Goal: Task Accomplishment & Management: Manage account settings

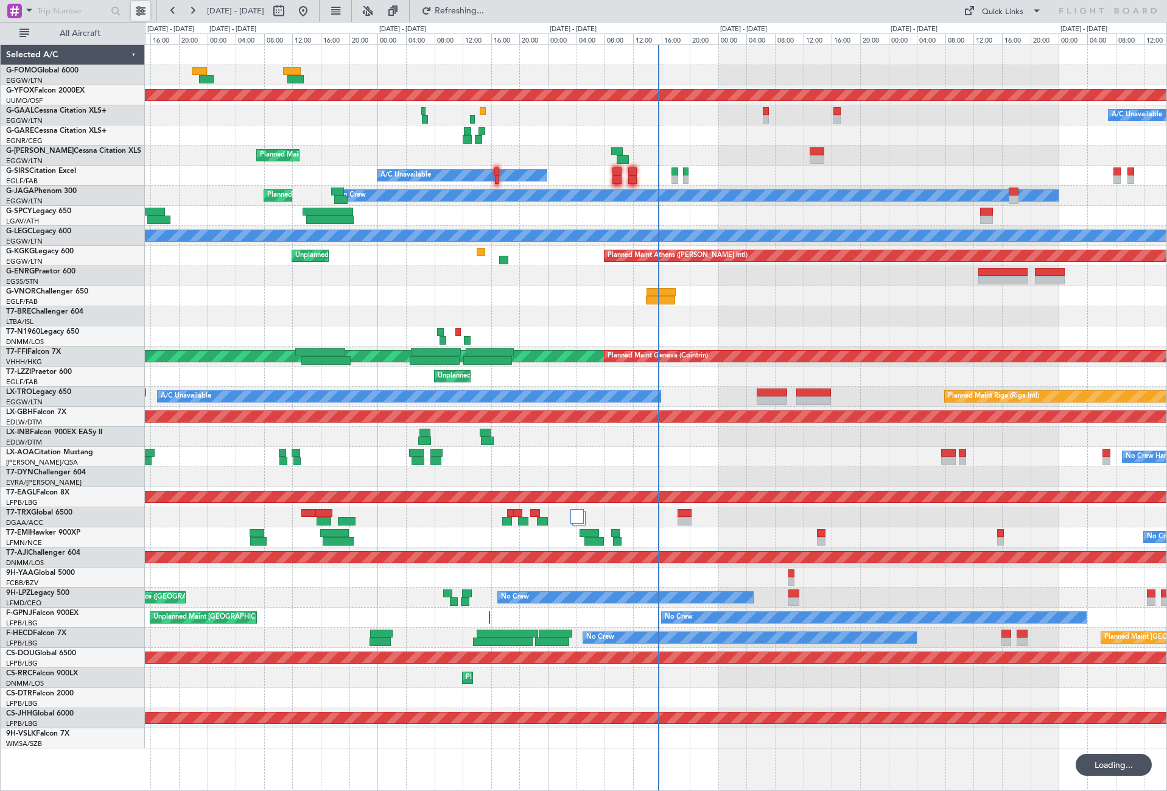
drag, startPoint x: 1617, startPoint y: 1, endPoint x: 141, endPoint y: 7, distance: 1475.3
click at [141, 7] on button at bounding box center [140, 10] width 19 height 19
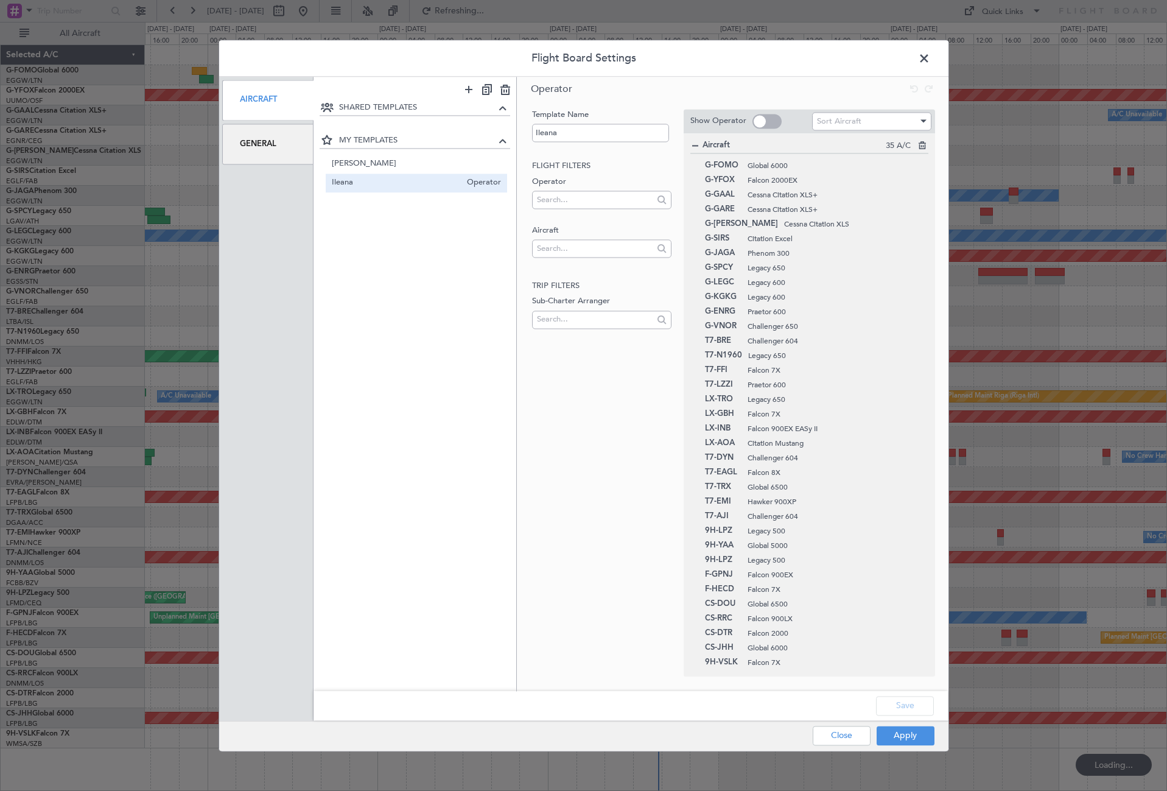
click at [260, 144] on div "General" at bounding box center [268, 144] width 92 height 41
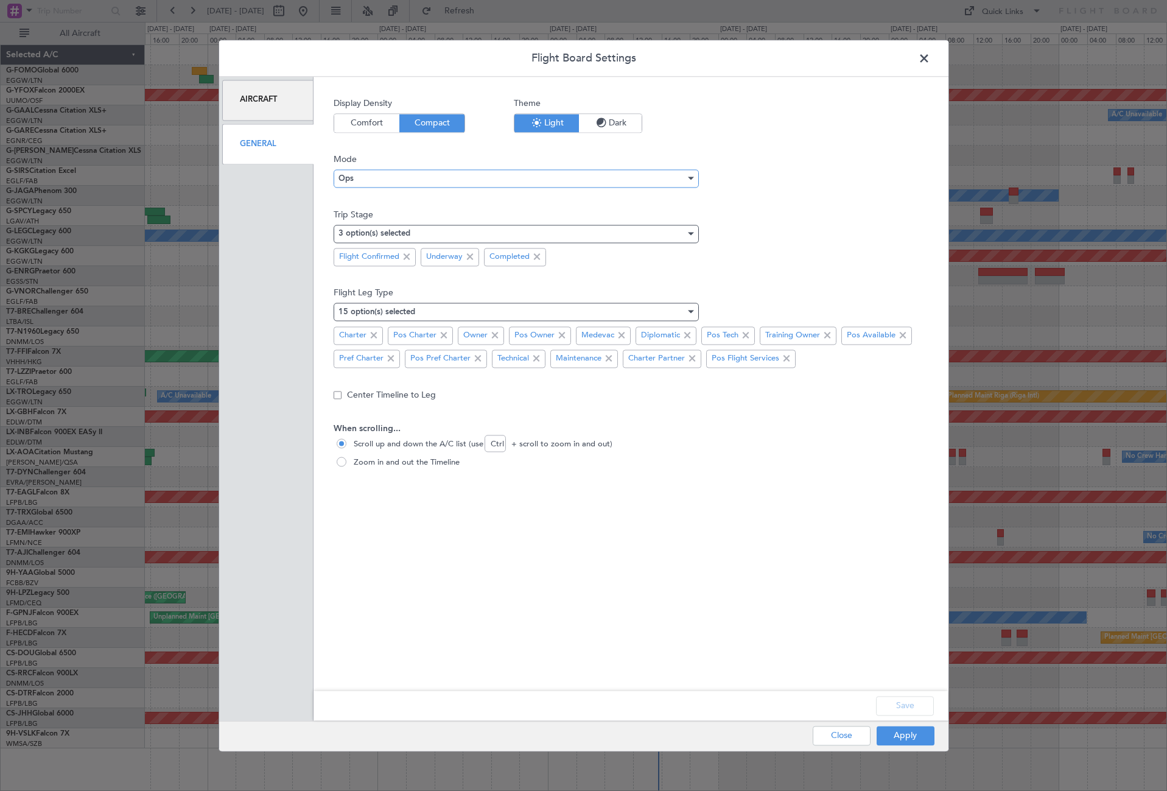
click at [412, 173] on div "Ops" at bounding box center [511, 178] width 347 height 18
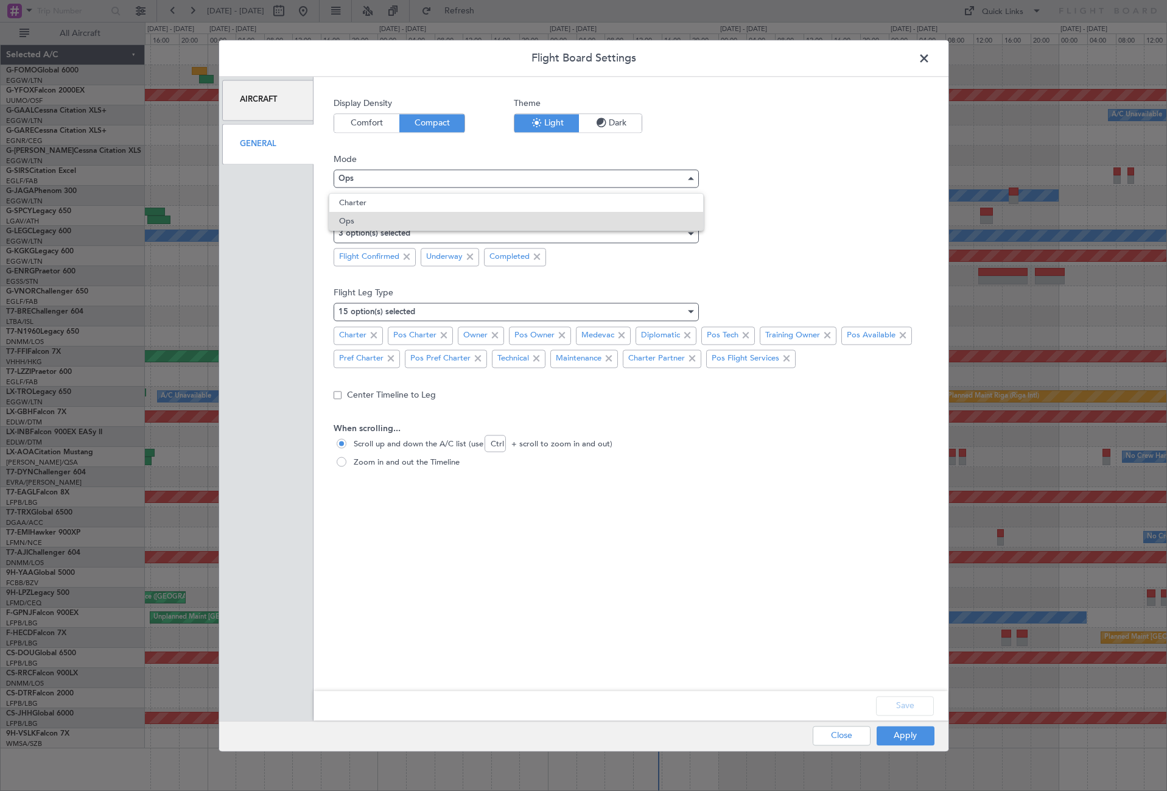
drag, startPoint x: 561, startPoint y: 617, endPoint x: 555, endPoint y: 610, distance: 9.1
click at [559, 614] on div at bounding box center [583, 395] width 1167 height 791
click at [930, 55] on span at bounding box center [930, 61] width 0 height 24
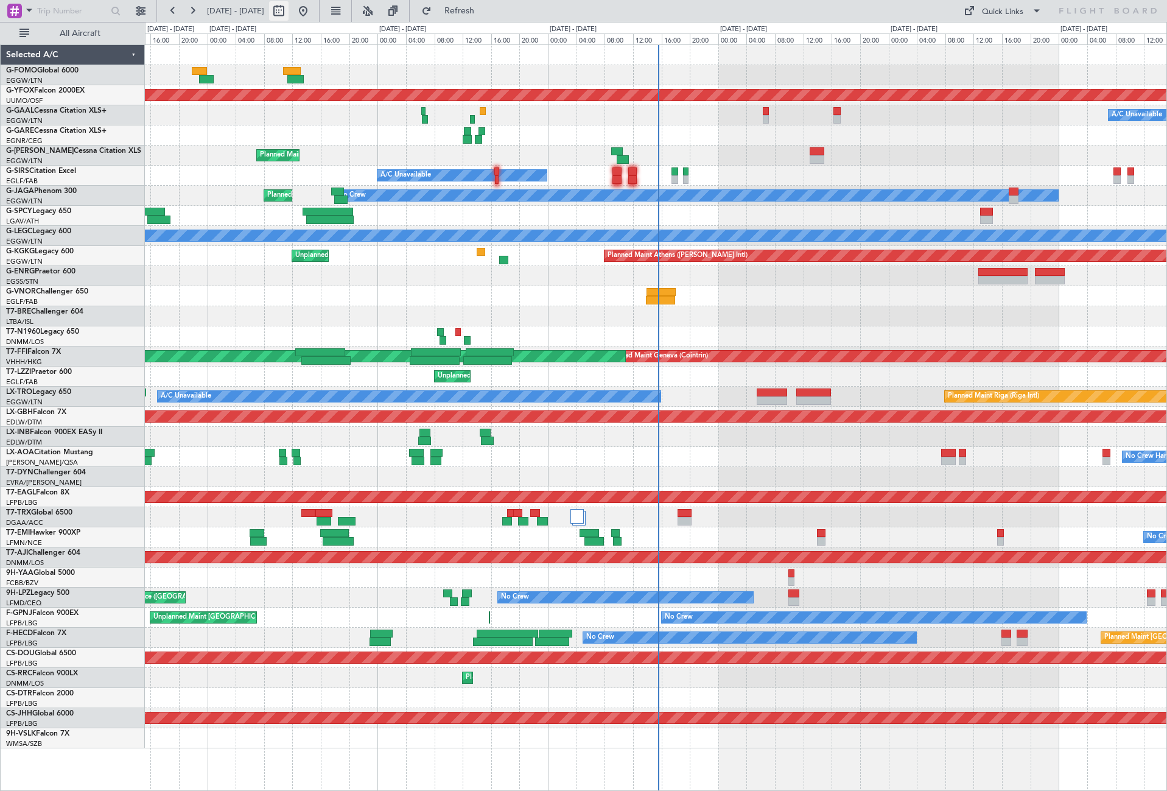
click at [288, 11] on button at bounding box center [278, 10] width 19 height 19
select select "10"
select select "2025"
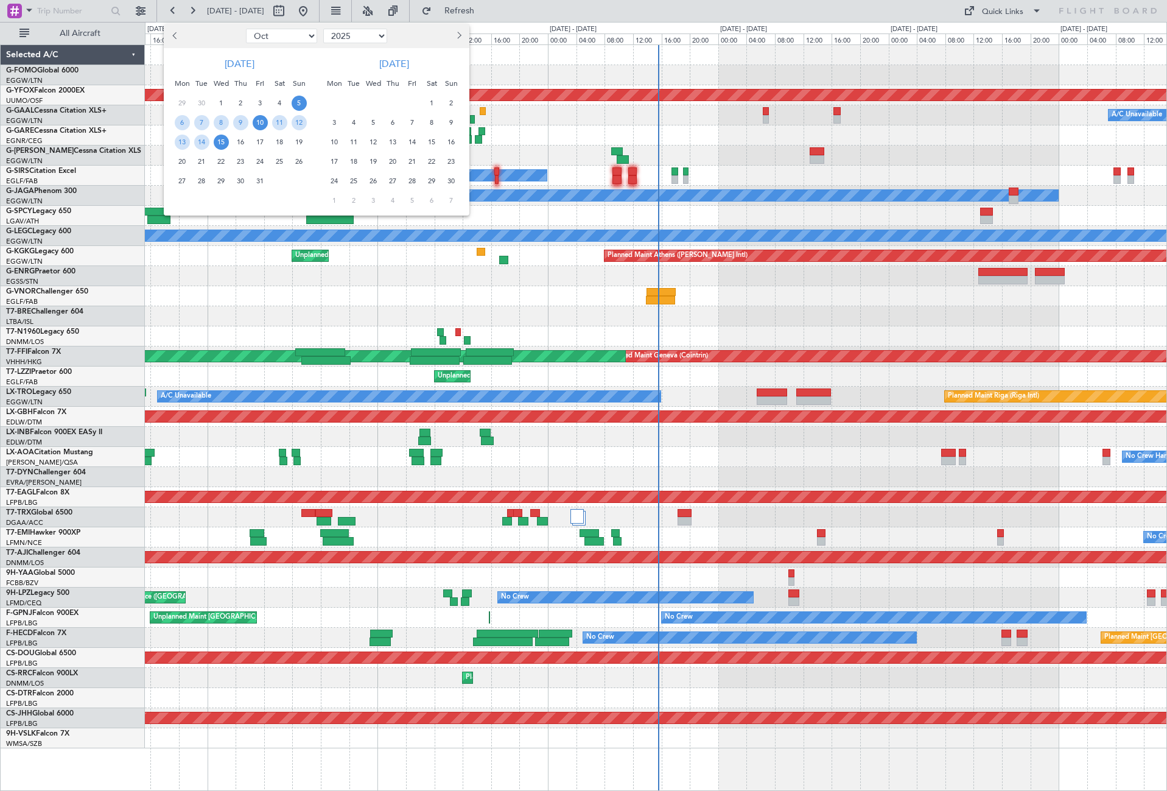
click at [262, 120] on span "10" at bounding box center [260, 122] width 15 height 15
click at [201, 161] on span "21" at bounding box center [201, 161] width 15 height 15
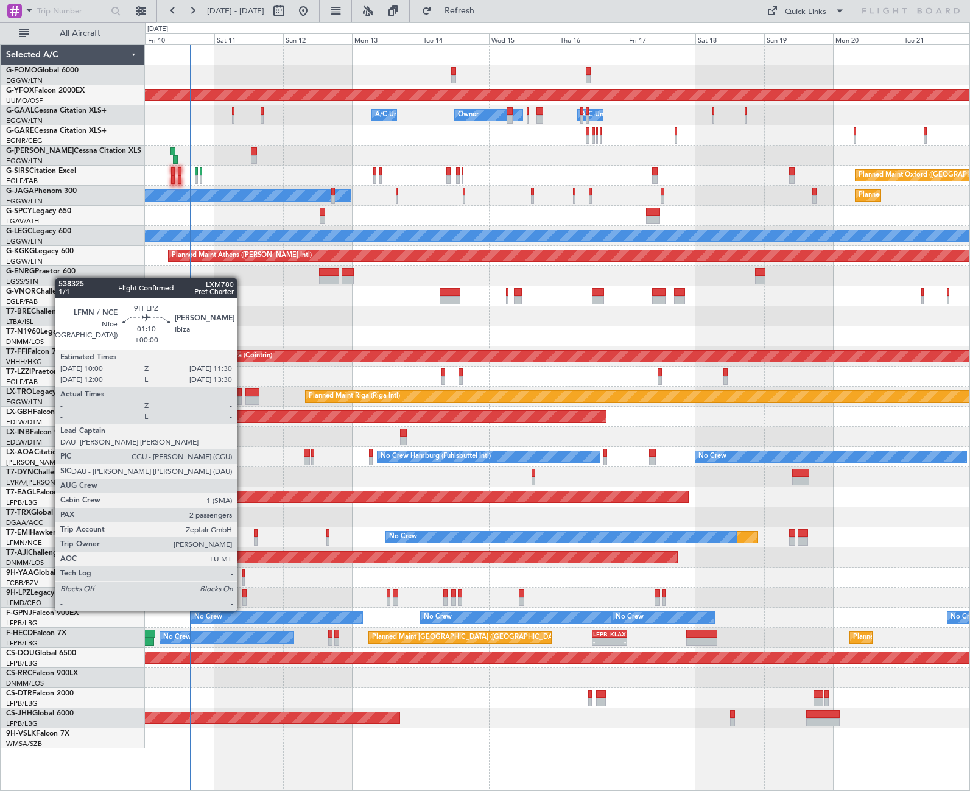
click at [243, 598] on div at bounding box center [244, 601] width 5 height 9
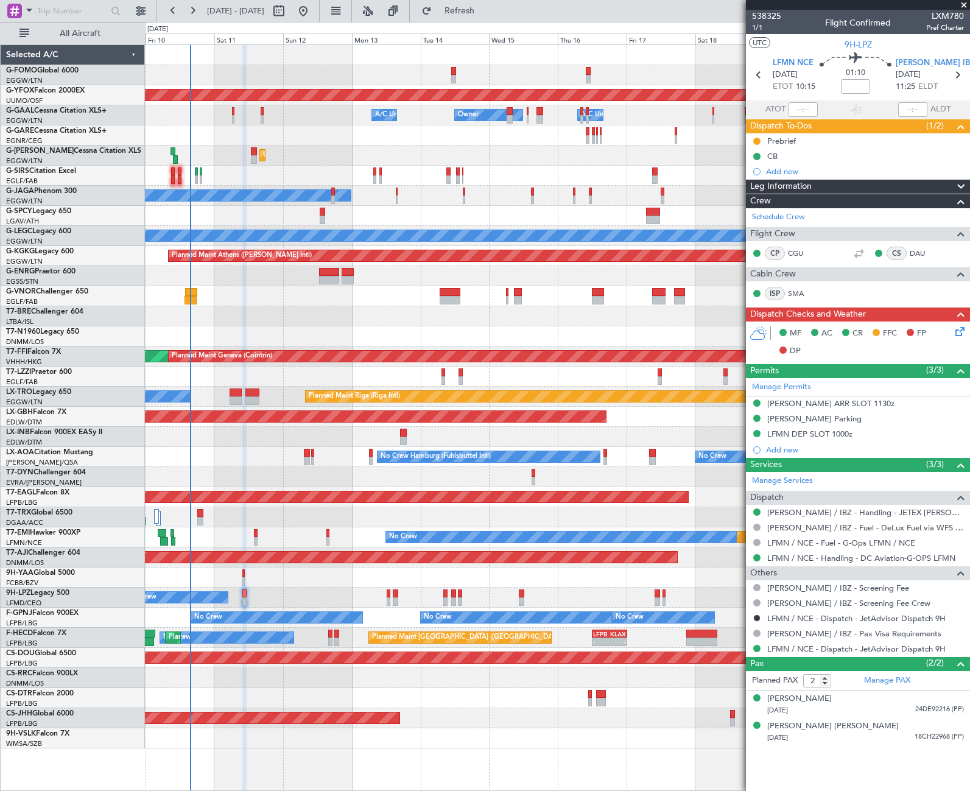
click at [400, 168] on div "Planned Maint Oxford ([GEOGRAPHIC_DATA]) A/C Unavailable" at bounding box center [557, 176] width 824 height 20
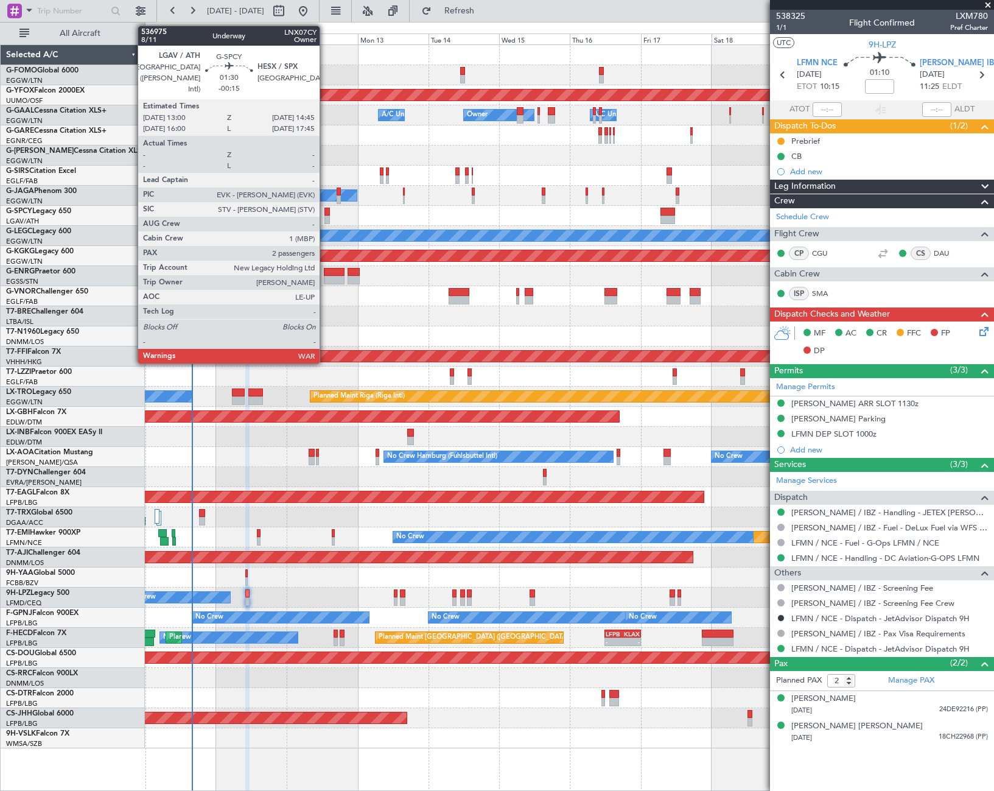
click at [325, 218] on div at bounding box center [326, 219] width 5 height 9
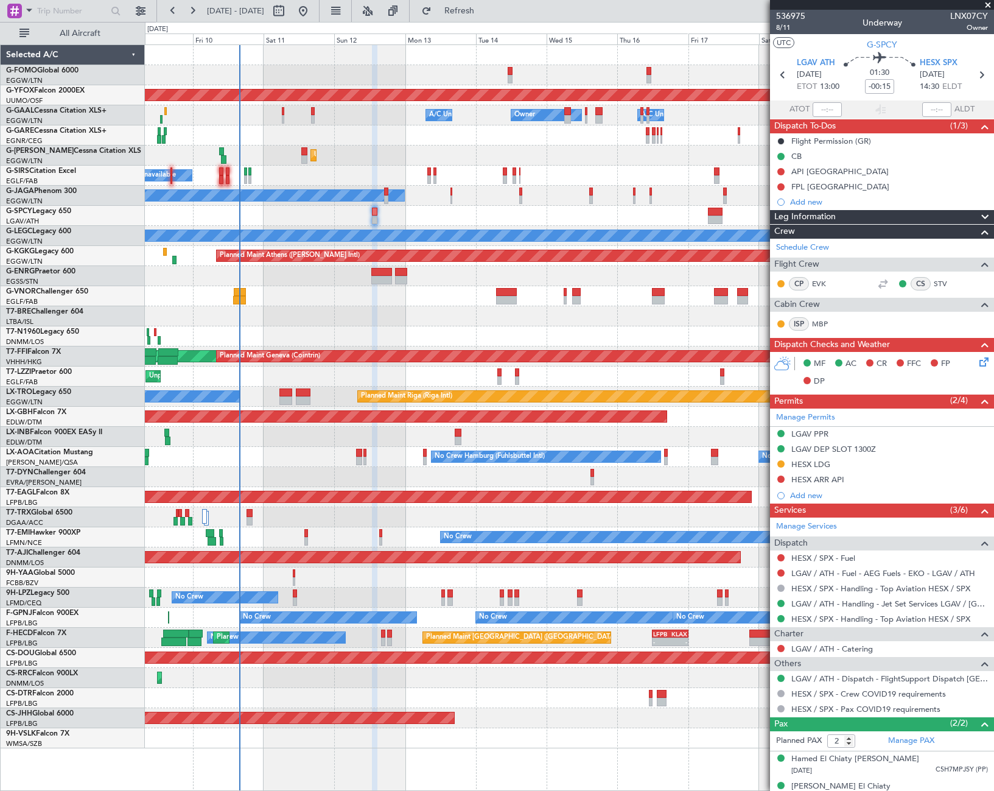
click at [317, 336] on div "AOG Maint Ostafyevo Owner Owner A/C Unavailable A/C Unavailable Unplanned Maint…" at bounding box center [569, 396] width 848 height 703
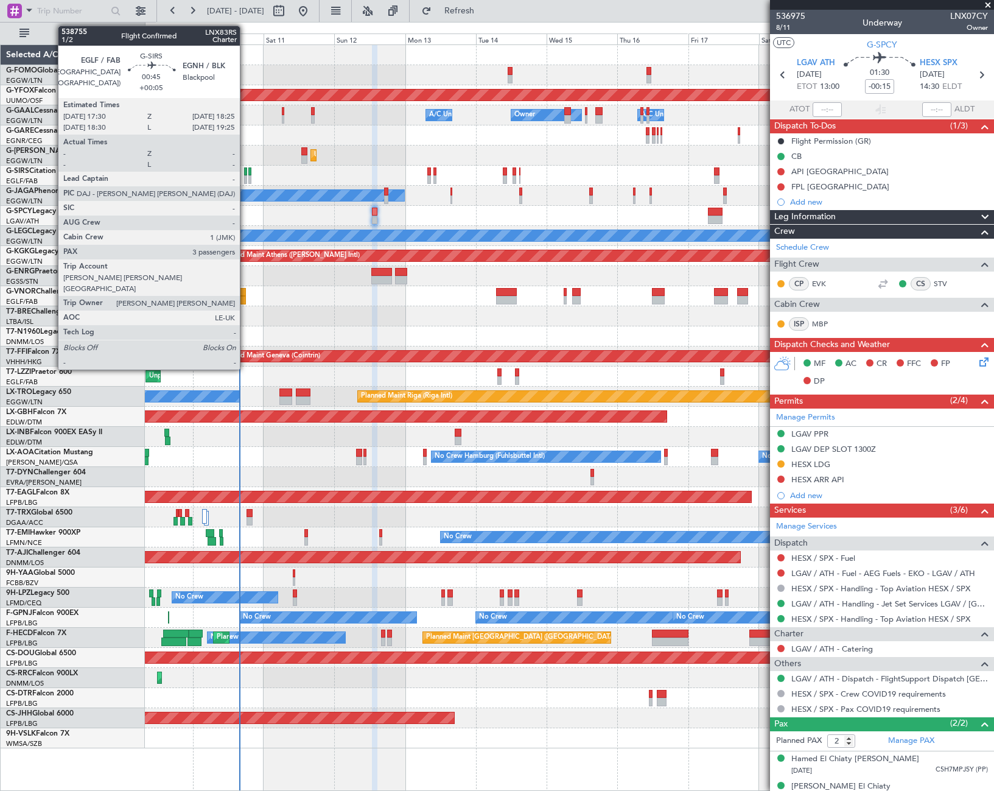
click at [245, 170] on div at bounding box center [245, 171] width 3 height 9
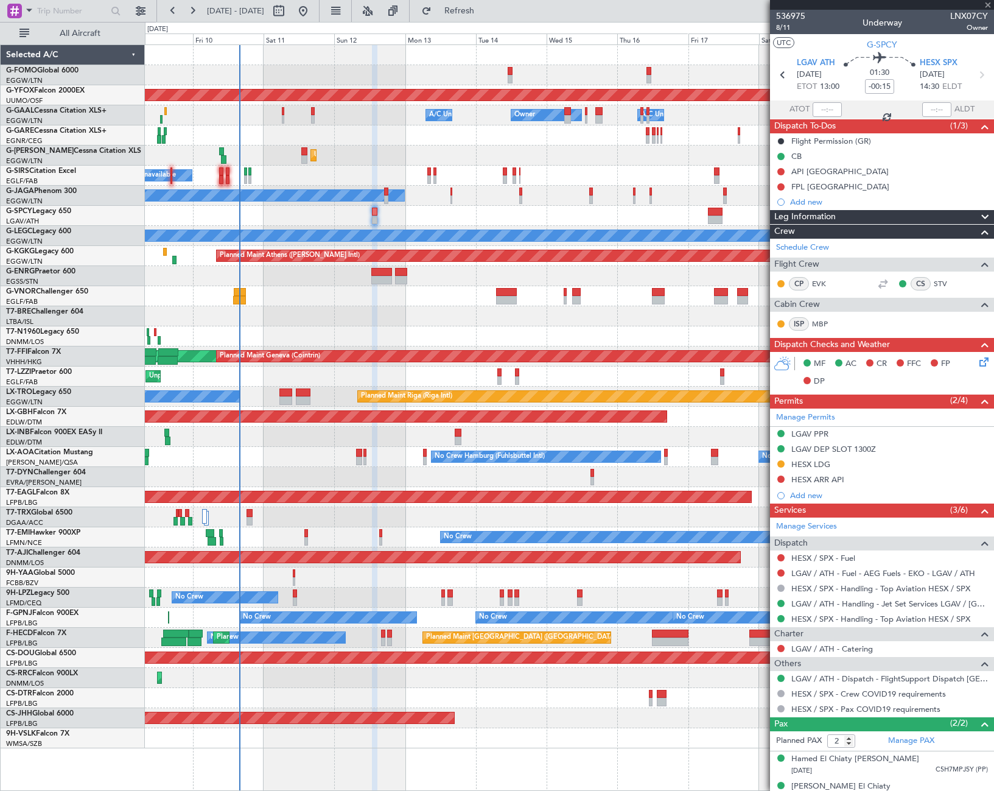
type input "+00:05"
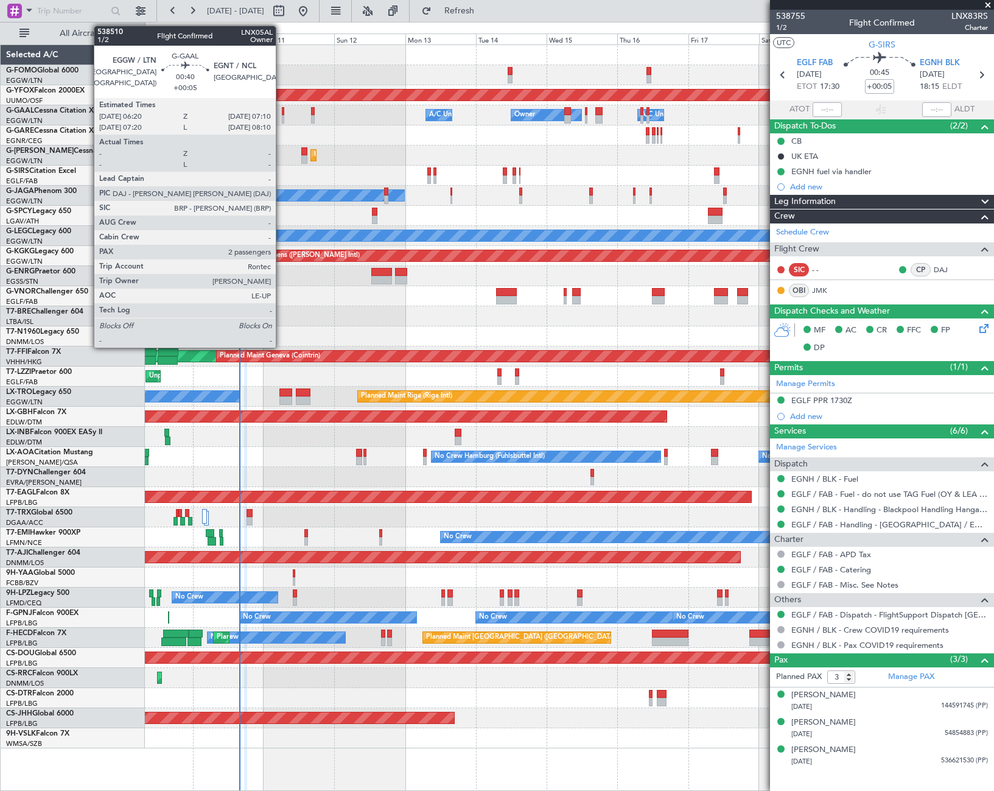
click at [282, 114] on div at bounding box center [283, 111] width 3 height 9
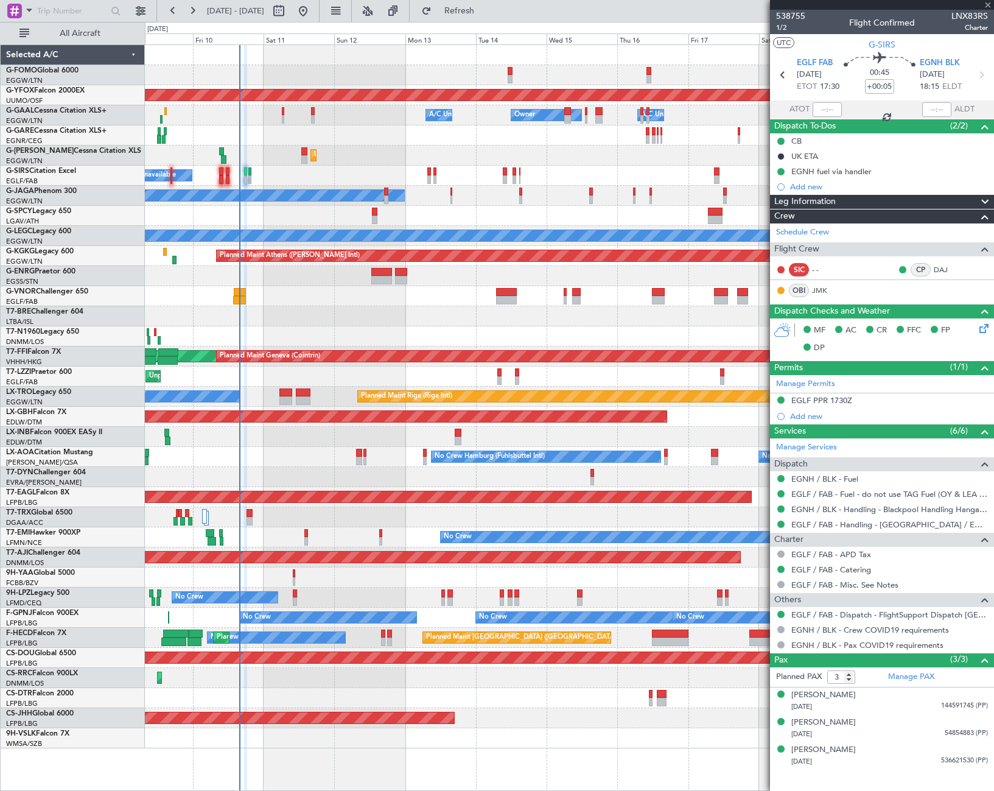
type input "2"
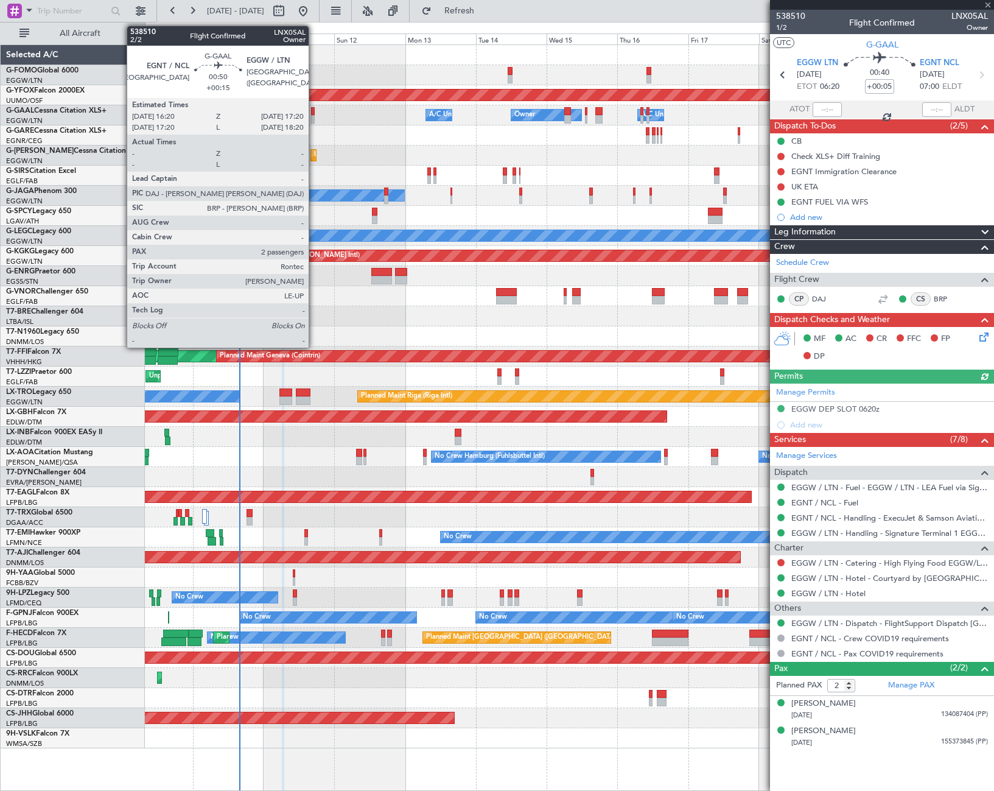
click at [314, 116] on div at bounding box center [312, 119] width 3 height 9
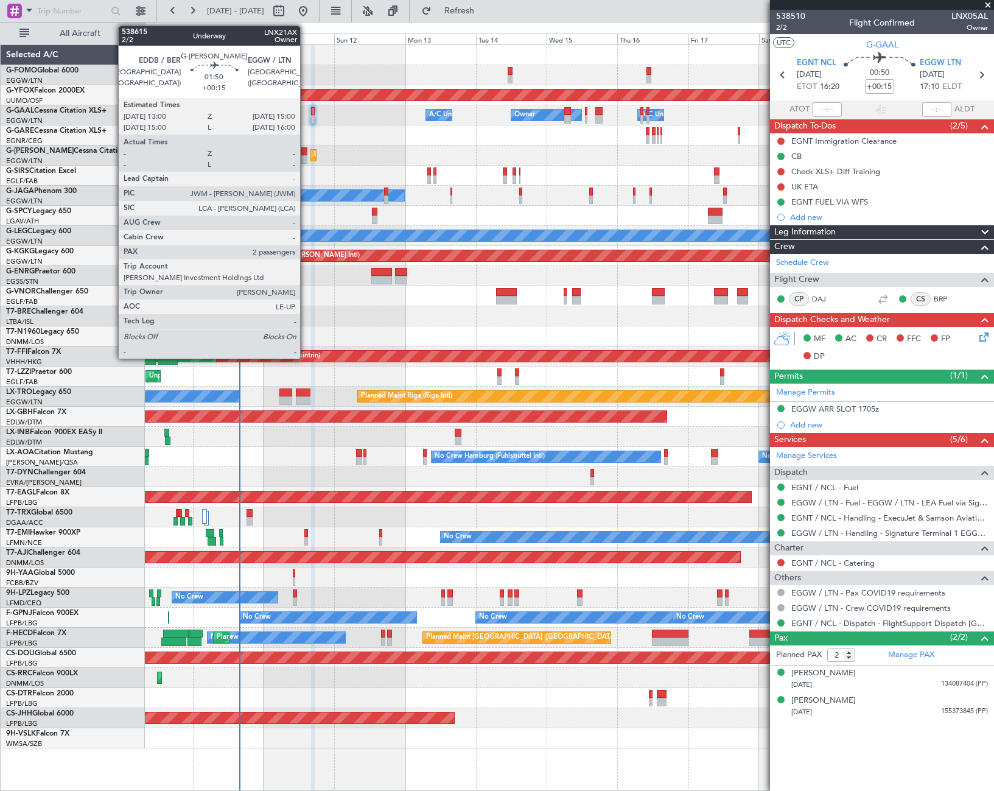
click at [306, 152] on div at bounding box center [304, 151] width 6 height 9
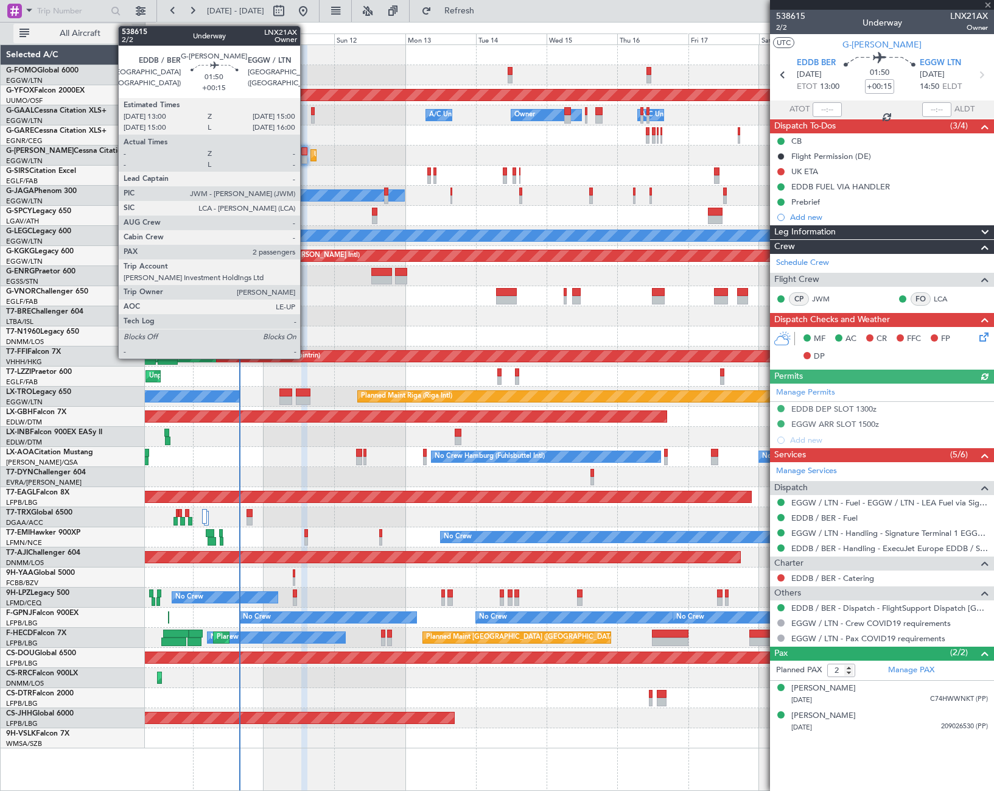
click at [59, 34] on span "All Aircraft" at bounding box center [80, 33] width 97 height 9
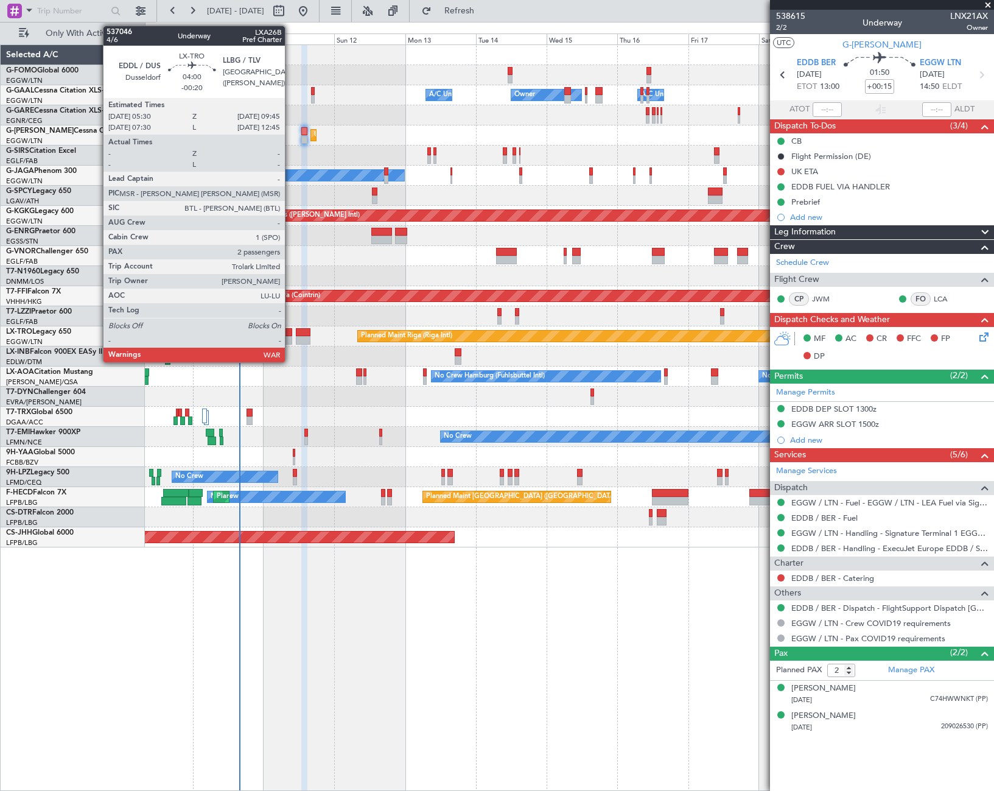
click at [290, 337] on div at bounding box center [285, 340] width 13 height 9
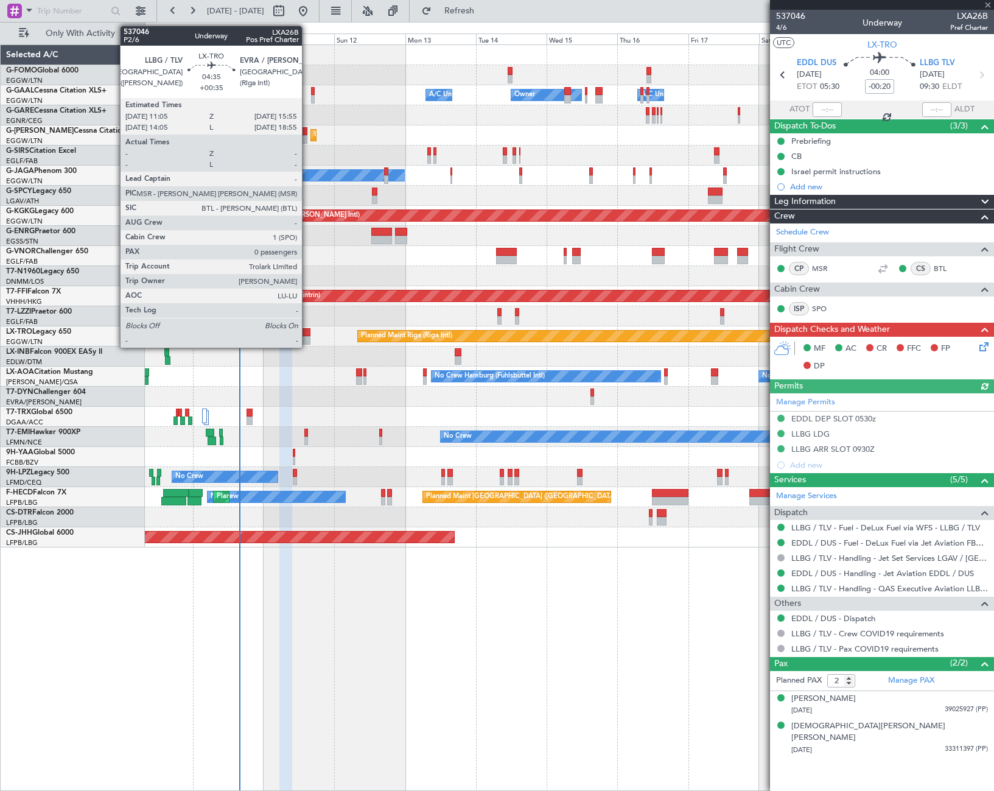
click at [307, 340] on div at bounding box center [303, 340] width 15 height 9
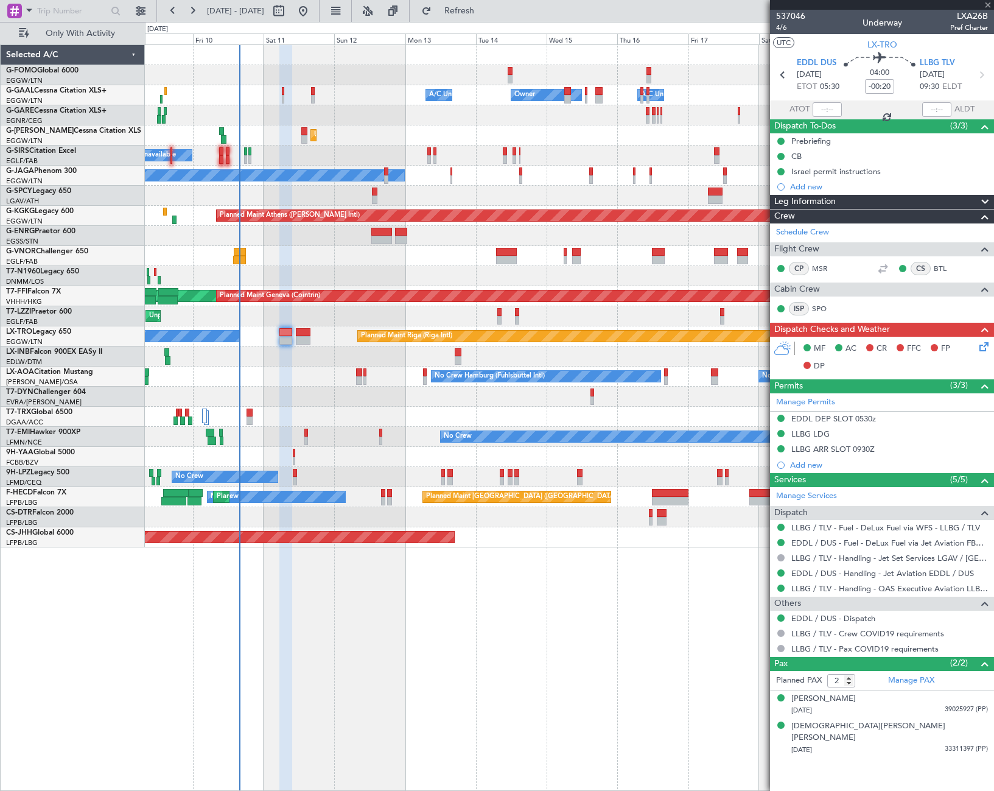
type input "+00:35"
type input "0"
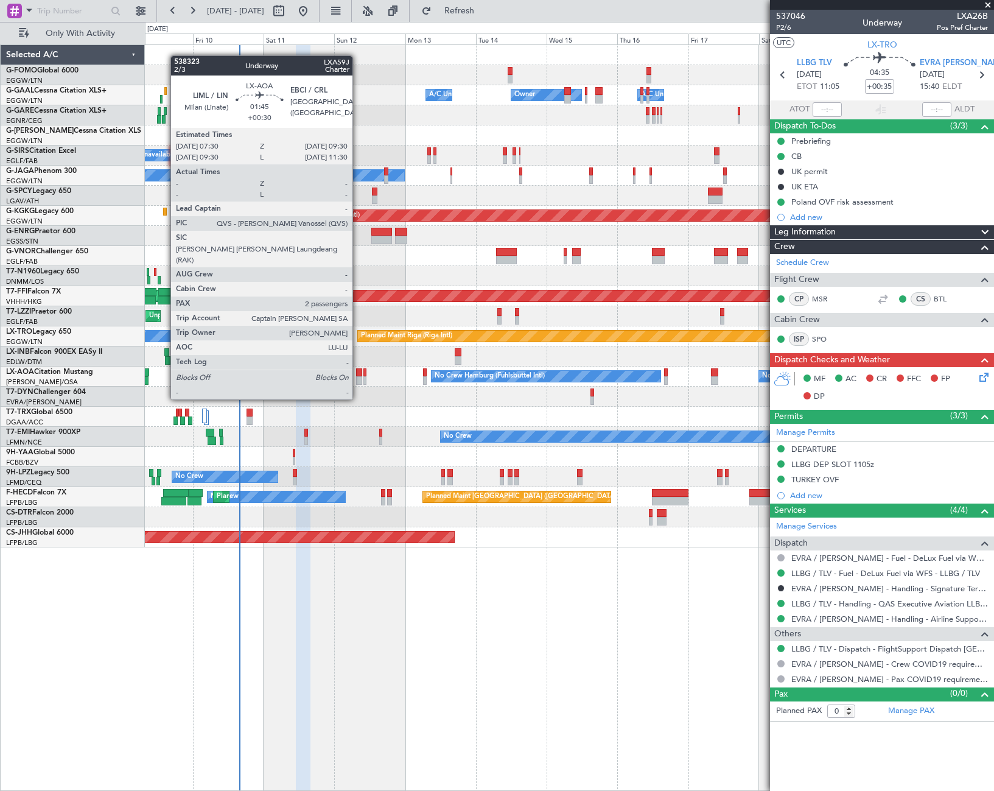
click at [358, 376] on div at bounding box center [359, 380] width 6 height 9
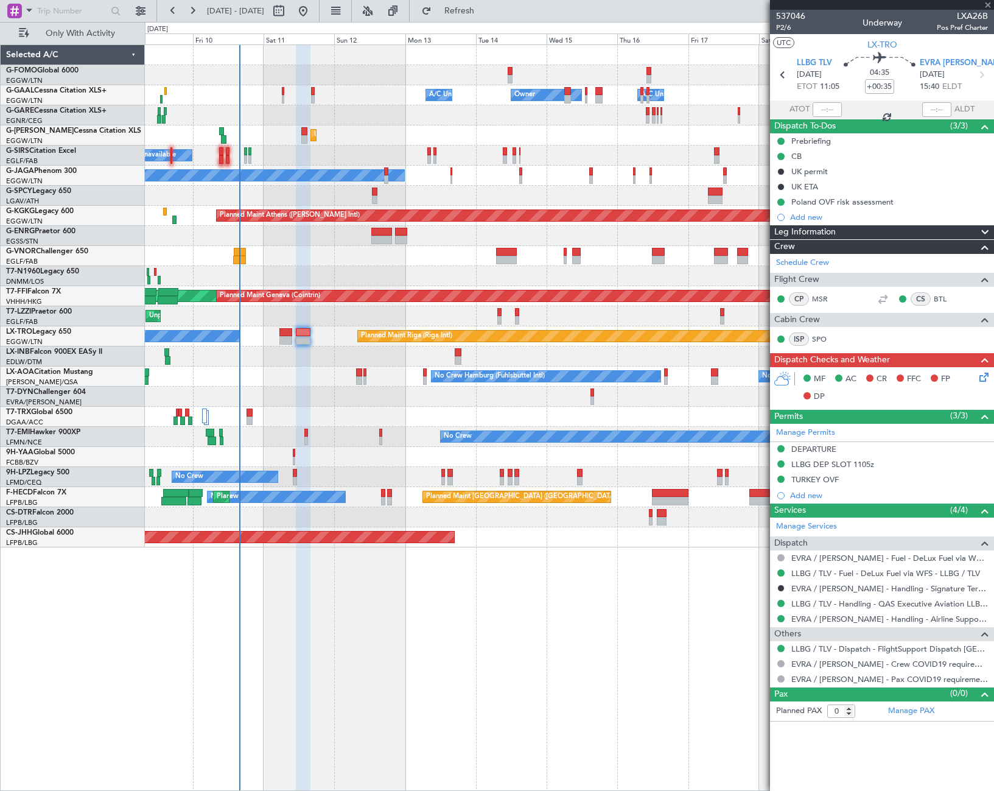
type input "+00:30"
type input "2"
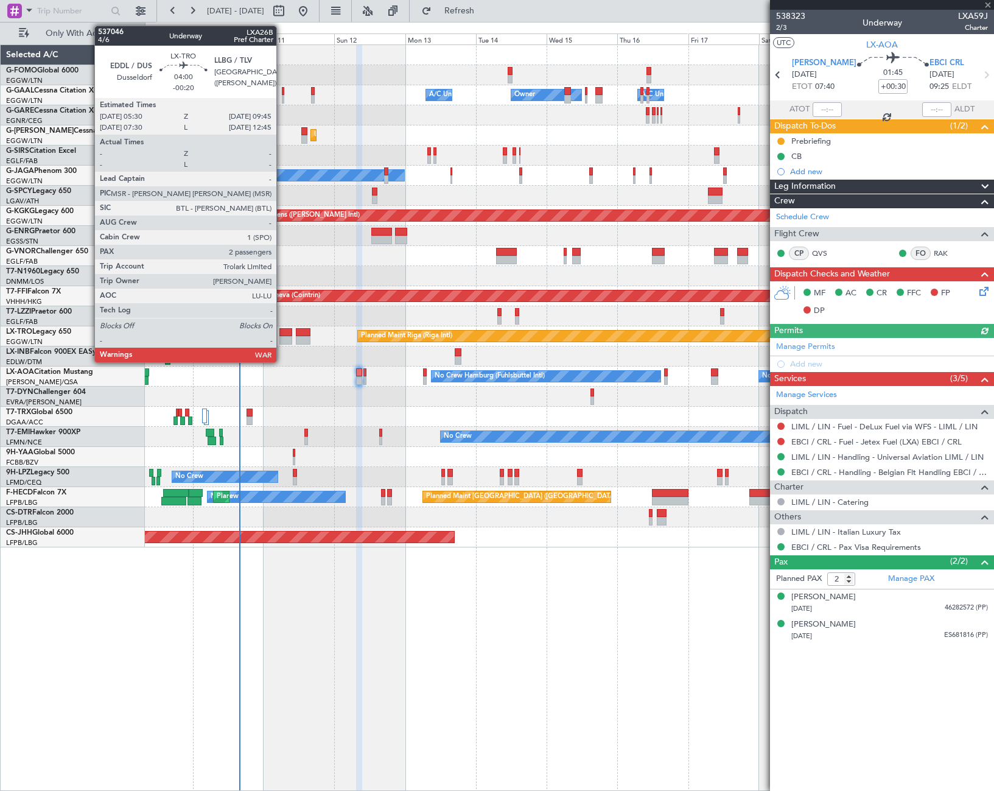
click at [282, 330] on div at bounding box center [285, 332] width 13 height 9
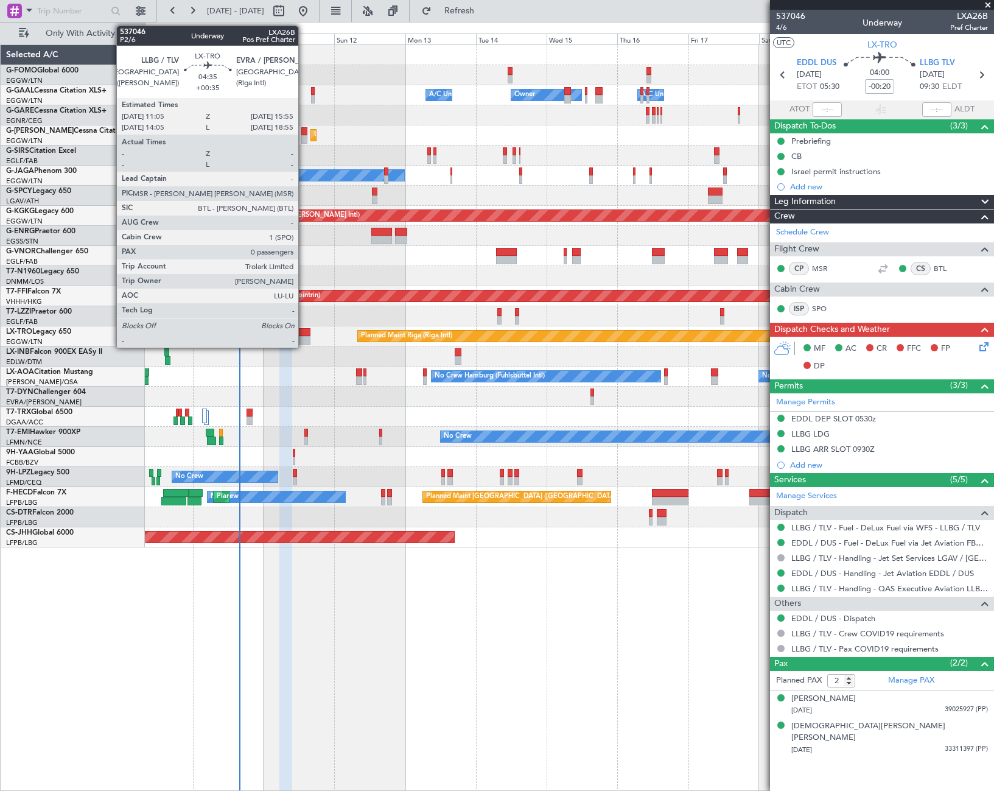
click at [303, 335] on div at bounding box center [303, 332] width 15 height 9
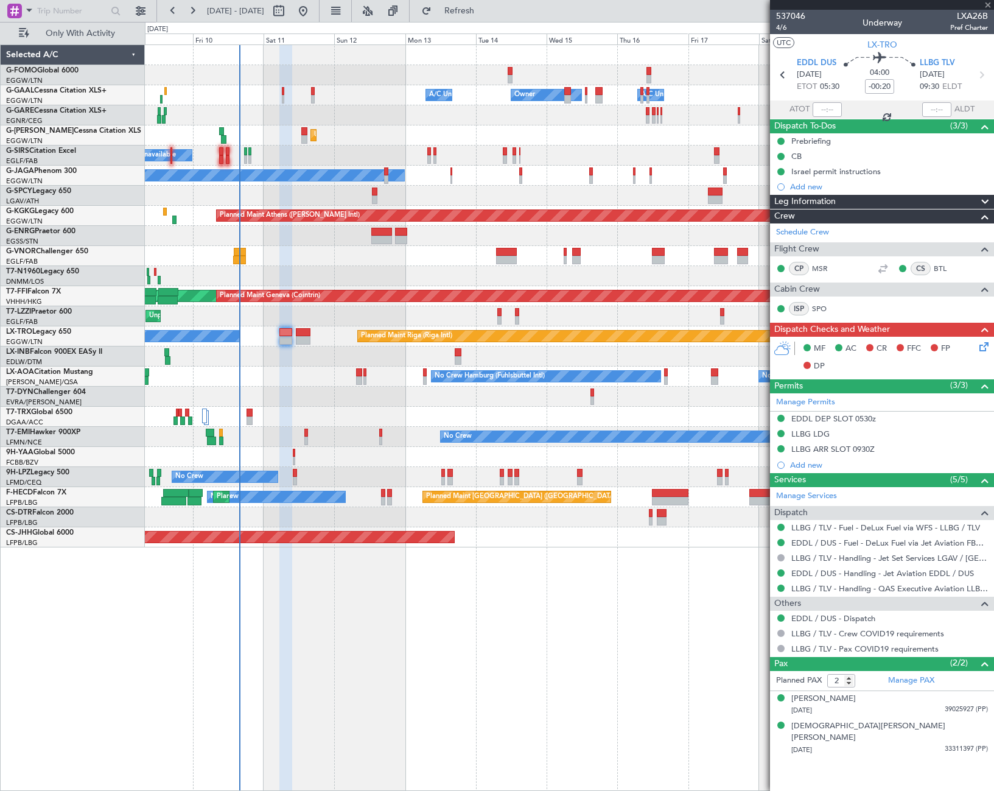
type input "+00:35"
type input "0"
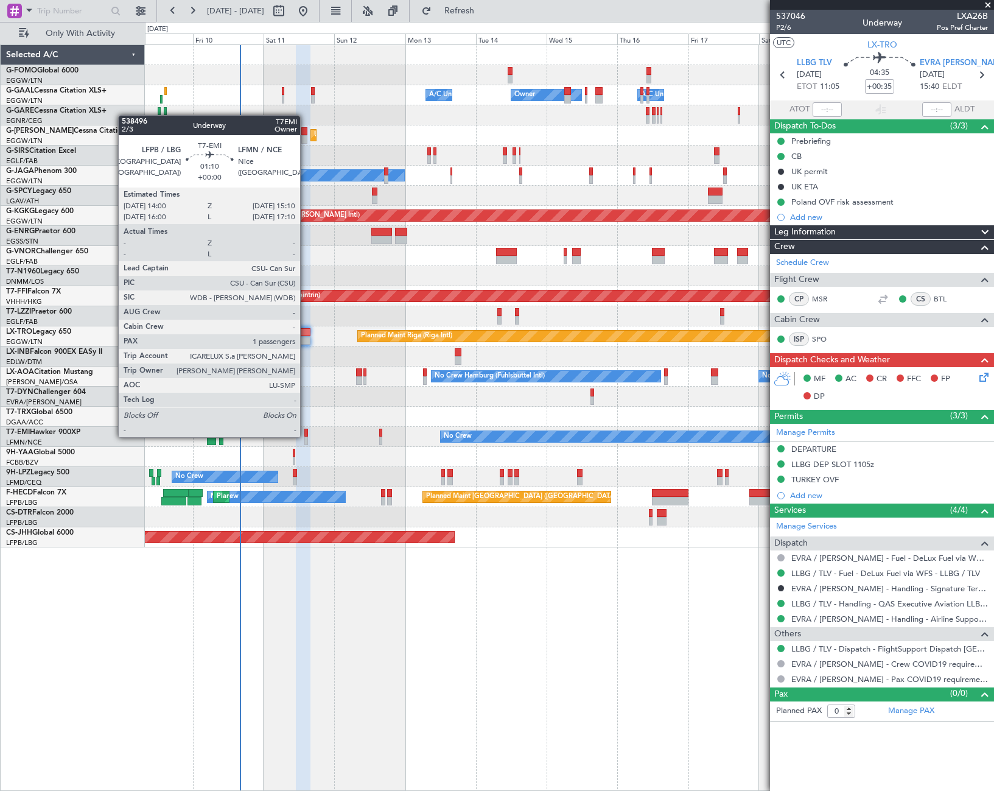
click at [306, 436] on div at bounding box center [306, 432] width 4 height 9
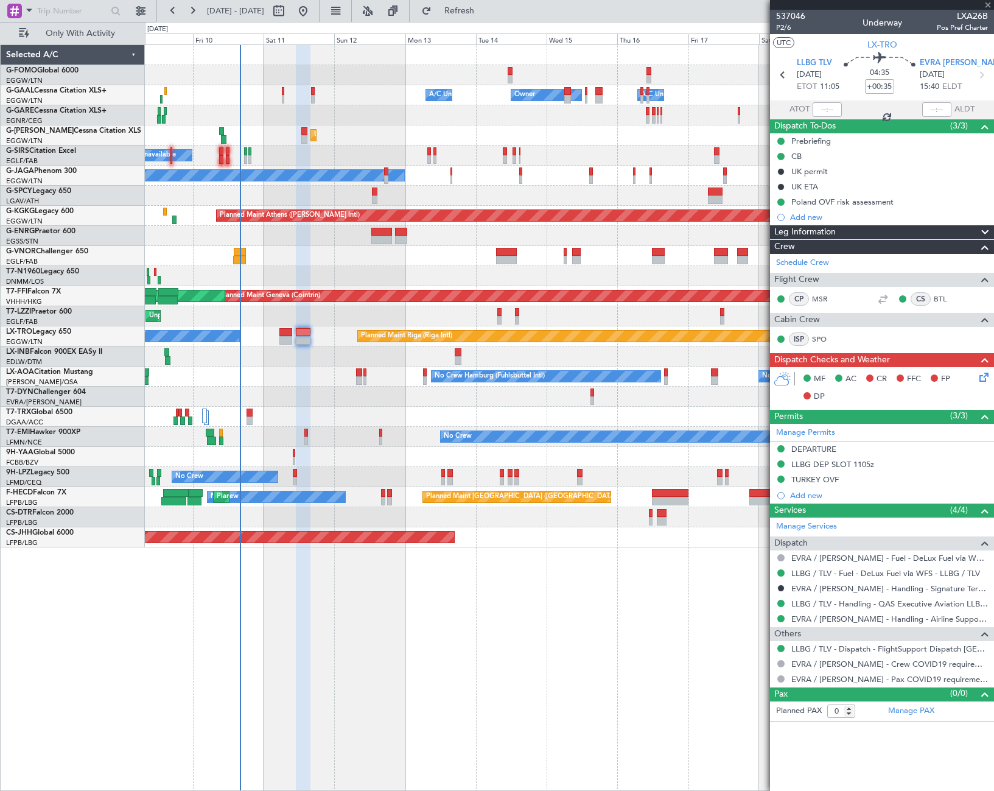
type input "1"
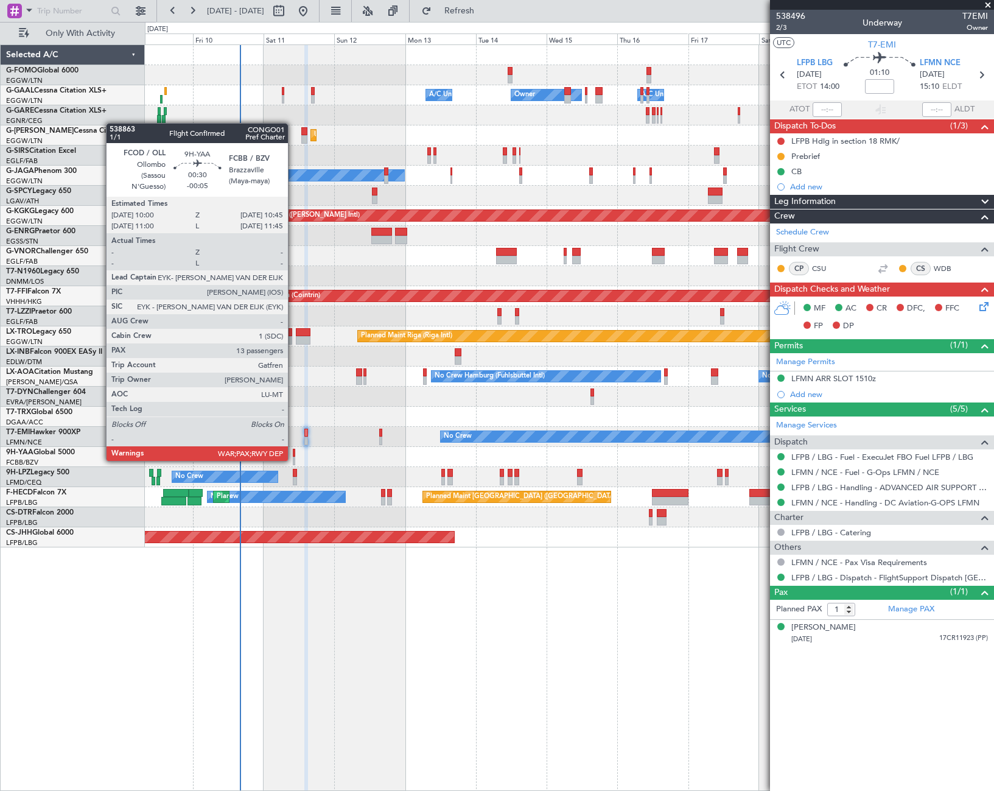
click at [293, 460] on div at bounding box center [294, 460] width 2 height 9
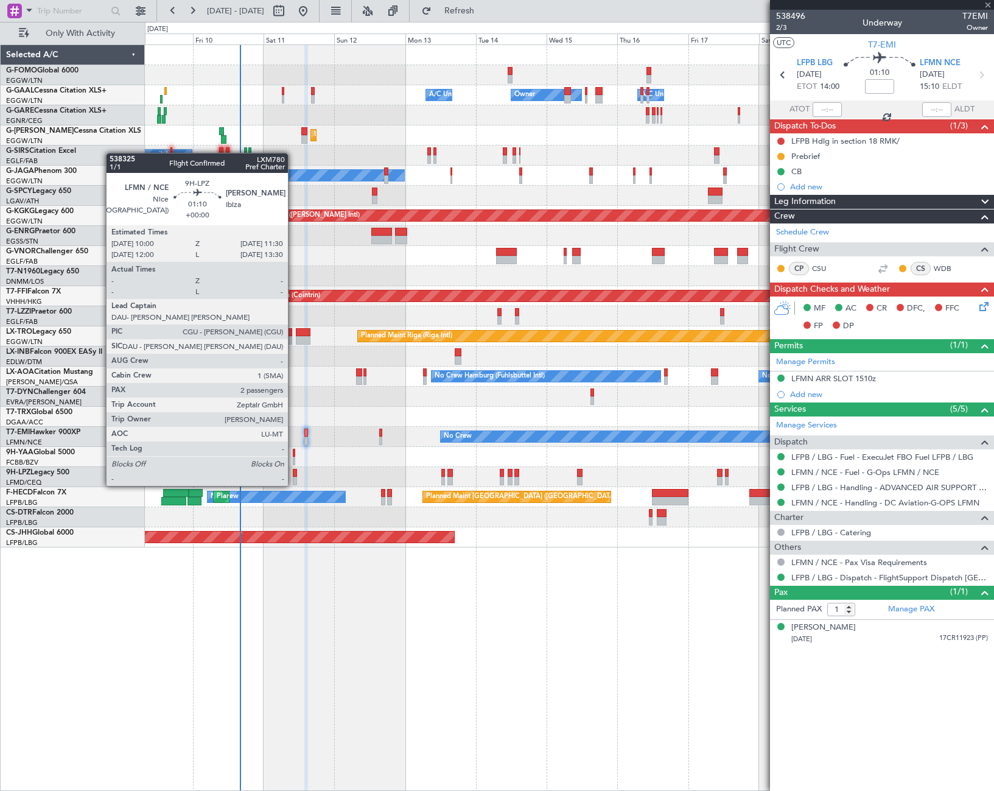
type input "-00:05"
type input "13"
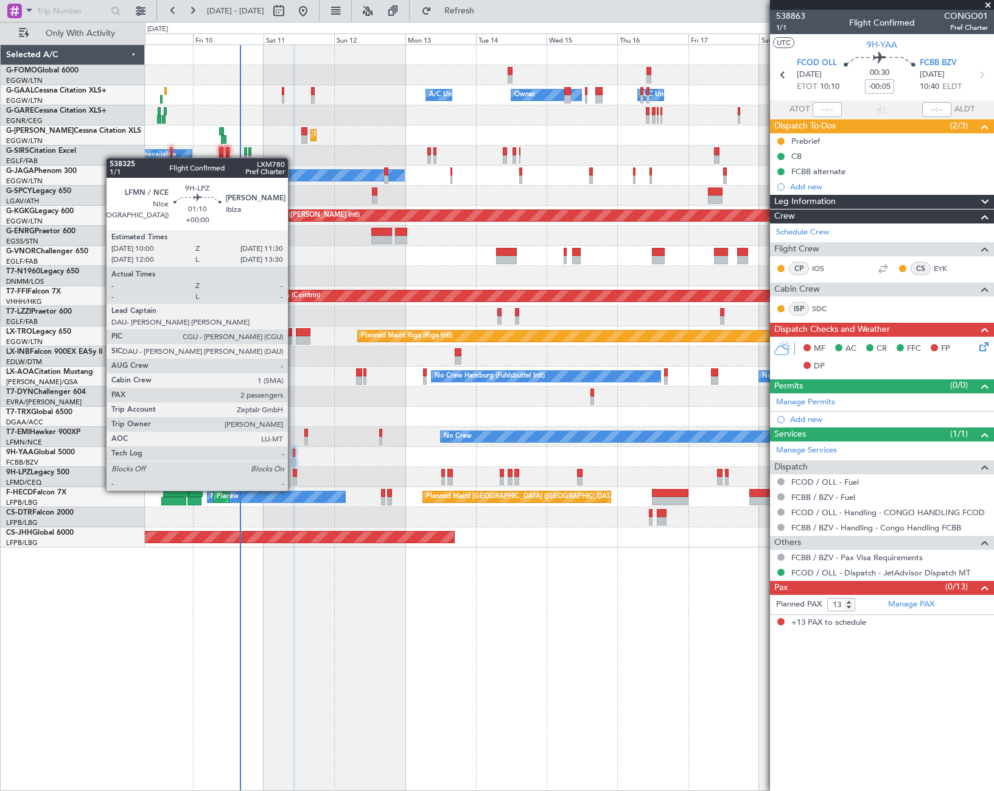
click at [293, 478] on div at bounding box center [295, 481] width 5 height 9
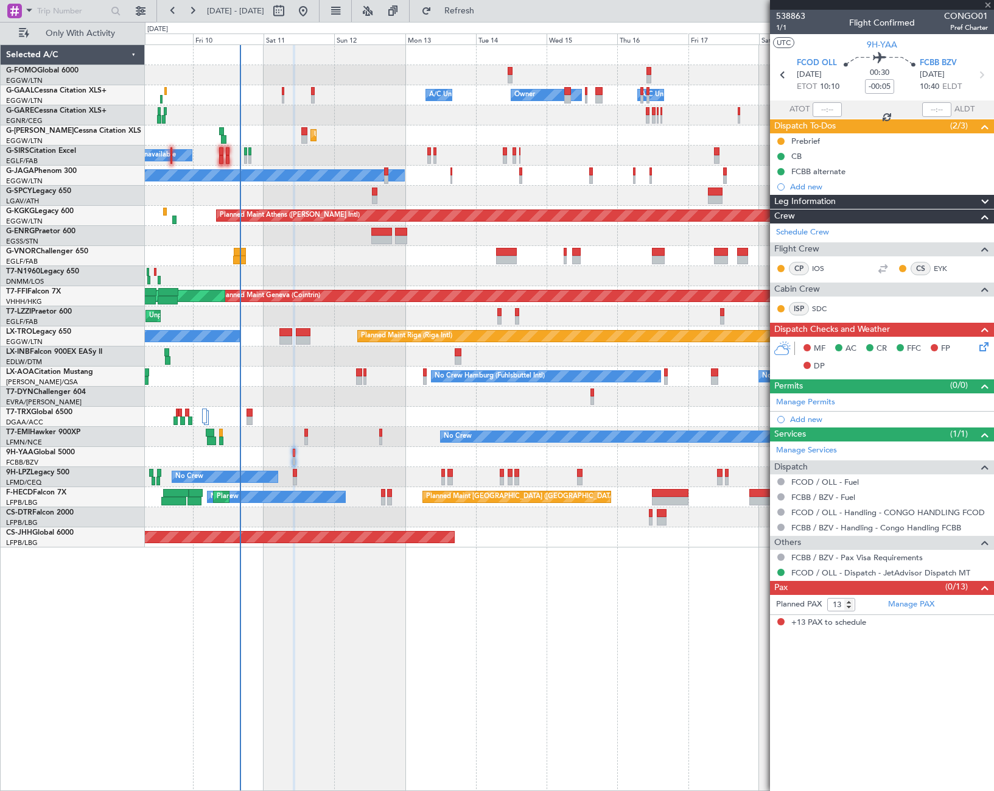
type input "2"
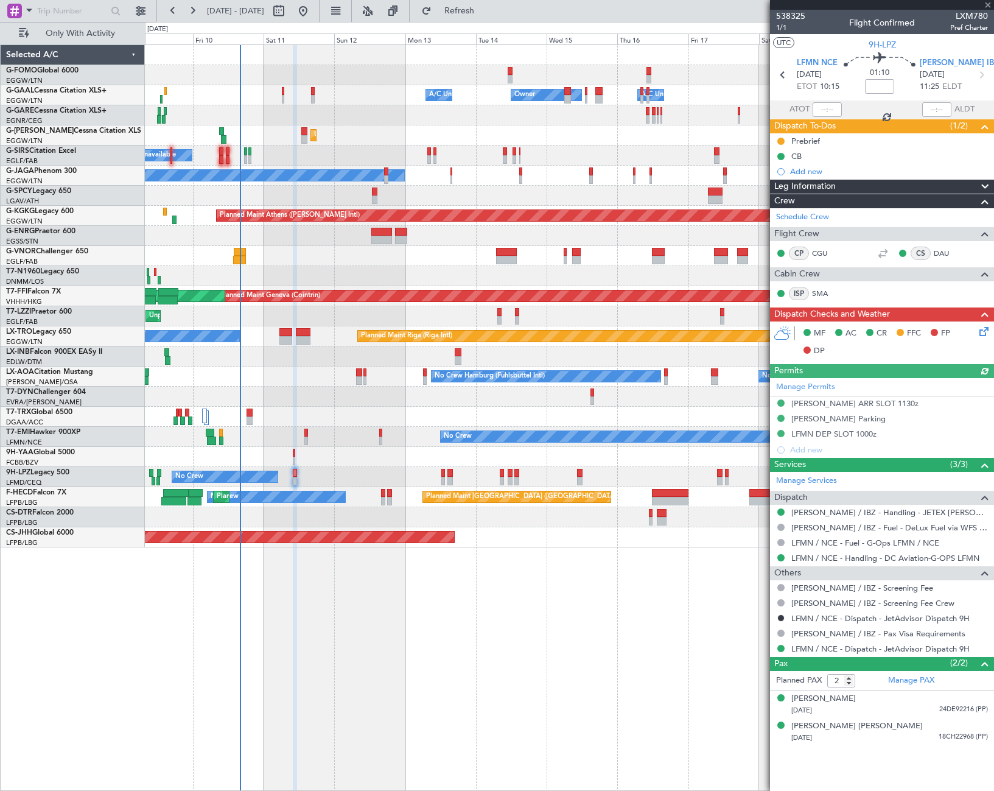
click at [985, 333] on icon at bounding box center [982, 329] width 10 height 10
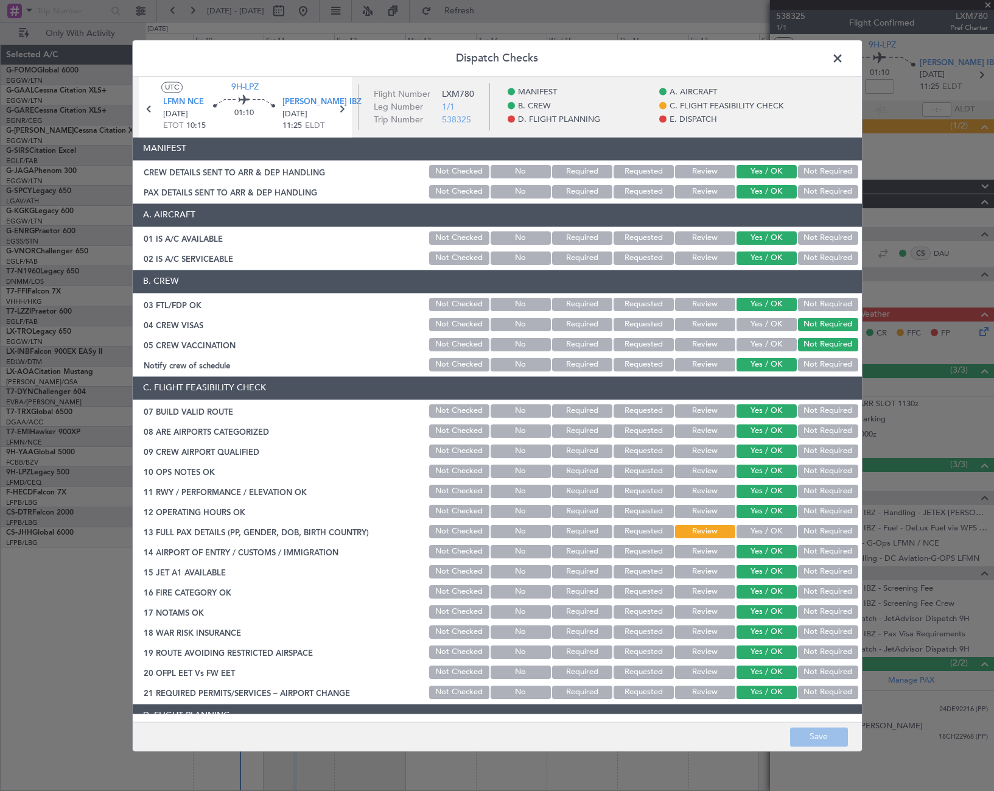
scroll to position [365, 0]
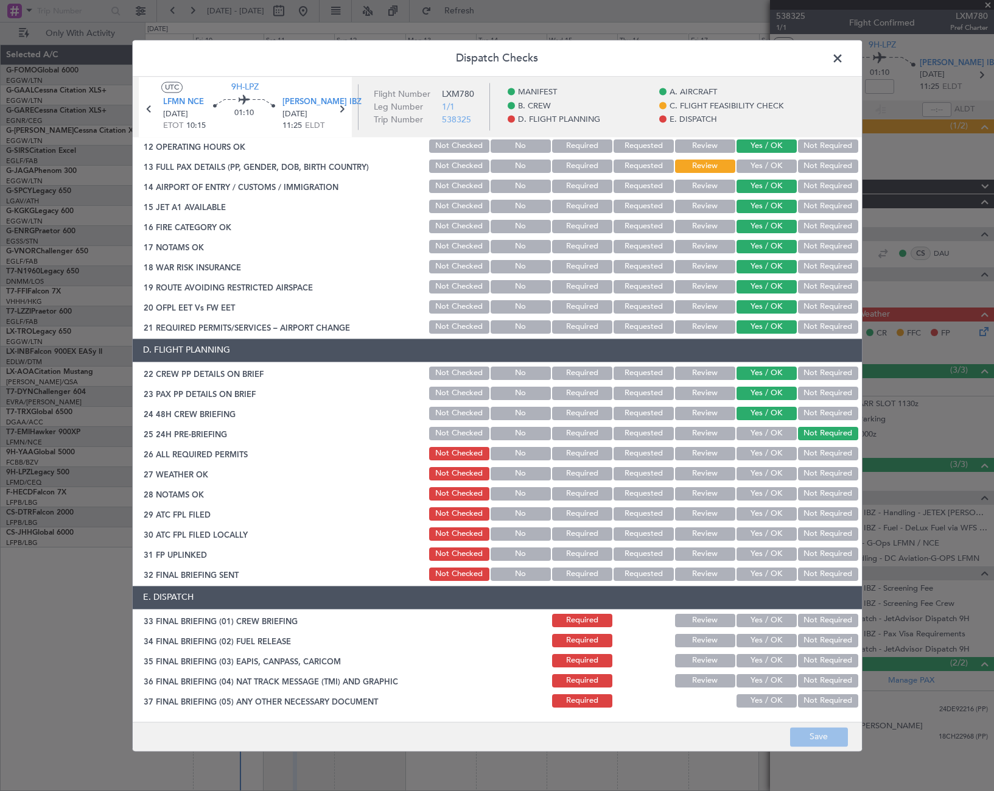
click at [844, 60] on span at bounding box center [844, 61] width 0 height 24
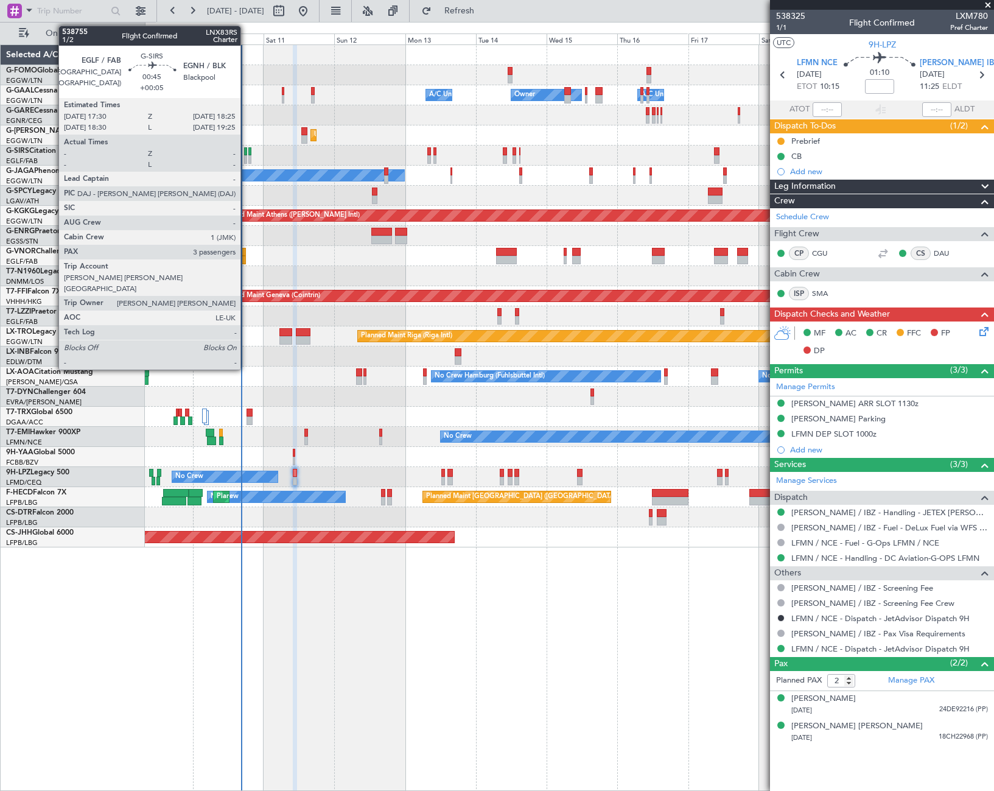
click at [246, 156] on div at bounding box center [245, 159] width 3 height 9
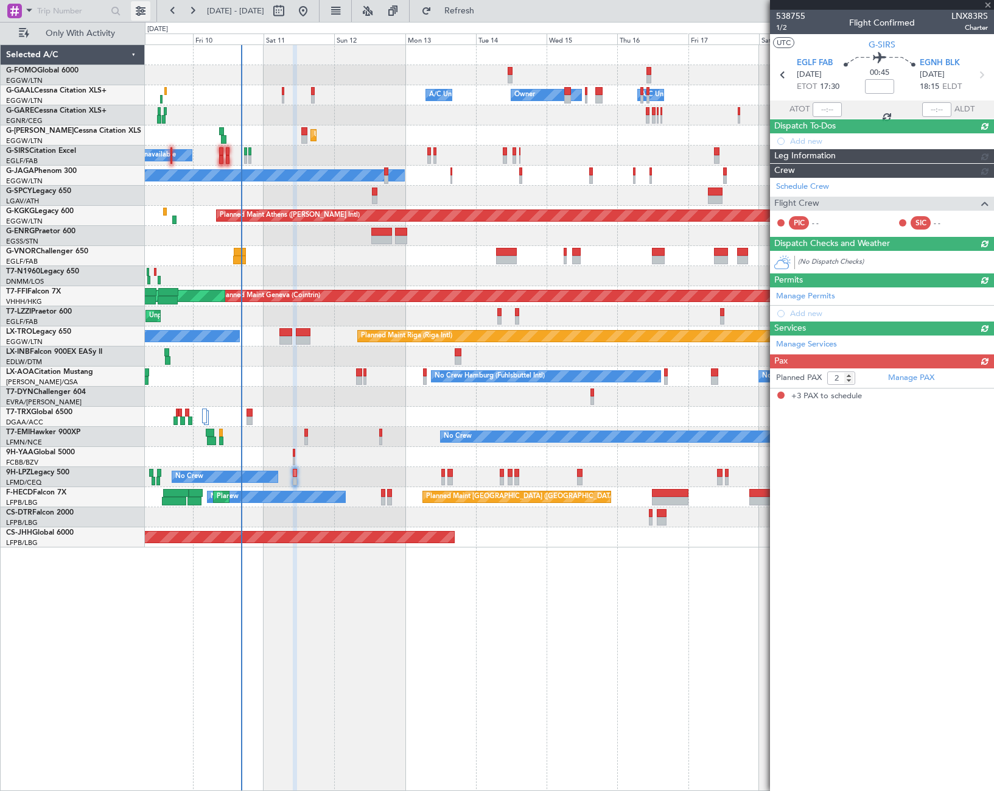
type input "+00:05"
type input "3"
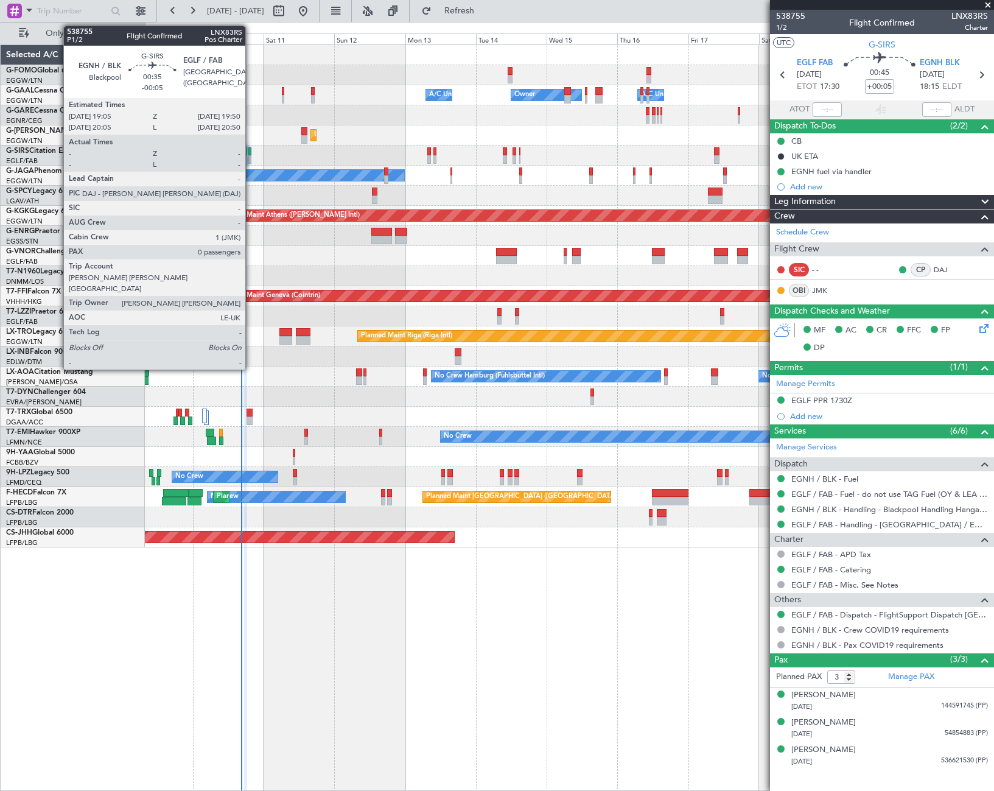
click at [251, 157] on div at bounding box center [249, 159] width 2 height 9
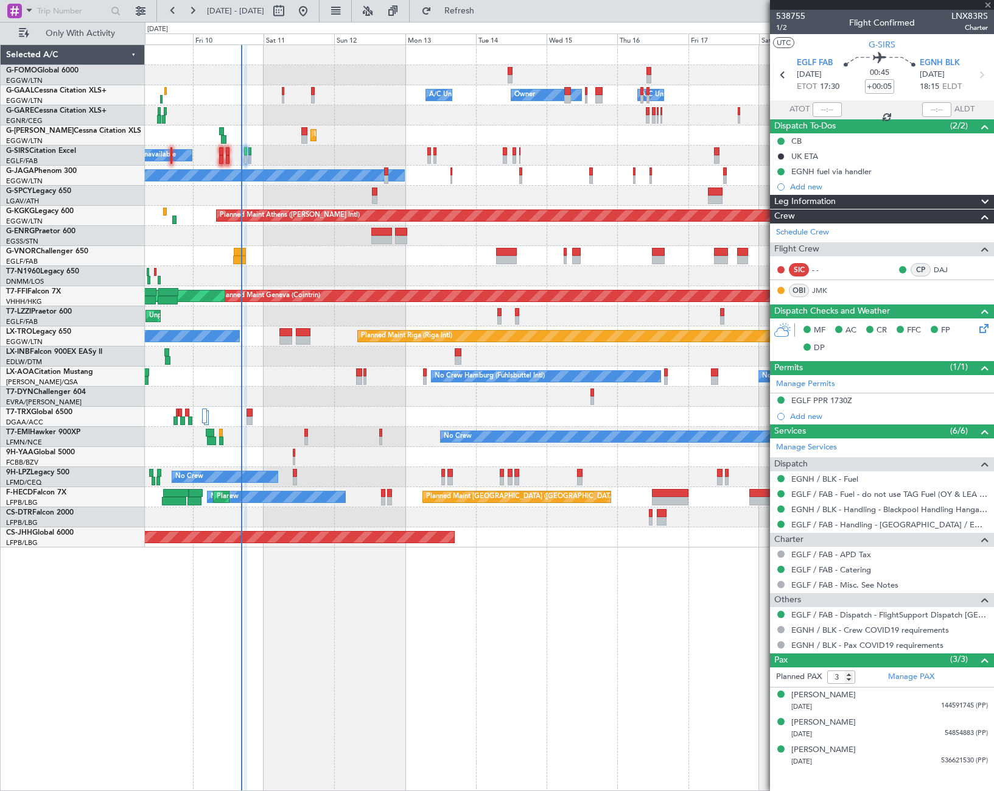
type input "-00:05"
type input "0"
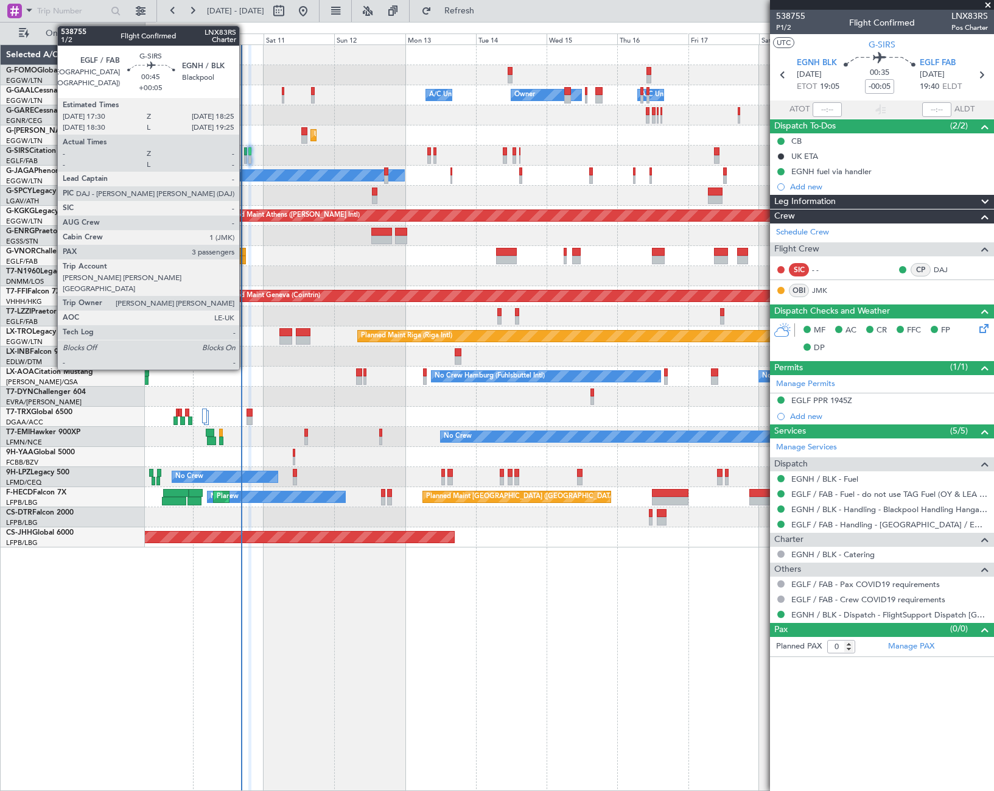
click at [245, 158] on div at bounding box center [245, 159] width 3 height 9
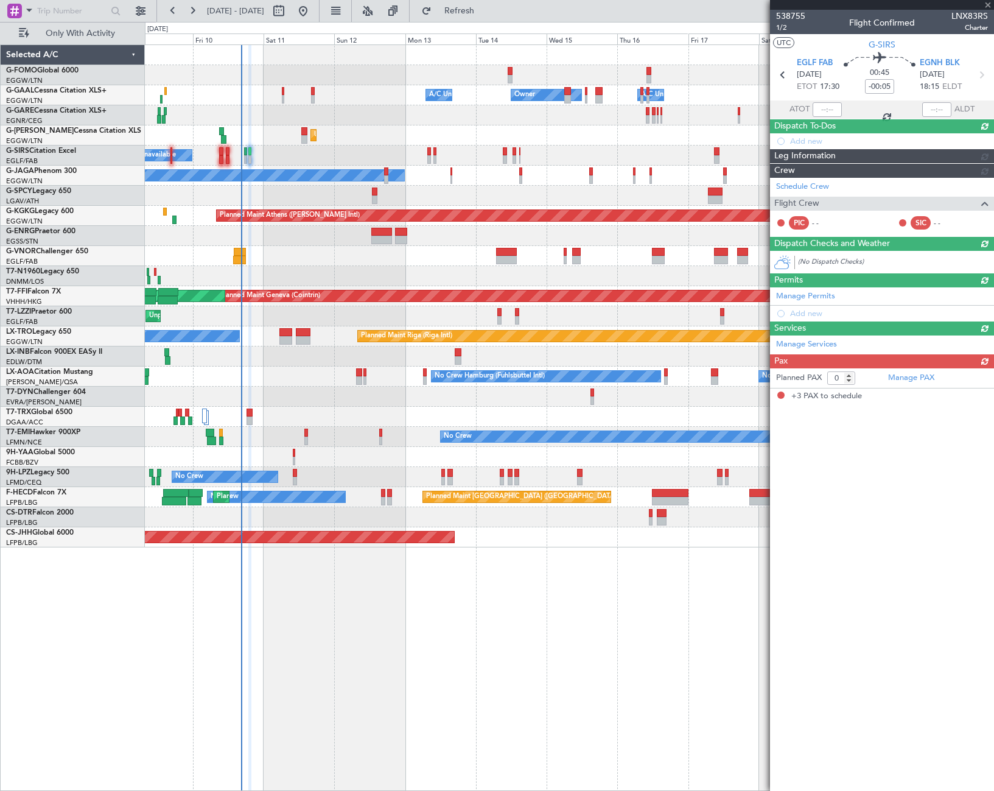
type input "+00:05"
type input "3"
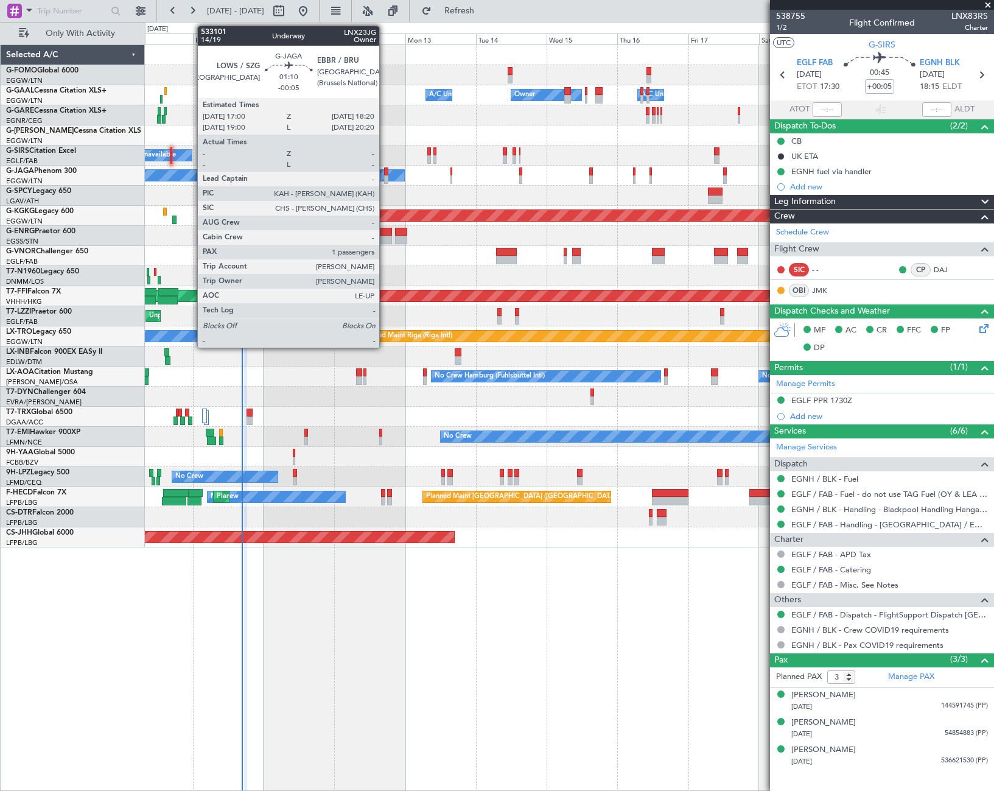
click at [385, 175] on div at bounding box center [386, 179] width 4 height 9
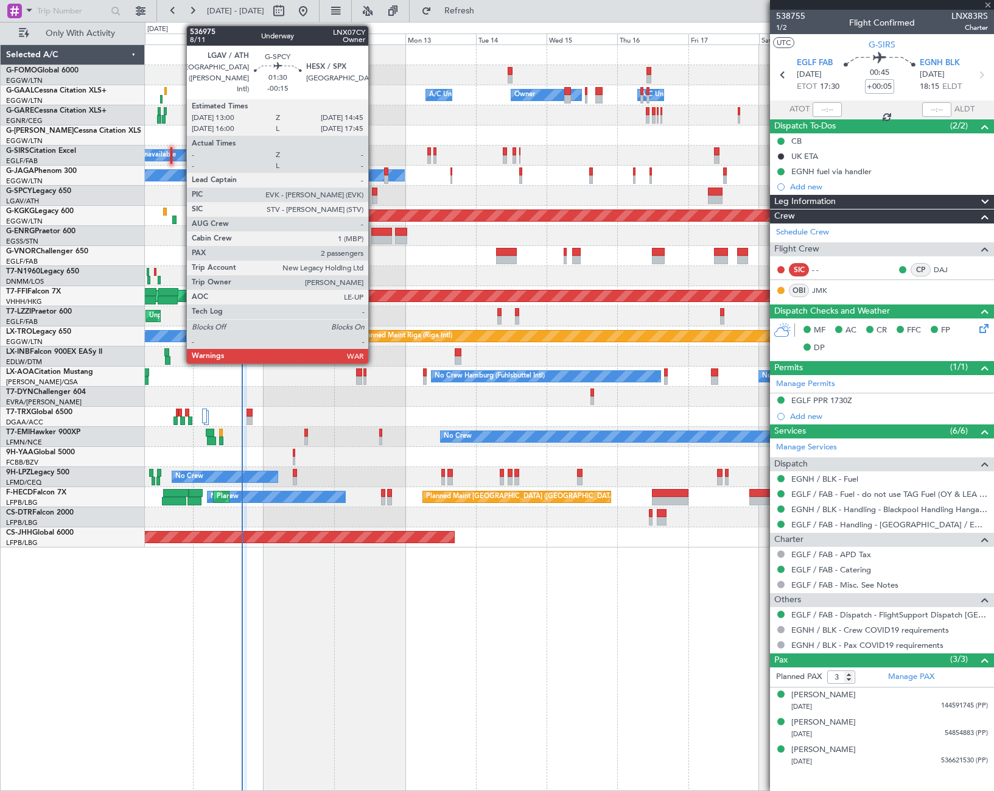
type input "-00:05"
type input "1"
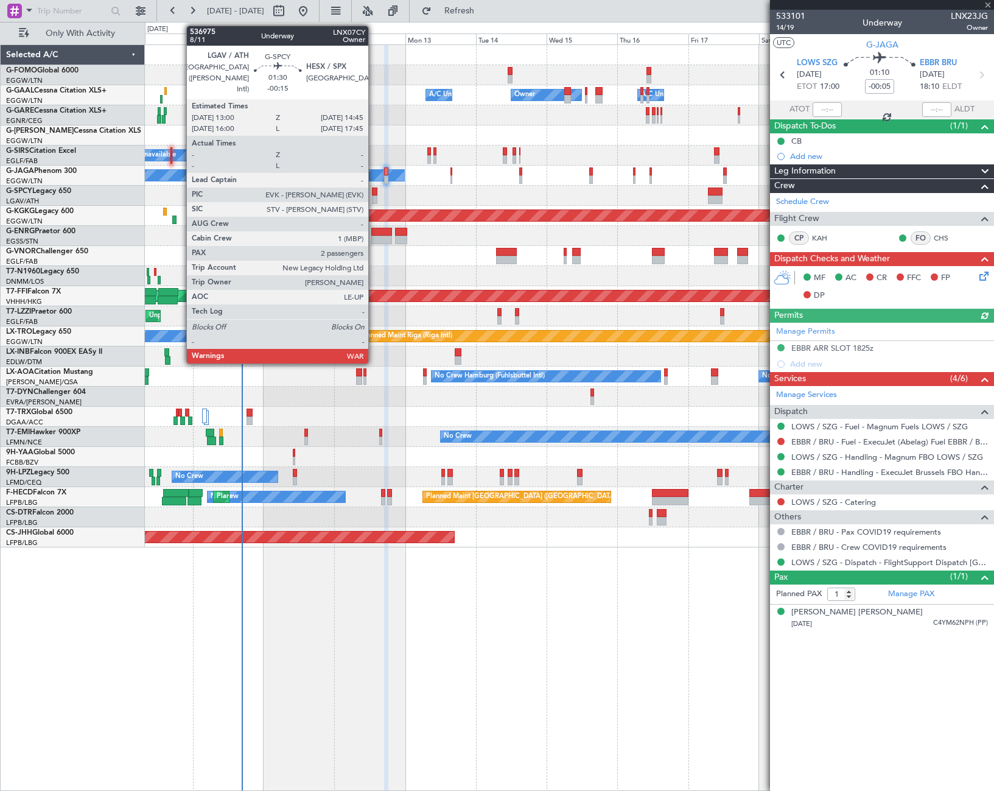
click at [374, 191] on div at bounding box center [374, 191] width 5 height 9
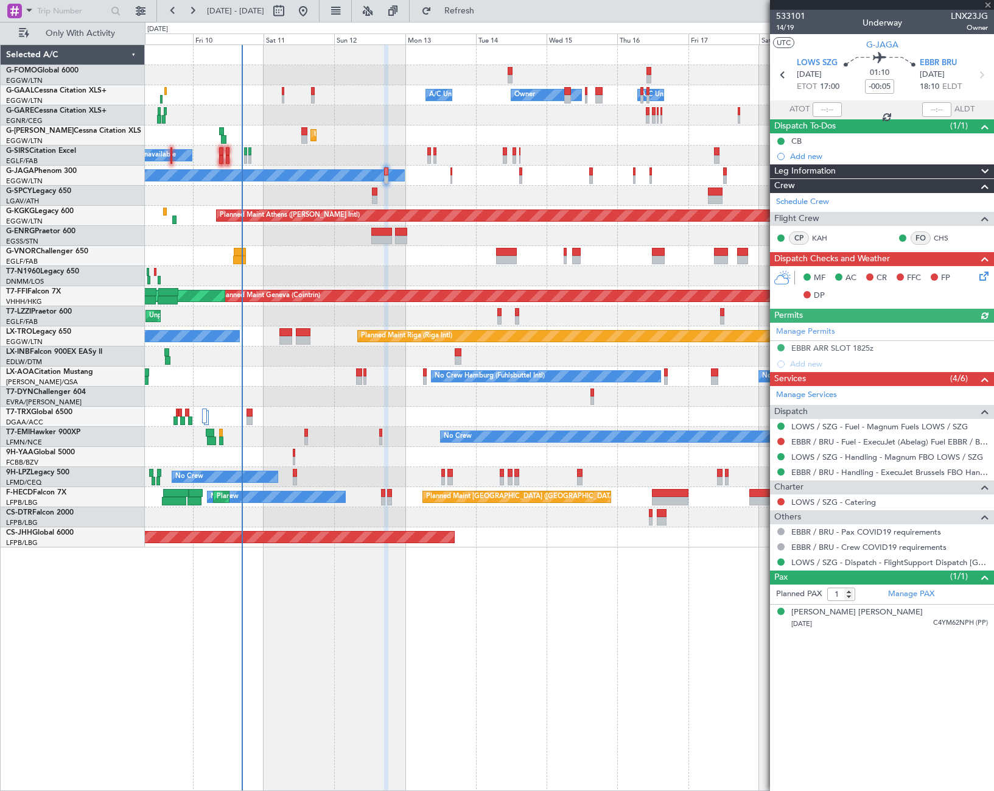
type input "-00:15"
type input "2"
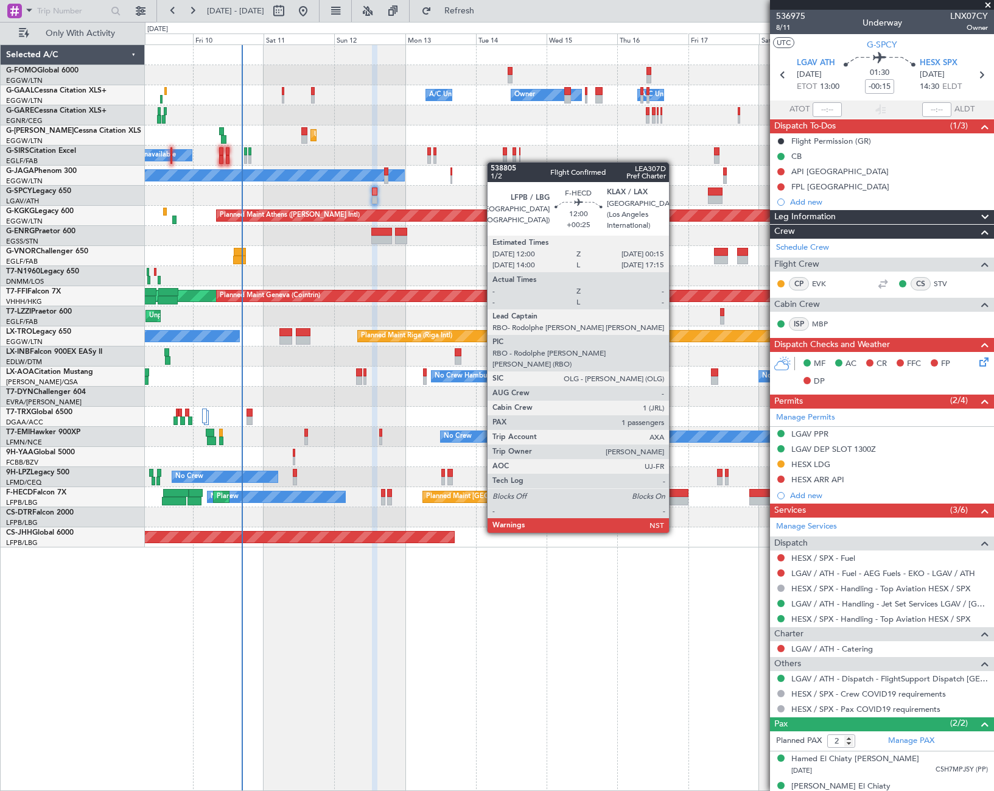
click at [674, 498] on div at bounding box center [670, 501] width 37 height 9
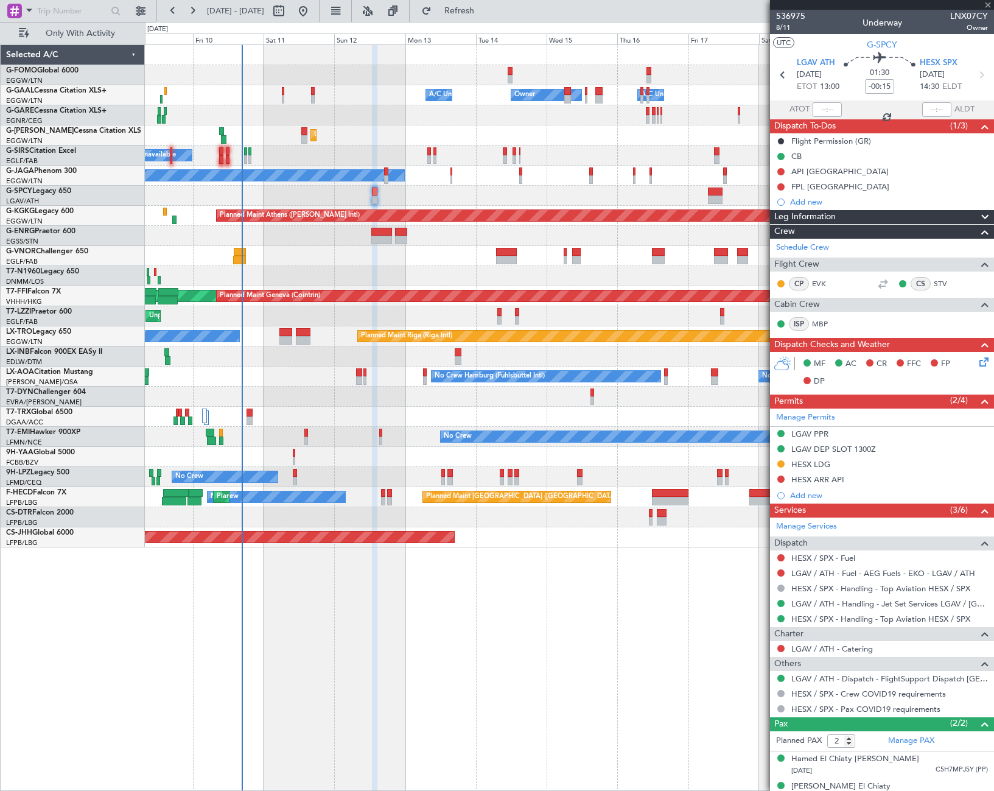
type input "+00:25"
type input "1"
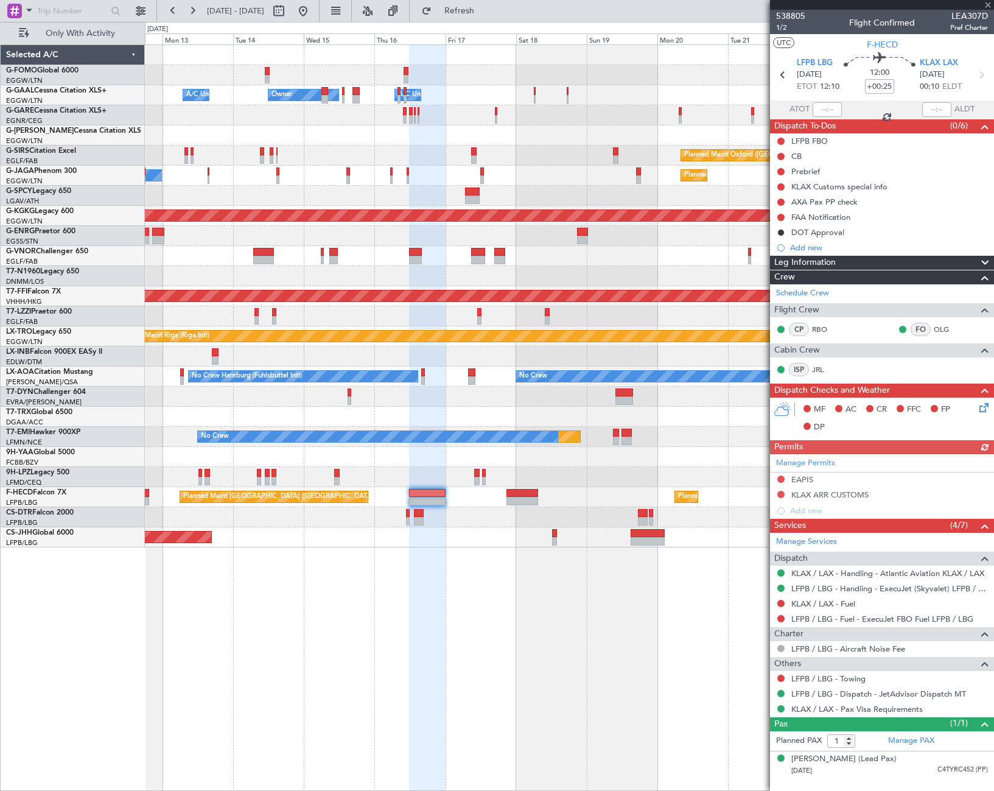
click at [409, 697] on div at bounding box center [427, 418] width 37 height 746
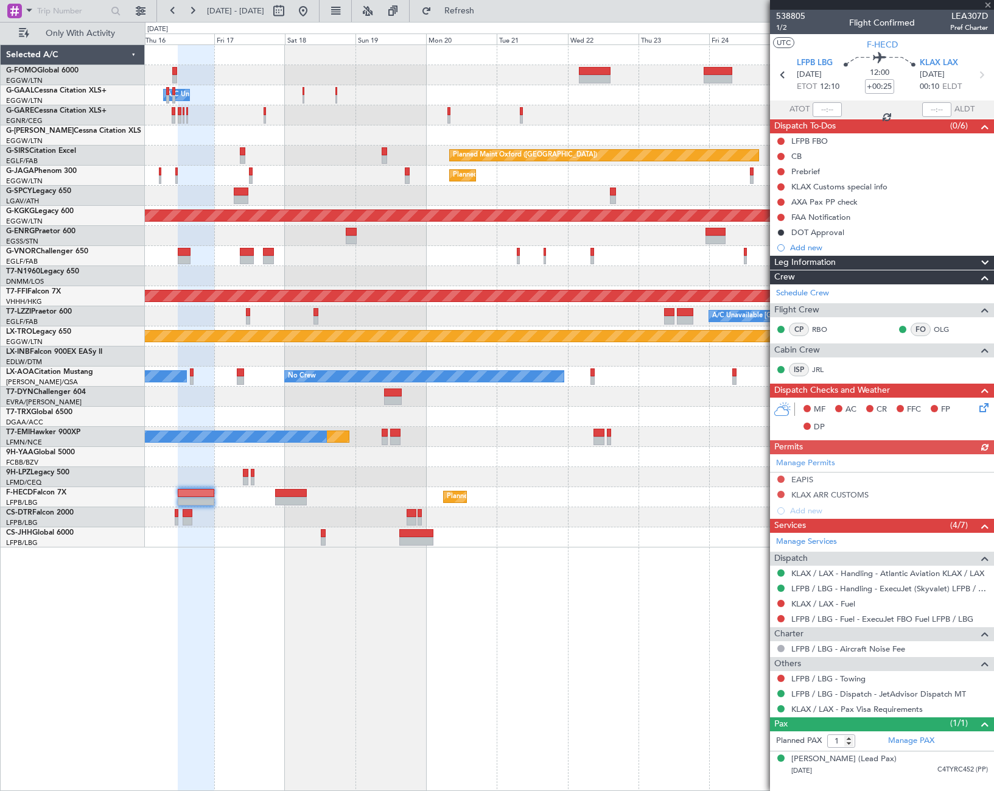
click at [338, 648] on div "Owner A/C Unavailable Owner Owner A/C Unavailable Planned Maint Oxford (Kidling…" at bounding box center [569, 417] width 849 height 746
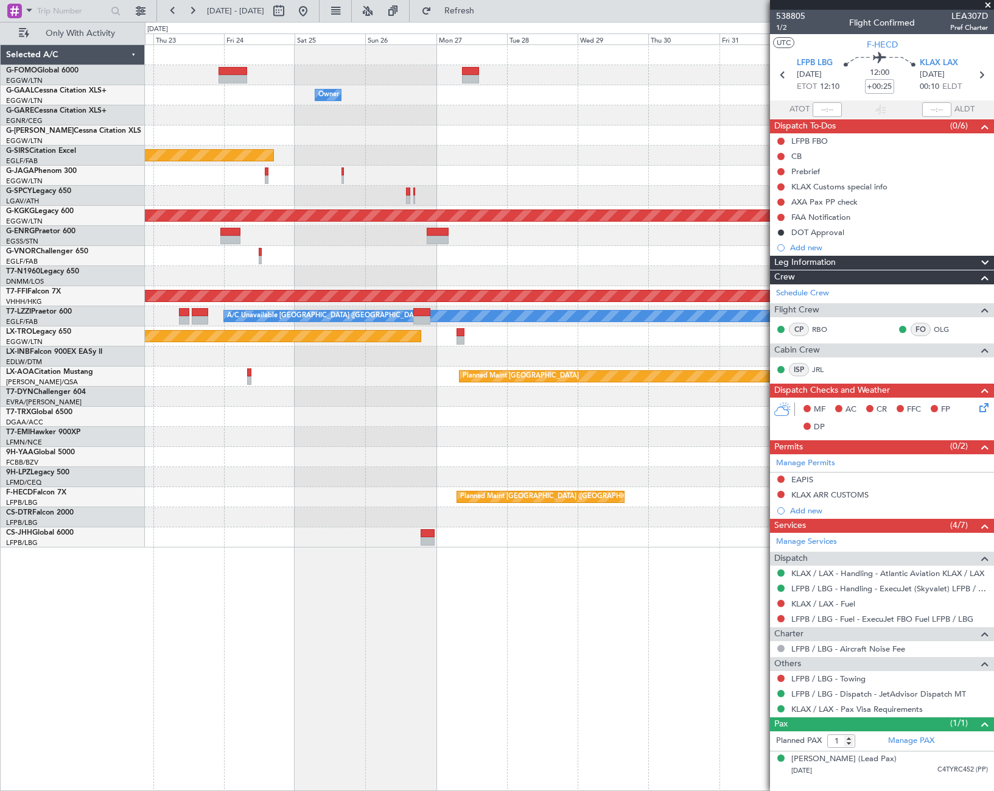
click at [234, 690] on div "Owner Planned Maint Oxford (Kidlington) Planned Maint Paris (Le Bourget) Planne…" at bounding box center [569, 417] width 849 height 746
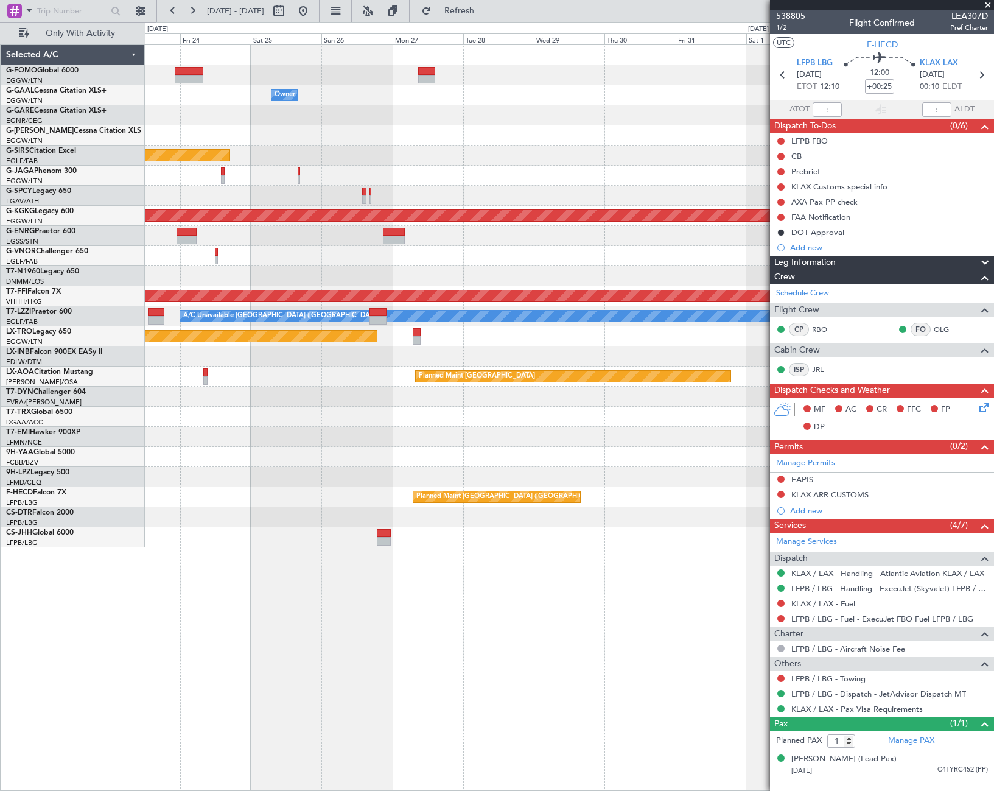
click at [315, 690] on div "Owner Planned Maint Oxford (Kidlington) Planned Maint Paris (Le Bourget) Planne…" at bounding box center [569, 417] width 849 height 746
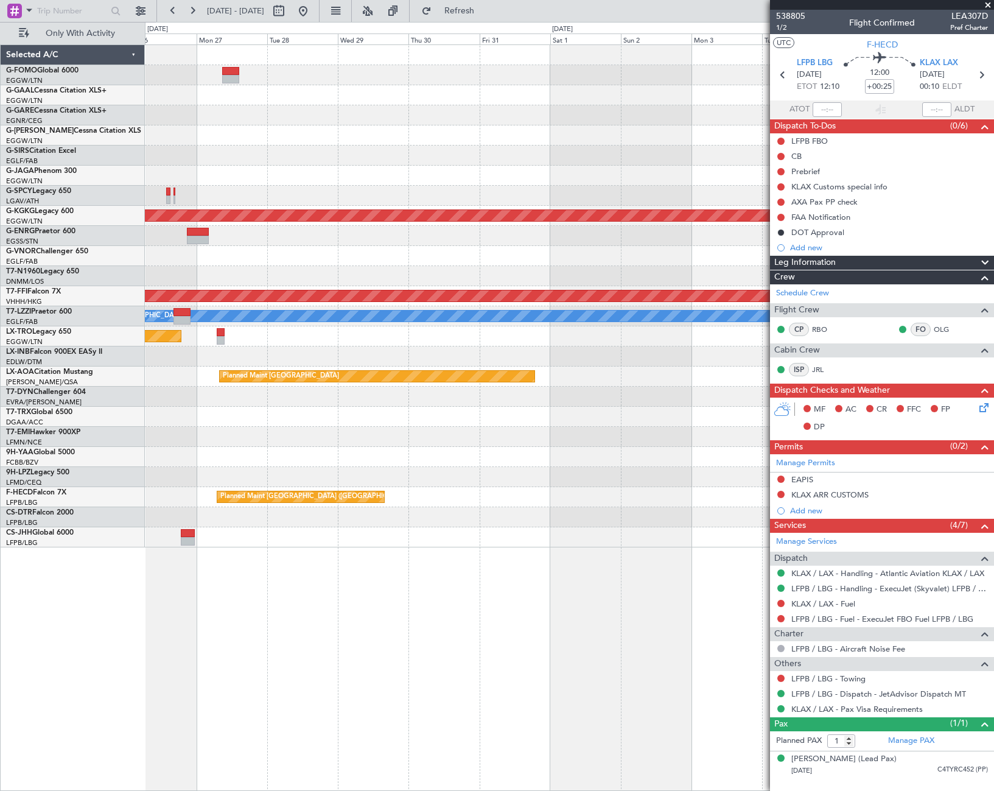
click at [348, 690] on div "Owner Planned Maint Oxford (Kidlington) Planned Maint Athens (Eleftherios Veniz…" at bounding box center [569, 417] width 849 height 746
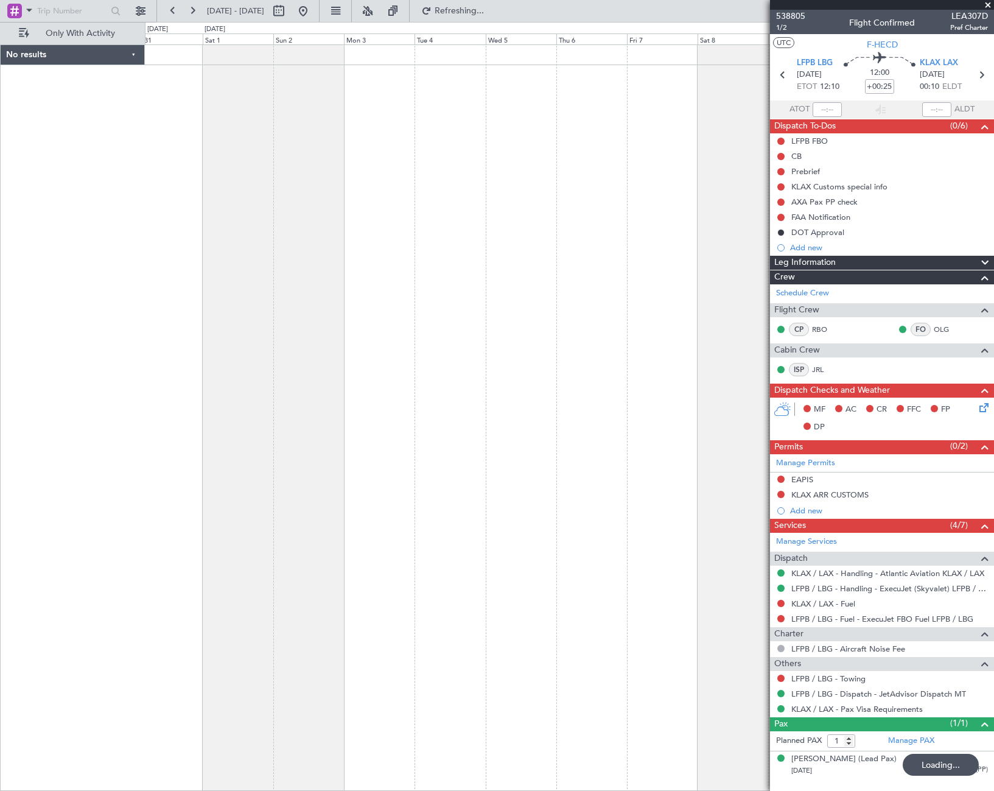
click at [394, 623] on div at bounding box center [569, 417] width 849 height 746
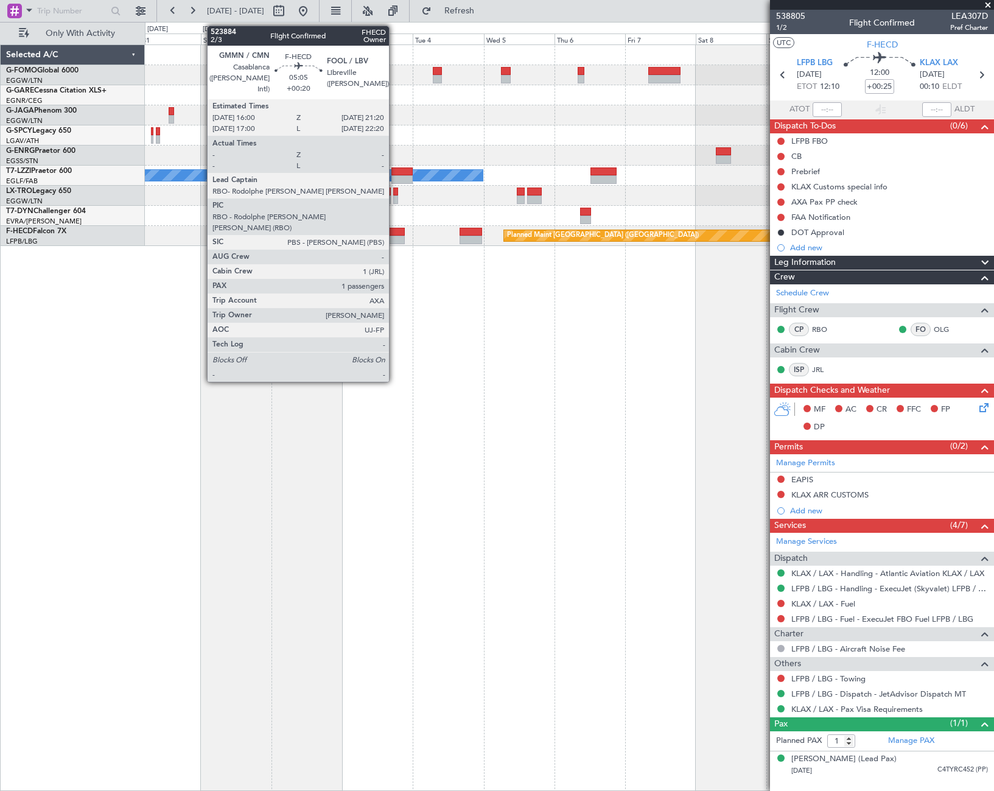
click at [394, 236] on div at bounding box center [397, 240] width 16 height 9
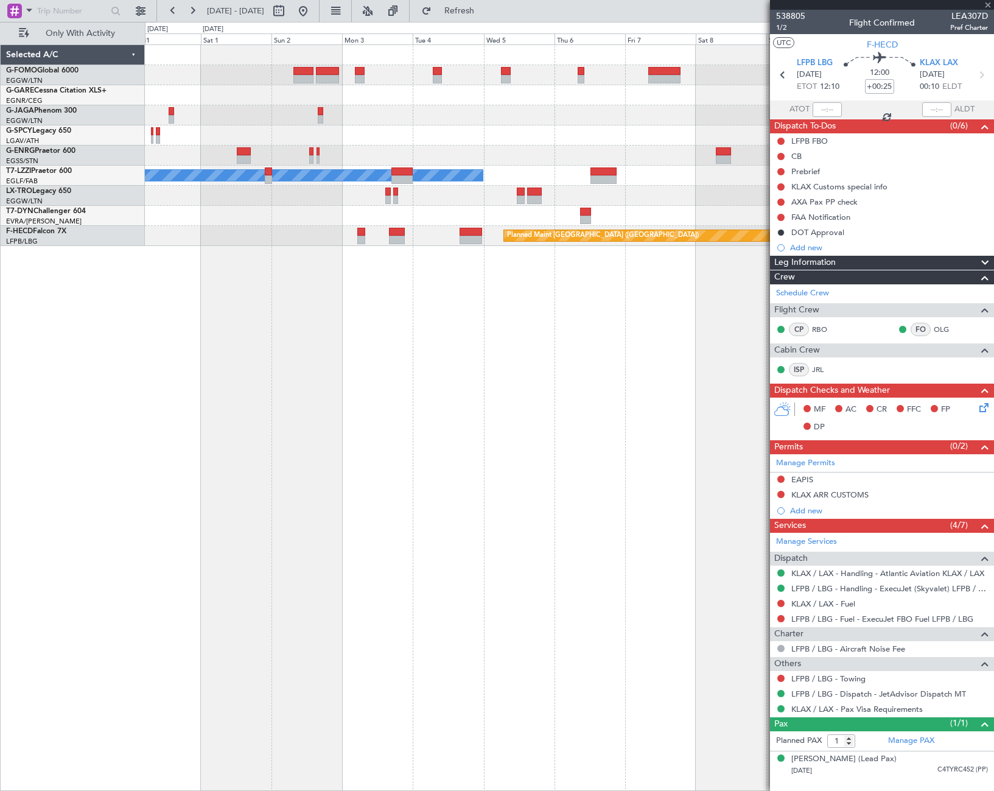
type input "+00:20"
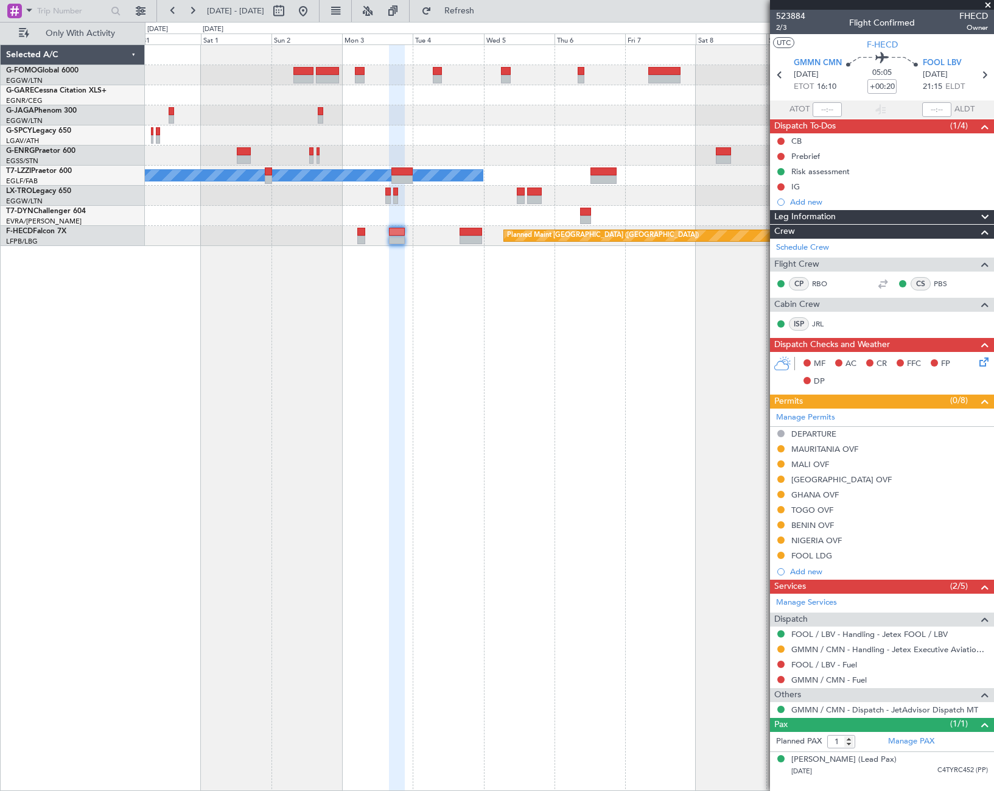
click at [820, 481] on div "BURKINA FASO OVF" at bounding box center [841, 479] width 100 height 10
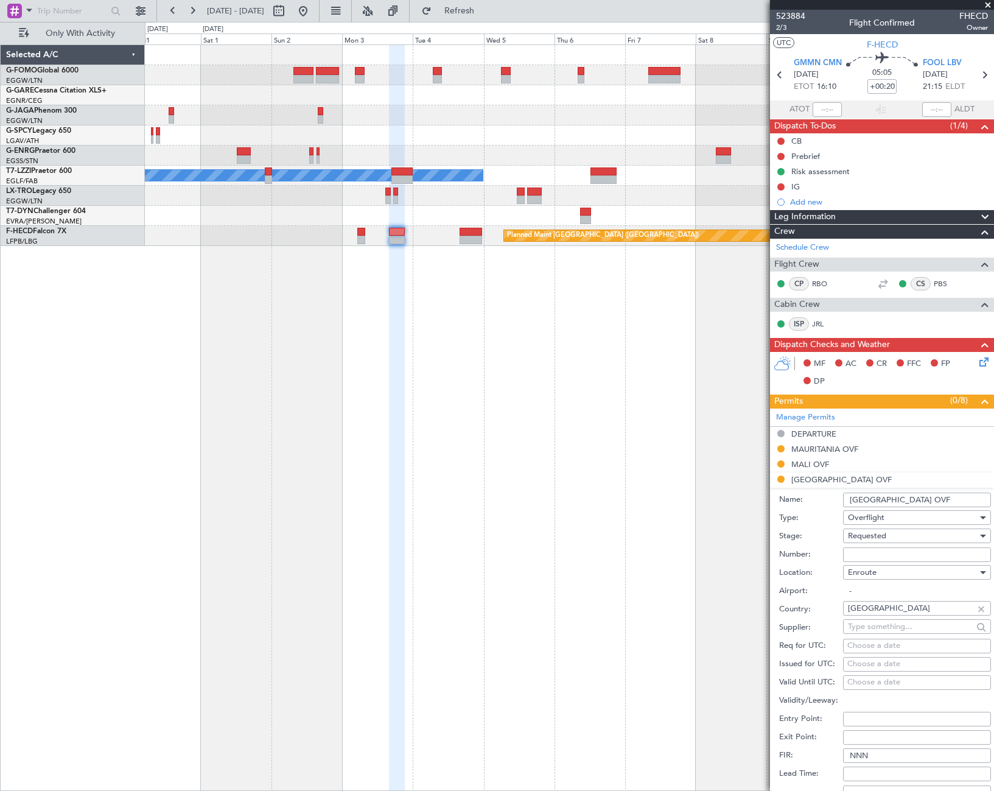
click at [862, 555] on input "Number:" at bounding box center [917, 554] width 148 height 15
paste input "2025-1434/ANAC/DG"
type input "2025-1434/ANAC/DG"
click at [884, 535] on span "Requested" at bounding box center [867, 535] width 38 height 11
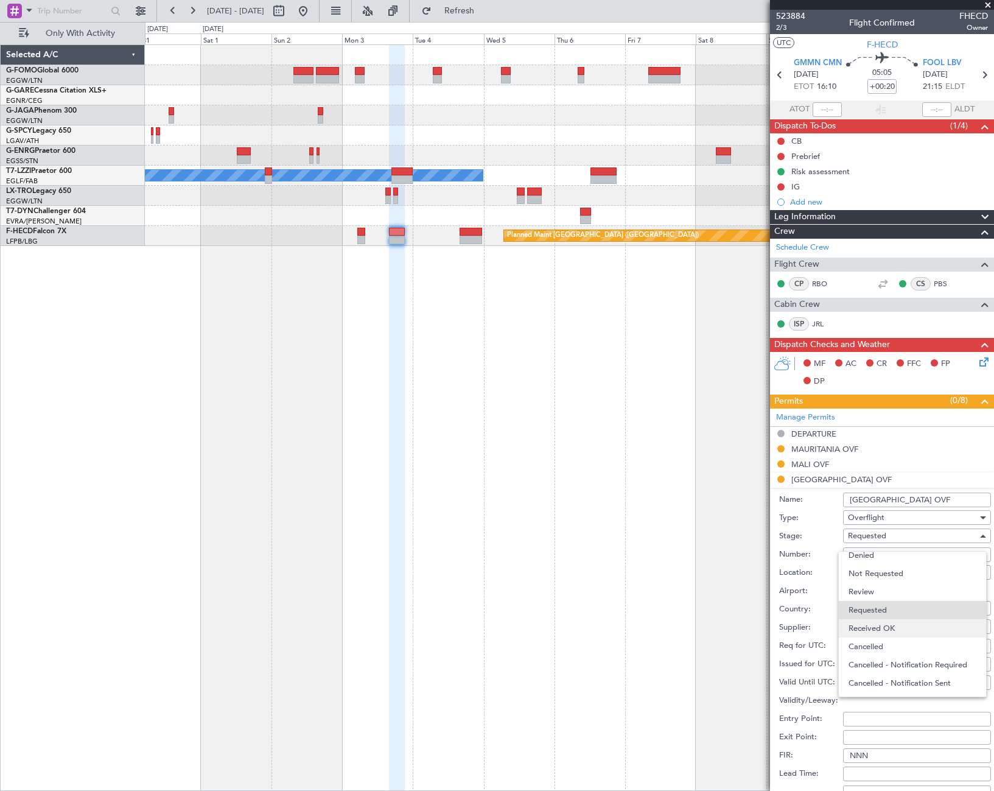
click at [888, 628] on span "Received OK" at bounding box center [912, 628] width 128 height 18
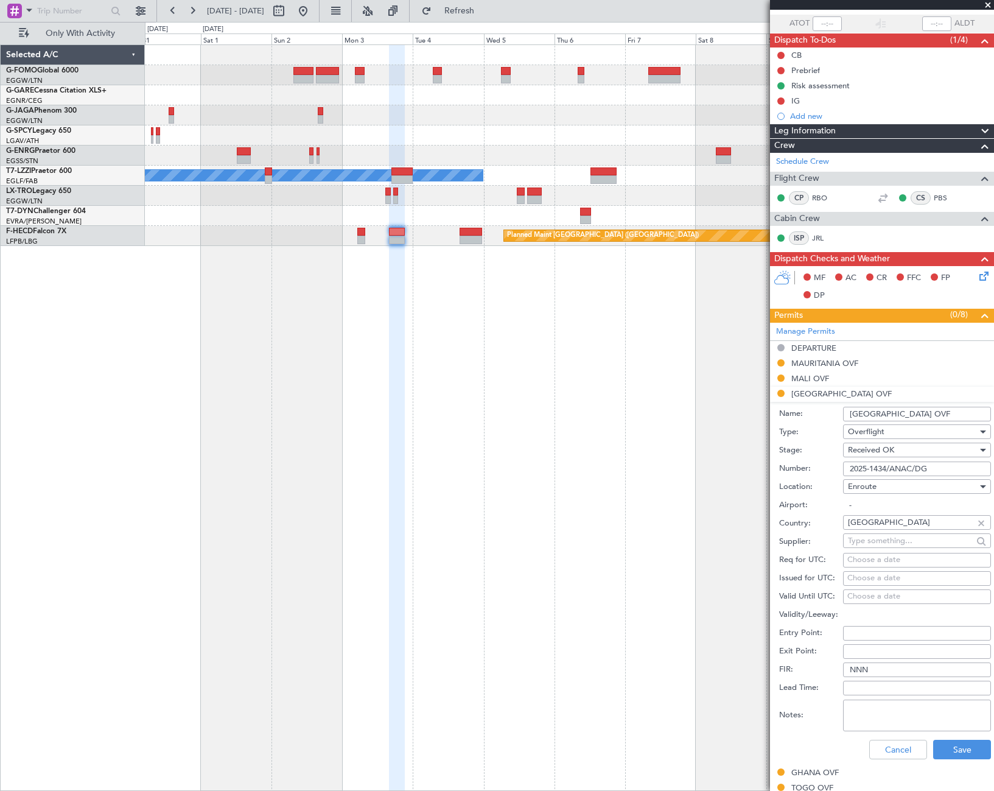
scroll to position [183, 0]
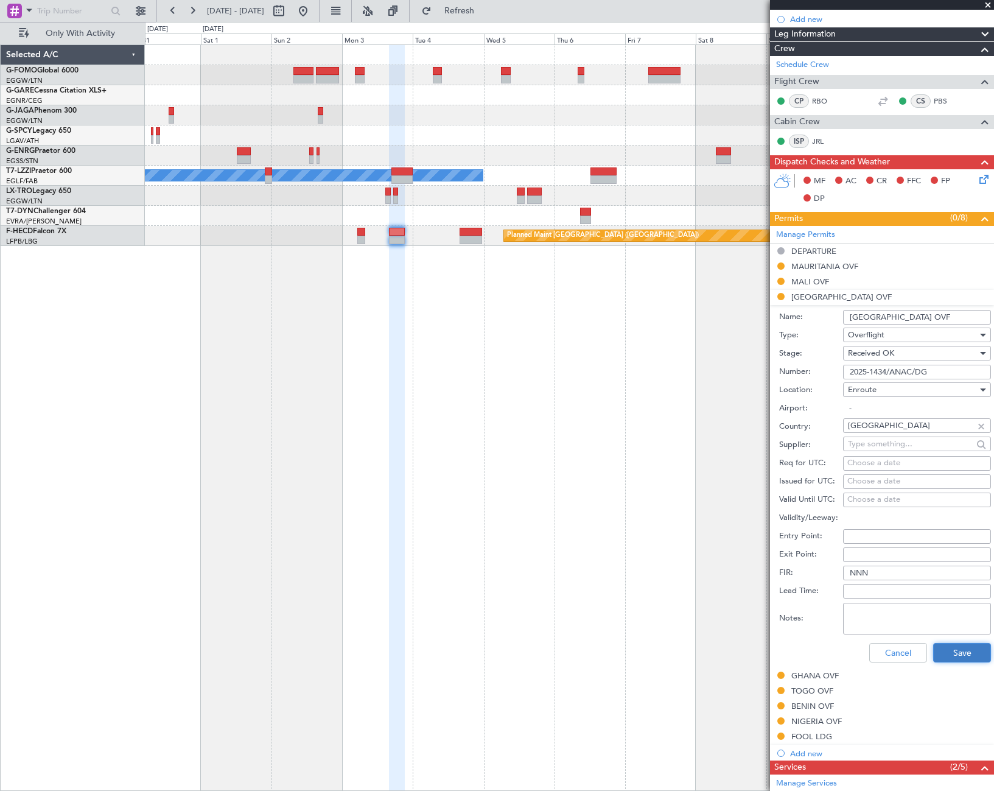
click at [968, 646] on button "Save" at bounding box center [962, 652] width 58 height 19
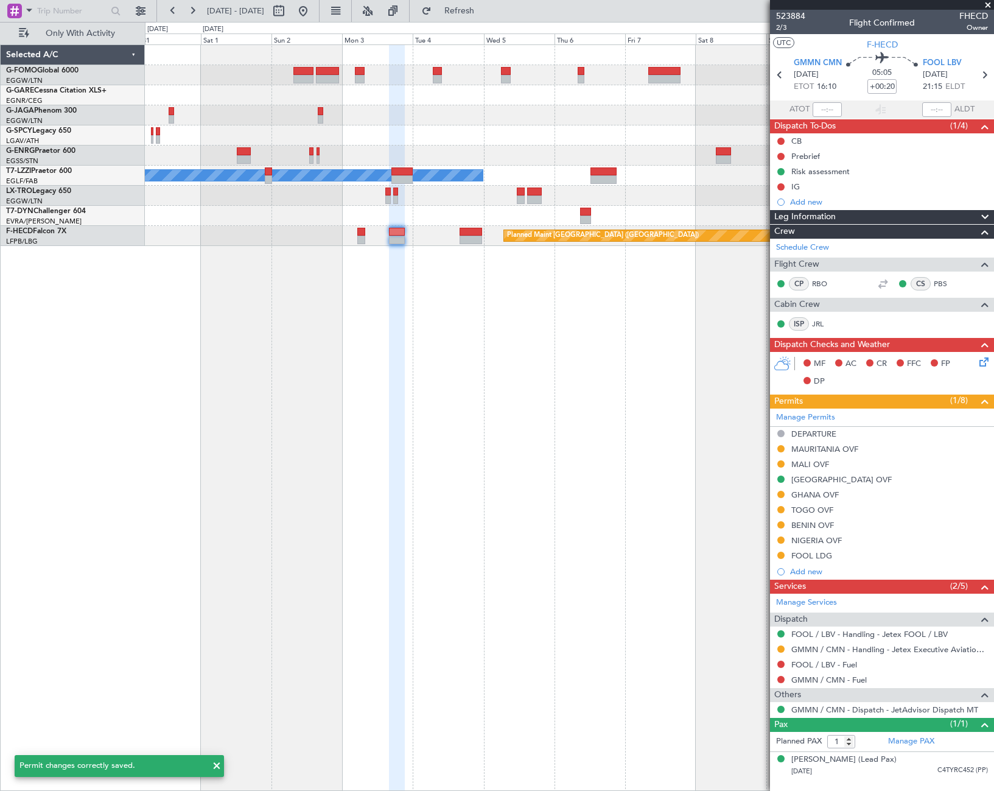
scroll to position [0, 0]
click at [828, 527] on div "BENIN OVF" at bounding box center [812, 525] width 43 height 10
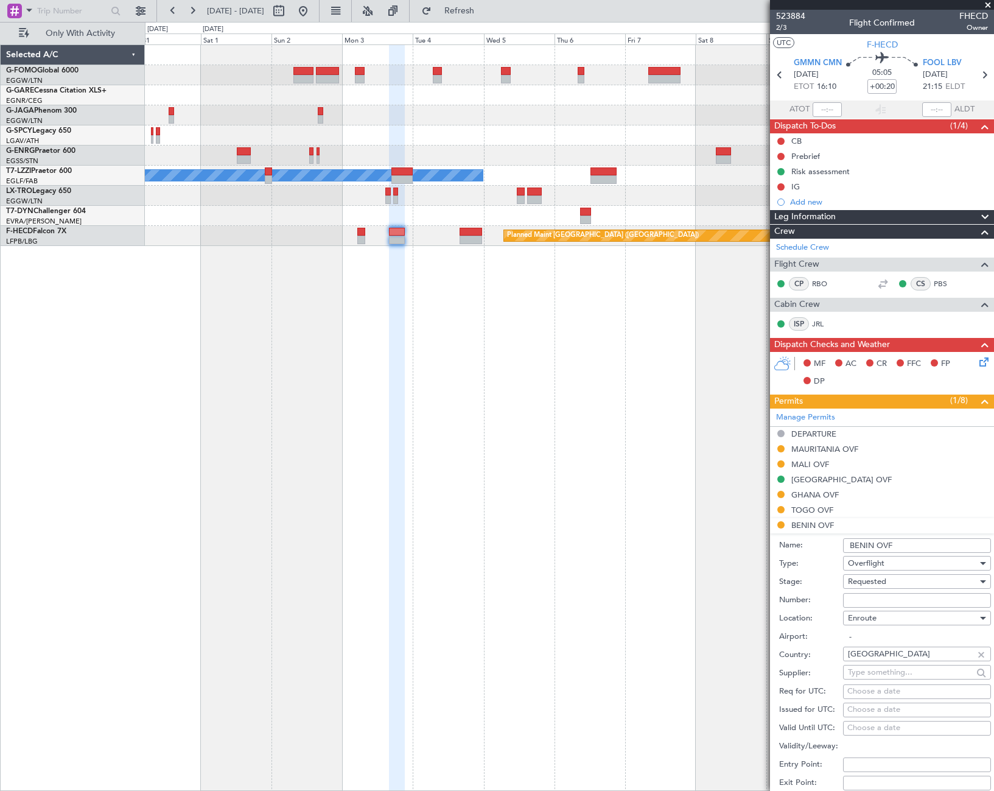
click at [857, 594] on input "Number:" at bounding box center [917, 600] width 148 height 15
paste input "0310 ANACBEN/SVL/2025"
type input "0310 ANACBEN/SVL/2025"
click at [886, 576] on span "Requested" at bounding box center [867, 581] width 38 height 11
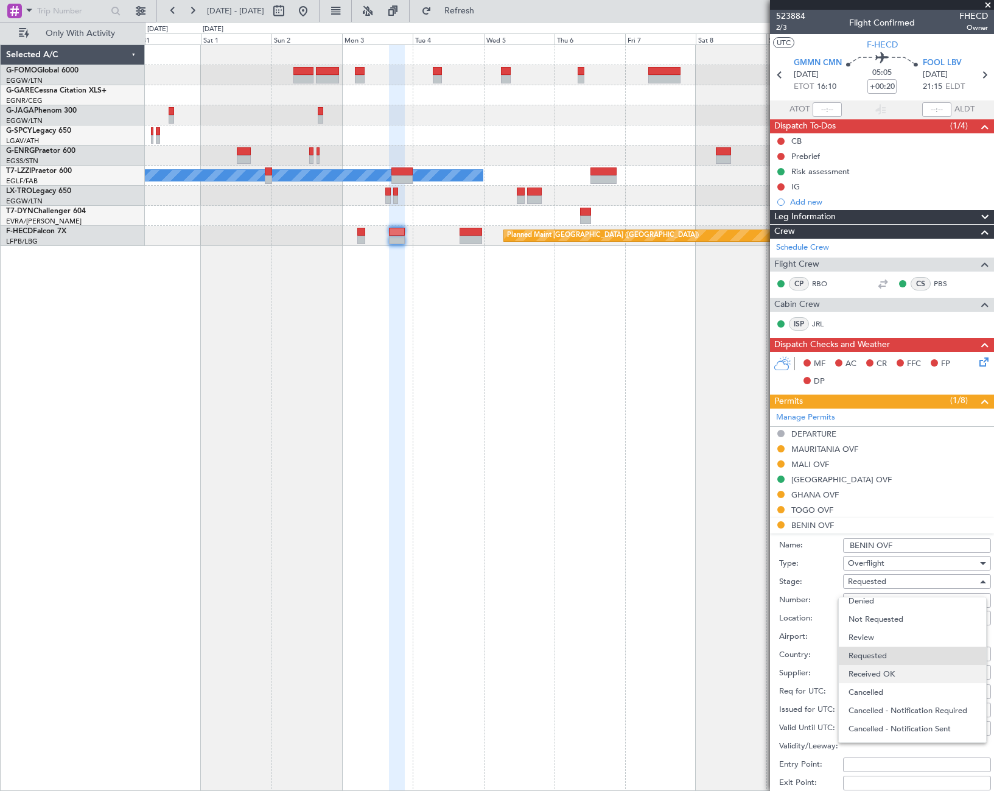
click at [898, 671] on span "Received OK" at bounding box center [912, 674] width 128 height 18
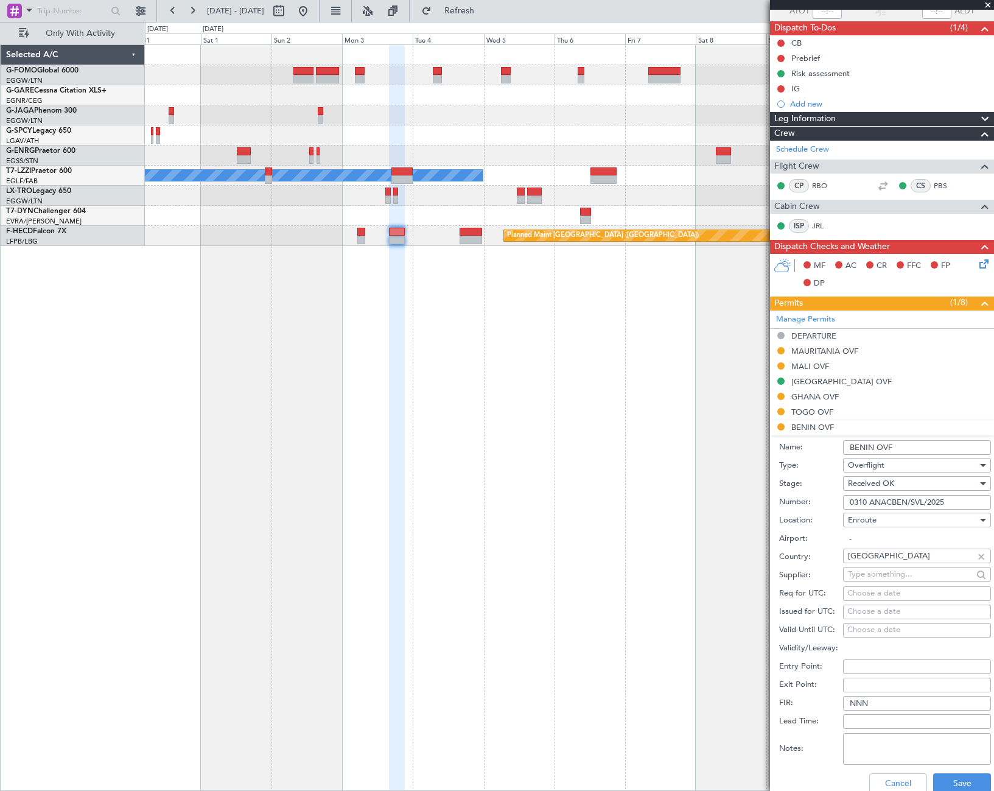
scroll to position [122, 0]
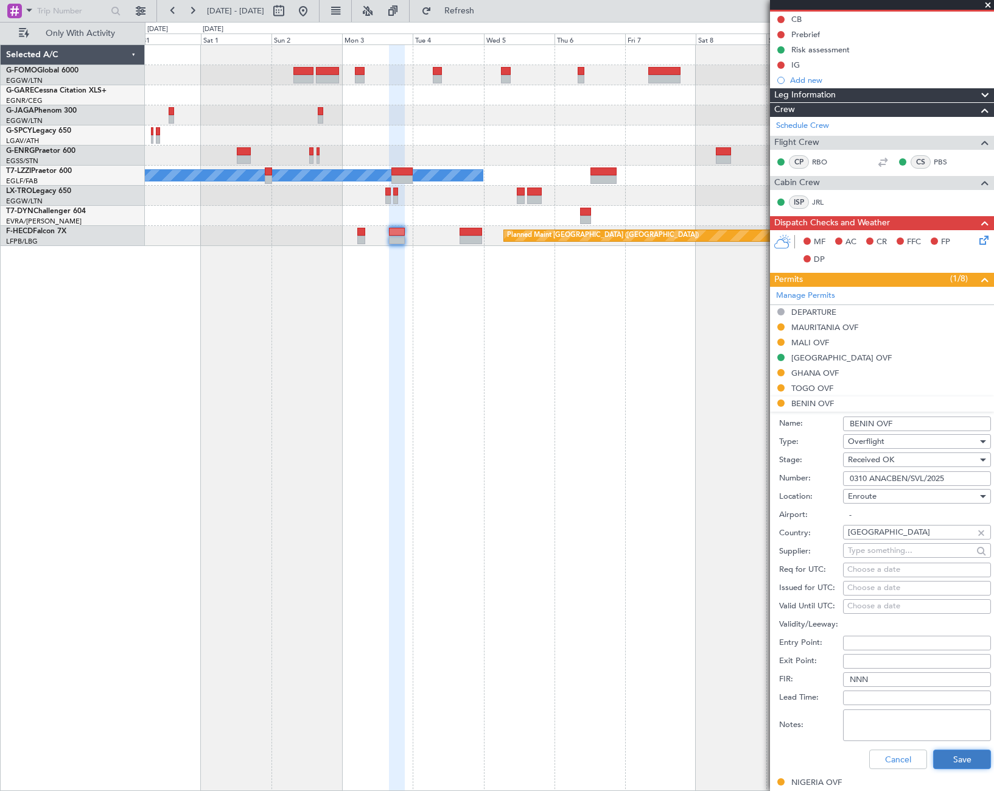
click at [950, 760] on button "Save" at bounding box center [962, 758] width 58 height 19
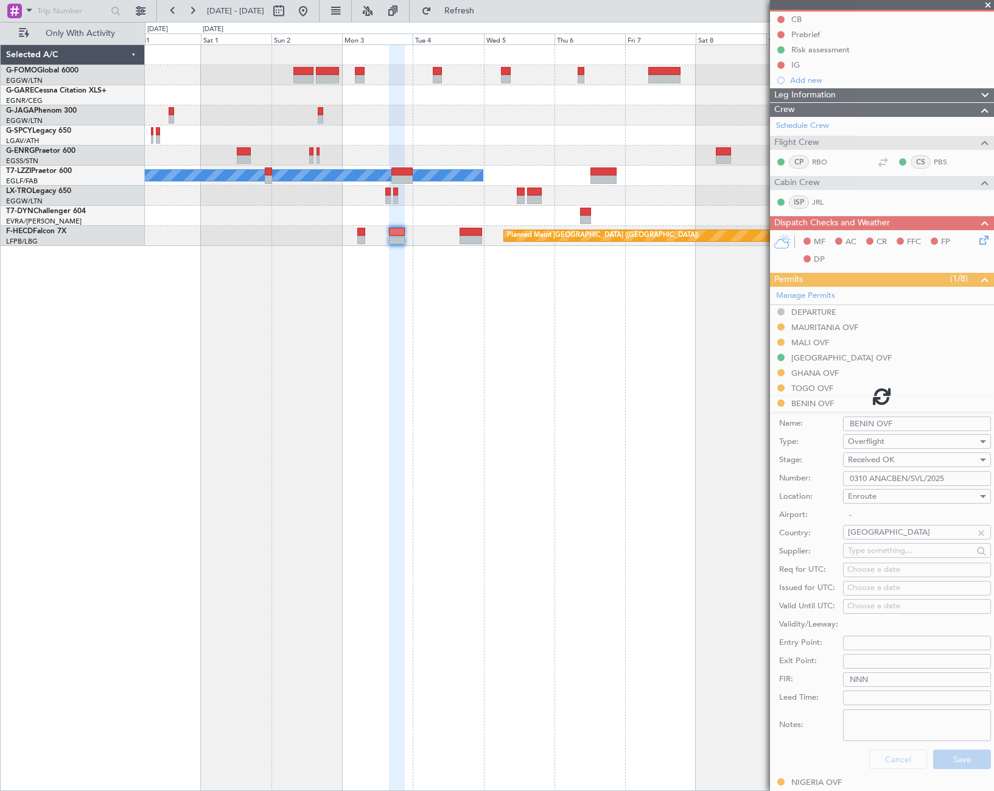
scroll to position [0, 0]
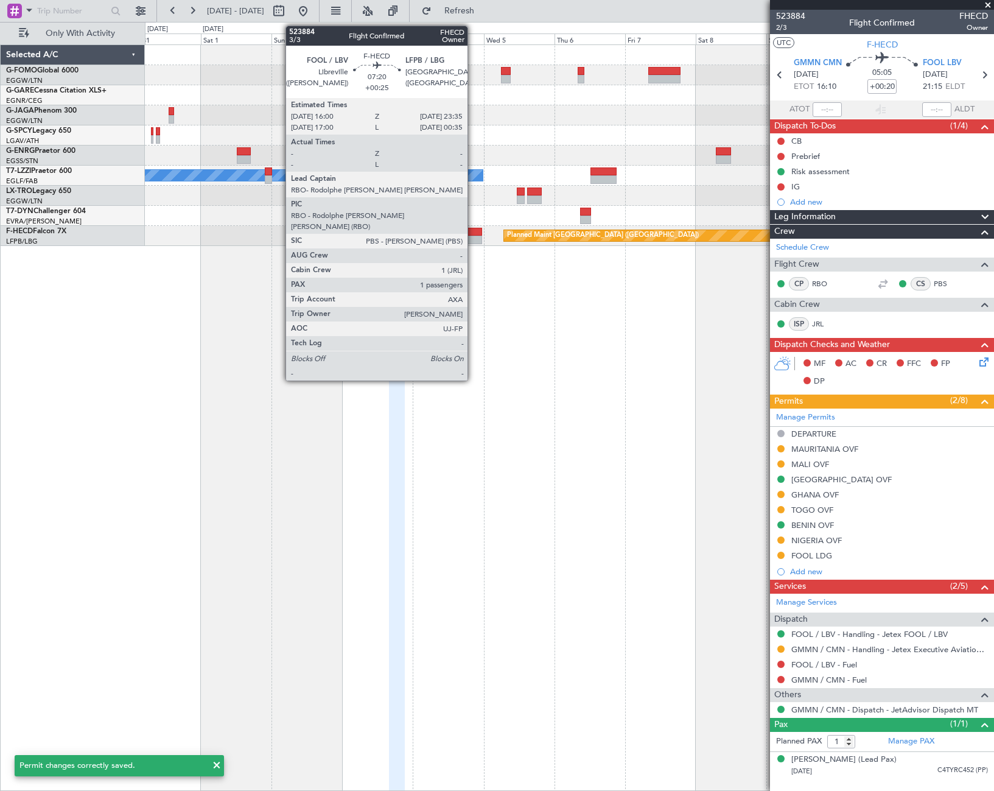
click at [470, 236] on div at bounding box center [471, 240] width 23 height 9
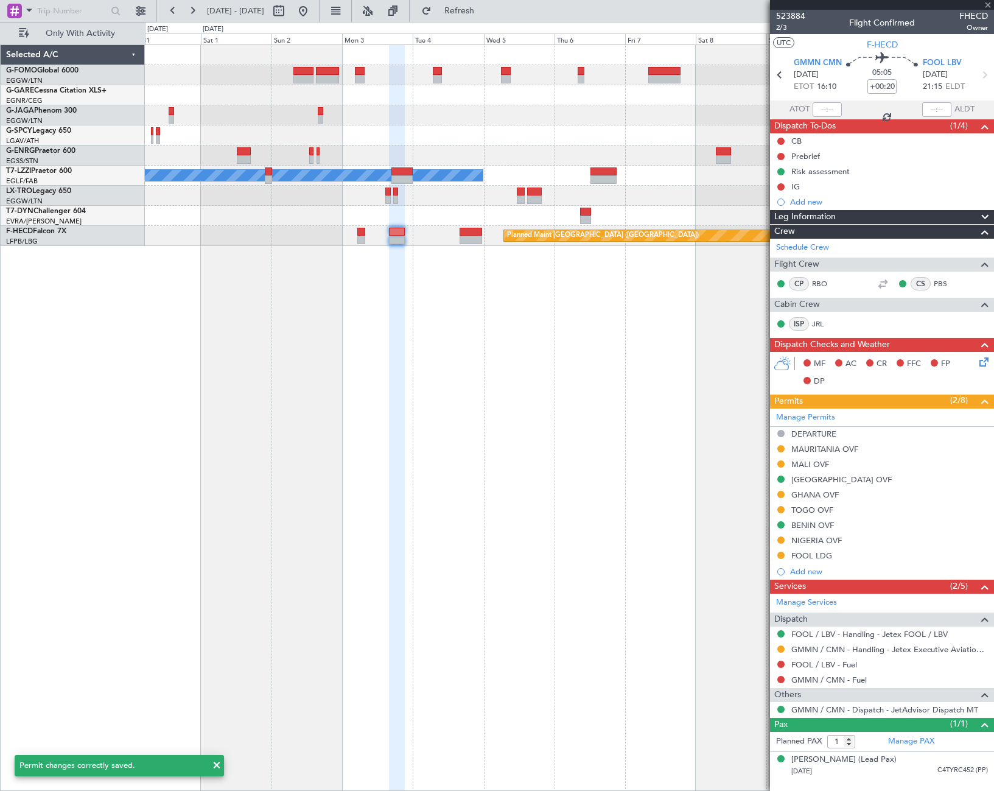
type input "+00:25"
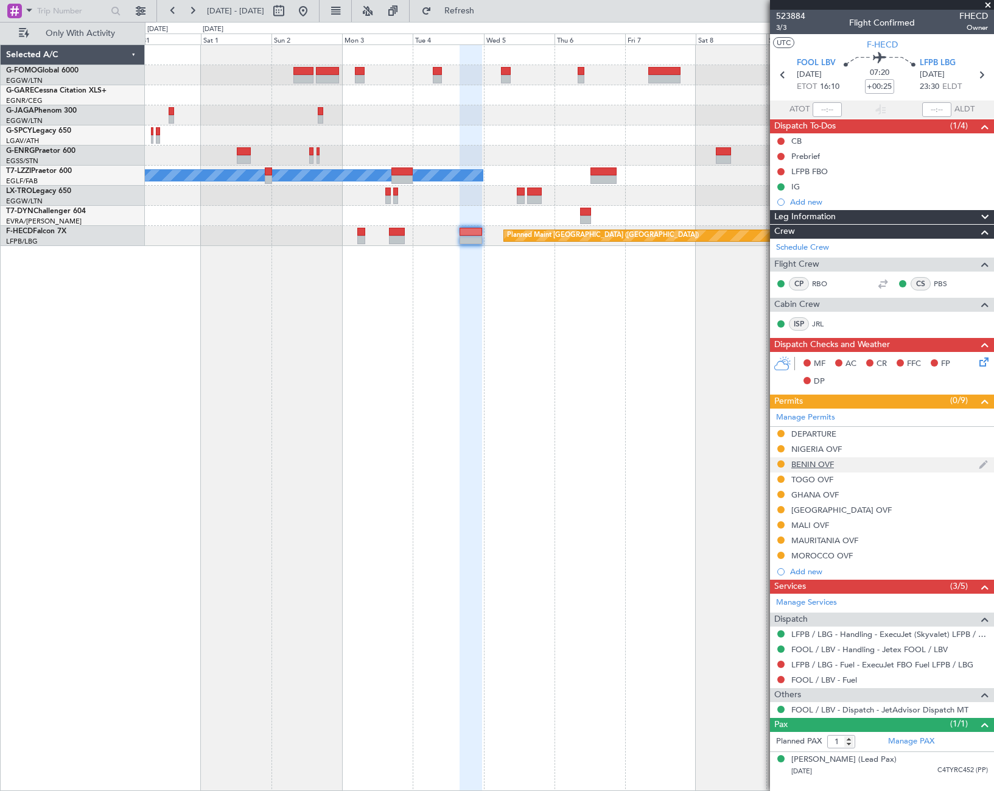
click at [820, 466] on div "BENIN OVF" at bounding box center [812, 464] width 43 height 10
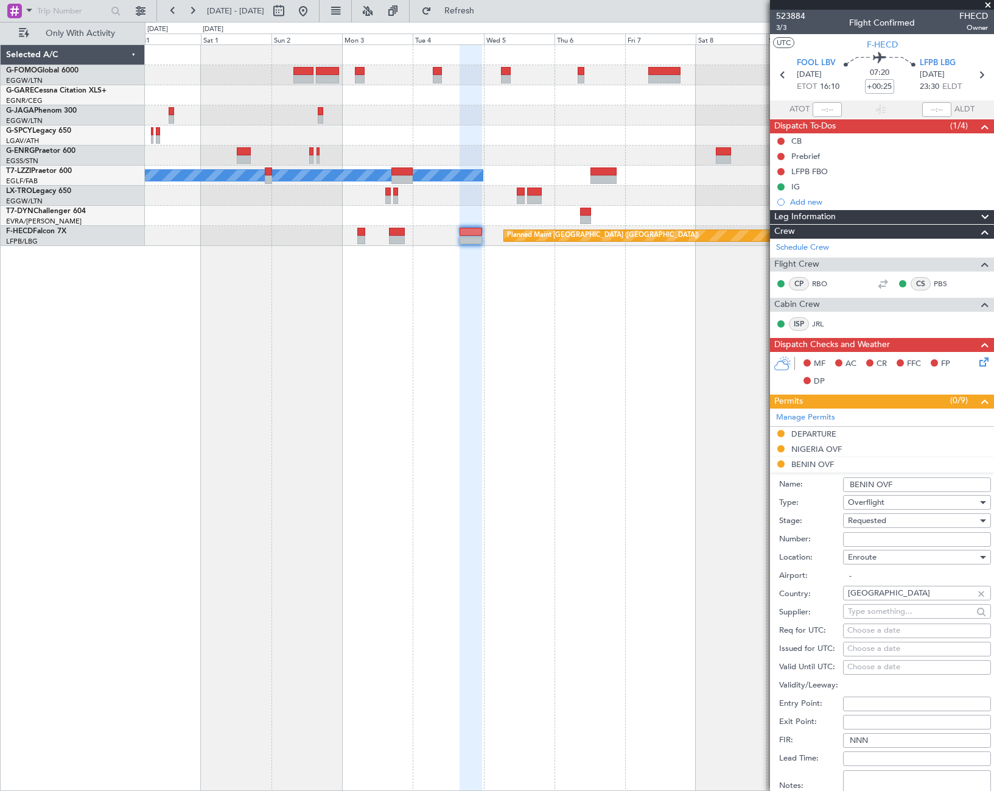
click at [868, 536] on input "Number:" at bounding box center [917, 539] width 148 height 15
paste input "0310 ANACBEN/SVL/2025"
type input "0310 ANACBEN/SVL/2025"
click at [876, 521] on span "Requested" at bounding box center [867, 520] width 38 height 11
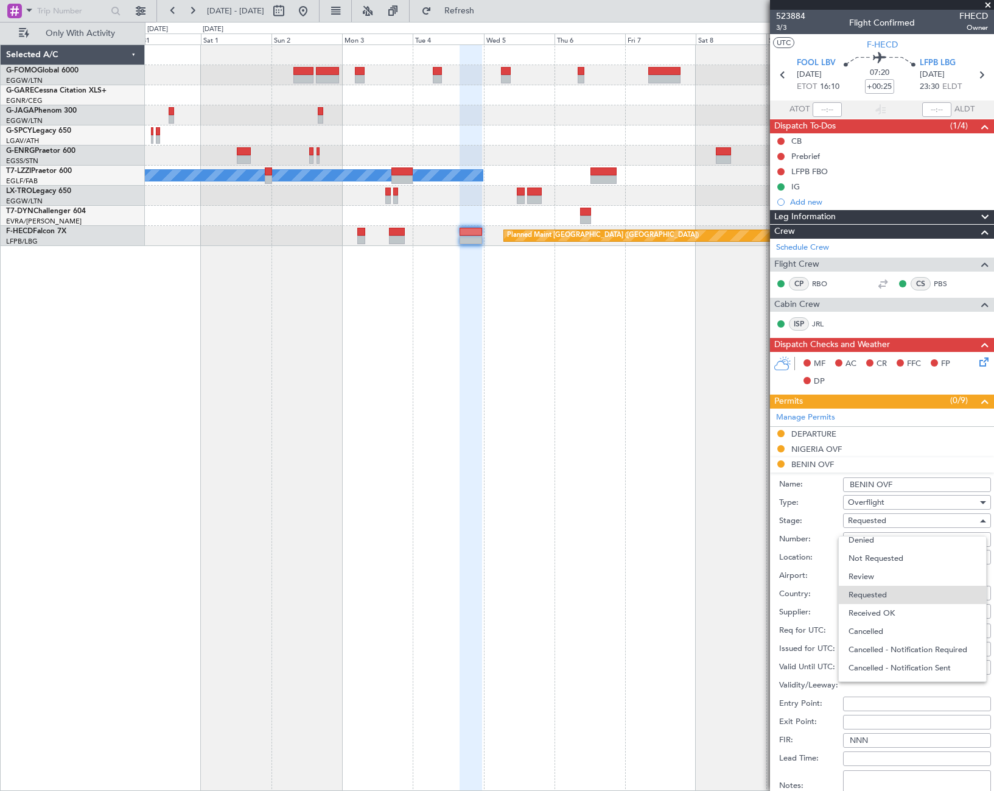
click at [883, 607] on span "Received OK" at bounding box center [912, 613] width 128 height 18
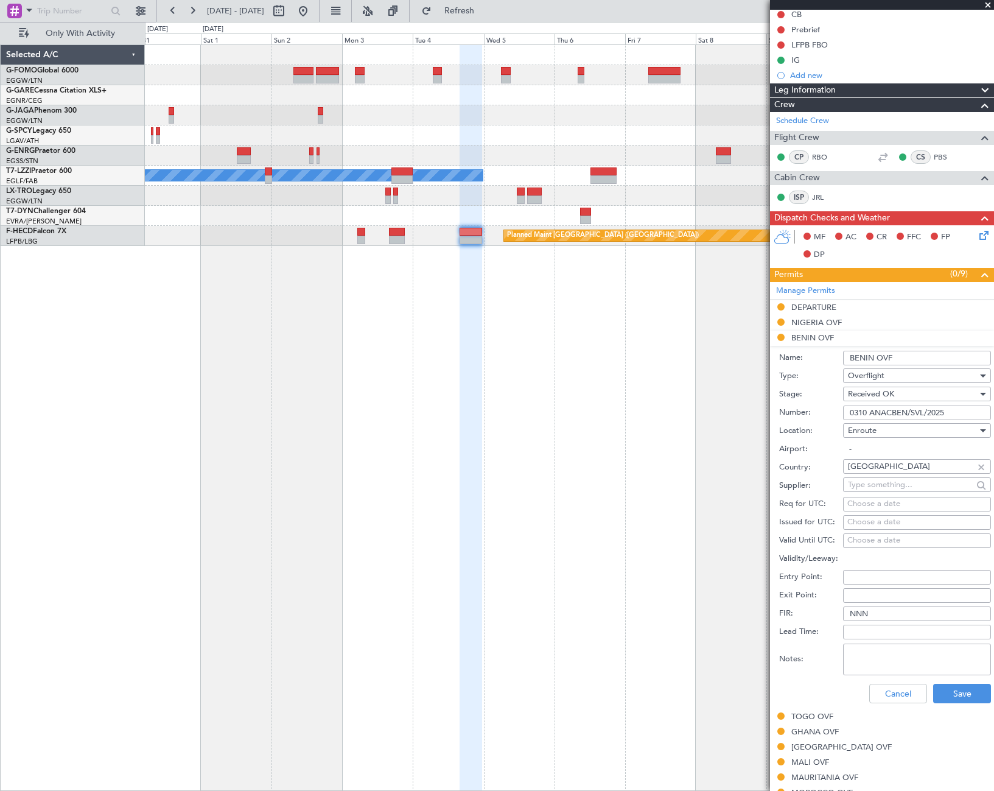
scroll to position [243, 0]
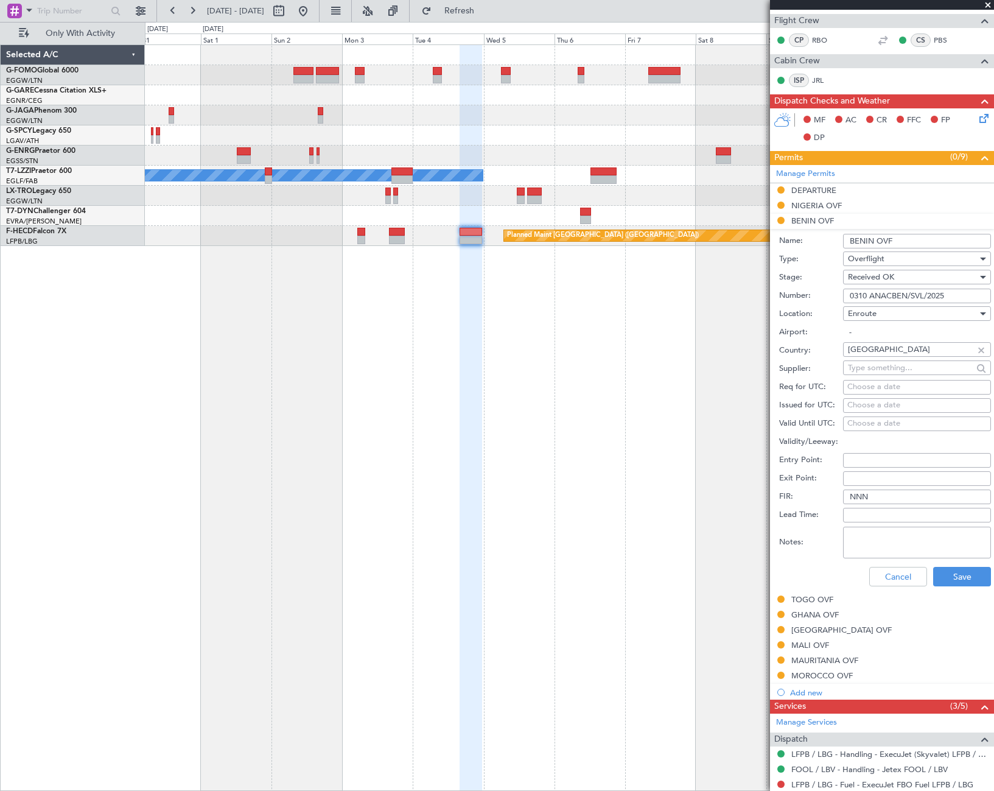
click at [875, 542] on textarea "Notes:" at bounding box center [917, 542] width 148 height 32
type textarea "UAS 04NOV 1200Z"
click at [952, 572] on button "Save" at bounding box center [962, 576] width 58 height 19
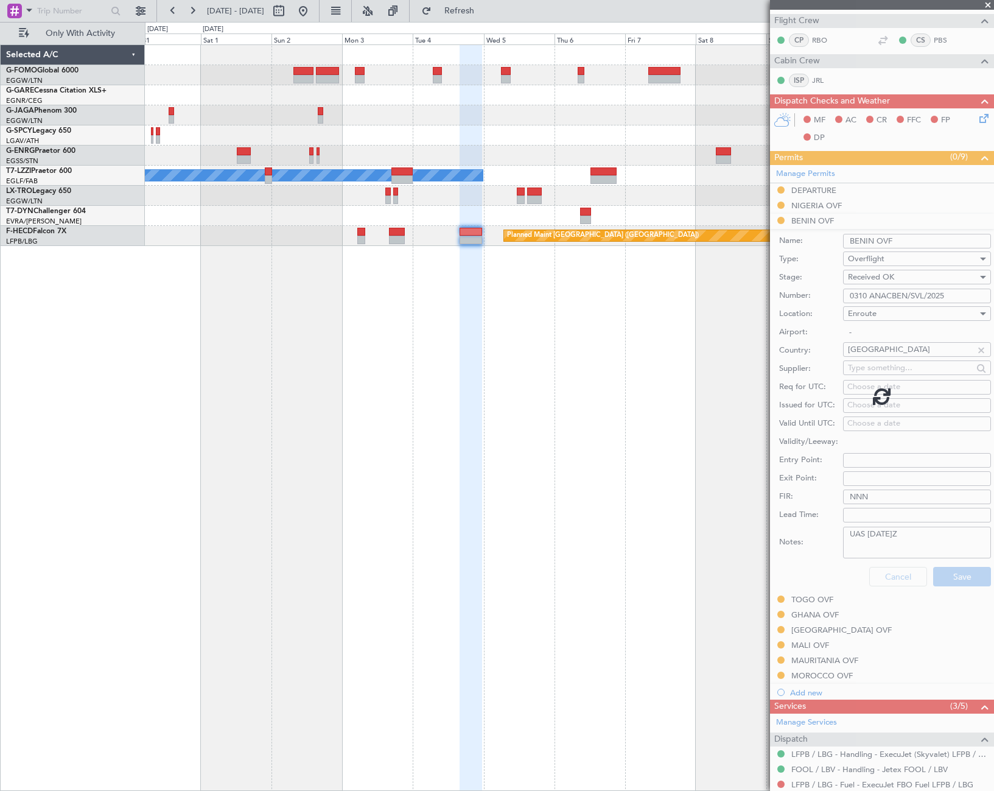
scroll to position [0, 0]
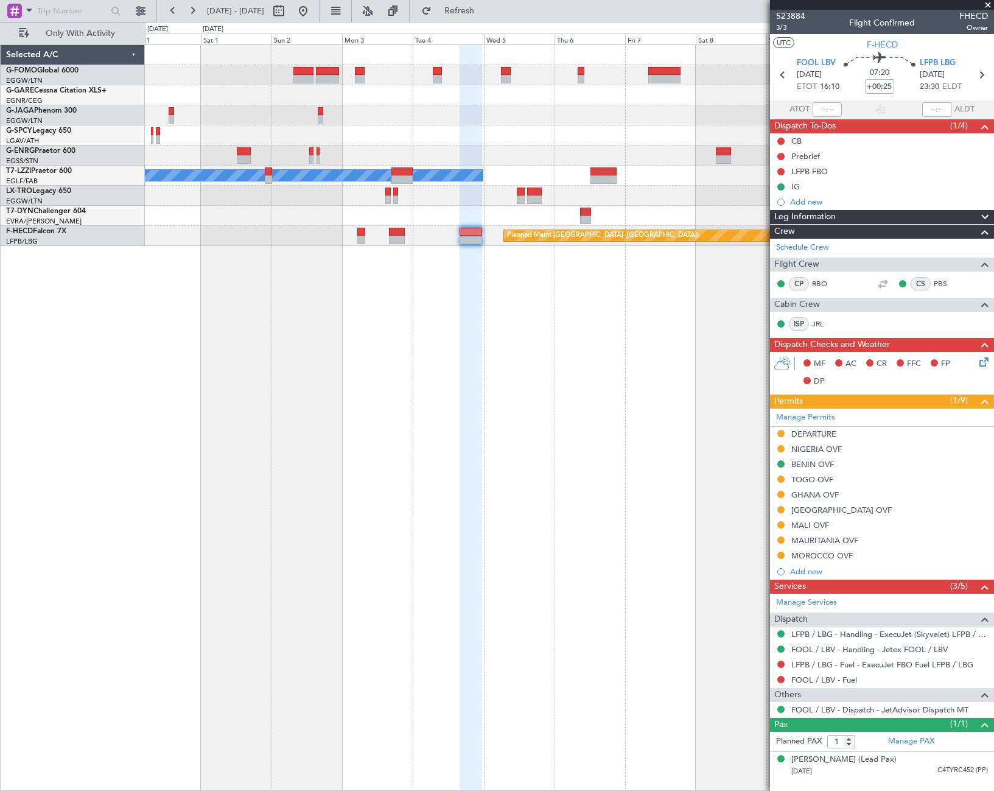
drag, startPoint x: 840, startPoint y: 512, endPoint x: 840, endPoint y: 519, distance: 6.7
click at [840, 512] on div "BURKINA FASO OVF" at bounding box center [841, 510] width 100 height 10
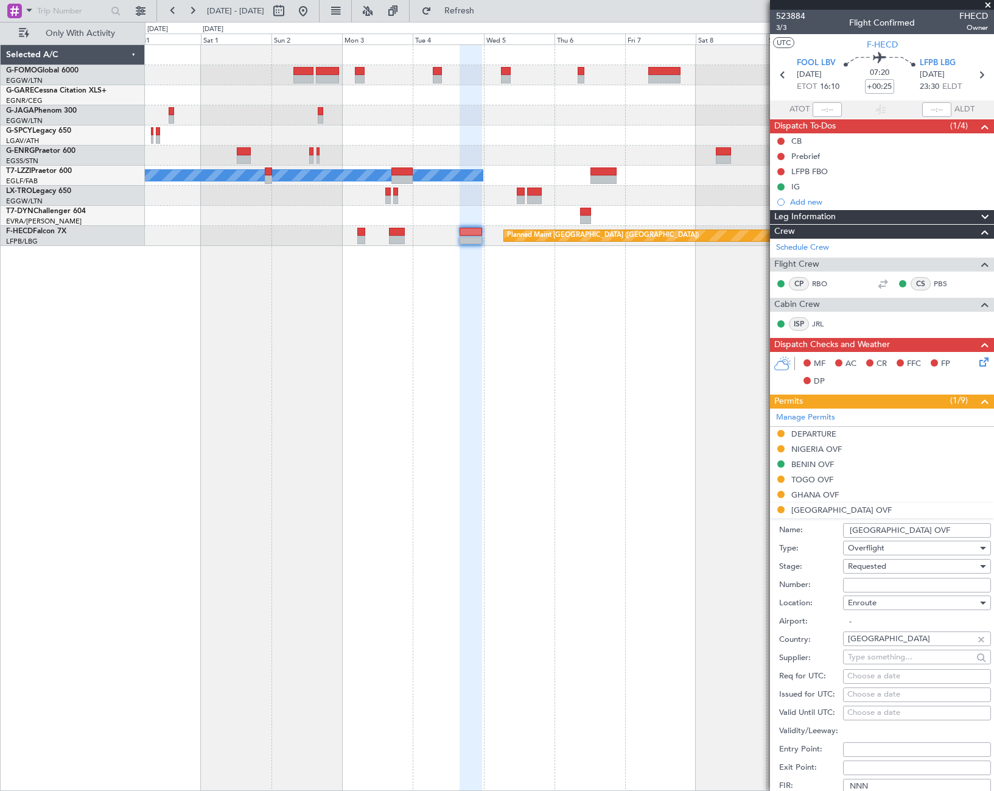
click at [876, 578] on input "Number:" at bounding box center [917, 585] width 148 height 15
paste input "2025-1435/ANAC/DG"
type input "2025-1435/ANAC/DG"
click at [887, 563] on div "Requested" at bounding box center [913, 566] width 130 height 18
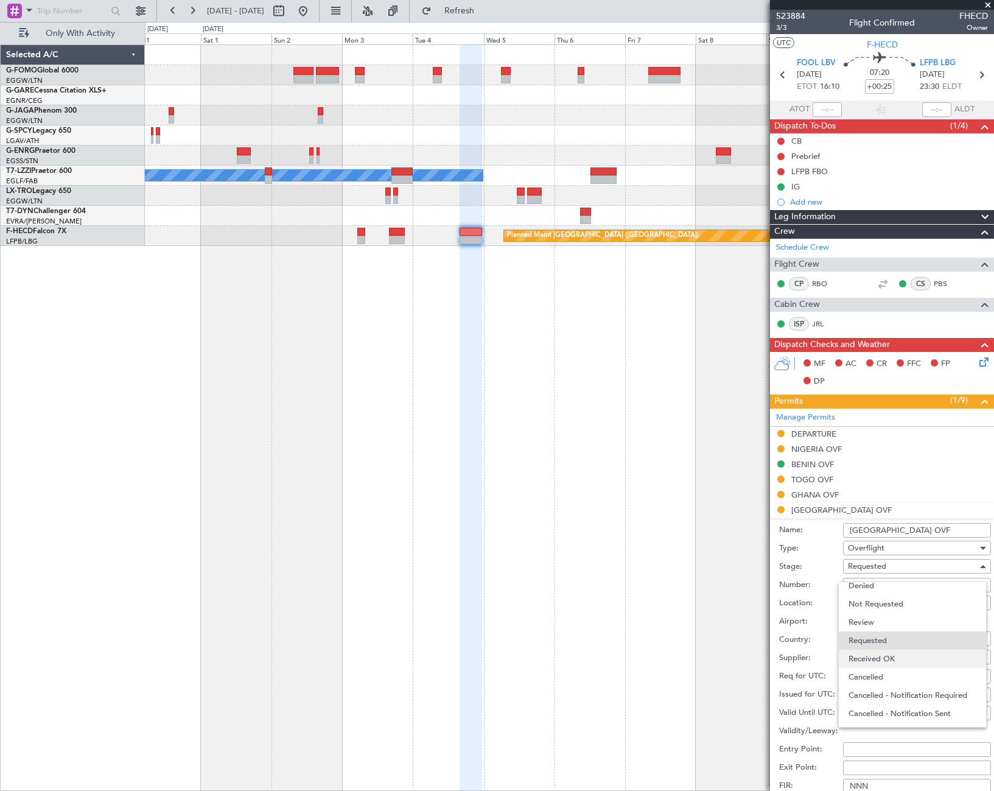
click at [893, 655] on span "Received OK" at bounding box center [912, 658] width 128 height 18
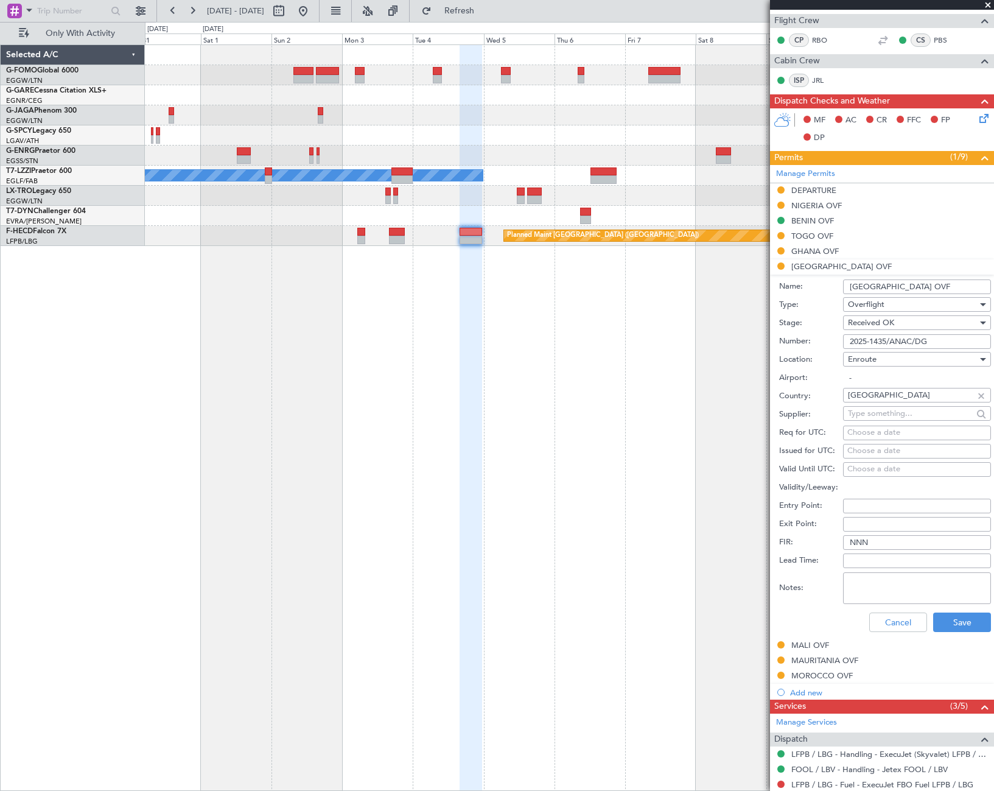
click at [879, 584] on textarea "Notes:" at bounding box center [917, 588] width 148 height 32
type textarea "UAS 04NOV 1200Z"
click at [956, 611] on div "Cancel Save" at bounding box center [885, 622] width 212 height 32
click at [955, 626] on button "Save" at bounding box center [962, 621] width 58 height 19
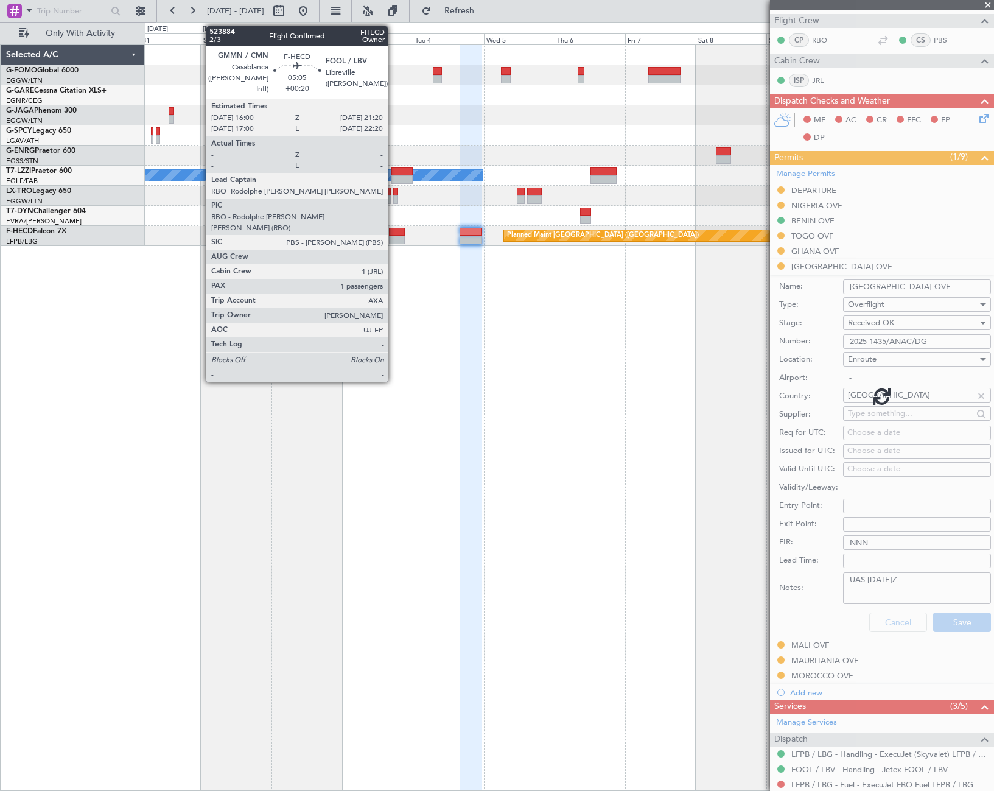
click at [393, 232] on div at bounding box center [397, 232] width 16 height 9
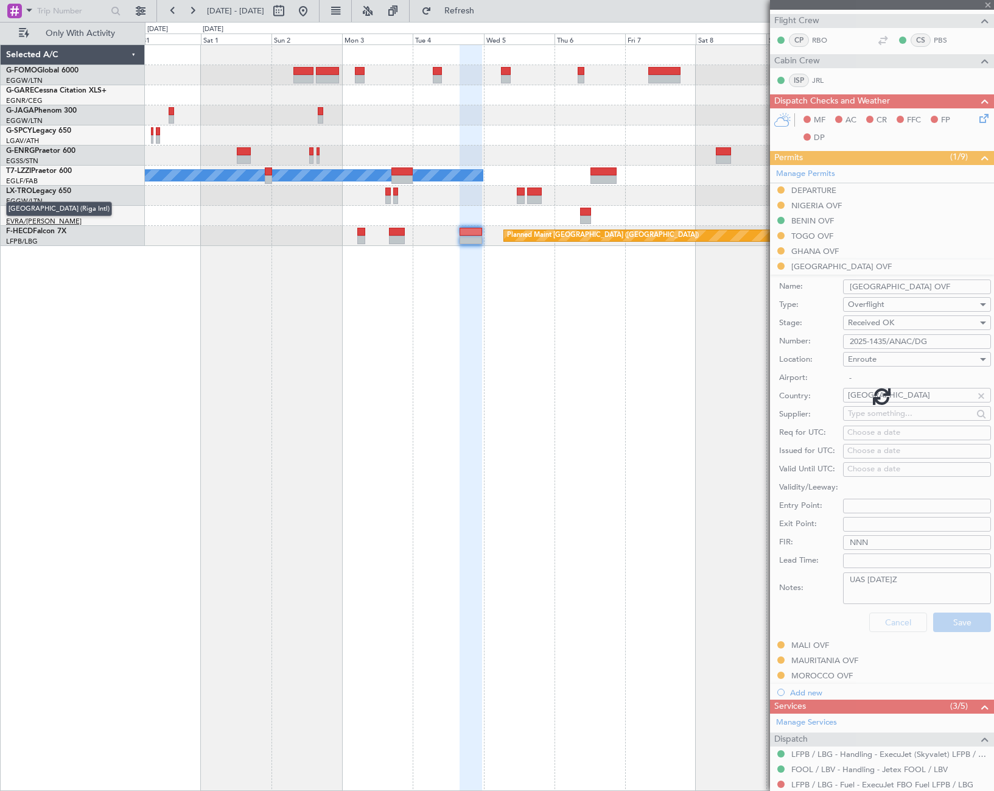
scroll to position [0, 0]
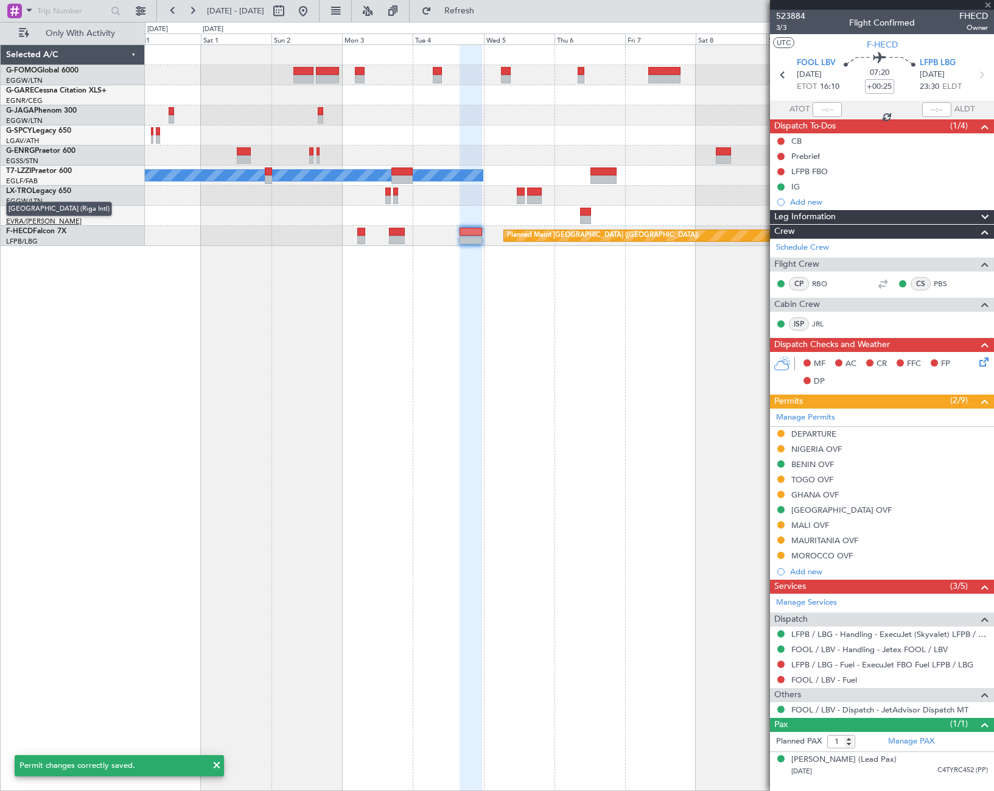
type input "+00:20"
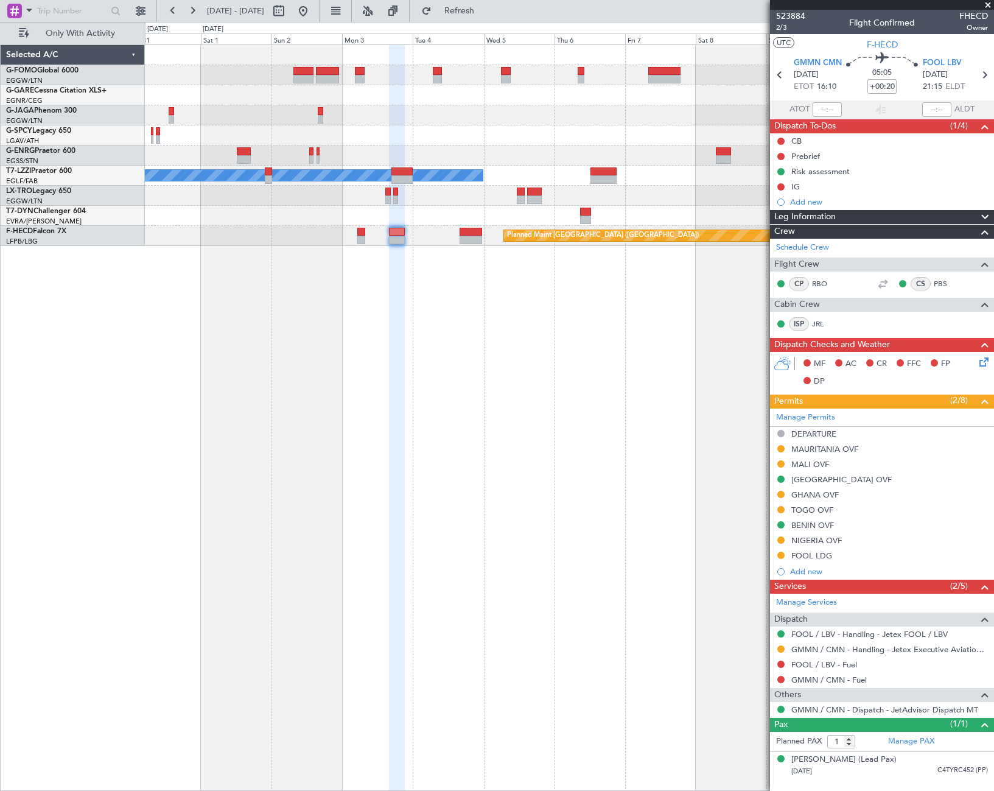
drag, startPoint x: 844, startPoint y: 476, endPoint x: 841, endPoint y: 488, distance: 12.5
click at [844, 476] on div "BURKINA FASO OVF" at bounding box center [841, 479] width 100 height 10
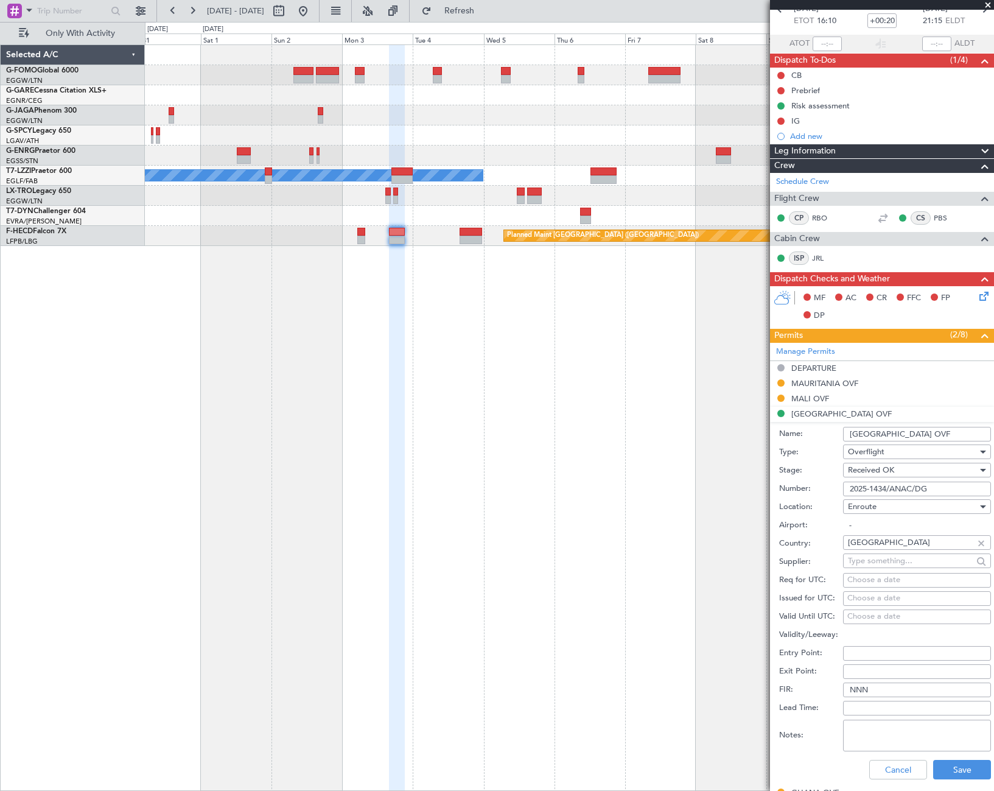
scroll to position [183, 0]
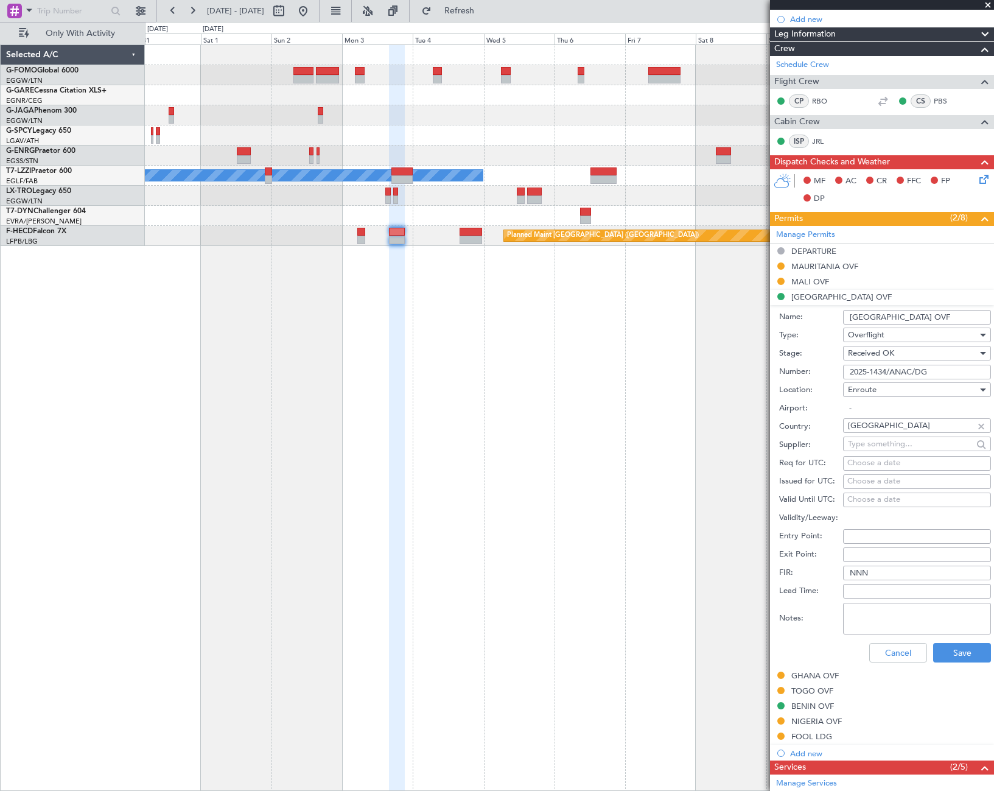
click at [886, 605] on textarea "Notes:" at bounding box center [917, 619] width 148 height 32
paste textarea "ETD(Z): 03 NOV 2025 12:00"
type textarea "UAS ETD(Z): 03 NOV 2025 12:00"
click at [954, 649] on button "Save" at bounding box center [962, 652] width 58 height 19
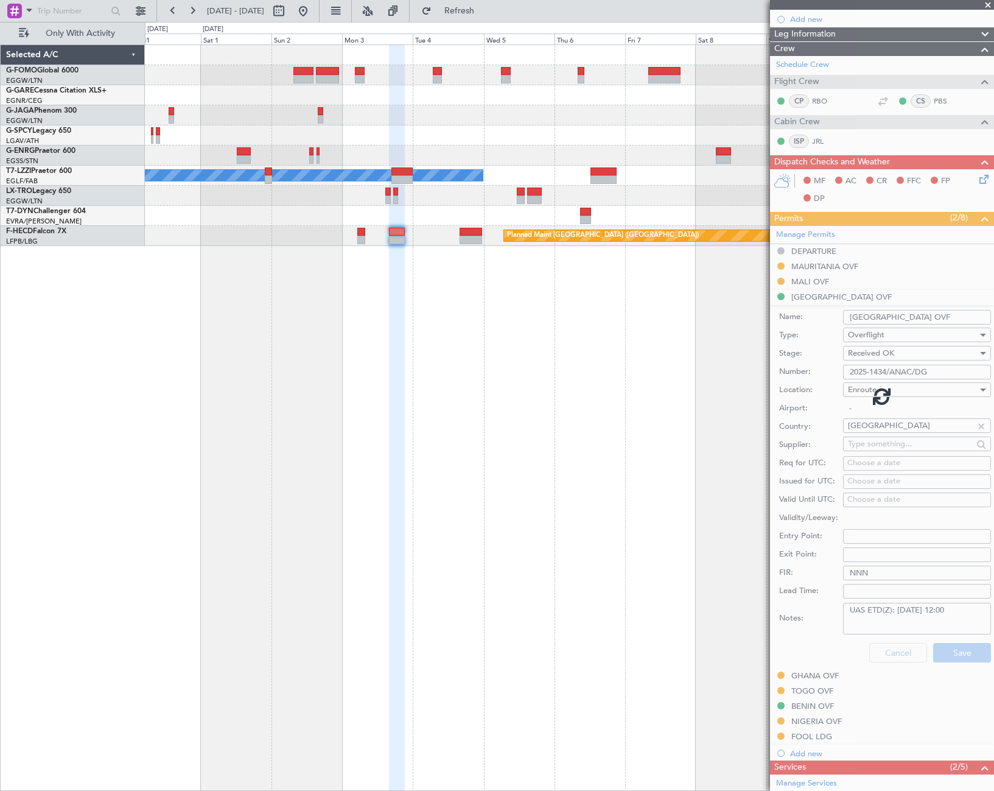
scroll to position [0, 0]
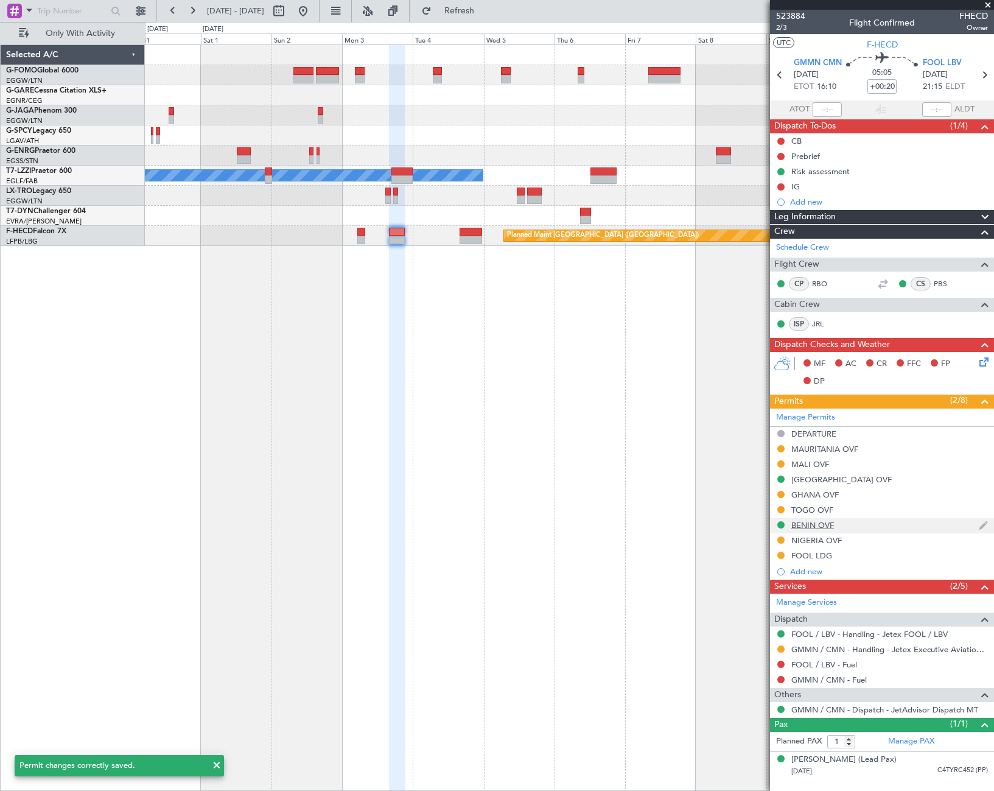
click at [822, 518] on div "BENIN OVF" at bounding box center [882, 525] width 224 height 15
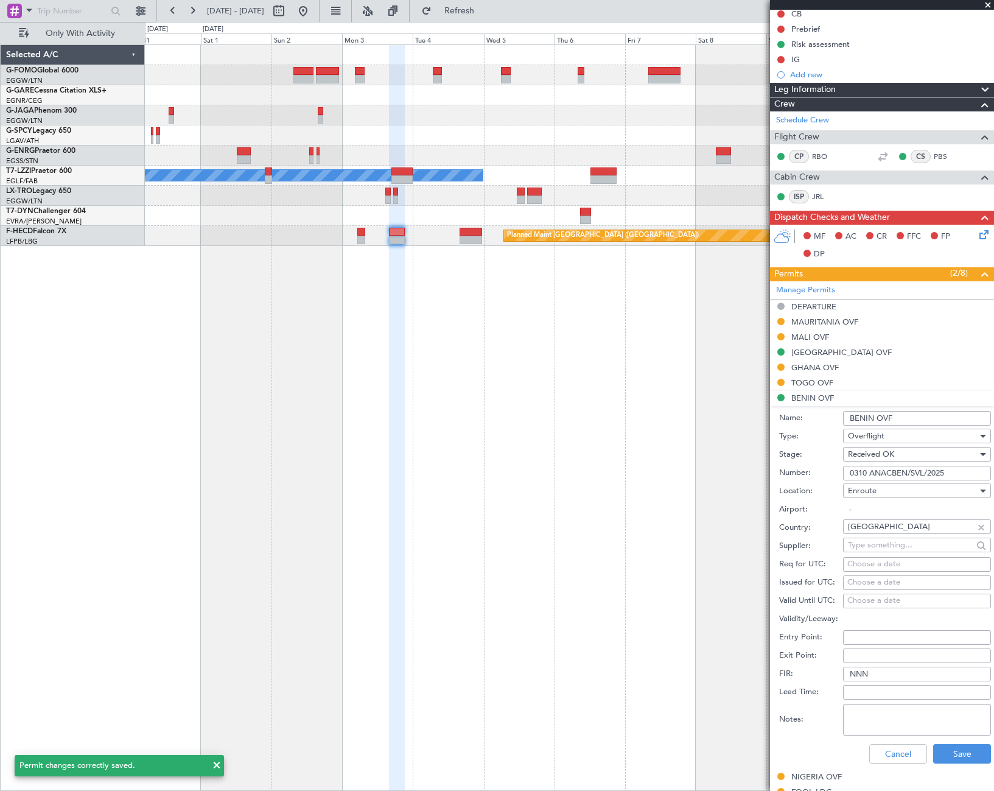
scroll to position [304, 0]
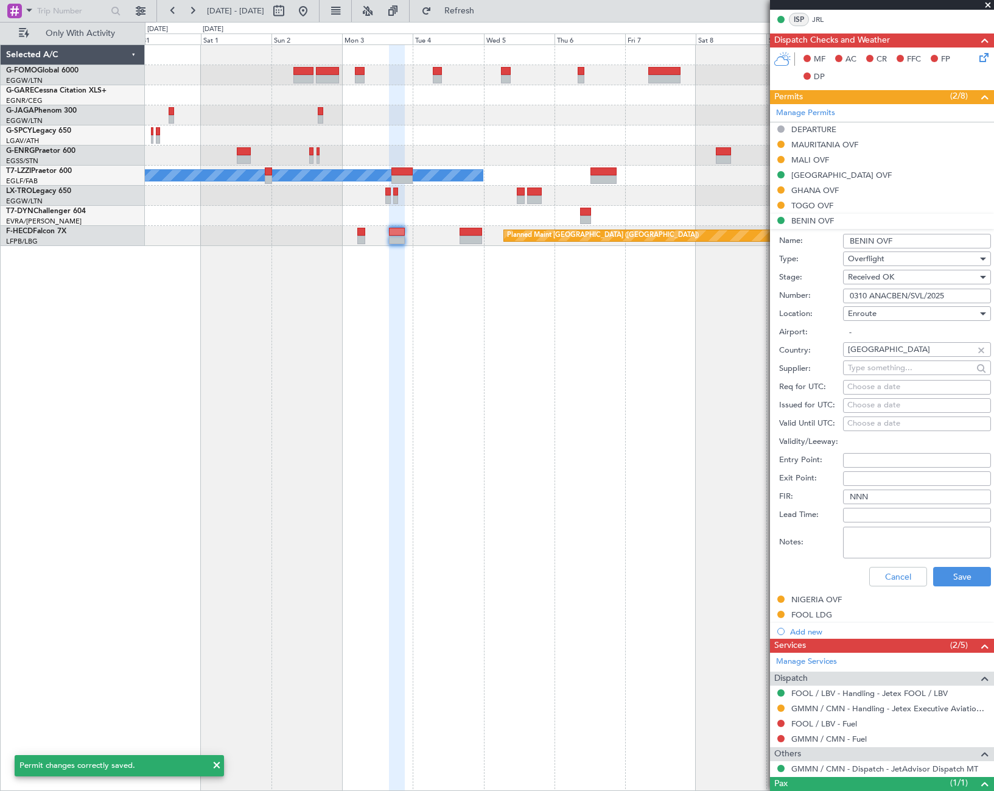
click at [865, 526] on textarea "Notes:" at bounding box center [917, 542] width 148 height 32
paste textarea "ETD(Z): 03 NOV 2025 12:00"
type textarea "UAS ETD(Z): 03 NOV 2025 12:00"
click at [952, 578] on button "Save" at bounding box center [962, 576] width 58 height 19
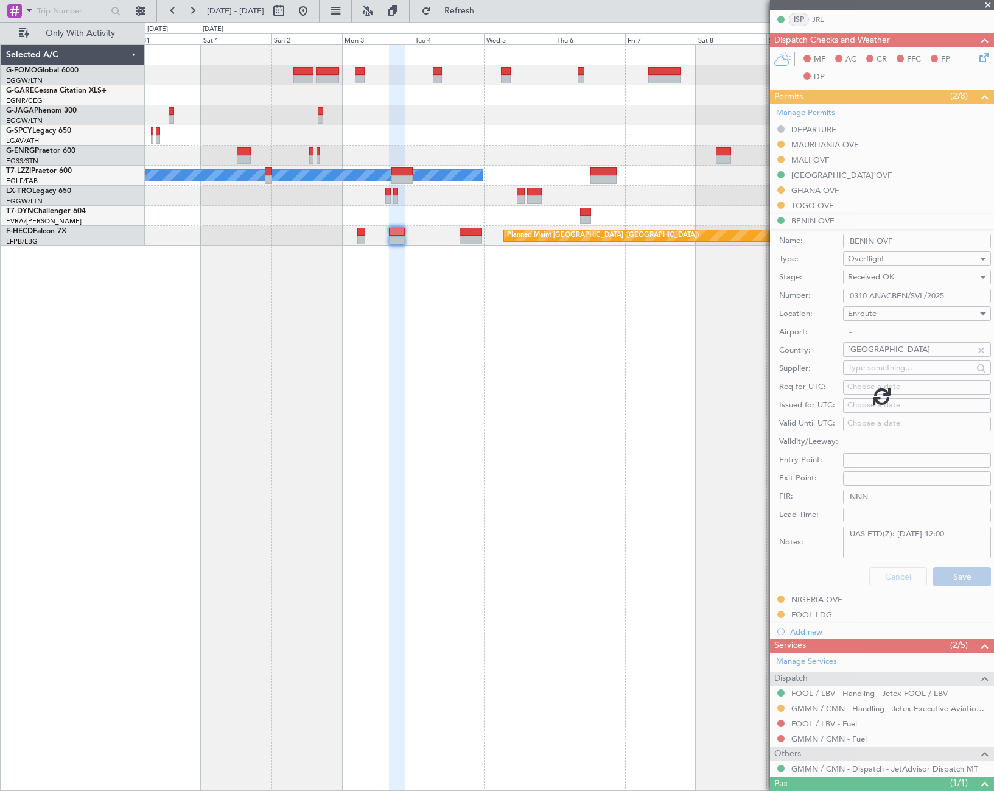
scroll to position [0, 0]
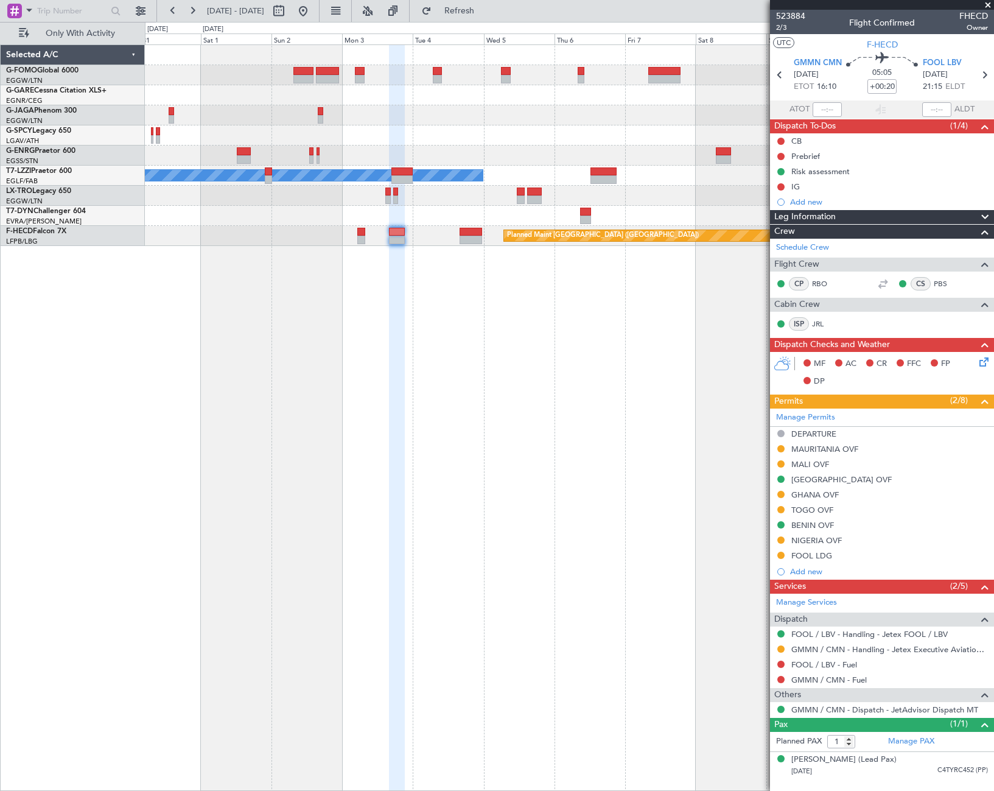
click at [950, 320] on fb-app "31 Oct 2025 - 12 Nov 2025 Refresh Quick Links Only With Activity A/C Unavailabl…" at bounding box center [497, 399] width 994 height 781
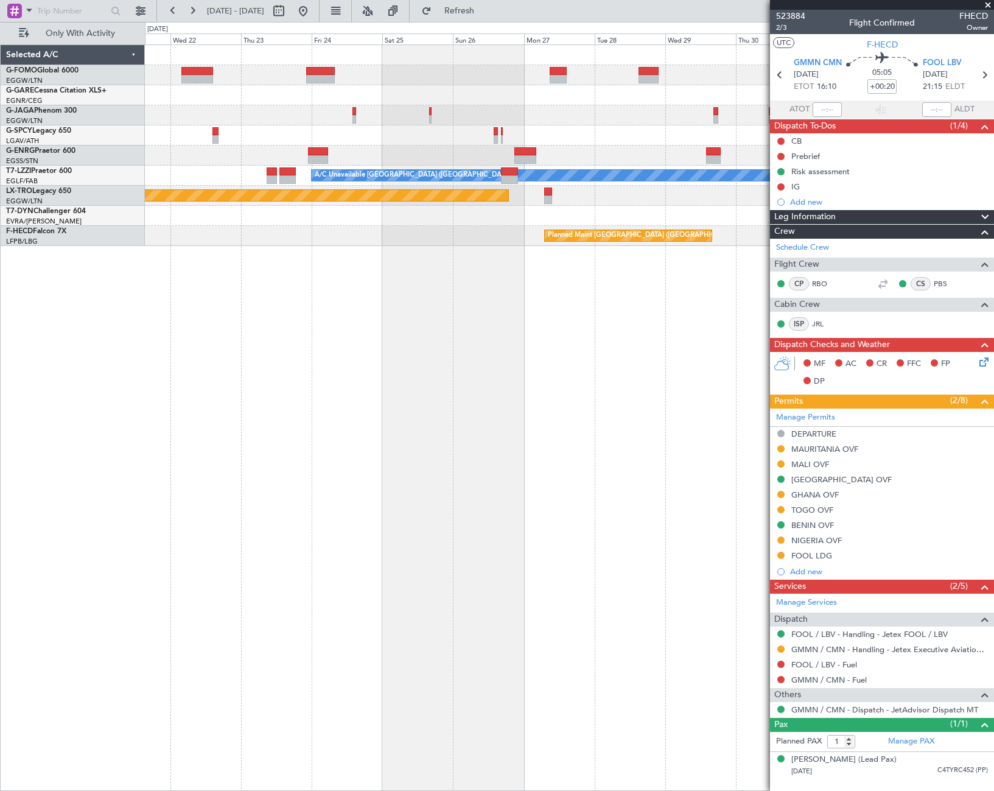
click at [725, 369] on div "Planned Maint Paris (Le Bourget) A/C Unavailable London (Luton) Planned Maint R…" at bounding box center [569, 417] width 849 height 746
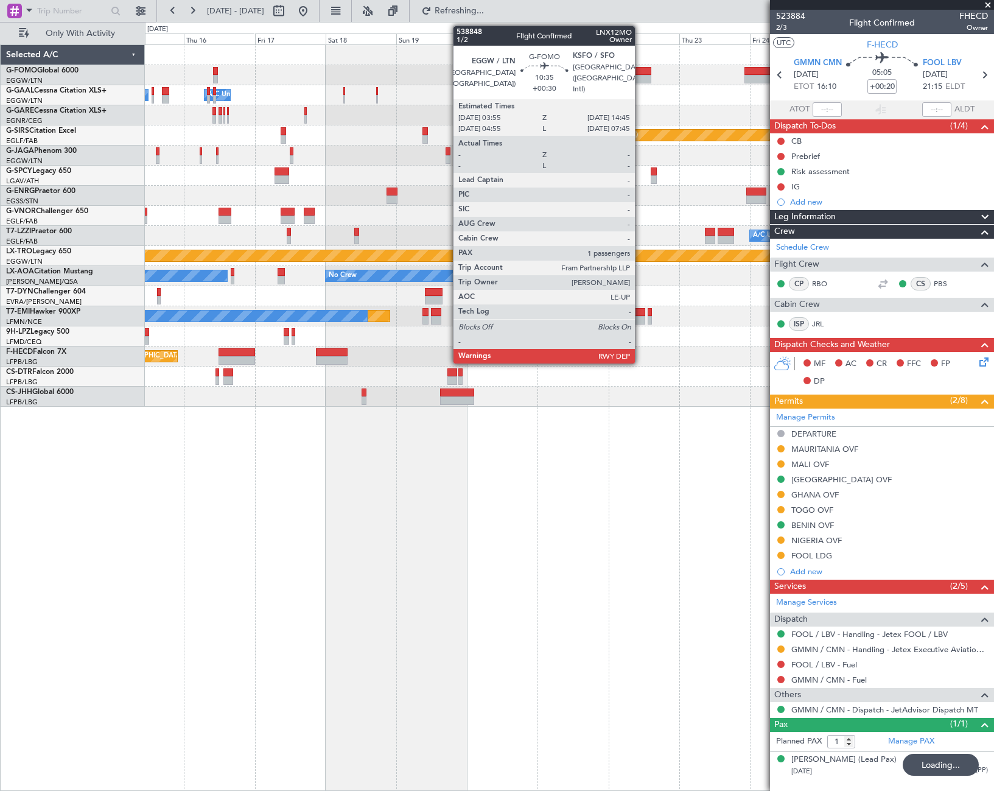
click at [640, 69] on div at bounding box center [636, 71] width 32 height 9
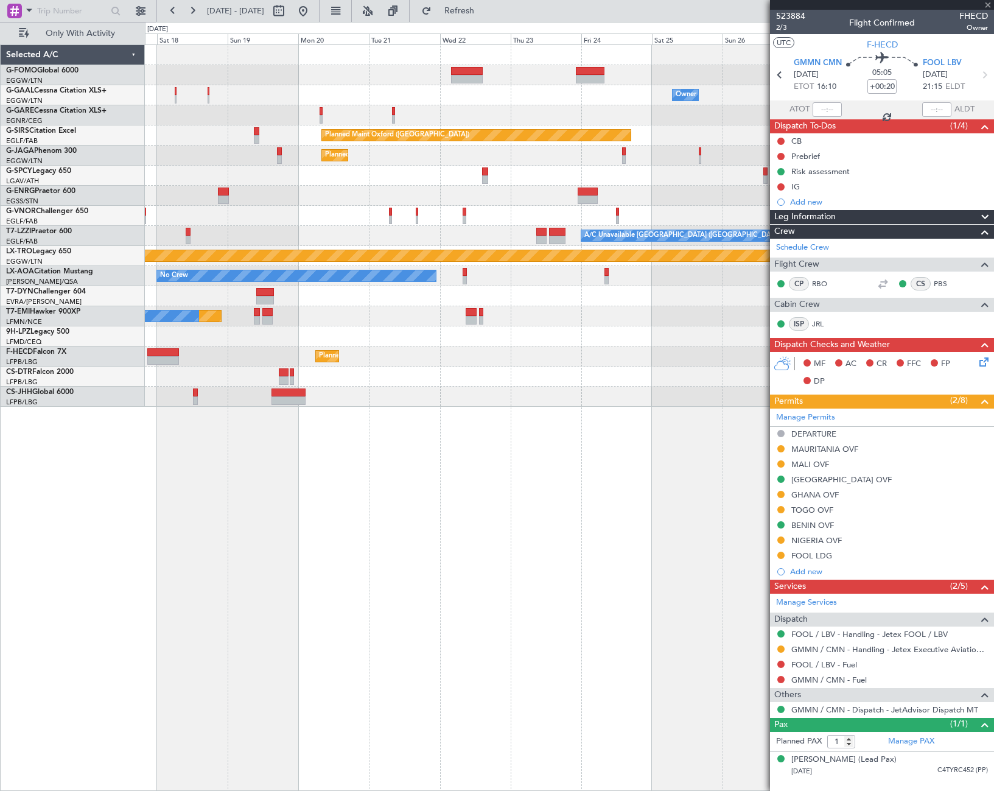
click at [375, 531] on div "Owner Owner A/C Unavailable Owner Owner Planned Maint Oxford (Kidlington) Plann…" at bounding box center [569, 417] width 849 height 746
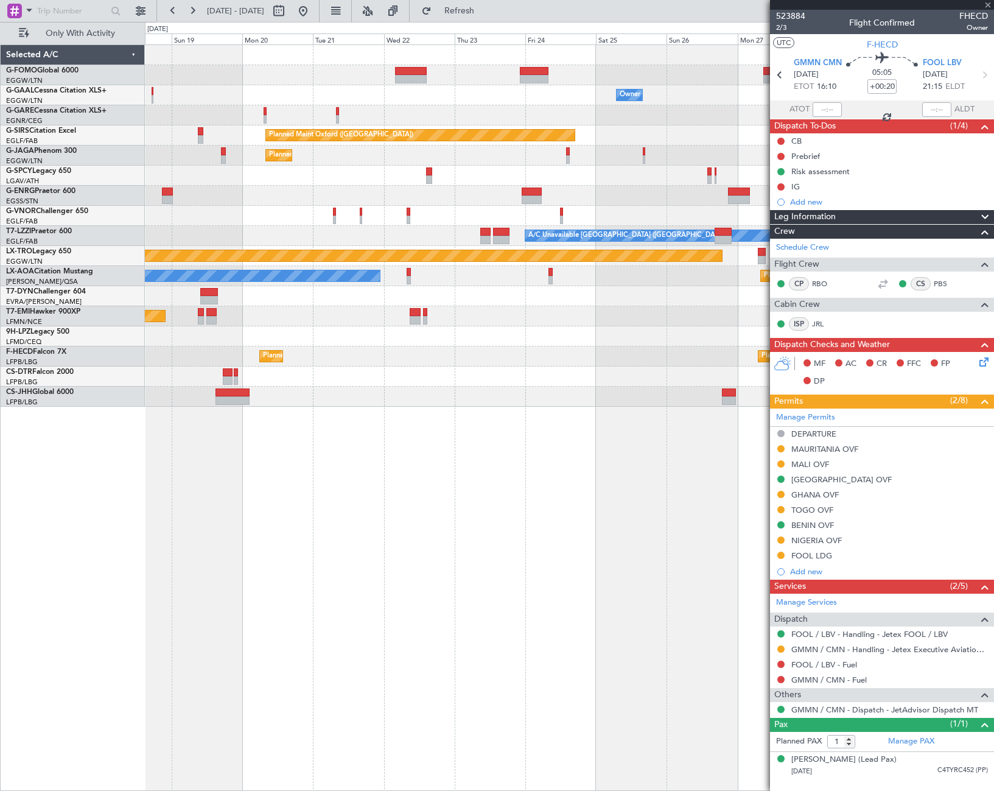
type input "+00:30"
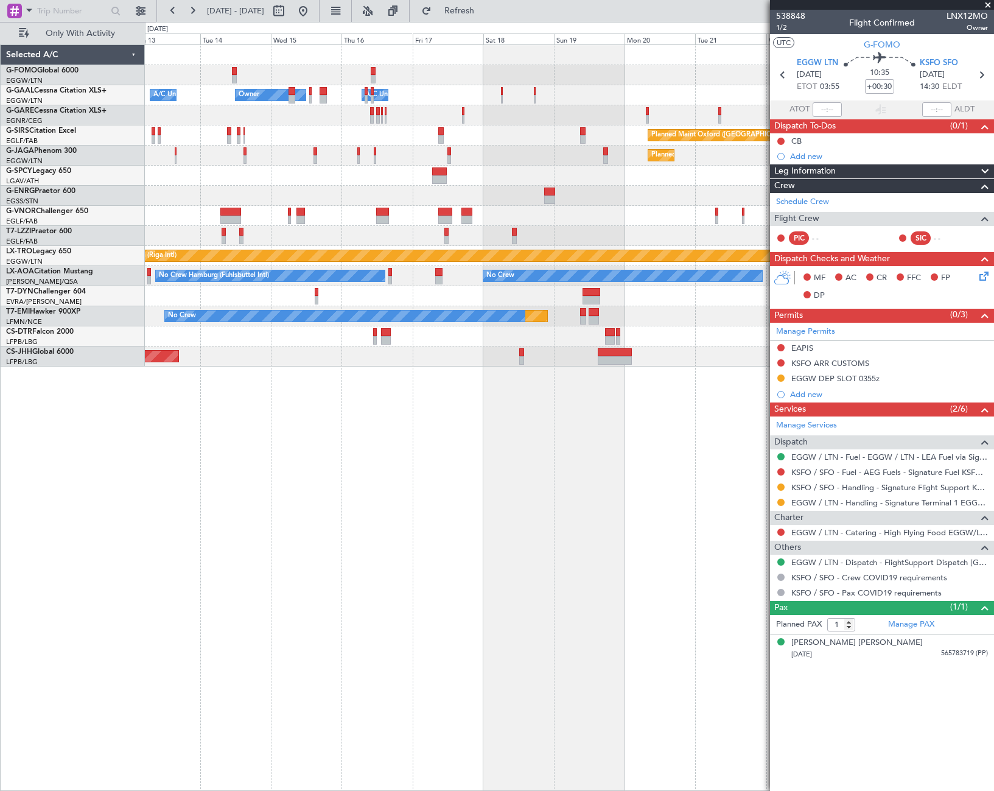
click at [669, 458] on div "Owner A/C Unavailable Owner A/C Unavailable Owner Planned Maint Oxford (Kidling…" at bounding box center [569, 417] width 849 height 746
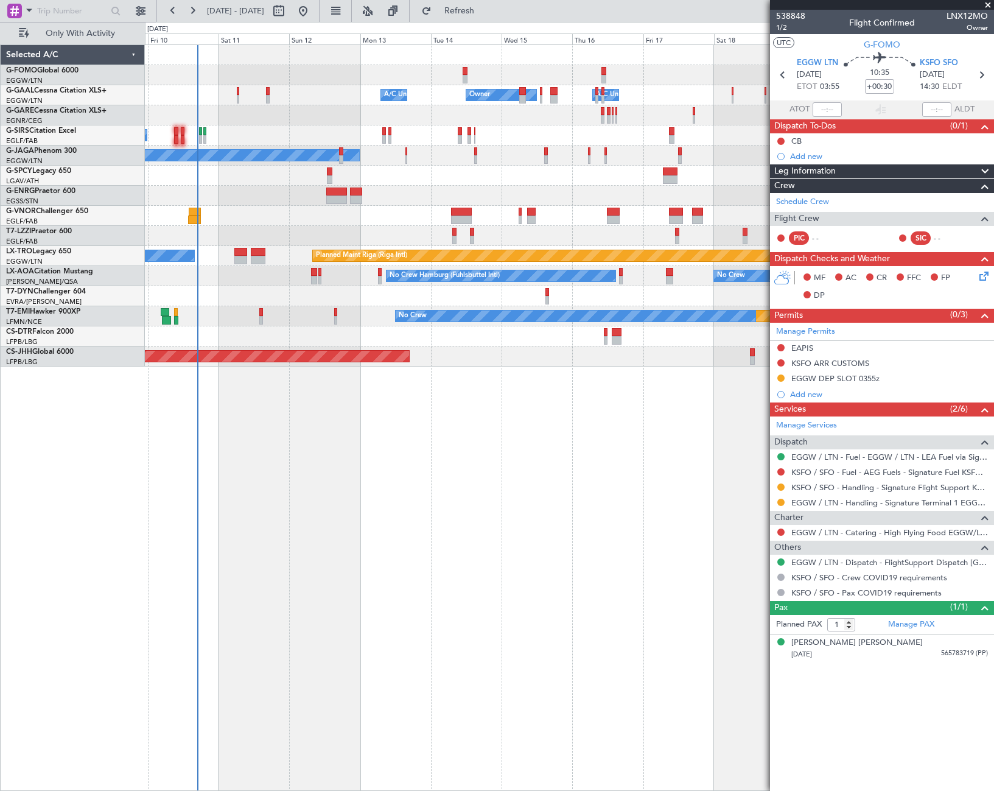
click at [625, 506] on div "Owner A/C Unavailable Owner A/C Unavailable Planned Maint Oxford (Kidlington) A…" at bounding box center [569, 417] width 849 height 746
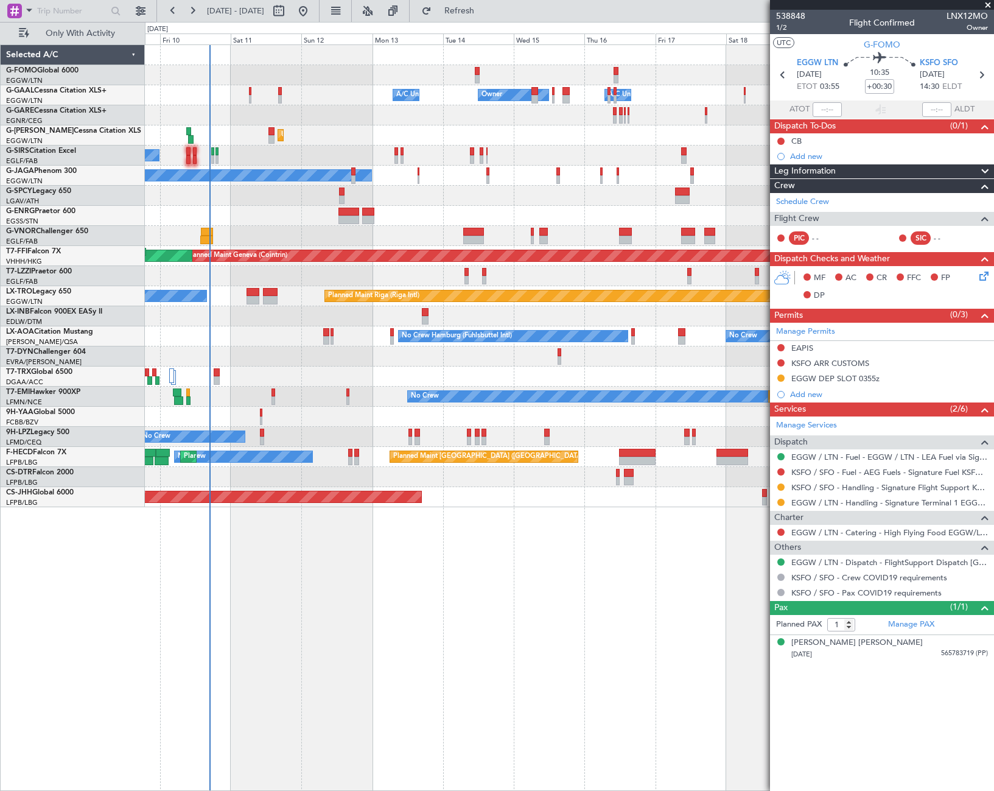
click at [220, 250] on div "Owner Owner A/C Unavailable A/C Unavailable Unplanned Maint London (Luton) Plan…" at bounding box center [569, 276] width 848 height 462
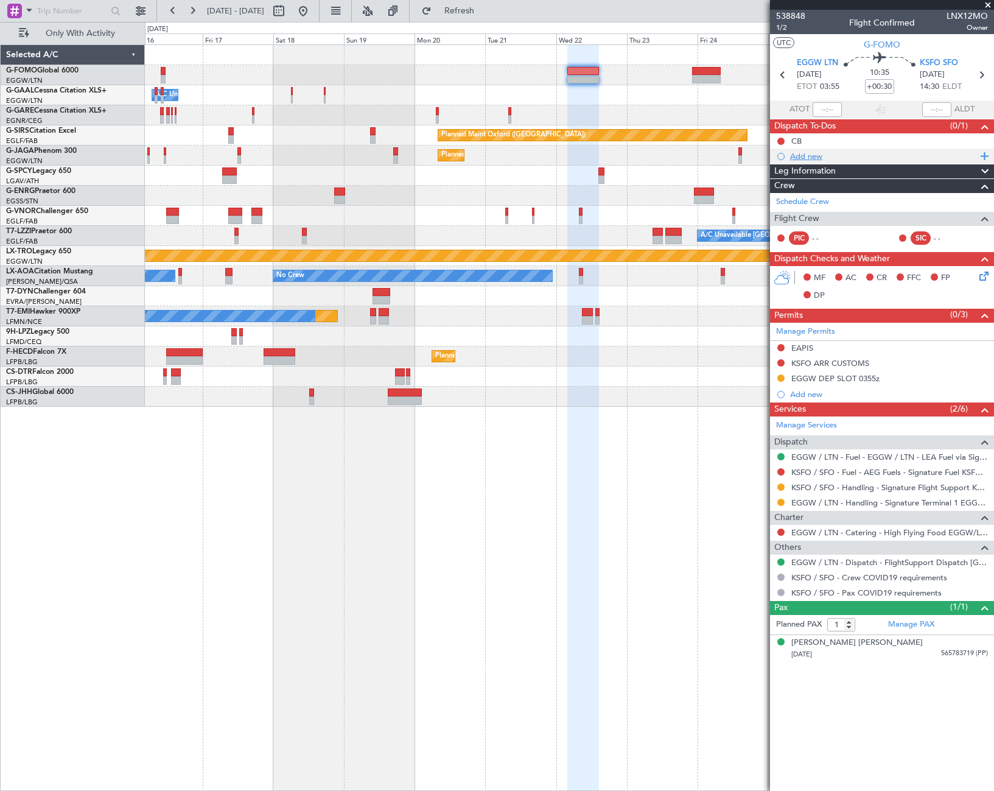
click at [807, 155] on div "Add new" at bounding box center [883, 156] width 187 height 10
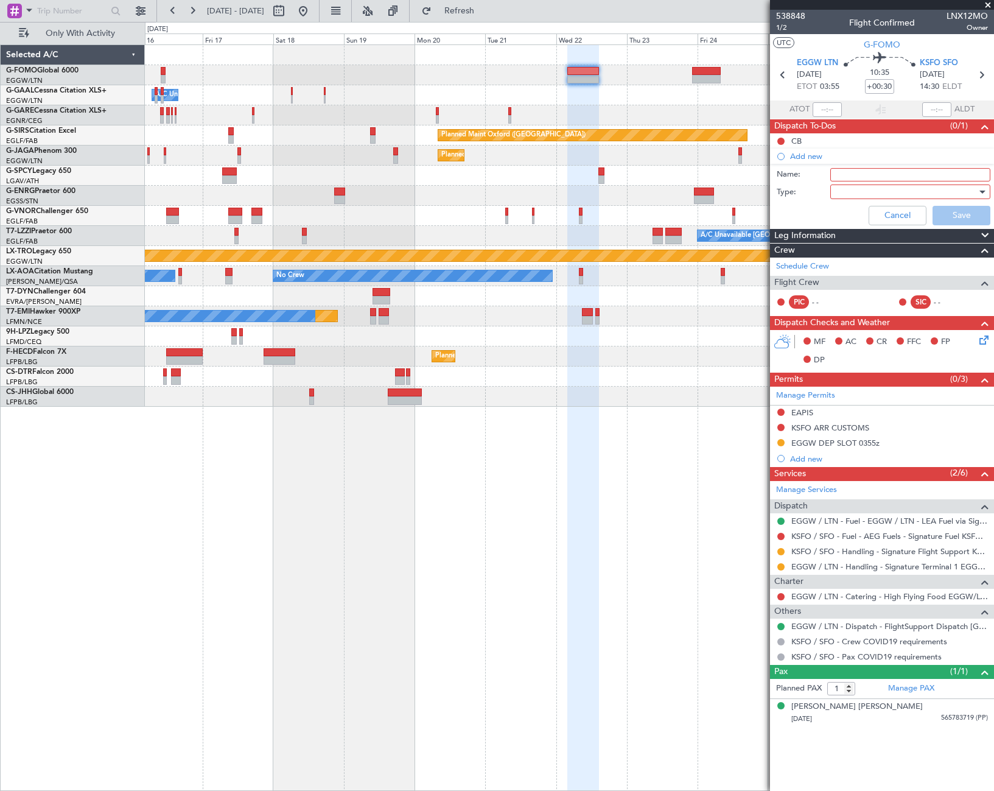
click at [865, 172] on input "Name:" at bounding box center [910, 174] width 160 height 13
type input "KSFO CBP extension"
click at [870, 187] on div at bounding box center [906, 192] width 142 height 18
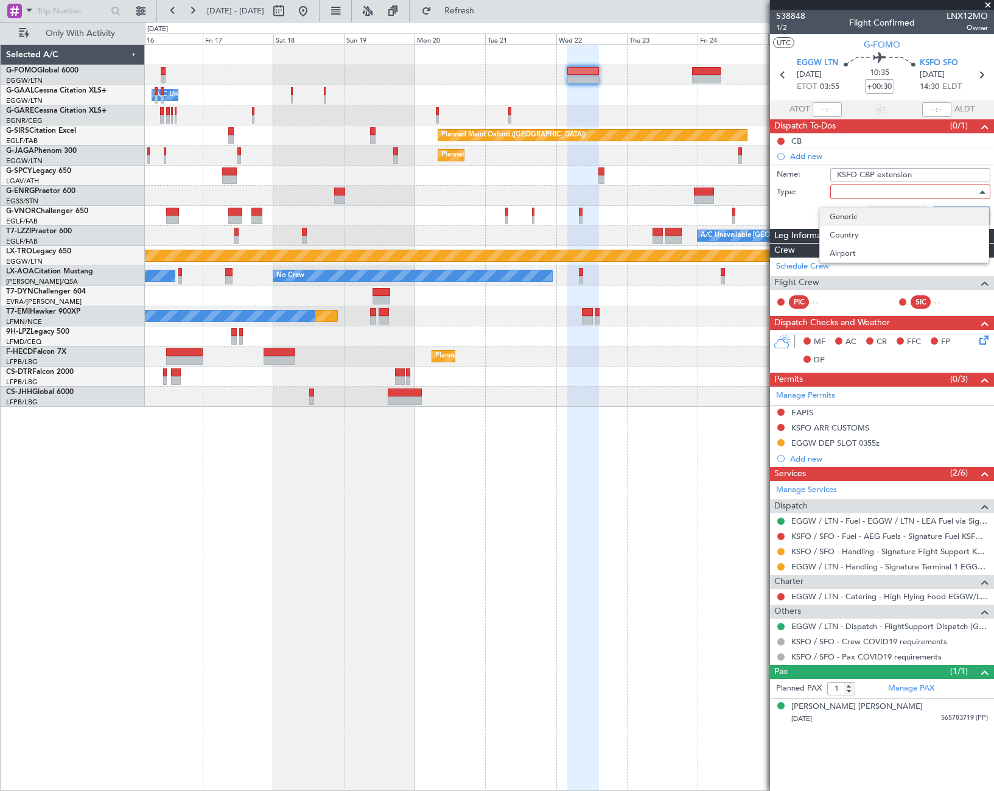
click at [863, 214] on span "Generic" at bounding box center [904, 217] width 149 height 18
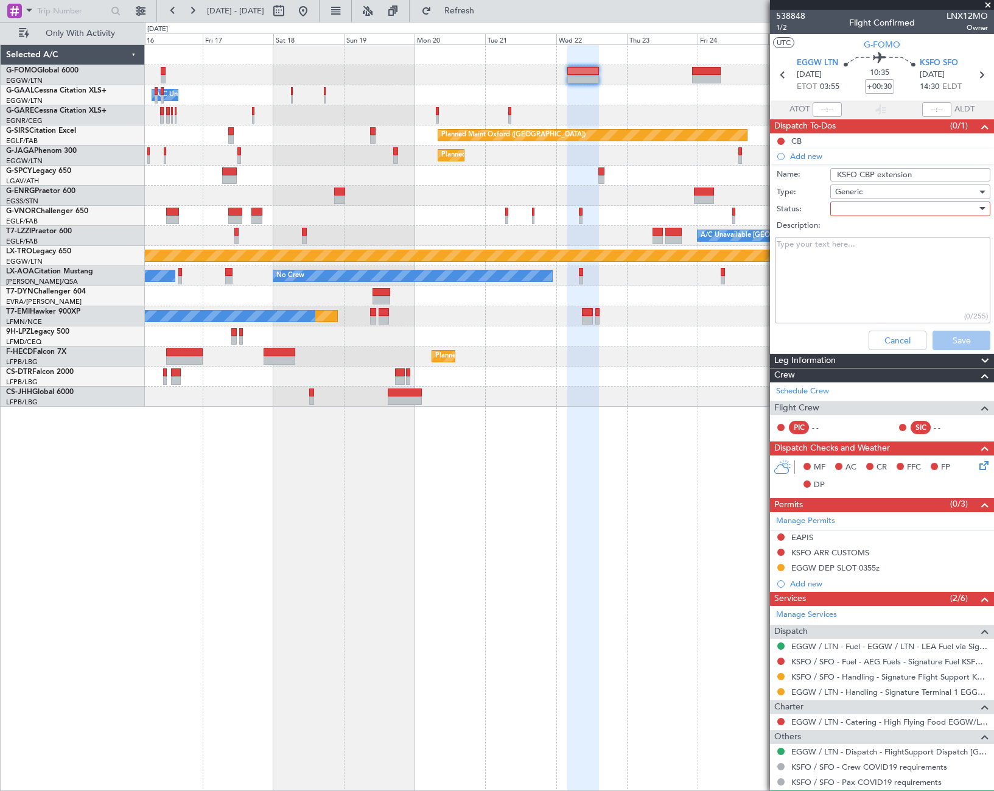
click at [865, 205] on div at bounding box center [906, 209] width 142 height 18
click at [853, 232] on span "Not Started" at bounding box center [904, 233] width 142 height 18
click at [954, 351] on div "Cancel Save" at bounding box center [878, 340] width 229 height 29
click at [958, 338] on button "Save" at bounding box center [961, 339] width 58 height 19
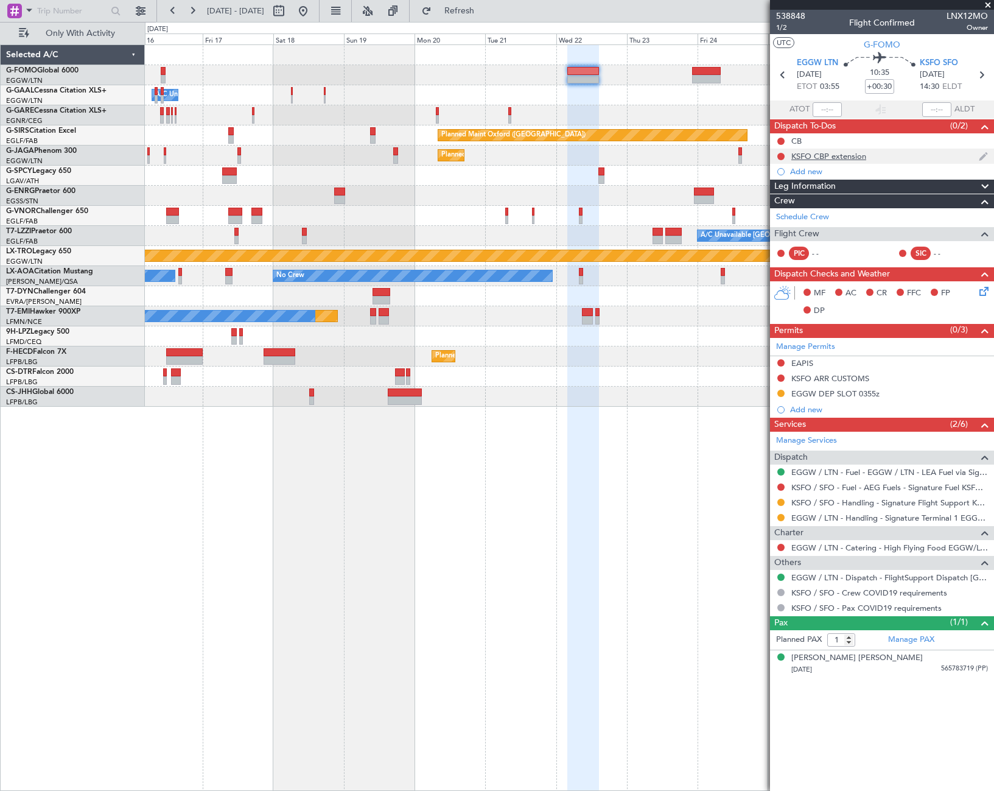
click at [820, 153] on div "KSFO CBP extension" at bounding box center [828, 156] width 75 height 10
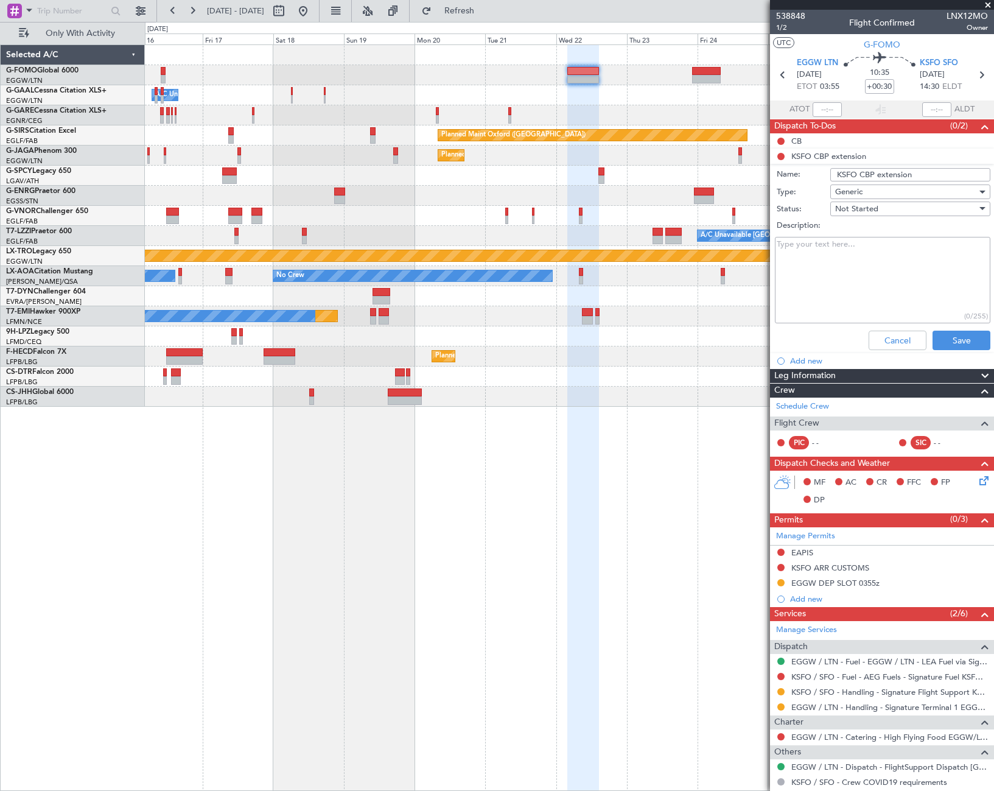
click at [837, 267] on textarea "Description:" at bounding box center [882, 280] width 215 height 87
paste textarea "Regular Office Hours 7 days per week, 0800-2300 Pacific Time (PT)"
type textarea "Regular Office Hours 7 days per week, 0800-2300 Pacific Time (PT)"
click at [954, 337] on button "Save" at bounding box center [961, 339] width 58 height 19
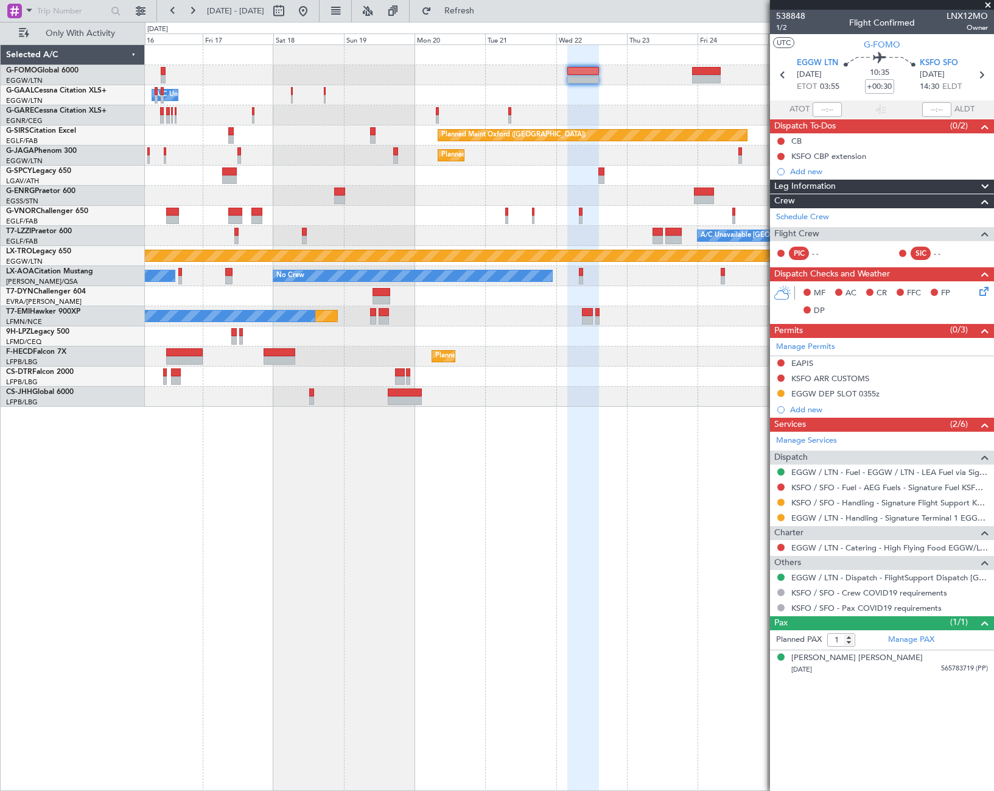
click at [600, 477] on div "Owner A/C Unavailable Owner Owner A/C Unavailable Planned Maint Oxford (Kidling…" at bounding box center [569, 417] width 849 height 746
click at [844, 502] on link "KSFO / SFO - Handling - Signature Flight Support KSFO / SFO" at bounding box center [889, 502] width 197 height 10
click at [909, 502] on link "KSFO / SFO - Handling - Signature Flight Support KSFO / SFO" at bounding box center [889, 502] width 197 height 10
click at [546, 452] on div "Owner A/C Unavailable Owner Owner A/C Unavailable Planned Maint Oxford (Kidling…" at bounding box center [569, 417] width 849 height 746
click at [993, 660] on html "16 Oct 2025 - 28 Oct 2025 Refresh Quick Links Only With Activity Owner A/C Unav…" at bounding box center [497, 395] width 994 height 791
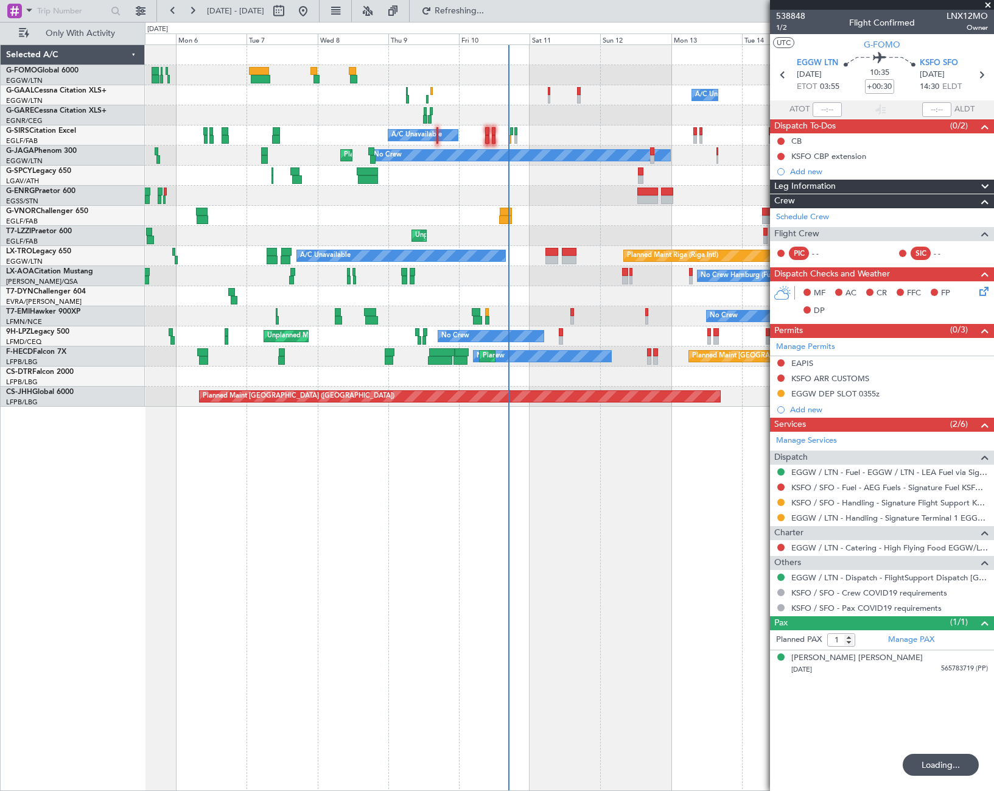
click at [128, 641] on div "Owner A/C Unavailable Owner A/C Unavailable A/C Unavailable Planned Maint Londo…" at bounding box center [497, 406] width 994 height 769
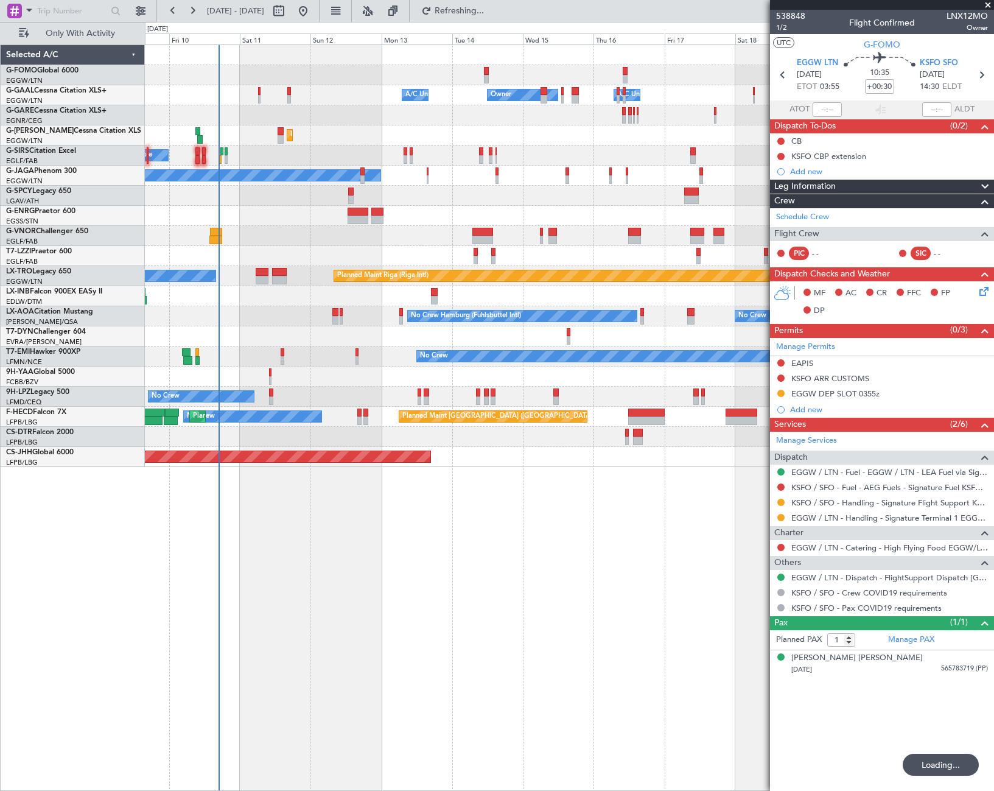
click at [598, 652] on div "Owner A/C Unavailable Owner A/C Unavailable Unplanned Maint London (Luton) Plan…" at bounding box center [569, 417] width 849 height 746
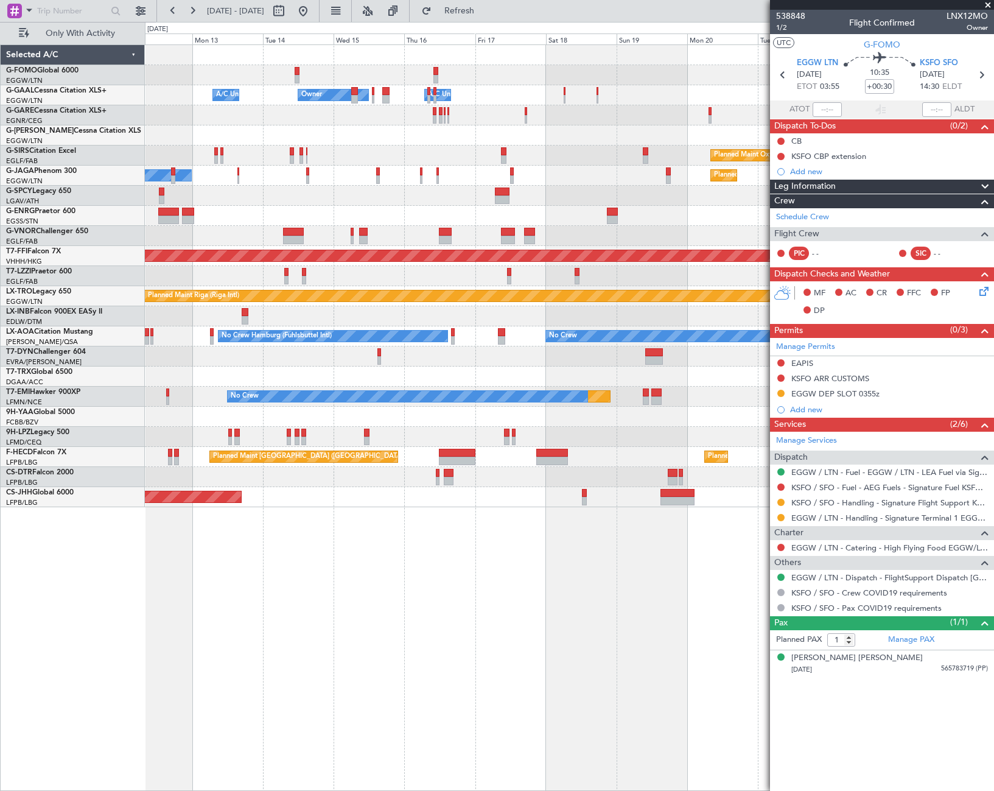
click at [442, 620] on div "Owner Owner A/C Unavailable A/C Unavailable Owner Unplanned Maint London (Luton…" at bounding box center [569, 417] width 849 height 746
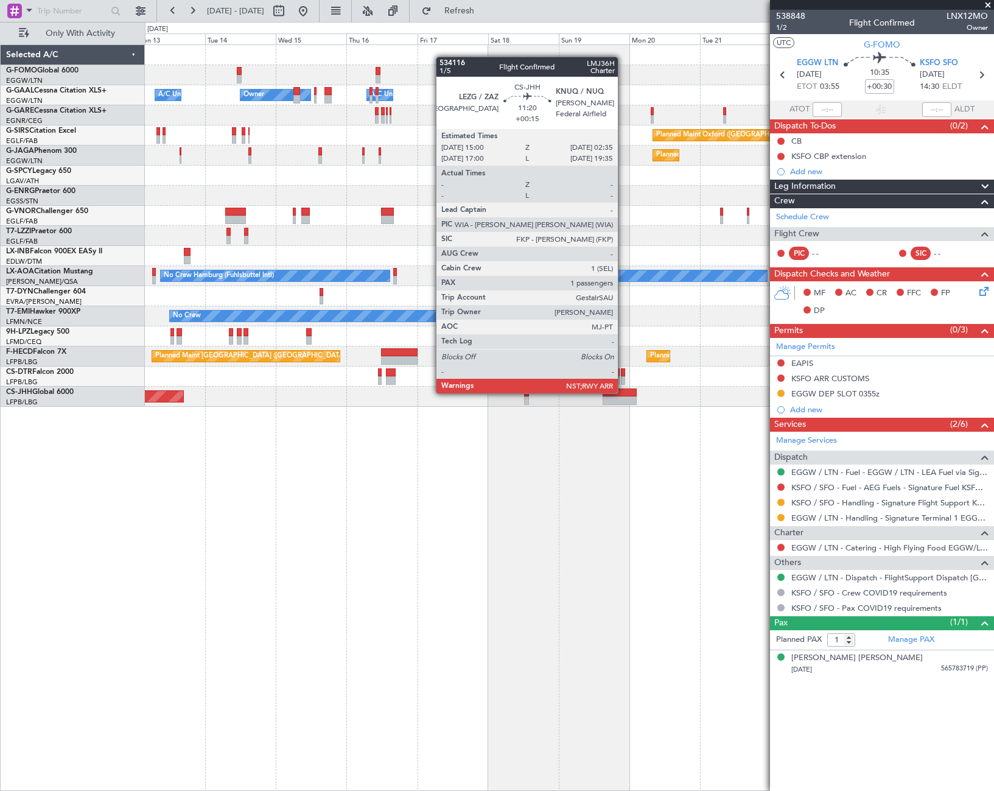
click at [623, 392] on div at bounding box center [620, 392] width 35 height 9
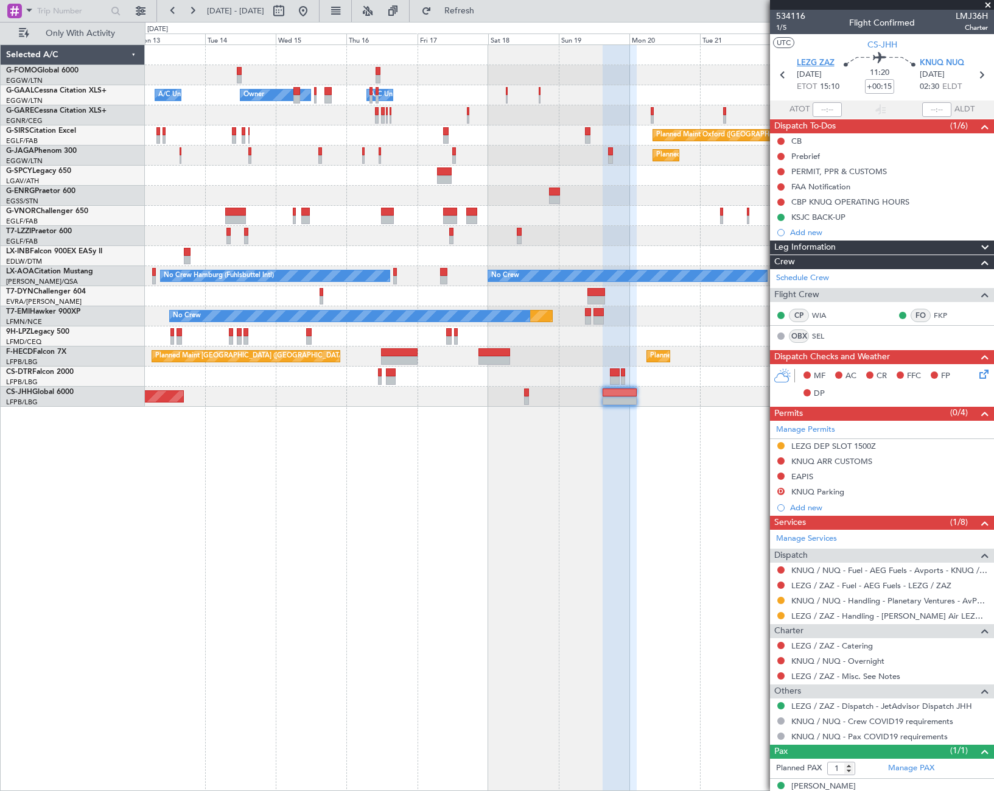
click at [807, 65] on span "LEZG ZAZ" at bounding box center [816, 63] width 38 height 12
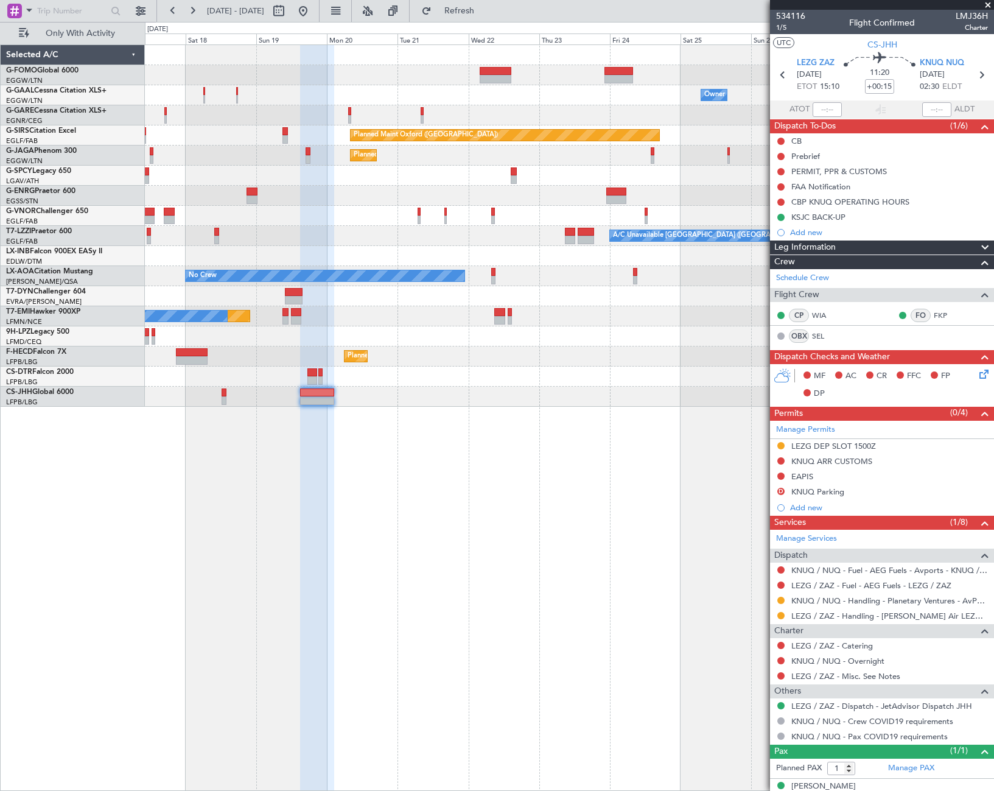
click at [331, 117] on div "Owner A/C Unavailable Owner Owner Owner Planned Maint Oxford (Kidlington) Plann…" at bounding box center [569, 226] width 848 height 362
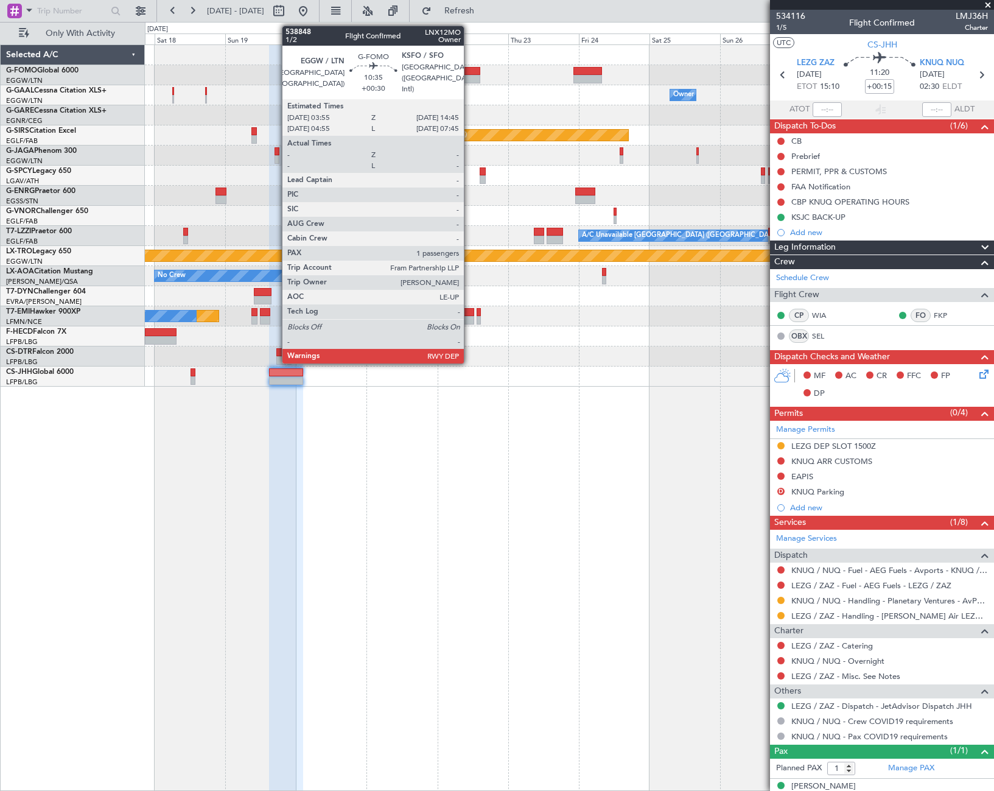
click at [469, 69] on div at bounding box center [465, 71] width 32 height 9
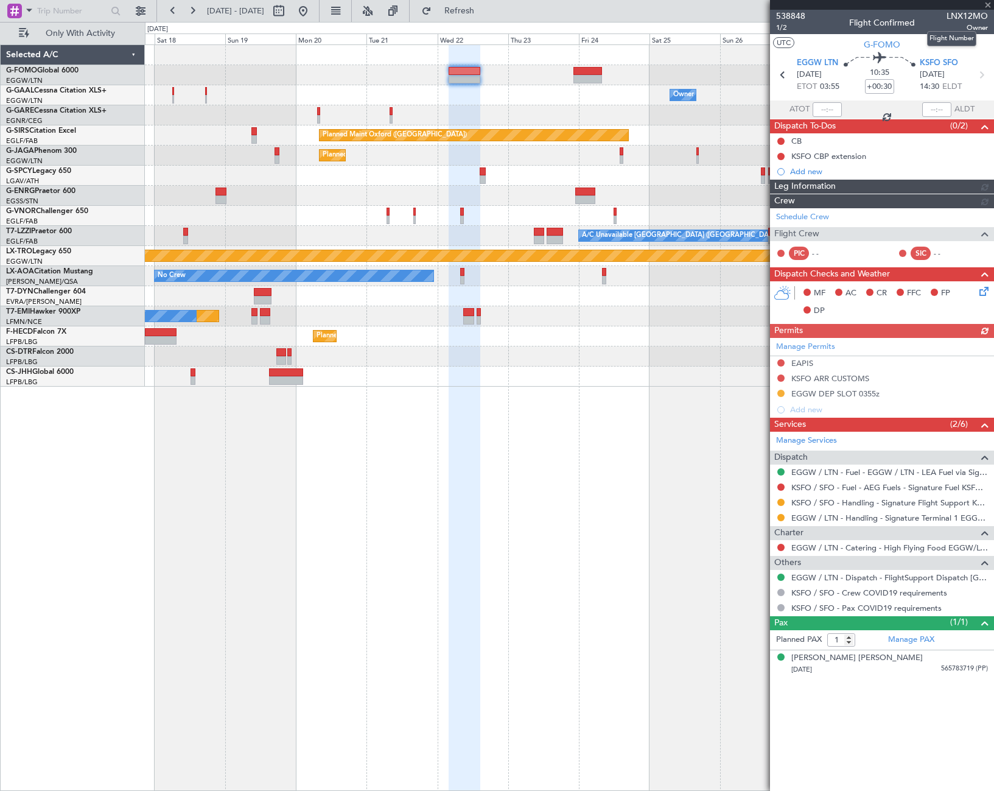
click at [965, 18] on span "LNX12MO" at bounding box center [966, 16] width 41 height 13
copy span "LNX12MO"
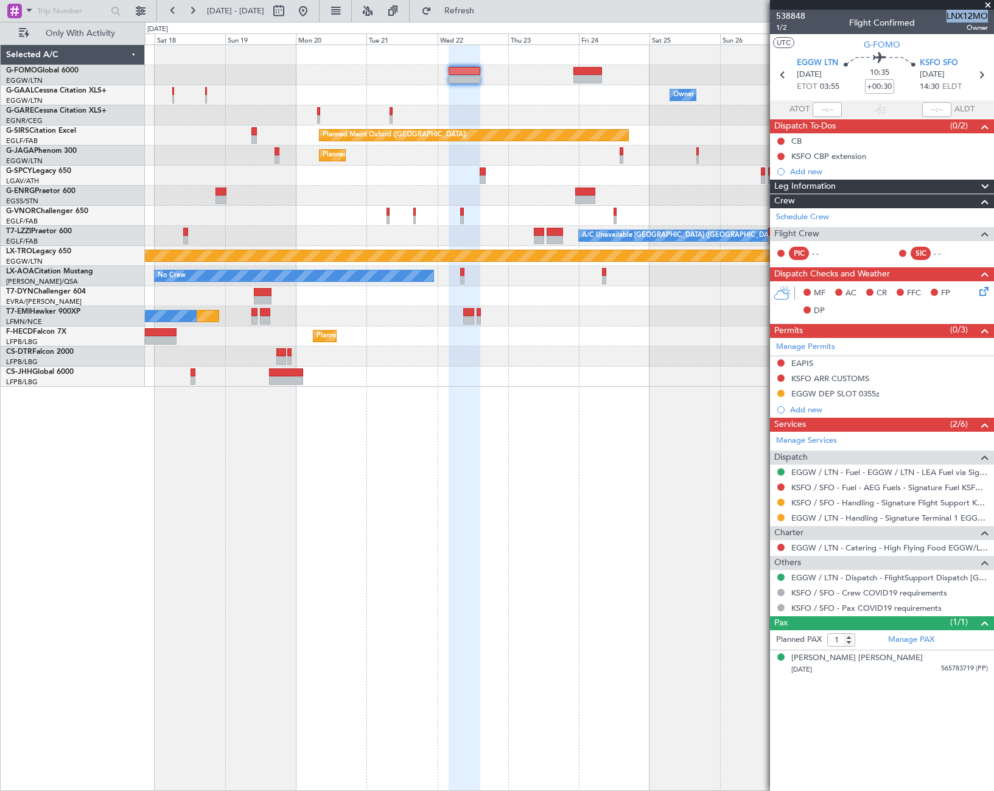
click at [688, 466] on div "Owner A/C Unavailable Owner Owner Owner Planned Maint Oxford (Kidlington) Plann…" at bounding box center [569, 417] width 849 height 746
click at [954, 475] on fb-app "17 Oct 2025 - 29 Oct 2025 Refresh Quick Links Only With Activity Owner A/C Unav…" at bounding box center [497, 399] width 994 height 781
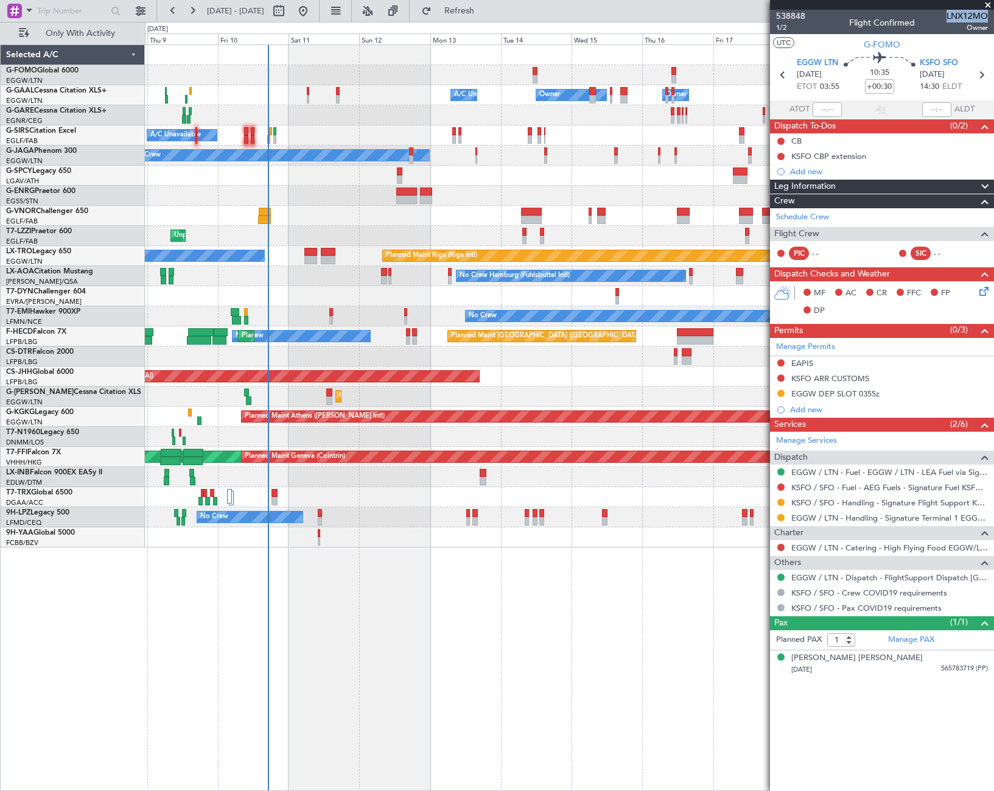
click at [421, 537] on div "A/C Unavailable Owner Owner A/C Unavailable A/C Unavailable Planned Maint Oxfor…" at bounding box center [569, 417] width 849 height 746
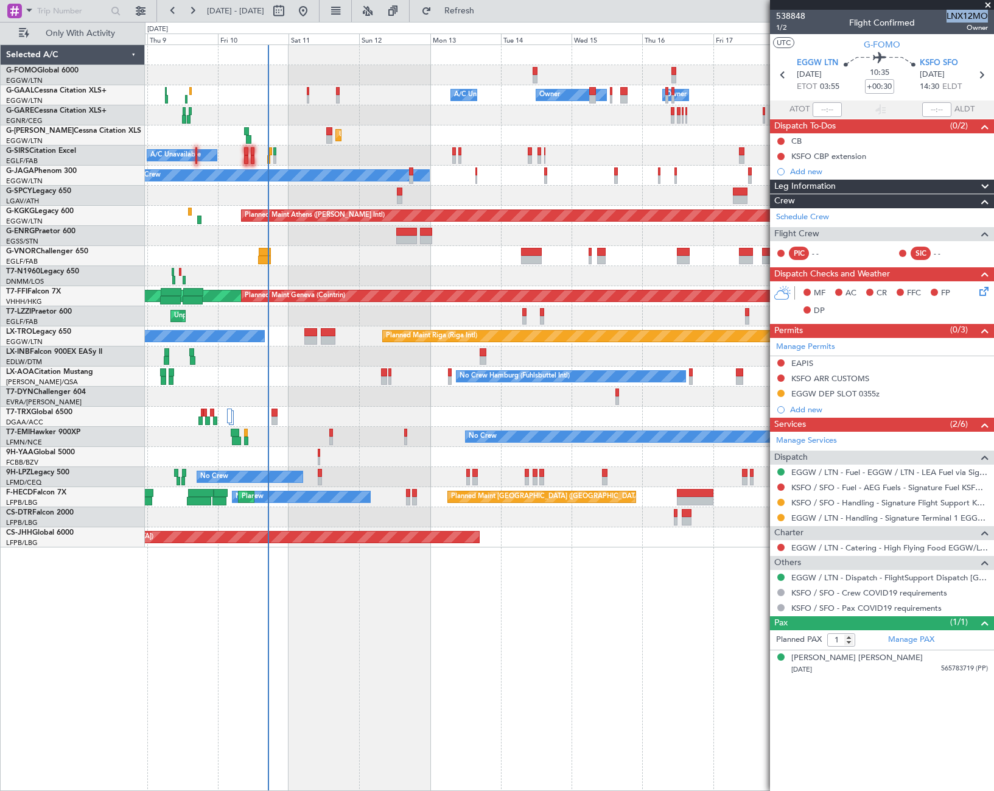
click at [726, 226] on div at bounding box center [569, 236] width 848 height 20
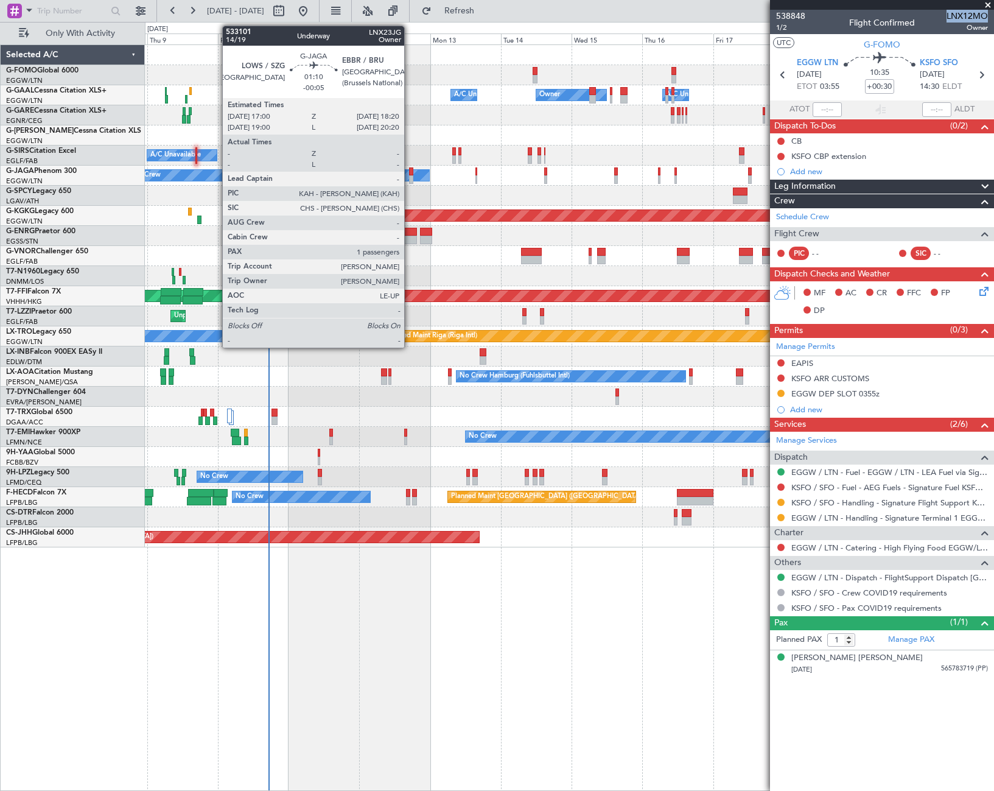
click at [409, 169] on div at bounding box center [411, 171] width 4 height 9
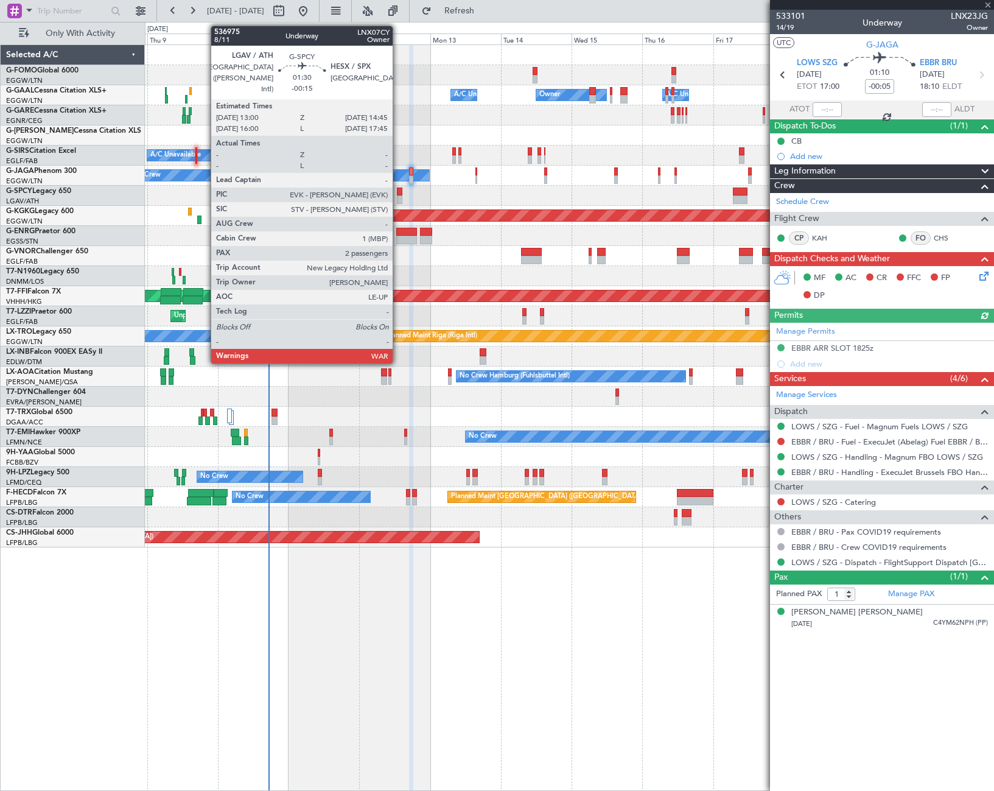
click at [398, 193] on div at bounding box center [399, 191] width 5 height 9
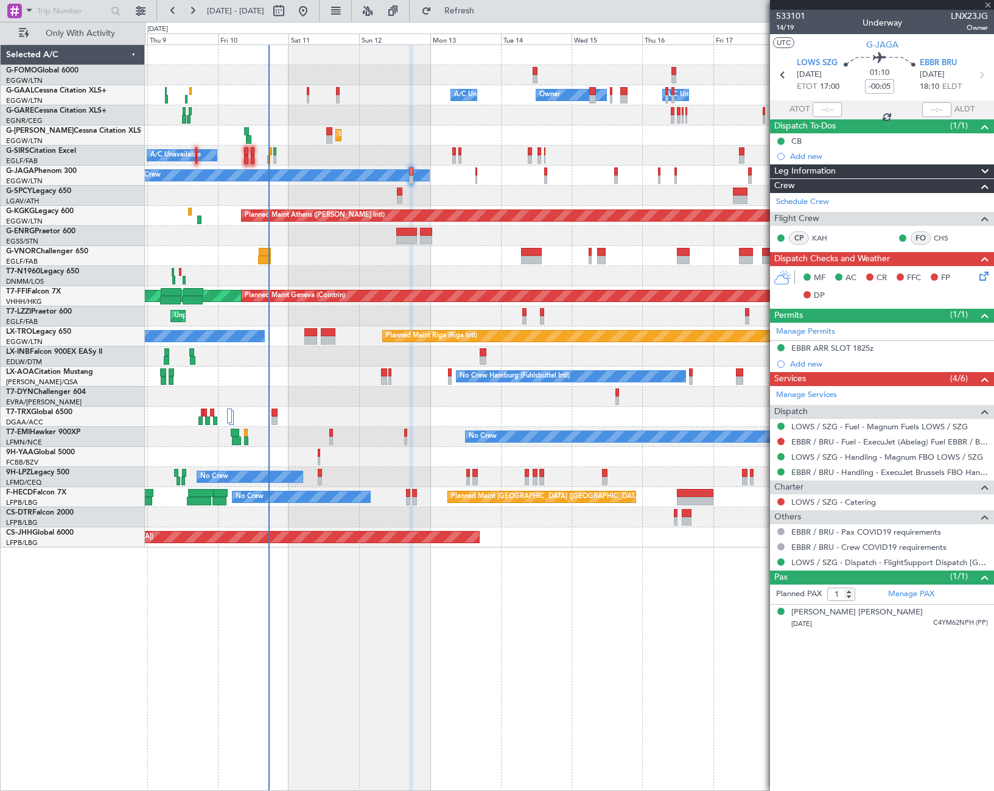
type input "-00:15"
type input "2"
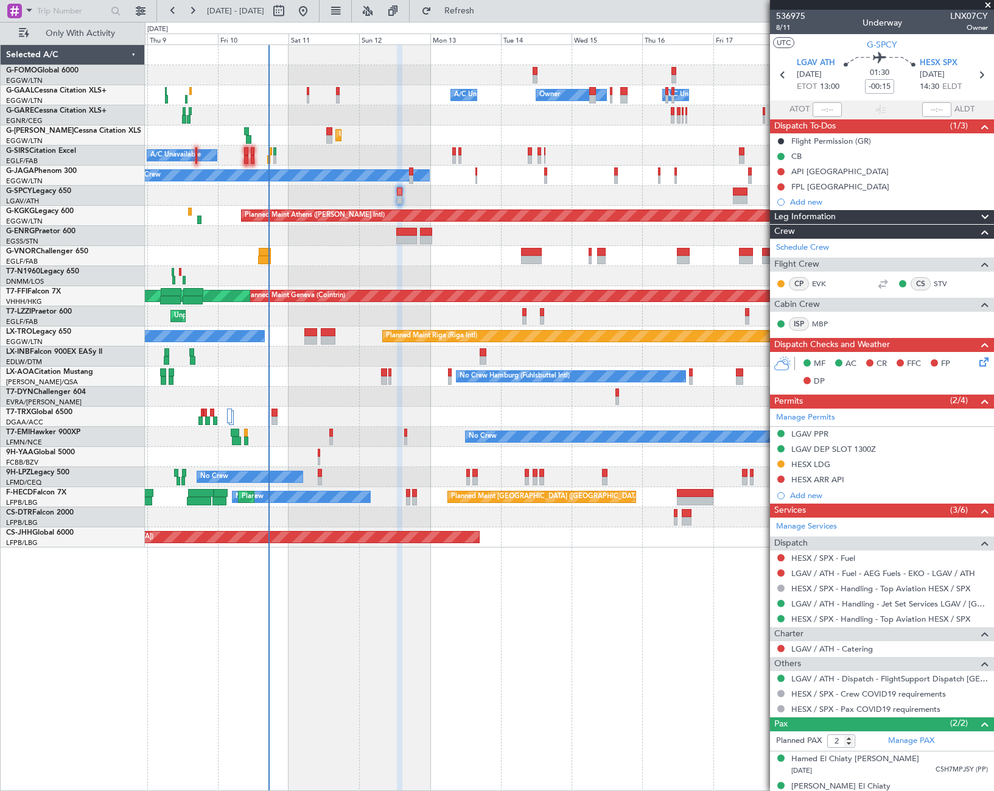
click at [329, 435] on div "Planned Maint No Crew" at bounding box center [569, 437] width 848 height 20
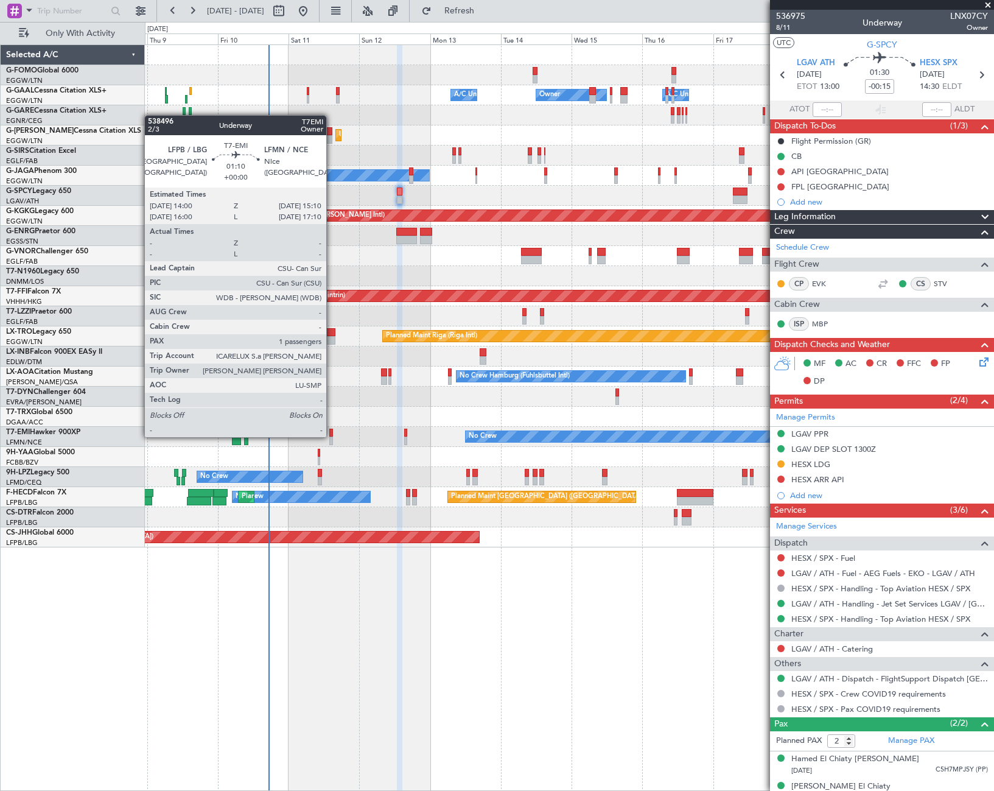
click at [332, 436] on div at bounding box center [331, 432] width 4 height 9
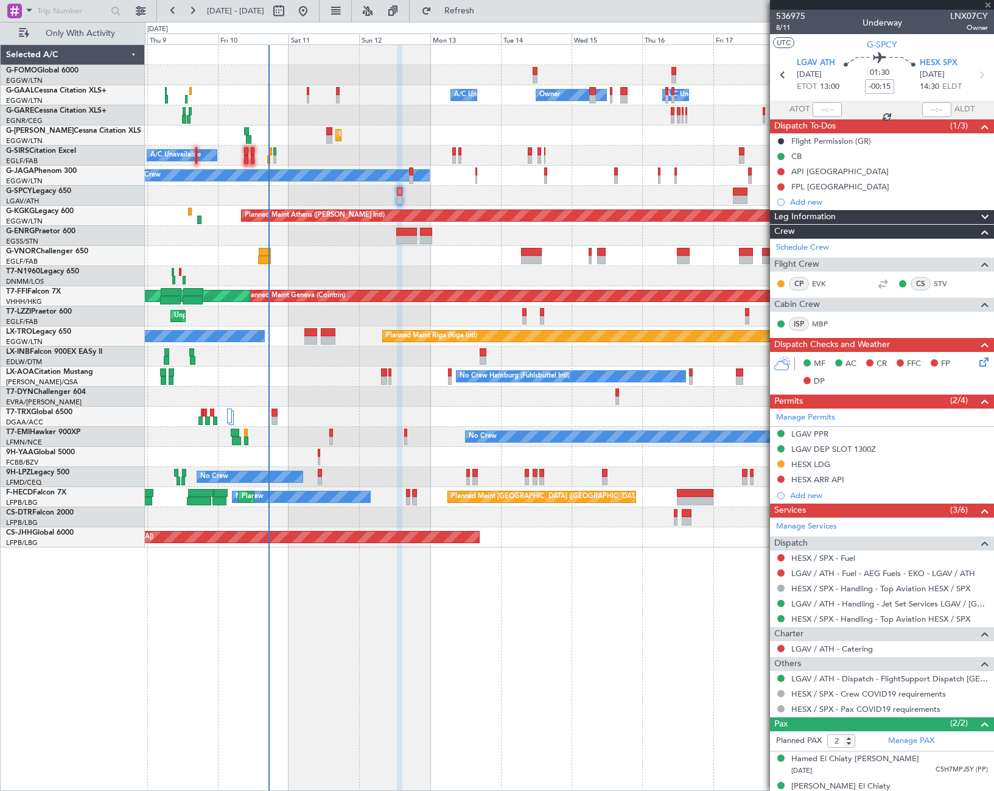
type input "1"
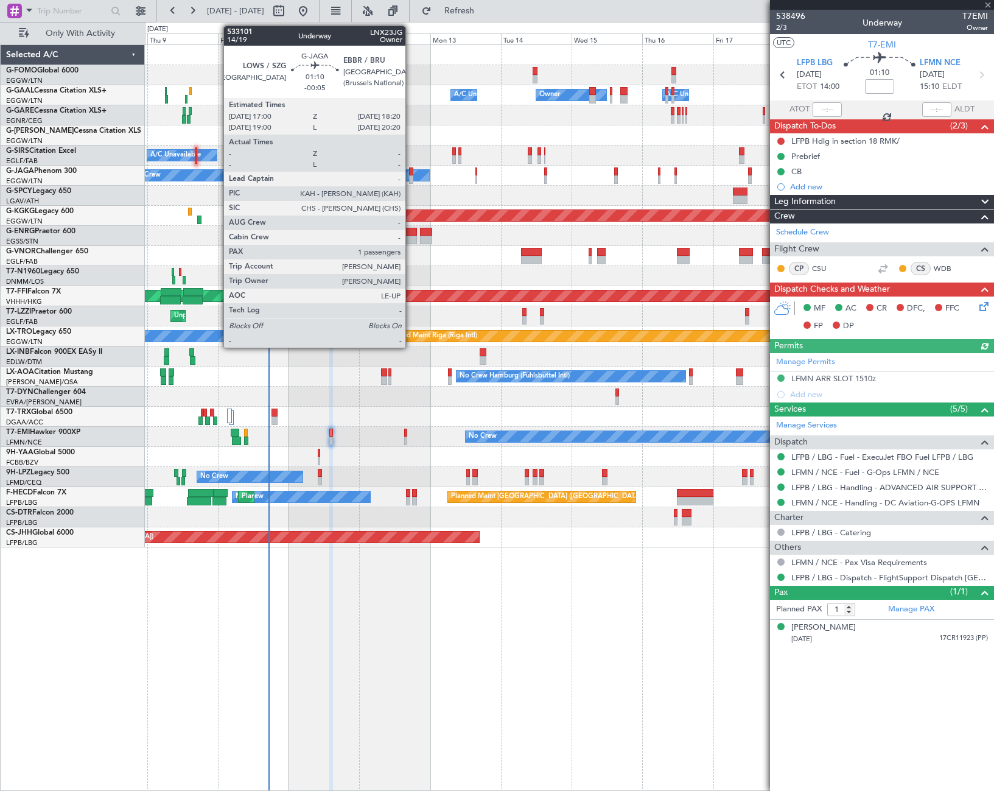
click at [411, 173] on div at bounding box center [411, 171] width 4 height 9
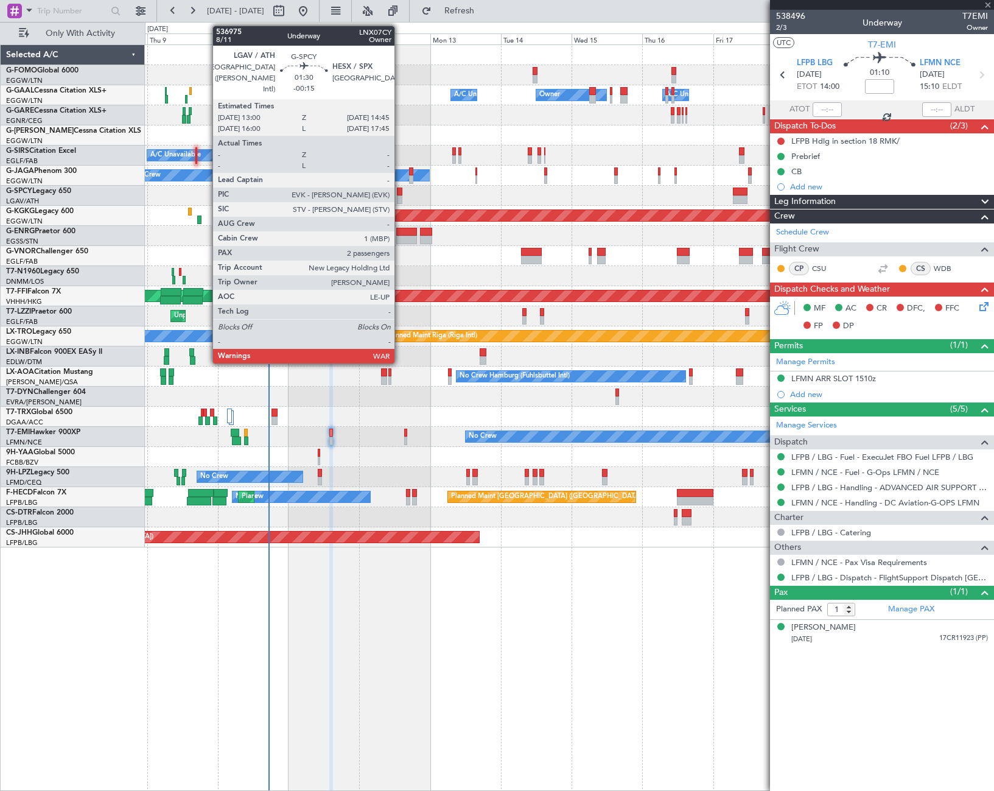
click at [400, 198] on div at bounding box center [399, 199] width 5 height 9
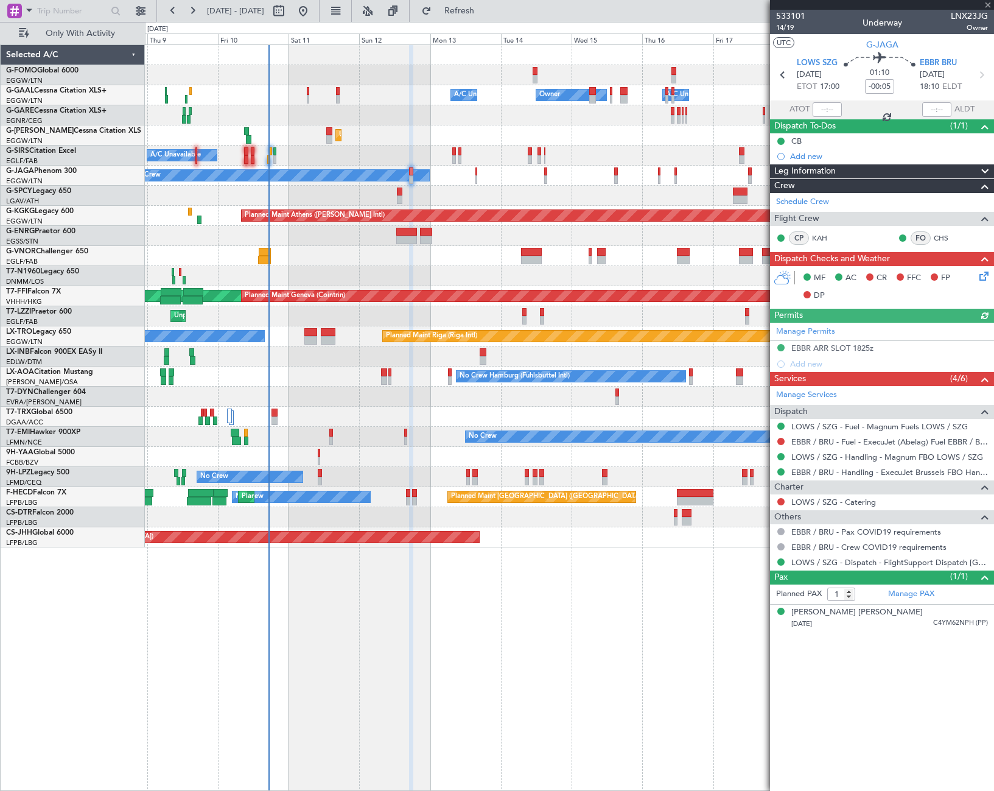
type input "-00:15"
type input "2"
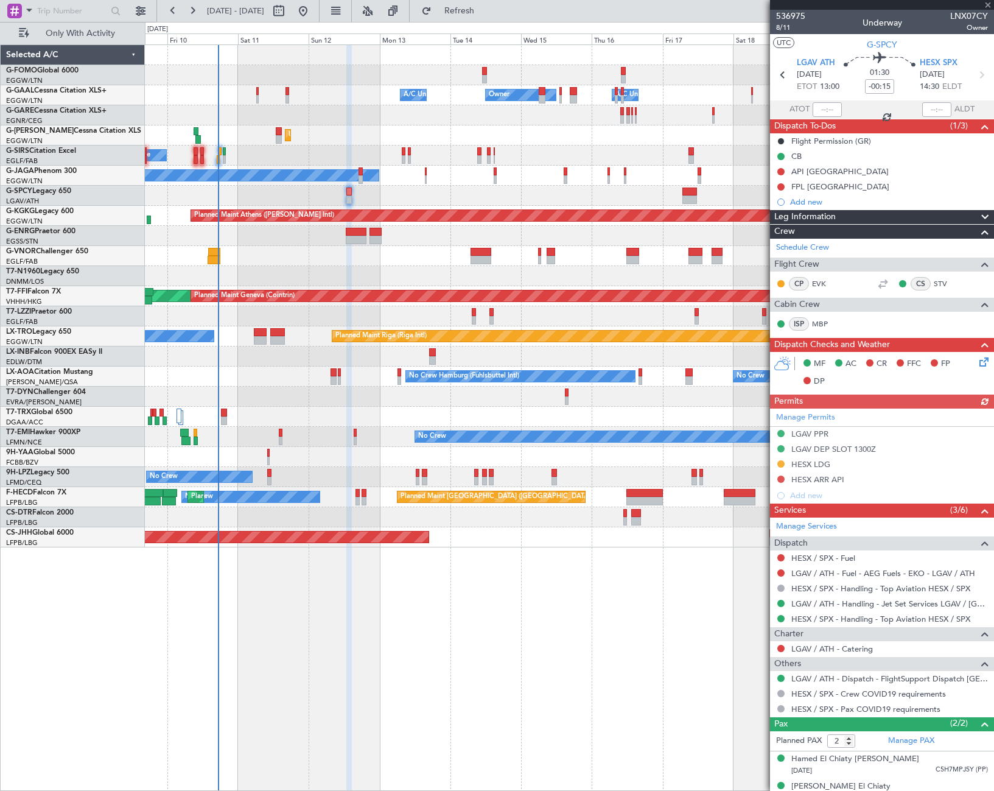
click at [601, 624] on div "Owner Owner A/C Unavailable A/C Unavailable Unplanned Maint London (Luton) Plan…" at bounding box center [569, 417] width 849 height 746
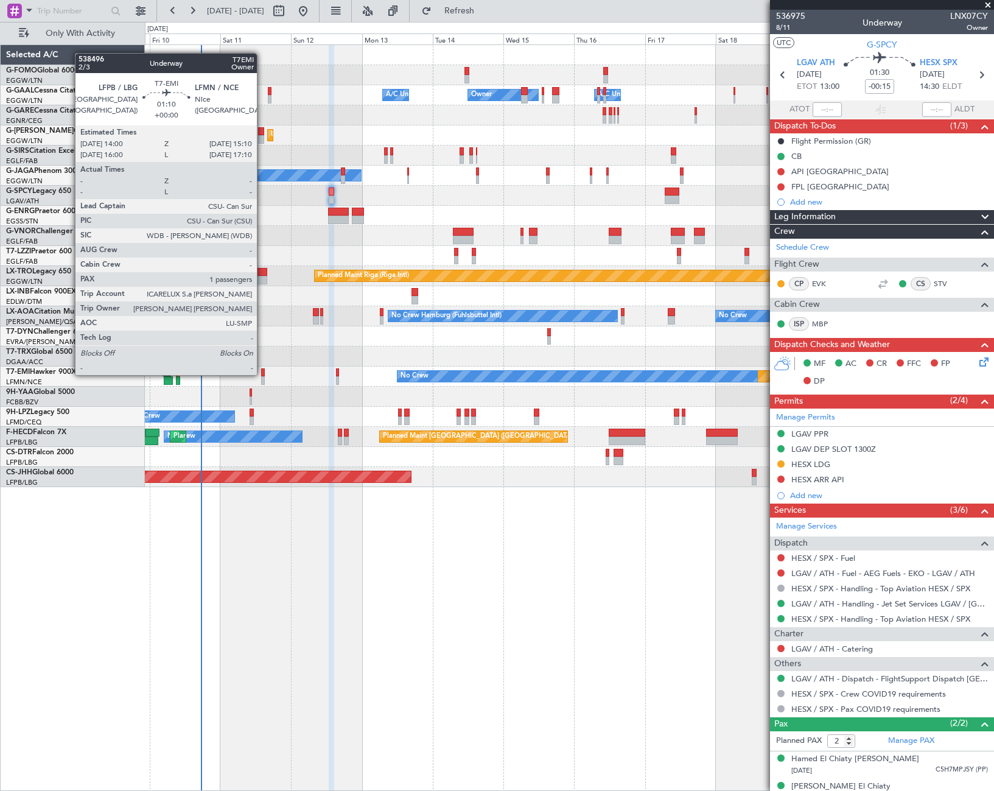
click at [262, 374] on div at bounding box center [263, 372] width 4 height 9
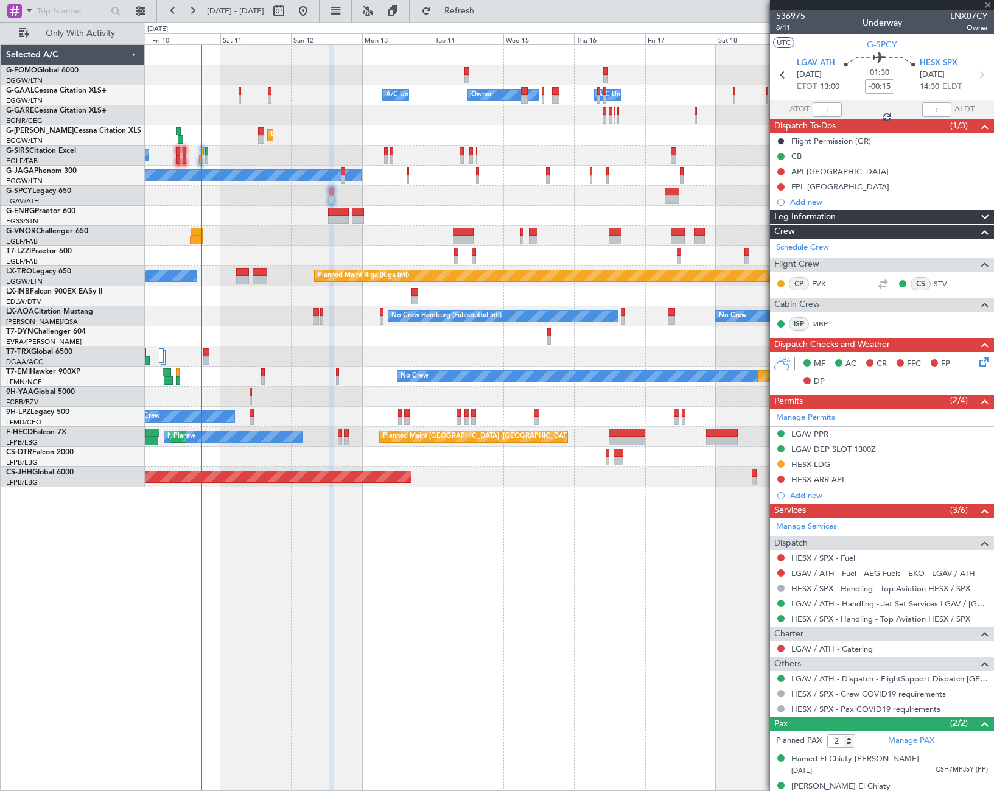
type input "1"
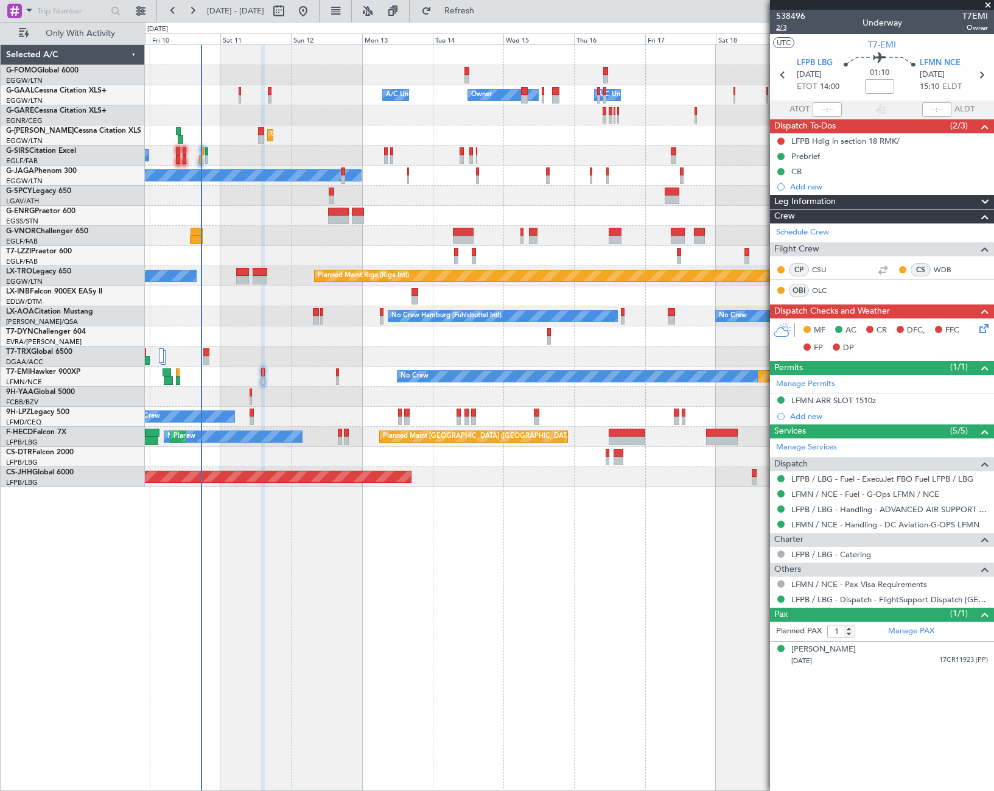
click at [780, 25] on span "2/3" at bounding box center [790, 28] width 29 height 10
click at [820, 290] on link "OLC" at bounding box center [825, 290] width 27 height 11
click at [984, 326] on icon at bounding box center [982, 326] width 10 height 10
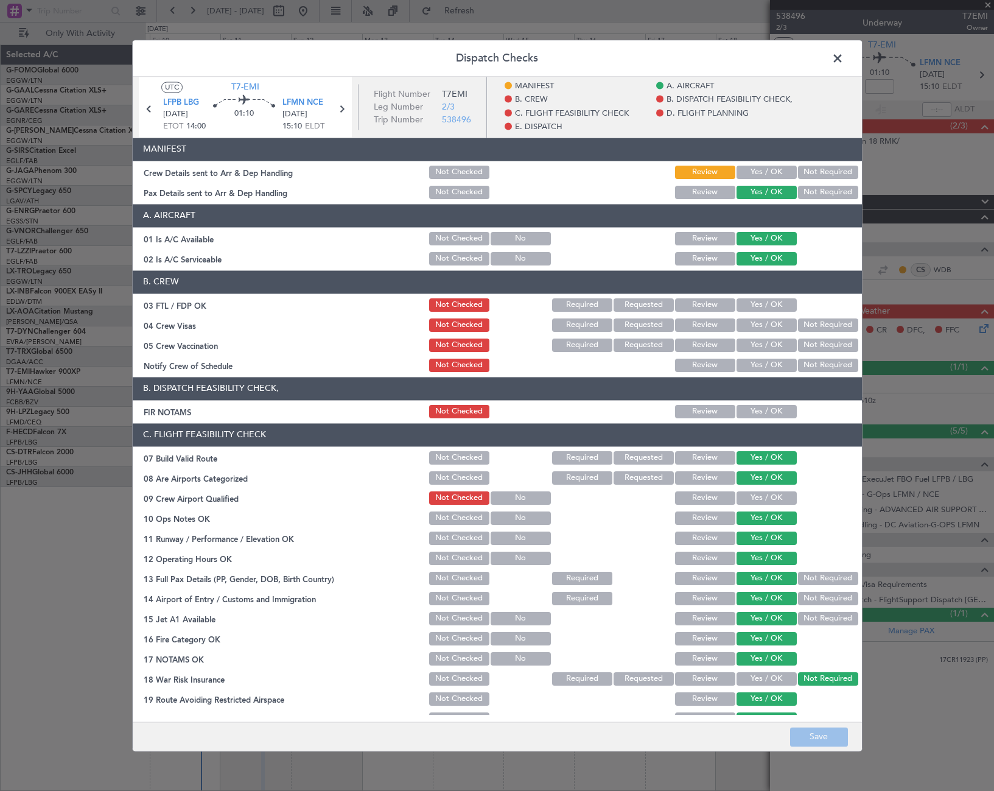
click at [844, 55] on span at bounding box center [844, 61] width 0 height 24
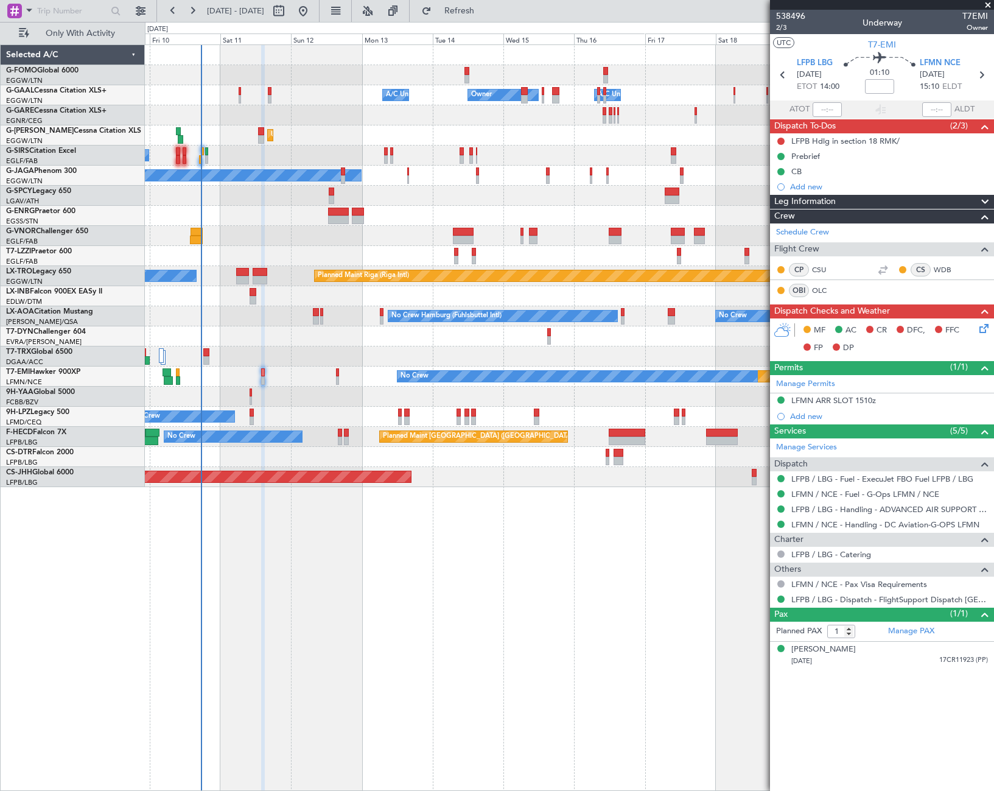
click at [302, 590] on div "Owner Owner A/C Unavailable A/C Unavailable Unplanned Maint London (Luton) Plan…" at bounding box center [569, 417] width 849 height 746
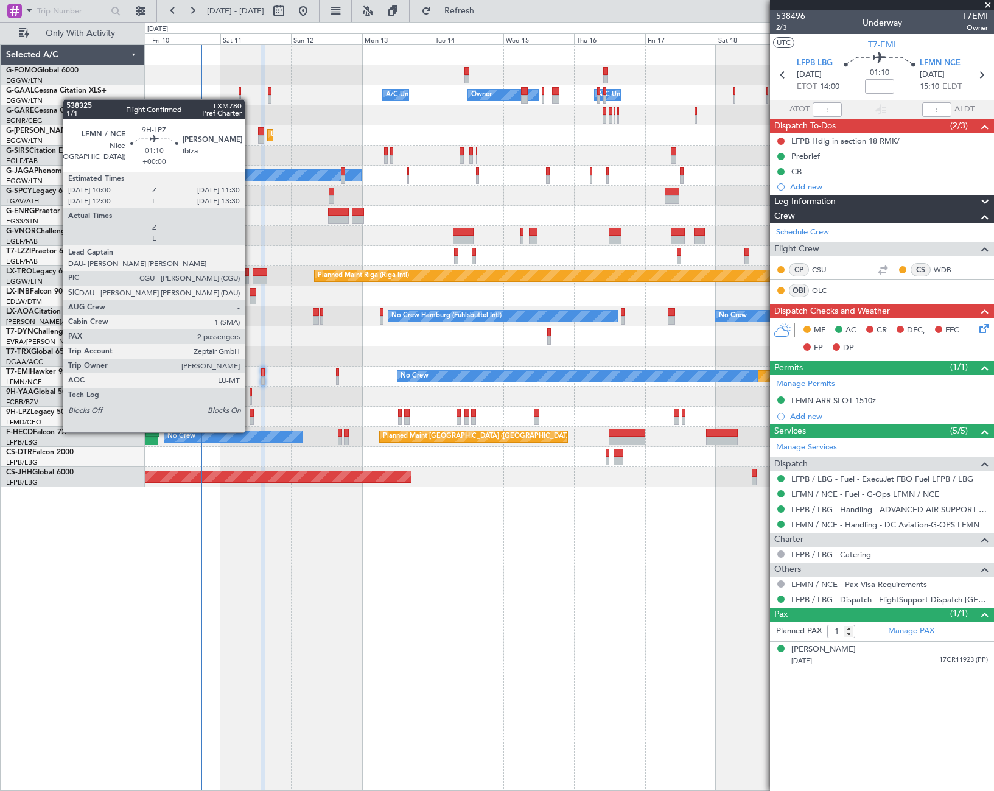
click at [300, 488] on div "Owner Owner A/C Unavailable A/C Unavailable Unplanned Maint London (Luton) Plan…" at bounding box center [569, 417] width 849 height 746
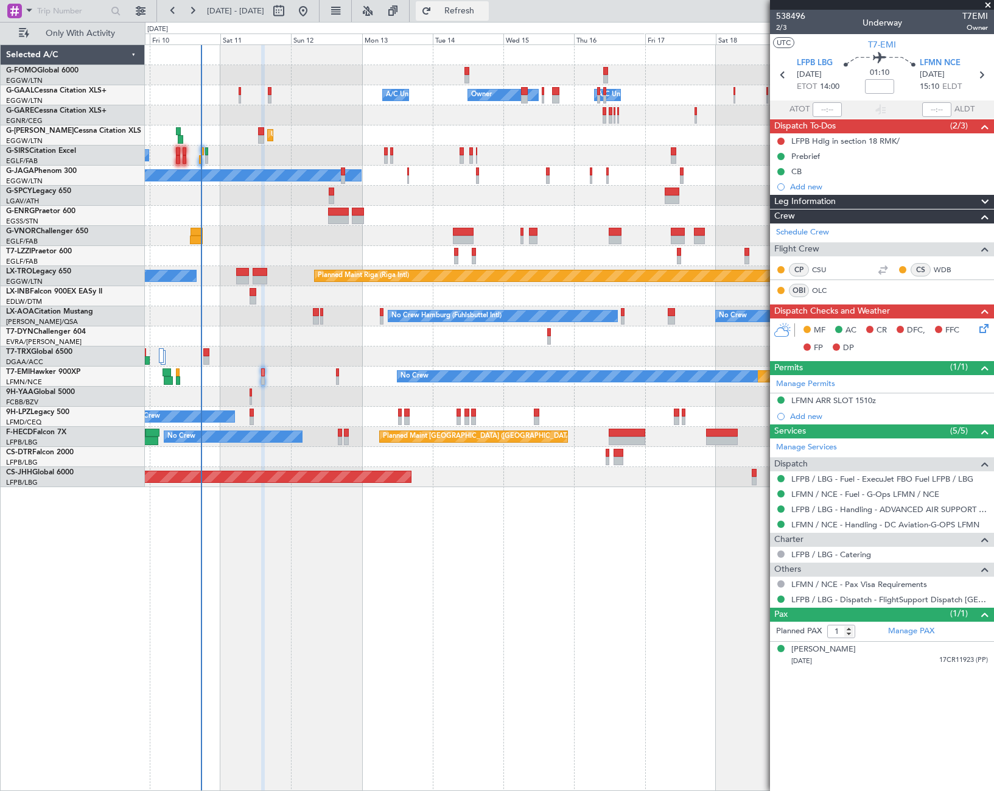
click at [485, 15] on span "Refresh" at bounding box center [459, 11] width 51 height 9
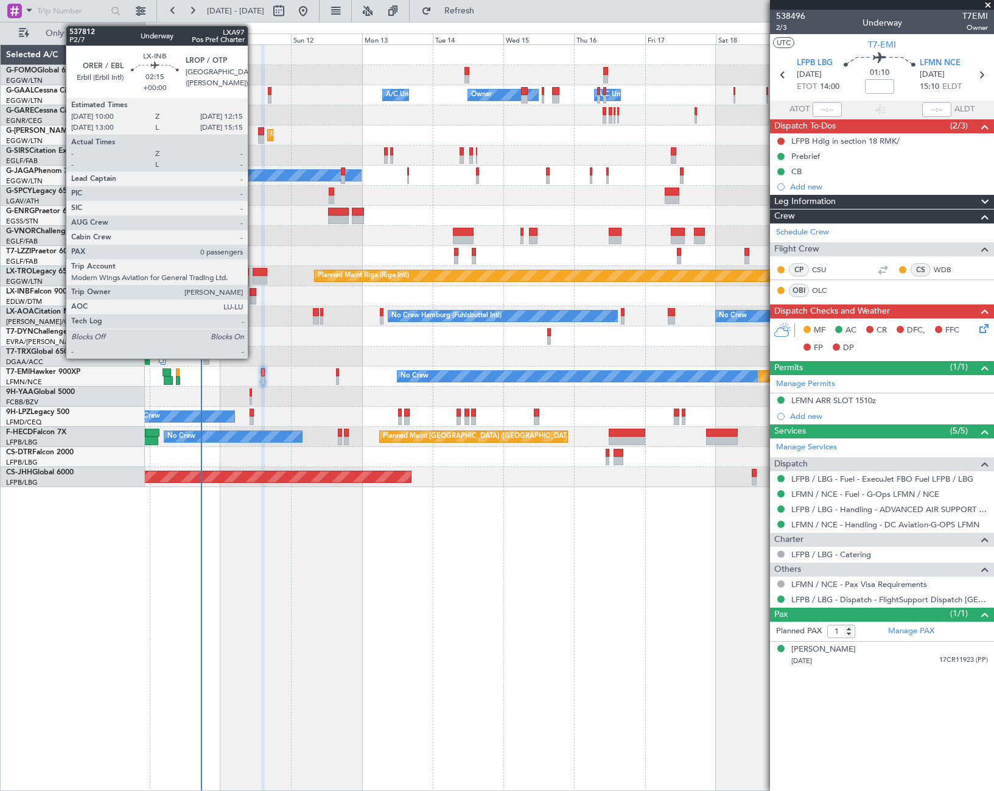
click at [253, 295] on div at bounding box center [253, 292] width 7 height 9
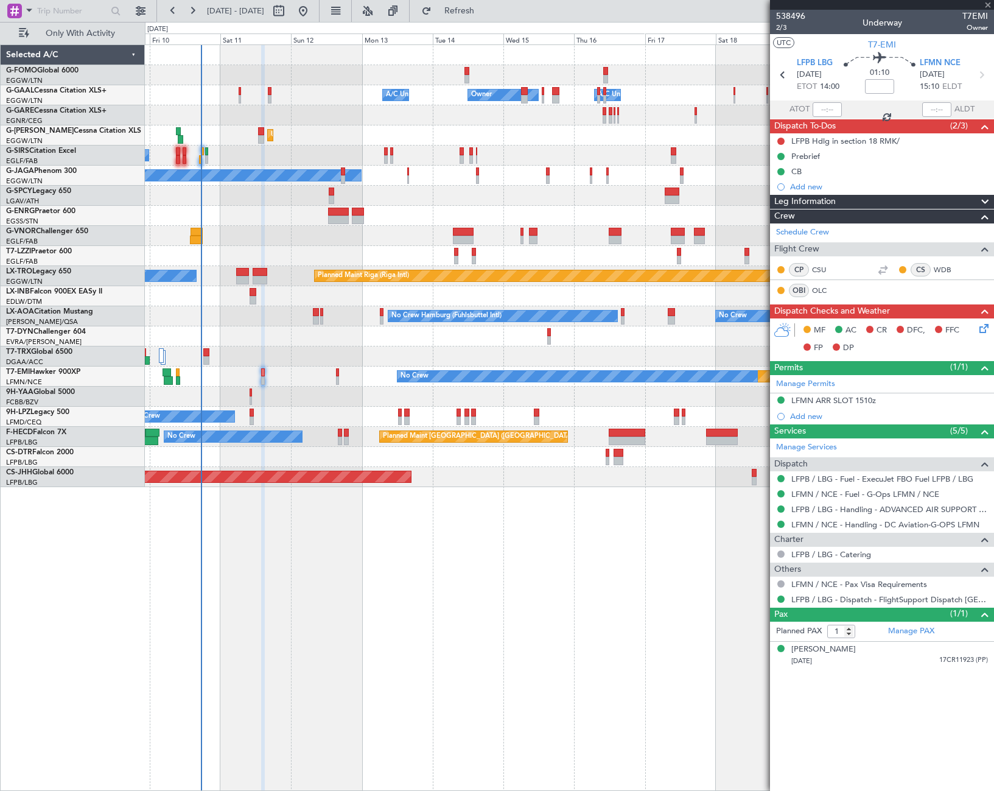
type input "0"
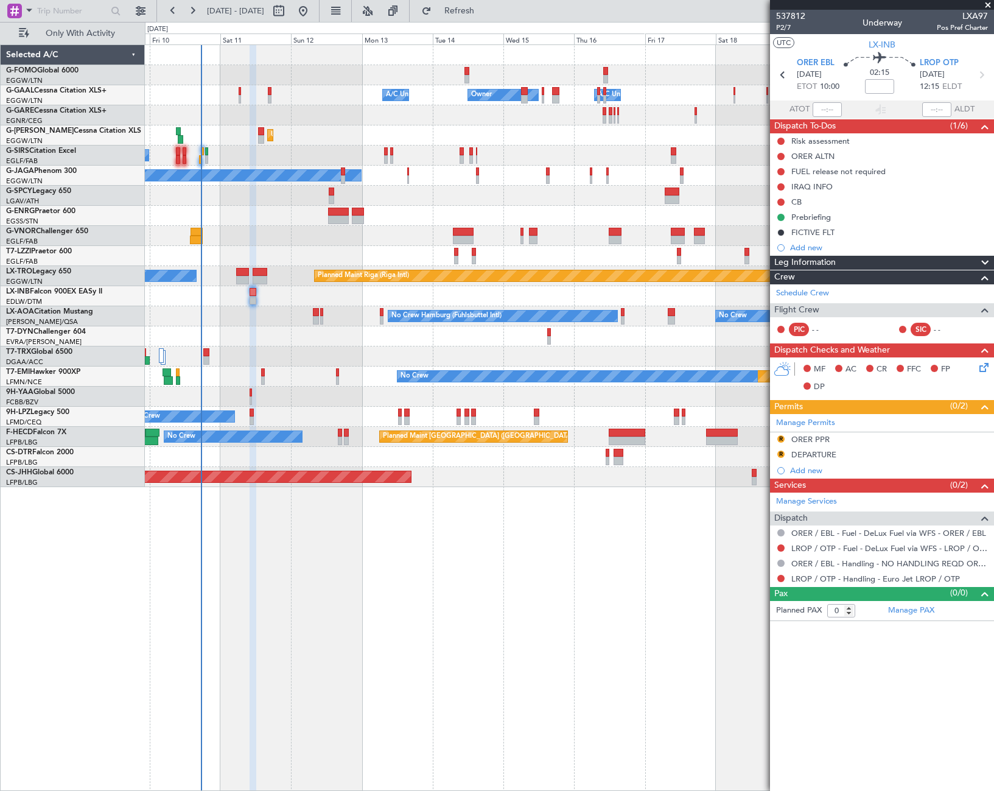
click at [582, 628] on div "Owner Owner A/C Unavailable A/C Unavailable Unplanned Maint London (Luton) Plan…" at bounding box center [569, 417] width 849 height 746
click at [781, 548] on button at bounding box center [780, 547] width 7 height 7
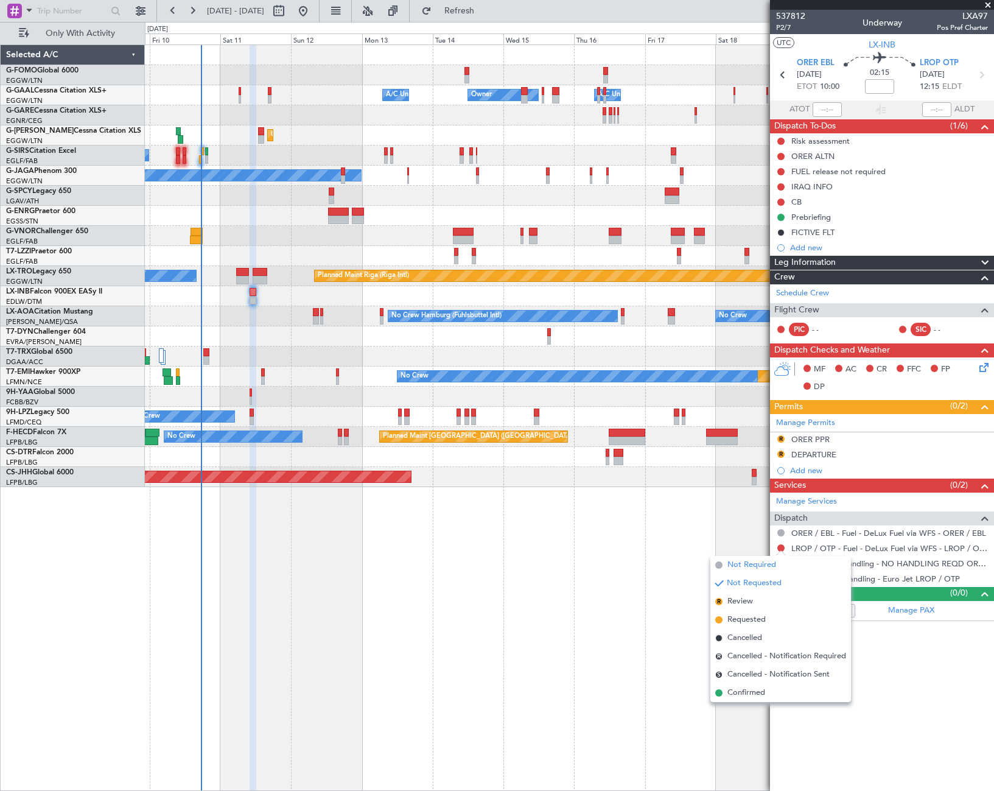
click at [733, 566] on span "Not Required" at bounding box center [751, 565] width 49 height 12
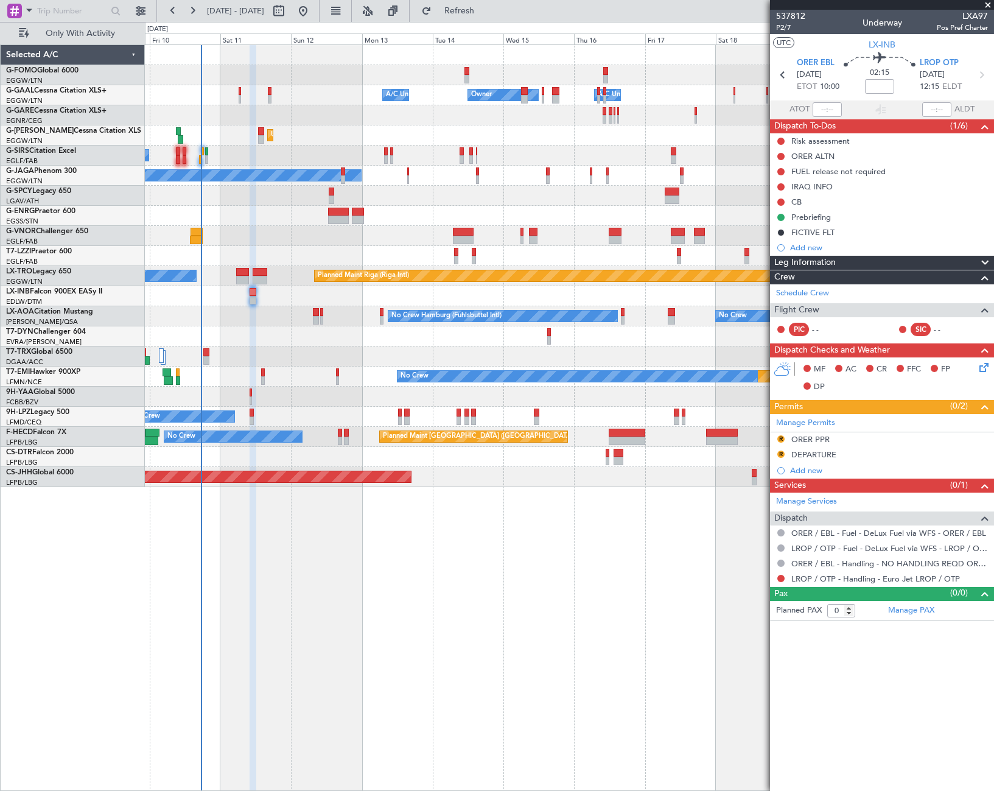
click at [536, 624] on div "Owner Owner A/C Unavailable A/C Unavailable Unplanned Maint London (Luton) Plan…" at bounding box center [569, 417] width 849 height 746
click at [805, 295] on link "Schedule Crew" at bounding box center [802, 293] width 53 height 12
click at [878, 86] on input at bounding box center [879, 86] width 29 height 15
click at [883, 83] on input at bounding box center [879, 86] width 29 height 15
click at [878, 85] on span at bounding box center [879, 86] width 21 height 21
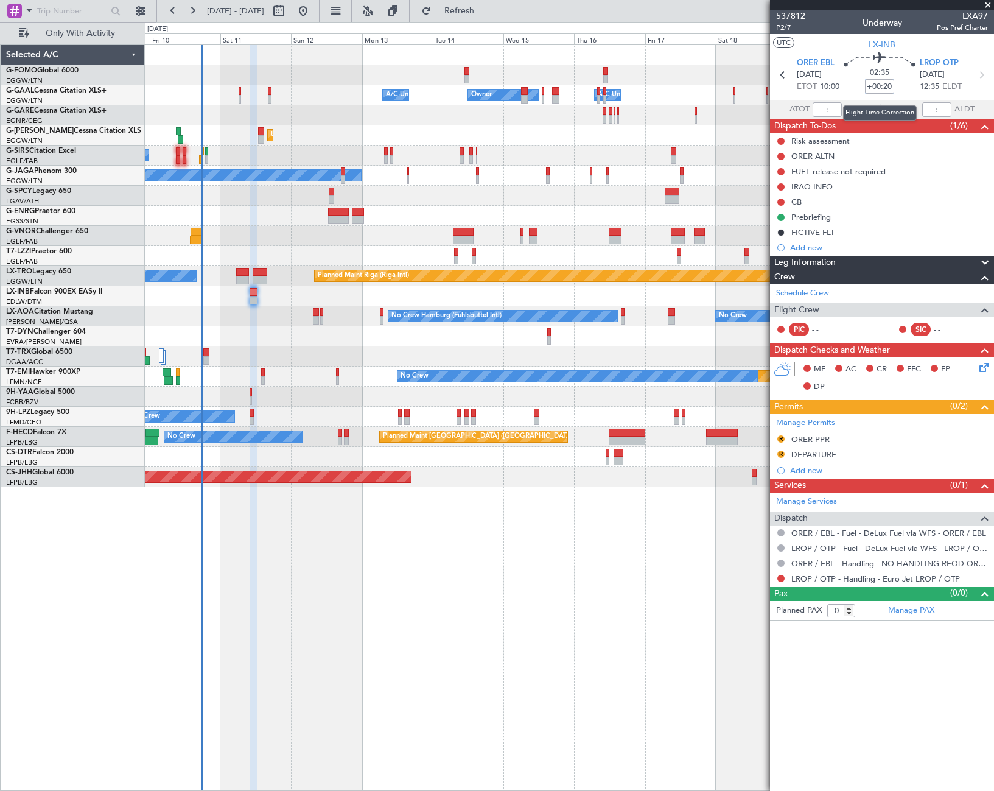
click at [892, 84] on input "+00:20" at bounding box center [879, 86] width 29 height 15
click at [890, 87] on input "+00:20" at bounding box center [879, 86] width 29 height 15
click at [675, 516] on div "Owner Owner A/C Unavailable A/C Unavailable Unplanned Maint London (Luton) Plan…" at bounding box center [569, 417] width 849 height 746
type input "+00:25"
click at [783, 26] on span "P2/7" at bounding box center [790, 28] width 29 height 10
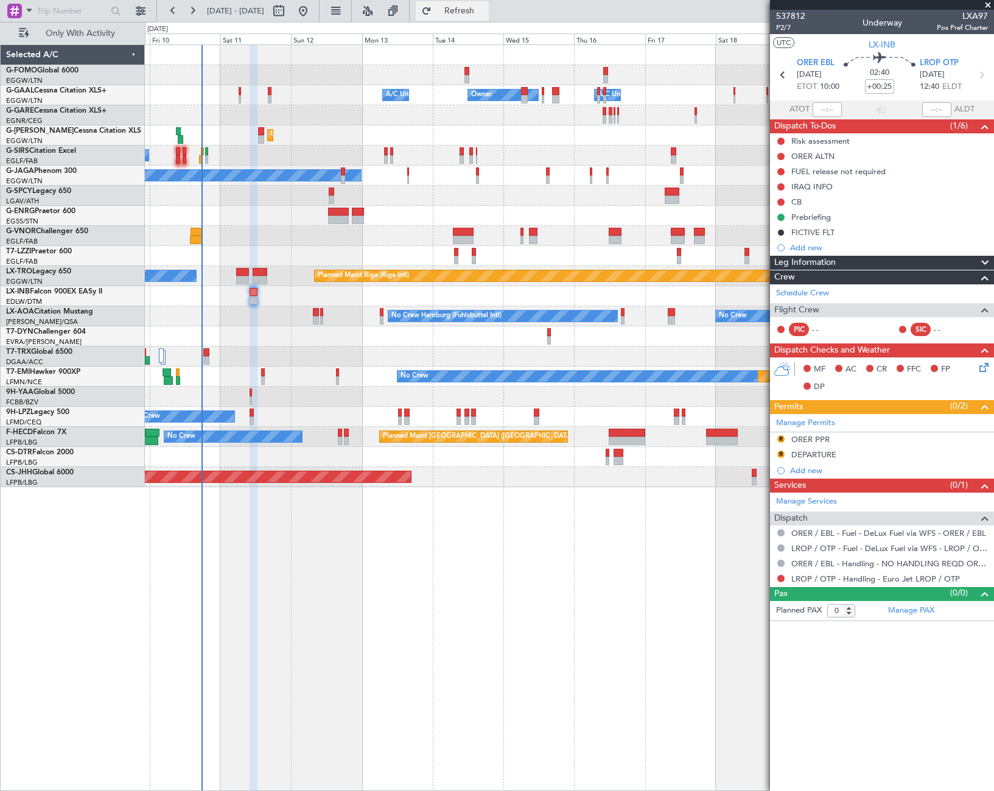
click at [485, 14] on span "Refresh" at bounding box center [459, 11] width 51 height 9
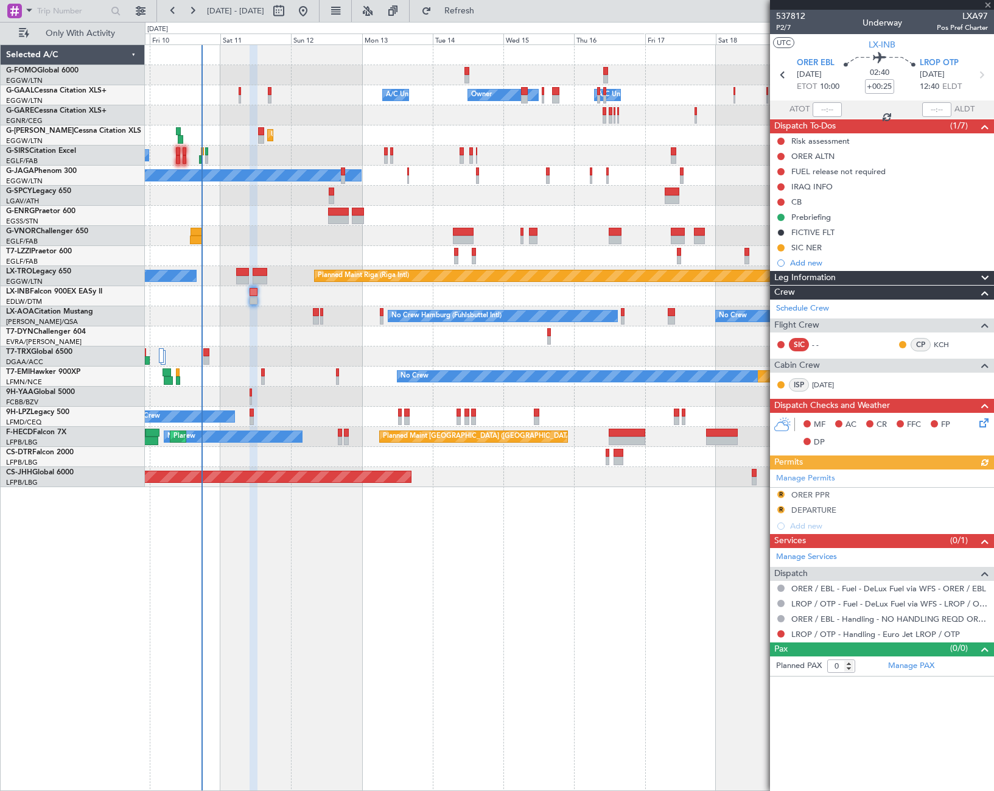
click at [851, 273] on div "Leg Information" at bounding box center [882, 278] width 224 height 14
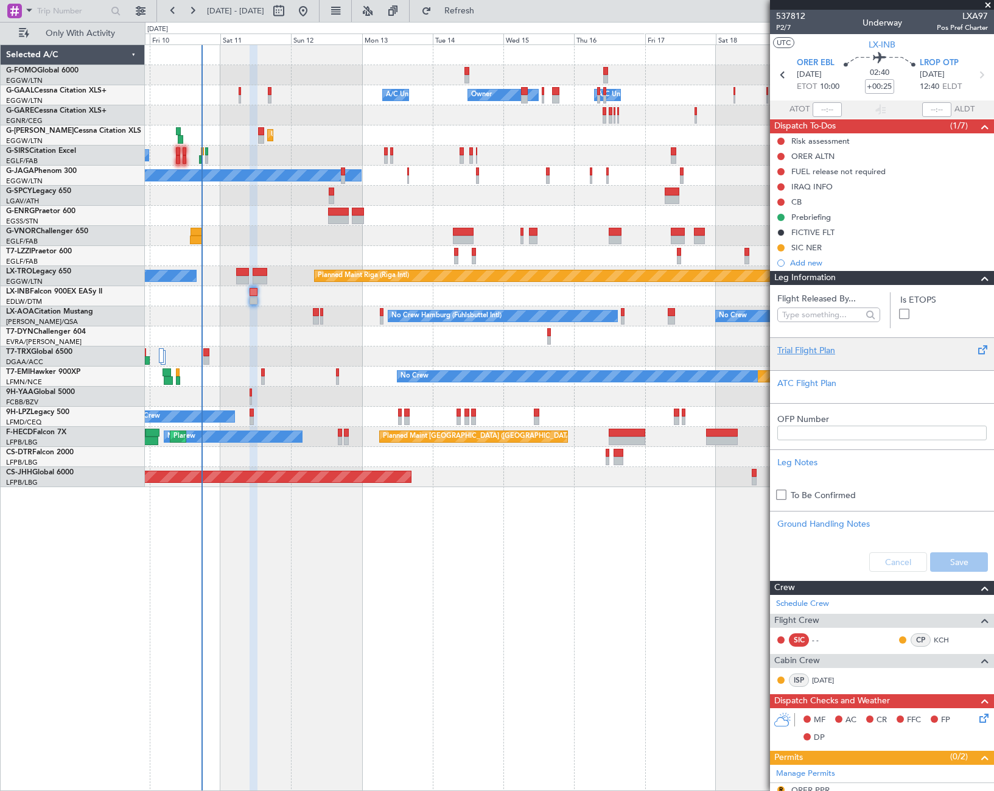
click at [823, 350] on div "Trial Flight Plan" at bounding box center [881, 350] width 209 height 13
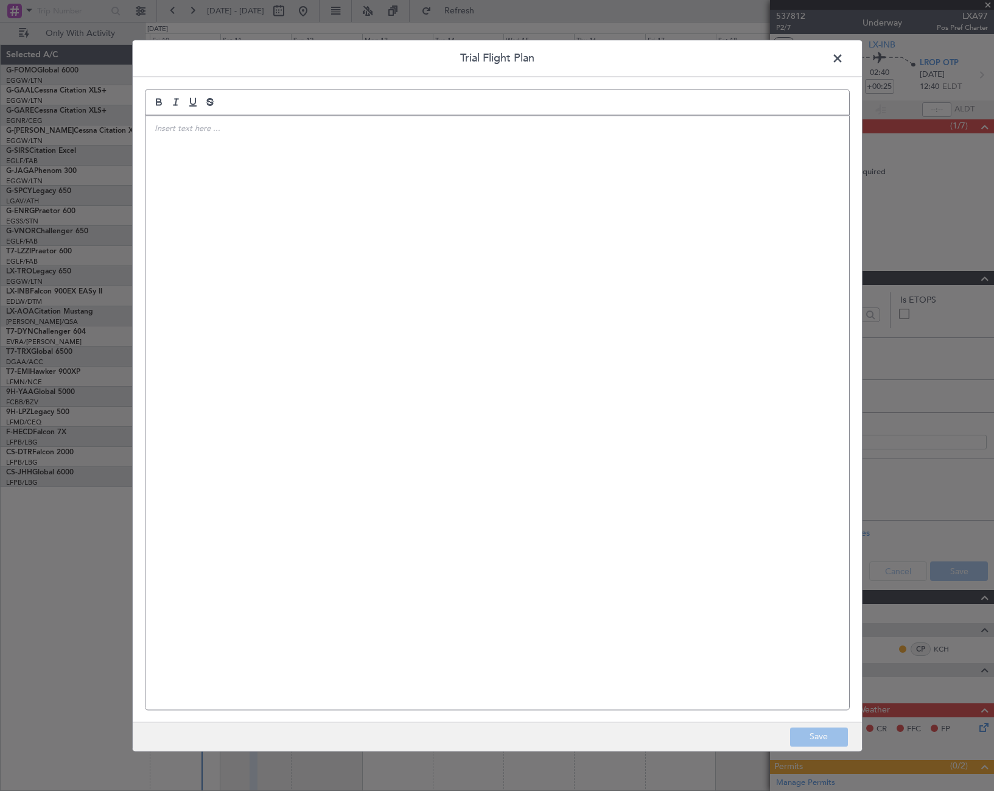
click at [251, 180] on div at bounding box center [497, 412] width 704 height 593
paste div
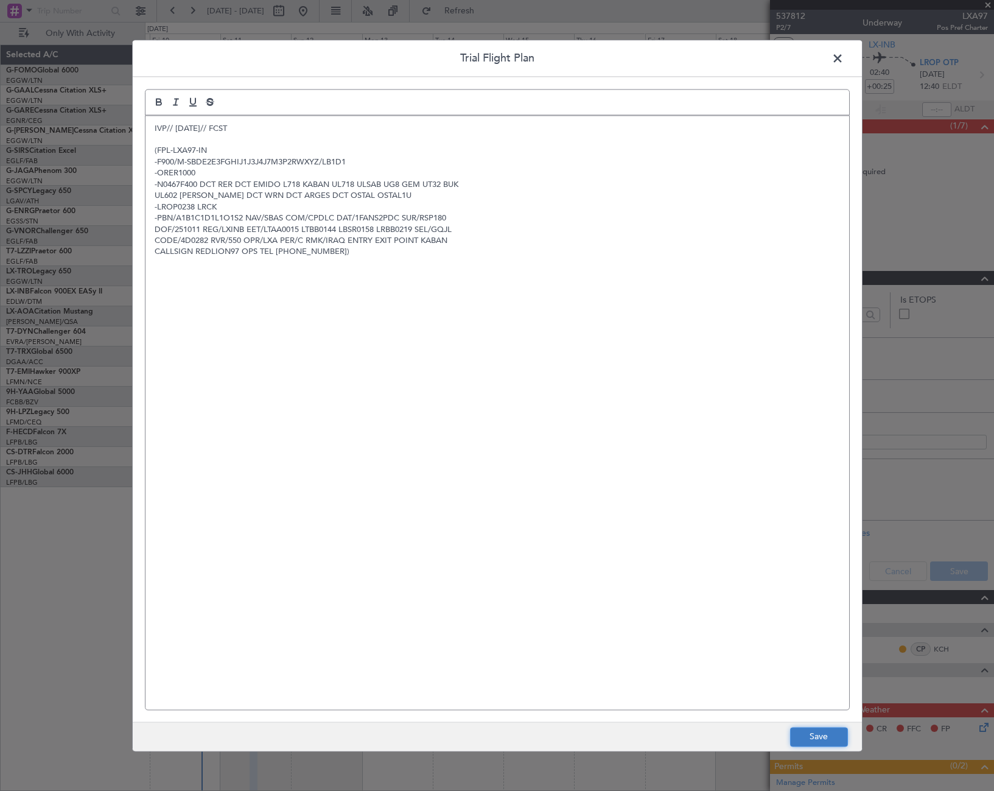
click at [814, 740] on button "Save" at bounding box center [819, 736] width 58 height 19
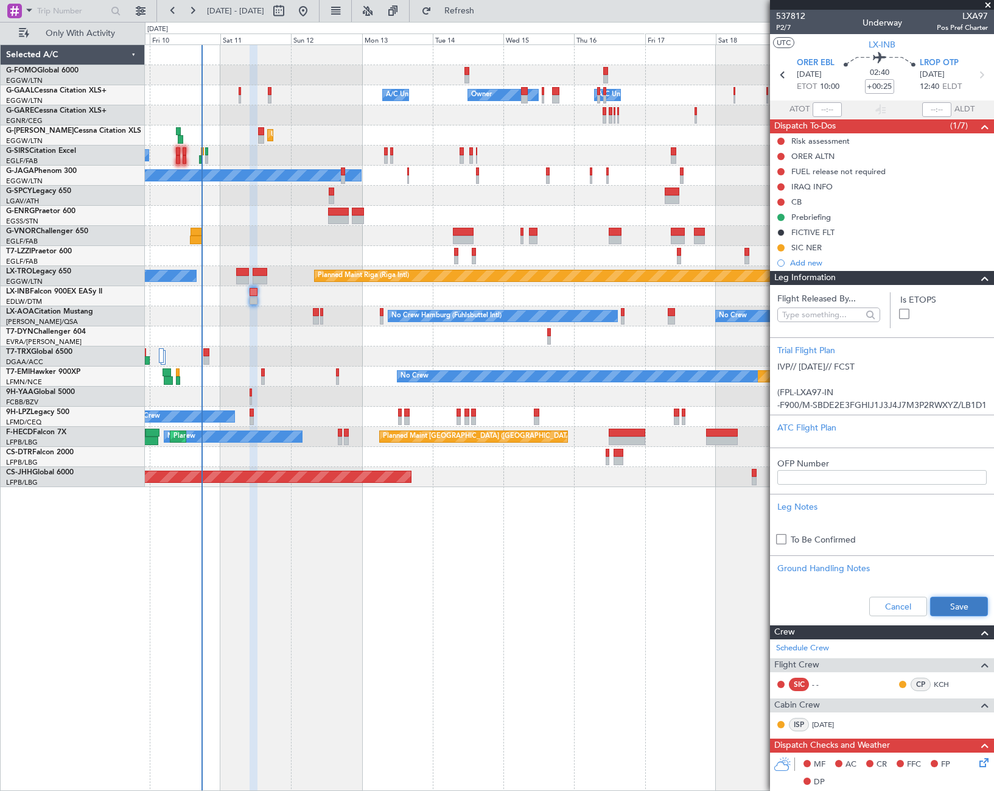
click at [943, 601] on button "Save" at bounding box center [959, 605] width 58 height 19
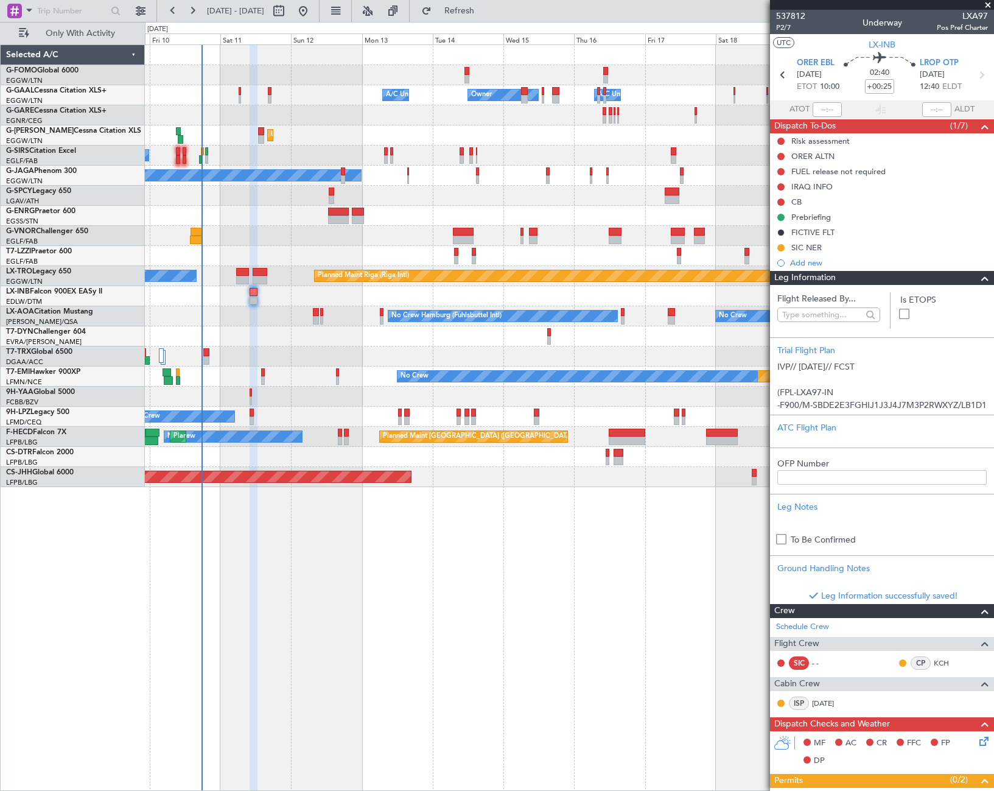
click at [980, 278] on span at bounding box center [984, 278] width 15 height 15
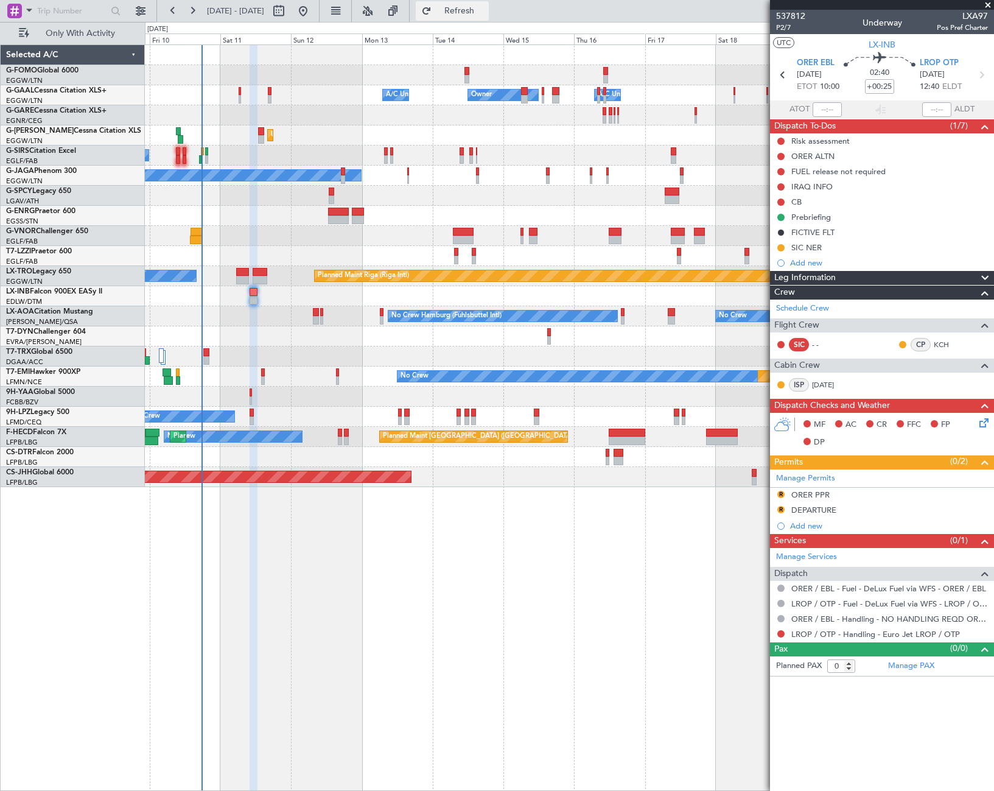
click at [465, 8] on button "Refresh" at bounding box center [452, 10] width 73 height 19
click at [609, 568] on div "Owner Owner A/C Unavailable A/C Unavailable Unplanned Maint London (Luton) Plan…" at bounding box center [569, 417] width 849 height 746
click at [906, 618] on link "ORER / EBL - Handling - NO HANDLING REQD ORER/EBL" at bounding box center [889, 619] width 197 height 10
click at [485, 554] on div "Owner Owner A/C Unavailable A/C Unavailable Unplanned Maint London (Luton) Plan…" at bounding box center [569, 417] width 849 height 746
click at [439, 597] on div "Owner Owner A/C Unavailable A/C Unavailable Unplanned Maint London (Luton) Plan…" at bounding box center [569, 417] width 849 height 746
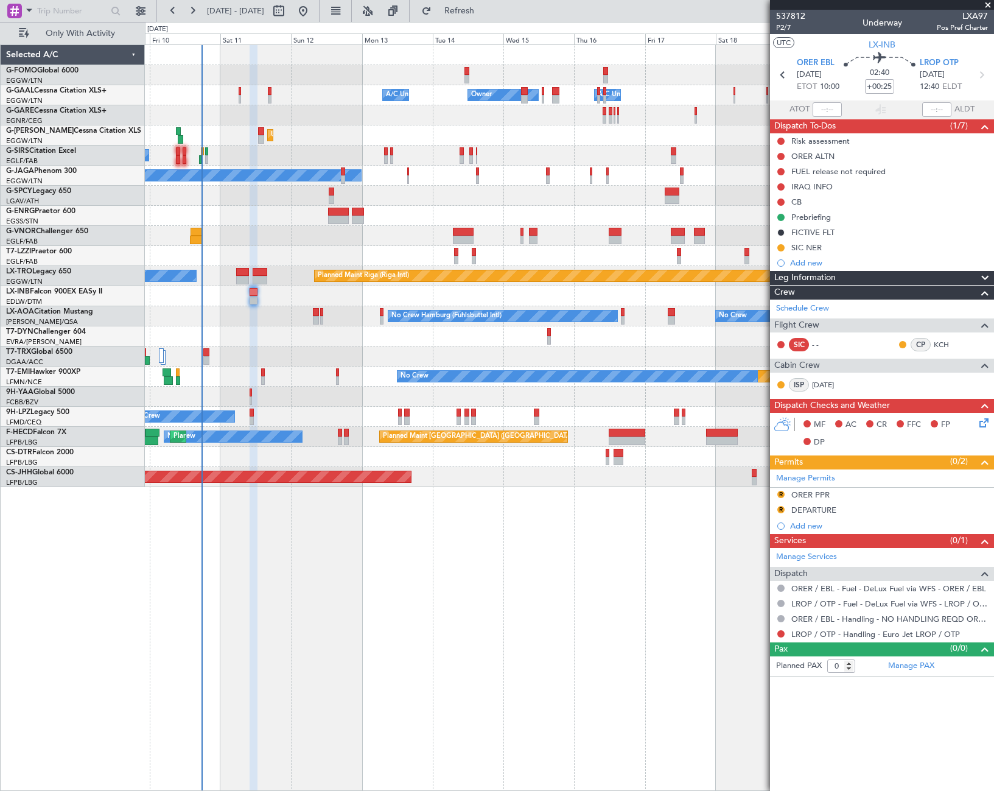
click at [341, 585] on div "Owner Owner A/C Unavailable A/C Unavailable Unplanned Maint London (Luton) Plan…" at bounding box center [569, 417] width 849 height 746
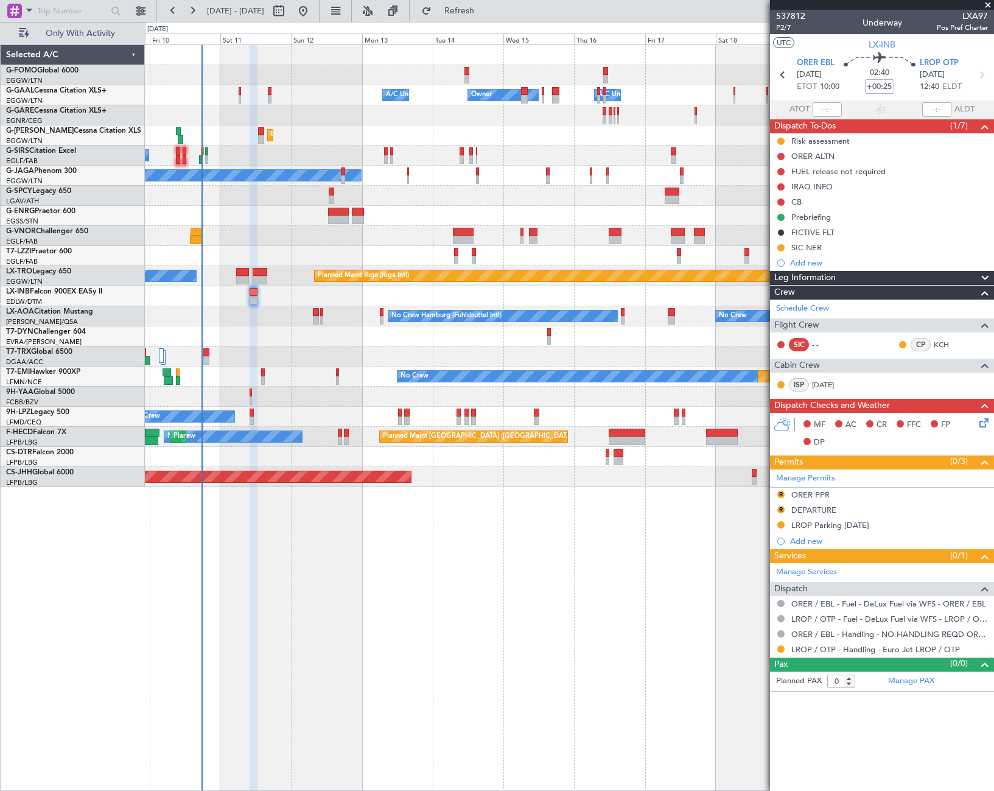
click at [698, 614] on div "Owner Owner A/C Unavailable A/C Unavailable Unplanned Maint London (Luton) Plan…" at bounding box center [569, 417] width 849 height 746
click at [982, 419] on icon at bounding box center [982, 421] width 10 height 10
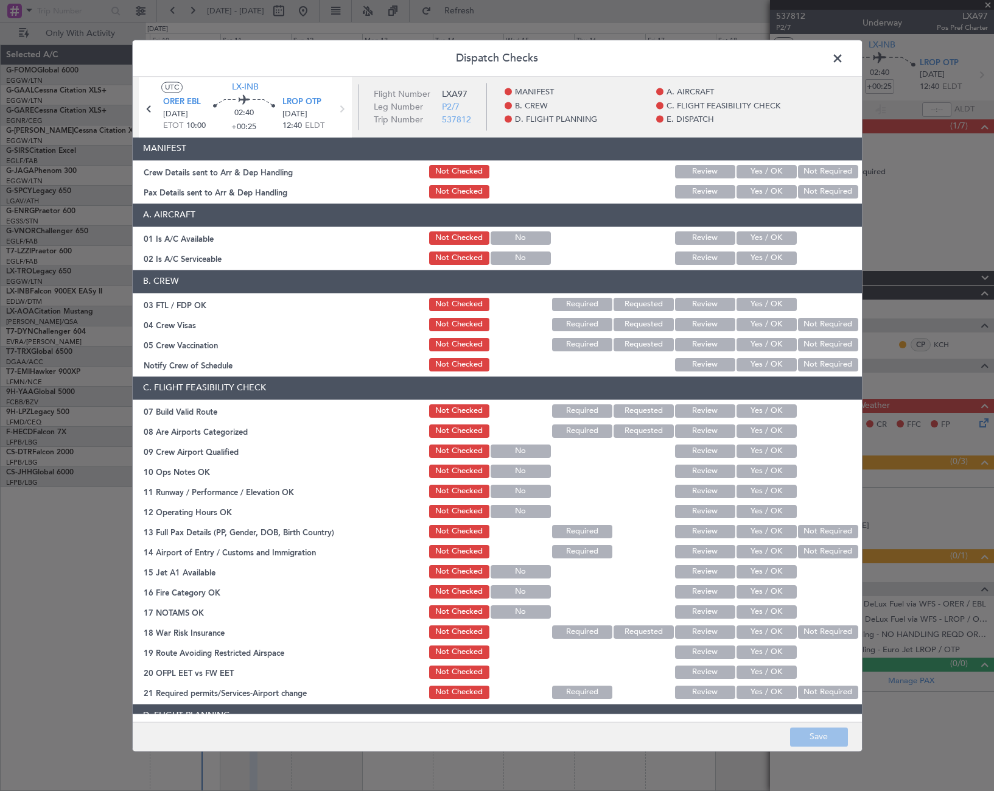
click at [774, 240] on button "Yes / OK" at bounding box center [766, 237] width 60 height 13
click at [773, 259] on button "Yes / OK" at bounding box center [766, 257] width 60 height 13
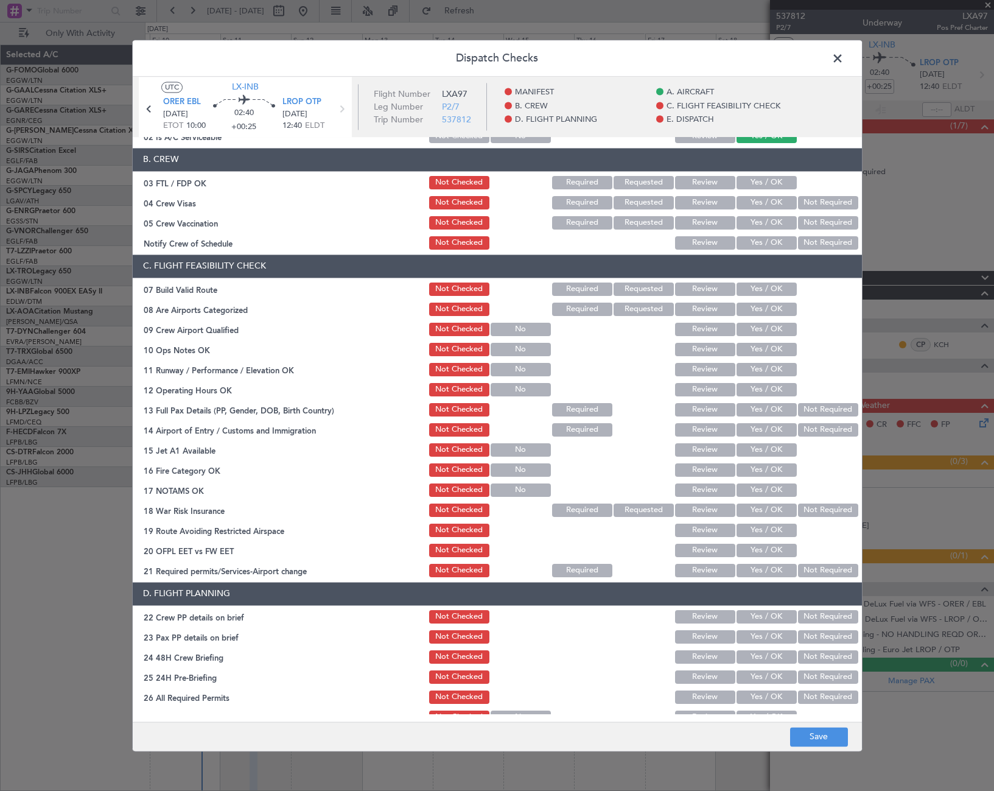
click at [771, 287] on button "Yes / OK" at bounding box center [766, 288] width 60 height 13
click at [777, 348] on button "Yes / OK" at bounding box center [766, 349] width 60 height 13
click at [767, 372] on button "Yes / OK" at bounding box center [766, 369] width 60 height 13
click at [765, 396] on button "Yes / OK" at bounding box center [766, 389] width 60 height 13
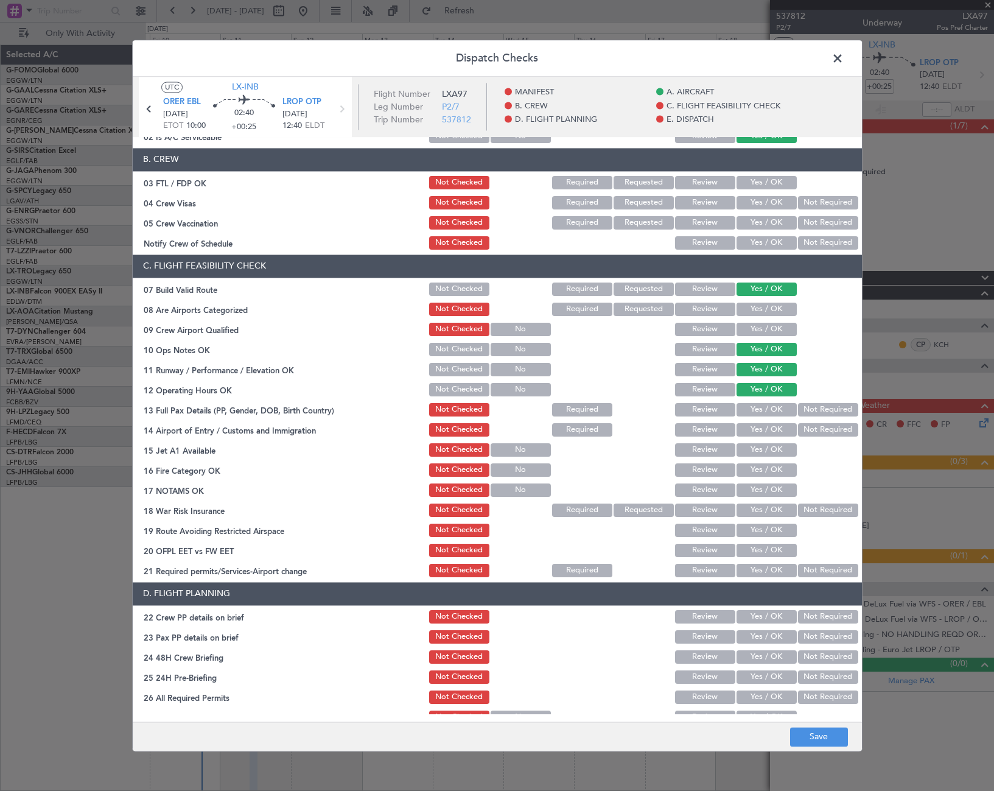
click at [769, 408] on button "Yes / OK" at bounding box center [766, 409] width 60 height 13
click at [771, 437] on div "Yes / OK" at bounding box center [765, 429] width 61 height 17
drag, startPoint x: 778, startPoint y: 432, endPoint x: 774, endPoint y: 448, distance: 16.4
click at [777, 432] on button "Yes / OK" at bounding box center [766, 429] width 60 height 13
click at [775, 449] on button "Yes / OK" at bounding box center [766, 449] width 60 height 13
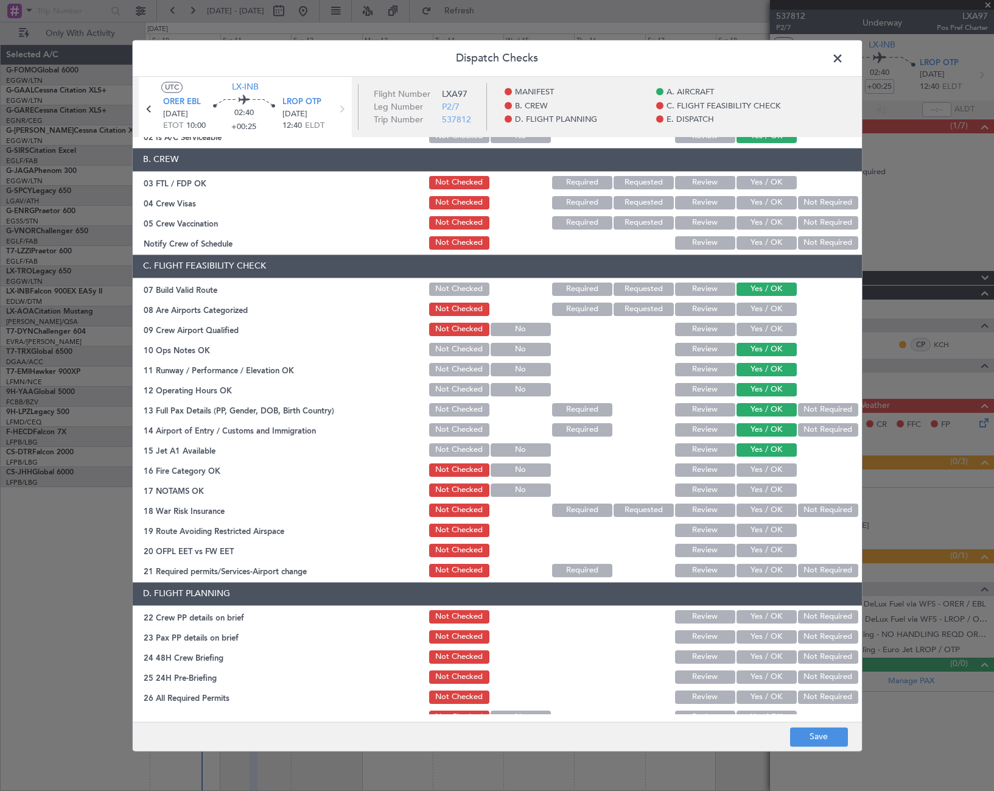
drag, startPoint x: 778, startPoint y: 466, endPoint x: 778, endPoint y: 478, distance: 12.2
click at [778, 467] on button "Yes / OK" at bounding box center [766, 469] width 60 height 13
click at [777, 492] on button "Yes / OK" at bounding box center [766, 489] width 60 height 13
click at [798, 509] on button "Not Required" at bounding box center [828, 509] width 60 height 13
click at [780, 524] on button "Yes / OK" at bounding box center [766, 529] width 60 height 13
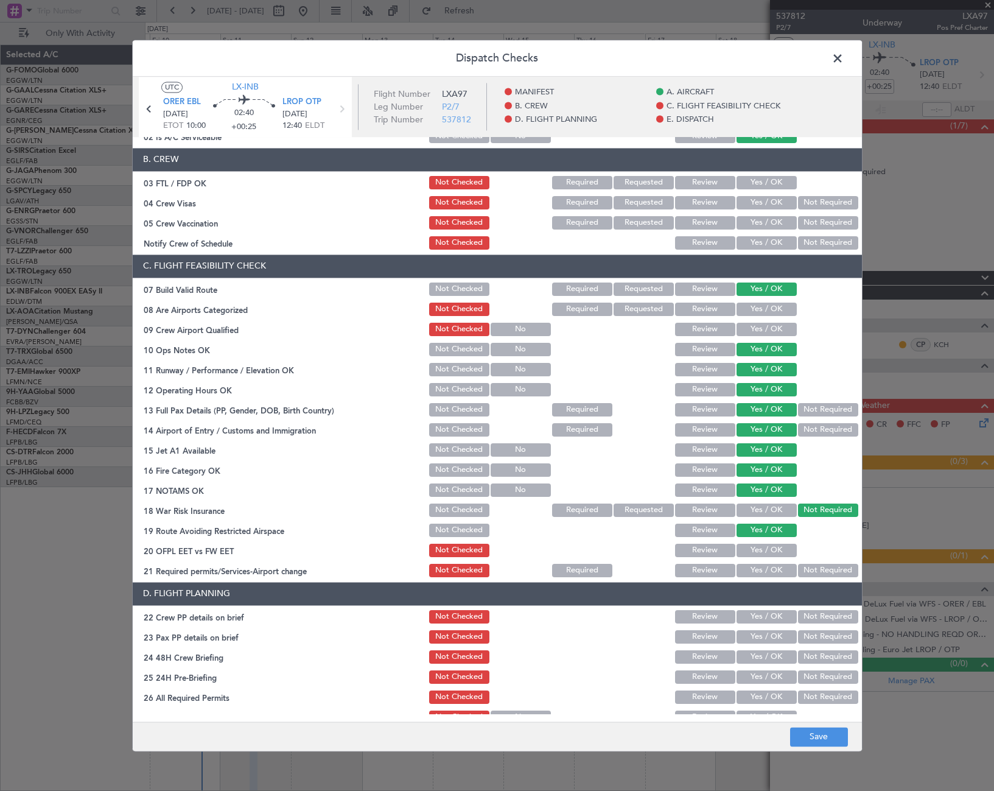
click at [771, 548] on button "Yes / OK" at bounding box center [766, 550] width 60 height 13
click at [772, 572] on button "Yes / OK" at bounding box center [766, 570] width 60 height 13
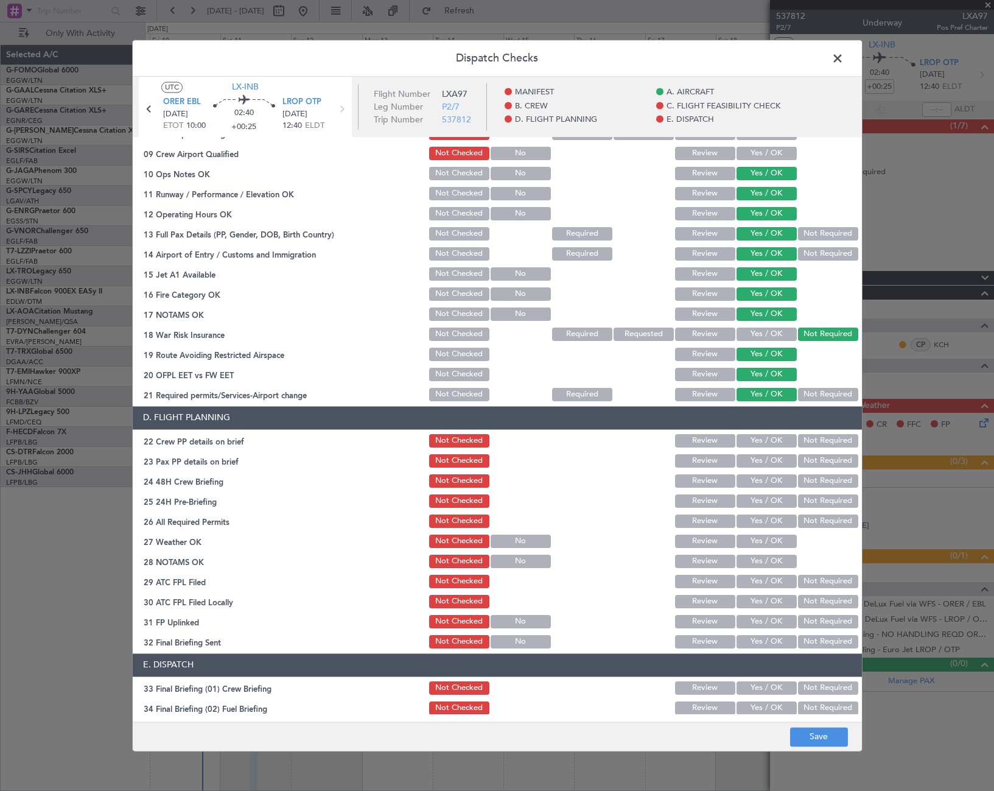
scroll to position [304, 0]
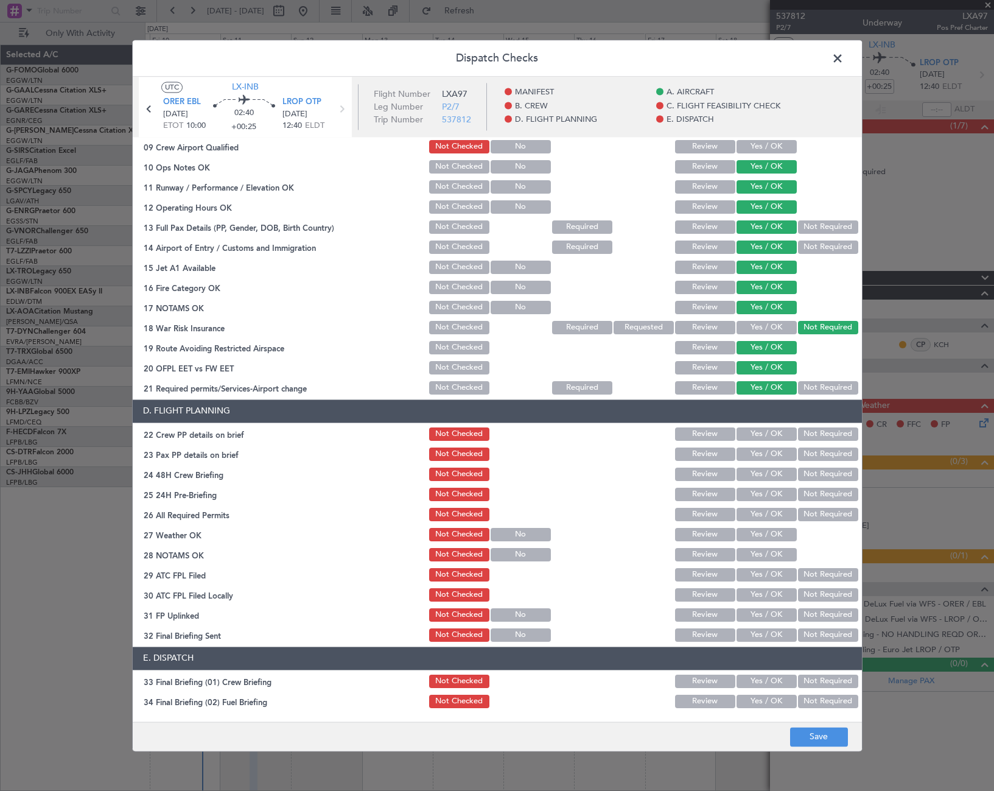
click at [768, 330] on button "Yes / OK" at bounding box center [766, 327] width 60 height 13
click at [817, 732] on button "Save" at bounding box center [819, 736] width 58 height 19
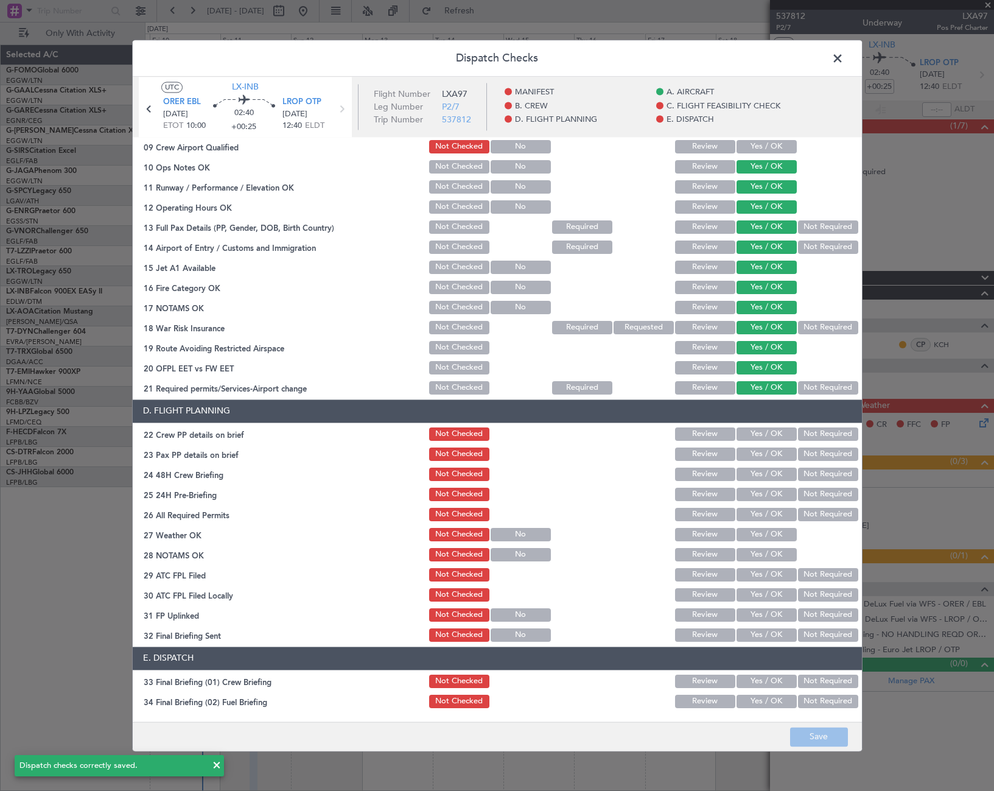
click at [844, 57] on span at bounding box center [844, 61] width 0 height 24
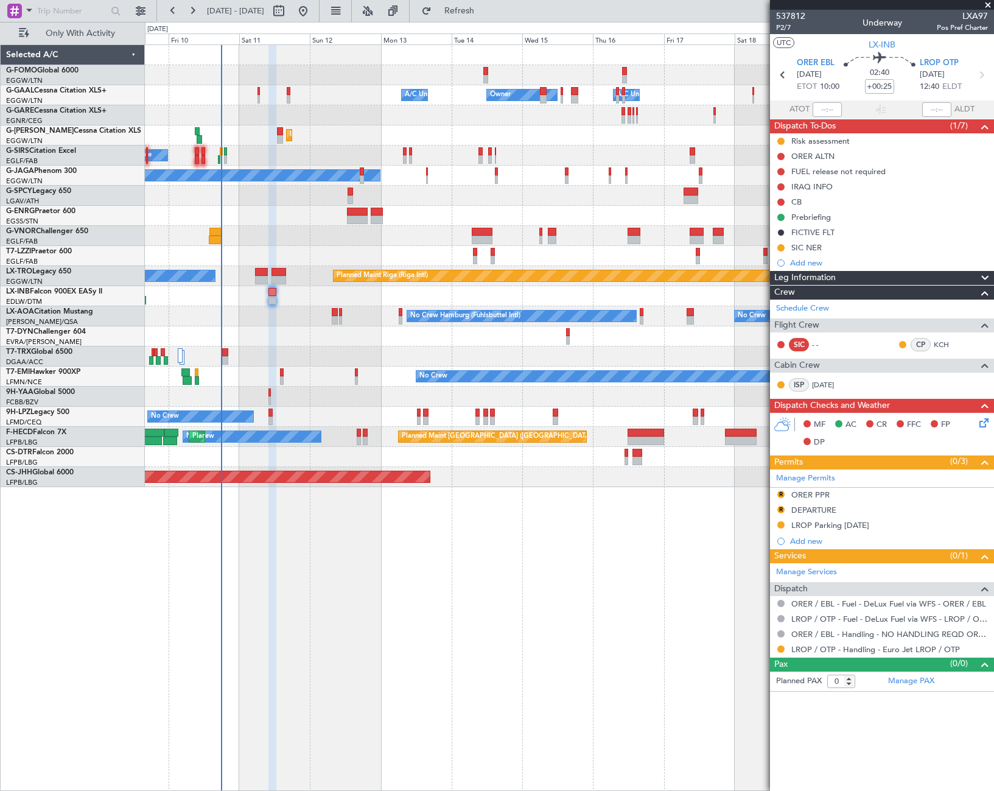
click at [584, 576] on div "Owner Owner A/C Unavailable A/C Unavailable Unplanned Maint London (Luton) Plan…" at bounding box center [569, 417] width 849 height 746
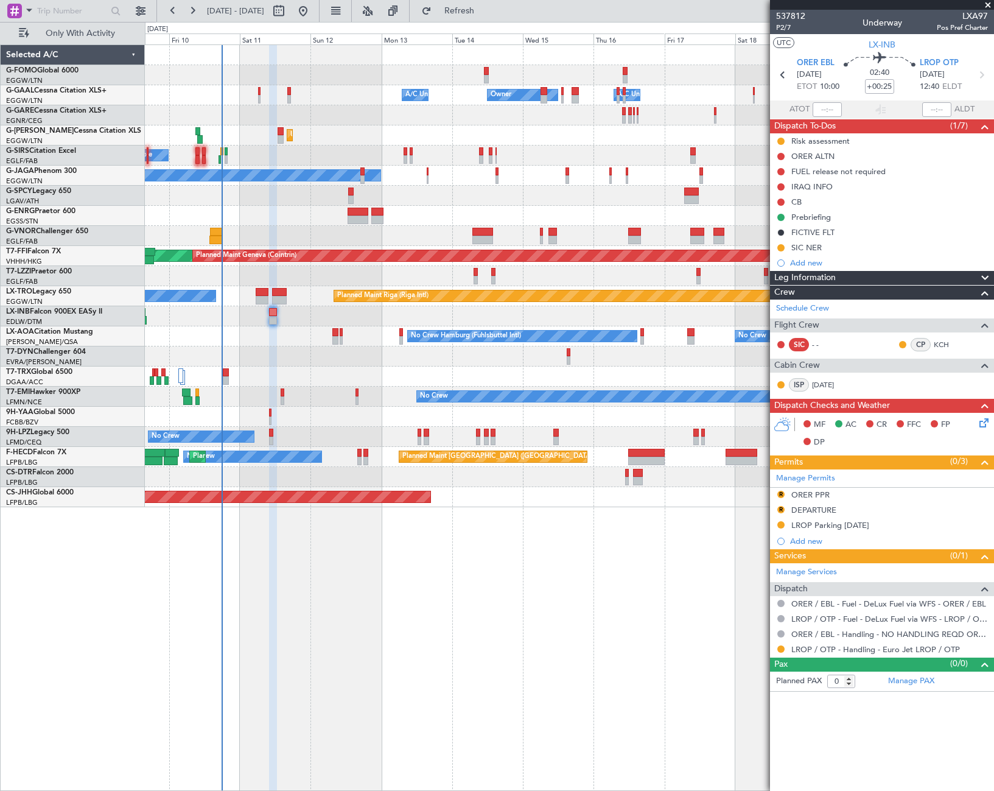
click at [836, 271] on span "Leg Information" at bounding box center [804, 278] width 61 height 14
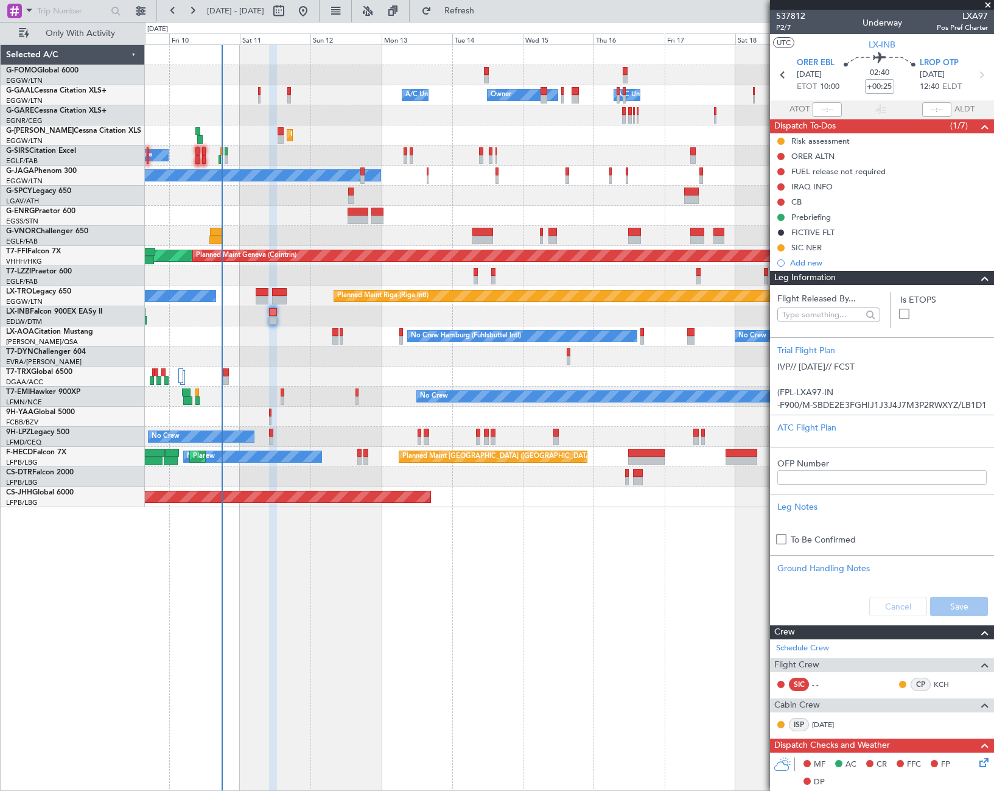
click at [977, 276] on span at bounding box center [984, 278] width 15 height 15
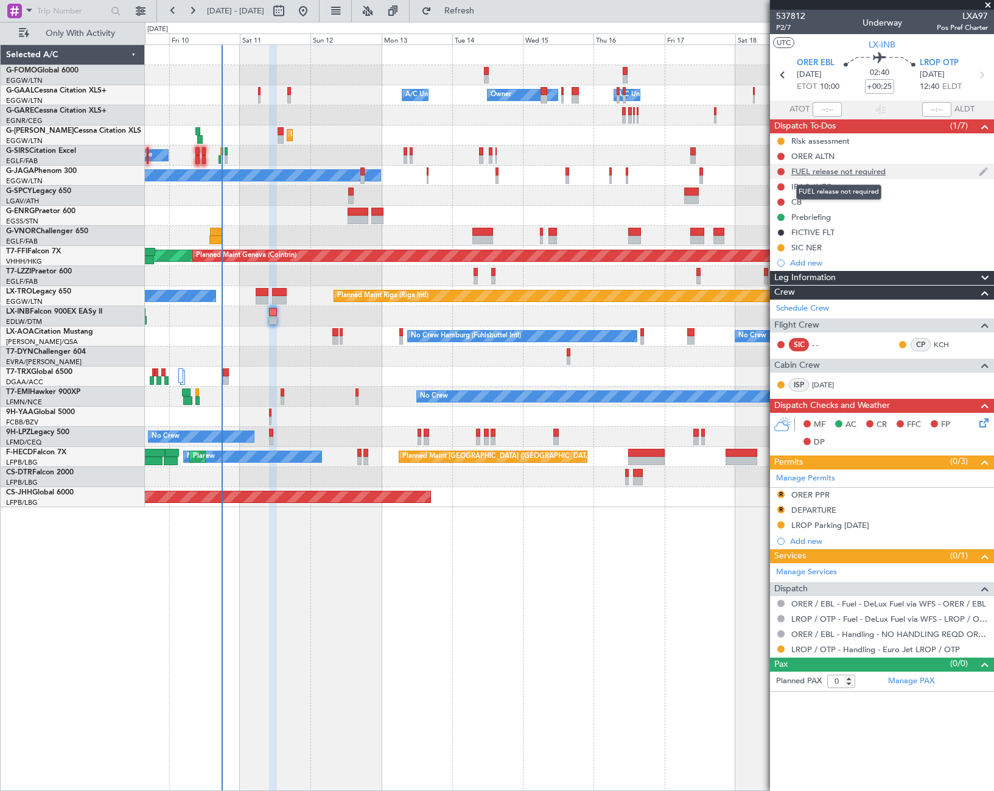
click at [839, 171] on div "FUEL release not required" at bounding box center [838, 171] width 94 height 10
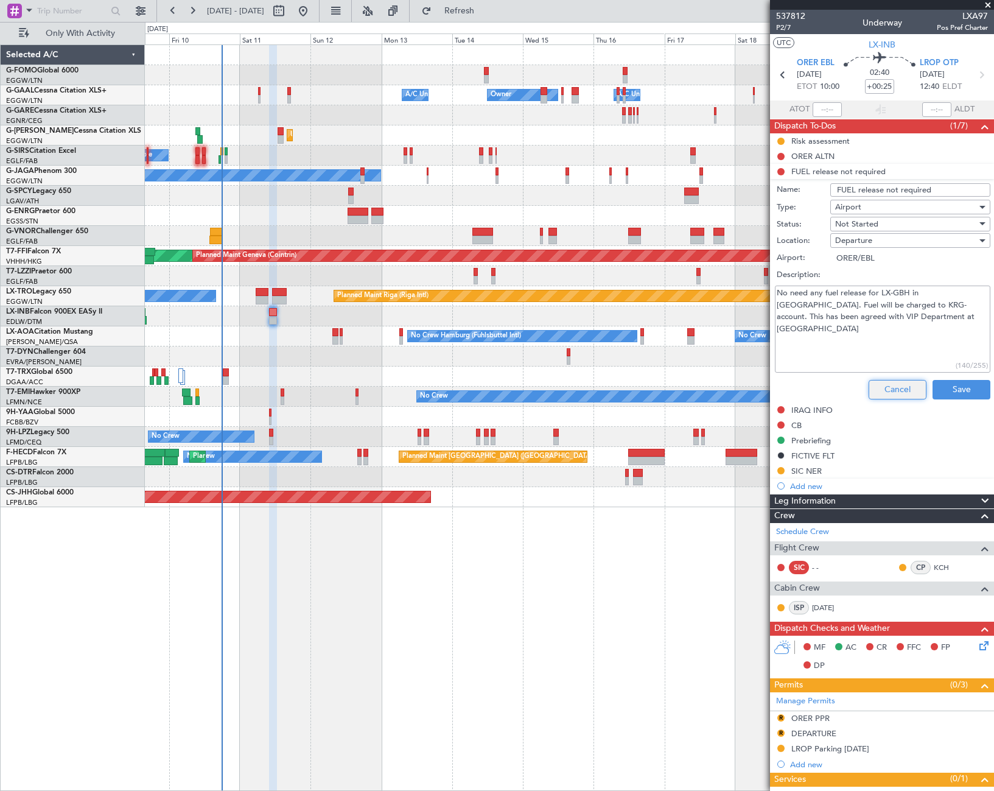
click at [898, 390] on button "Cancel" at bounding box center [898, 389] width 58 height 19
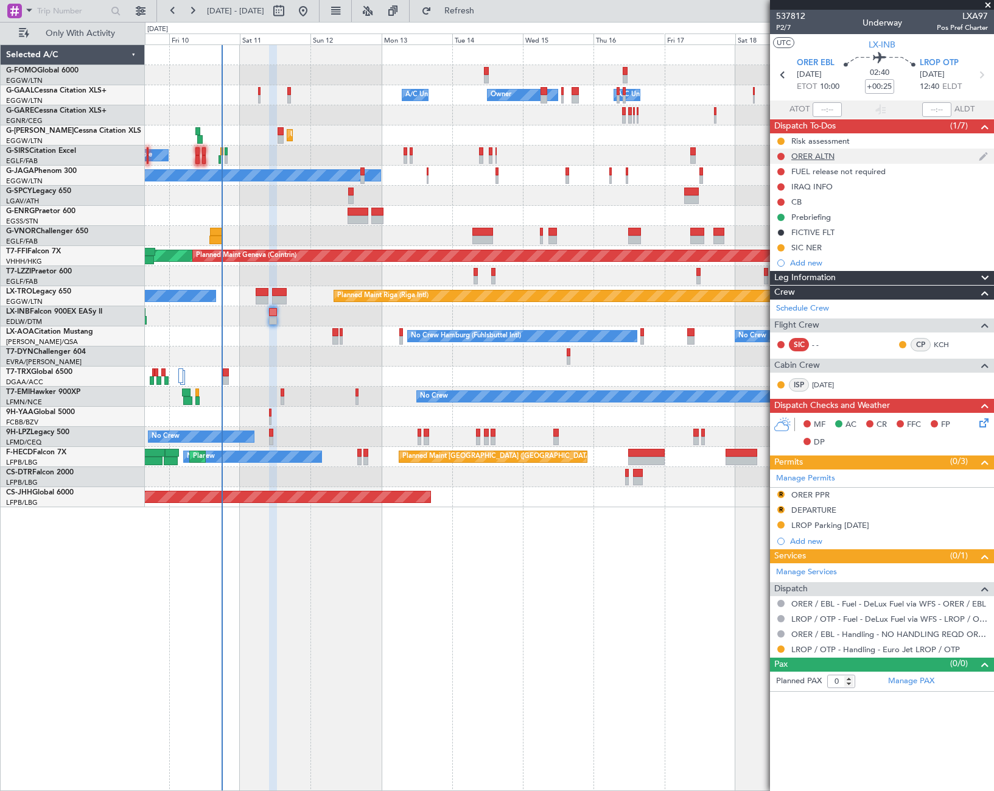
click at [800, 157] on div "ORER ALTN" at bounding box center [812, 156] width 43 height 10
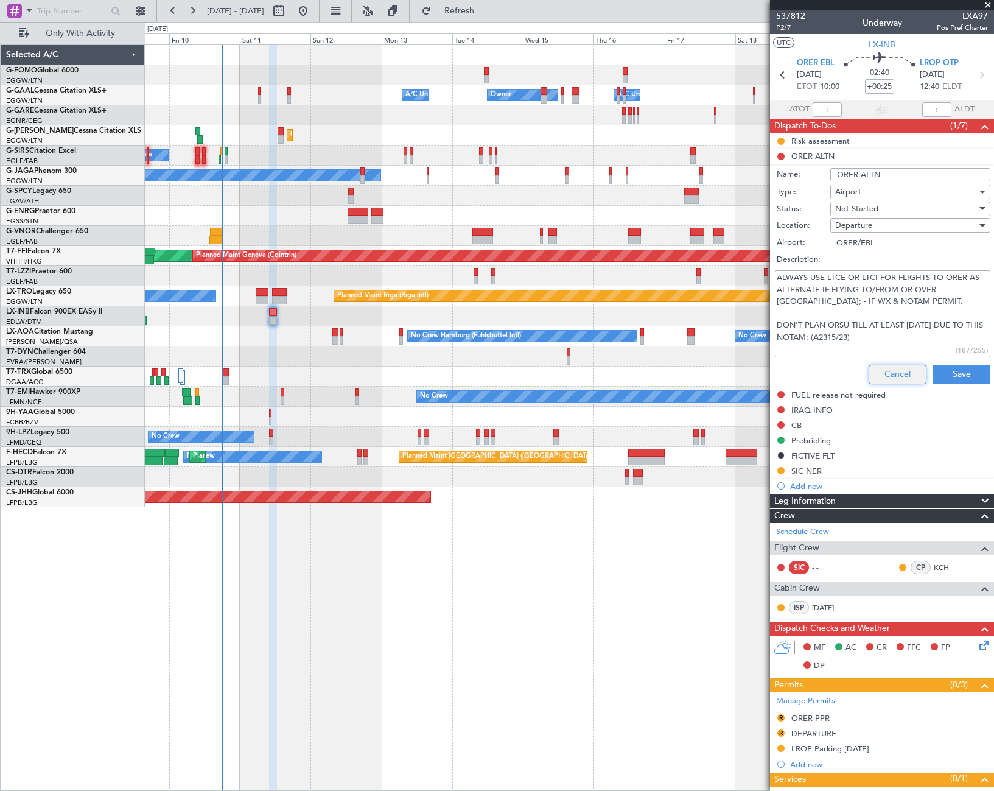
click at [876, 375] on button "Cancel" at bounding box center [898, 374] width 58 height 19
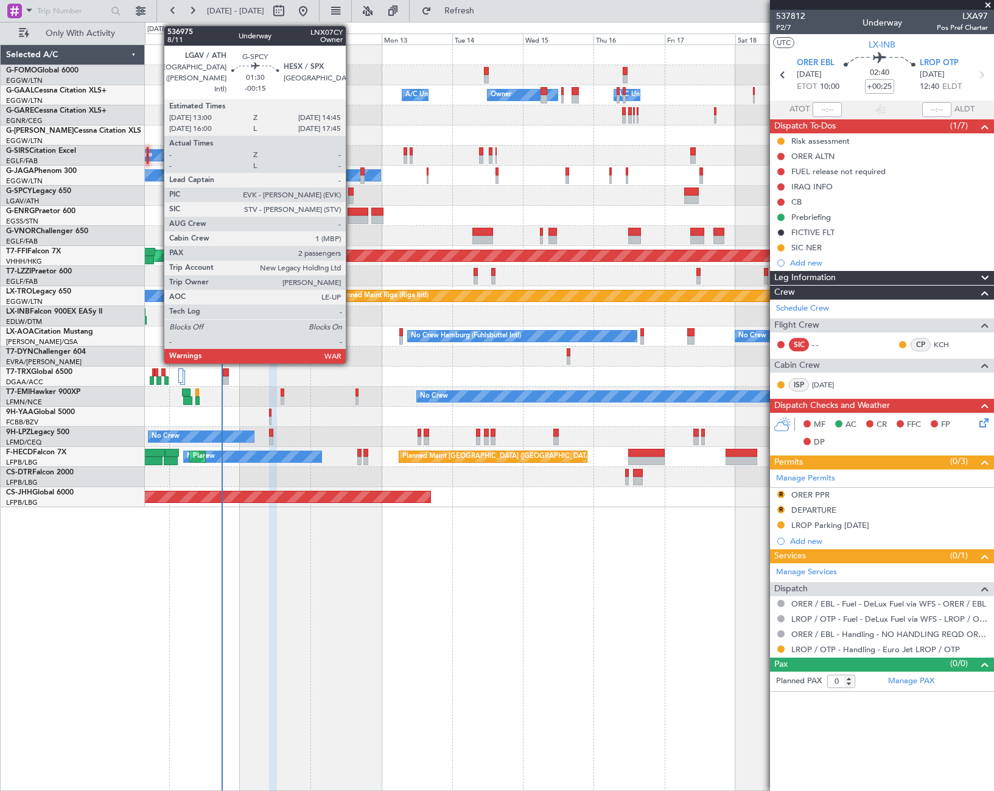
click at [351, 197] on div at bounding box center [350, 199] width 5 height 9
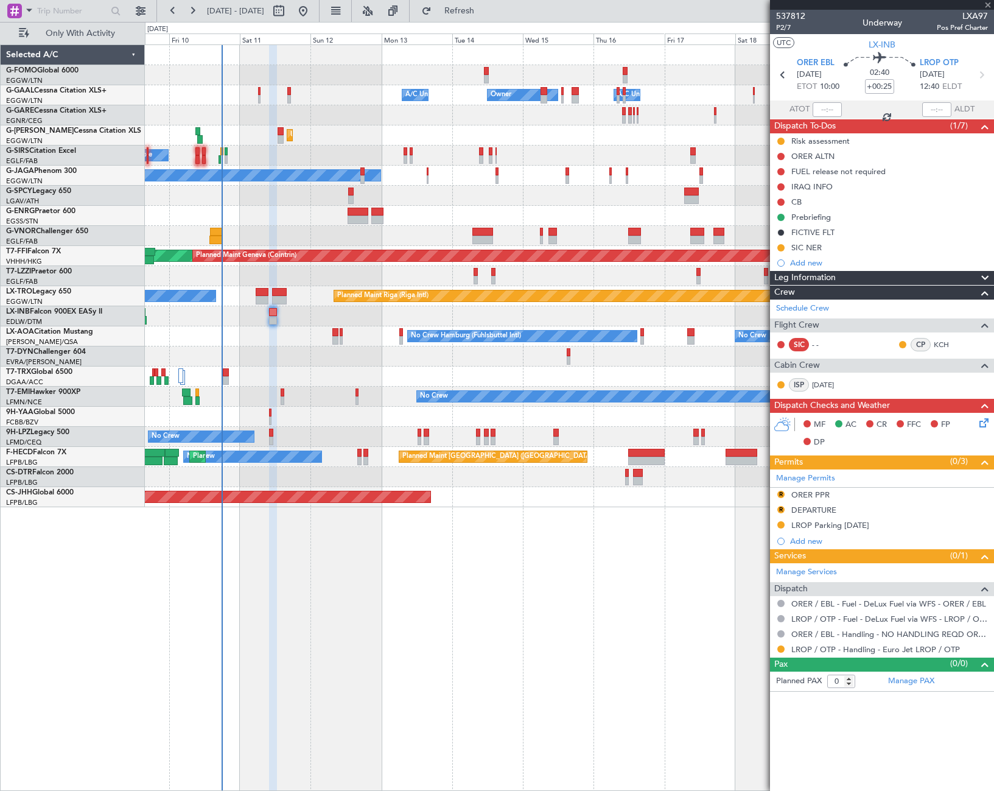
type input "-00:15"
type input "2"
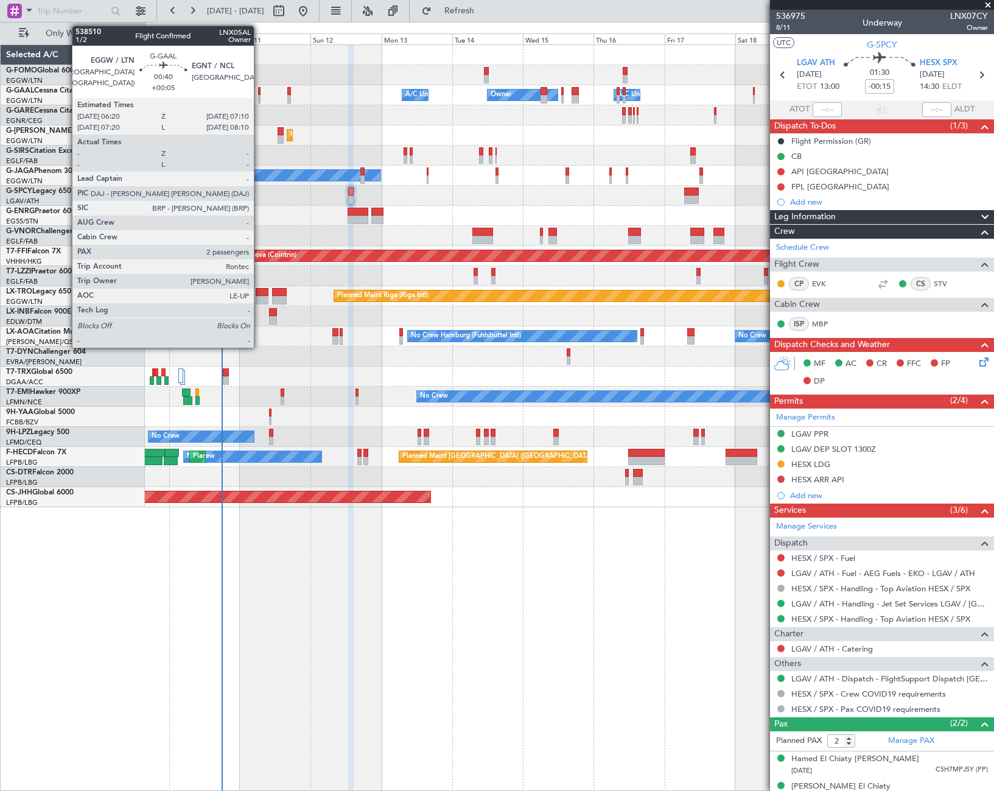
click at [259, 96] on div at bounding box center [259, 99] width 3 height 9
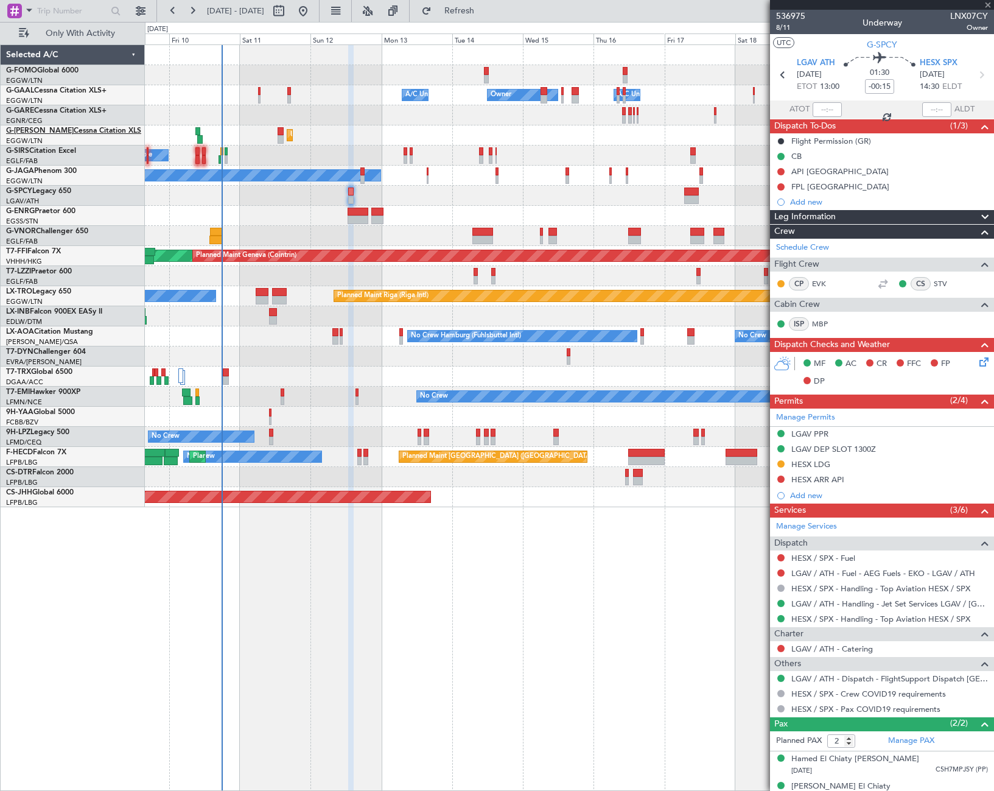
type input "+00:05"
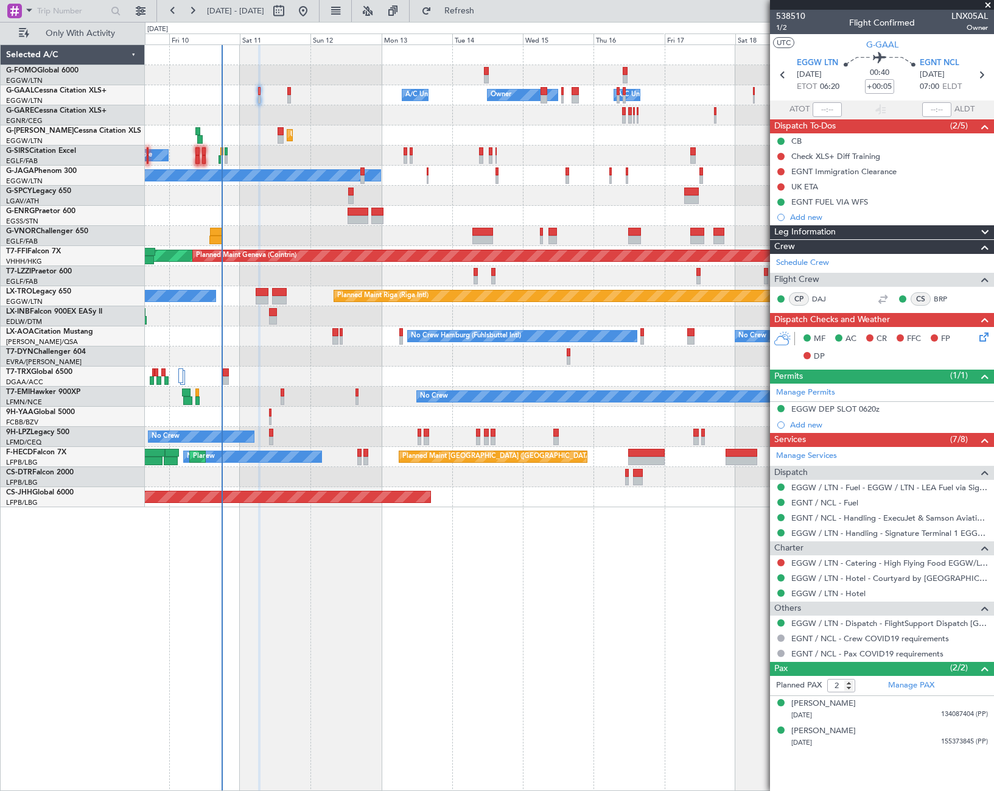
click at [822, 234] on span "Leg Information" at bounding box center [804, 232] width 61 height 14
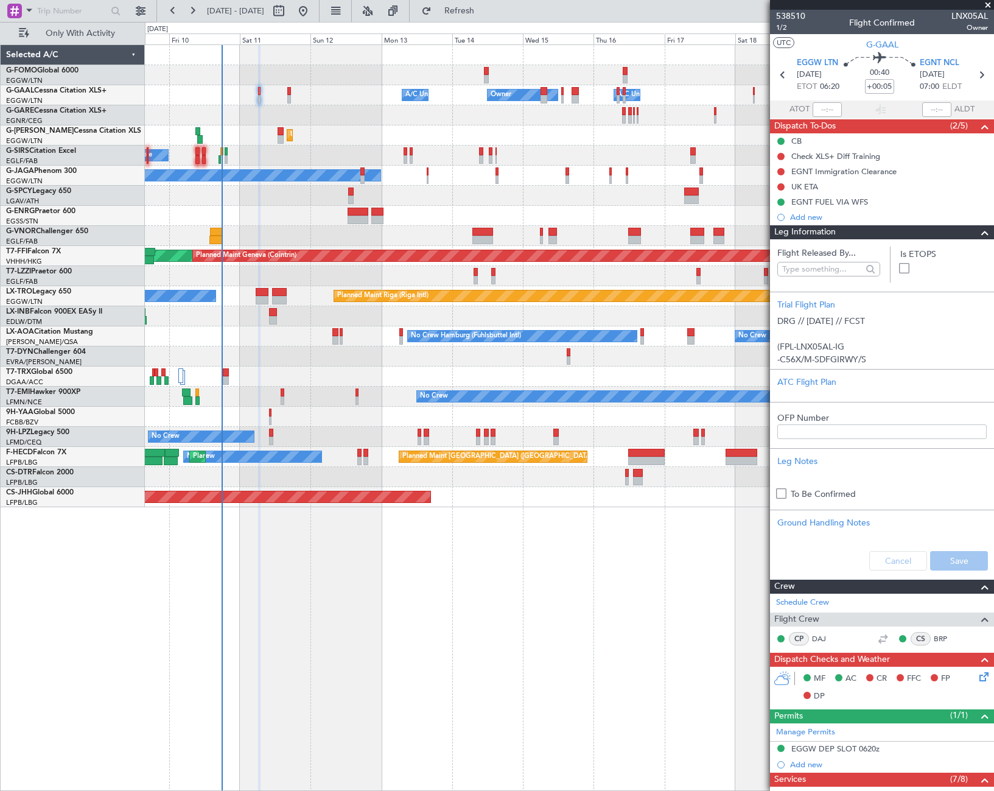
click at [879, 229] on div "Leg Information" at bounding box center [882, 232] width 224 height 14
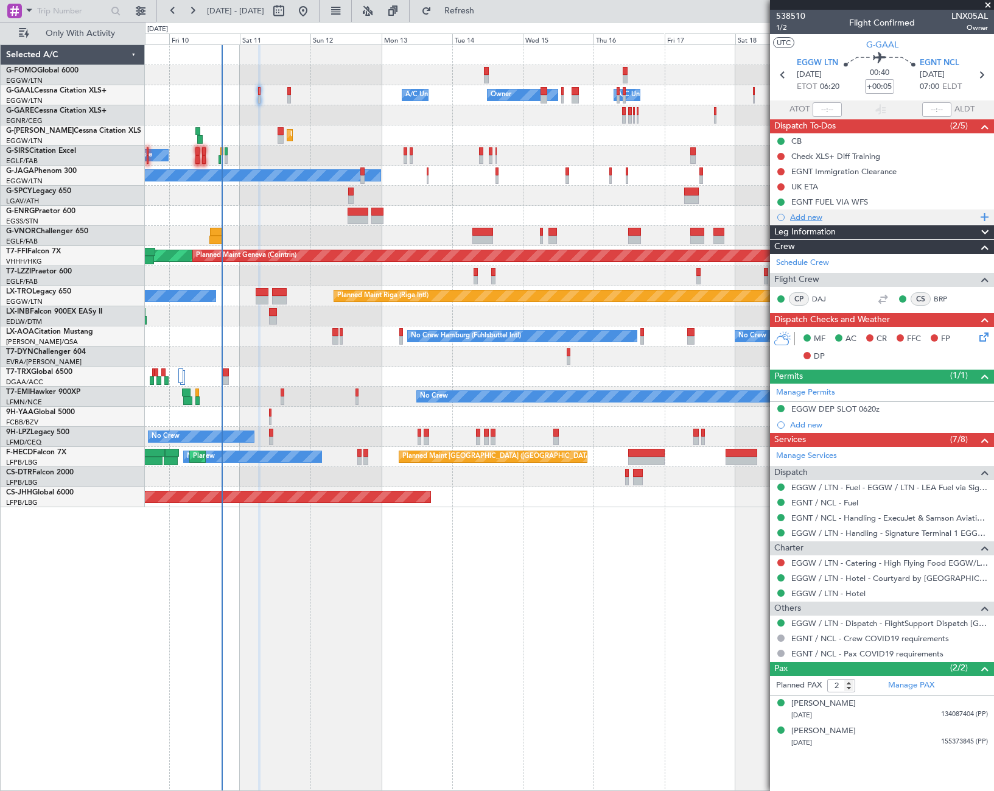
click at [813, 220] on div "Add new" at bounding box center [883, 217] width 187 height 10
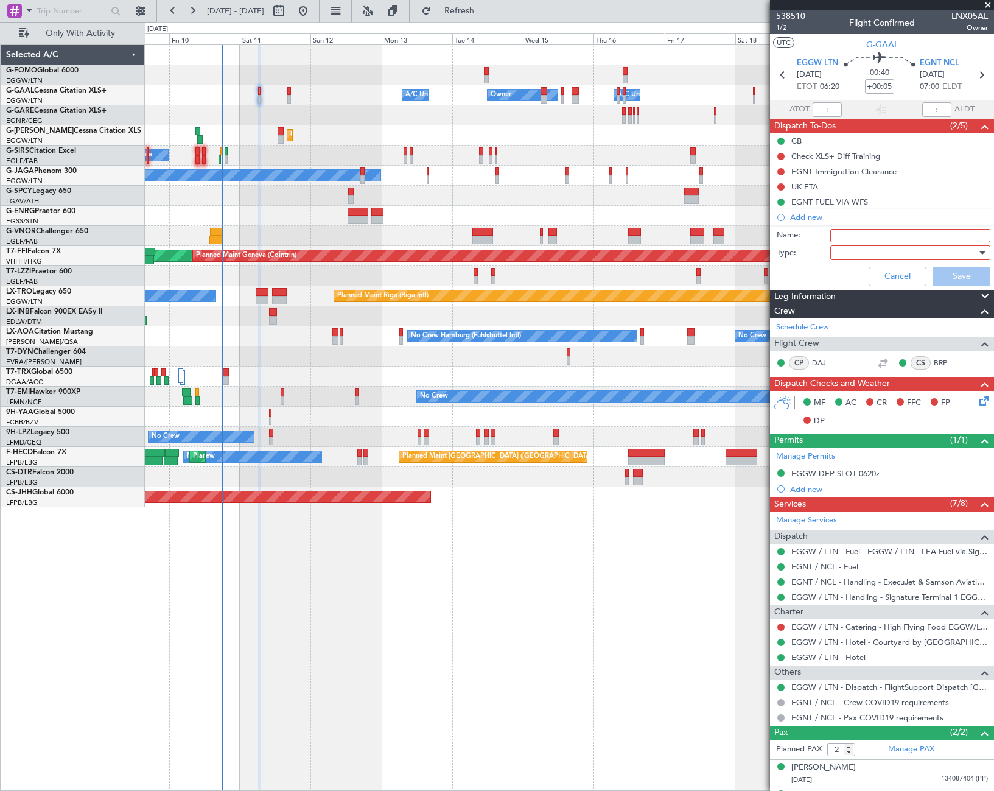
click at [870, 237] on input "Name:" at bounding box center [910, 235] width 160 height 13
type input "Prebrief Read me"
click at [896, 259] on div at bounding box center [906, 252] width 142 height 18
click at [875, 275] on span "Generic" at bounding box center [904, 277] width 142 height 18
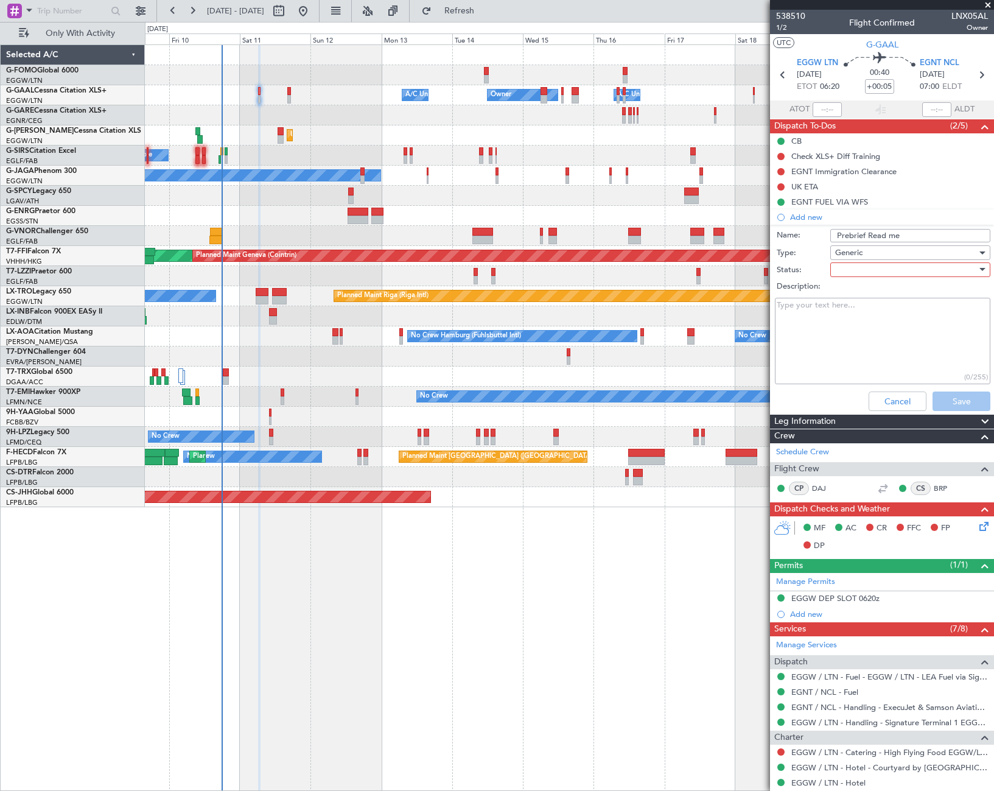
click at [895, 267] on div at bounding box center [906, 269] width 142 height 18
click at [875, 327] on span "Completed" at bounding box center [904, 330] width 142 height 18
click at [842, 329] on textarea "Description:" at bounding box center [882, 341] width 215 height 87
paste textarea "6000Lbs"
type textarea "6000Lbs"
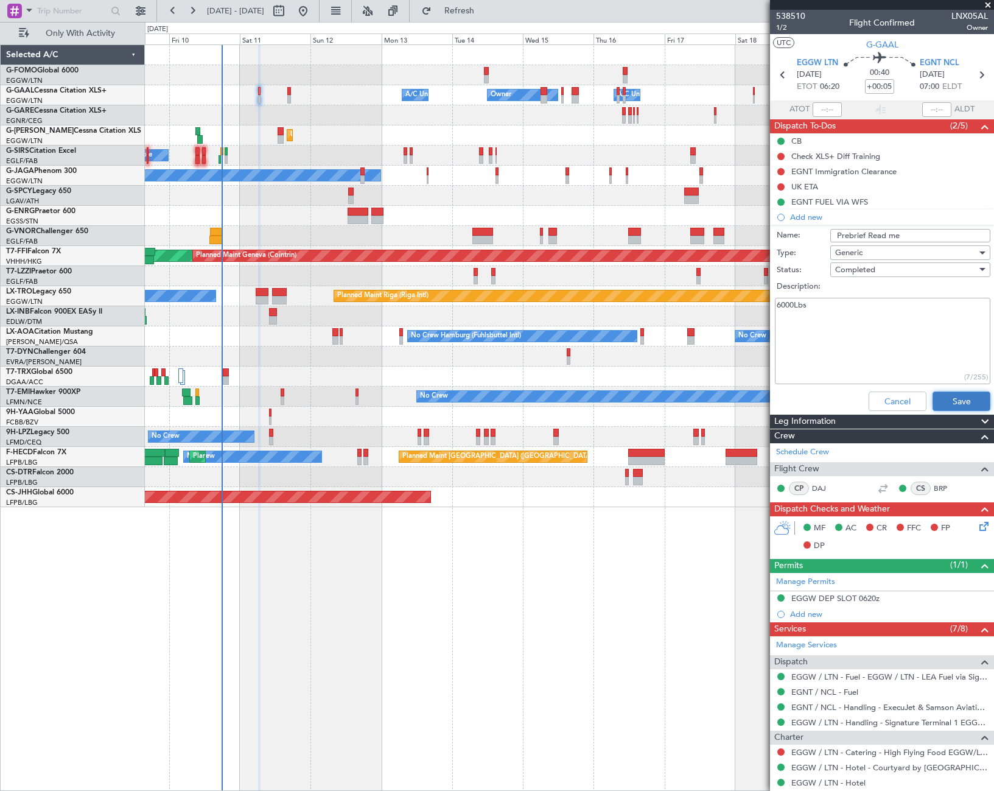
click at [962, 396] on button "Save" at bounding box center [961, 400] width 58 height 19
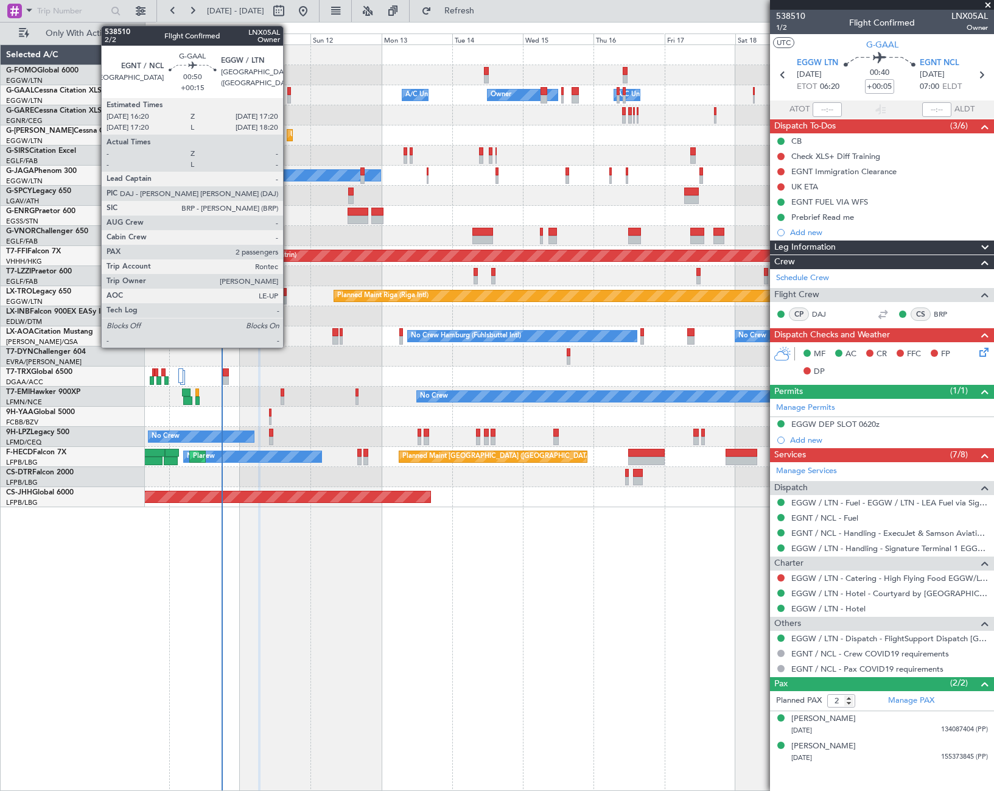
click at [289, 96] on div at bounding box center [288, 99] width 3 height 9
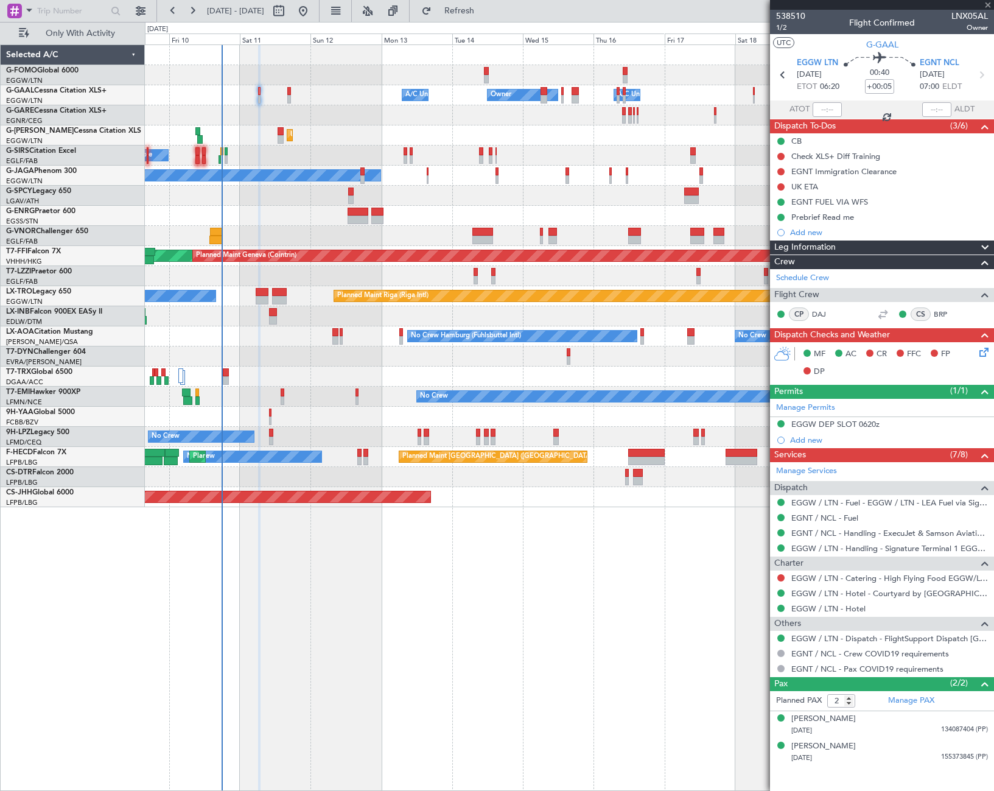
type input "+00:15"
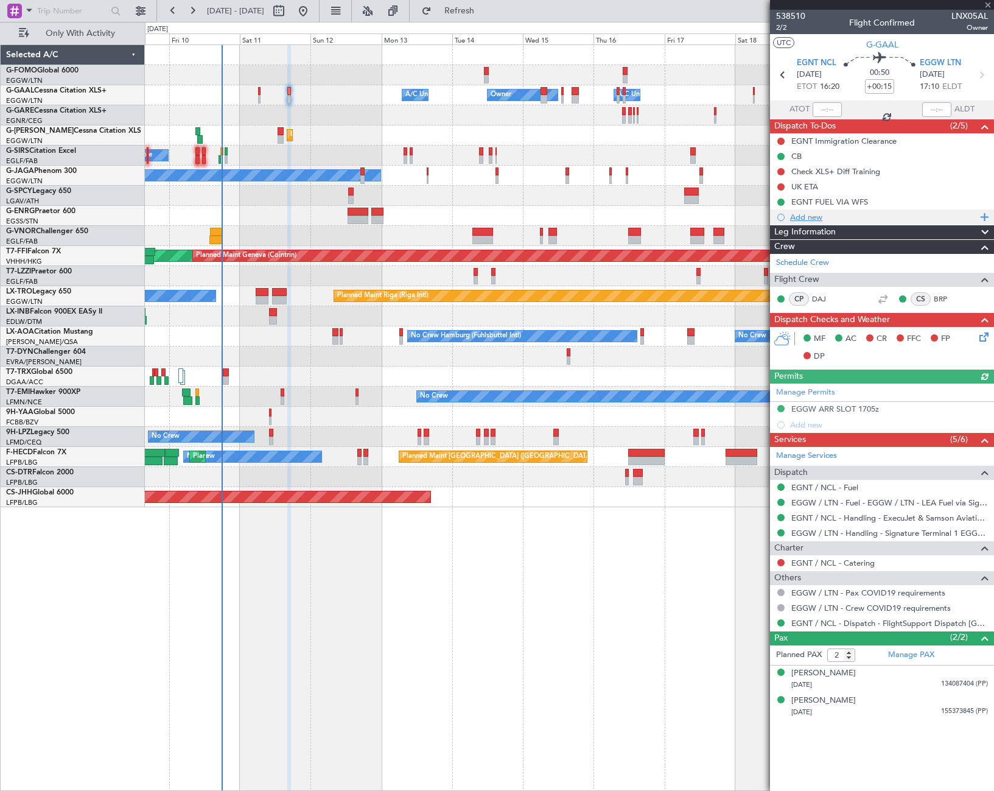
click at [820, 214] on div "Add new" at bounding box center [883, 217] width 187 height 10
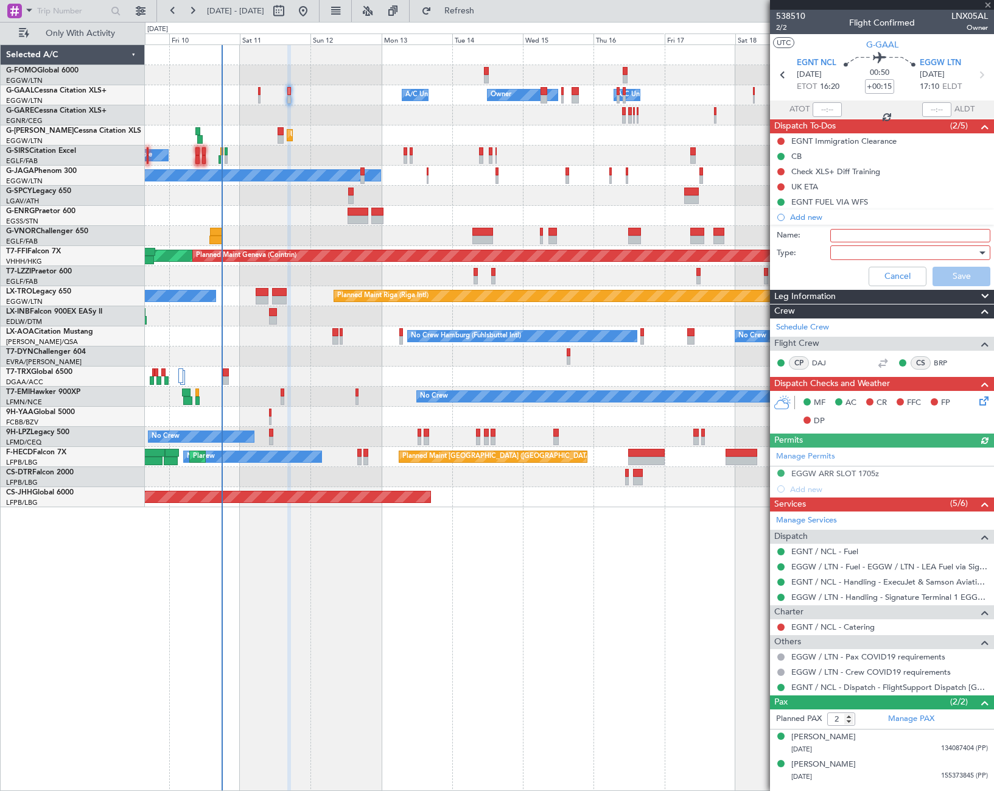
click at [878, 236] on input "Name:" at bounding box center [910, 235] width 160 height 13
type input "Prebrief Read me"
click at [872, 250] on div at bounding box center [906, 252] width 142 height 18
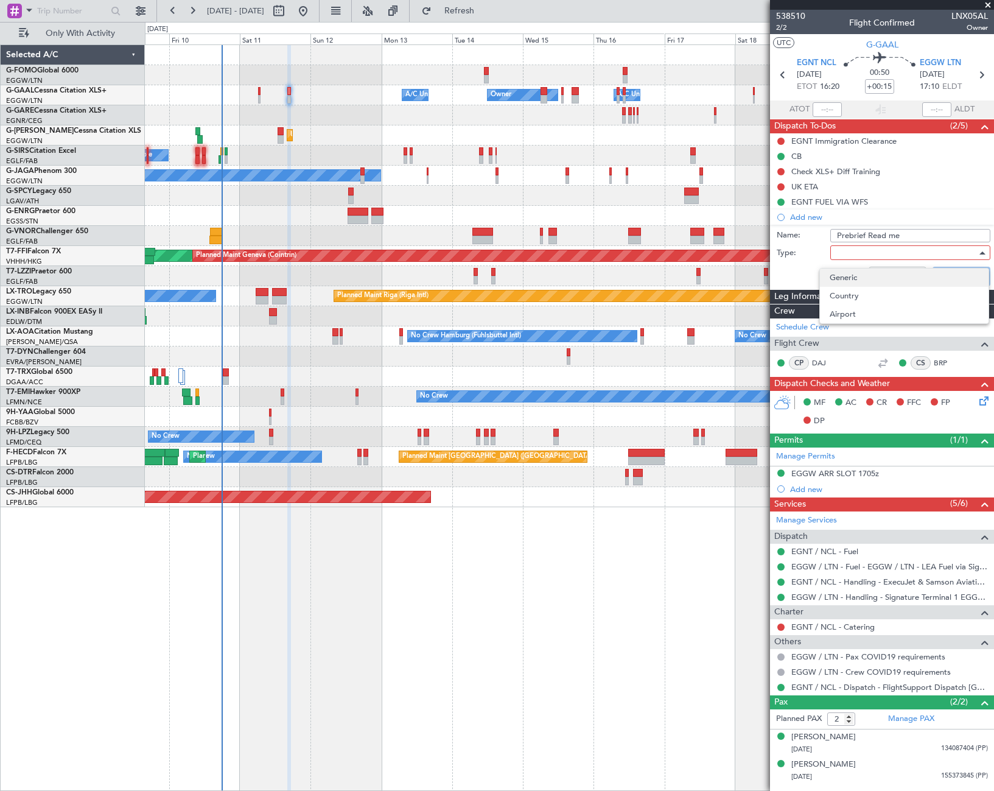
click at [850, 277] on span "Generic" at bounding box center [904, 277] width 149 height 18
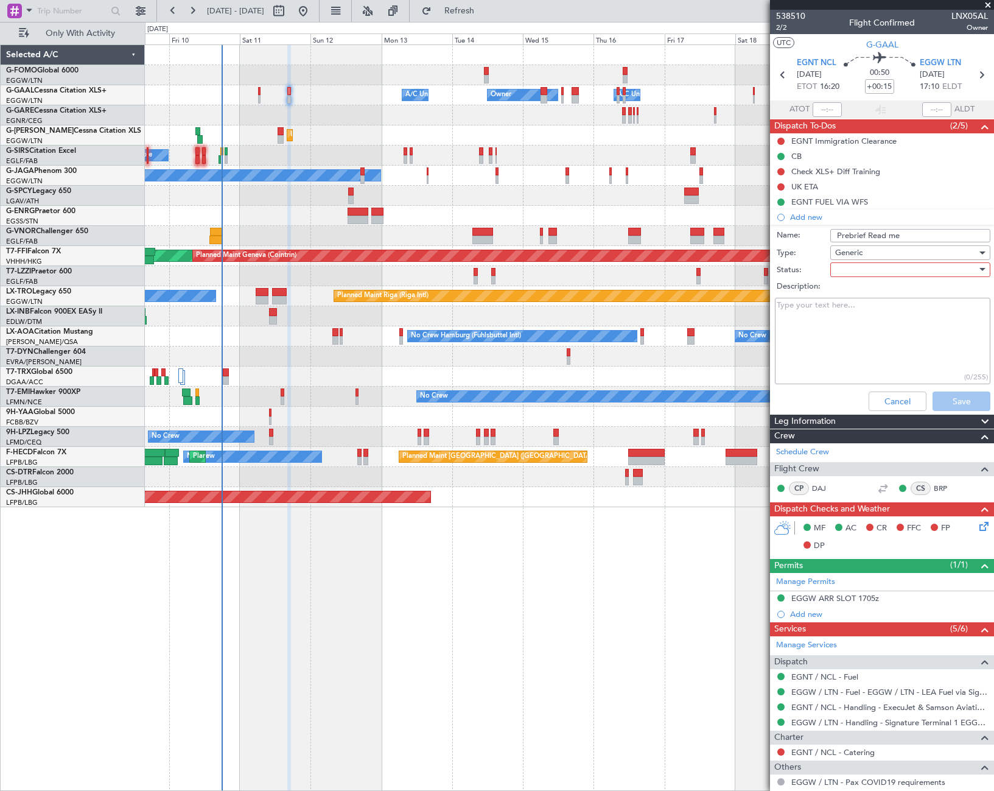
click at [872, 270] on div at bounding box center [906, 269] width 142 height 18
click at [873, 325] on span "Completed" at bounding box center [904, 330] width 142 height 18
click at [831, 314] on textarea "Description:" at bounding box center [882, 341] width 215 height 87
paste textarea "Leg 2 4600 Lbs"
type textarea "Leg 2 4600 Lbs"
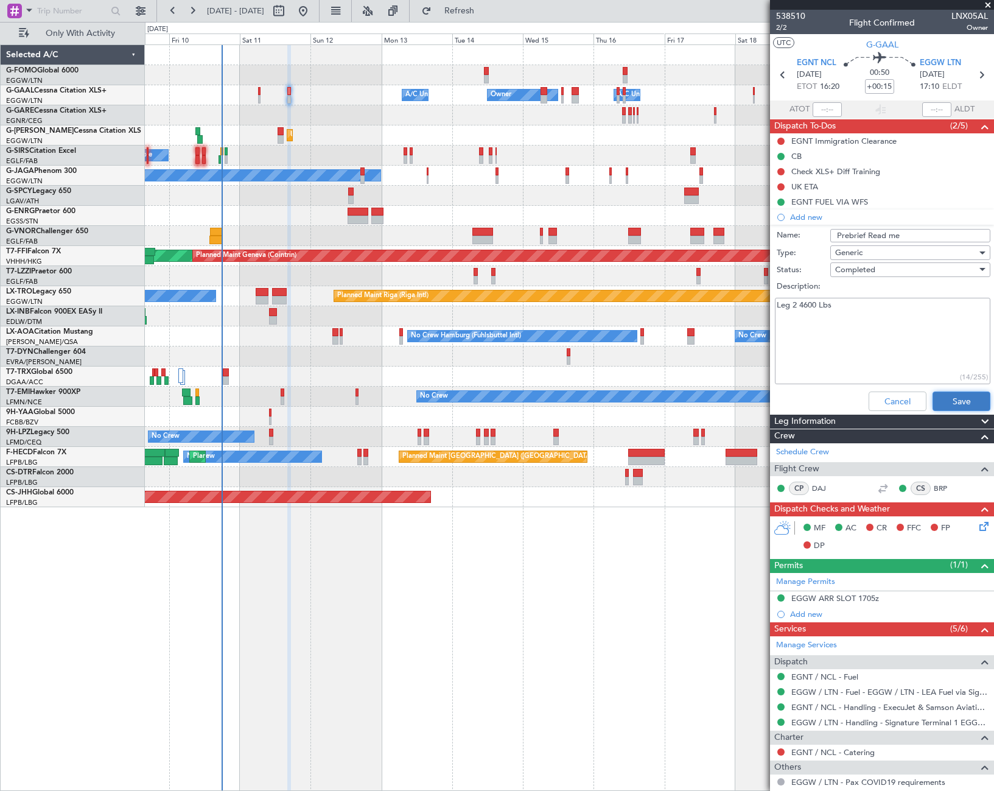
click at [946, 402] on button "Save" at bounding box center [961, 400] width 58 height 19
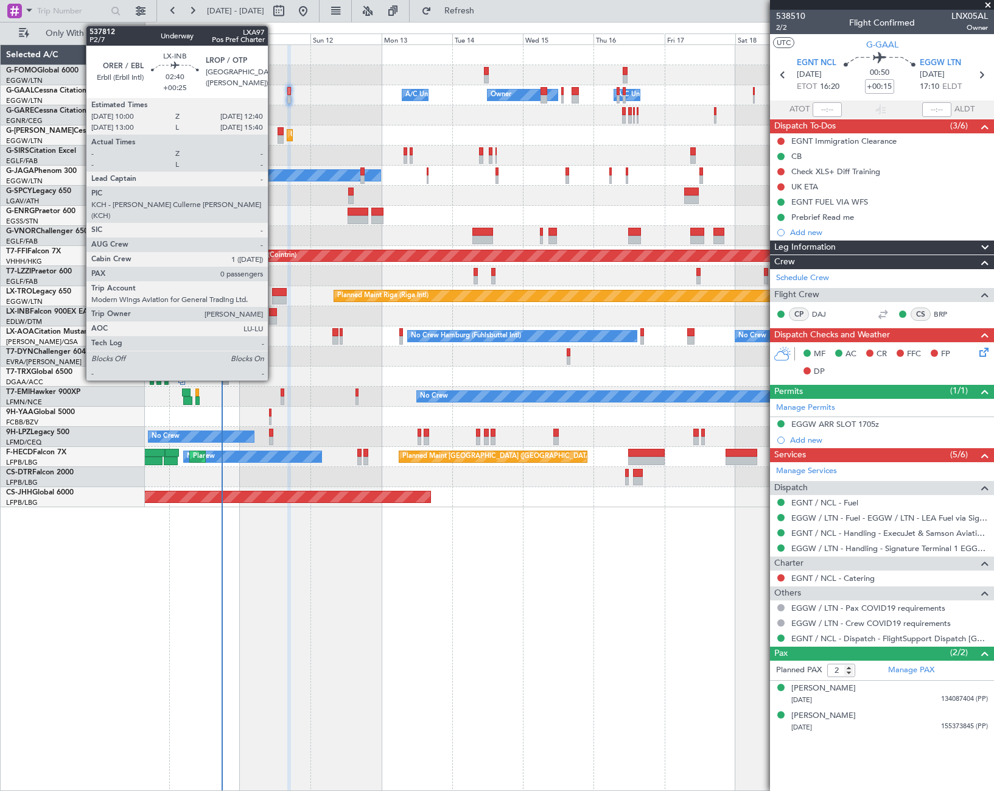
click at [273, 318] on div at bounding box center [273, 320] width 8 height 9
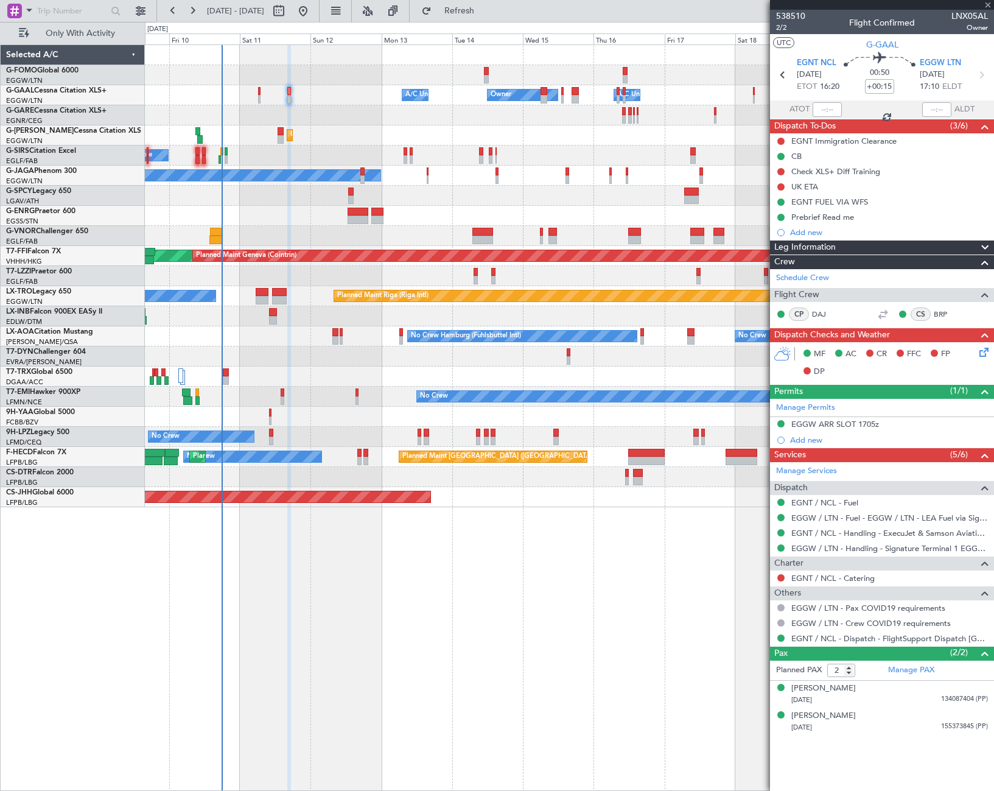
type input "+00:25"
type input "0"
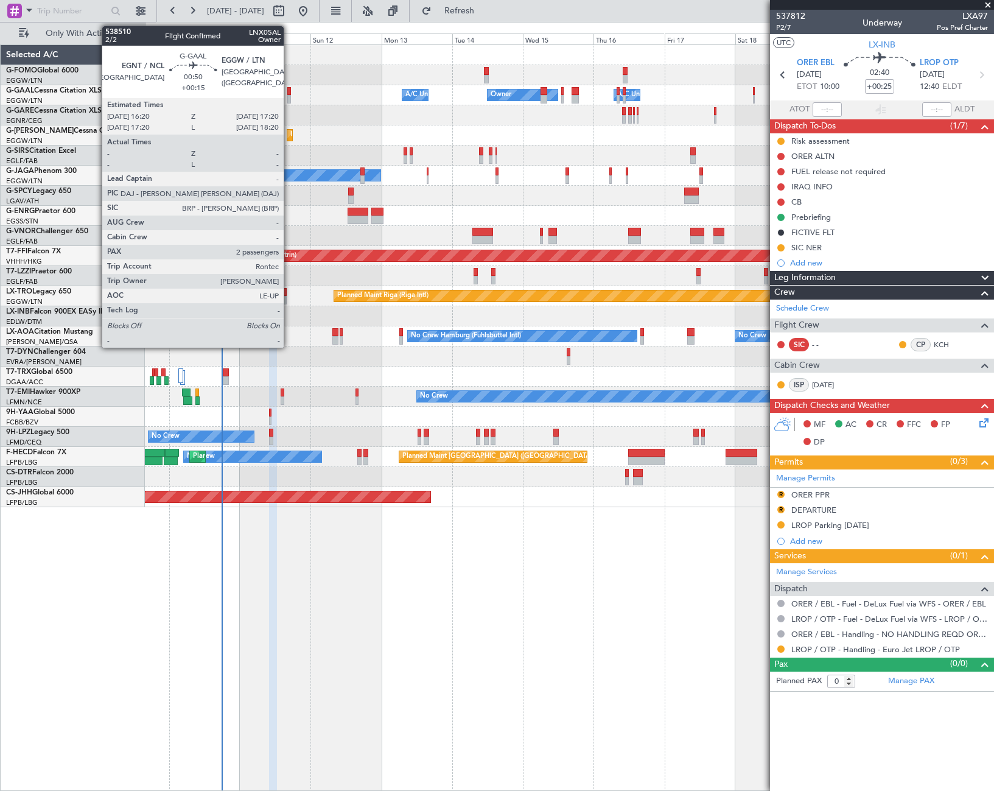
click at [289, 93] on div at bounding box center [288, 91] width 3 height 9
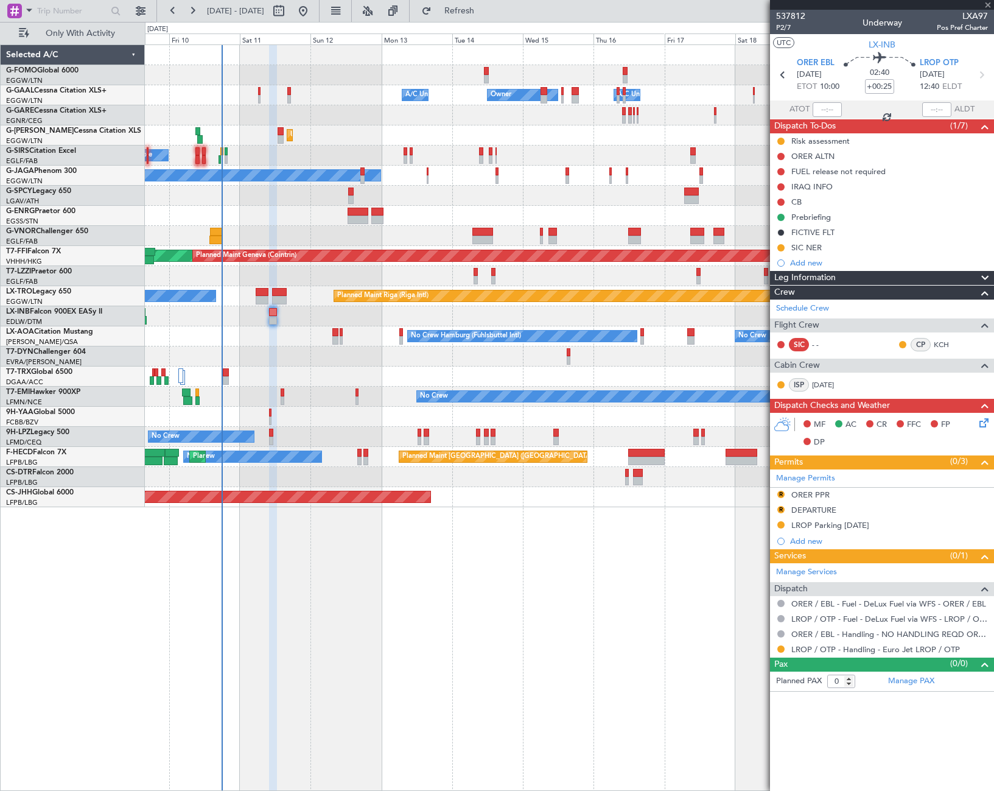
type input "+00:15"
type input "2"
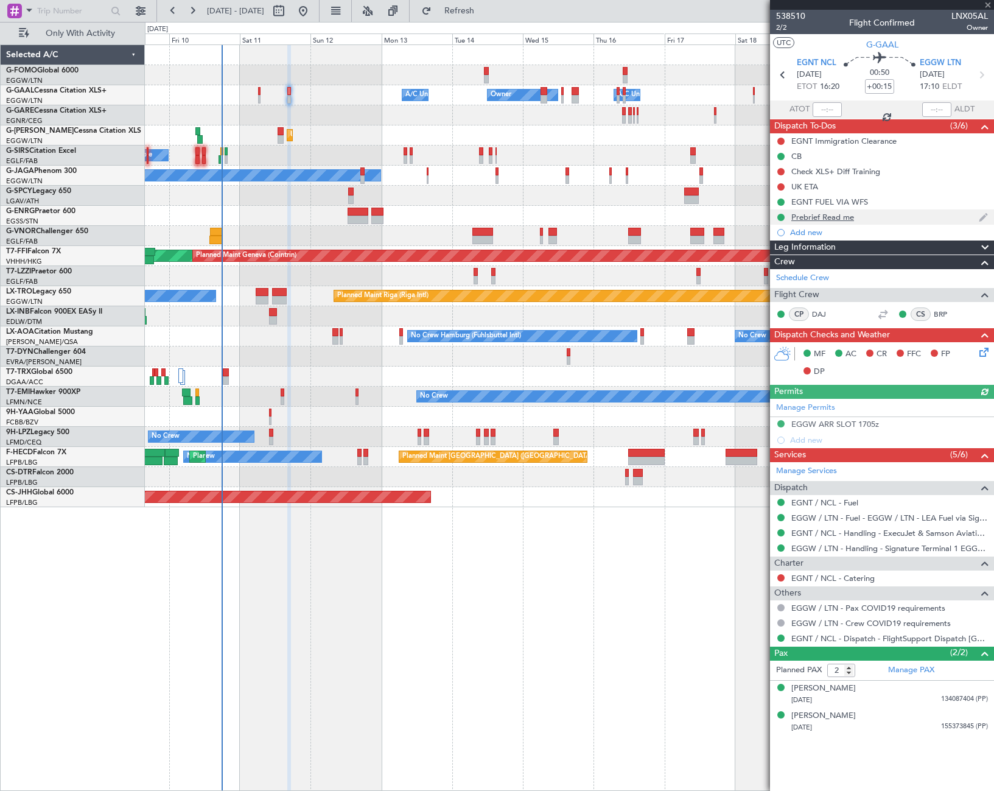
click at [844, 219] on div "Prebrief Read me" at bounding box center [822, 217] width 63 height 10
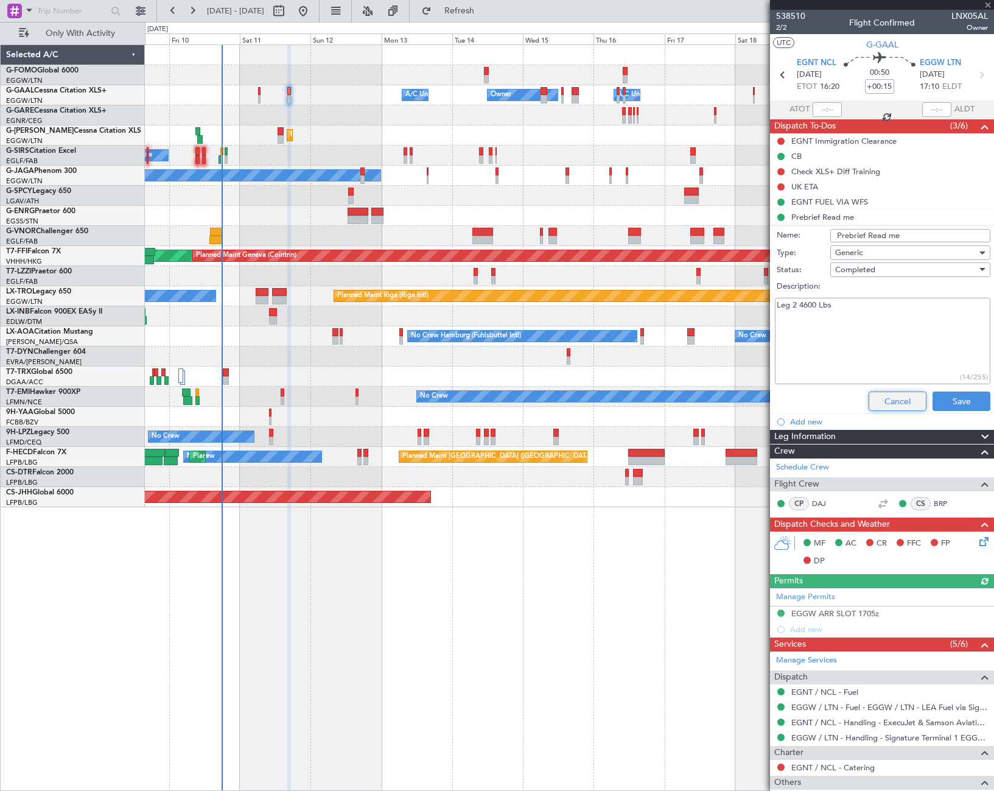
click at [897, 404] on button "Cancel" at bounding box center [898, 400] width 58 height 19
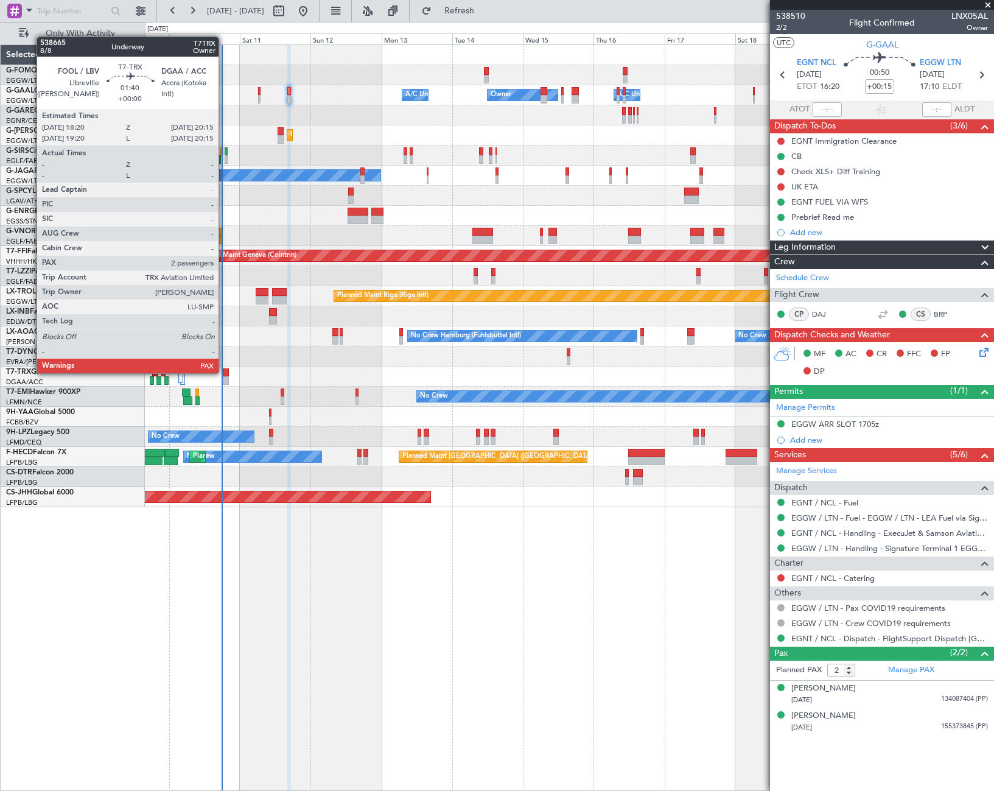
click at [224, 372] on div at bounding box center [226, 372] width 6 height 9
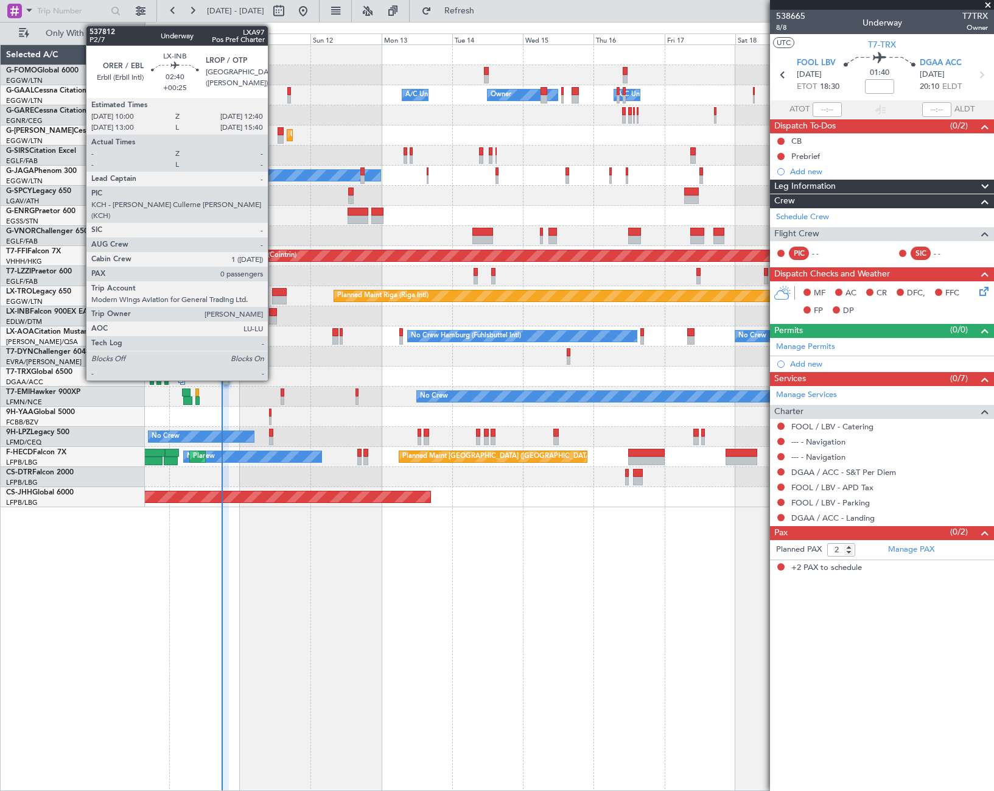
click at [273, 316] on div at bounding box center [273, 320] width 8 height 9
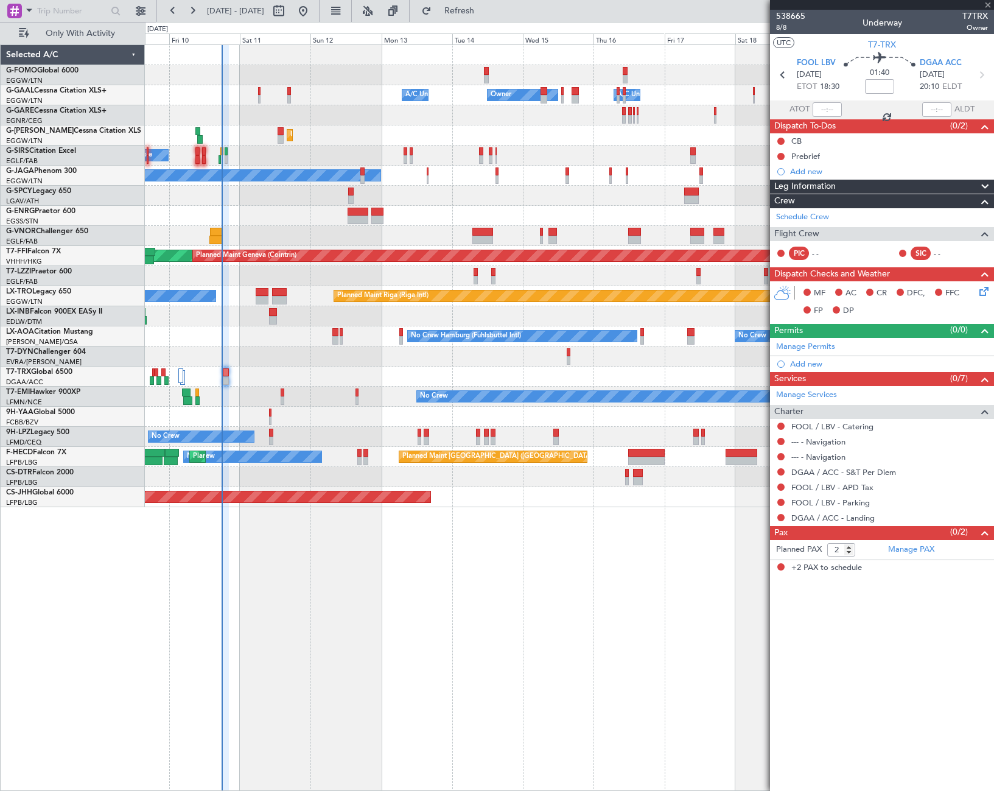
type input "+00:25"
type input "0"
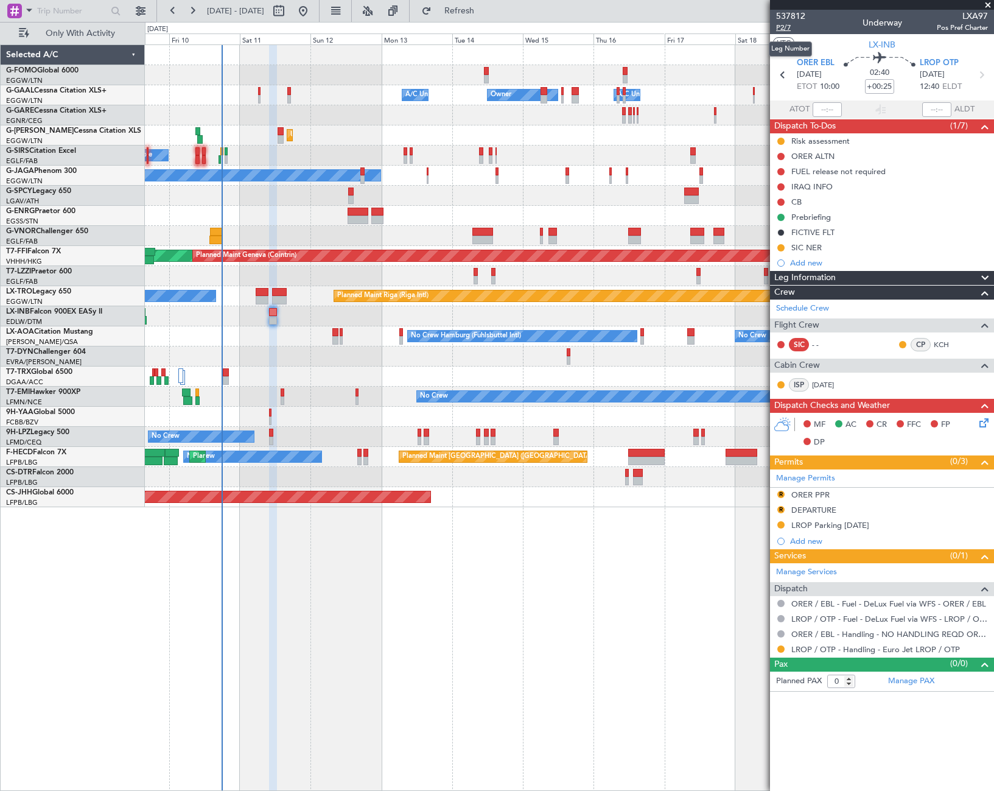
click at [785, 25] on span "P2/7" at bounding box center [790, 28] width 29 height 10
click at [780, 202] on button at bounding box center [780, 201] width 7 height 7
click at [774, 237] on span "In Progress" at bounding box center [786, 237] width 41 height 12
click at [985, 425] on icon at bounding box center [982, 421] width 10 height 10
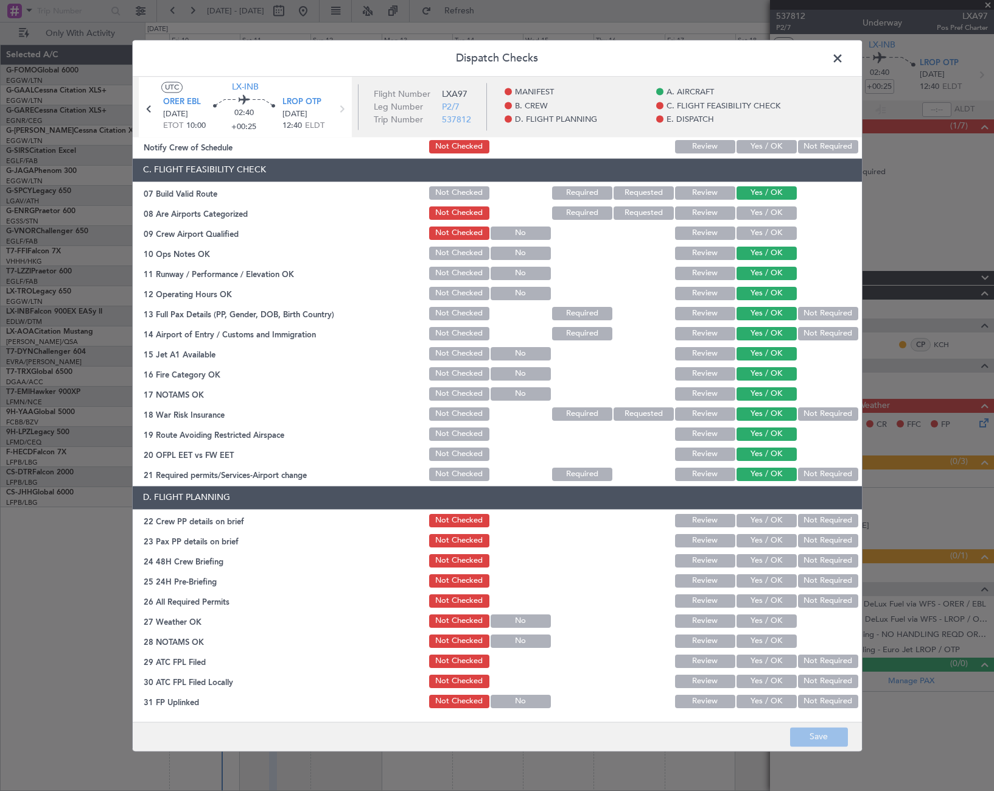
scroll to position [243, 0]
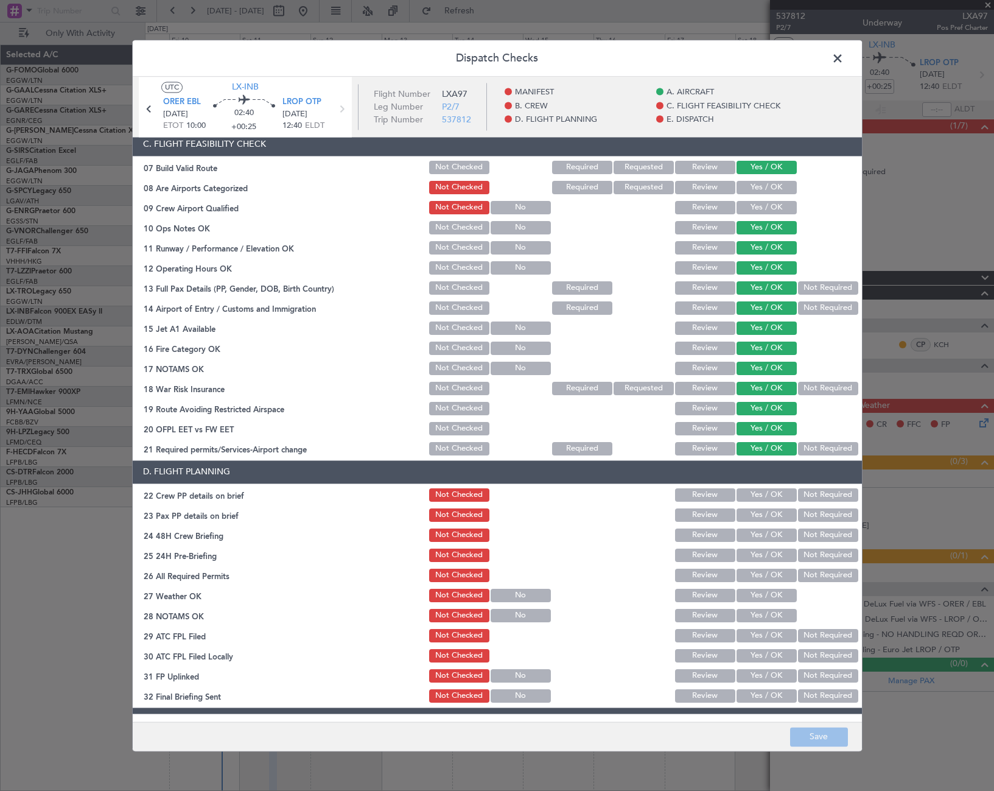
click at [759, 492] on button "Yes / OK" at bounding box center [766, 494] width 60 height 13
click at [763, 514] on button "Yes / OK" at bounding box center [766, 514] width 60 height 13
click at [764, 536] on button "Yes / OK" at bounding box center [766, 534] width 60 height 13
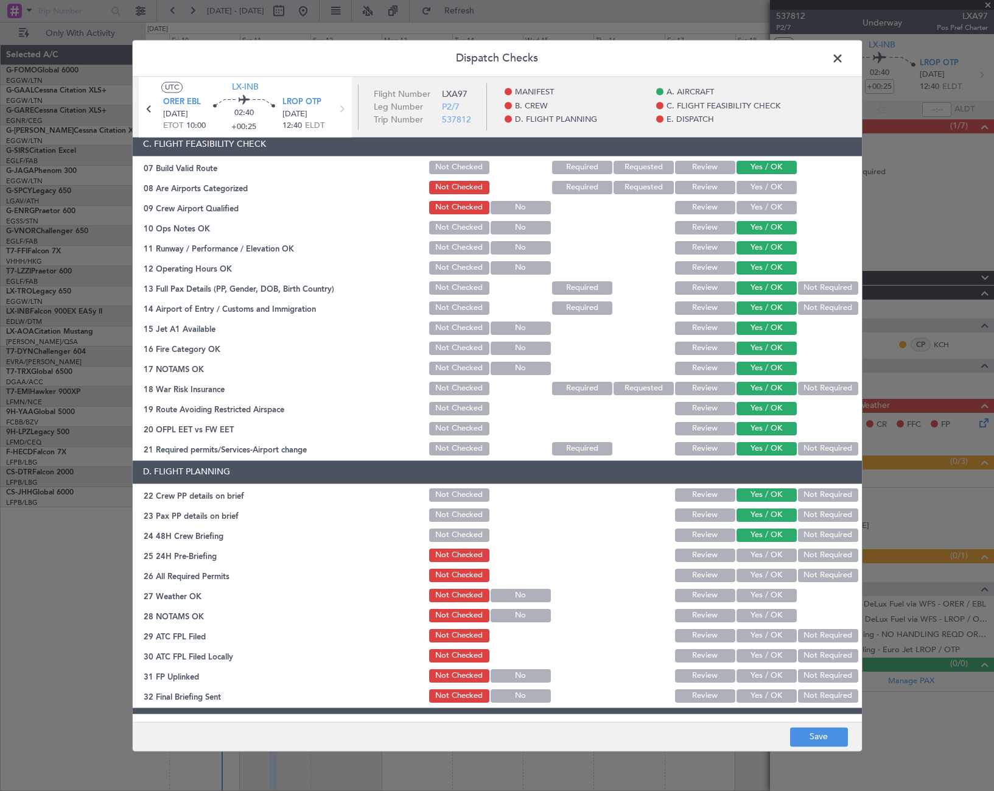
click at [817, 556] on button "Not Required" at bounding box center [828, 554] width 60 height 13
click at [456, 496] on button "Not Checked" at bounding box center [459, 494] width 60 height 13
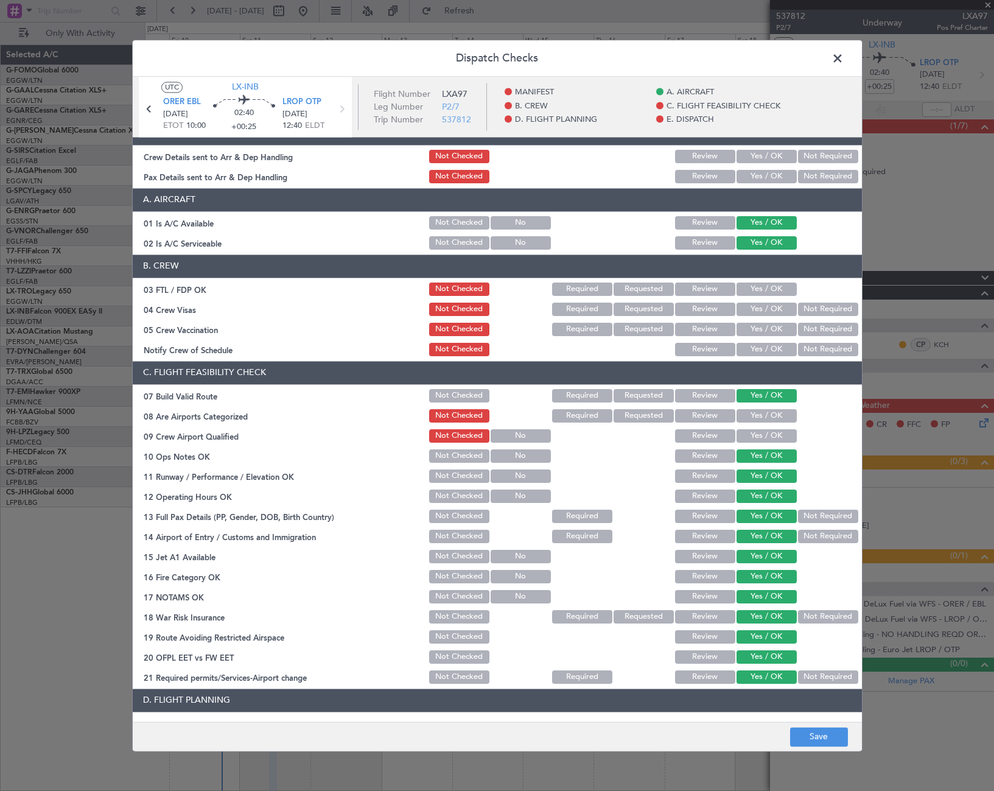
scroll to position [0, 0]
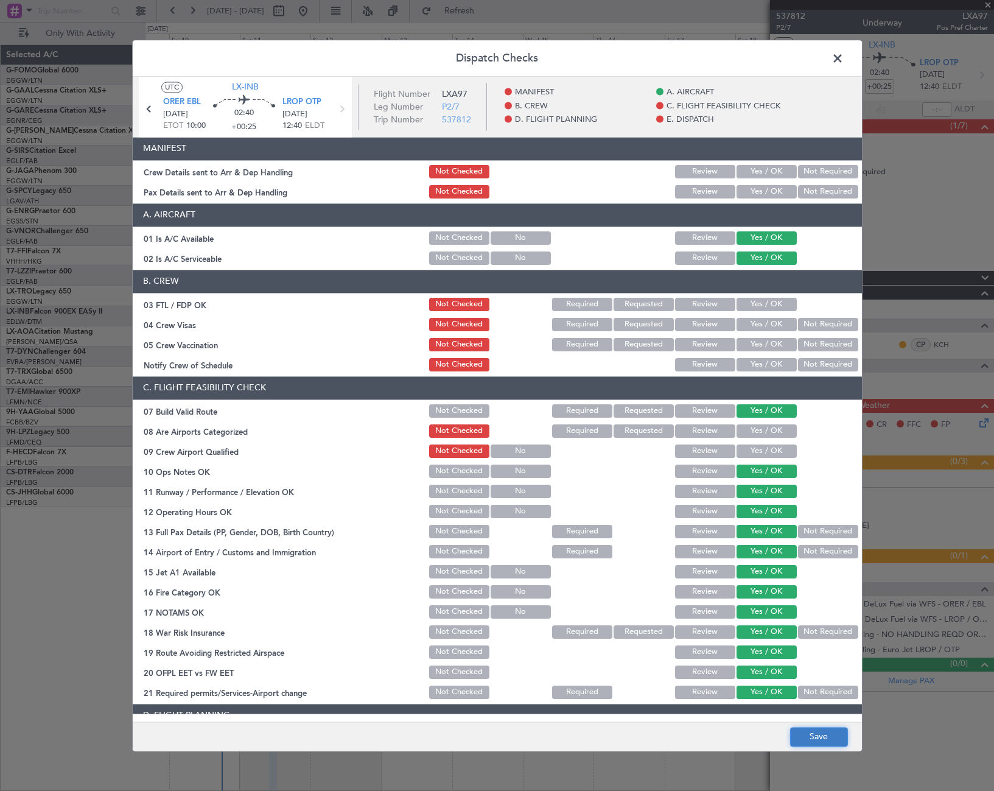
click at [825, 739] on button "Save" at bounding box center [819, 736] width 58 height 19
click at [844, 59] on span at bounding box center [844, 61] width 0 height 24
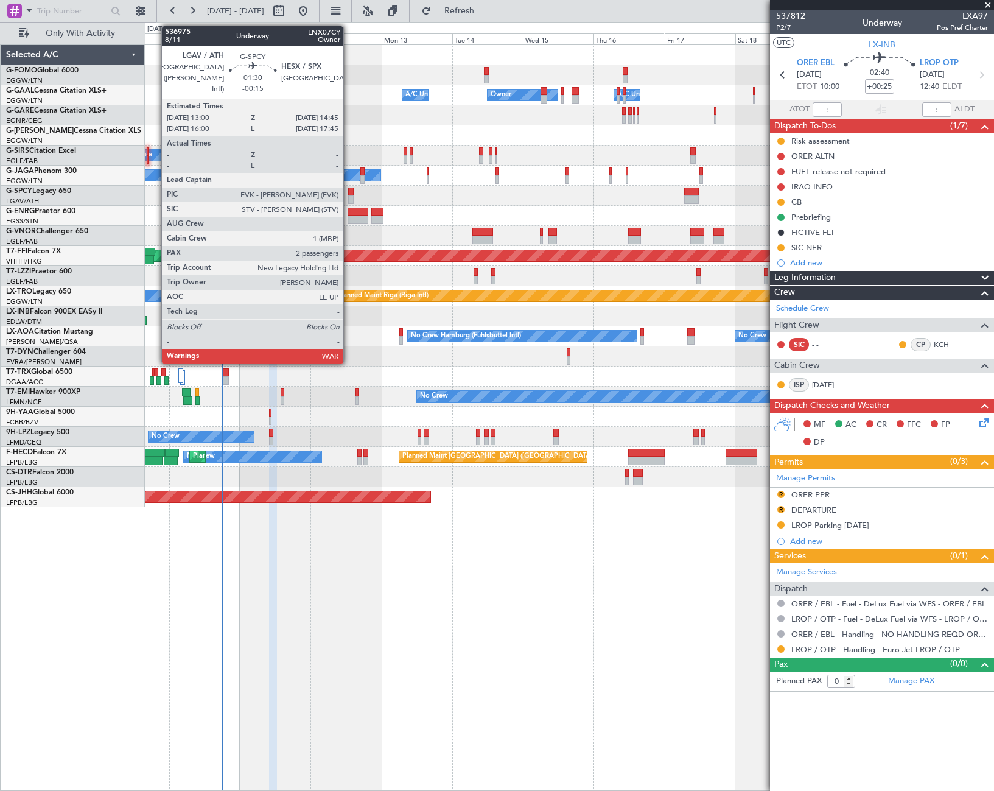
click at [349, 191] on div at bounding box center [350, 191] width 5 height 9
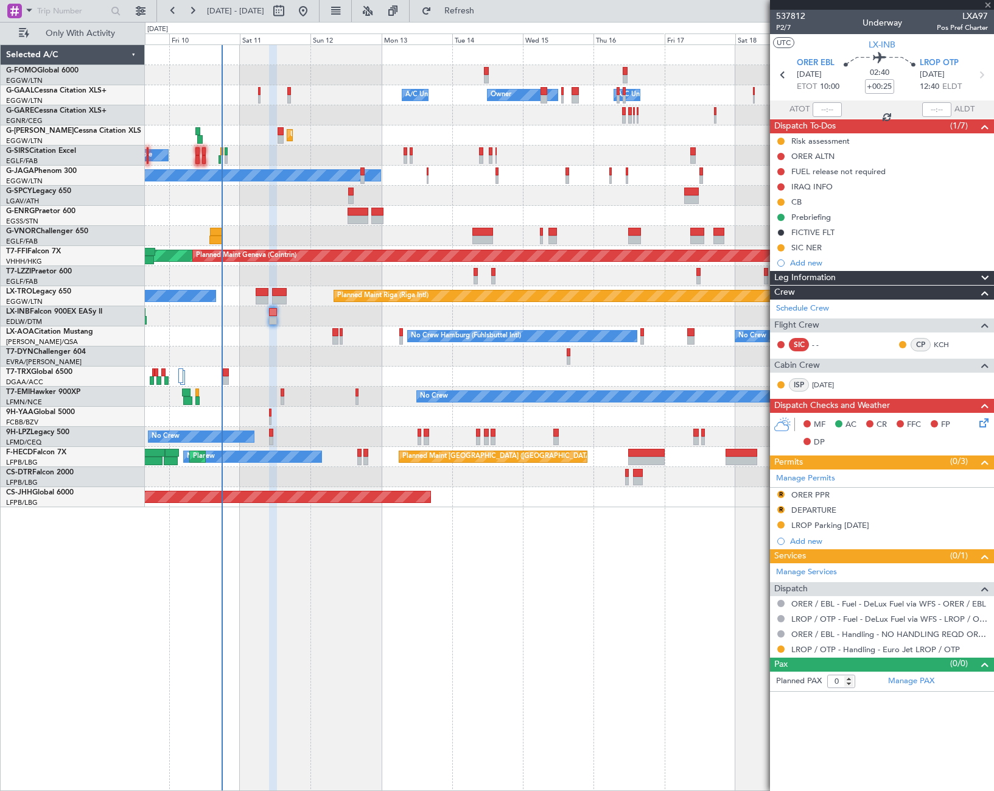
type input "-00:15"
type input "2"
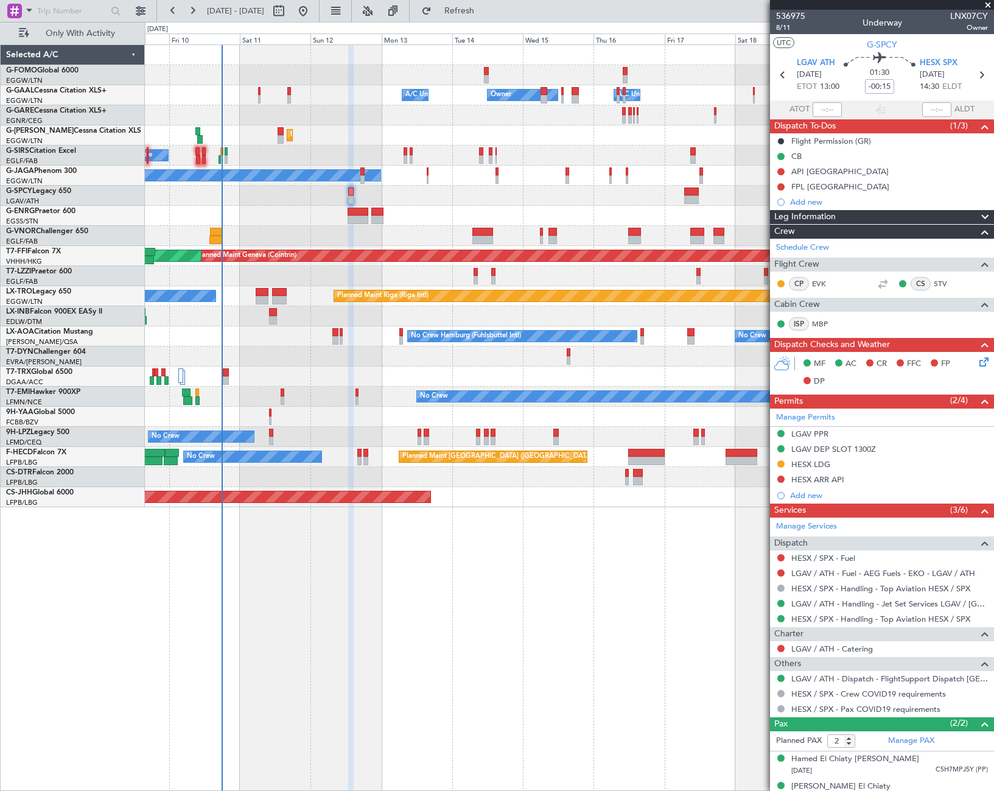
click at [628, 620] on div "Owner Owner A/C Unavailable A/C Unavailable Unplanned Maint London (Luton) Plan…" at bounding box center [569, 417] width 849 height 746
click at [783, 29] on span "8/11" at bounding box center [790, 28] width 29 height 10
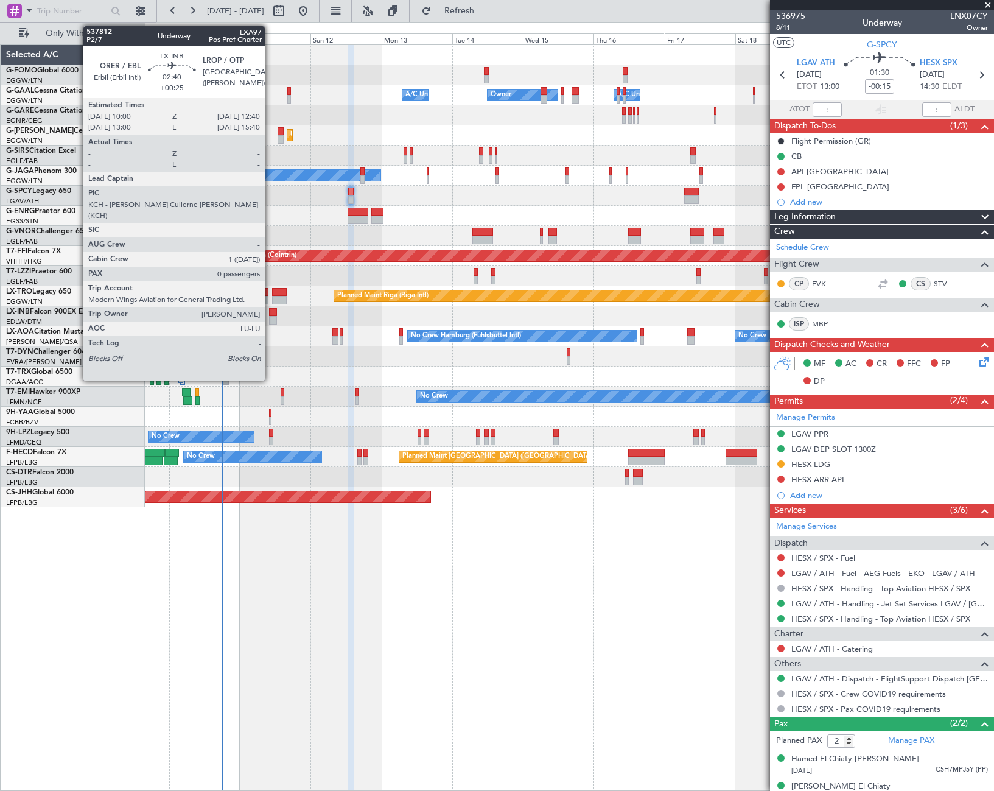
click at [270, 313] on div at bounding box center [273, 312] width 8 height 9
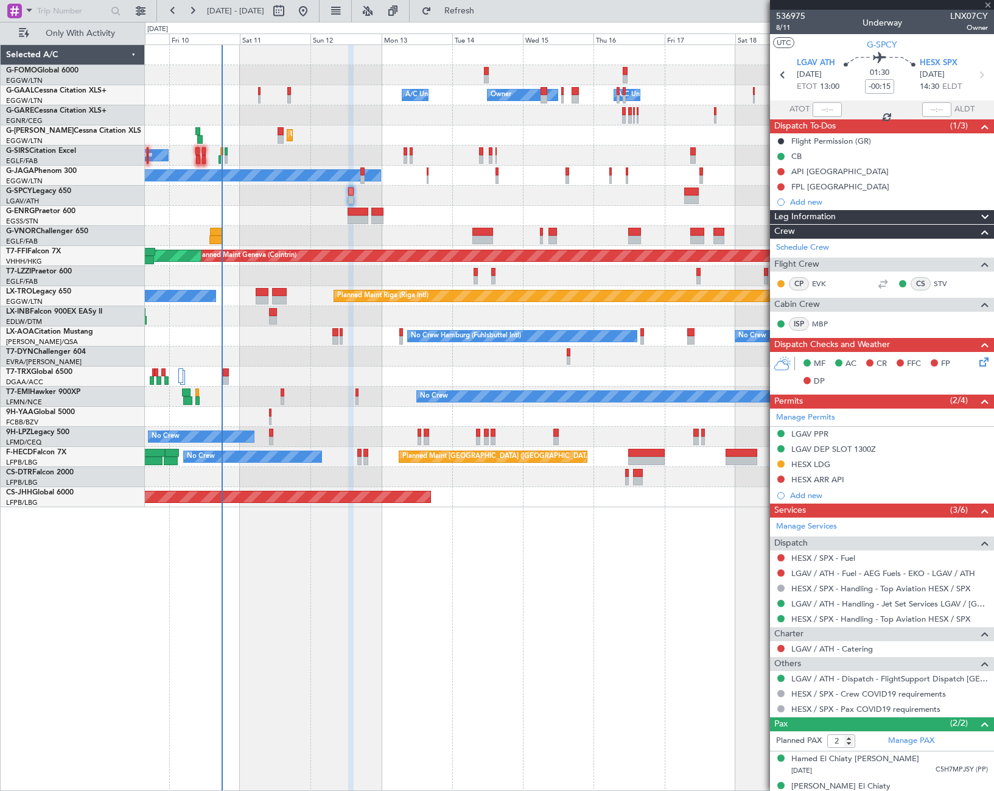
type input "+00:25"
type input "0"
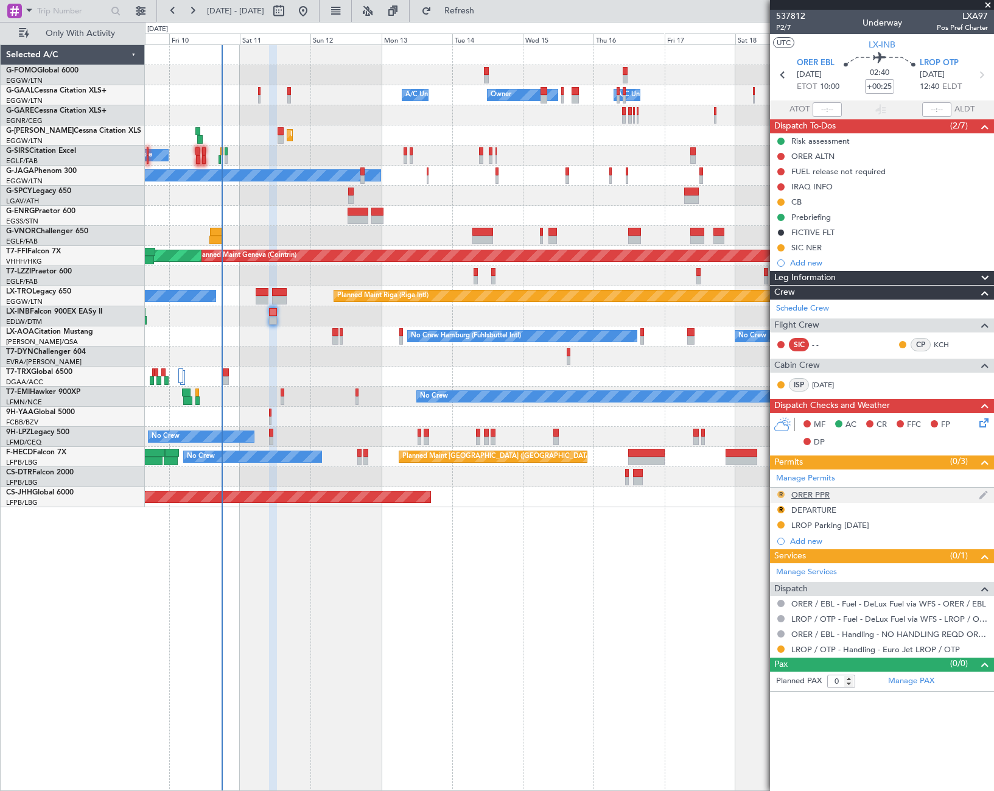
click at [781, 494] on button "R" at bounding box center [780, 494] width 7 height 7
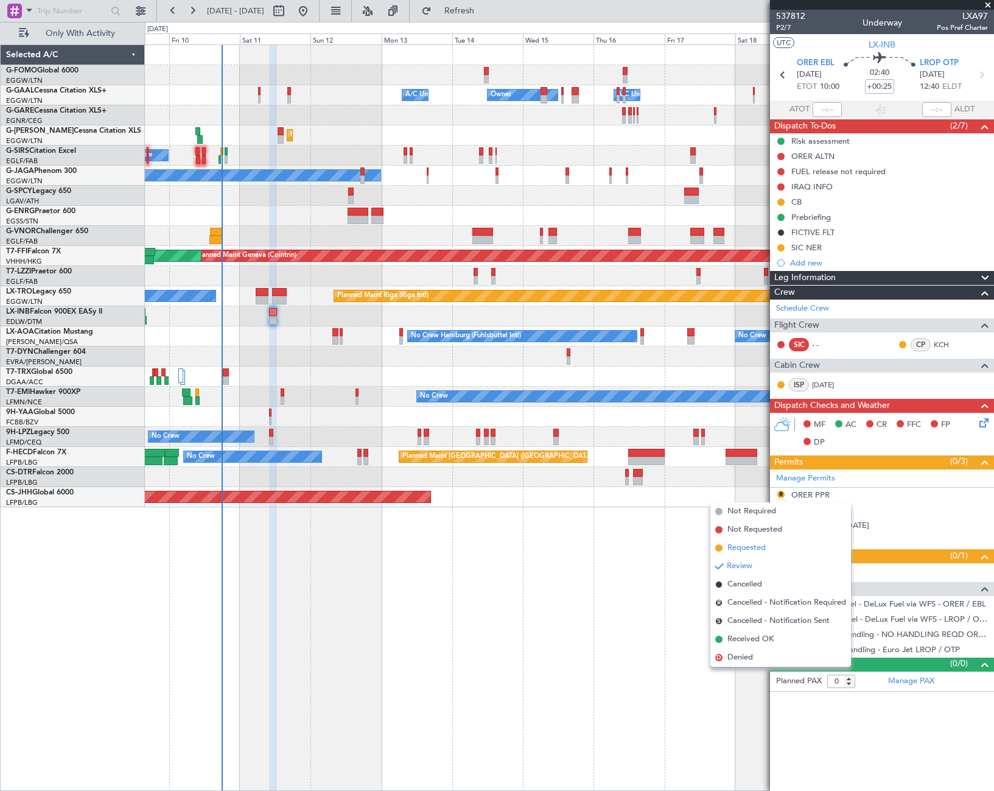
click at [739, 547] on span "Requested" at bounding box center [746, 548] width 38 height 12
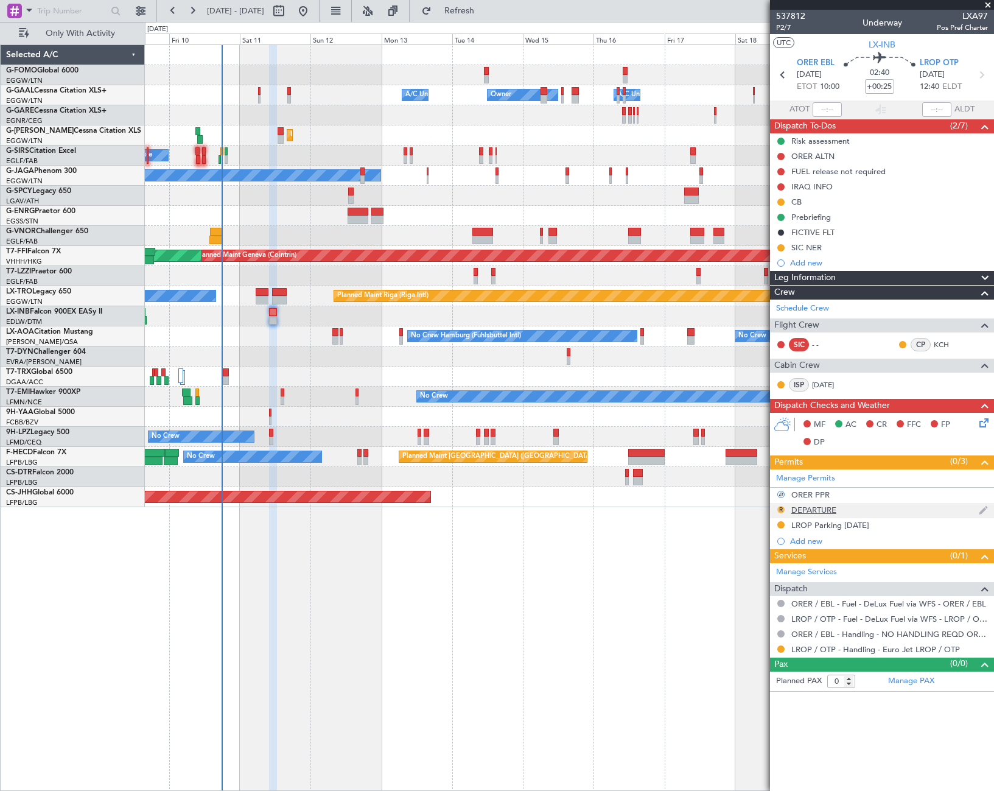
click at [781, 507] on button "R" at bounding box center [780, 509] width 7 height 7
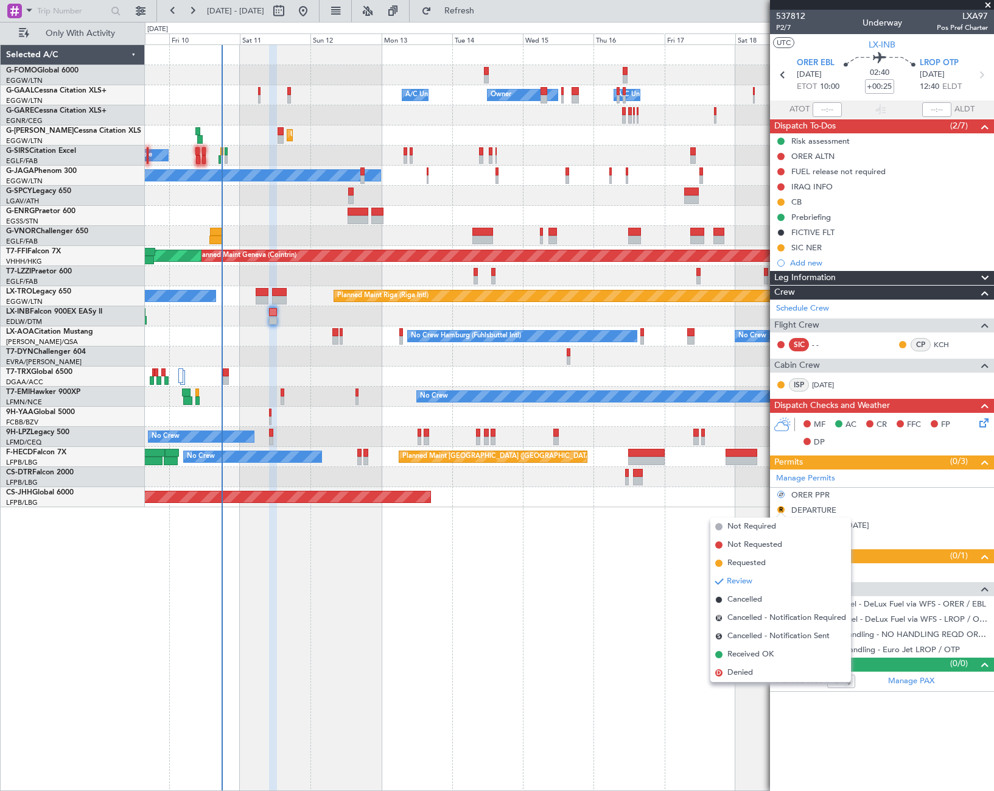
click at [741, 559] on span "Requested" at bounding box center [746, 563] width 38 height 12
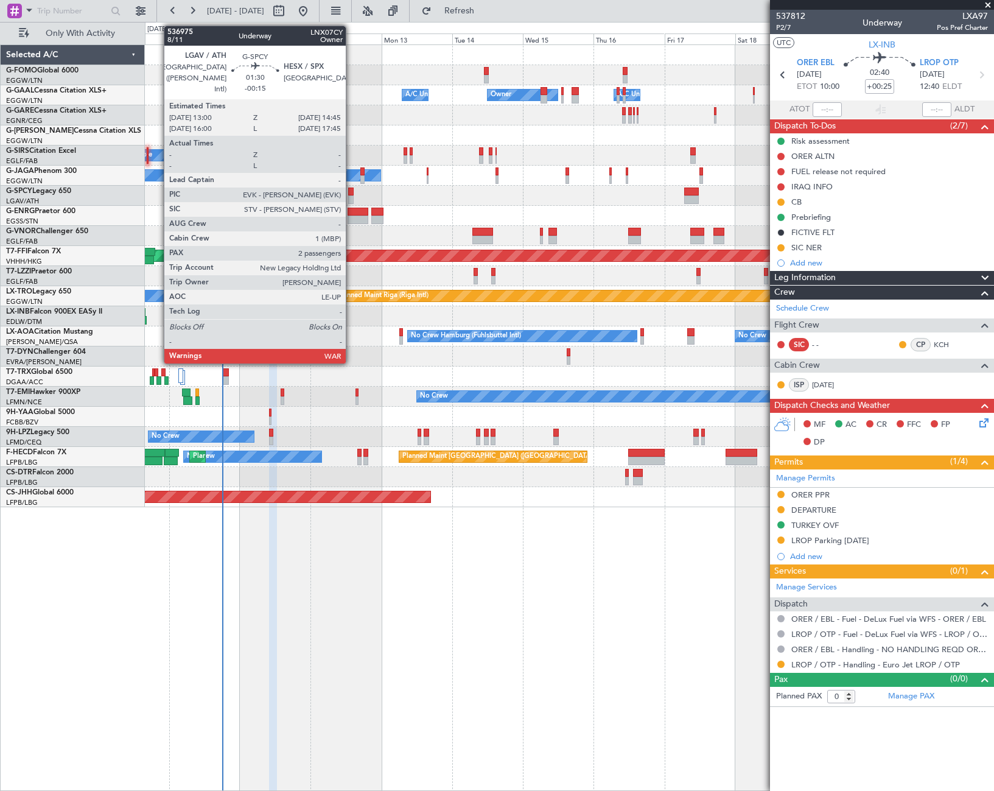
click at [351, 195] on div at bounding box center [350, 191] width 5 height 9
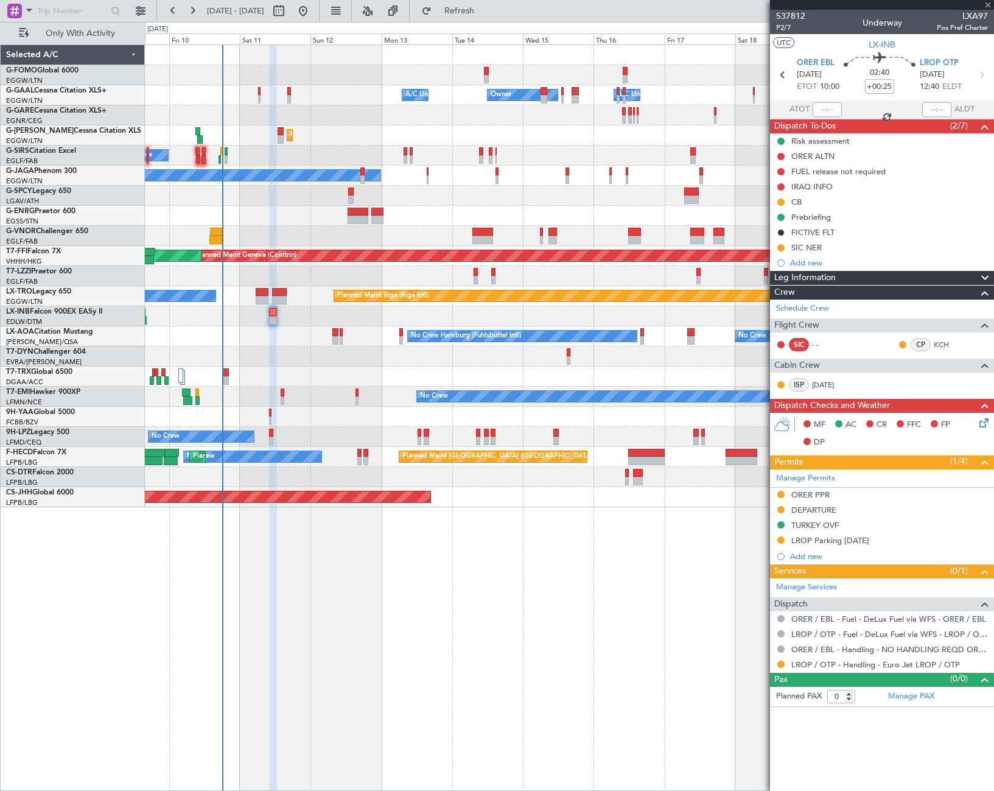
type input "-00:15"
type input "2"
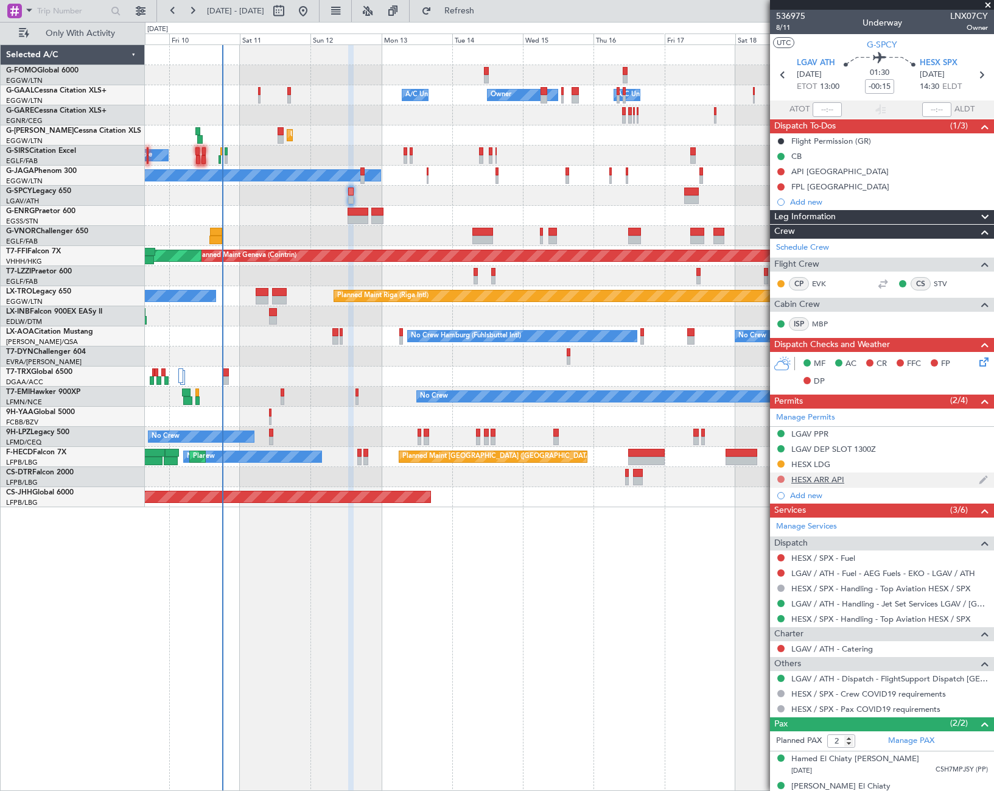
click at [780, 478] on button at bounding box center [780, 478] width 7 height 7
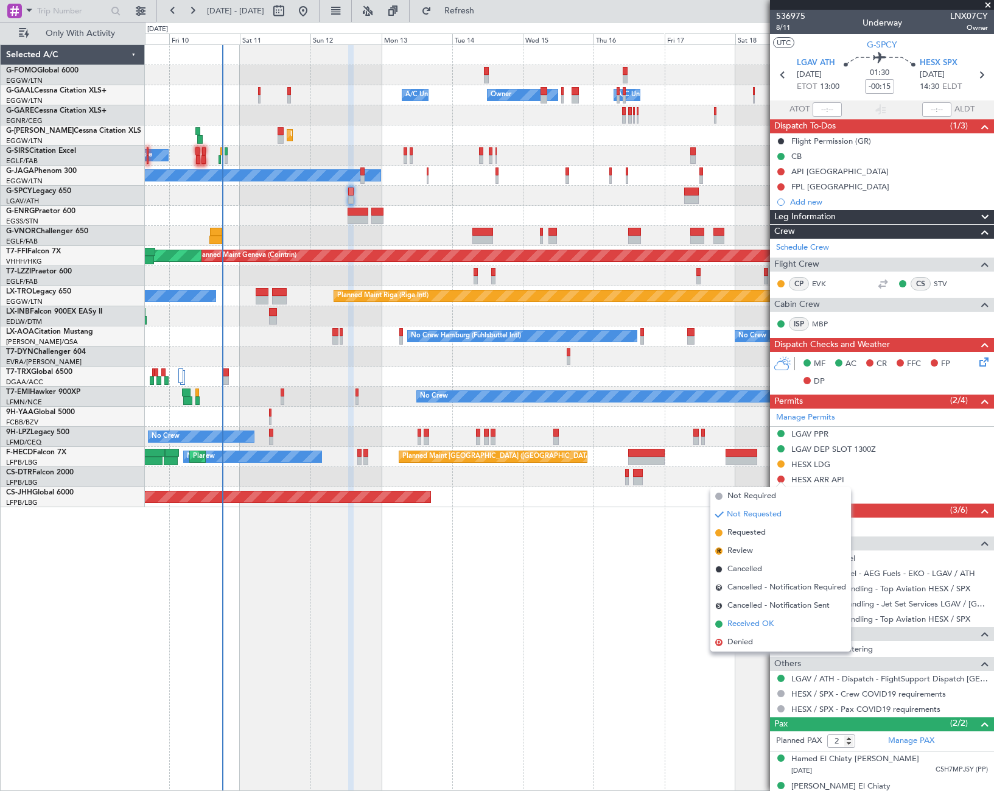
click at [744, 624] on span "Received OK" at bounding box center [750, 624] width 46 height 12
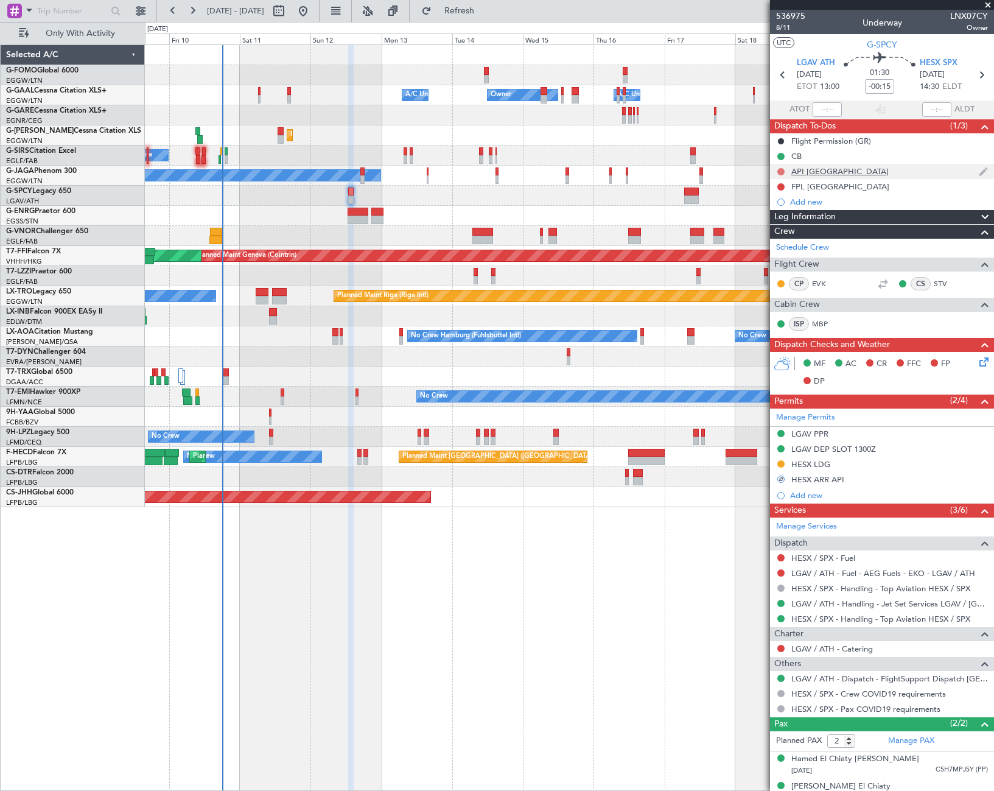
click at [779, 170] on button at bounding box center [780, 171] width 7 height 7
click at [782, 224] on span "Completed" at bounding box center [786, 225] width 40 height 12
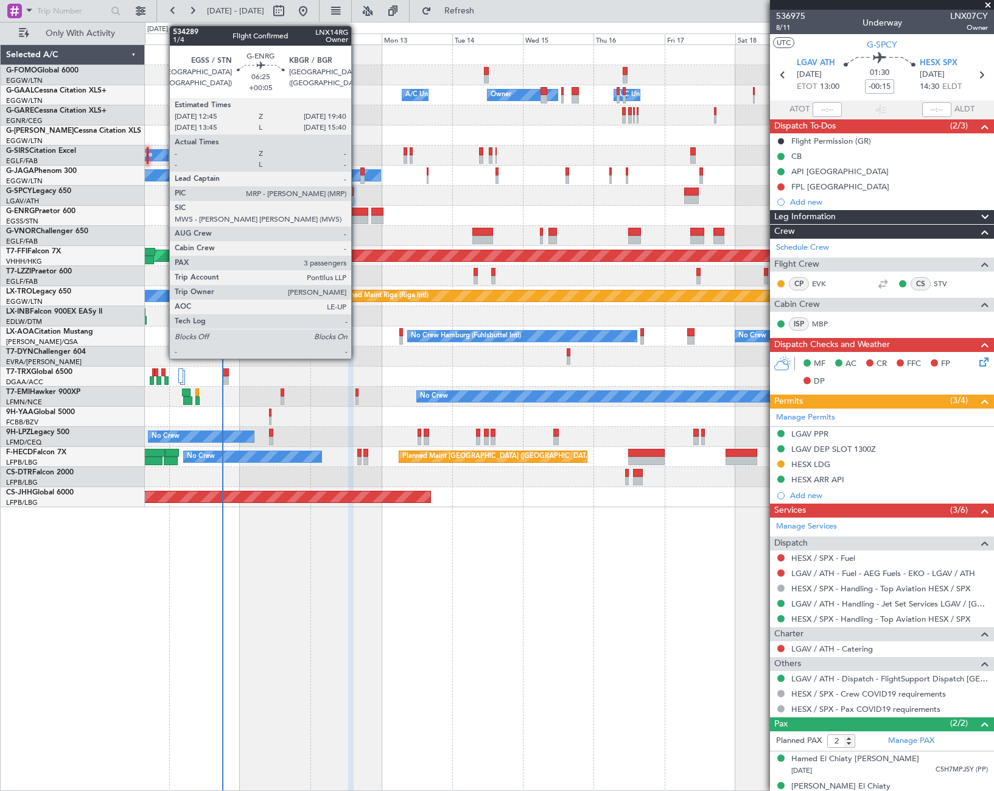
click at [357, 212] on div at bounding box center [358, 212] width 21 height 9
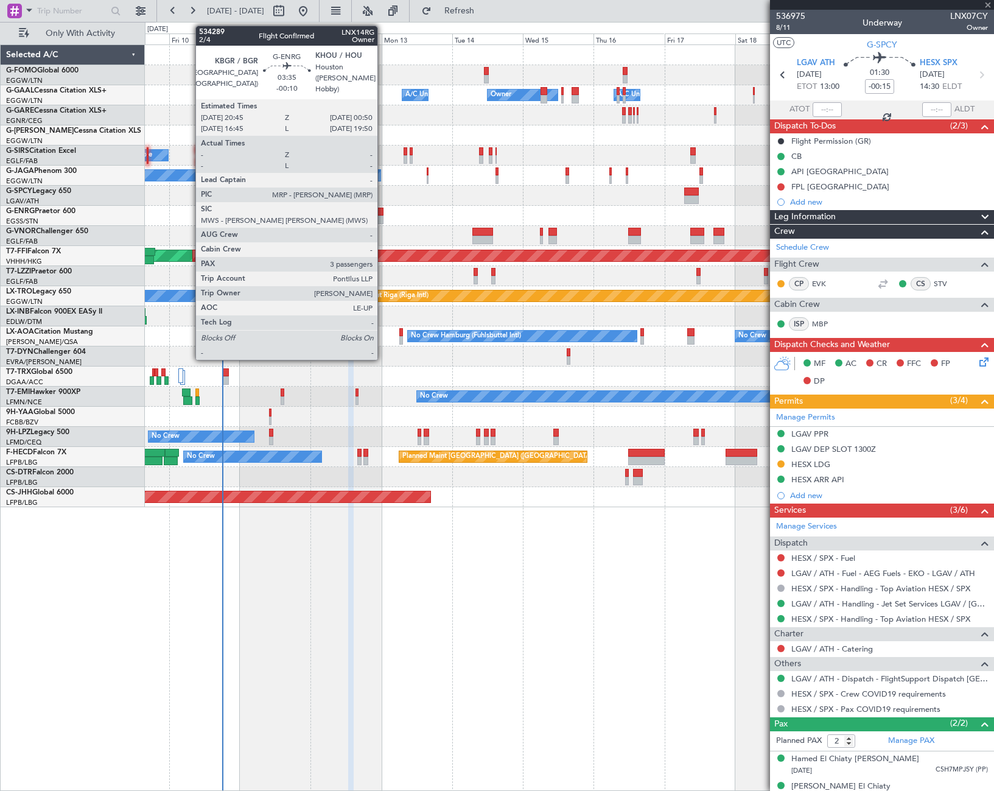
type input "+00:05"
type input "3"
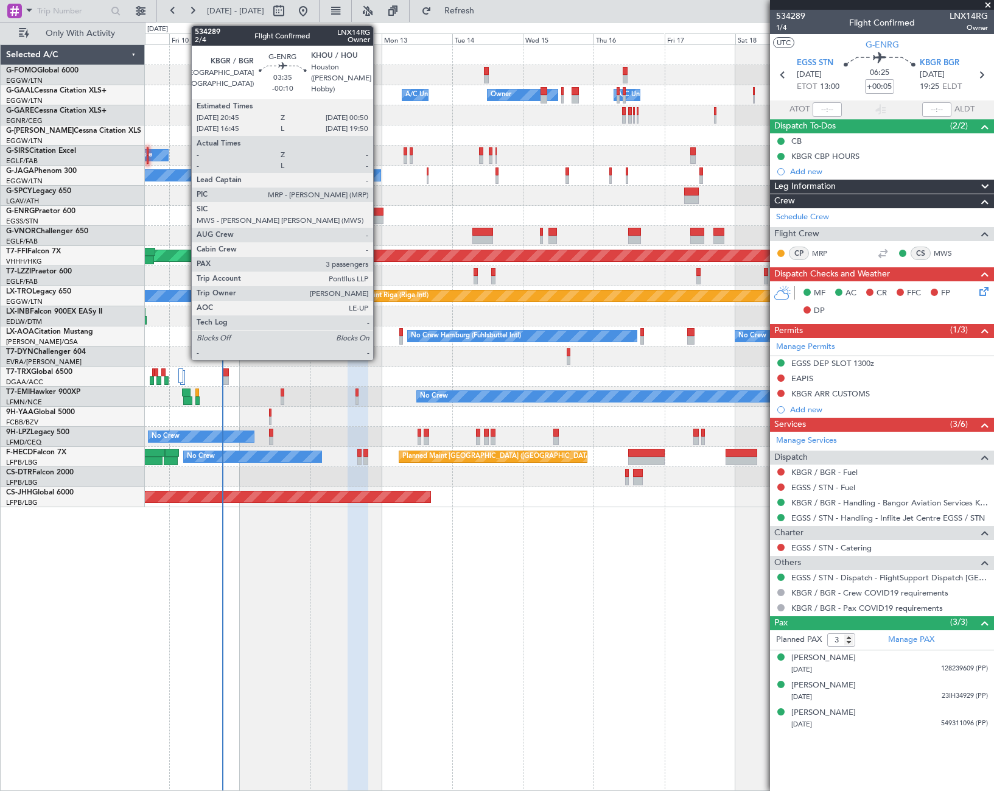
click at [379, 214] on div at bounding box center [377, 212] width 12 height 9
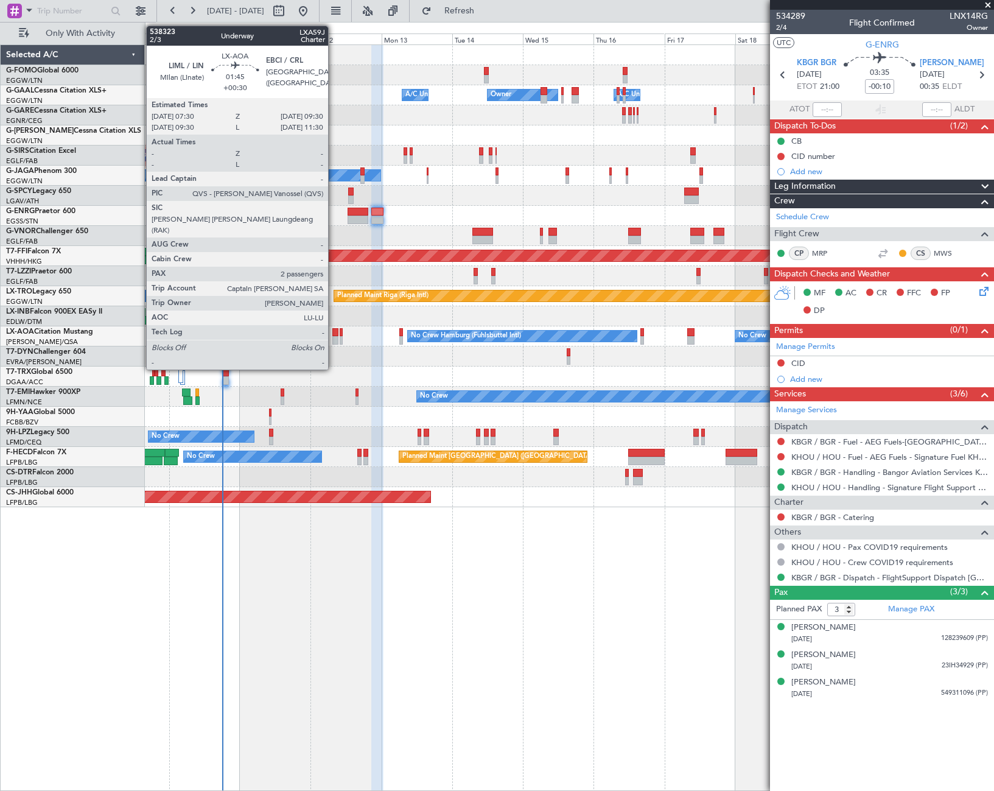
click at [334, 333] on div at bounding box center [335, 332] width 6 height 9
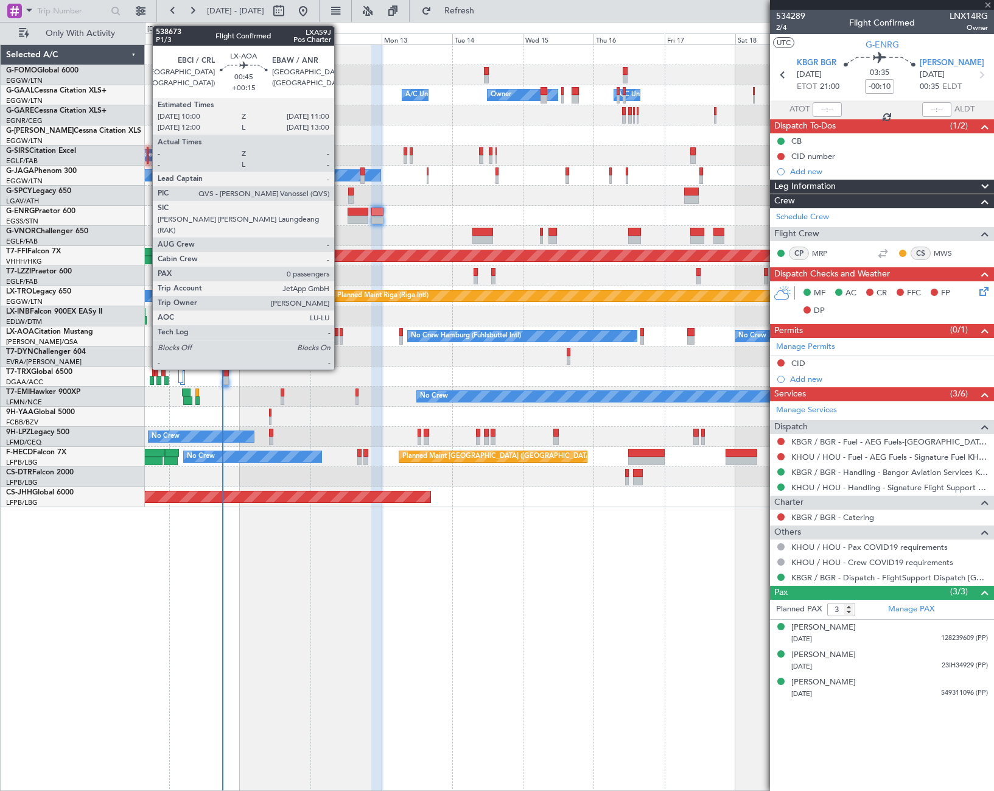
type input "+00:30"
type input "2"
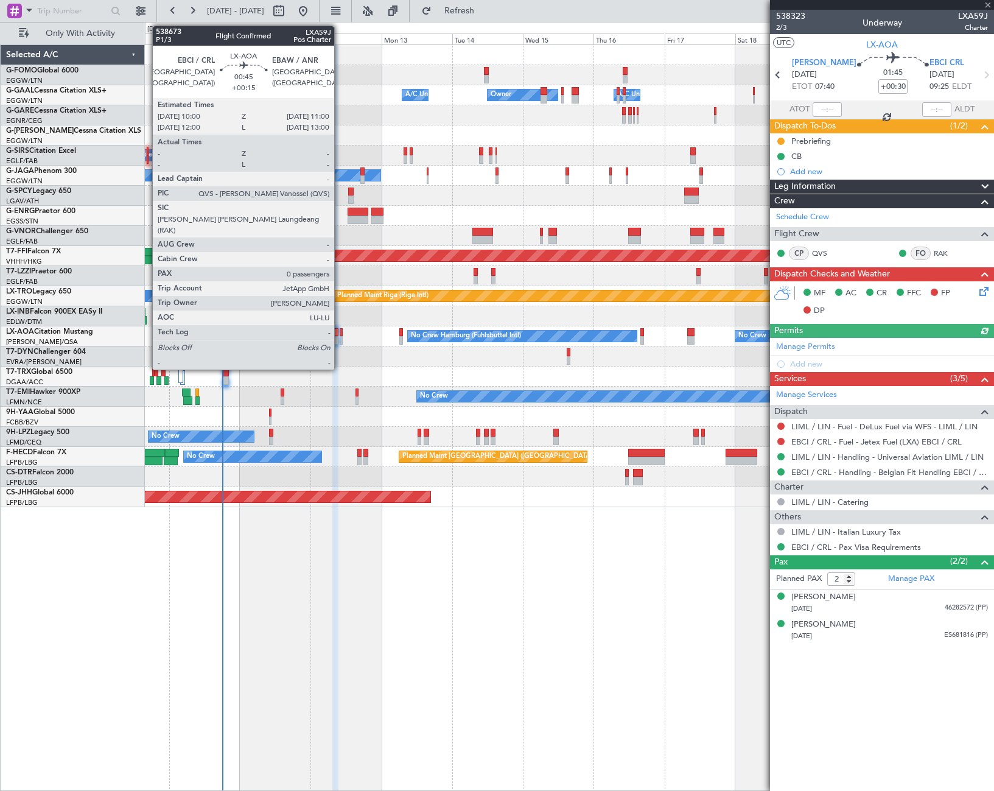
click at [340, 335] on div at bounding box center [341, 332] width 3 height 9
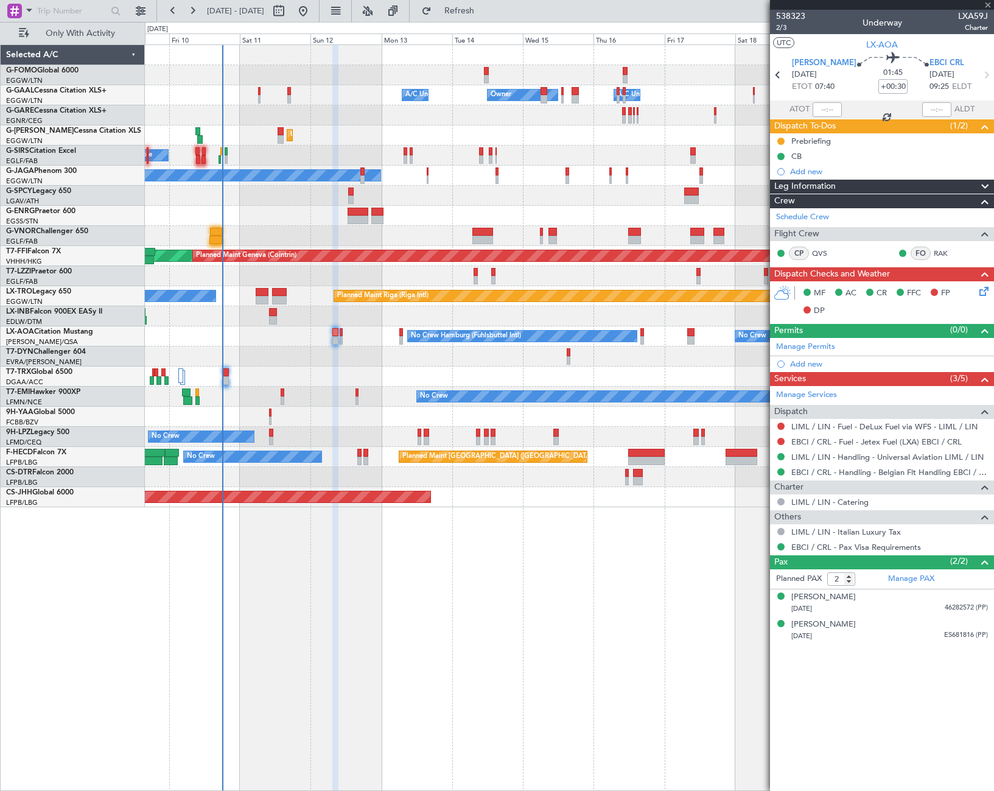
type input "+00:15"
type input "0"
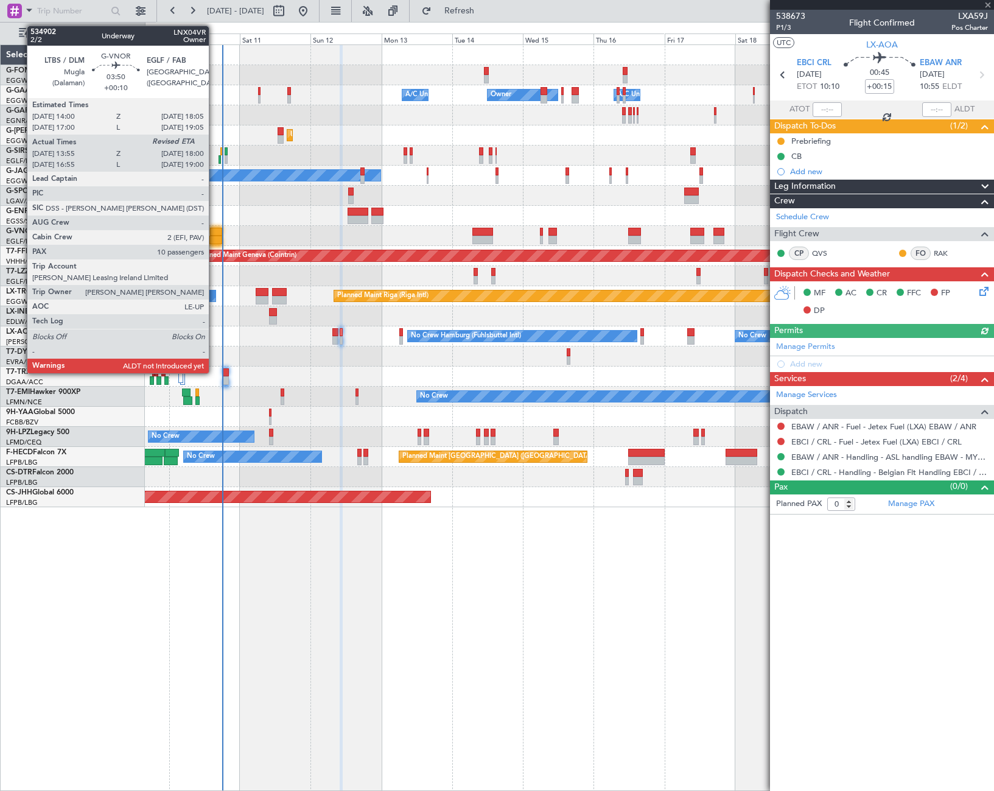
click at [214, 234] on div at bounding box center [216, 232] width 12 height 9
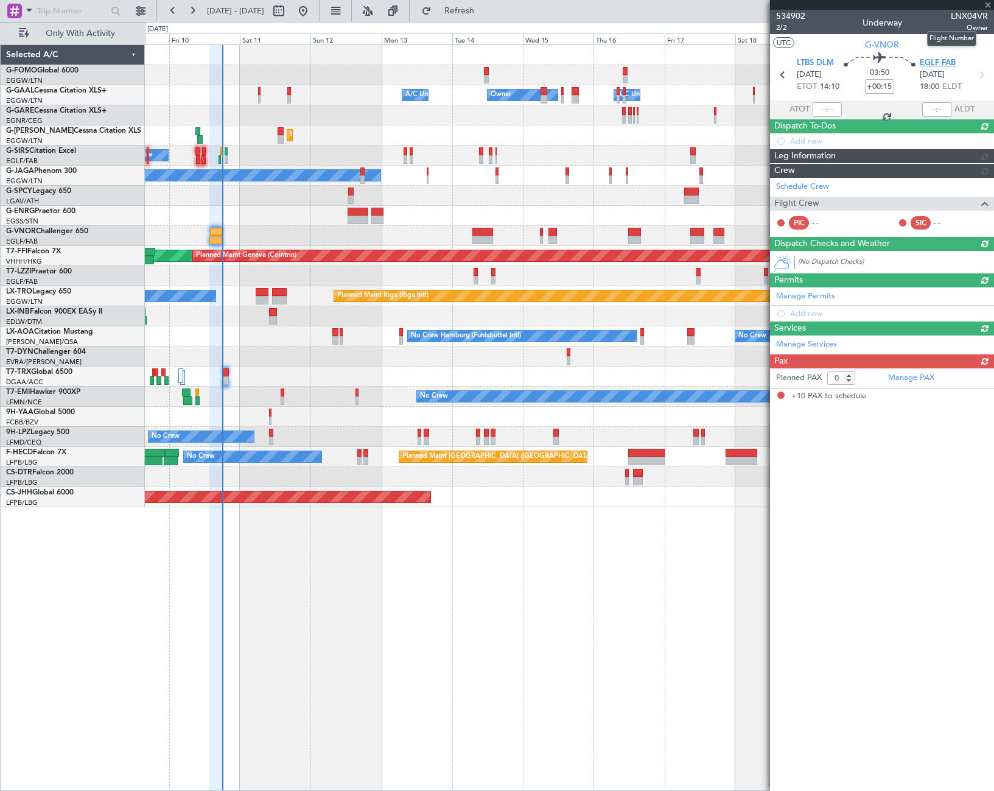
type input "+00:10"
type input "14:05"
type input "10"
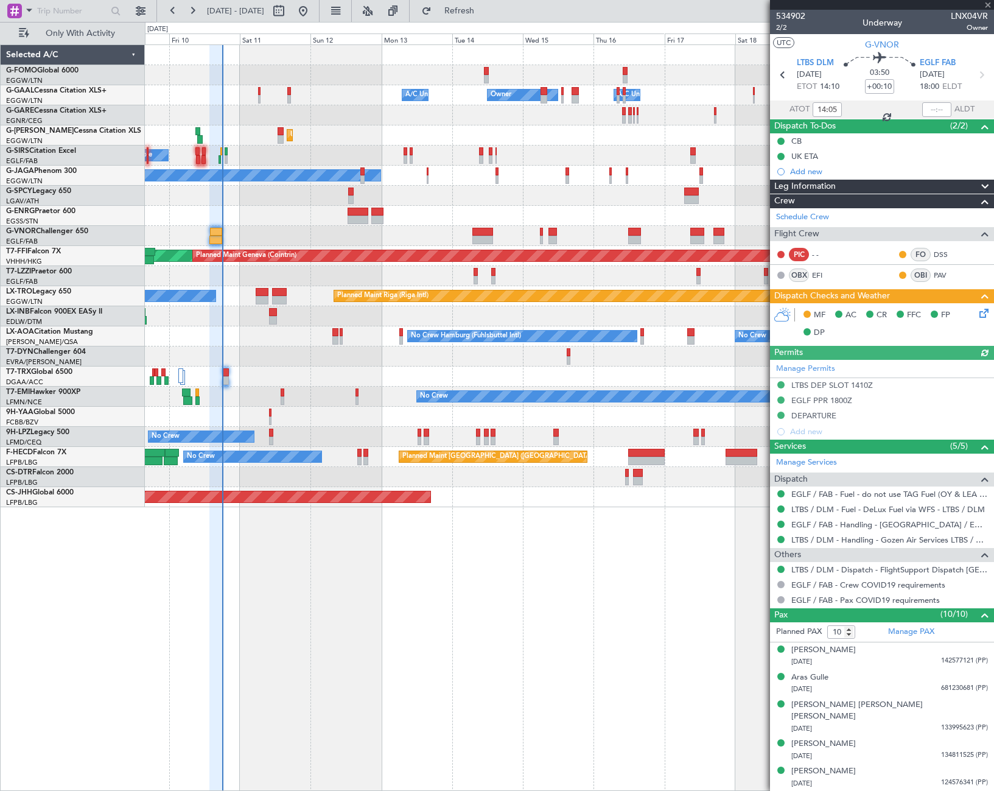
click at [972, 15] on span "LNX04VR" at bounding box center [969, 16] width 37 height 13
copy span "LNX04VR"
click at [957, 18] on span "LNX04VR" at bounding box center [969, 16] width 37 height 13
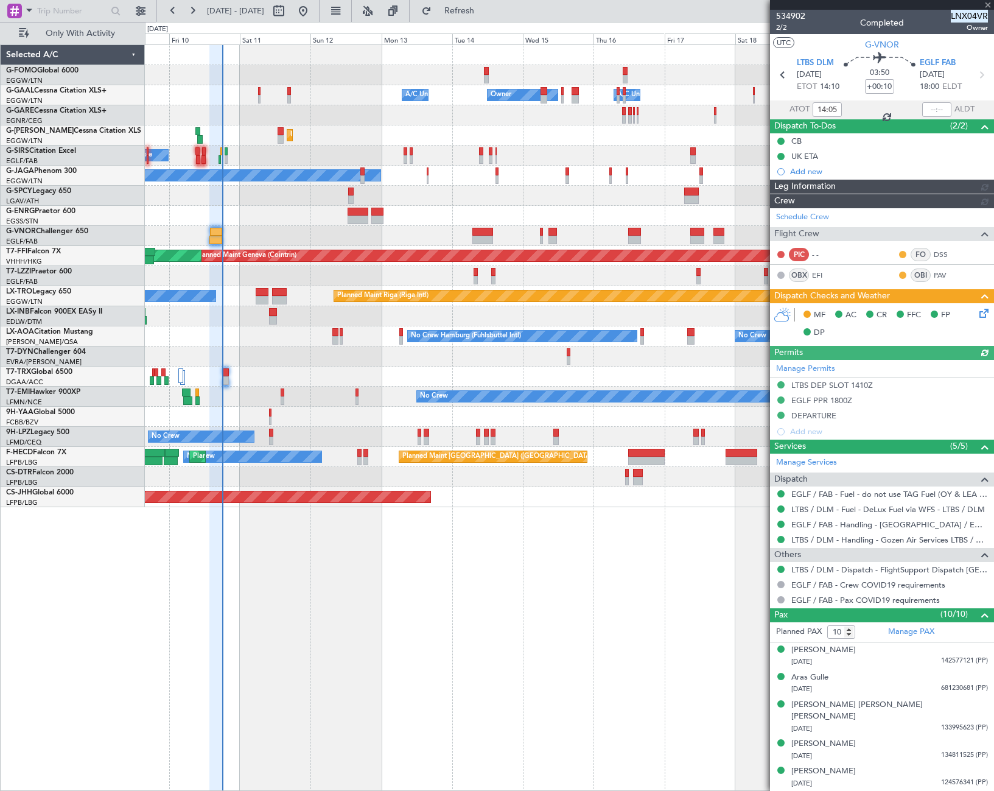
type input "18:06"
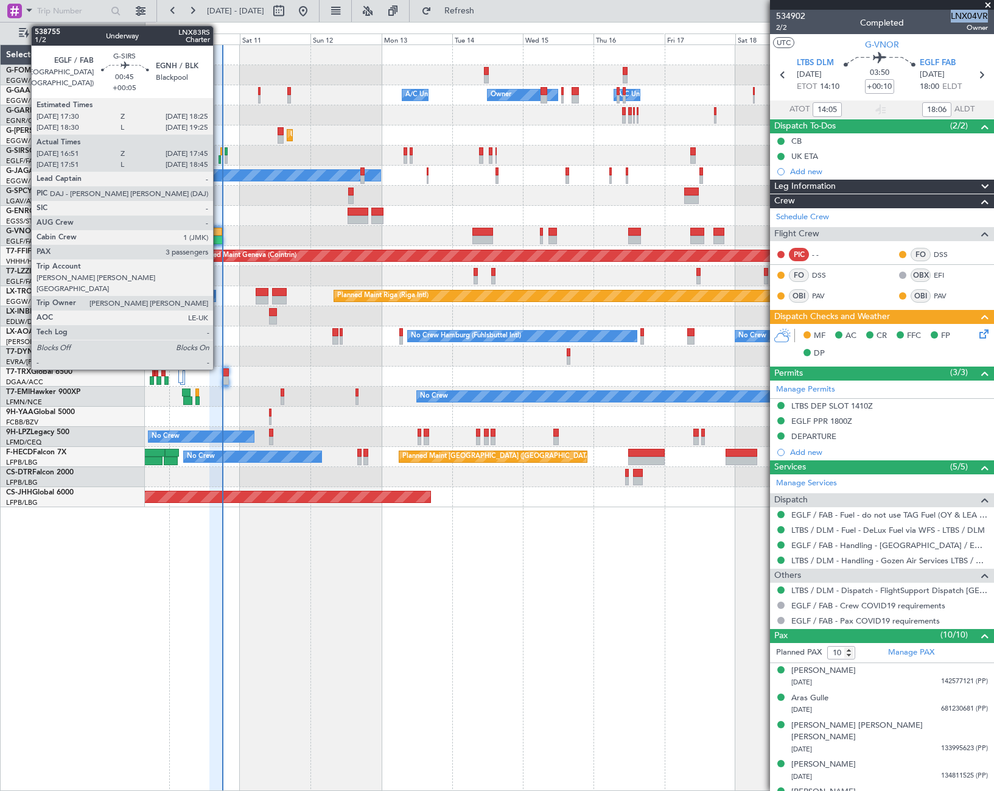
click at [218, 156] on div at bounding box center [219, 159] width 3 height 9
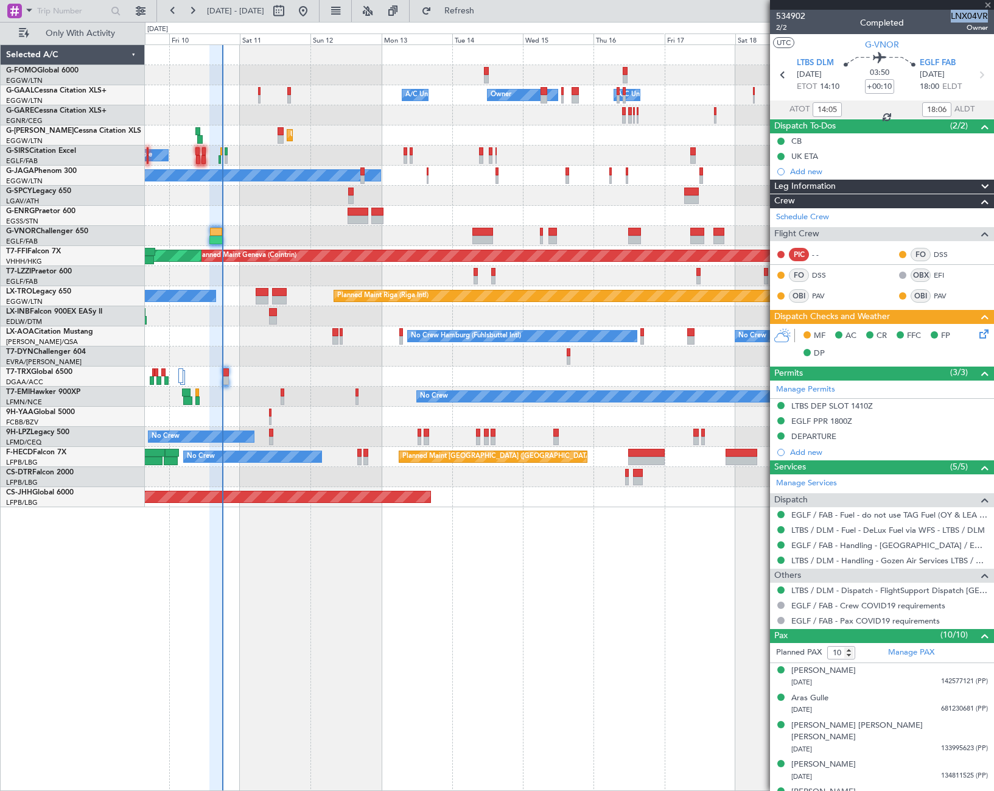
type input "+00:05"
type input "16:51"
type input "17:35"
type input "3"
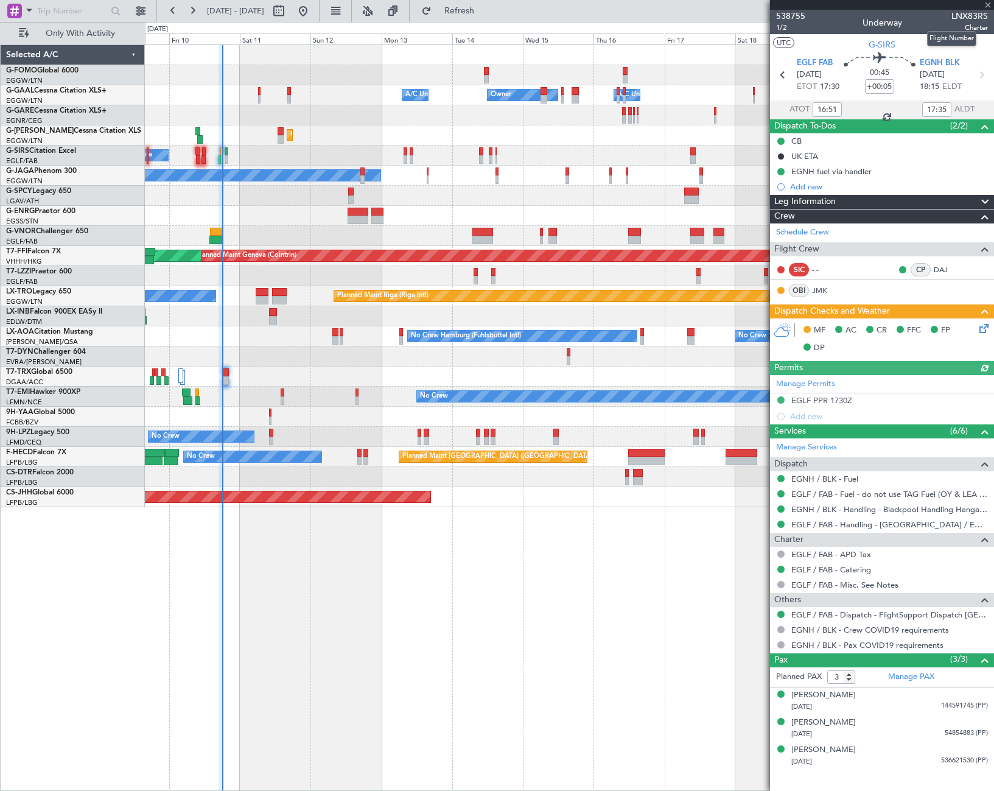
click at [970, 15] on span "LNX83RS" at bounding box center [969, 16] width 37 height 13
click at [677, 622] on div "Owner Owner A/C Unavailable A/C Unavailable Unplanned Maint London (Luton) Plan…" at bounding box center [569, 417] width 849 height 746
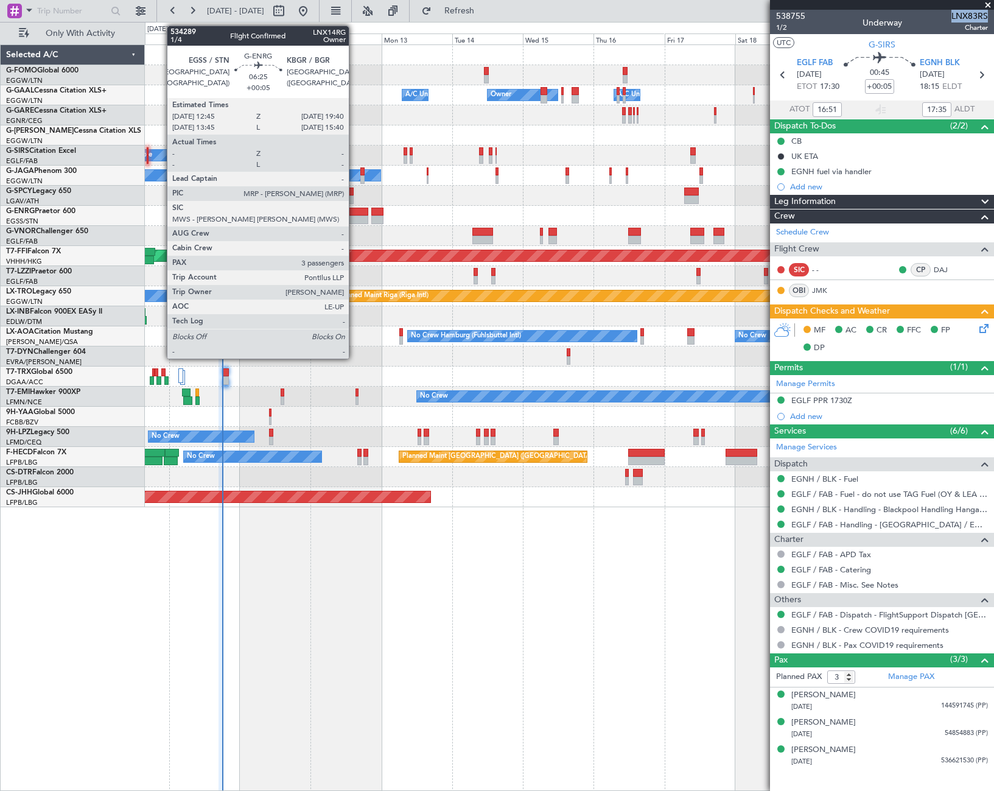
click at [354, 215] on div at bounding box center [358, 212] width 21 height 9
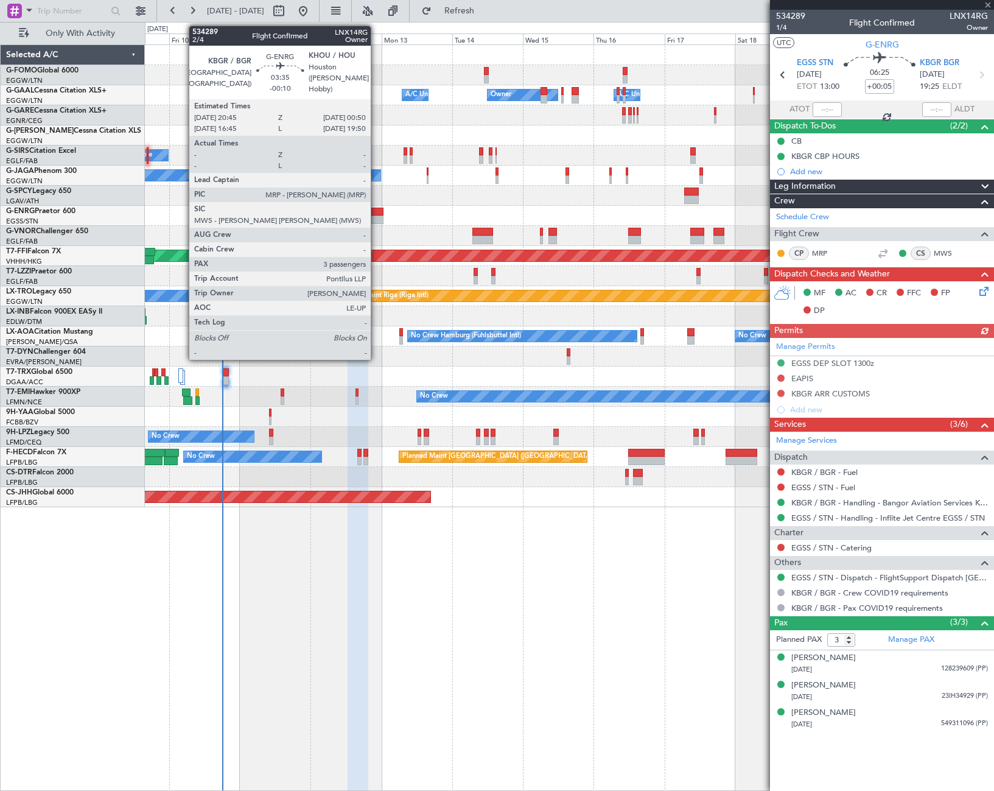
click at [376, 214] on div at bounding box center [377, 212] width 12 height 9
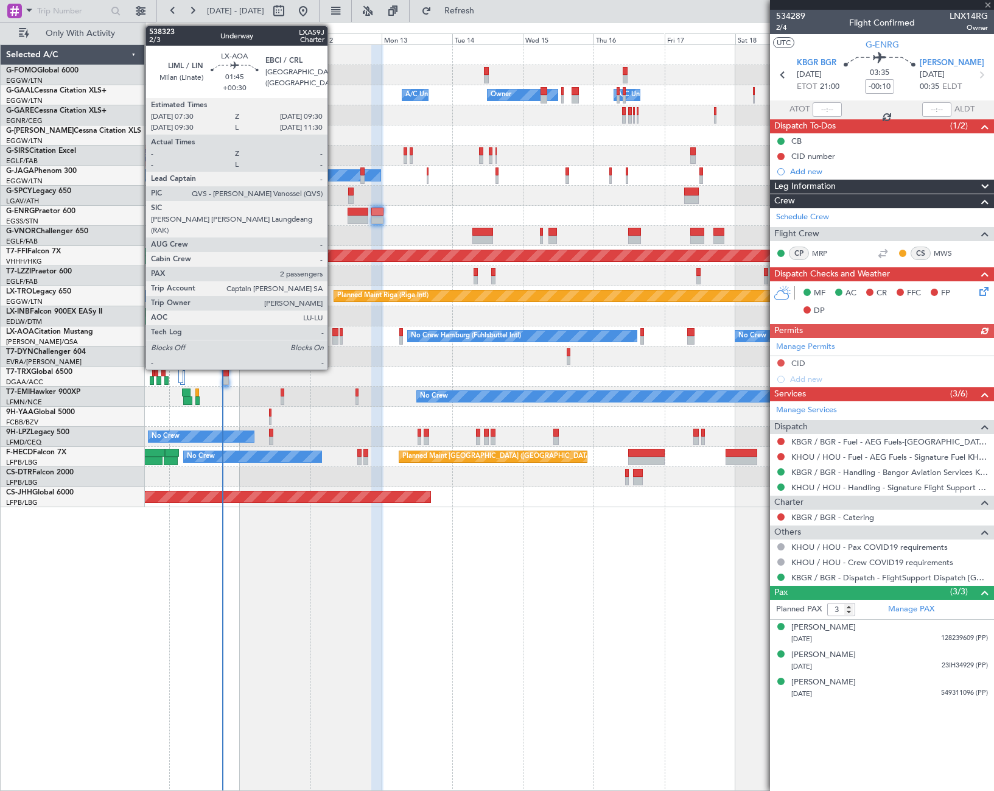
click at [333, 337] on div at bounding box center [335, 340] width 6 height 9
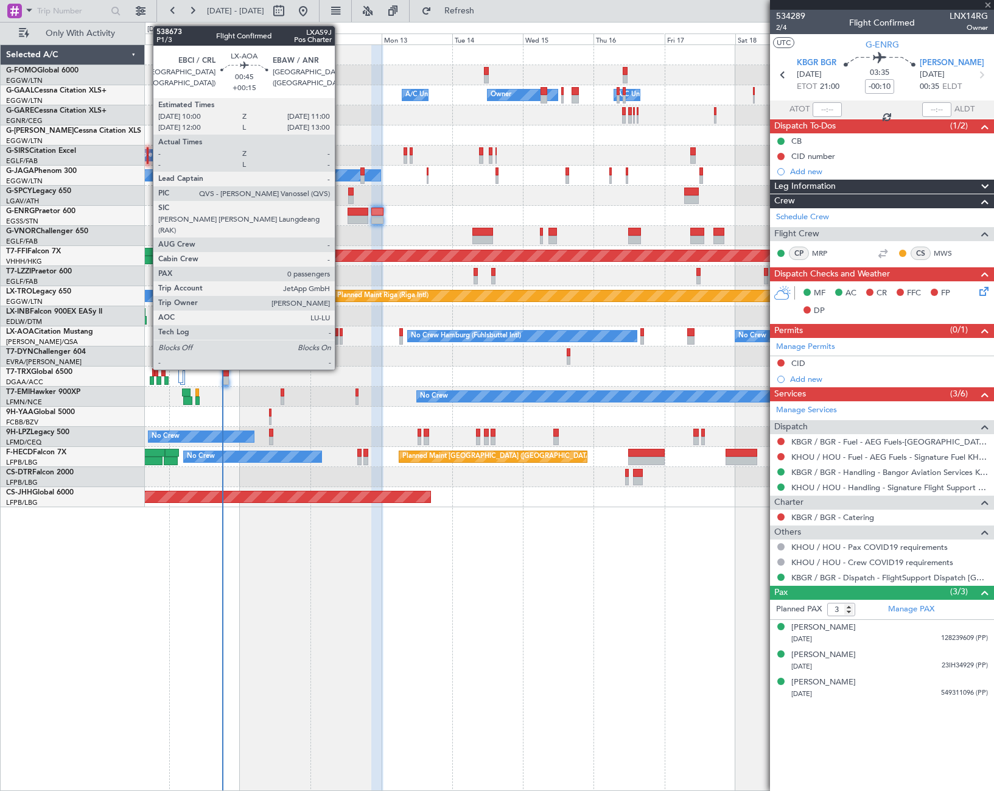
type input "+00:30"
type input "2"
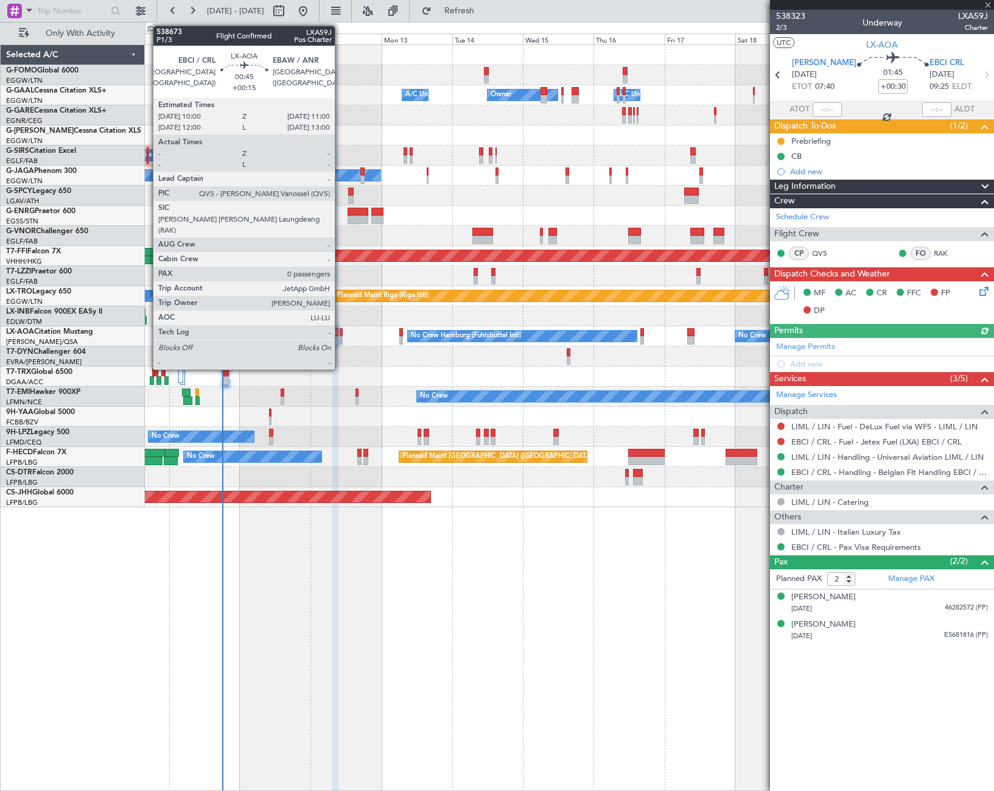
click at [340, 333] on div at bounding box center [341, 332] width 3 height 9
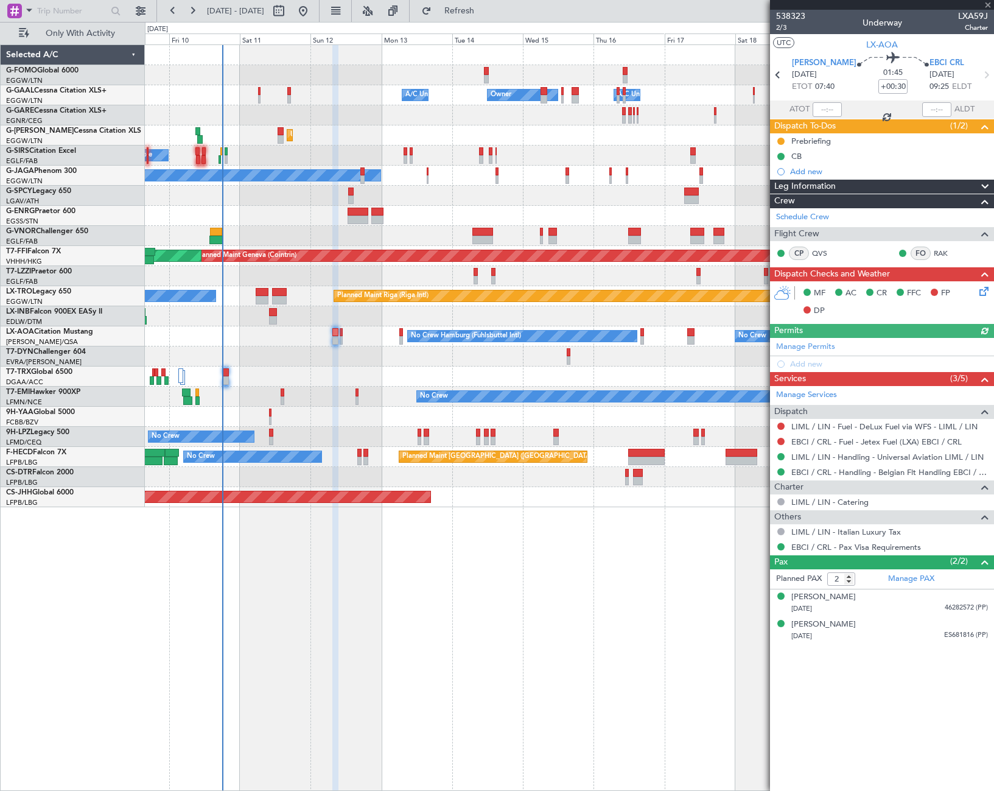
type input "+00:15"
type input "0"
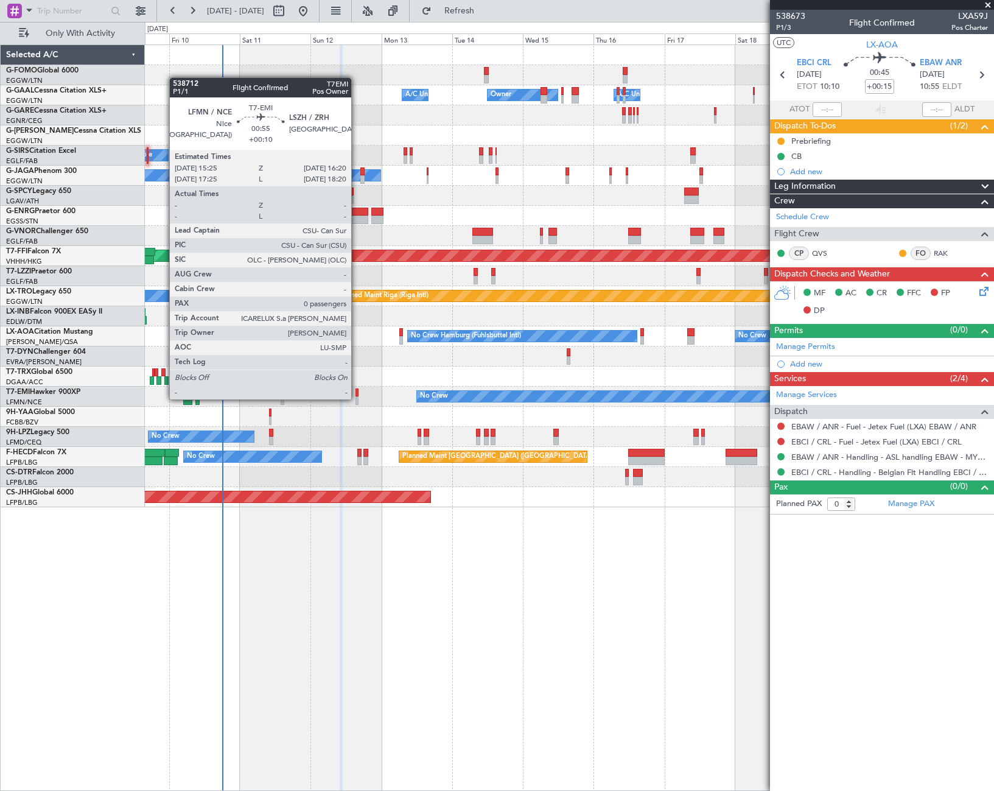
click at [357, 398] on div at bounding box center [356, 400] width 3 height 9
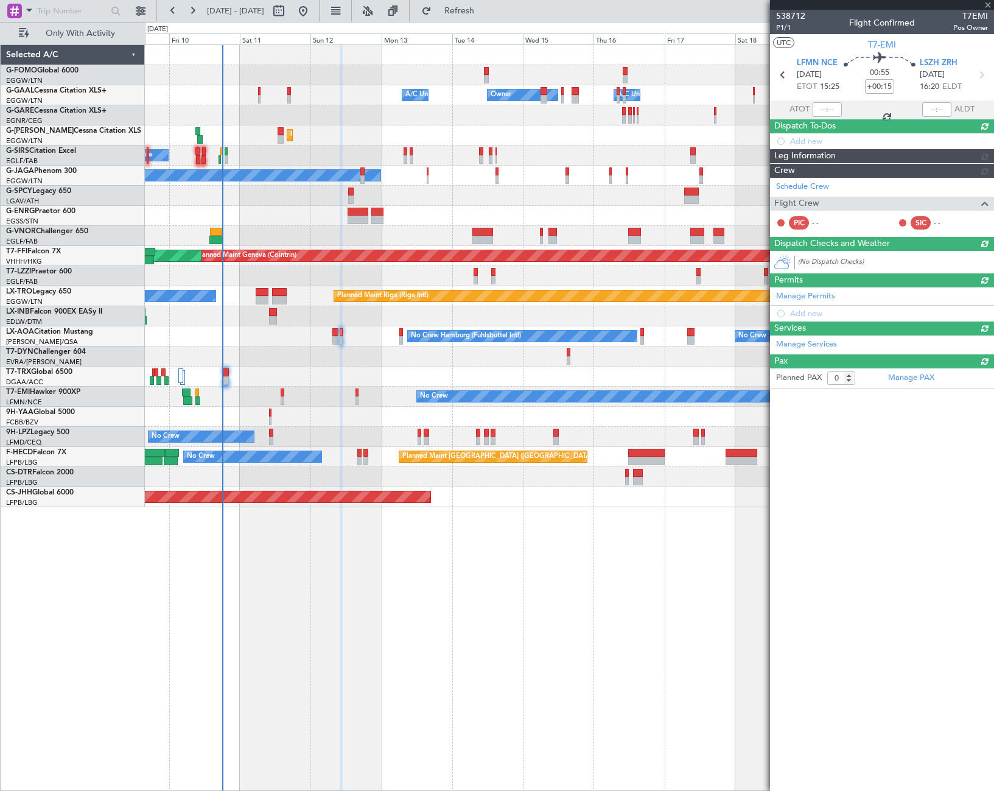
type input "+00:10"
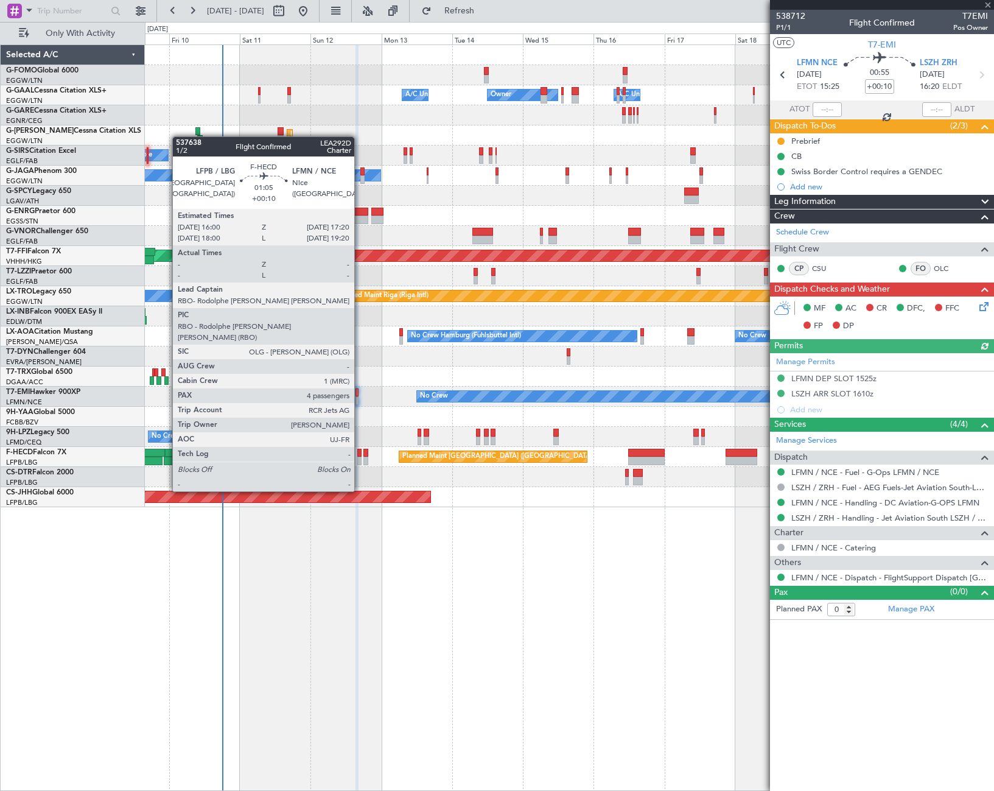
click at [360, 457] on div at bounding box center [359, 460] width 4 height 9
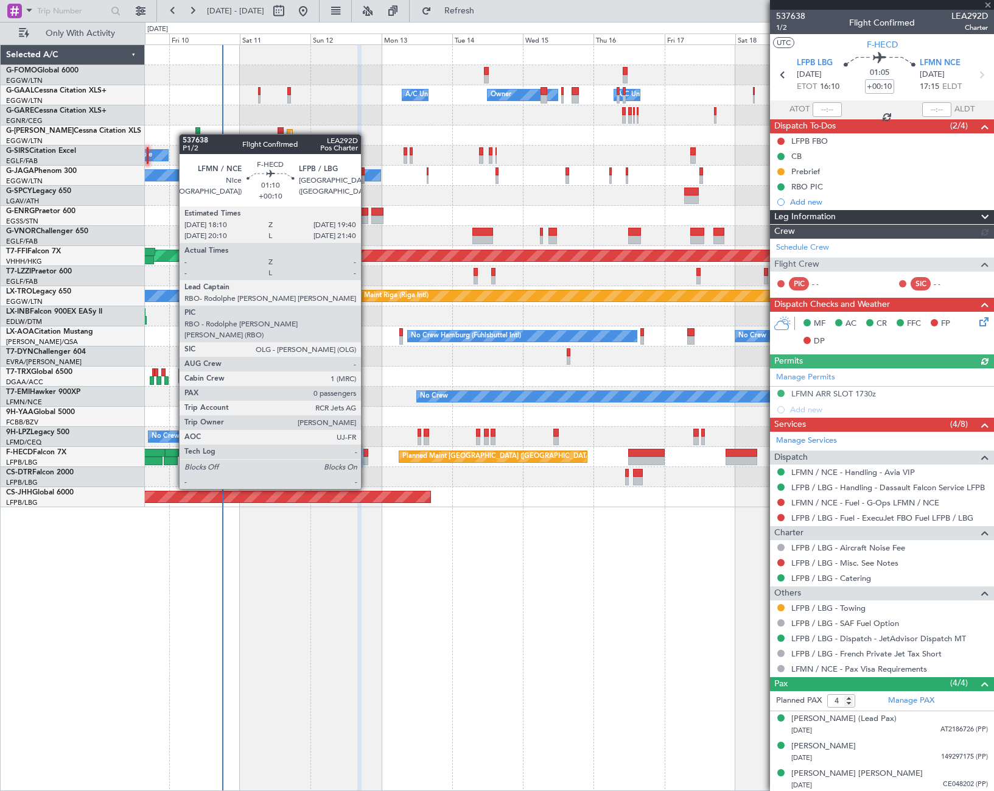
click at [366, 455] on div at bounding box center [365, 453] width 5 height 9
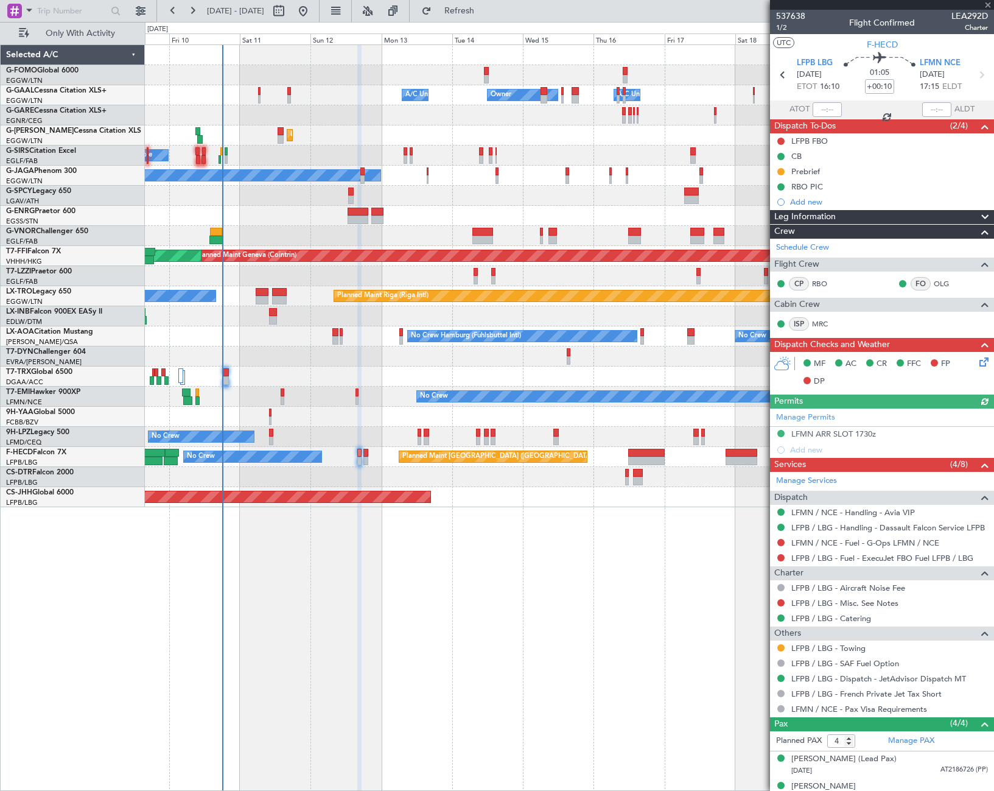
type input "0"
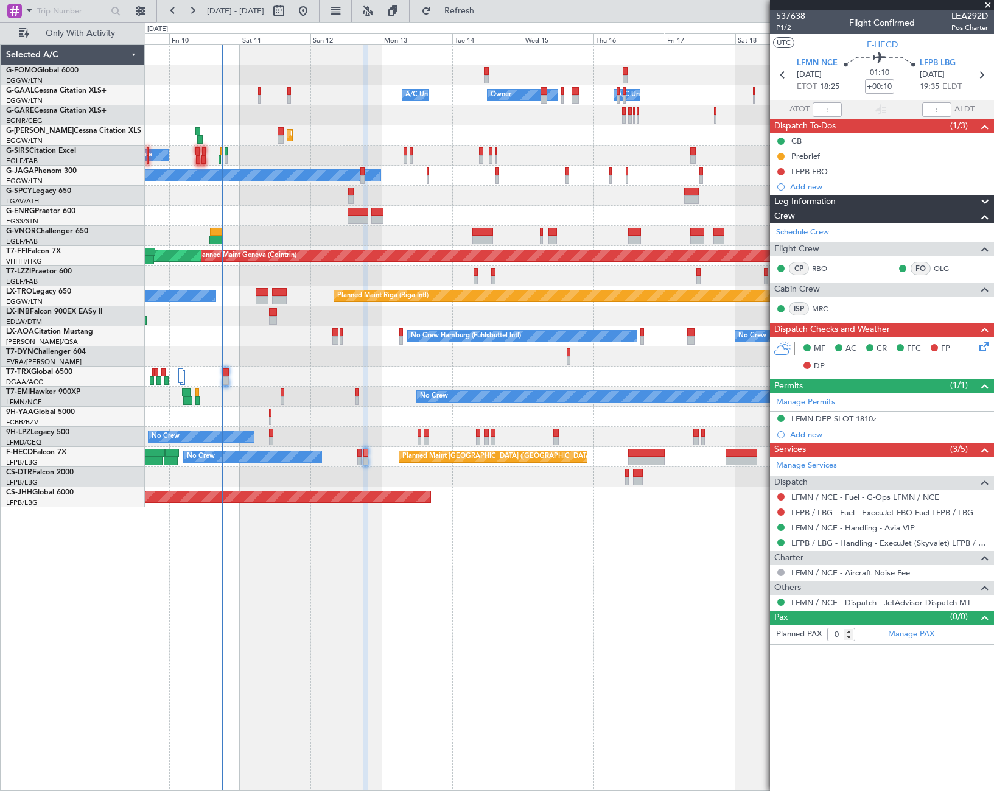
click at [830, 101] on div "Estimated Take-Off Time" at bounding box center [830, 101] width 0 height 0
click at [827, 112] on input "text" at bounding box center [827, 109] width 29 height 15
type input "18:09"
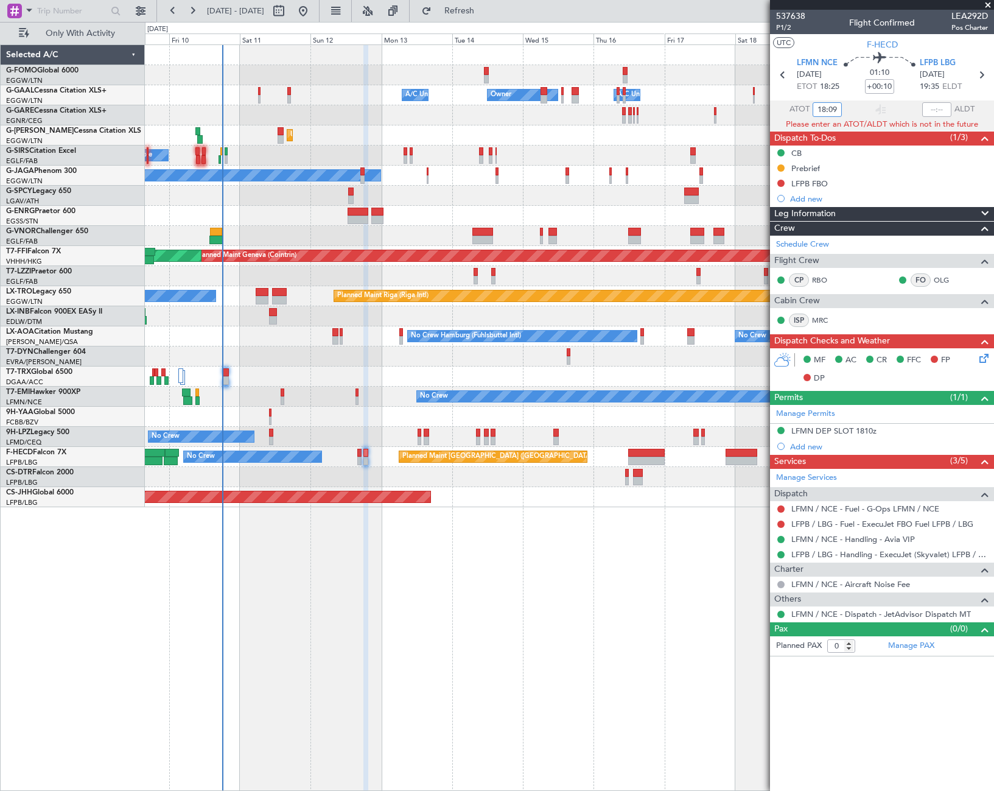
click at [826, 105] on input "18:09" at bounding box center [827, 109] width 29 height 15
drag, startPoint x: 837, startPoint y: 105, endPoint x: 813, endPoint y: 107, distance: 25.1
click at [813, 107] on input "18:09" at bounding box center [827, 109] width 29 height 15
click at [630, 544] on div "Owner Owner A/C Unavailable A/C Unavailable Unplanned Maint London (Luton) Plan…" at bounding box center [569, 417] width 849 height 746
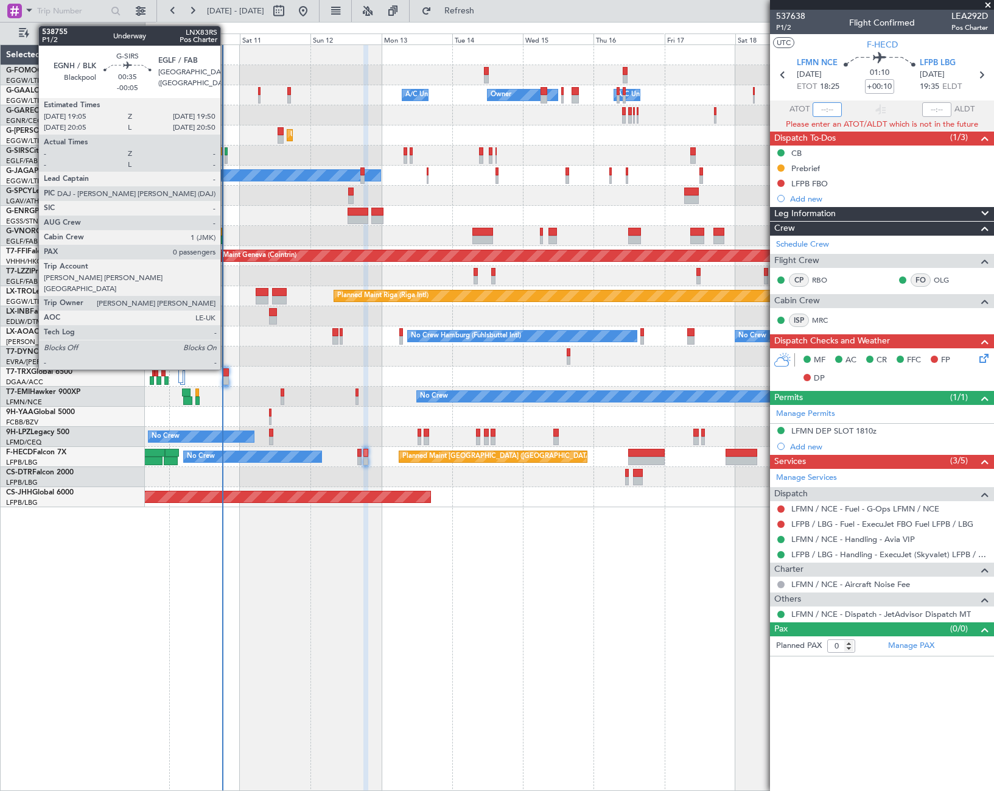
click at [226, 156] on div at bounding box center [226, 159] width 2 height 9
type input "18:09"
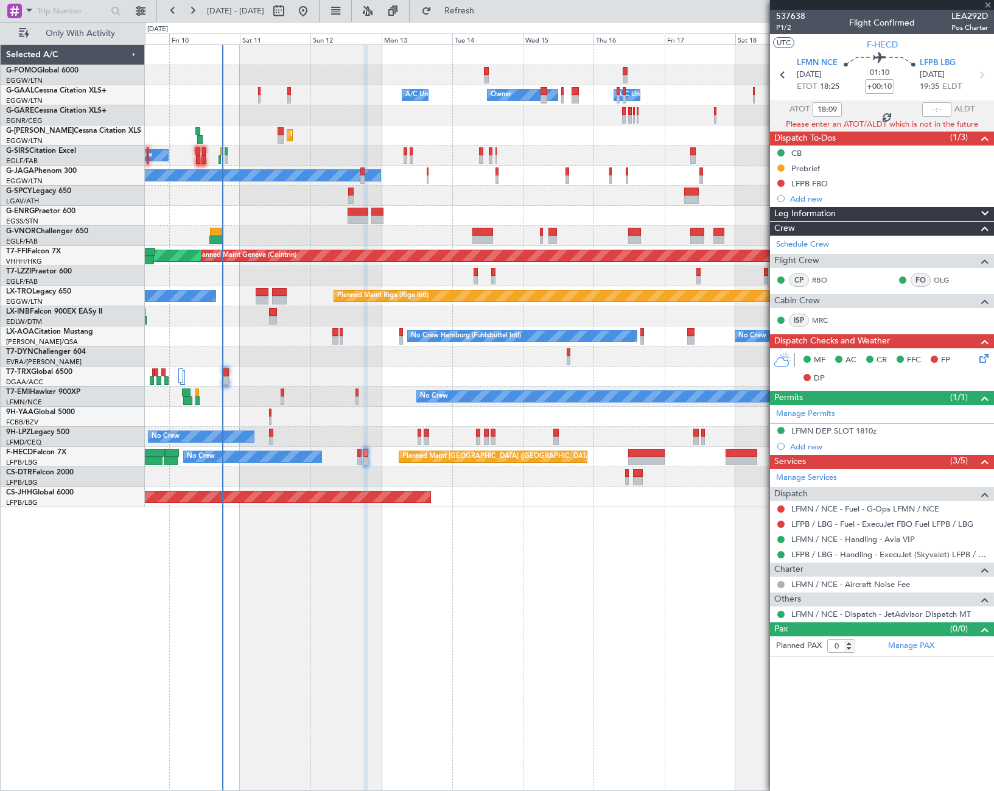
type input "-00:05"
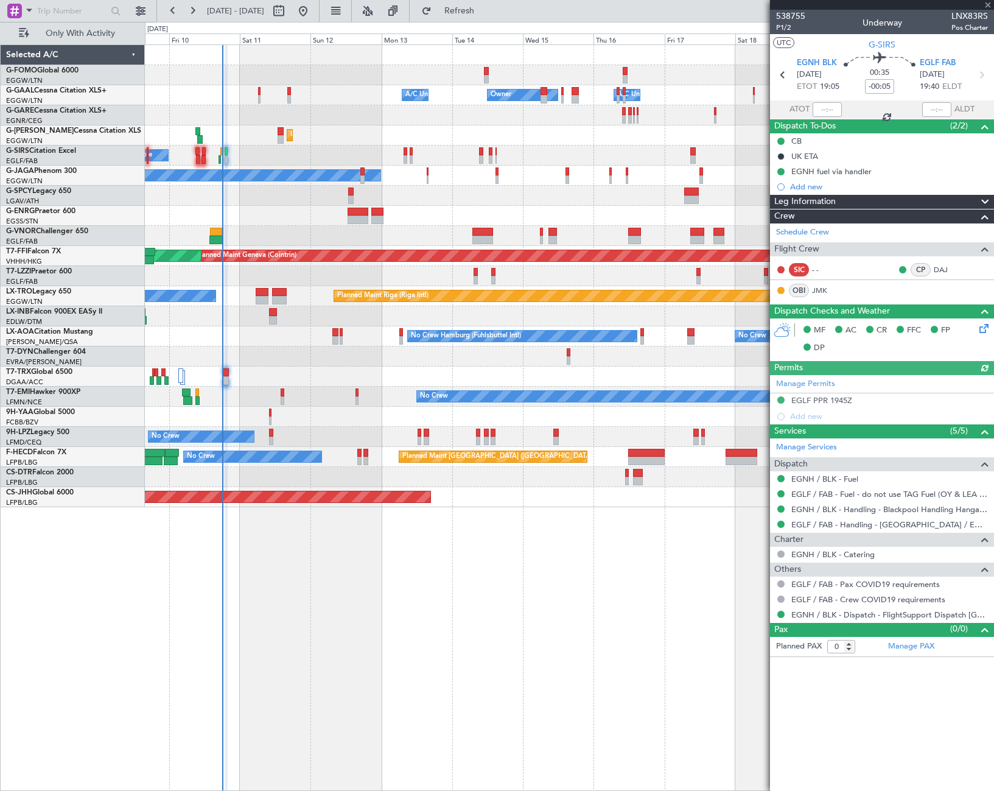
click at [825, 108] on div at bounding box center [827, 109] width 29 height 15
click at [825, 105] on div at bounding box center [827, 109] width 29 height 15
click at [829, 113] on input "text" at bounding box center [827, 109] width 29 height 15
type input "1809"
click at [416, 632] on div "Owner Owner A/C Unavailable A/C Unavailable Unplanned Maint London (Luton) Plan…" at bounding box center [569, 417] width 849 height 746
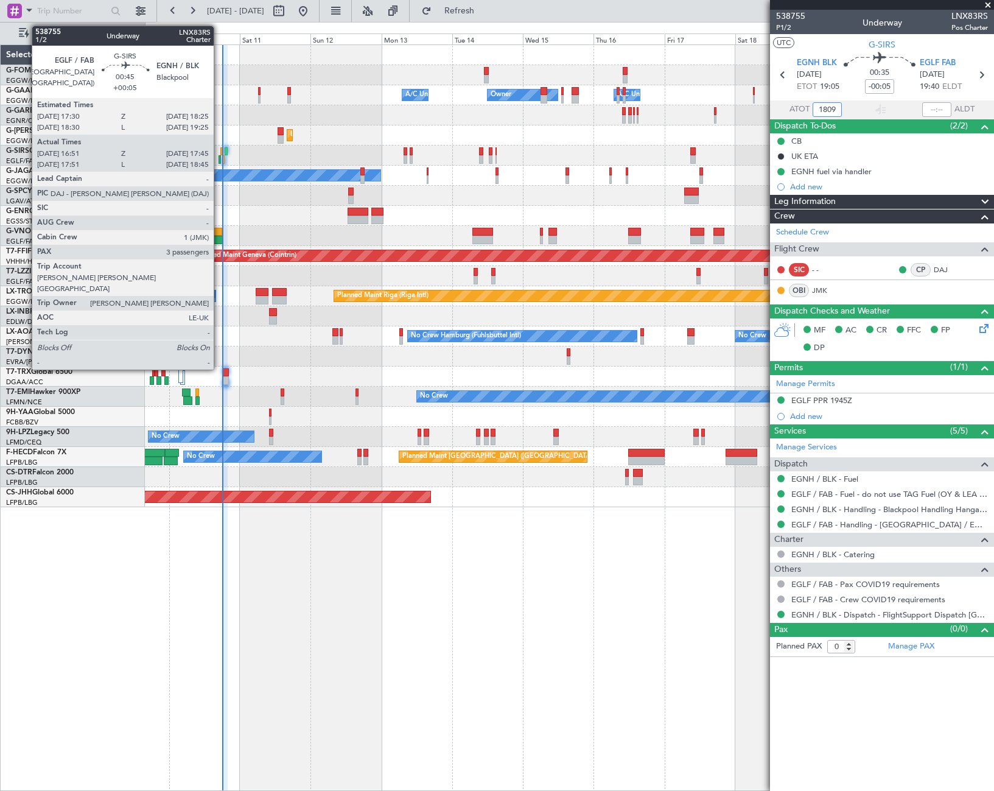
click at [219, 158] on div at bounding box center [219, 159] width 3 height 9
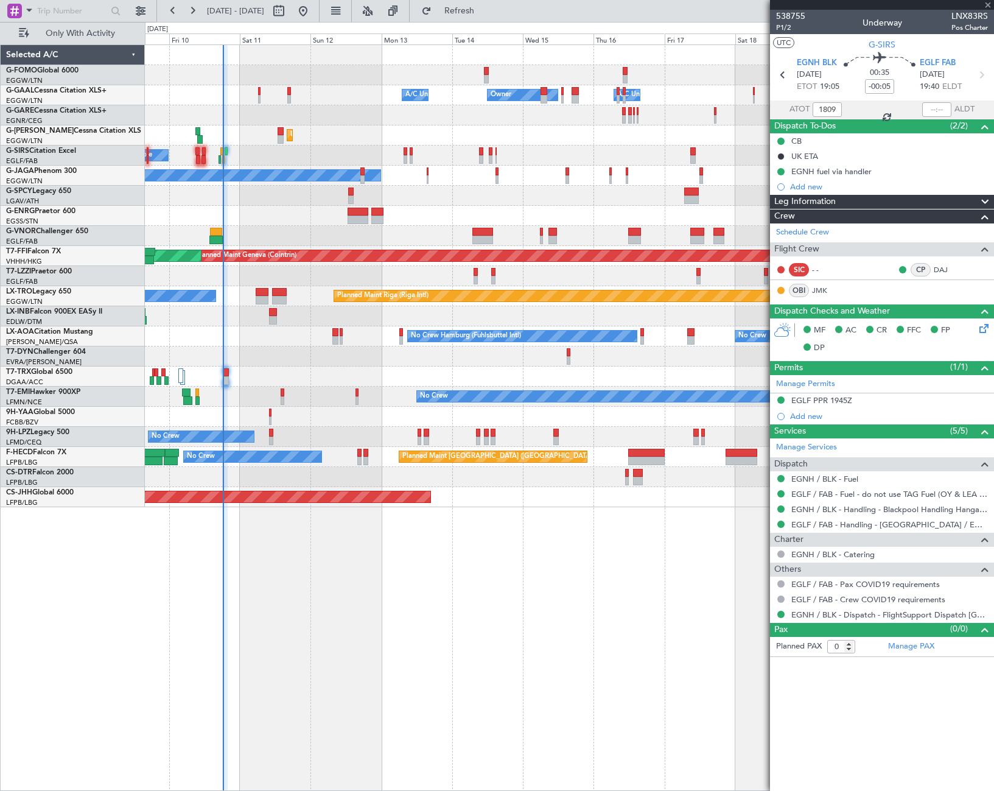
type input "+00:05"
type input "16:51"
type input "17:35"
type input "3"
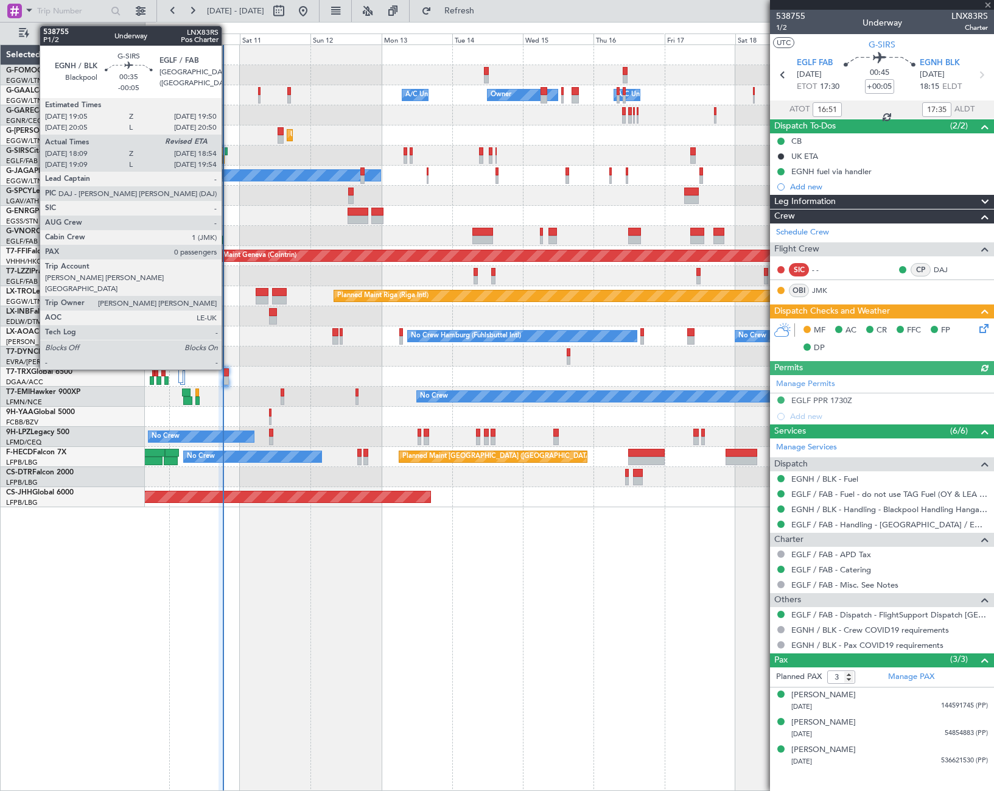
click at [227, 152] on div at bounding box center [226, 151] width 2 height 9
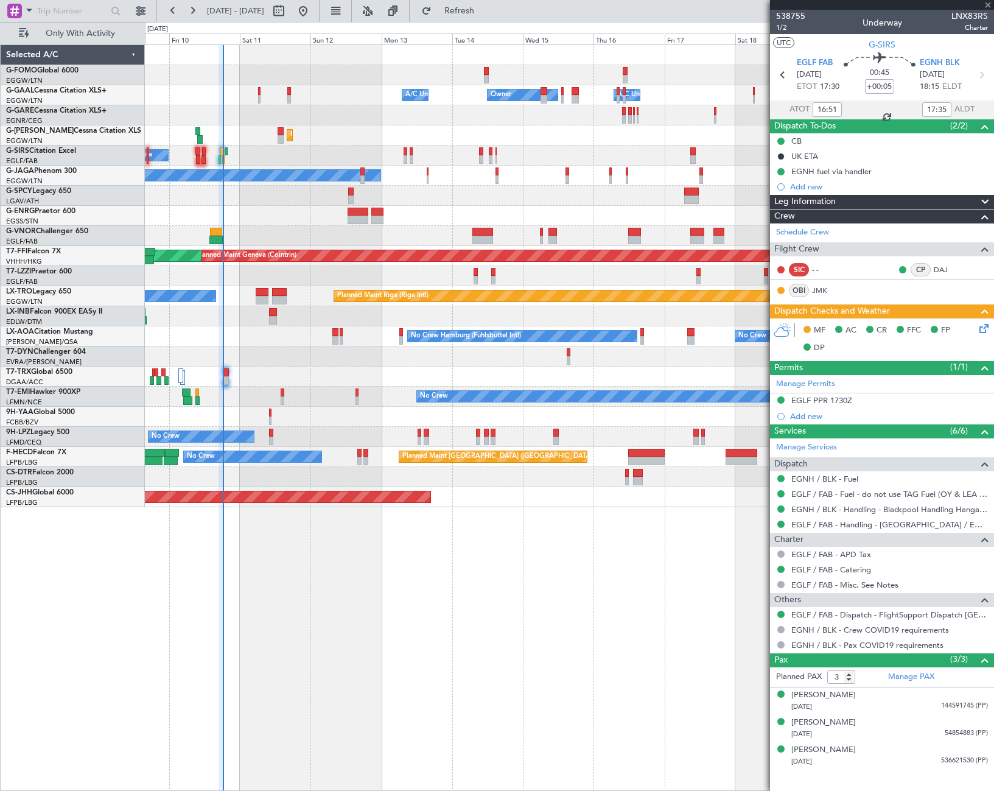
type input "-00:05"
type input "18:09"
type input "0"
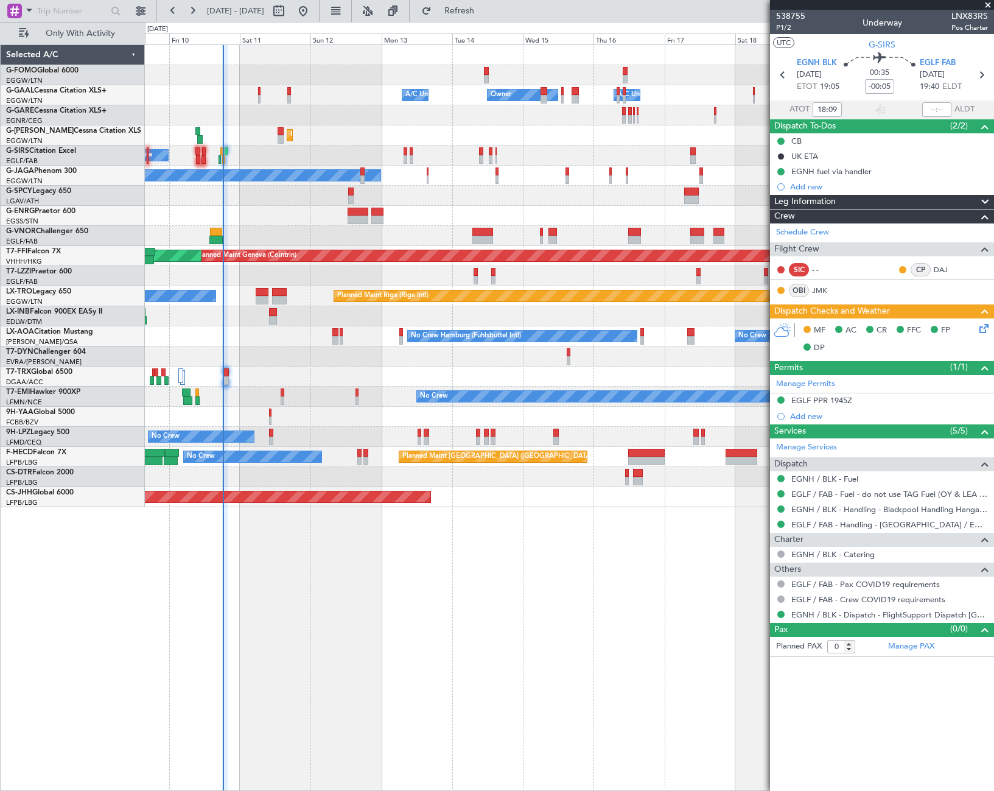
click at [495, 578] on div "Owner Owner A/C Unavailable A/C Unavailable Unplanned Maint [GEOGRAPHIC_DATA] (…" at bounding box center [569, 417] width 849 height 746
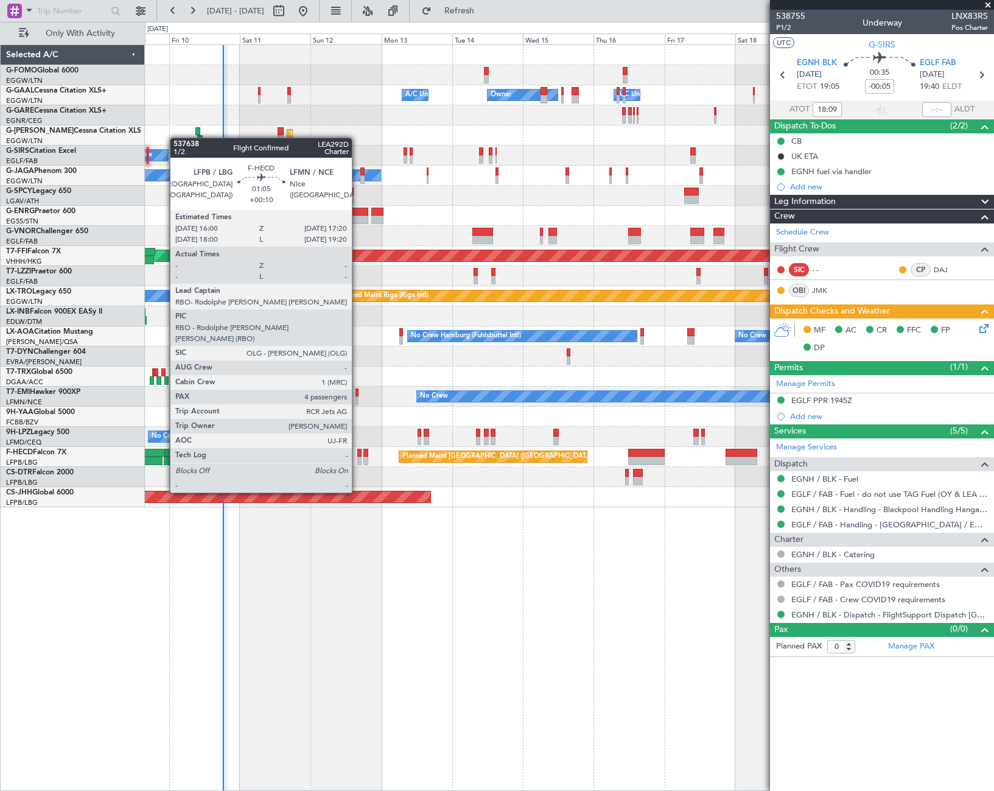
click at [357, 458] on div at bounding box center [359, 460] width 4 height 9
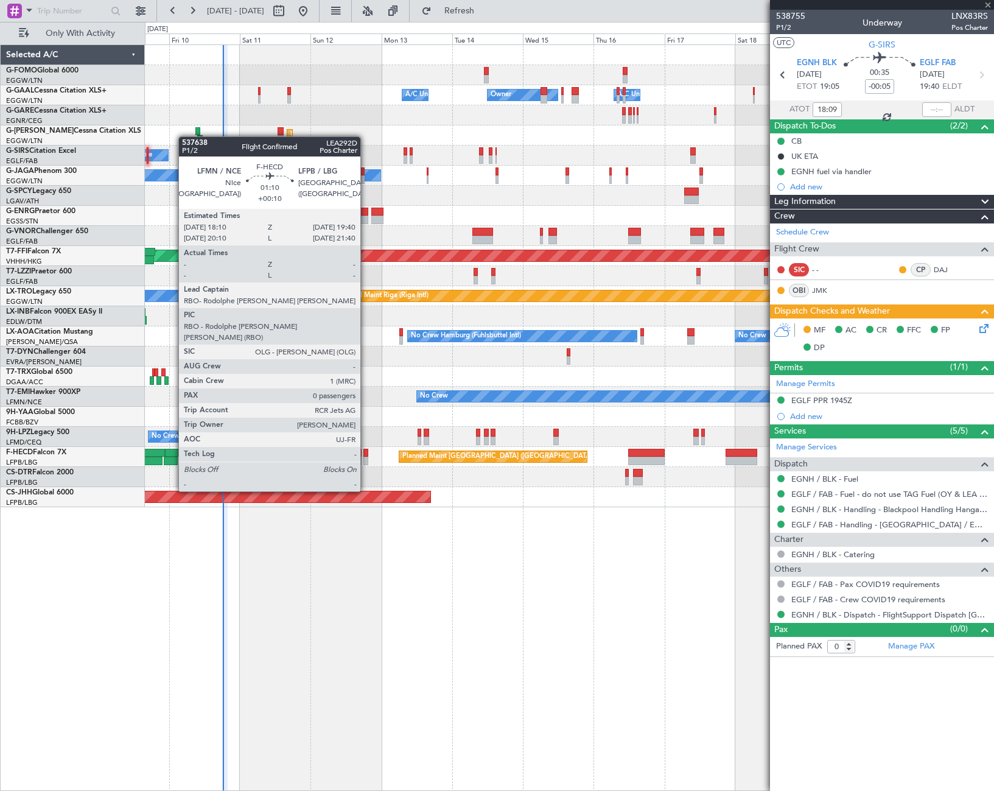
type input "+00:10"
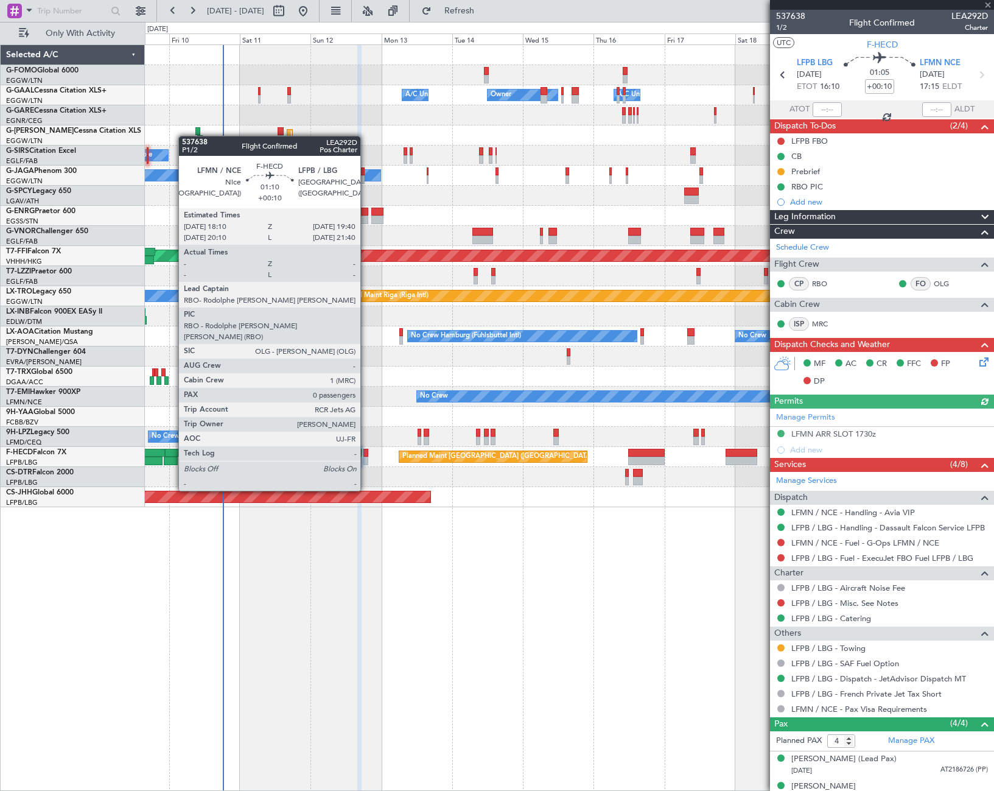
click at [366, 456] on div at bounding box center [365, 460] width 5 height 9
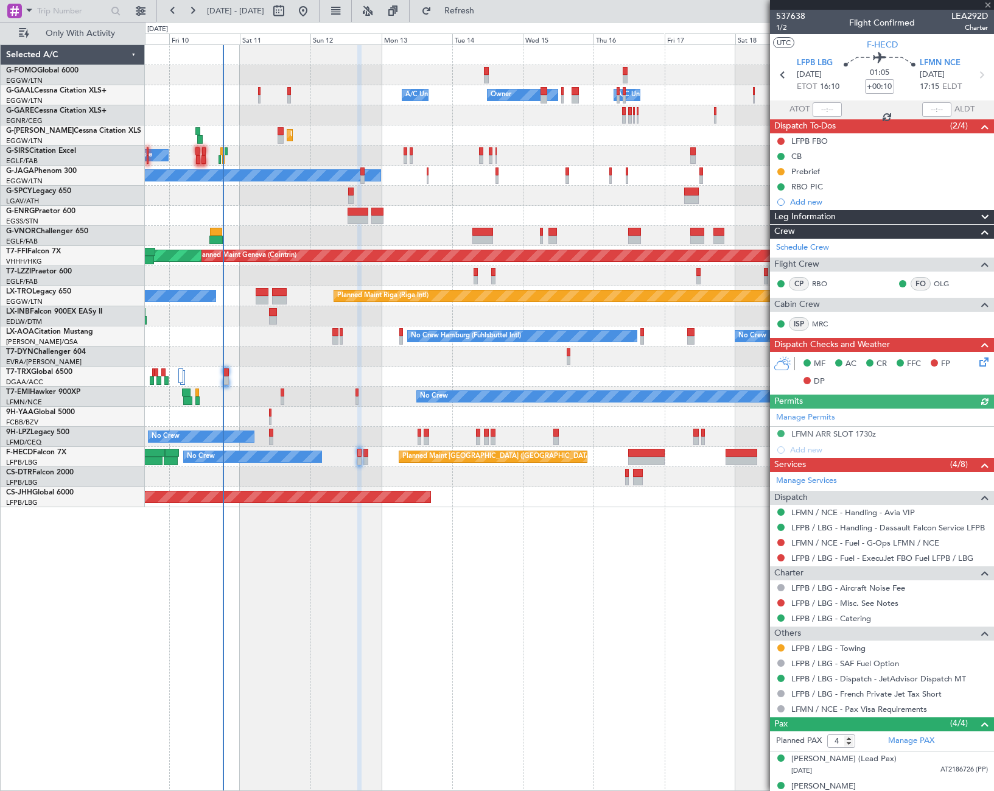
type input "0"
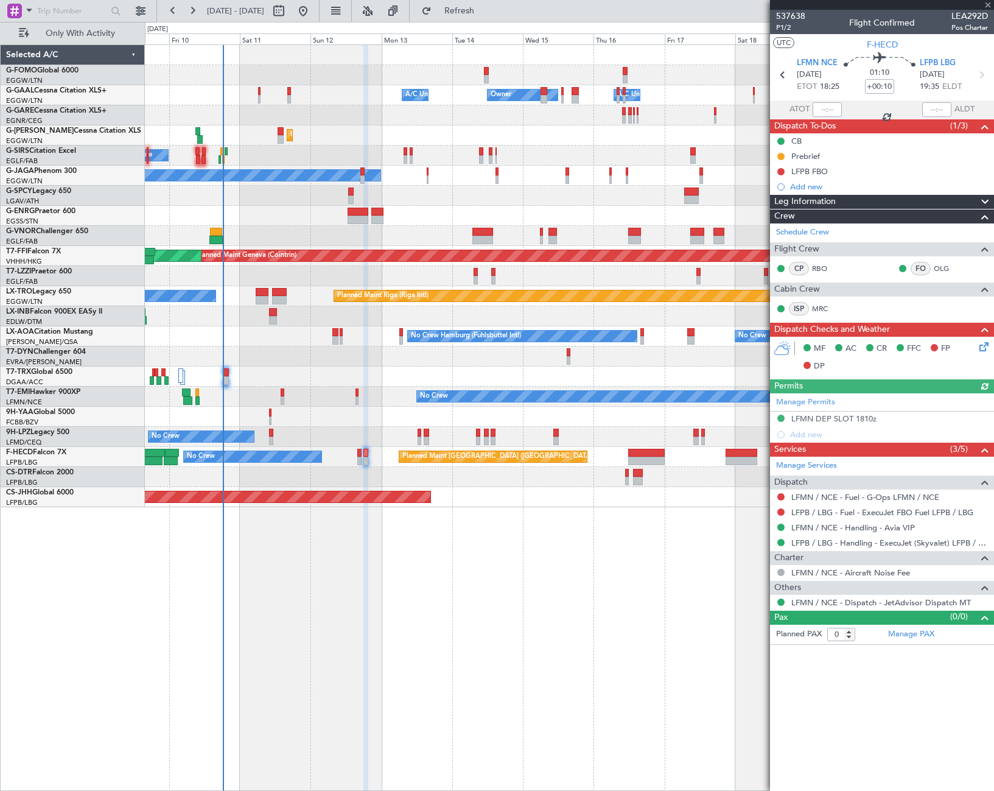
click at [498, 600] on div "Owner Owner A/C Unavailable A/C Unavailable Unplanned Maint [GEOGRAPHIC_DATA] (…" at bounding box center [569, 417] width 849 height 746
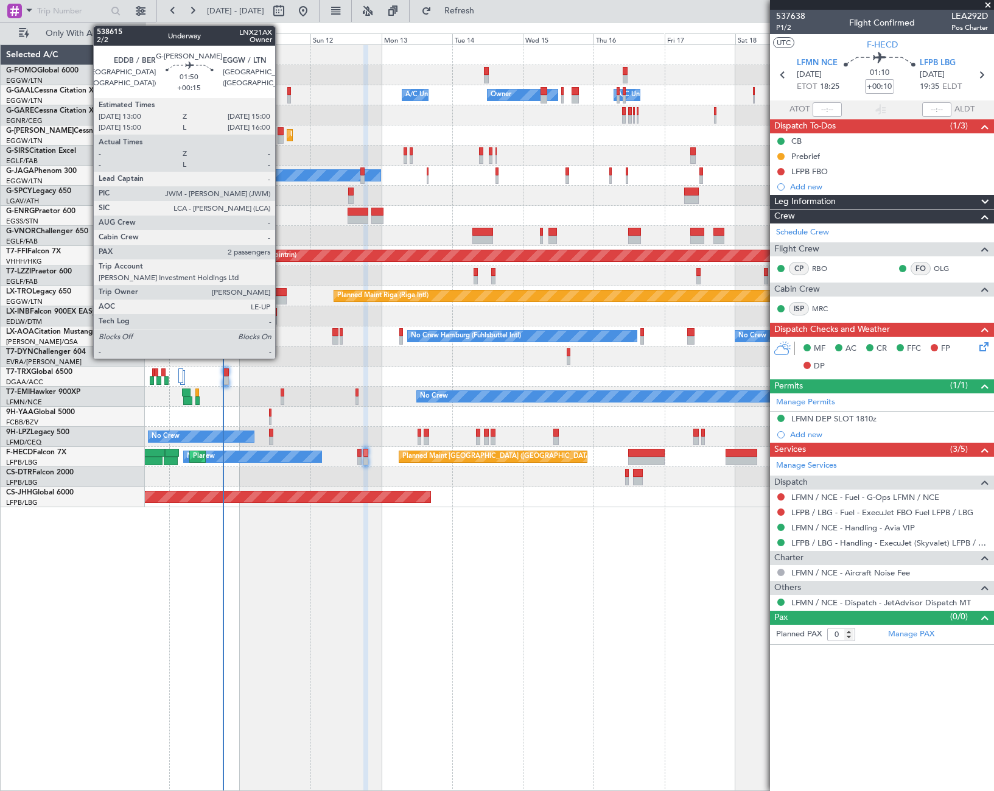
click at [281, 136] on div at bounding box center [281, 139] width 6 height 9
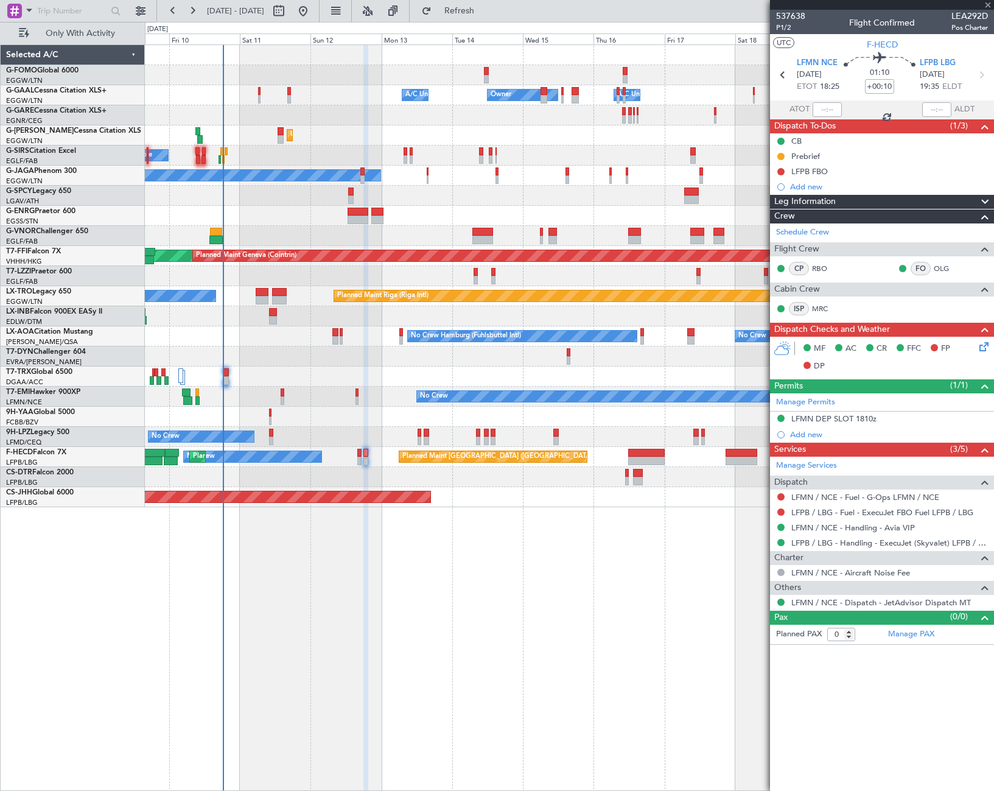
type input "+00:15"
type input "2"
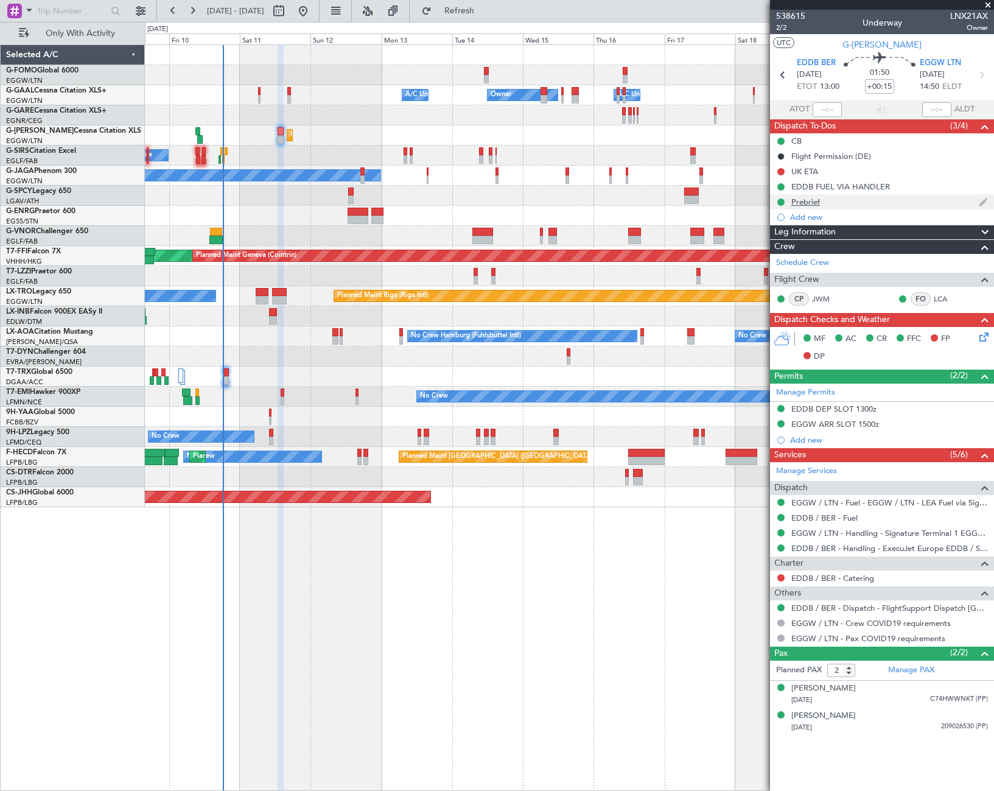
click at [811, 197] on div "Prebrief" at bounding box center [805, 202] width 29 height 10
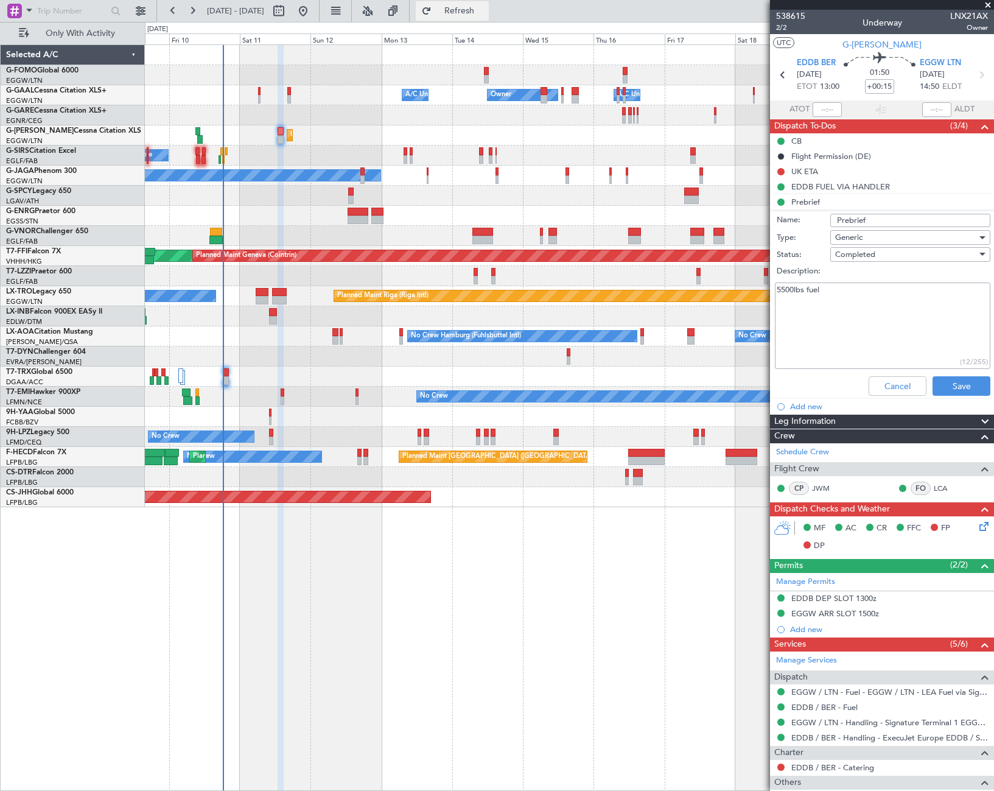
click at [485, 7] on span "Refresh" at bounding box center [459, 11] width 51 height 9
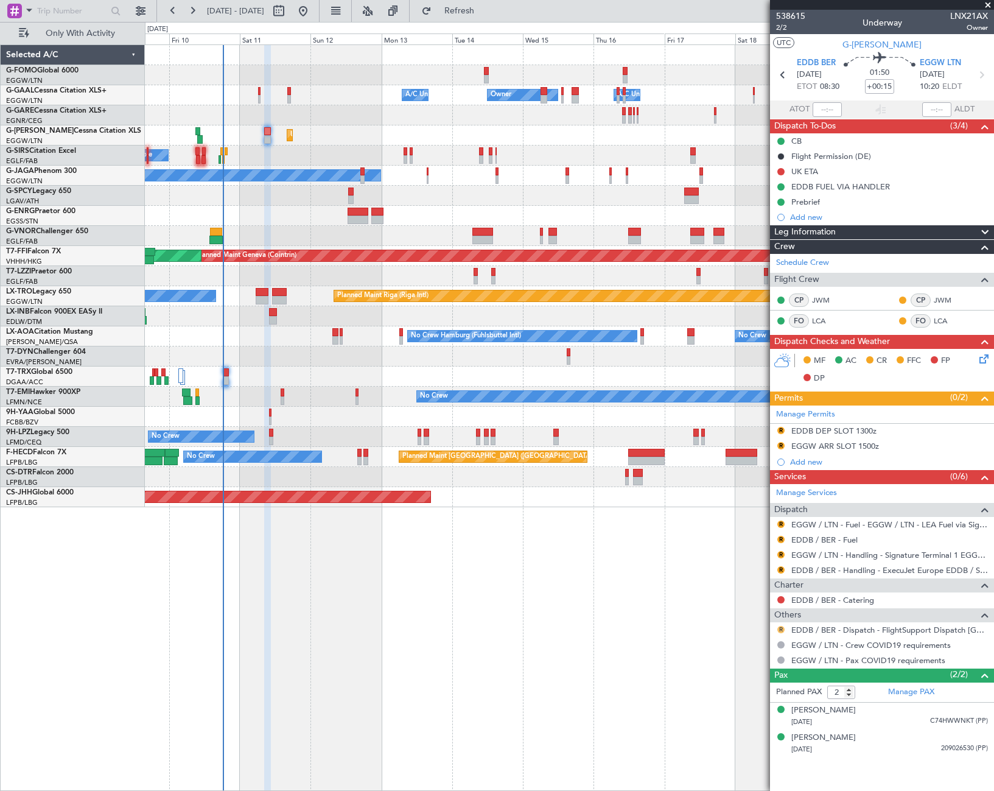
click at [782, 629] on button "R" at bounding box center [780, 629] width 7 height 7
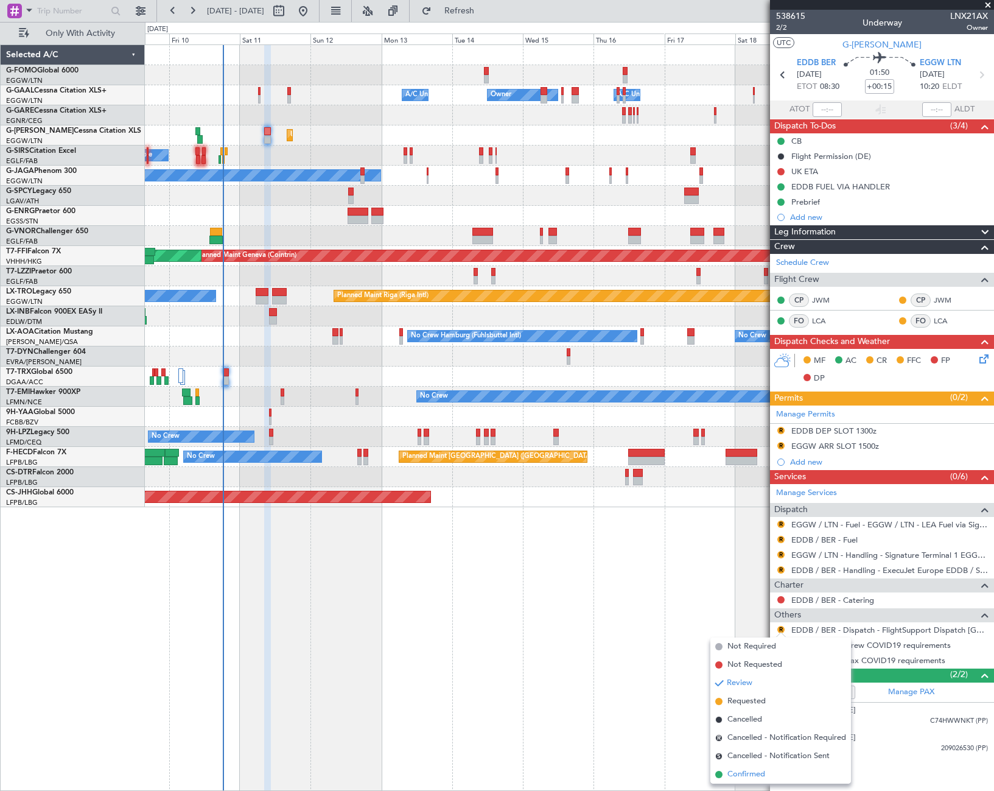
click at [746, 777] on span "Confirmed" at bounding box center [746, 774] width 38 height 12
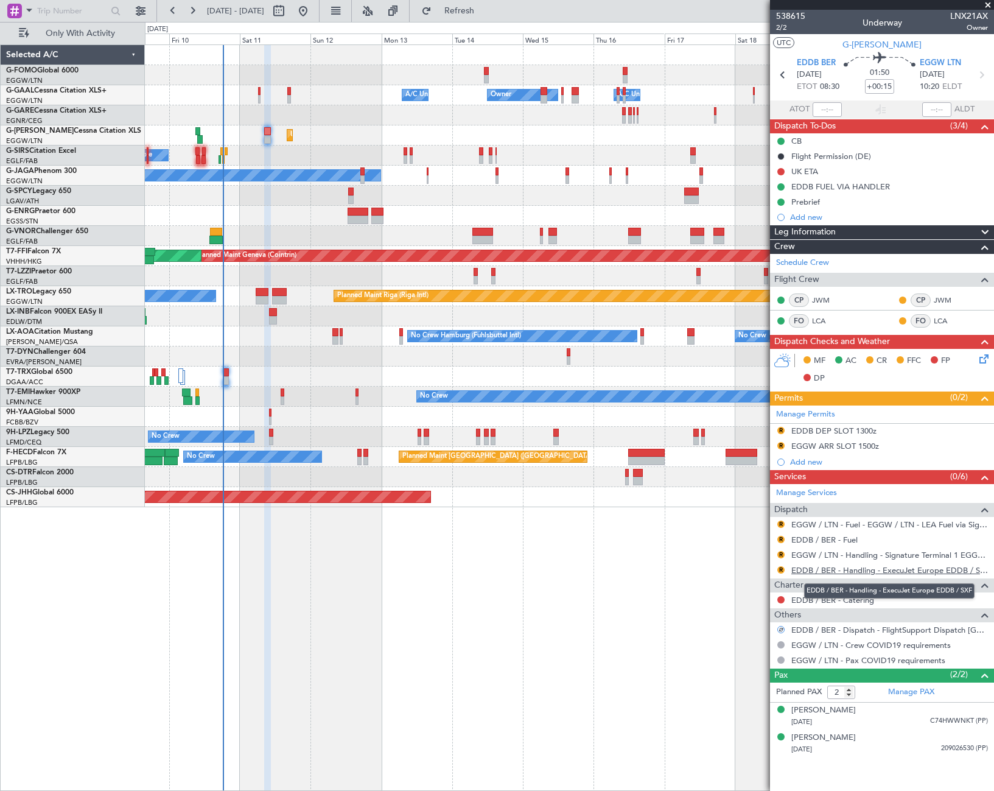
click at [883, 570] on link "EDDB / BER - Handling - ExecuJet Europe EDDB / SXF" at bounding box center [889, 570] width 197 height 10
click at [853, 427] on div "EDDB DEP SLOT 1300z" at bounding box center [833, 430] width 85 height 10
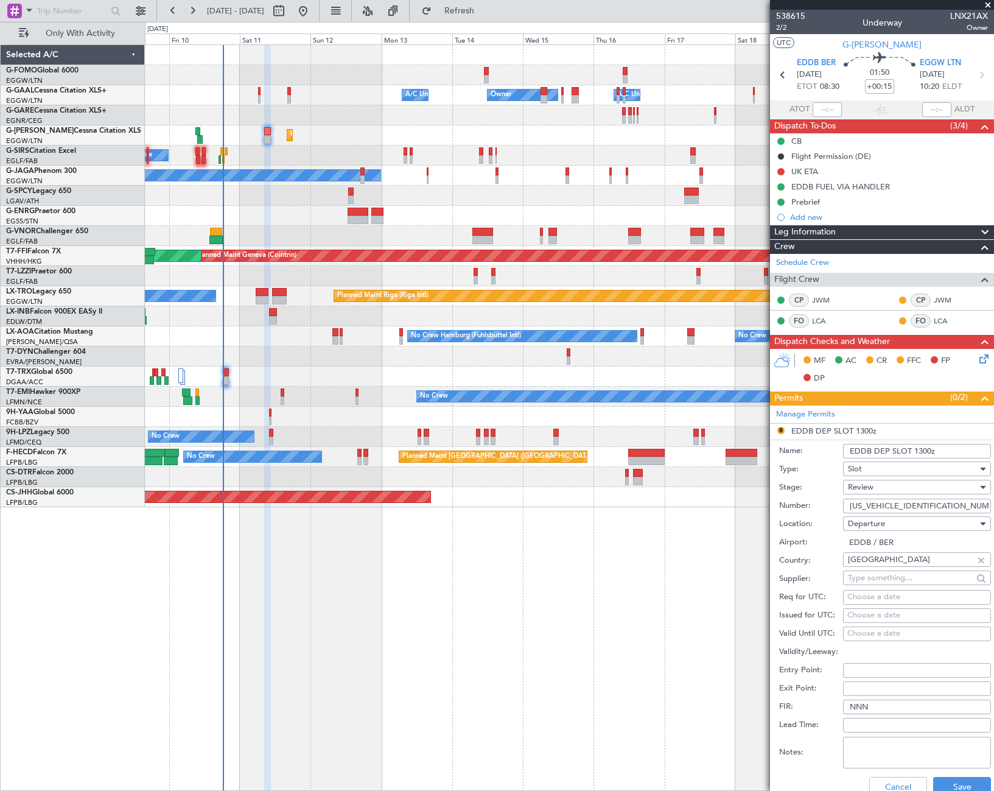
click at [926, 449] on input "EDDB DEP SLOT 1300z" at bounding box center [917, 451] width 148 height 15
type input "EDDB DEP SLOT 0830z"
click at [906, 483] on div "Review" at bounding box center [913, 487] width 130 height 18
click at [886, 568] on span "Requested" at bounding box center [912, 567] width 128 height 18
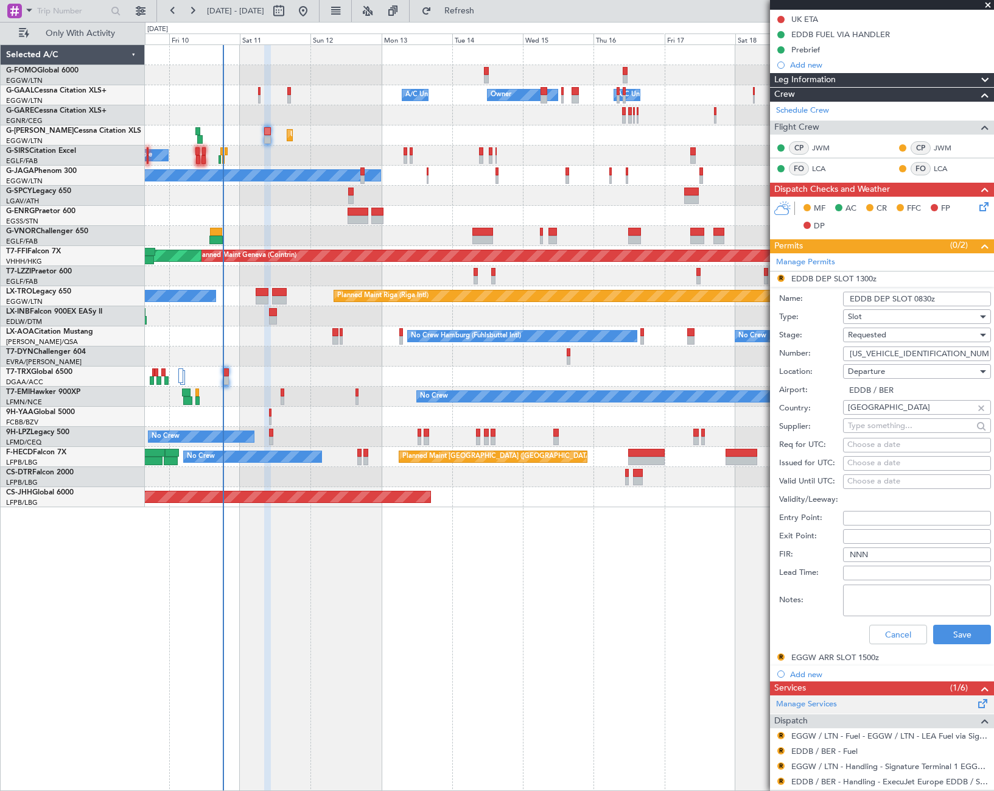
scroll to position [243, 0]
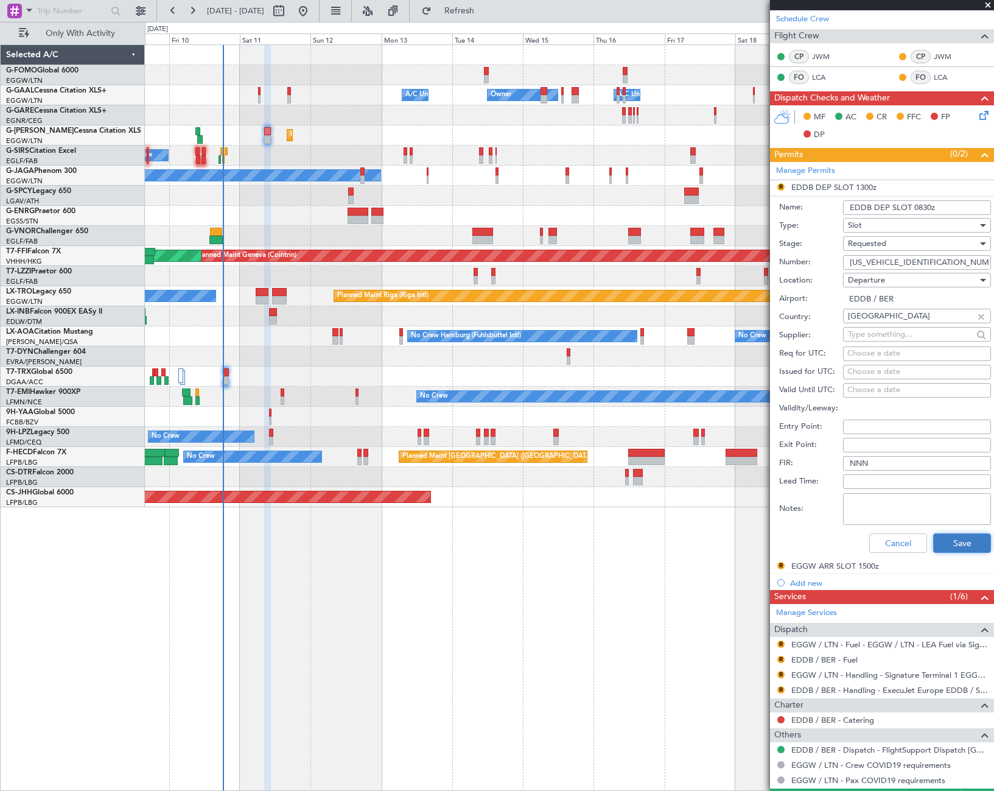
click at [962, 543] on button "Save" at bounding box center [962, 542] width 58 height 19
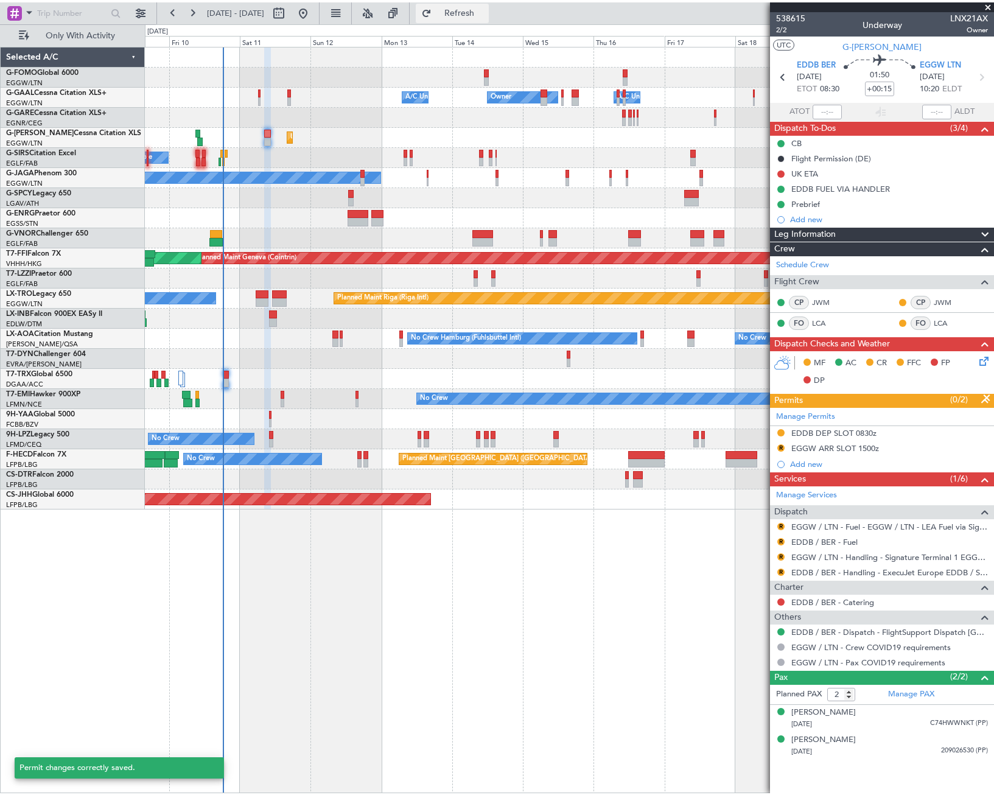
scroll to position [0, 0]
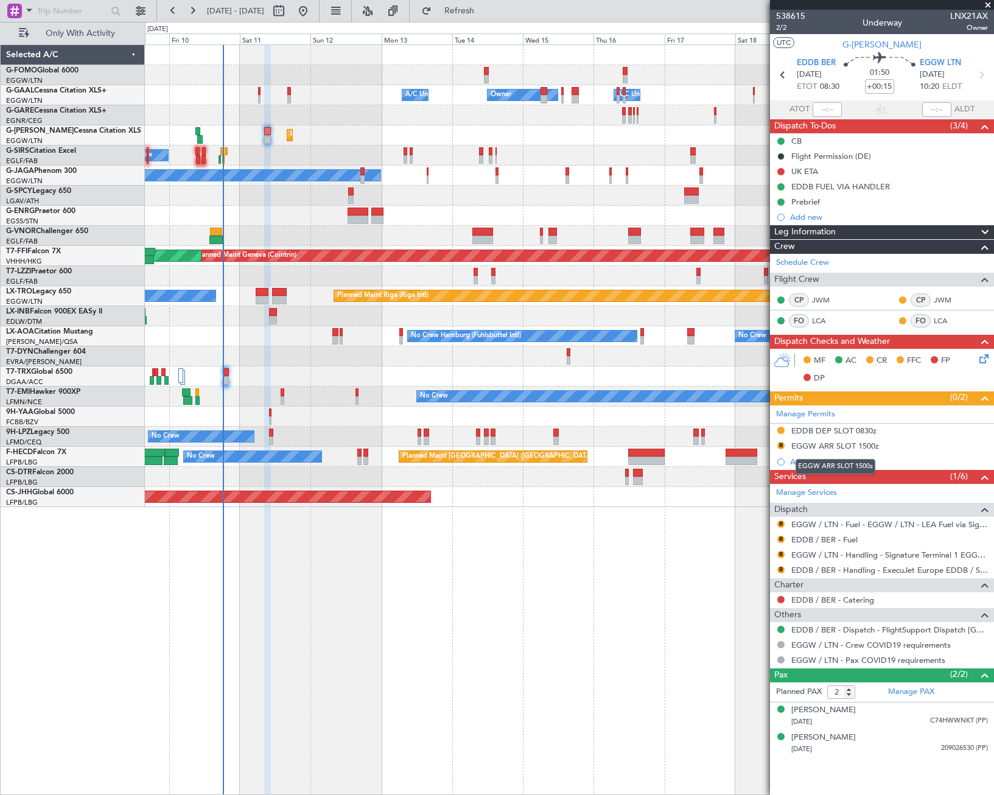
drag, startPoint x: 834, startPoint y: 444, endPoint x: 842, endPoint y: 446, distance: 8.1
click at [834, 444] on div "EGGW ARR SLOT 1500z" at bounding box center [835, 446] width 88 height 10
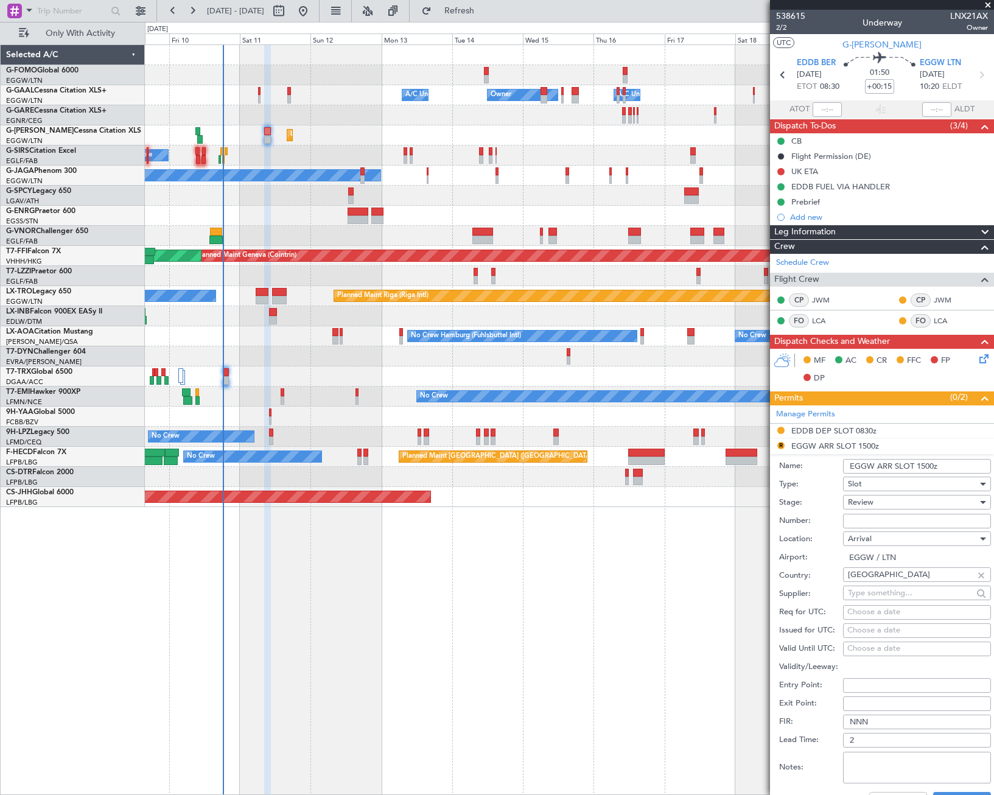
click at [930, 466] on input "EGGW ARR SLOT 1500z" at bounding box center [917, 466] width 148 height 15
type input "EGGW ARR SLOT 1020z"
click at [915, 498] on div "Review" at bounding box center [913, 502] width 130 height 18
click at [887, 584] on span "Requested" at bounding box center [912, 582] width 128 height 18
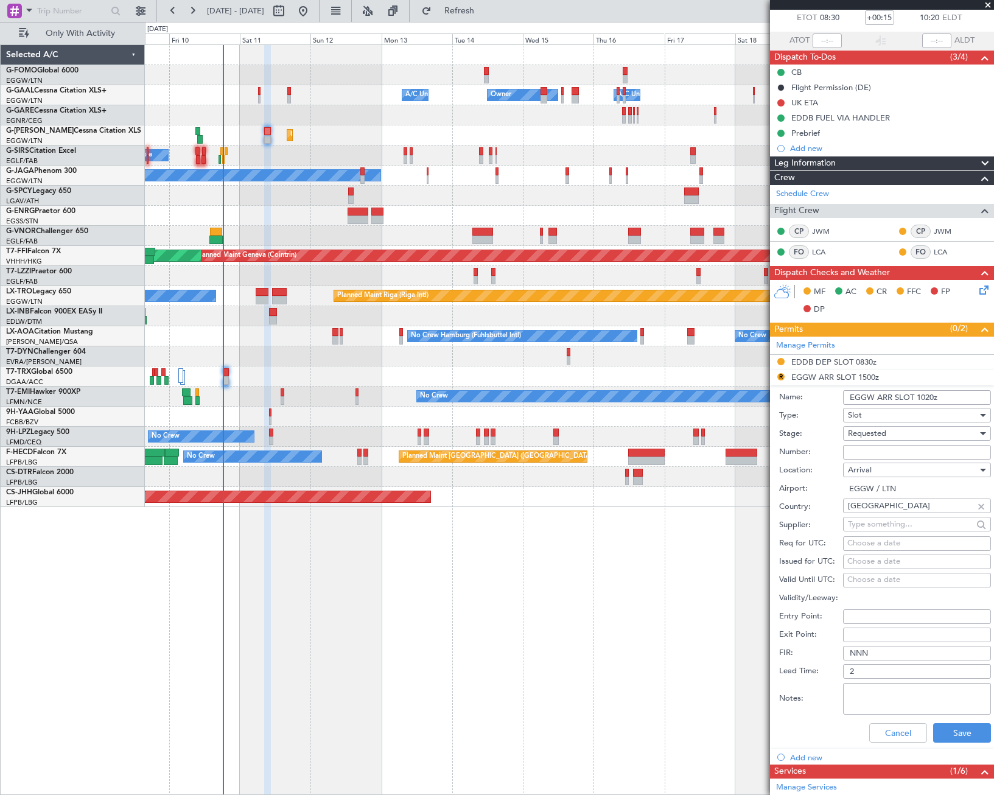
scroll to position [122, 0]
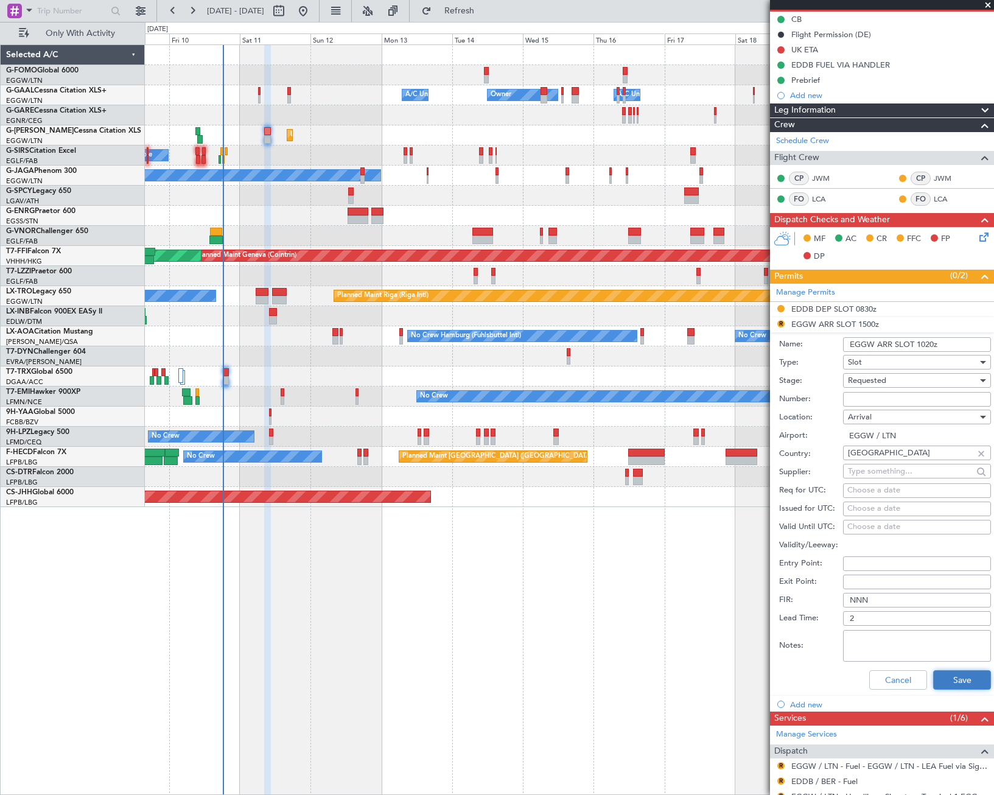
click at [967, 688] on button "Save" at bounding box center [962, 679] width 58 height 19
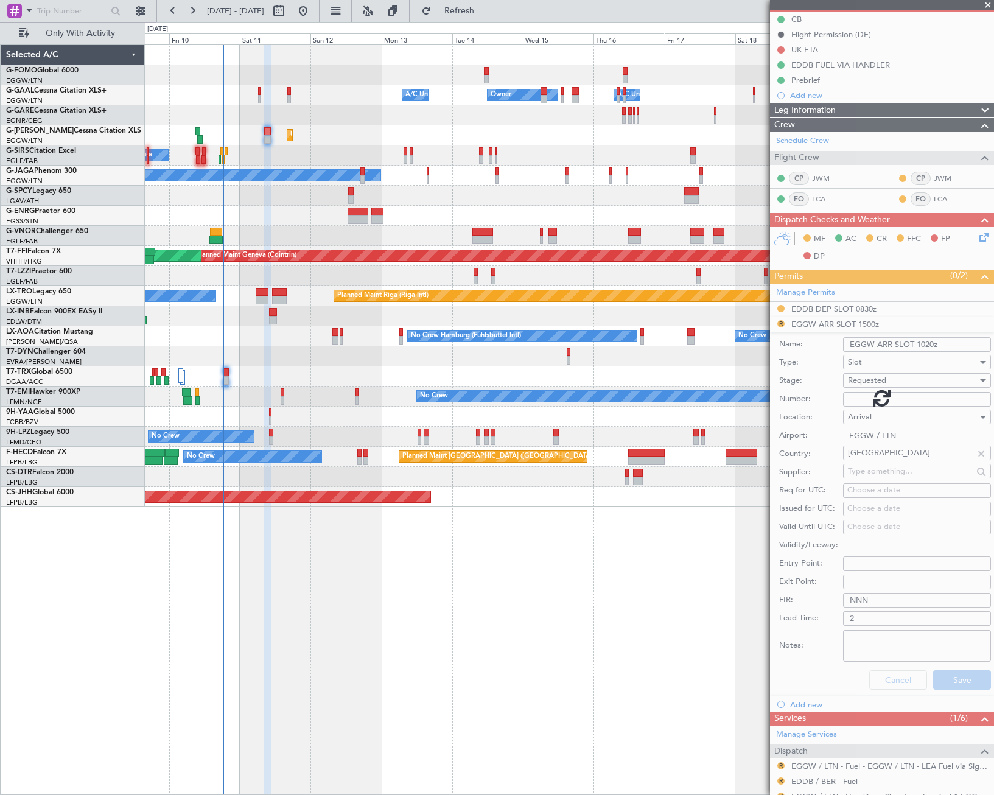
scroll to position [0, 0]
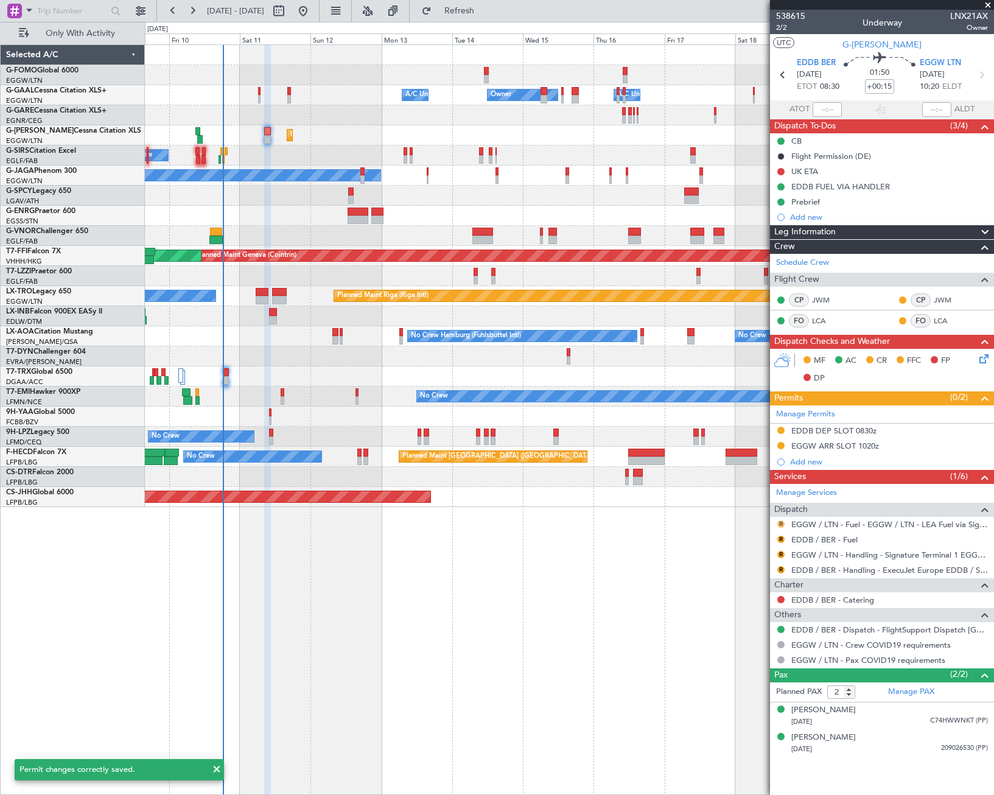
click at [779, 523] on button "R" at bounding box center [780, 523] width 7 height 7
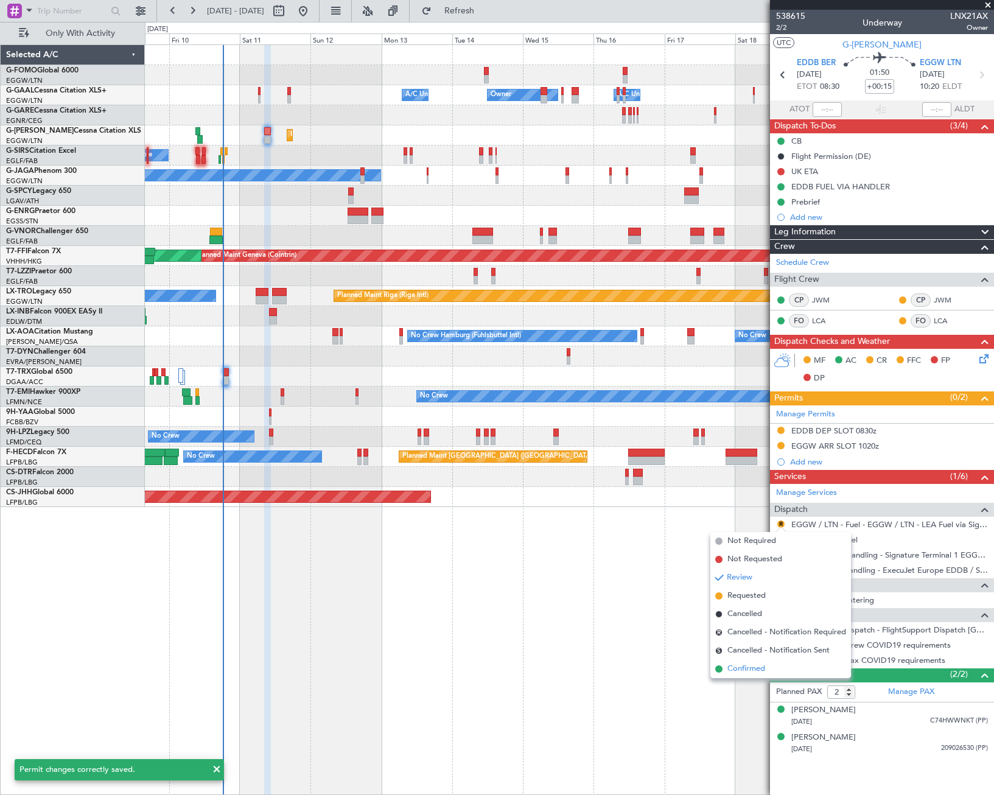
click at [744, 667] on span "Confirmed" at bounding box center [746, 669] width 38 height 12
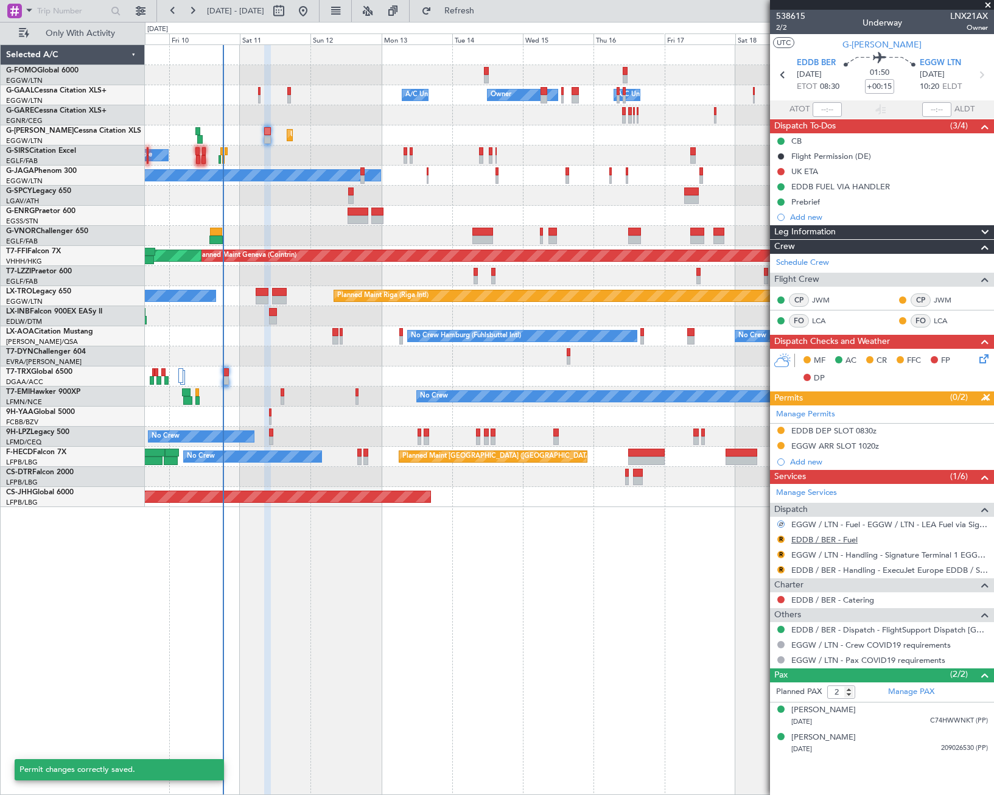
click at [836, 541] on link "EDDB / BER - Fuel" at bounding box center [824, 539] width 66 height 10
click at [780, 555] on button "R" at bounding box center [780, 554] width 7 height 7
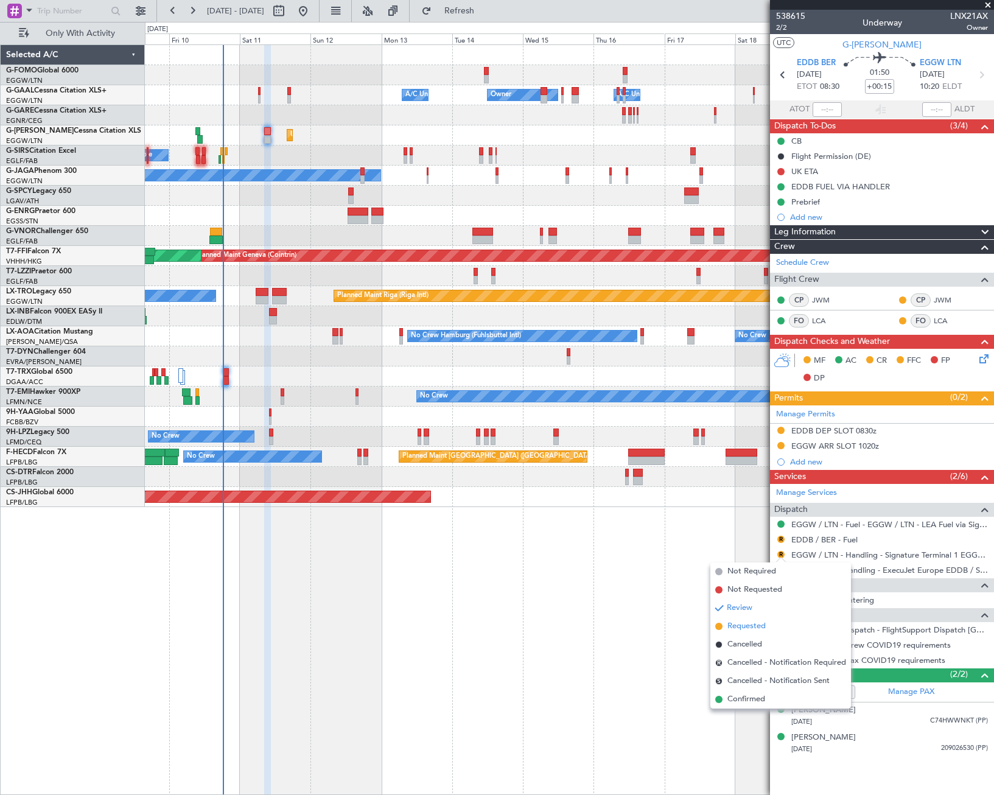
click at [749, 624] on span "Requested" at bounding box center [746, 626] width 38 height 12
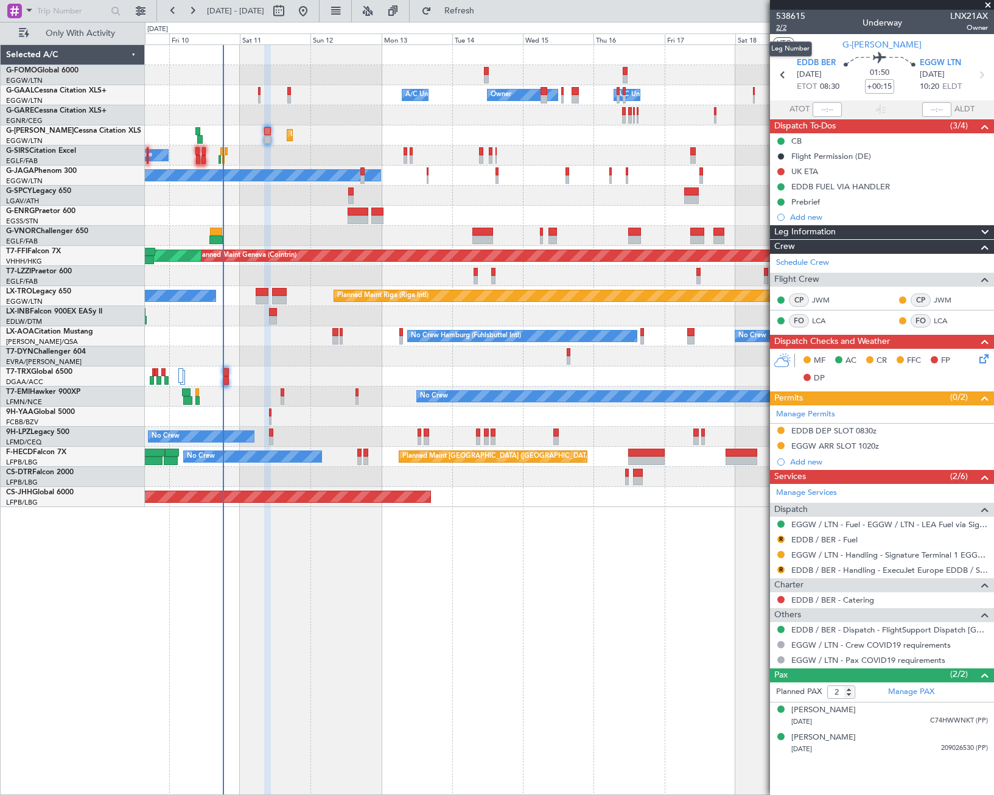
click at [782, 27] on span "2/2" at bounding box center [790, 28] width 29 height 10
click at [485, 12] on span "Refresh" at bounding box center [459, 11] width 51 height 9
click at [984, 362] on icon at bounding box center [982, 357] width 10 height 10
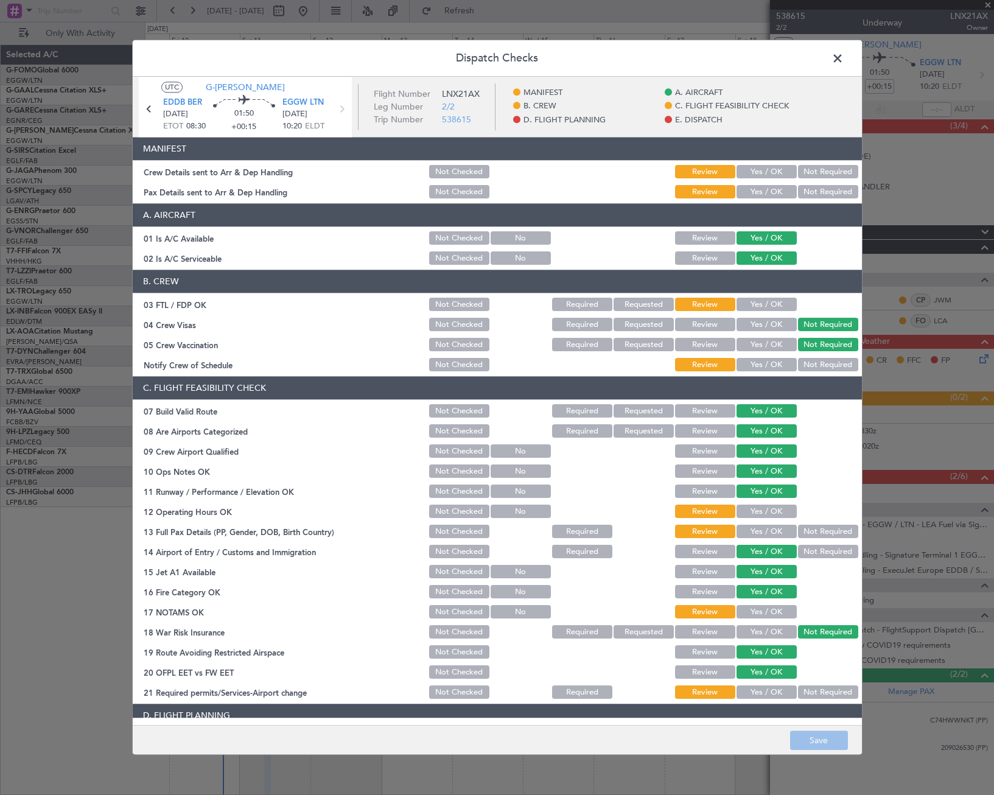
click at [764, 175] on button "Yes / OK" at bounding box center [766, 172] width 60 height 13
click at [761, 186] on button "Yes / OK" at bounding box center [766, 192] width 60 height 13
click at [766, 512] on button "Yes / OK" at bounding box center [766, 511] width 60 height 13
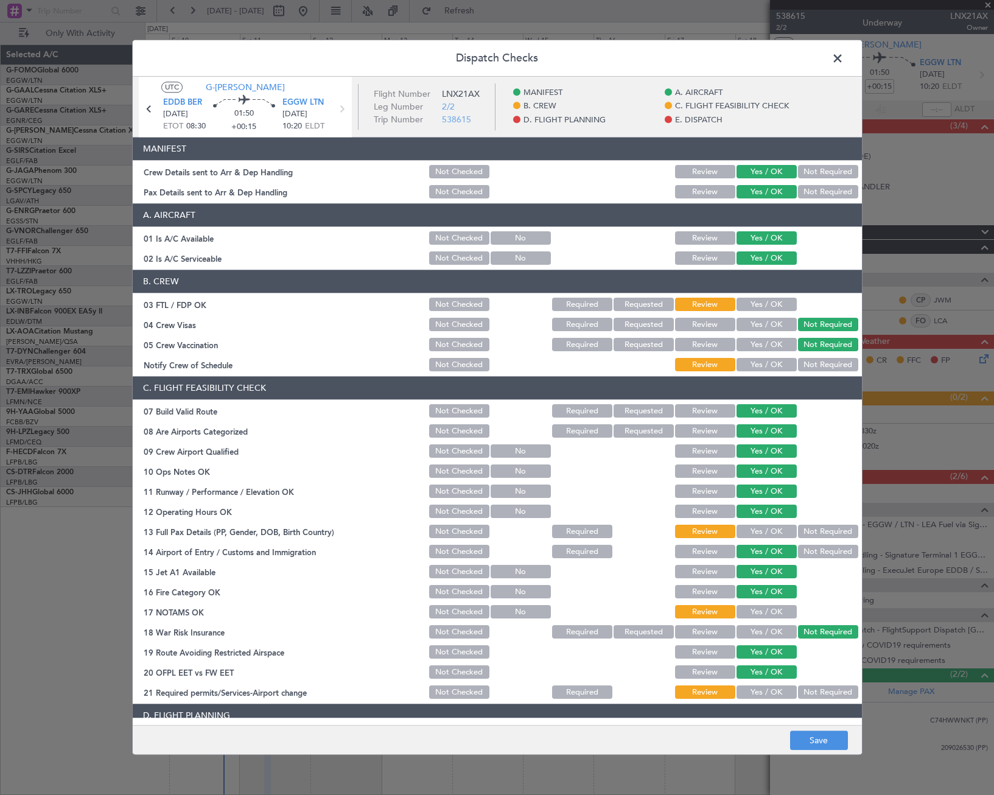
click at [768, 533] on button "Yes / OK" at bounding box center [766, 531] width 60 height 13
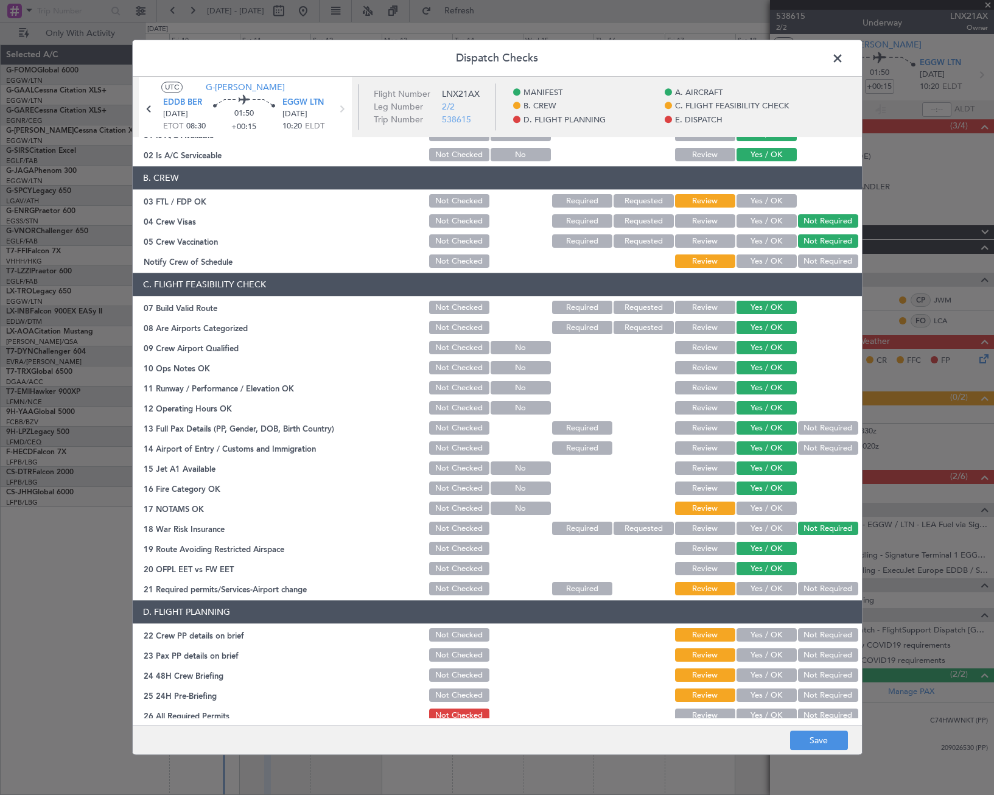
scroll to position [183, 0]
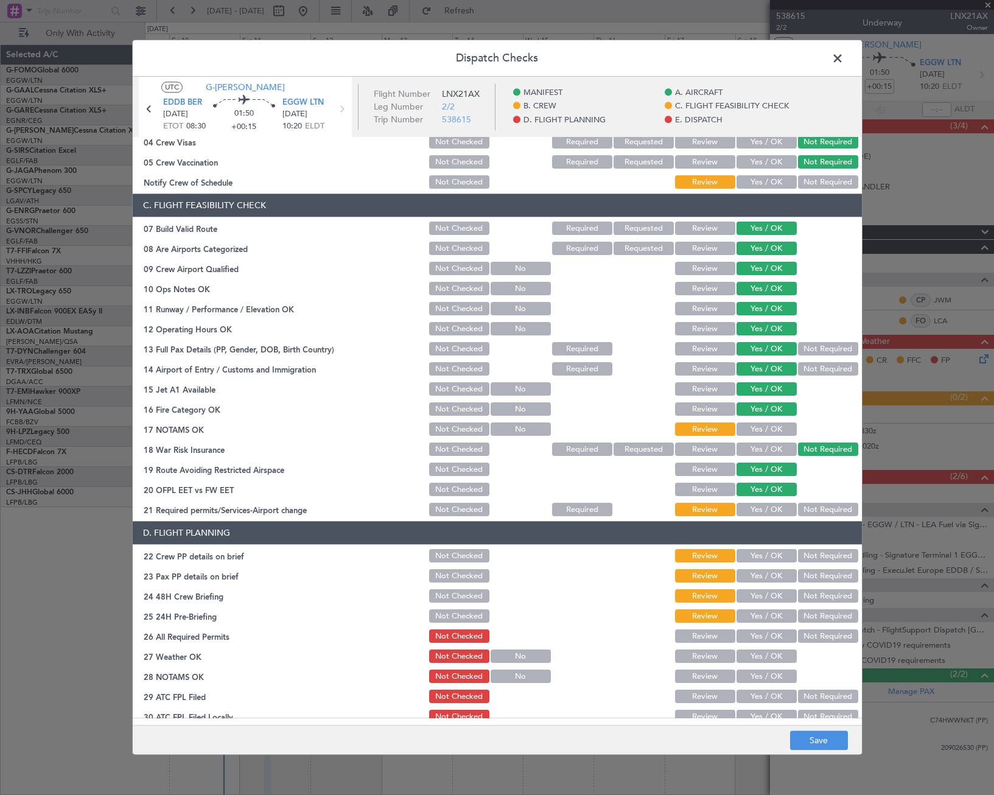
click at [775, 427] on button "Yes / OK" at bounding box center [766, 429] width 60 height 13
click at [775, 502] on div "Yes / OK" at bounding box center [765, 510] width 61 height 17
click at [781, 506] on button "Yes / OK" at bounding box center [766, 509] width 60 height 13
click at [771, 552] on button "Yes / OK" at bounding box center [766, 556] width 60 height 13
click at [777, 573] on button "Yes / OK" at bounding box center [766, 576] width 60 height 13
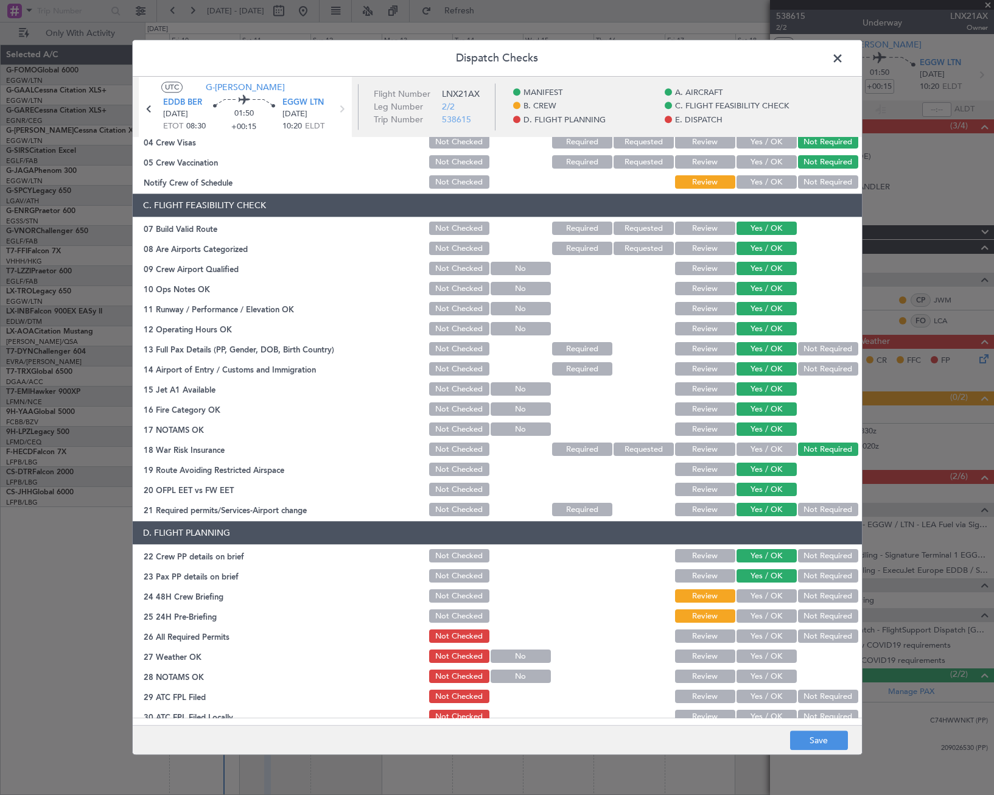
click at [774, 598] on button "Yes / OK" at bounding box center [766, 596] width 60 height 13
click at [808, 620] on button "Not Required" at bounding box center [828, 616] width 60 height 13
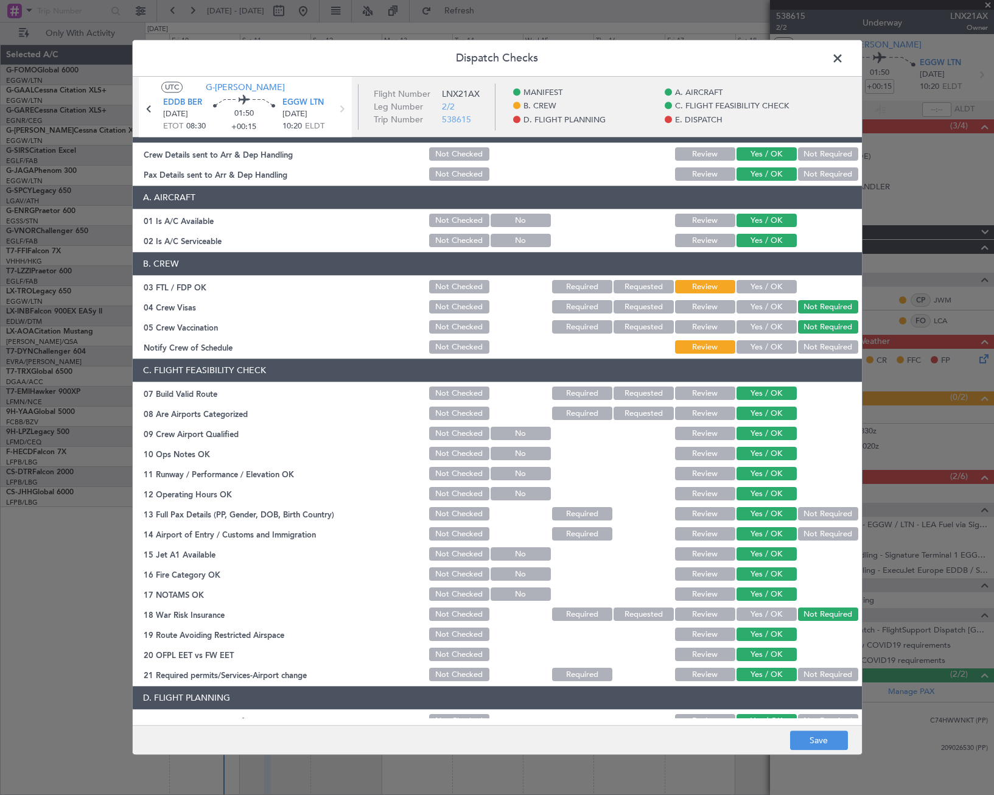
scroll to position [0, 0]
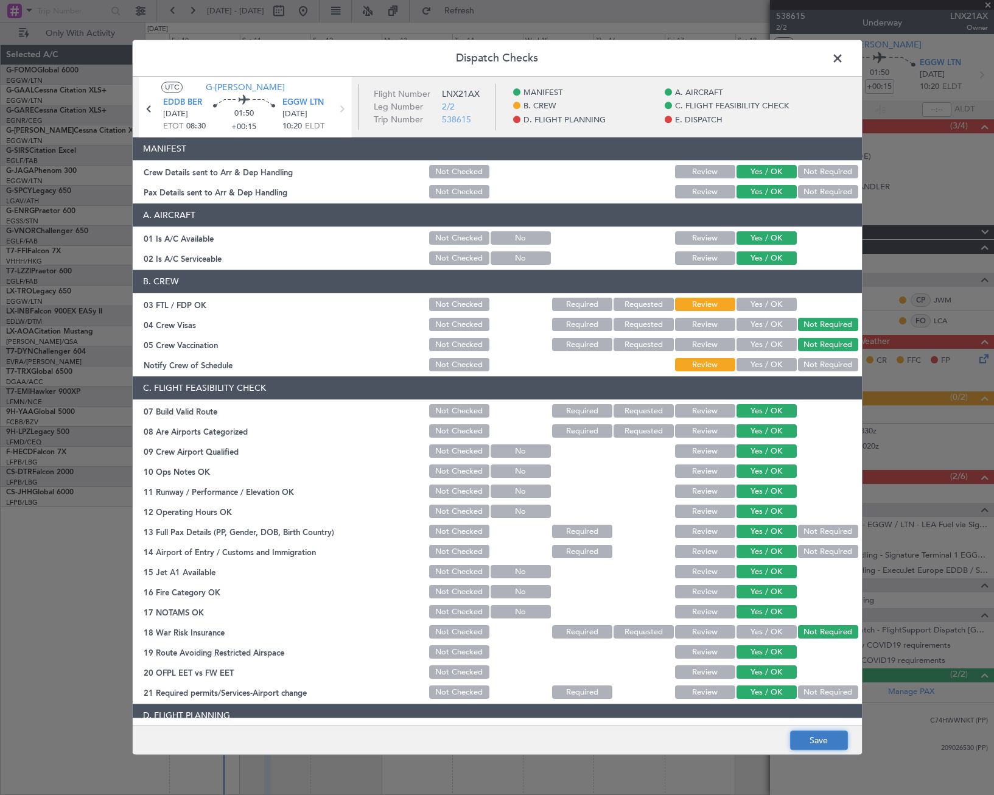
click at [835, 739] on button "Save" at bounding box center [819, 740] width 58 height 19
click at [844, 61] on span at bounding box center [844, 61] width 0 height 24
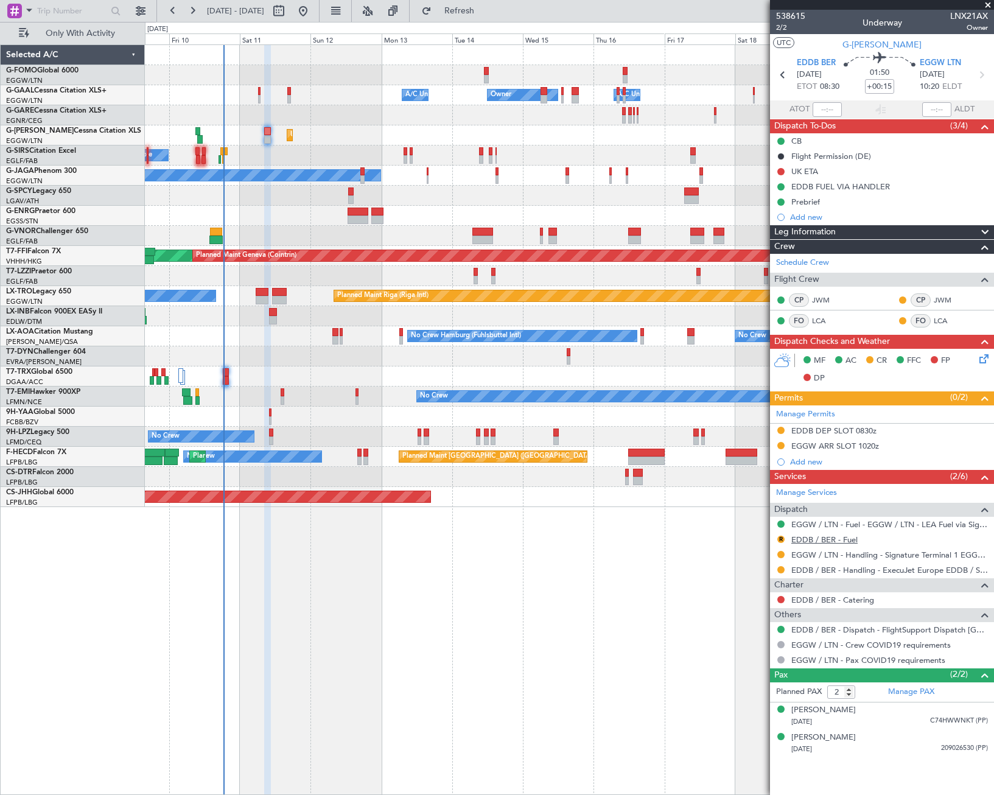
click at [834, 537] on link "EDDB / BER - Fuel" at bounding box center [824, 539] width 66 height 10
click at [781, 537] on button "R" at bounding box center [780, 539] width 7 height 7
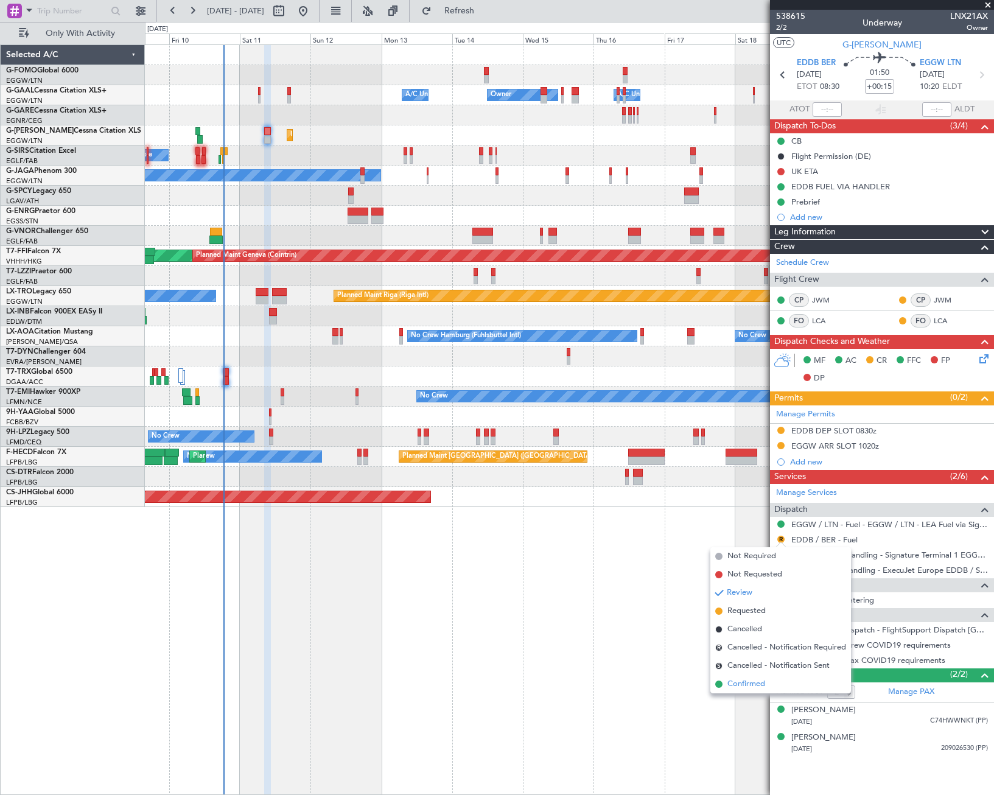
click at [738, 687] on span "Confirmed" at bounding box center [746, 684] width 38 height 12
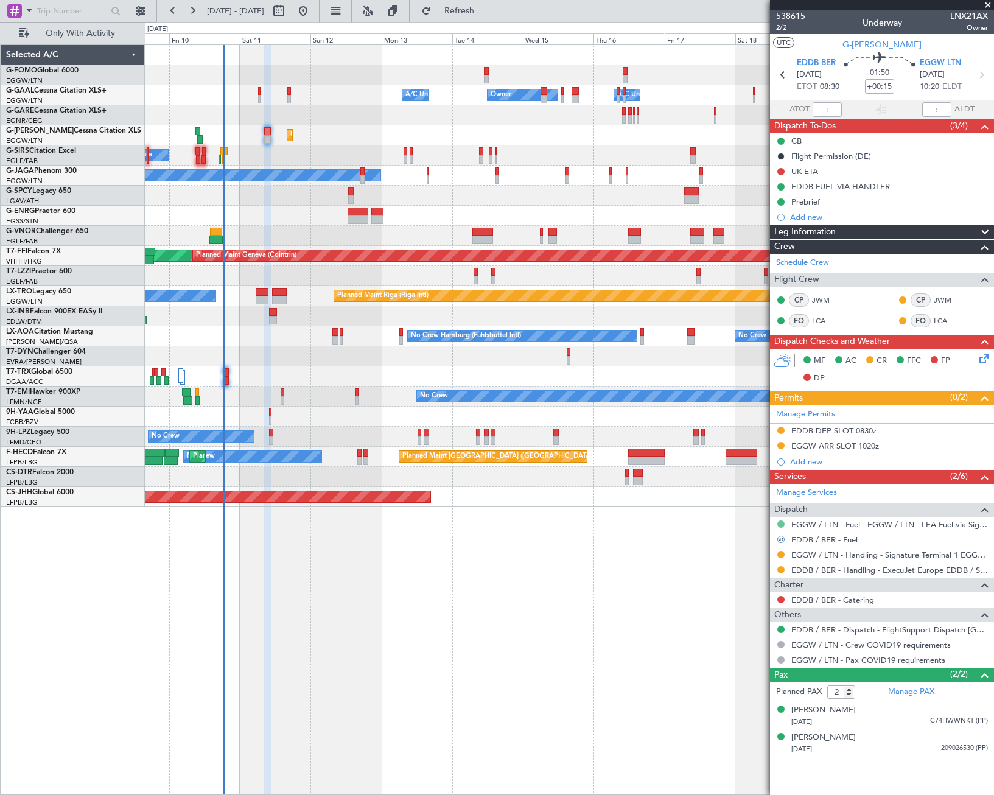
click at [780, 522] on button at bounding box center [780, 523] width 7 height 7
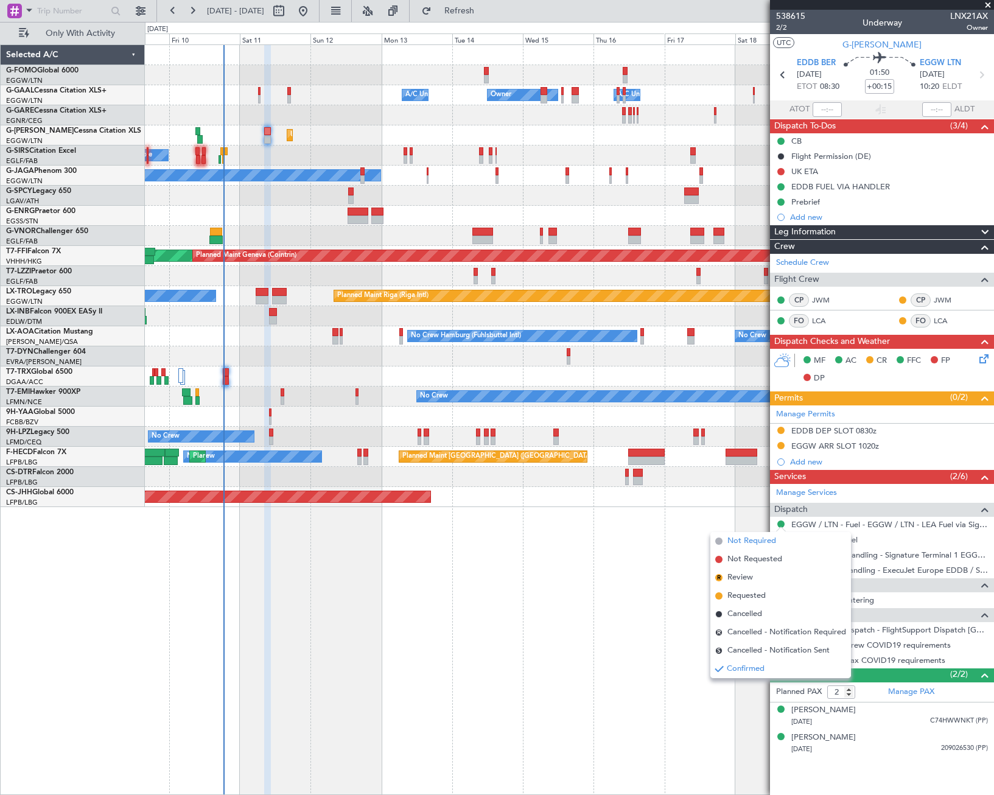
click at [739, 542] on span "Not Required" at bounding box center [751, 541] width 49 height 12
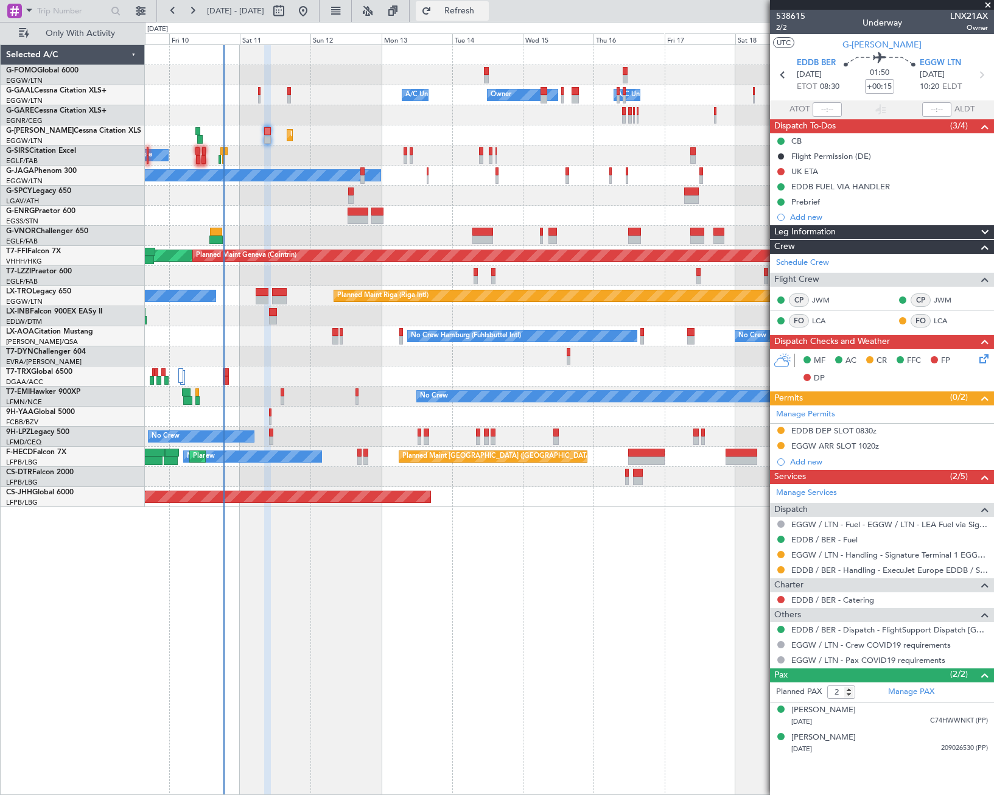
click at [485, 9] on span "Refresh" at bounding box center [459, 11] width 51 height 9
click at [824, 318] on link "LCA" at bounding box center [825, 320] width 27 height 11
click at [475, 8] on span "Refresh" at bounding box center [459, 11] width 51 height 9
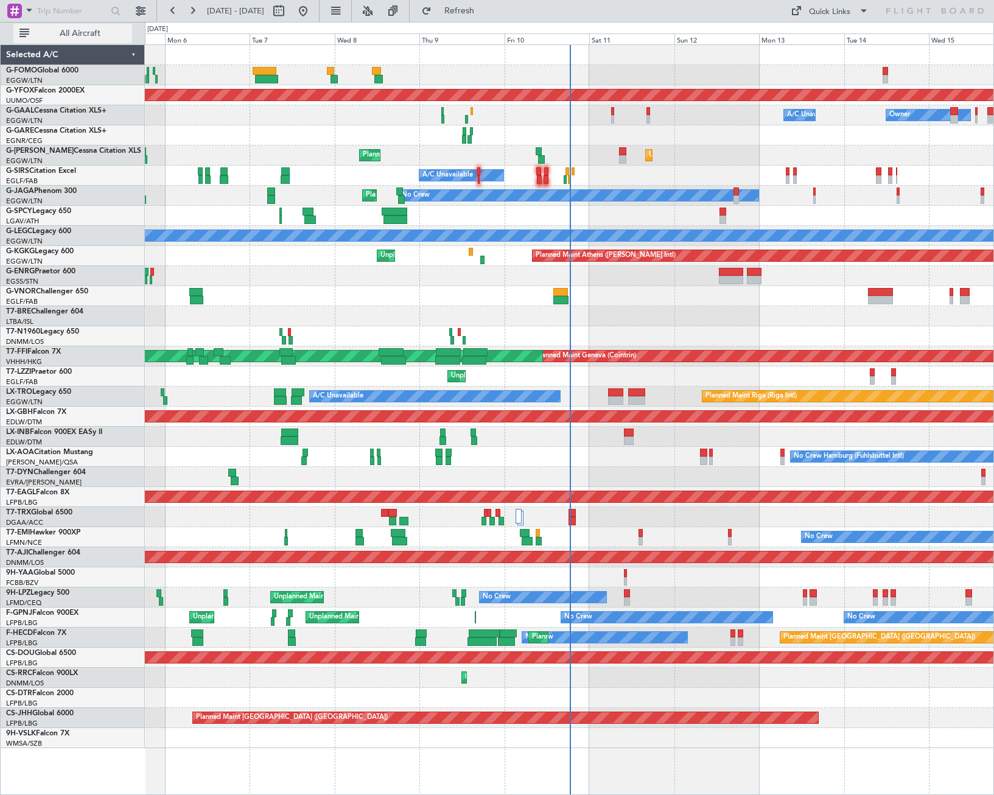
click at [86, 27] on button "All Aircraft" at bounding box center [72, 33] width 119 height 19
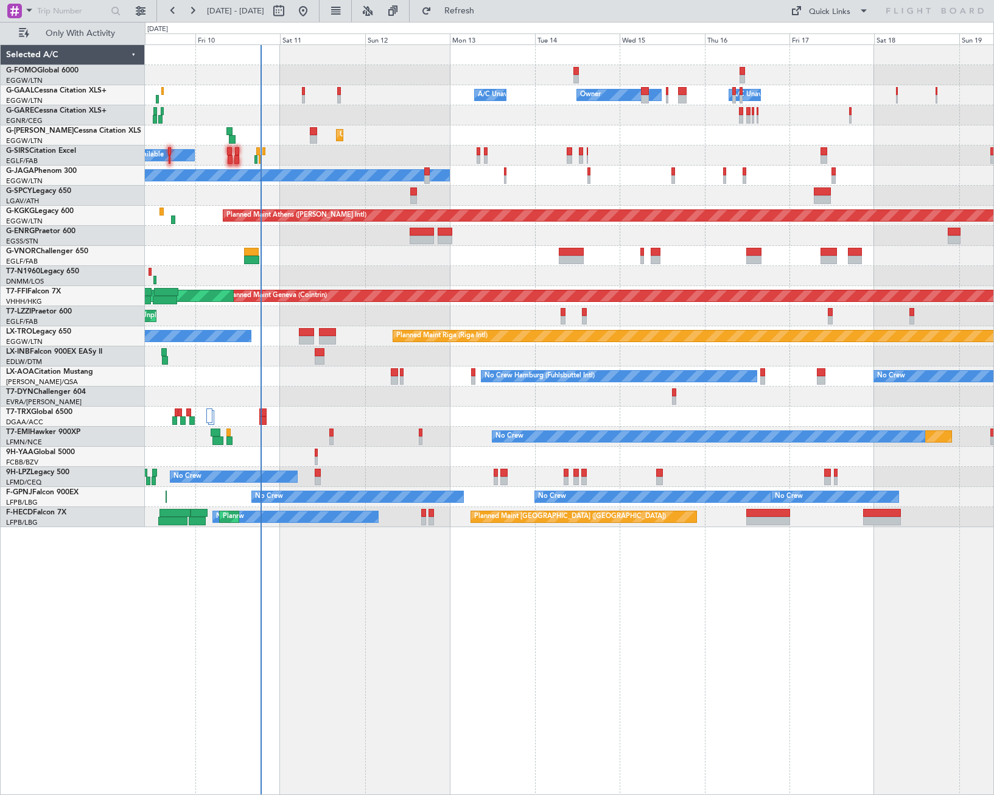
click at [334, 203] on div "Owner A/C Unavailable Owner A/C Unavailable Unplanned Maint [GEOGRAPHIC_DATA] (…" at bounding box center [569, 286] width 848 height 482
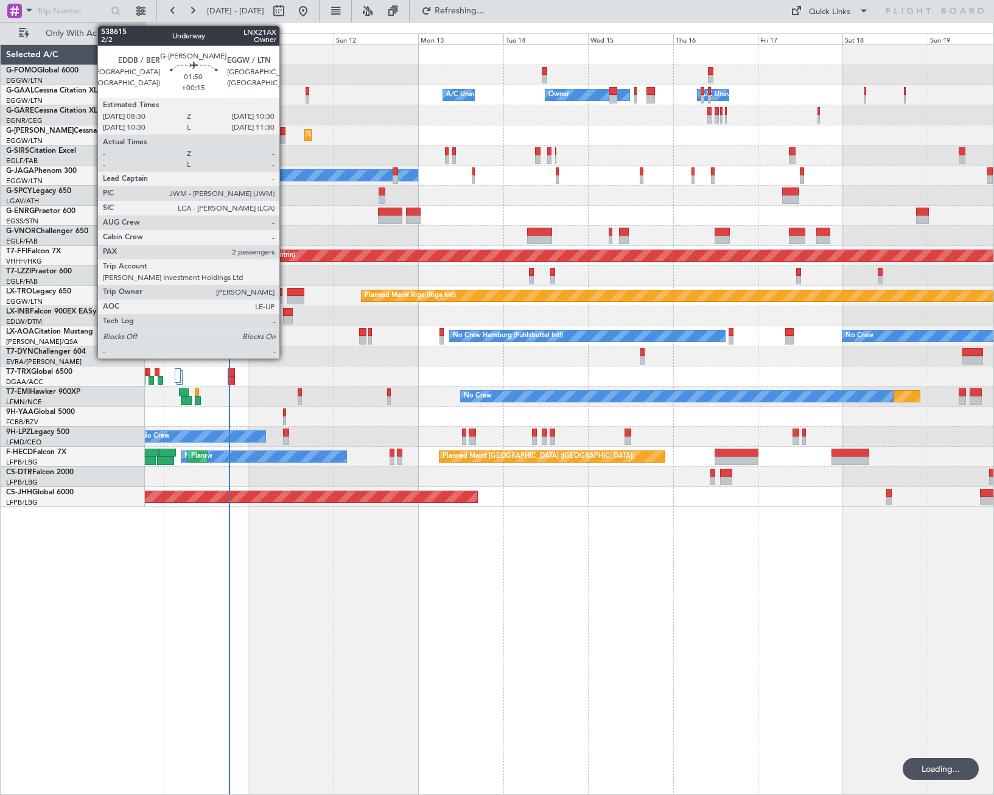
click at [282, 132] on div at bounding box center [281, 131] width 7 height 9
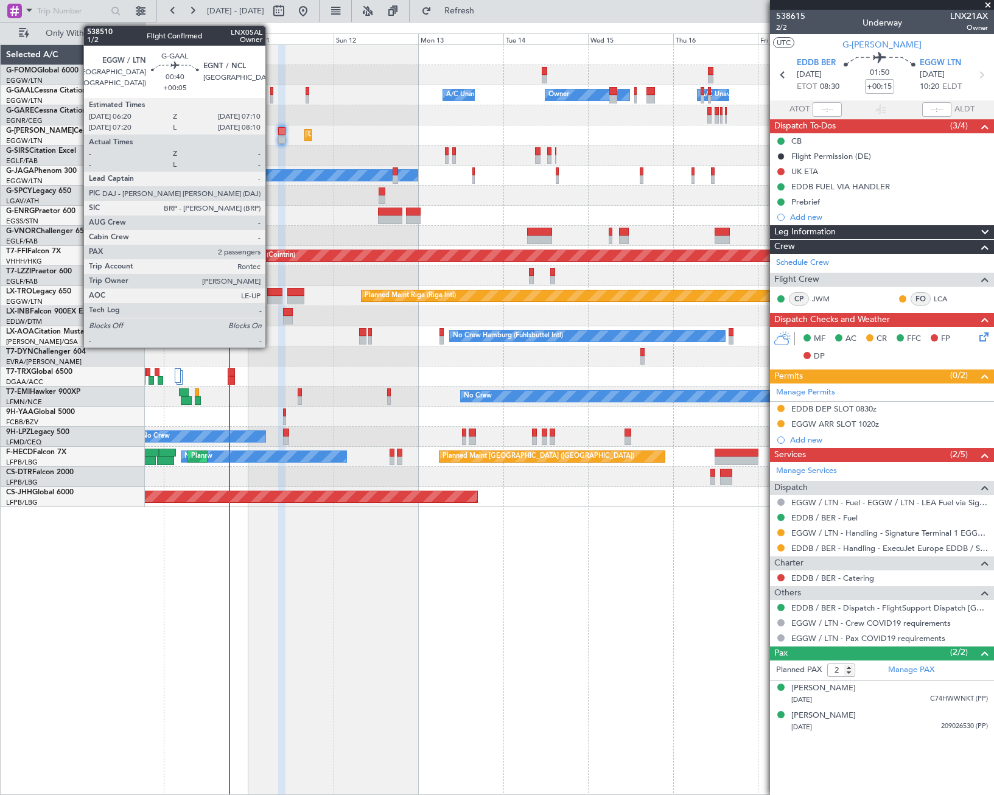
click at [271, 94] on div at bounding box center [271, 91] width 3 height 9
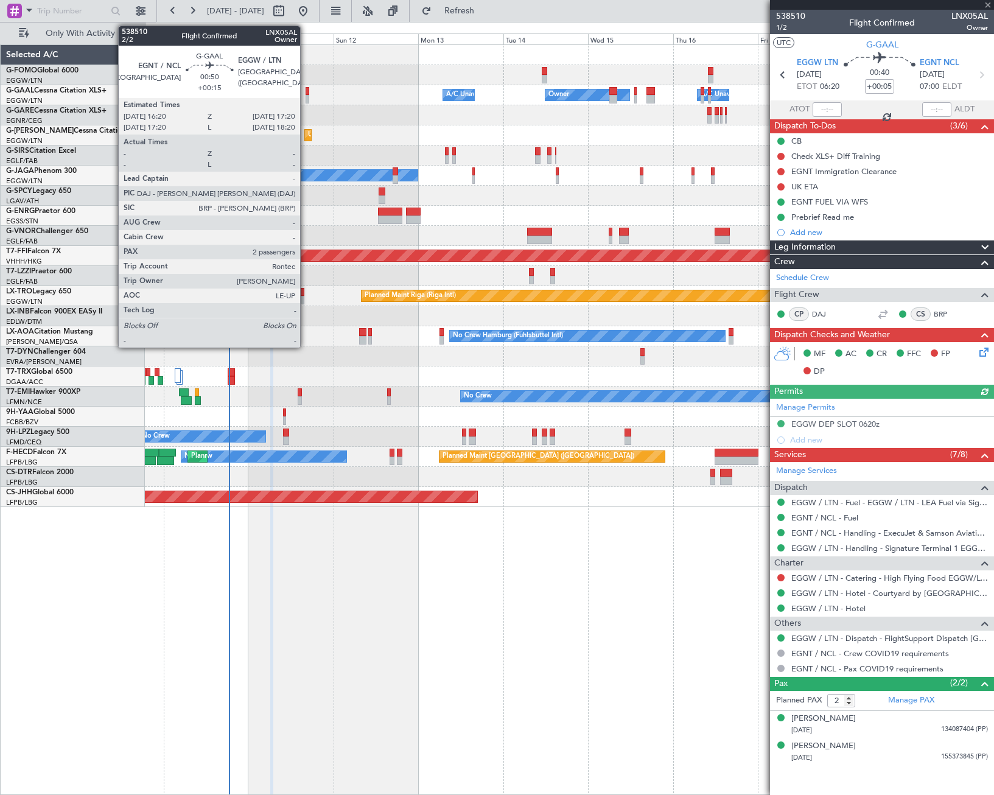
click at [306, 100] on div at bounding box center [308, 99] width 4 height 9
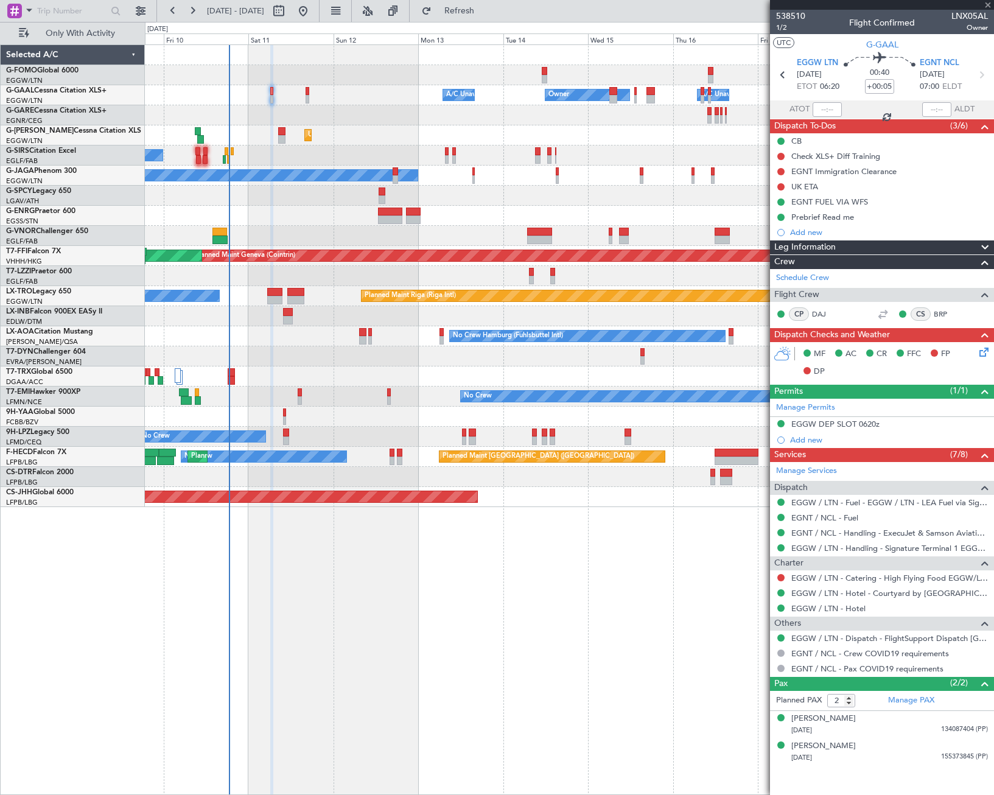
type input "+00:15"
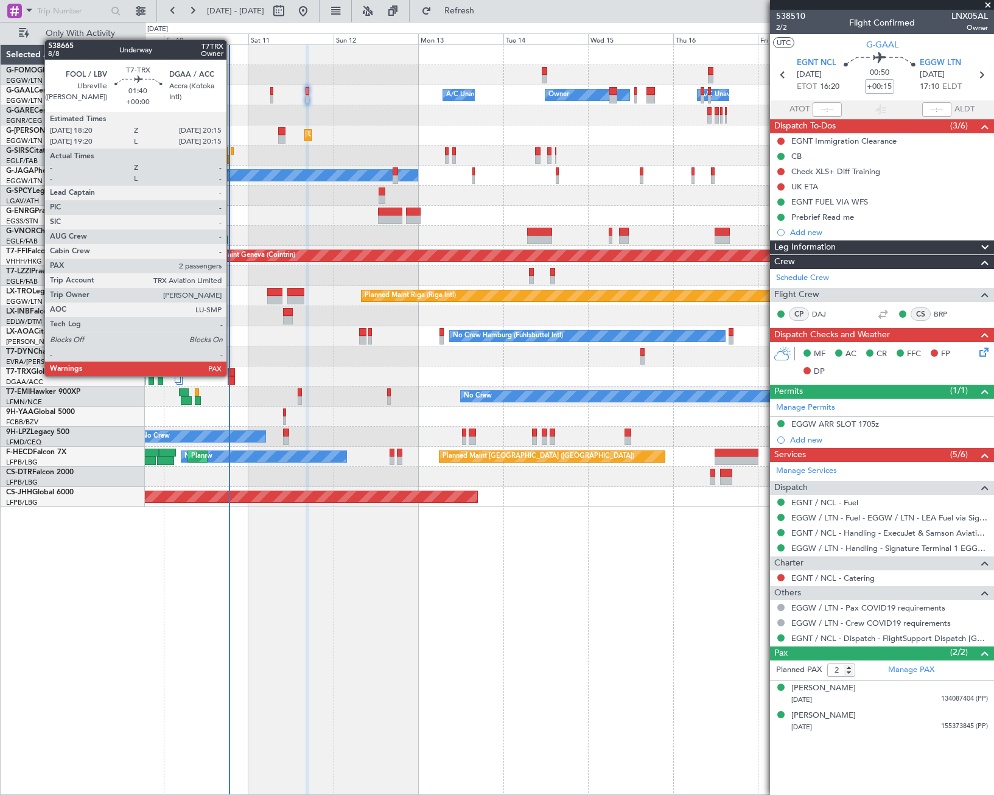
click at [232, 375] on div at bounding box center [231, 372] width 7 height 9
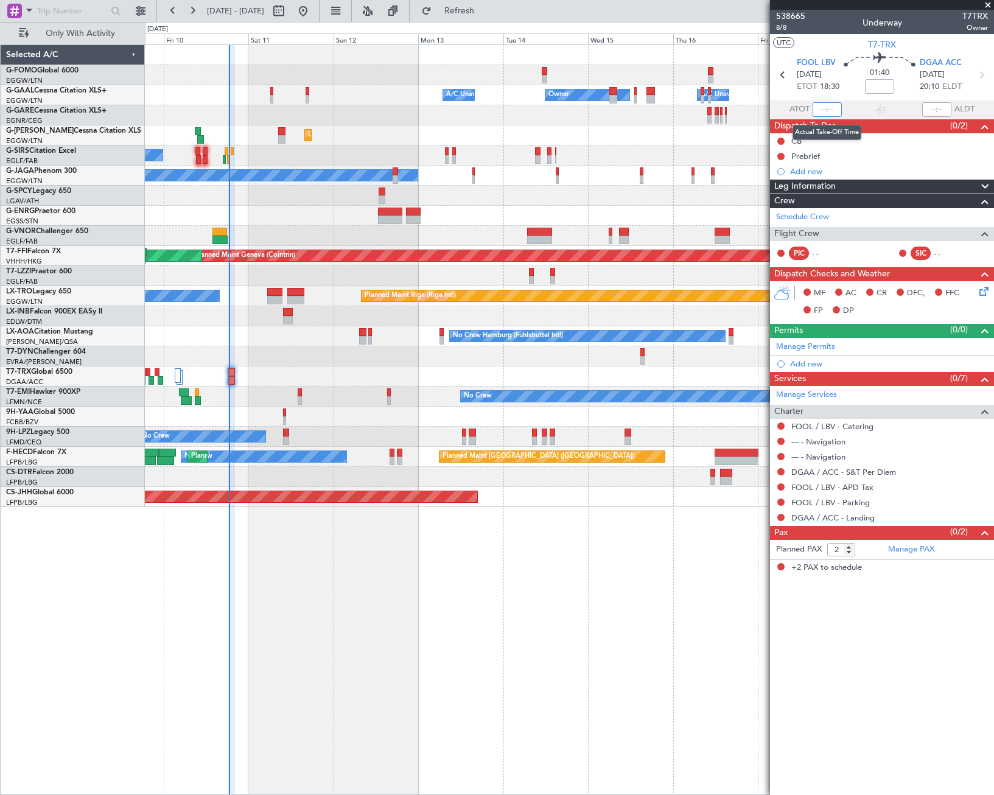
click at [828, 114] on input "text" at bounding box center [827, 109] width 29 height 15
click at [647, 565] on div "Owner Owner A/C Unavailable A/C Unavailable Unplanned Maint [GEOGRAPHIC_DATA] (…" at bounding box center [569, 419] width 849 height 750
type input "18:23"
click at [357, 535] on div "Owner Owner A/C Unavailable A/C Unavailable Unplanned Maint [GEOGRAPHIC_DATA] (…" at bounding box center [569, 419] width 849 height 750
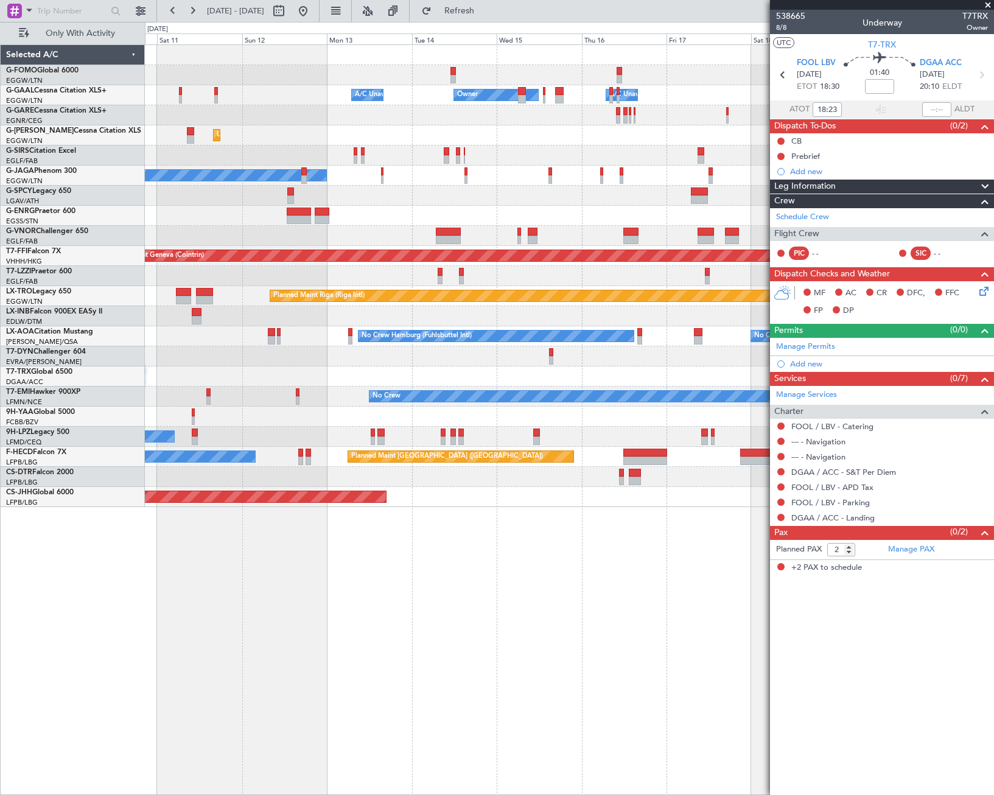
click at [302, 589] on div "Owner Owner A/C Unavailable A/C Unavailable Unplanned Maint [GEOGRAPHIC_DATA] (…" at bounding box center [569, 419] width 849 height 750
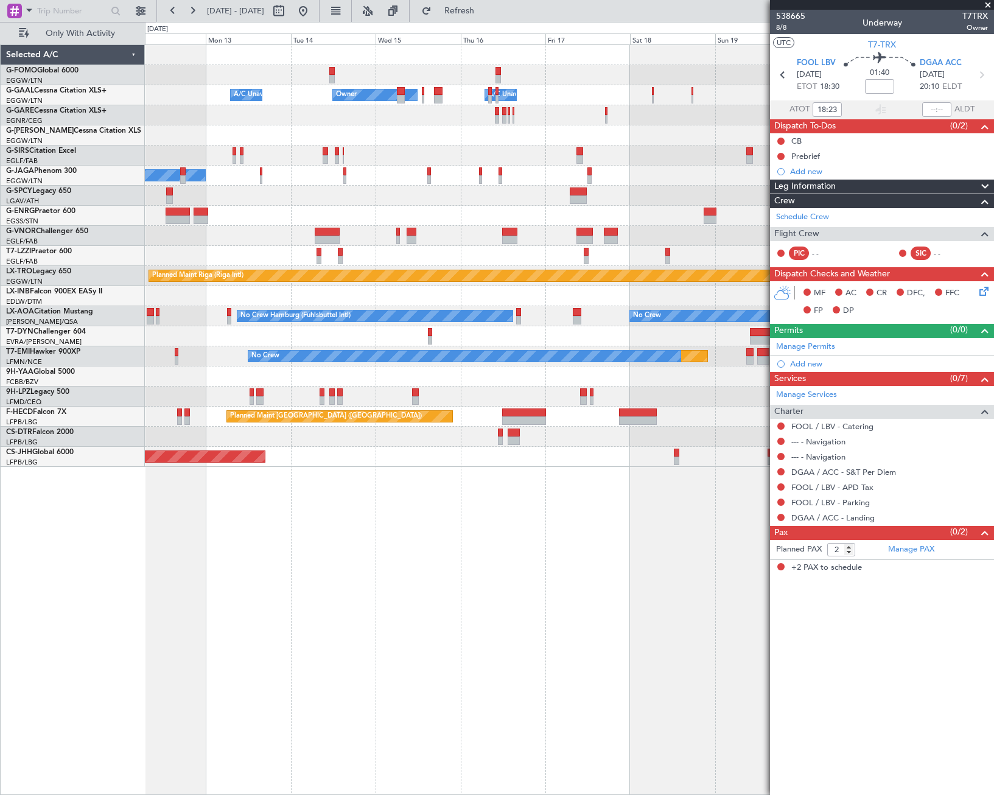
click at [531, 477] on div "Owner Owner A/C Unavailable A/C Unavailable Unplanned Maint [GEOGRAPHIC_DATA] (…" at bounding box center [569, 419] width 849 height 750
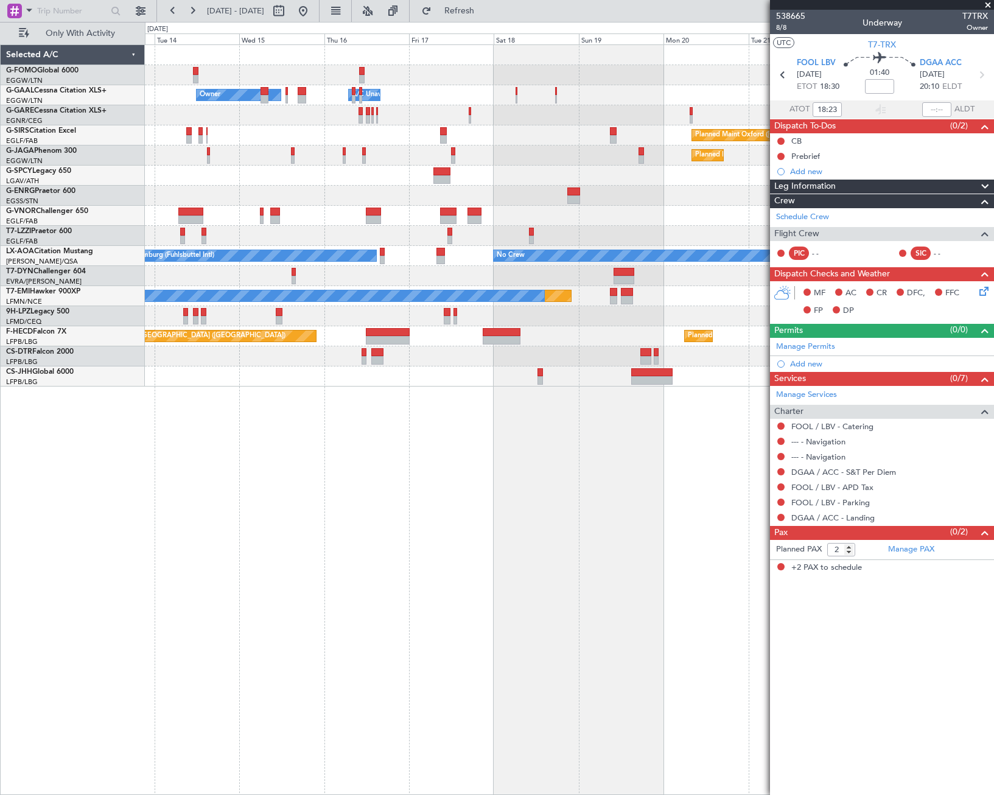
click at [257, 568] on div "Owner Owner A/C Unavailable A/C Unavailable Owner Planned Maint [GEOGRAPHIC_DAT…" at bounding box center [569, 419] width 849 height 750
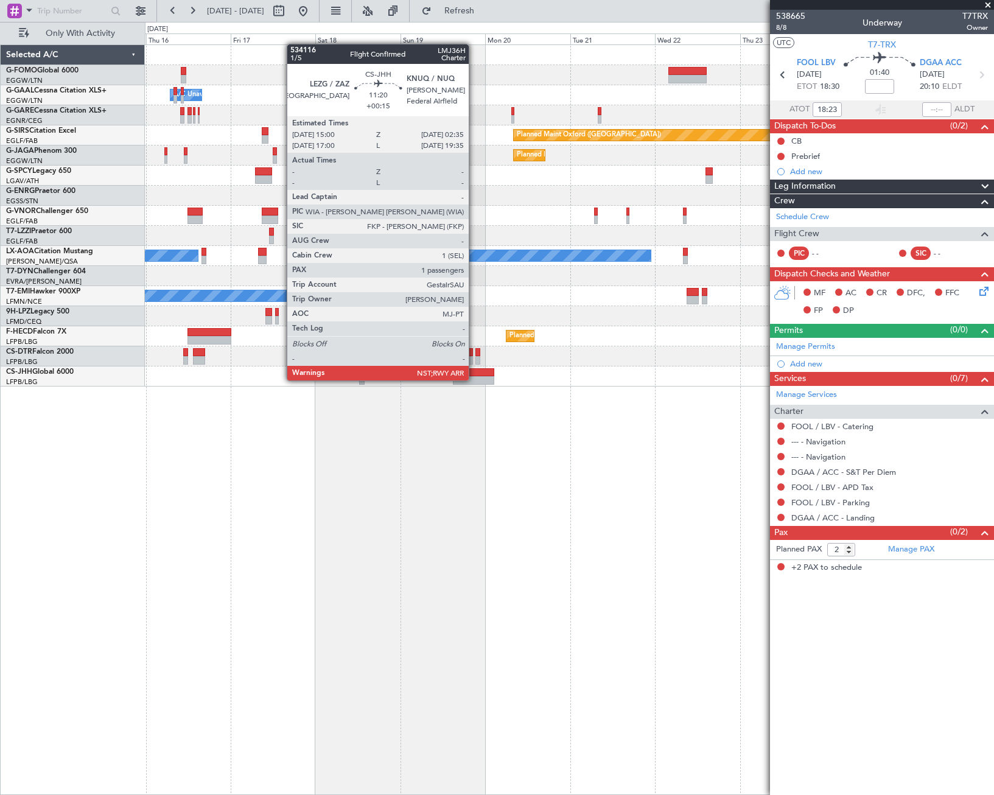
click at [474, 379] on div at bounding box center [473, 380] width 41 height 9
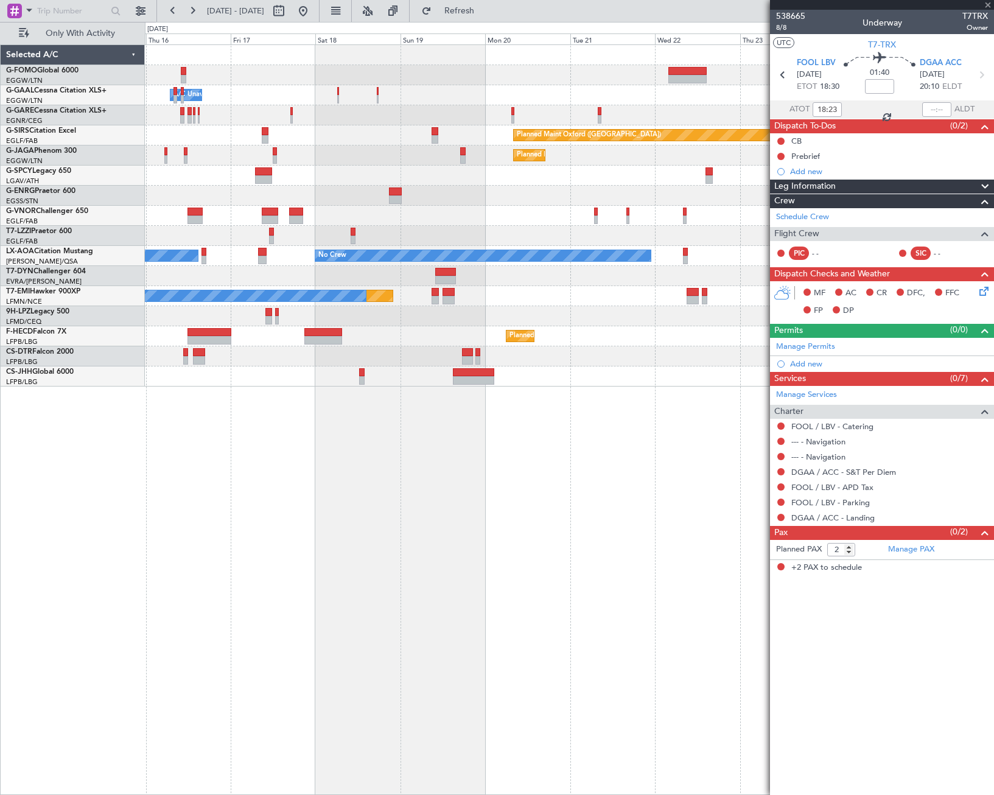
type input "+00:15"
type input "1"
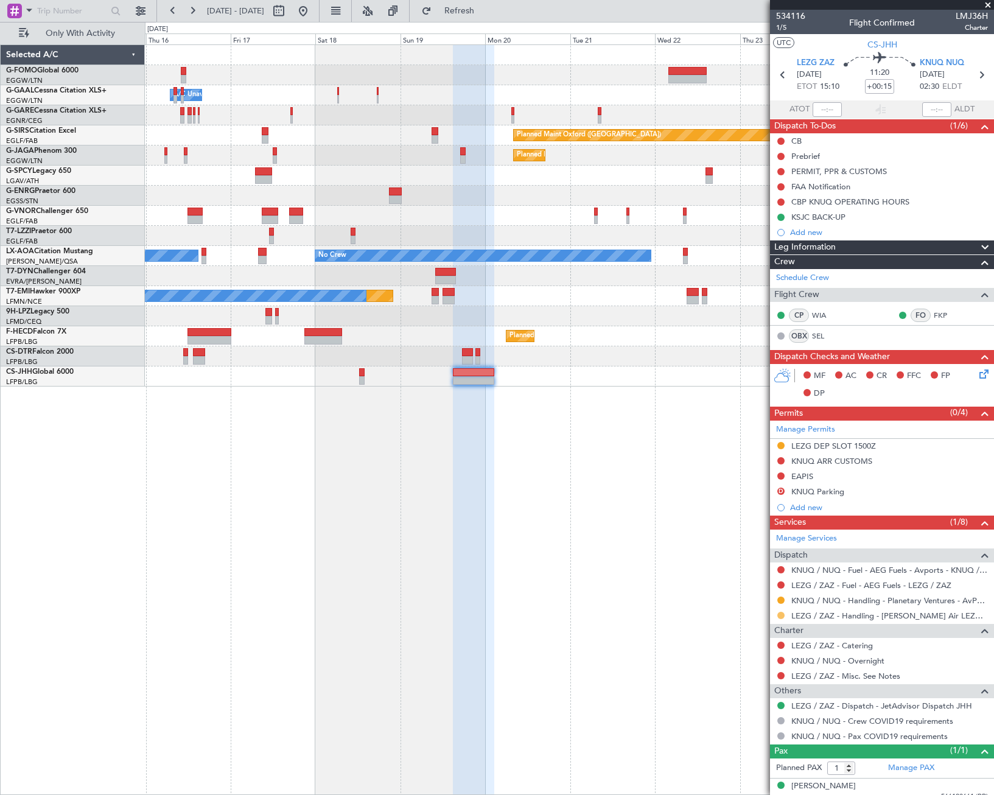
click at [783, 615] on button at bounding box center [780, 615] width 7 height 7
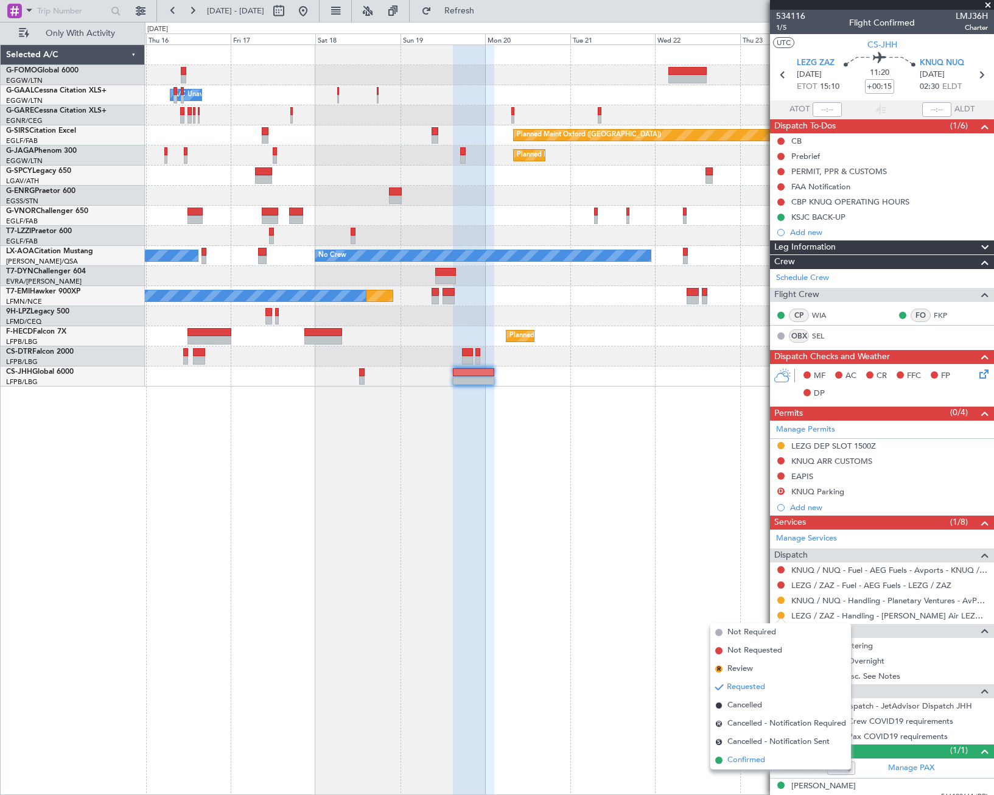
click at [738, 759] on span "Confirmed" at bounding box center [746, 760] width 38 height 12
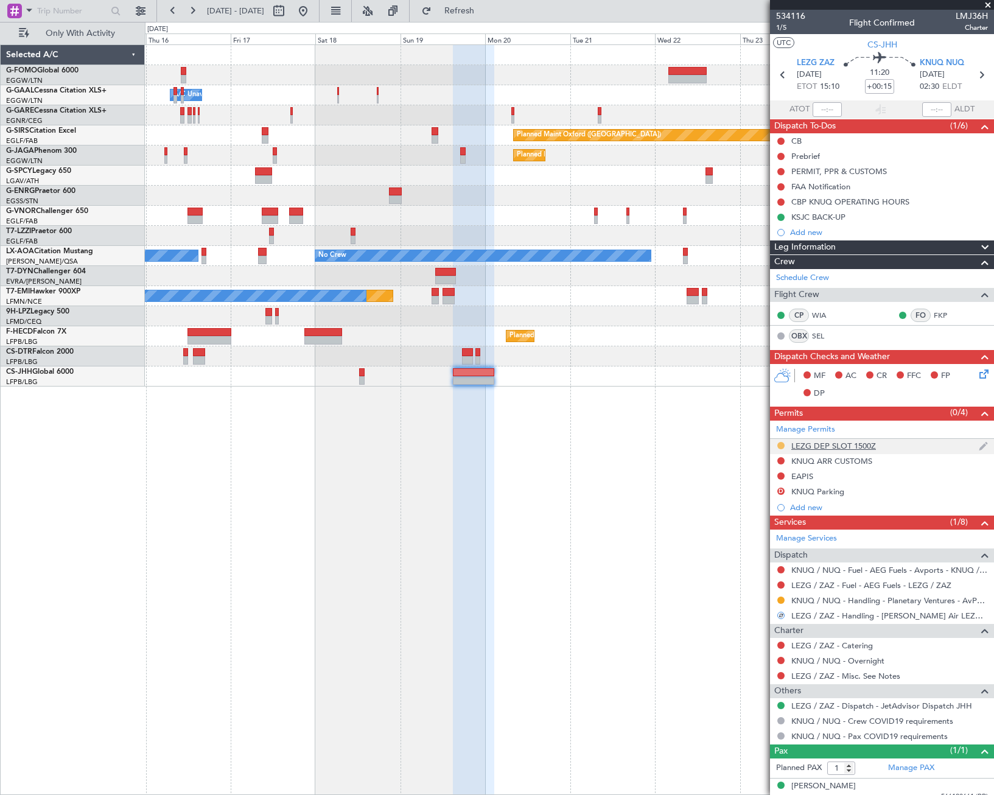
click at [781, 444] on button at bounding box center [780, 445] width 7 height 7
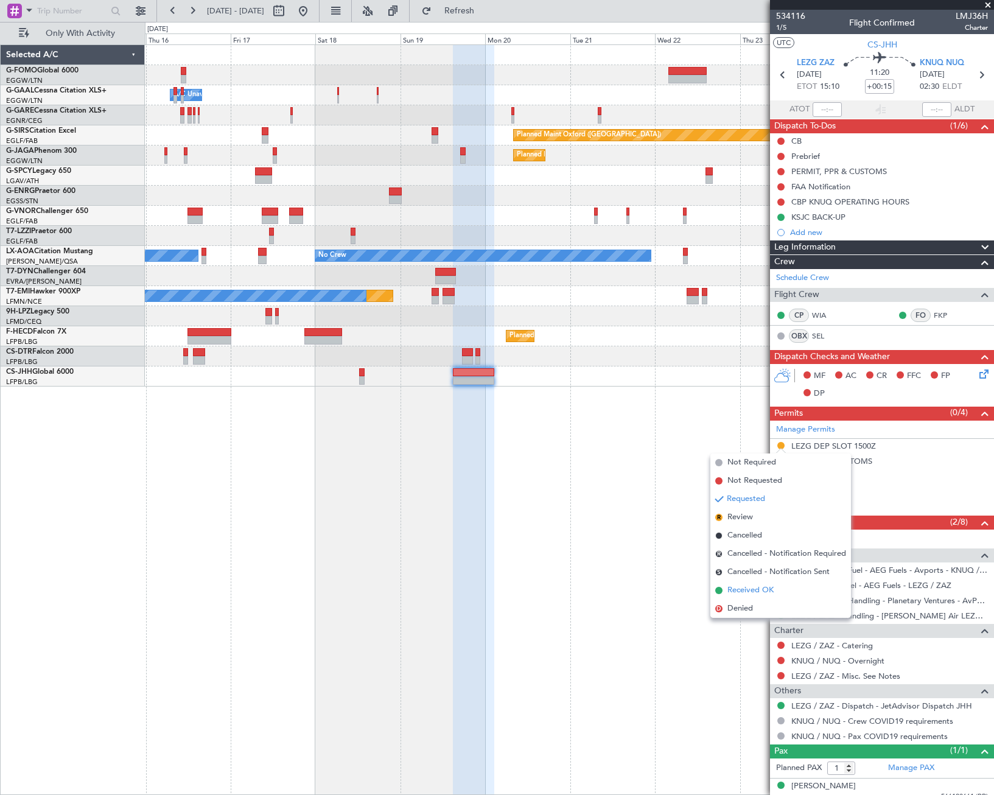
click at [746, 592] on span "Received OK" at bounding box center [750, 590] width 46 height 12
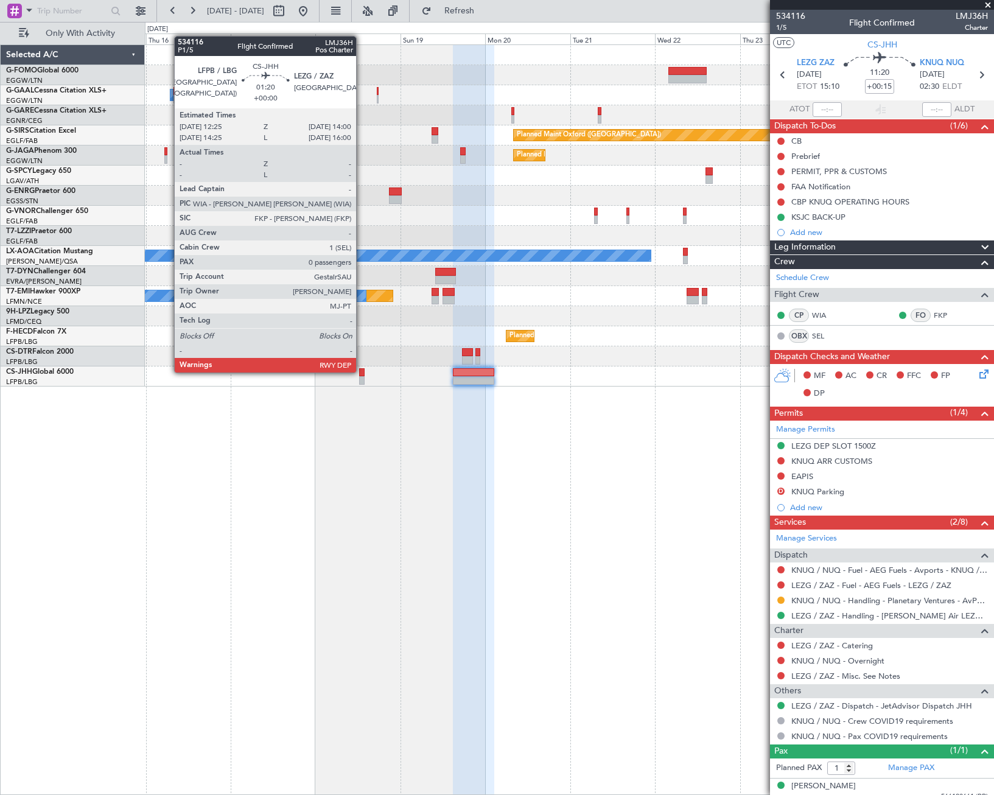
click at [362, 371] on div at bounding box center [362, 372] width 6 height 9
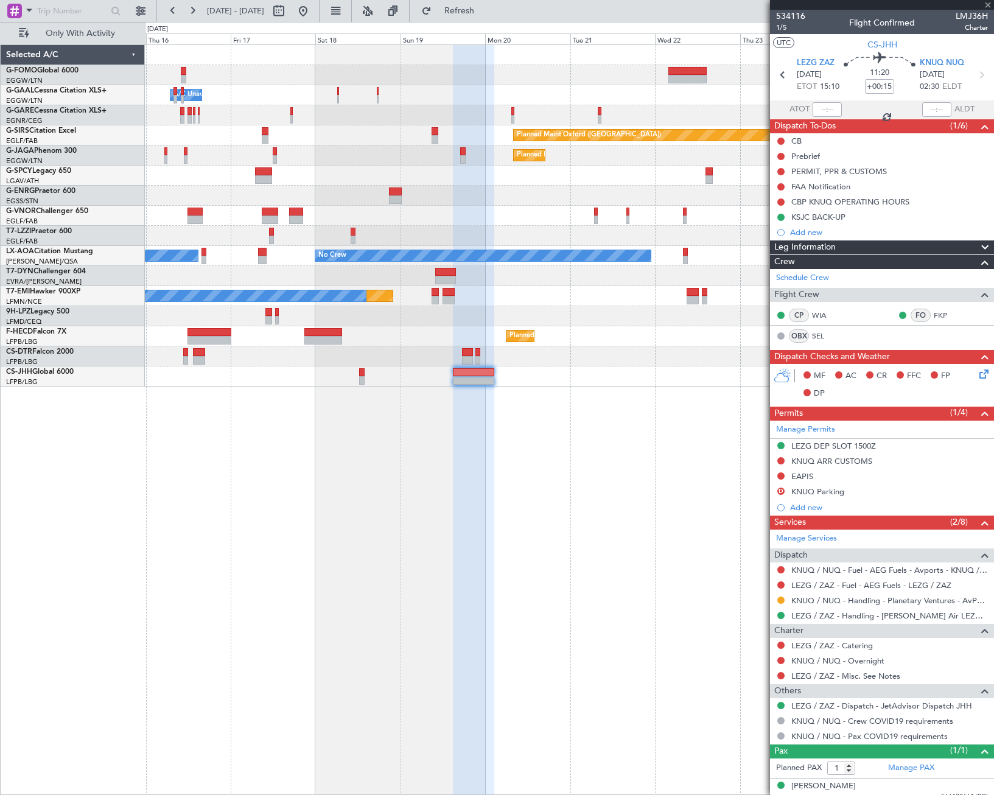
type input "0"
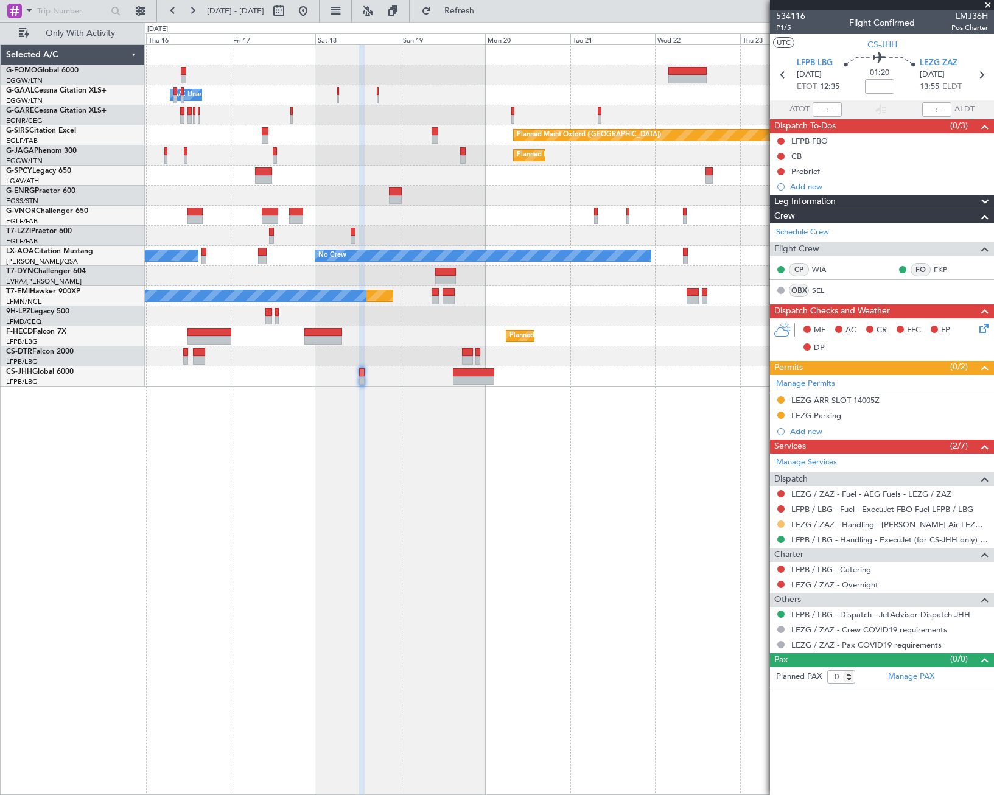
click at [780, 522] on button at bounding box center [780, 523] width 7 height 7
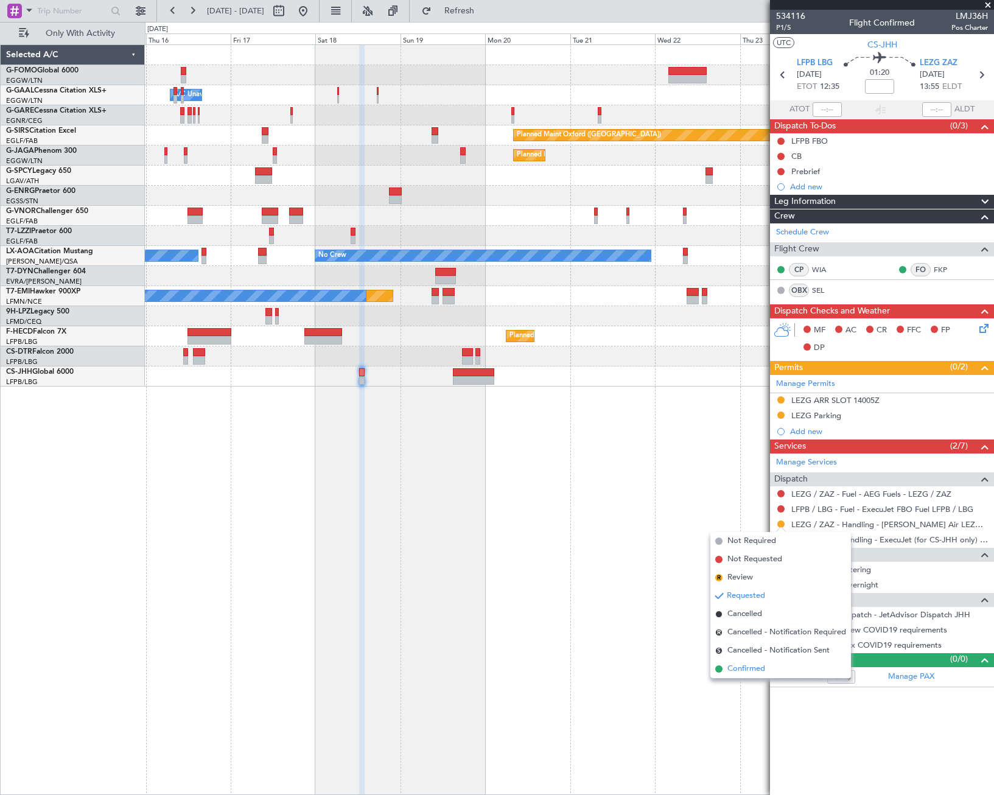
click at [746, 672] on span "Confirmed" at bounding box center [746, 669] width 38 height 12
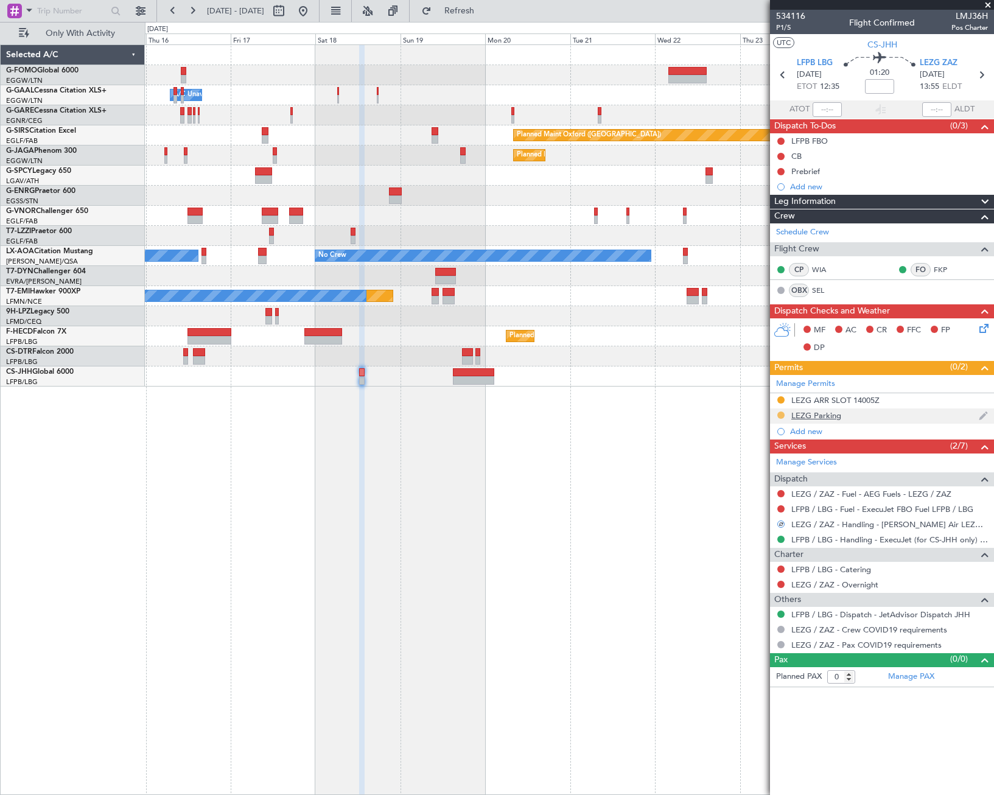
click at [780, 413] on button at bounding box center [780, 414] width 7 height 7
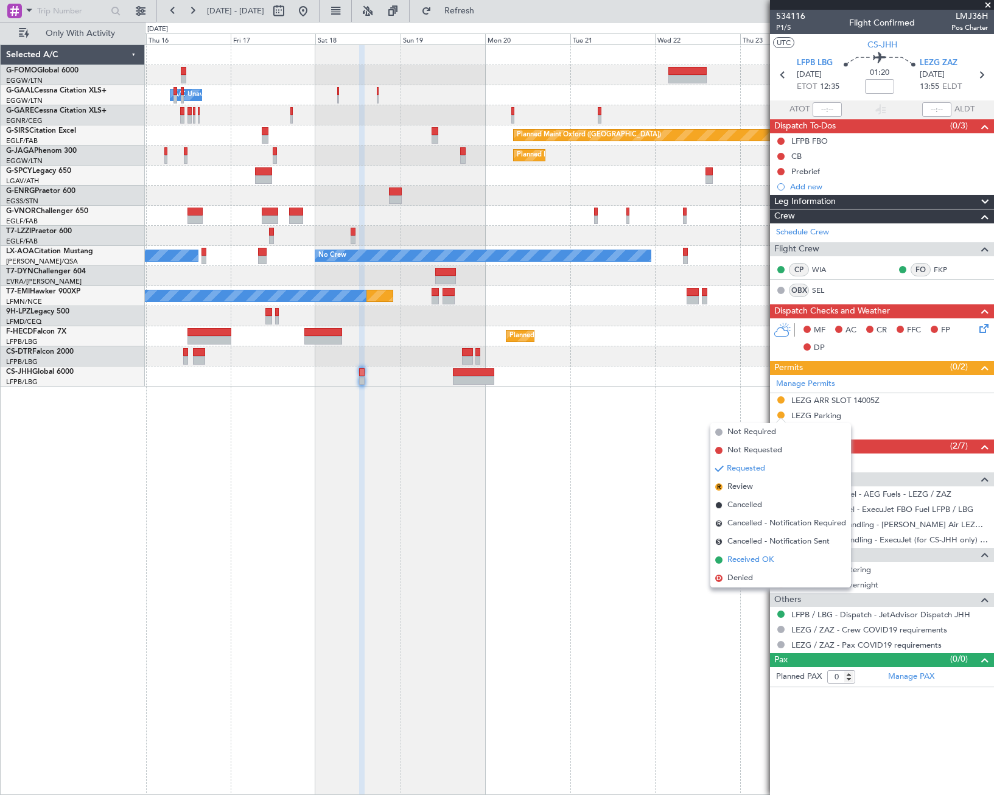
click at [735, 558] on span "Received OK" at bounding box center [750, 560] width 46 height 12
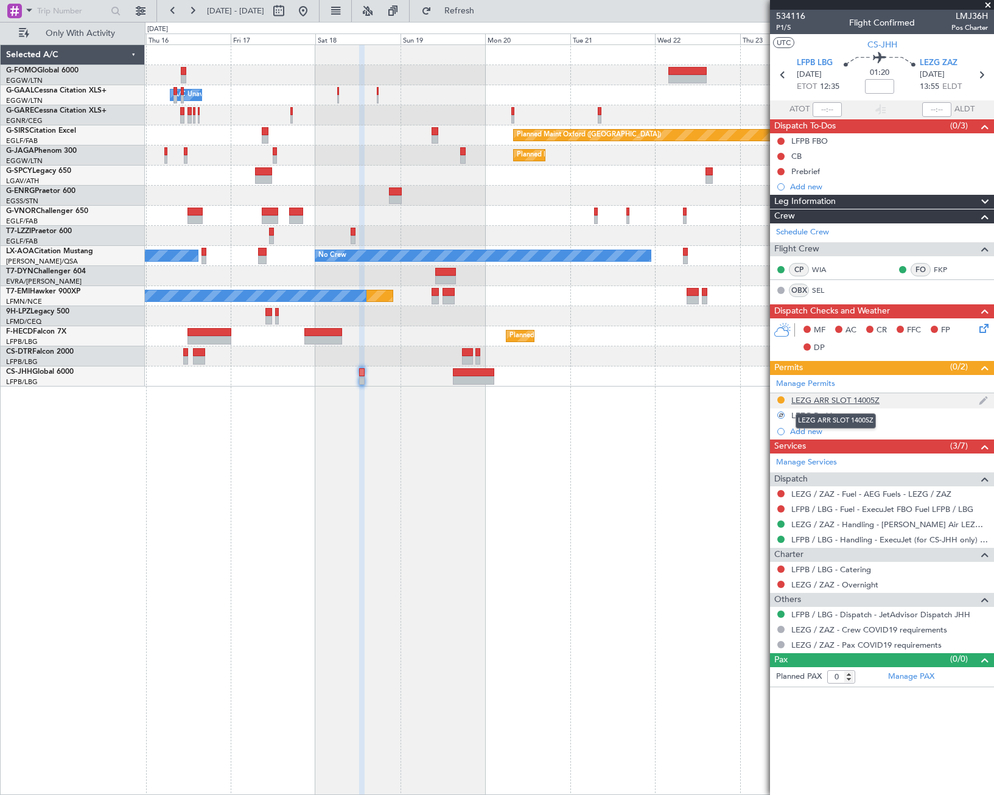
click at [869, 399] on div "LEZG ARR SLOT 14005Z" at bounding box center [835, 400] width 88 height 10
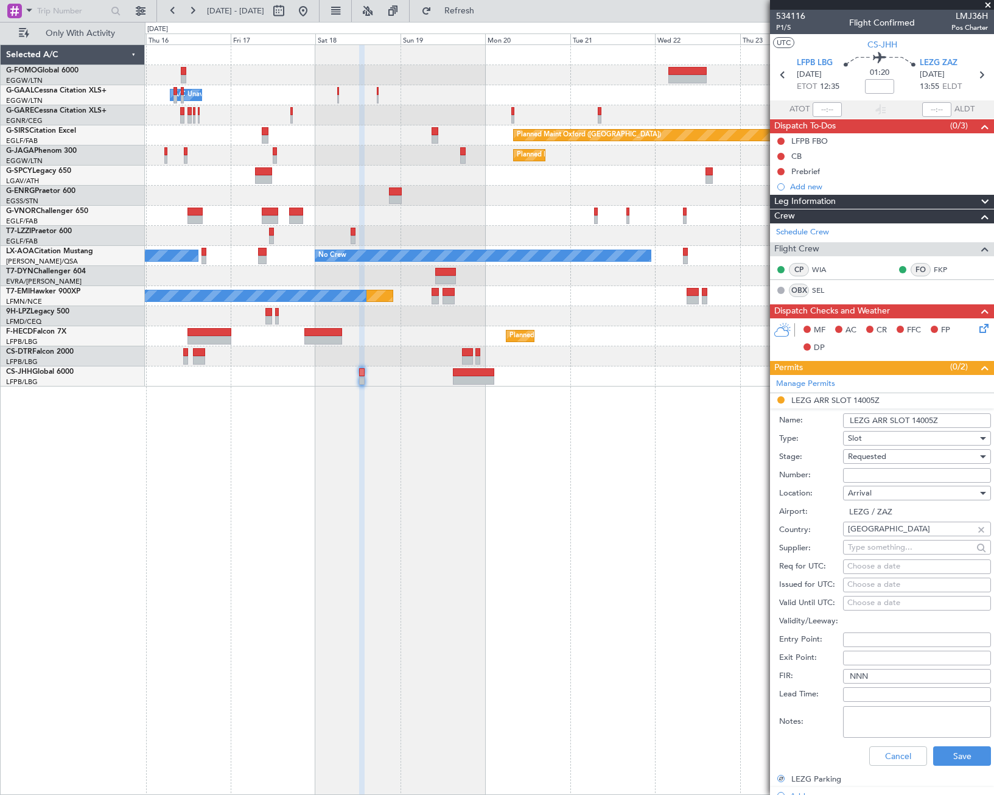
click at [928, 420] on input "LEZG ARR SLOT 14005Z" at bounding box center [917, 420] width 148 height 15
type input "LEZG ARR SLOT 1400Z"
click at [922, 460] on div "Requested" at bounding box center [913, 456] width 130 height 18
click at [886, 548] on span "Received OK" at bounding box center [912, 549] width 128 height 18
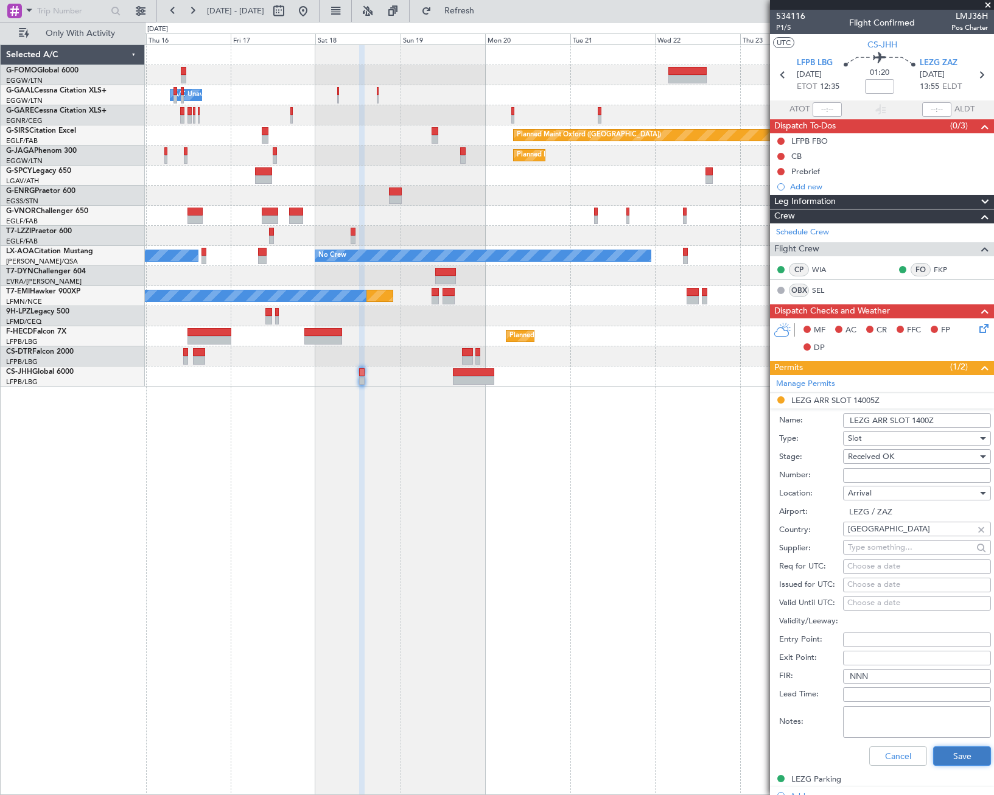
click at [961, 757] on button "Save" at bounding box center [962, 755] width 58 height 19
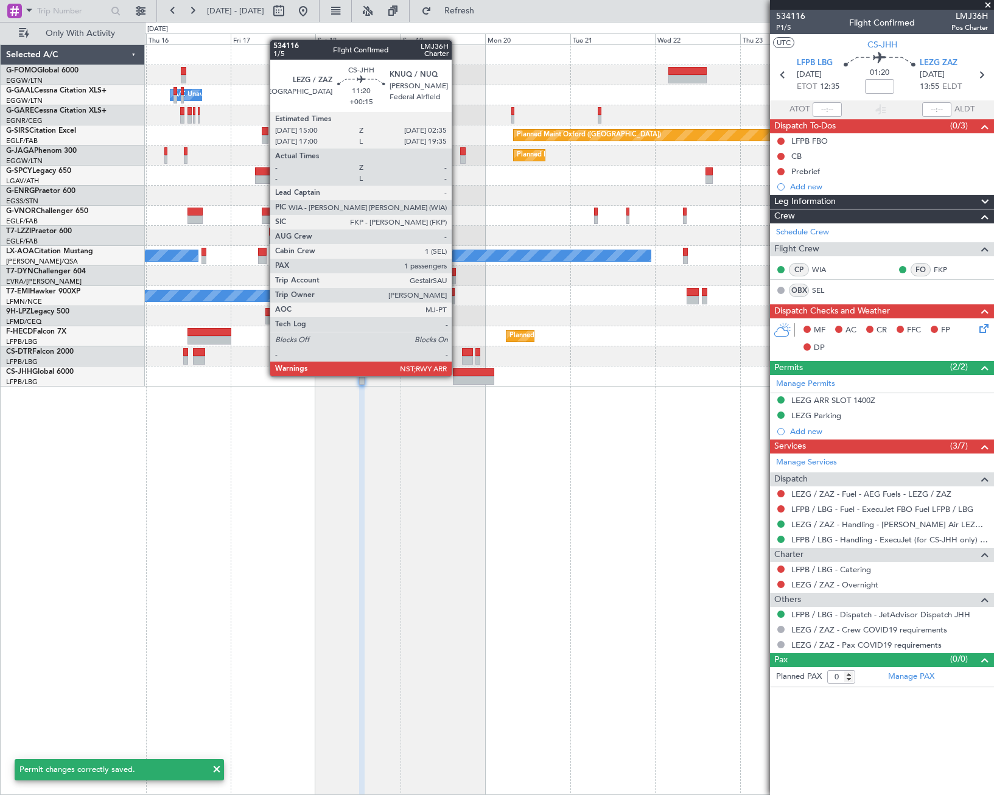
click at [457, 375] on div at bounding box center [473, 372] width 41 height 9
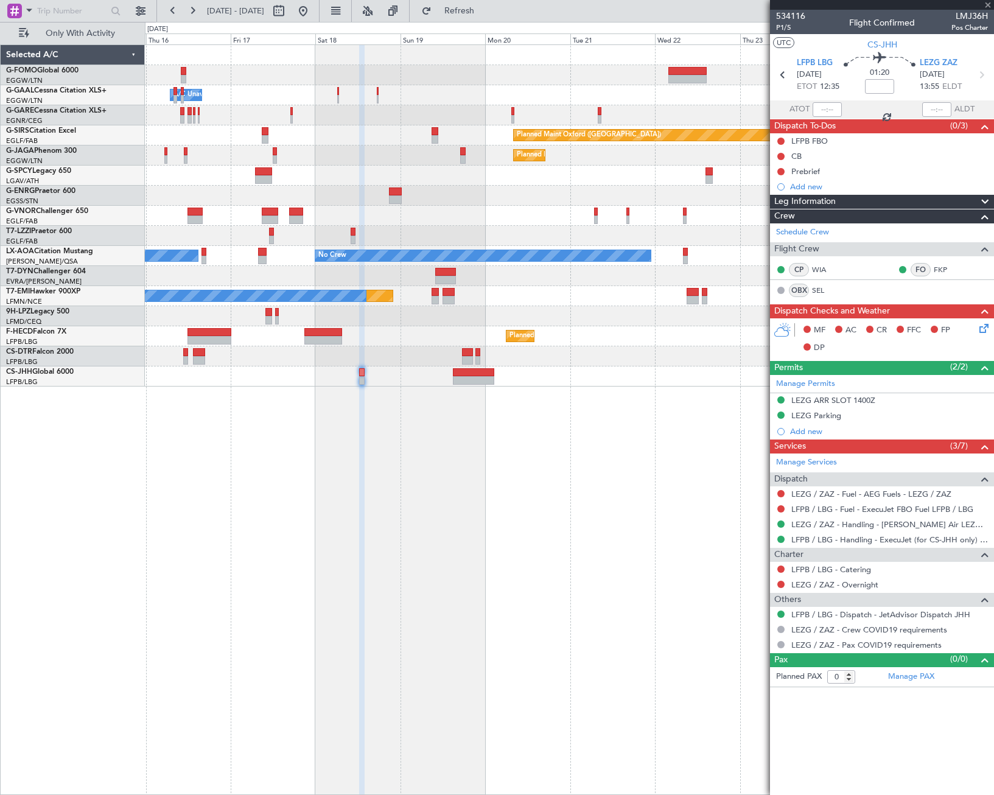
type input "+00:15"
type input "1"
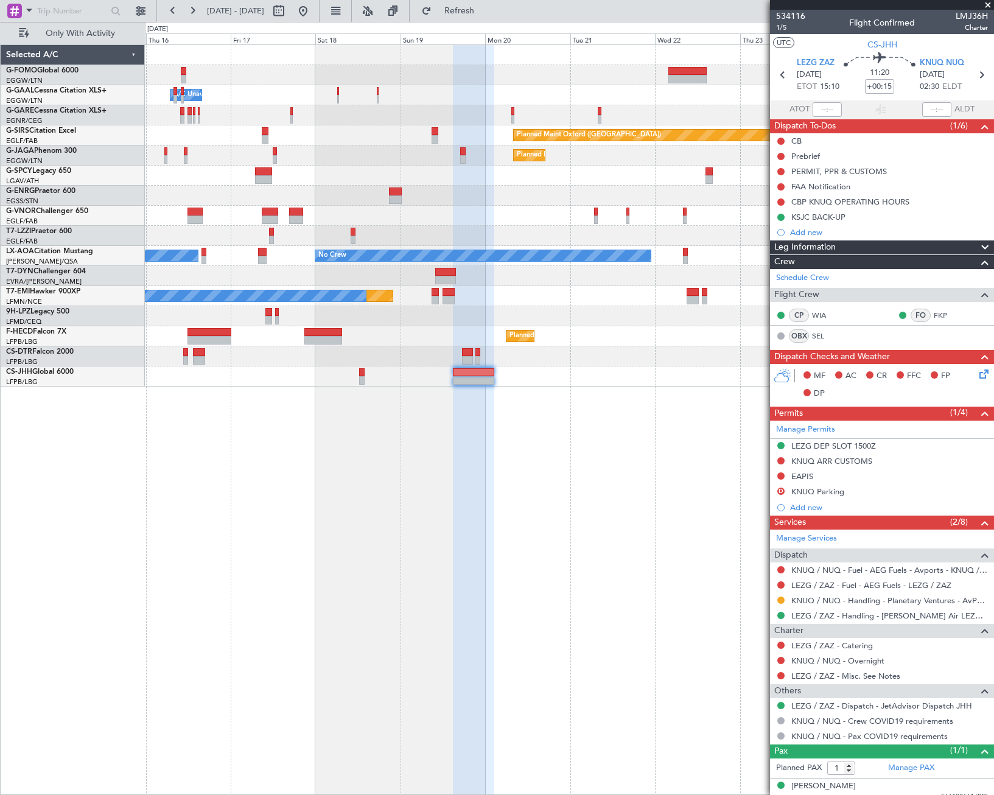
click at [637, 529] on div "Owner A/C Unavailable Owner Owner A/C Unavailable Planned Maint [GEOGRAPHIC_DAT…" at bounding box center [569, 419] width 849 height 750
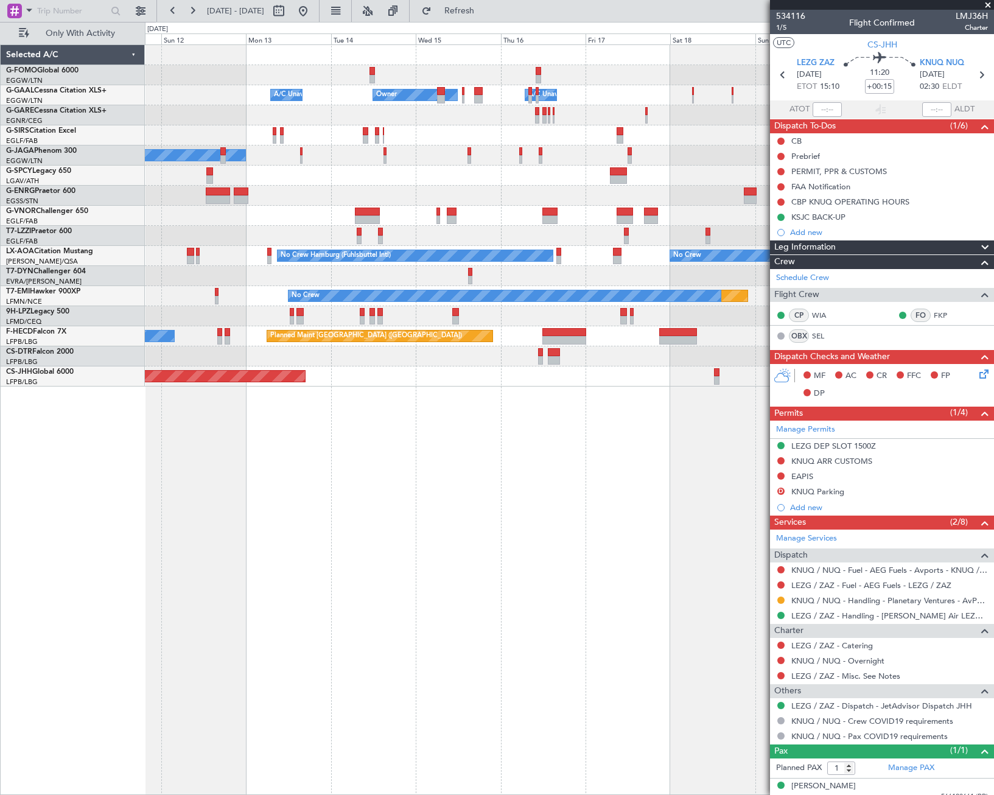
click at [746, 522] on div "Owner A/C Unavailable Owner A/C Unavailable Planned Maint [GEOGRAPHIC_DATA] ([G…" at bounding box center [569, 419] width 849 height 750
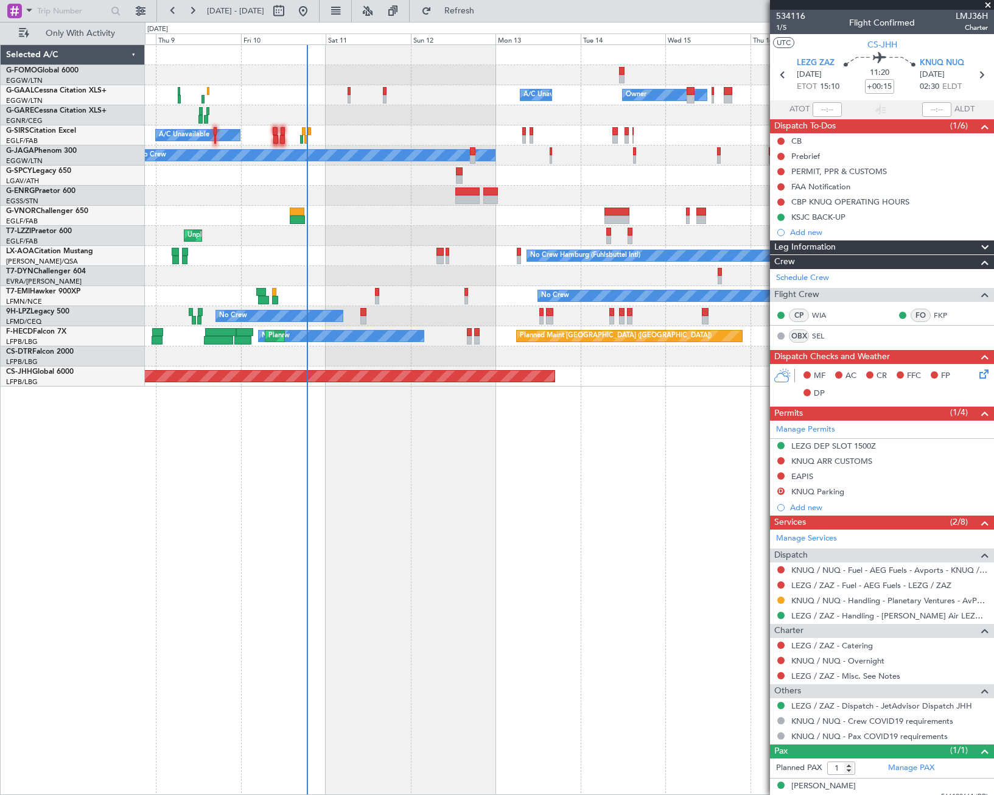
click at [593, 590] on div "Owner A/C Unavailable Owner A/C Unavailable A/C Unavailable Planned Maint [GEOG…" at bounding box center [569, 419] width 849 height 750
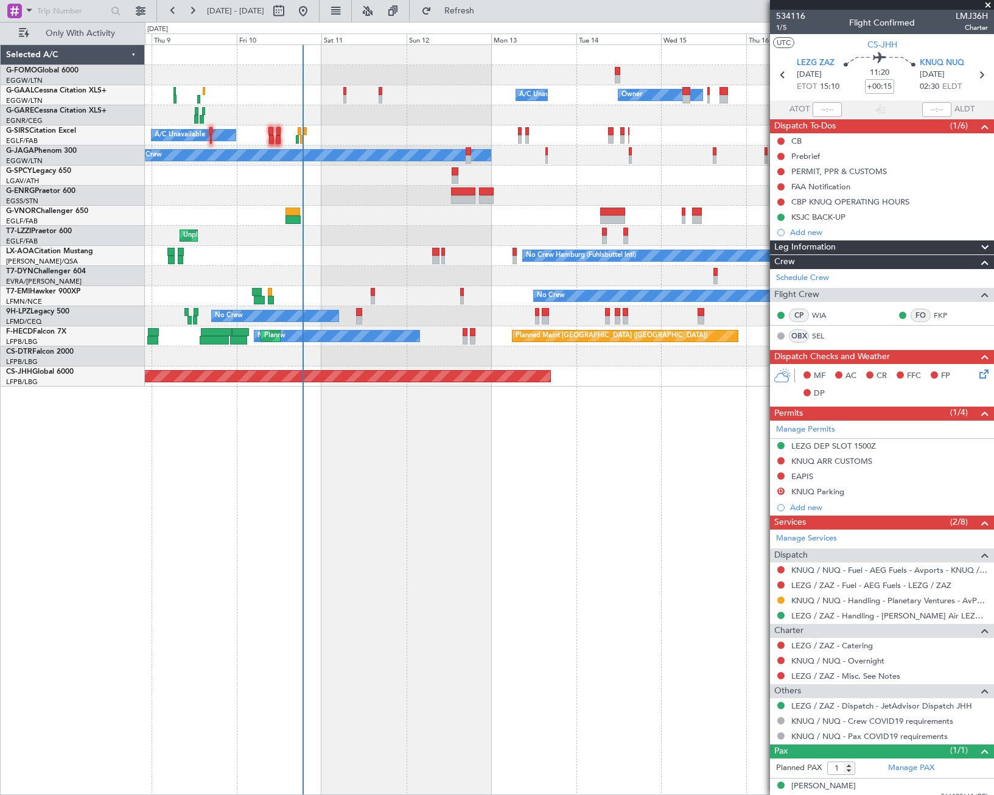
click at [407, 581] on div "Owner A/C Unavailable Owner A/C Unavailable A/C Unavailable Planned Maint [GEOG…" at bounding box center [569, 419] width 849 height 750
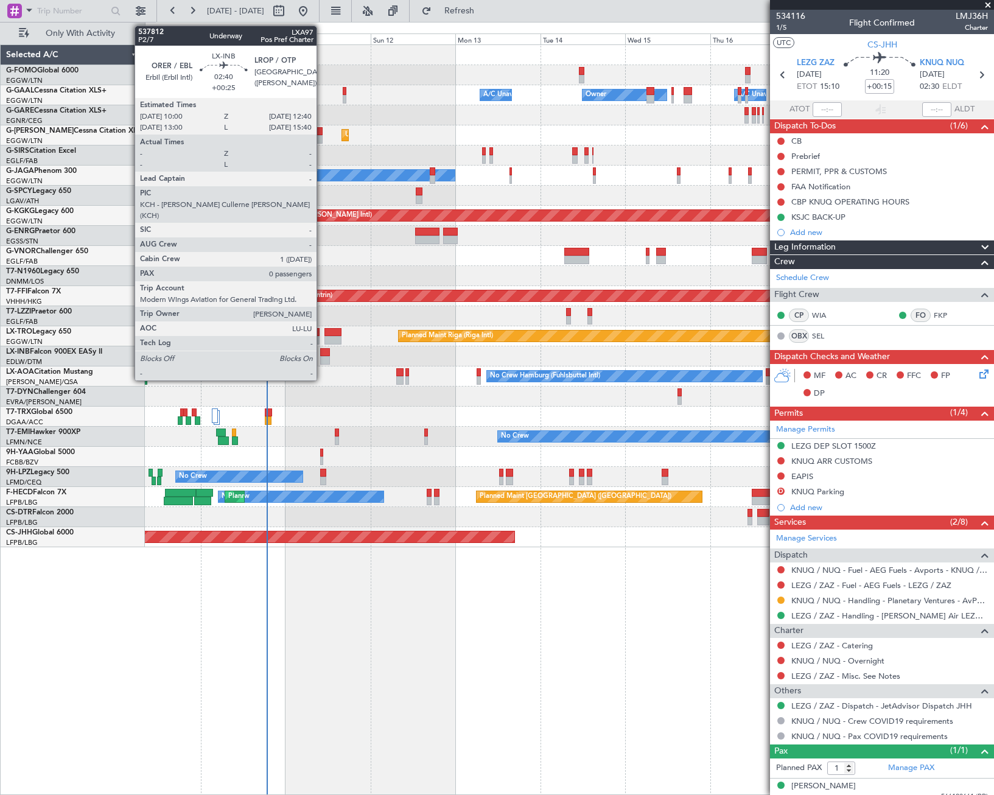
click at [322, 357] on div at bounding box center [325, 360] width 10 height 9
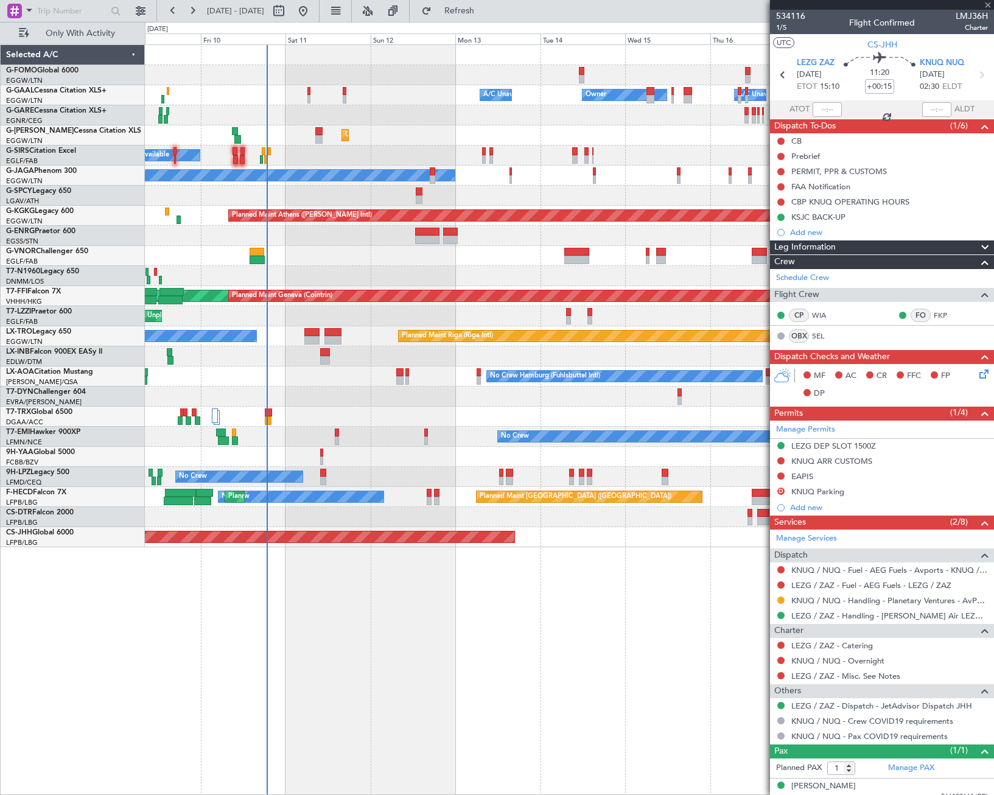
type input "+00:25"
type input "0"
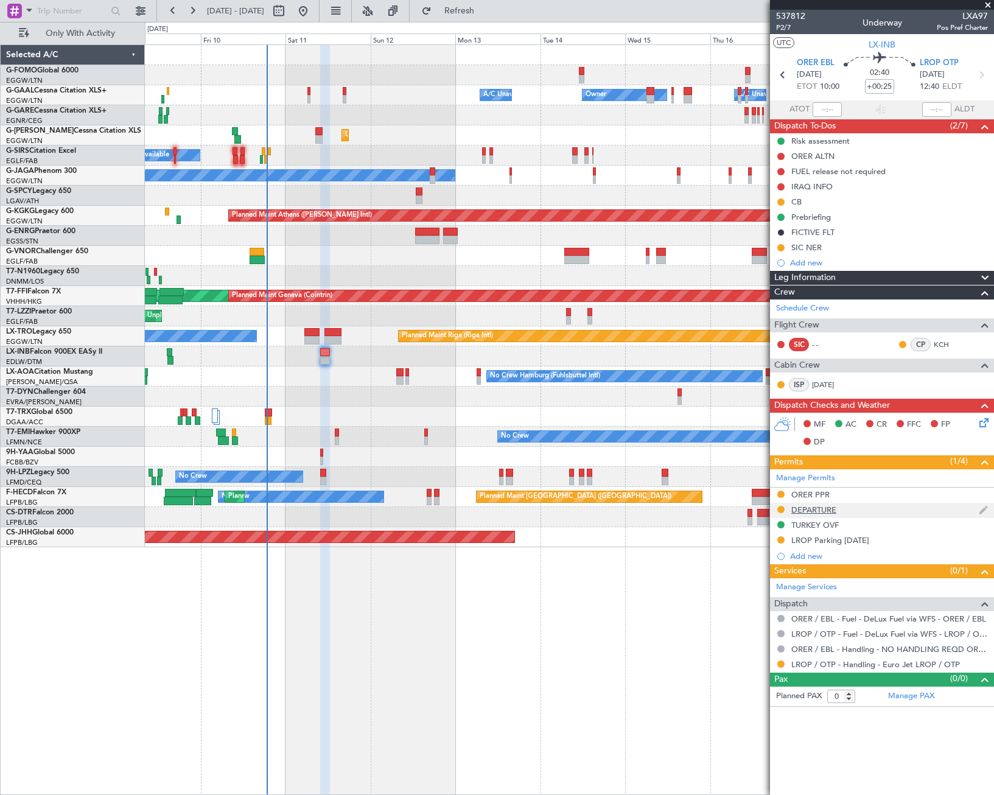
click at [817, 511] on div "DEPARTURE" at bounding box center [813, 510] width 45 height 10
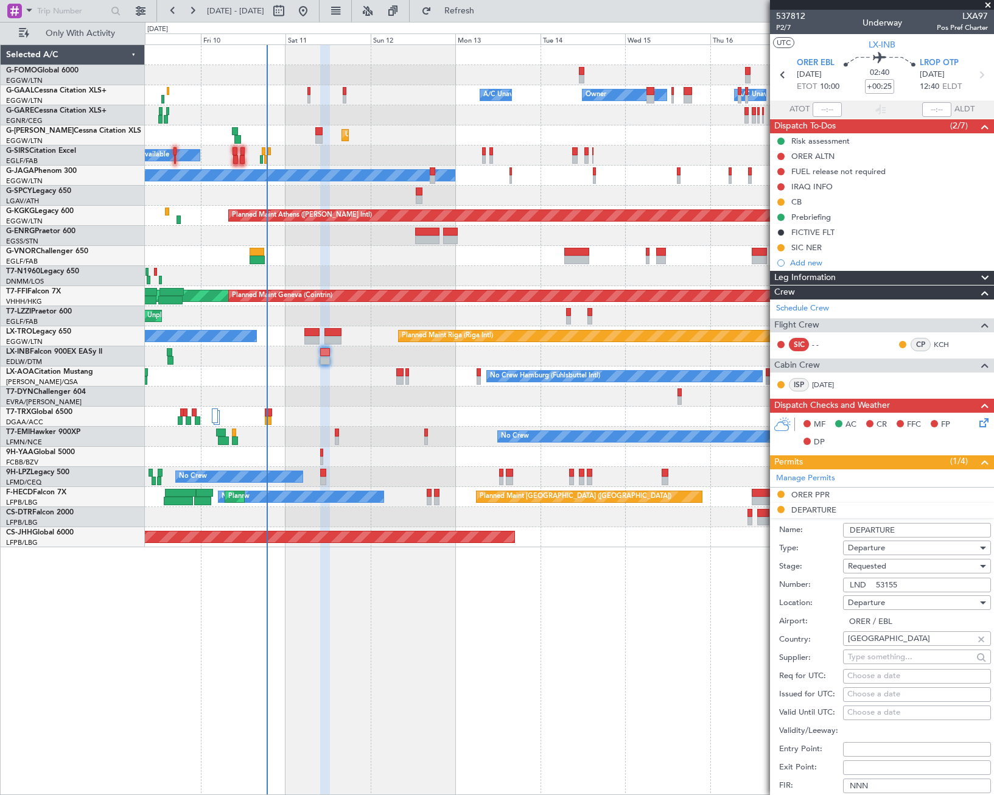
click at [870, 567] on span "Requested" at bounding box center [867, 566] width 38 height 11
click at [875, 661] on span "Received OK" at bounding box center [912, 658] width 128 height 18
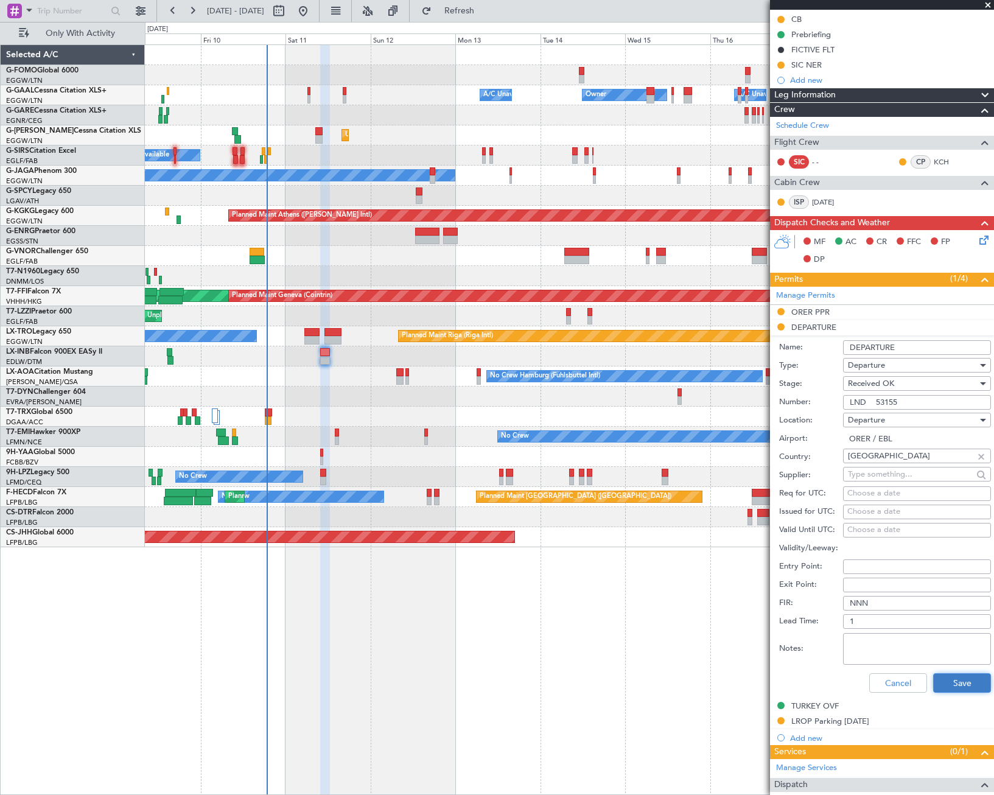
click at [960, 682] on button "Save" at bounding box center [962, 682] width 58 height 19
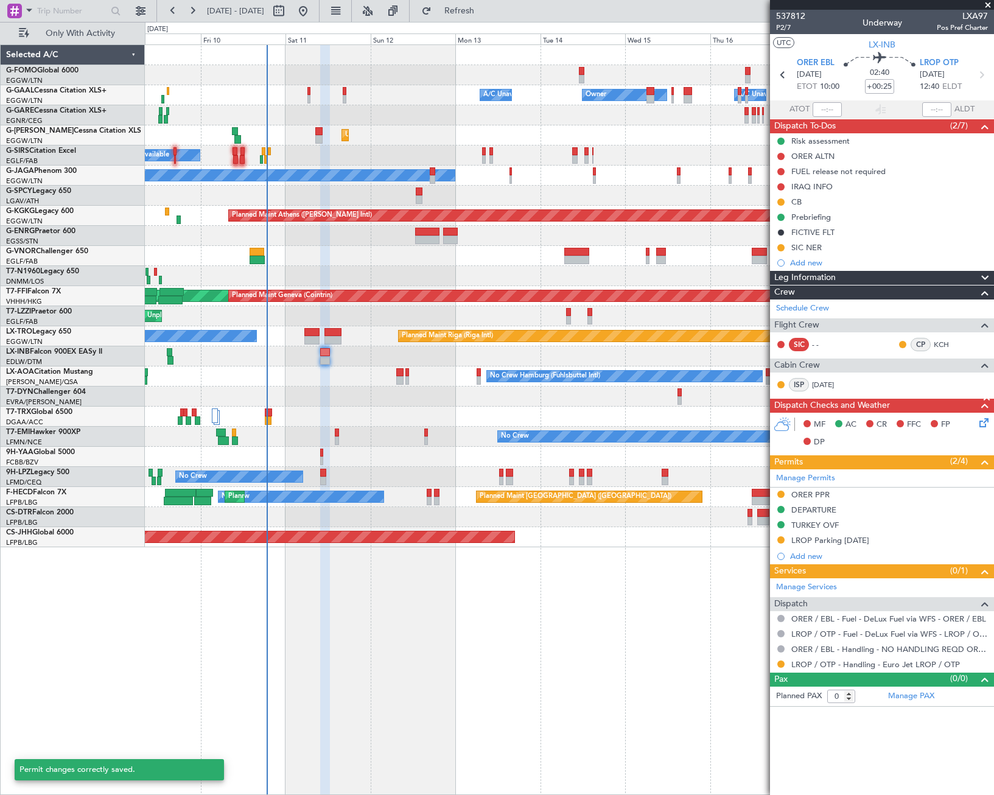
scroll to position [0, 0]
click at [810, 494] on div "ORER PPR" at bounding box center [810, 494] width 38 height 10
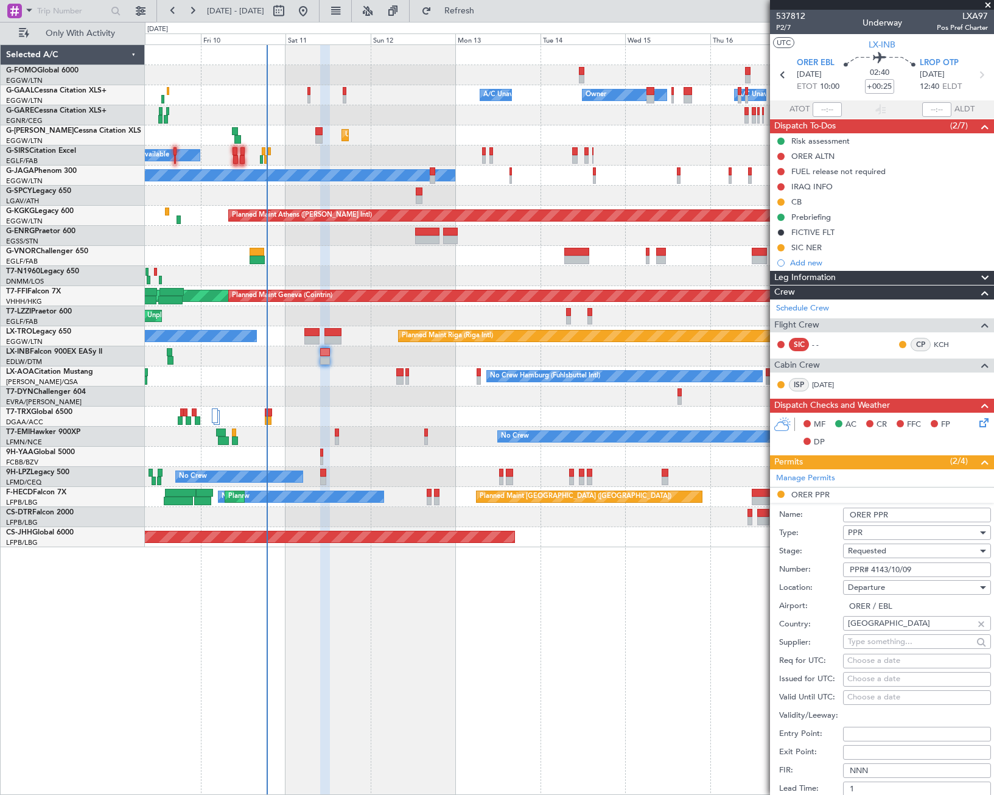
click at [890, 553] on div "Requested" at bounding box center [913, 551] width 130 height 18
click at [882, 641] on span "Received OK" at bounding box center [912, 643] width 128 height 18
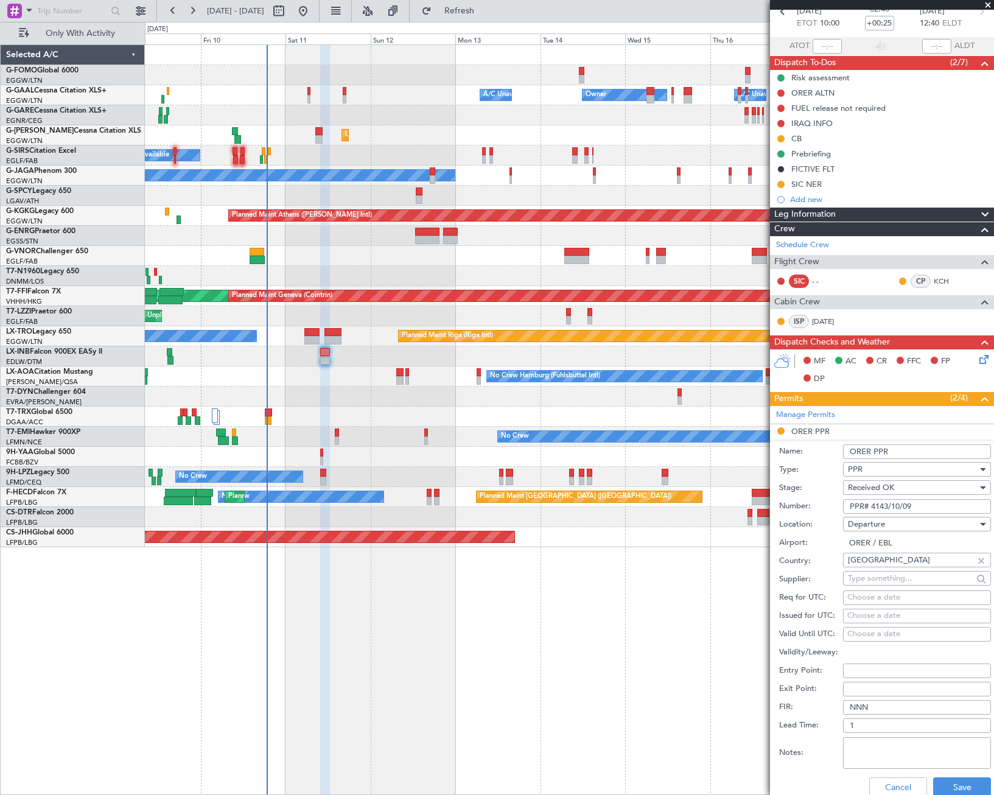
scroll to position [122, 0]
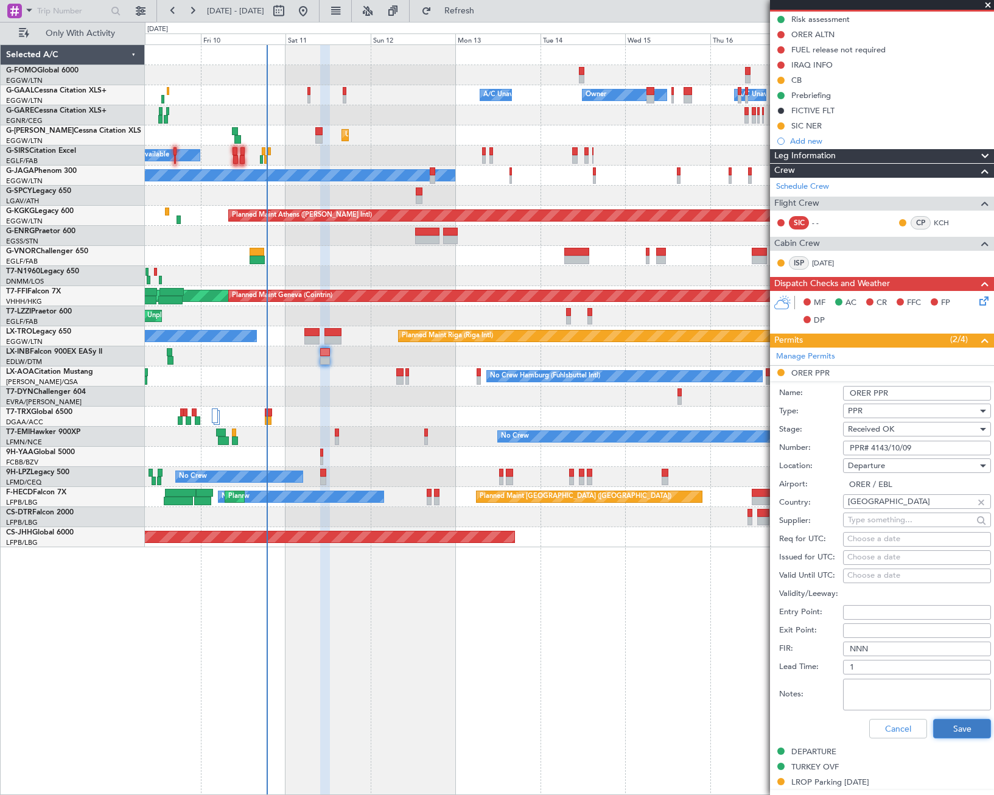
click at [951, 722] on button "Save" at bounding box center [962, 728] width 58 height 19
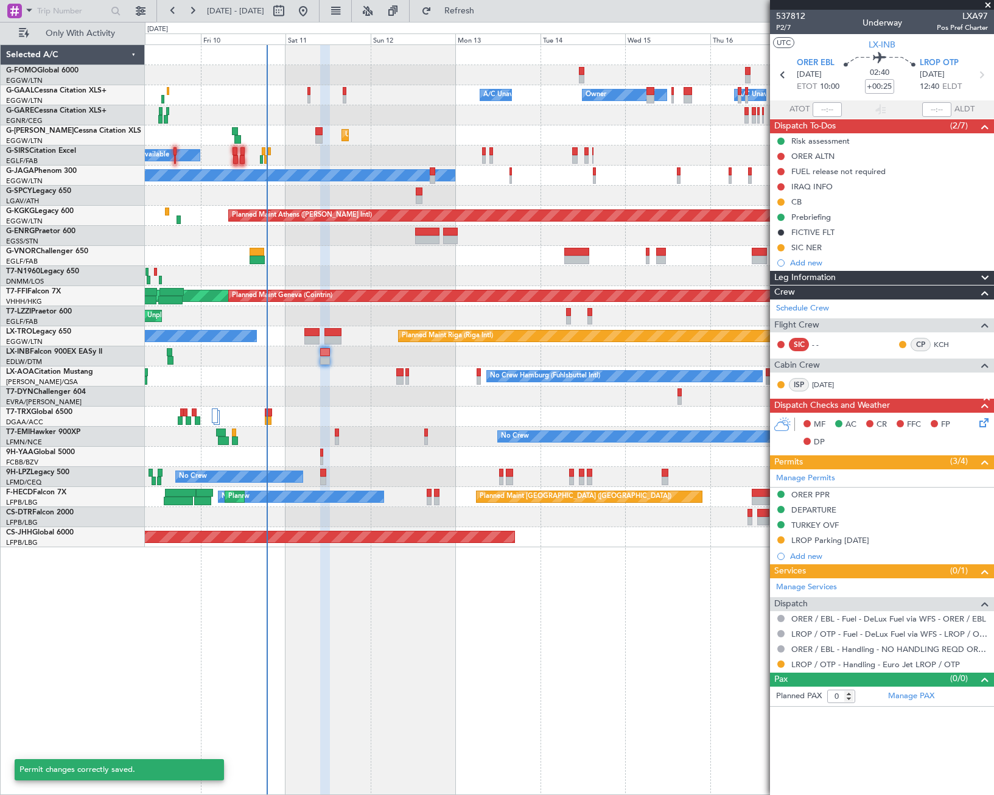
scroll to position [0, 0]
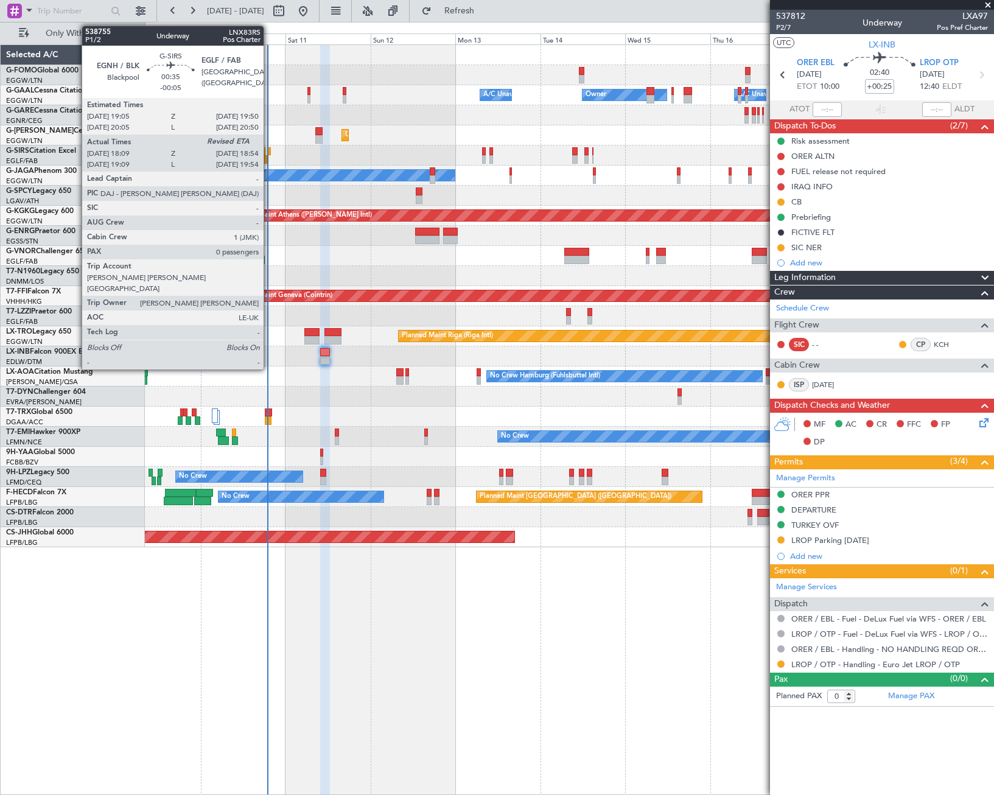
click at [269, 152] on div at bounding box center [269, 151] width 3 height 9
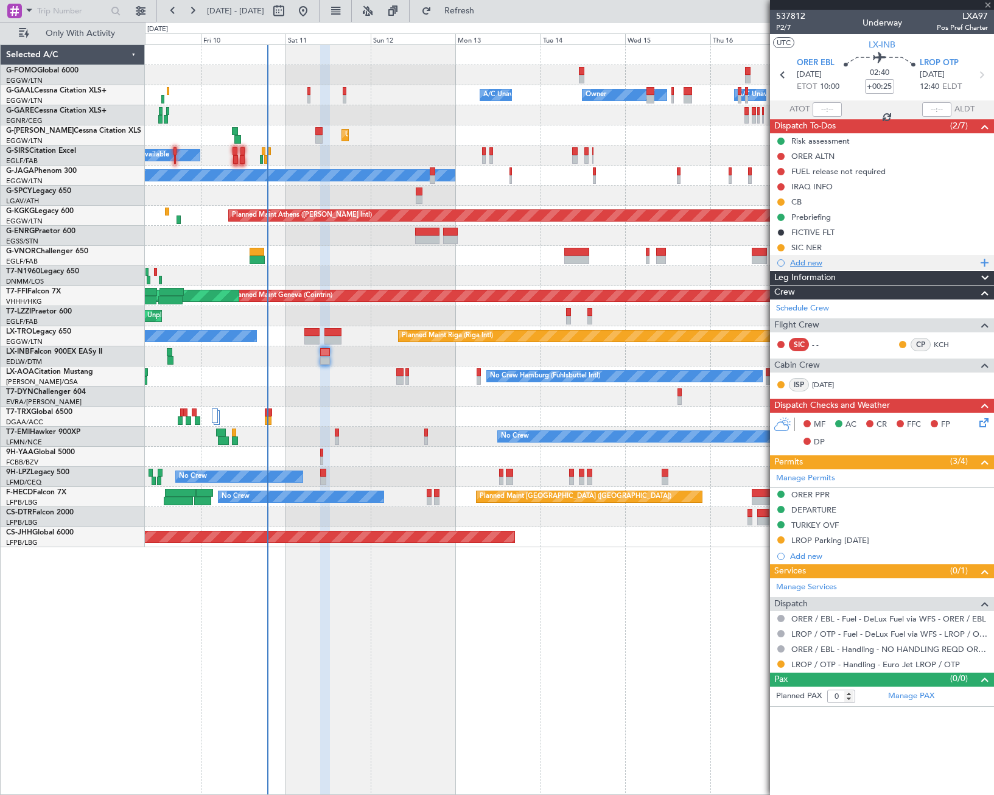
type input "-00:05"
type input "18:09"
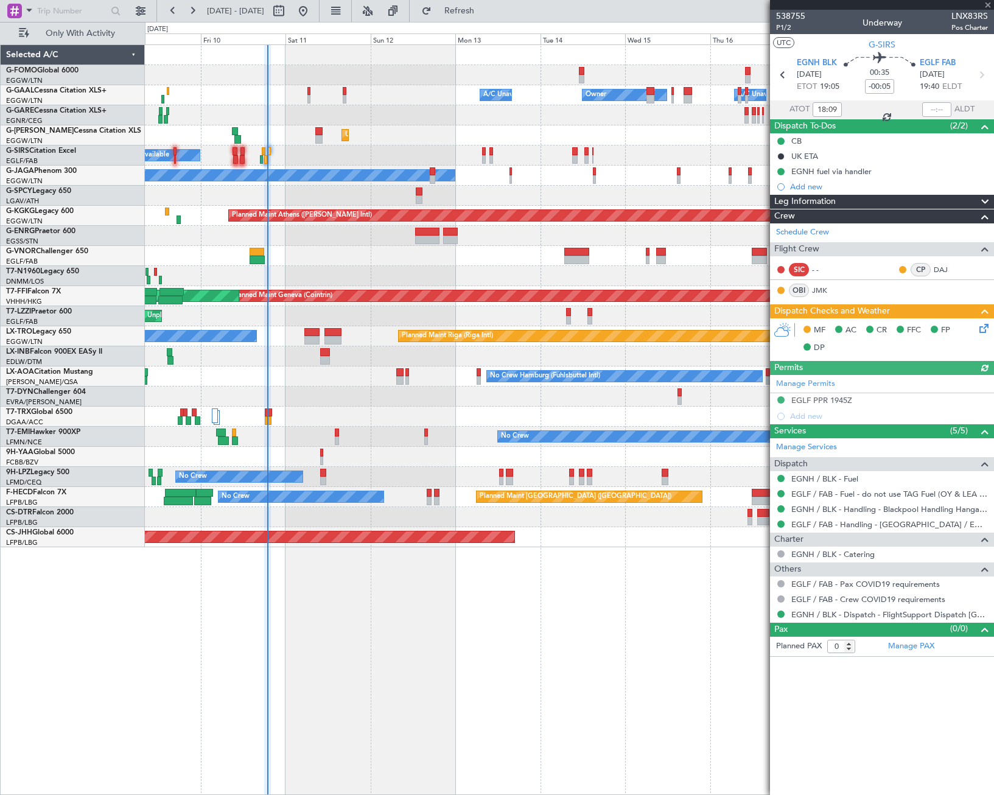
click at [929, 110] on div at bounding box center [936, 109] width 29 height 15
click at [945, 103] on input "text" at bounding box center [936, 109] width 29 height 15
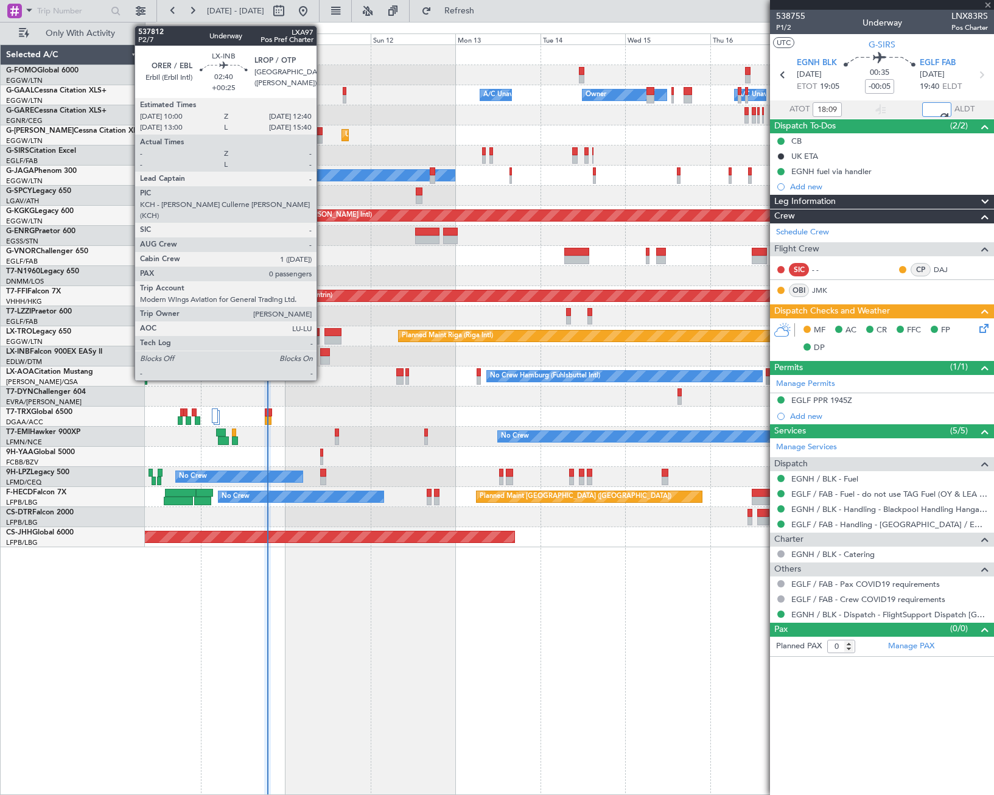
click at [322, 355] on div at bounding box center [325, 352] width 10 height 9
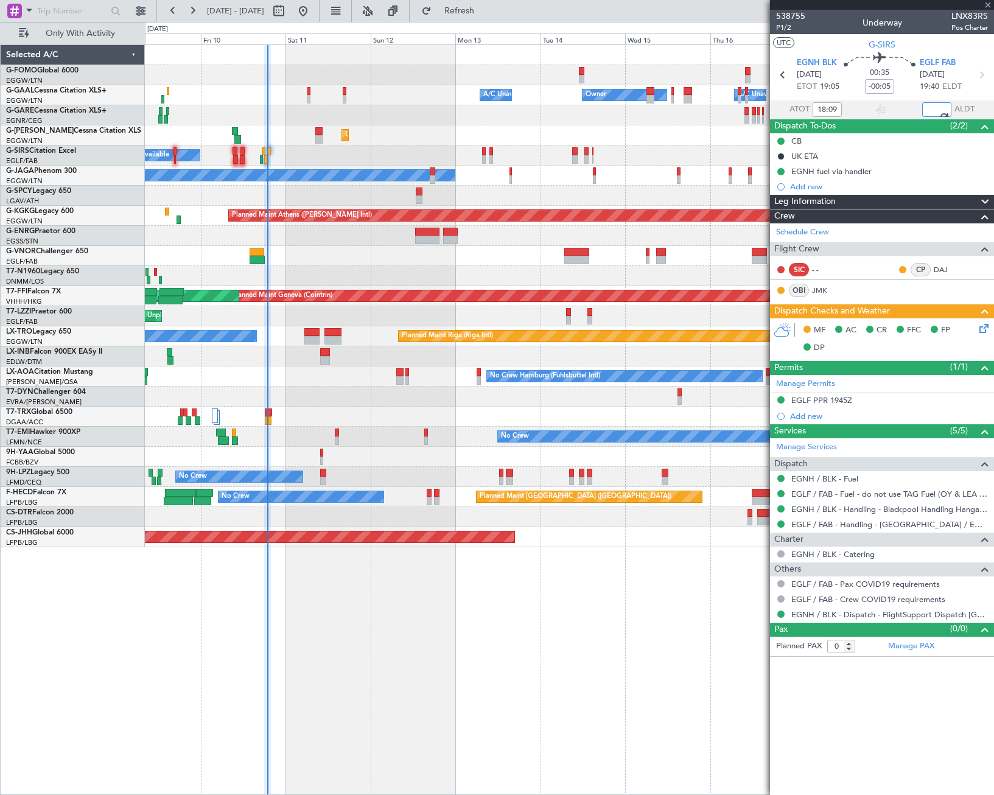
type input "18:49"
type input "+00:25"
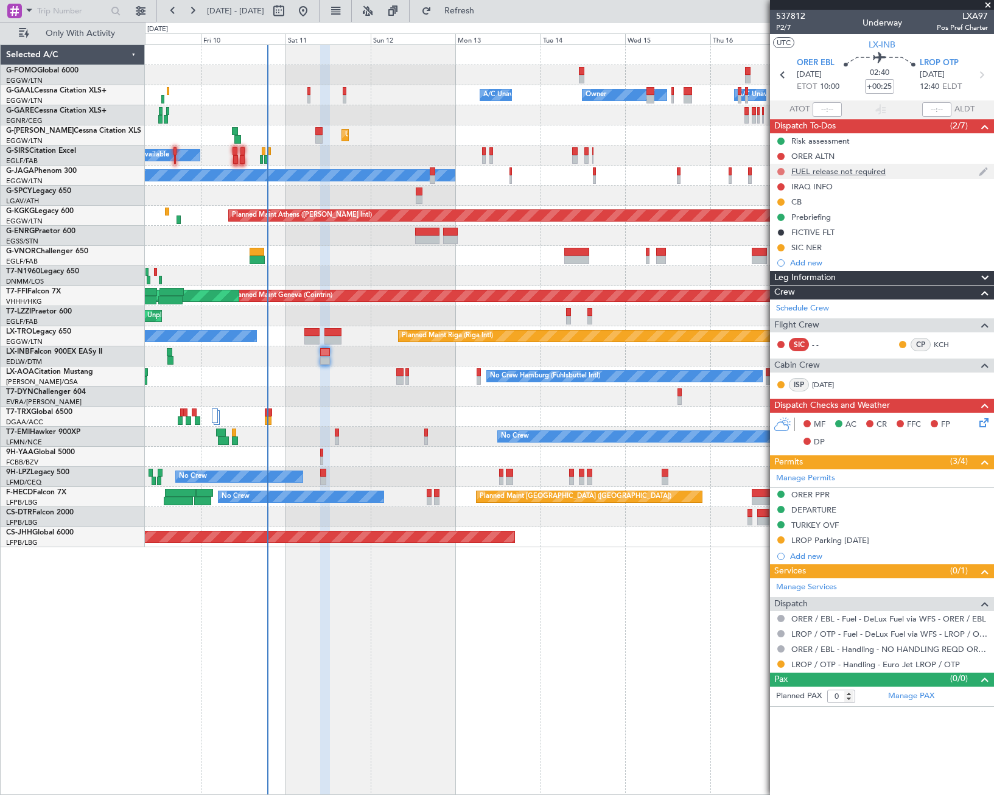
click at [782, 169] on button at bounding box center [780, 171] width 7 height 7
click at [783, 242] on span "Cancelled" at bounding box center [783, 243] width 35 height 12
click at [781, 155] on button at bounding box center [780, 156] width 7 height 7
click at [778, 231] on span "Cancelled" at bounding box center [783, 228] width 35 height 12
click at [803, 185] on div "IRAQ INFO" at bounding box center [811, 186] width 41 height 10
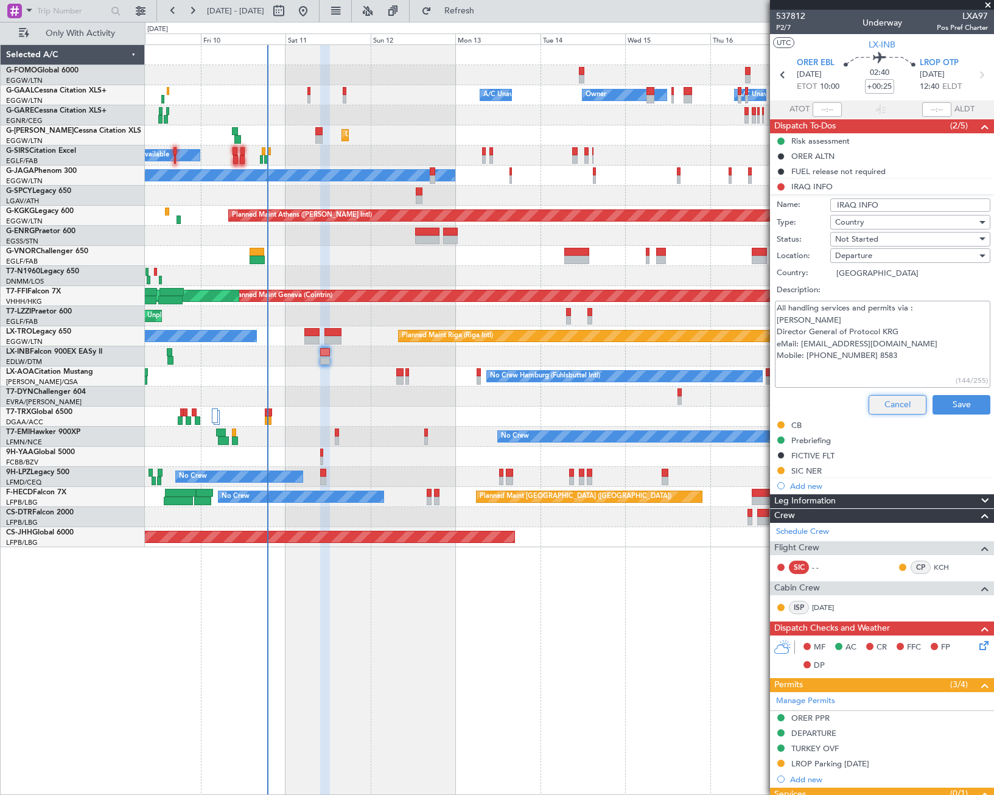
click at [907, 407] on button "Cancel" at bounding box center [898, 404] width 58 height 19
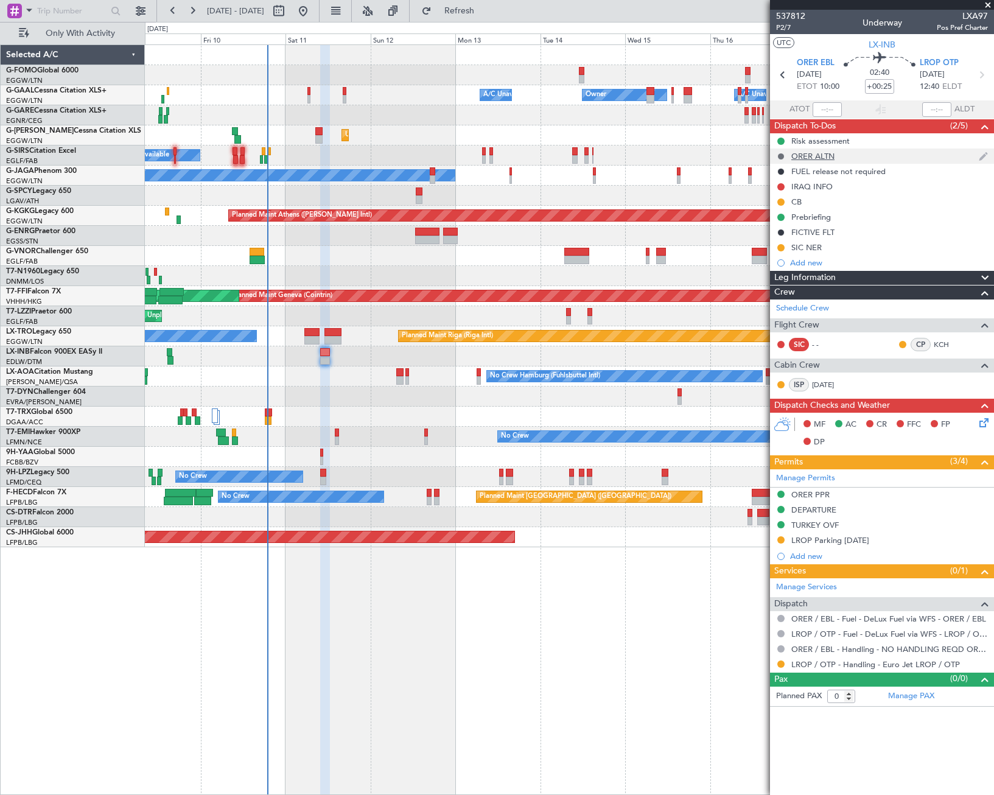
click at [780, 156] on button at bounding box center [780, 156] width 7 height 7
click at [660, 616] on div "Owner Owner A/C Unavailable A/C Unavailable Unplanned Maint [GEOGRAPHIC_DATA] (…" at bounding box center [569, 419] width 849 height 750
click at [674, 621] on div "Owner Owner A/C Unavailable A/C Unavailable Unplanned Maint [GEOGRAPHIC_DATA] (…" at bounding box center [569, 419] width 849 height 750
click at [900, 668] on link "LROP / OTP - Handling - Euro Jet LROP / OTP" at bounding box center [875, 664] width 169 height 10
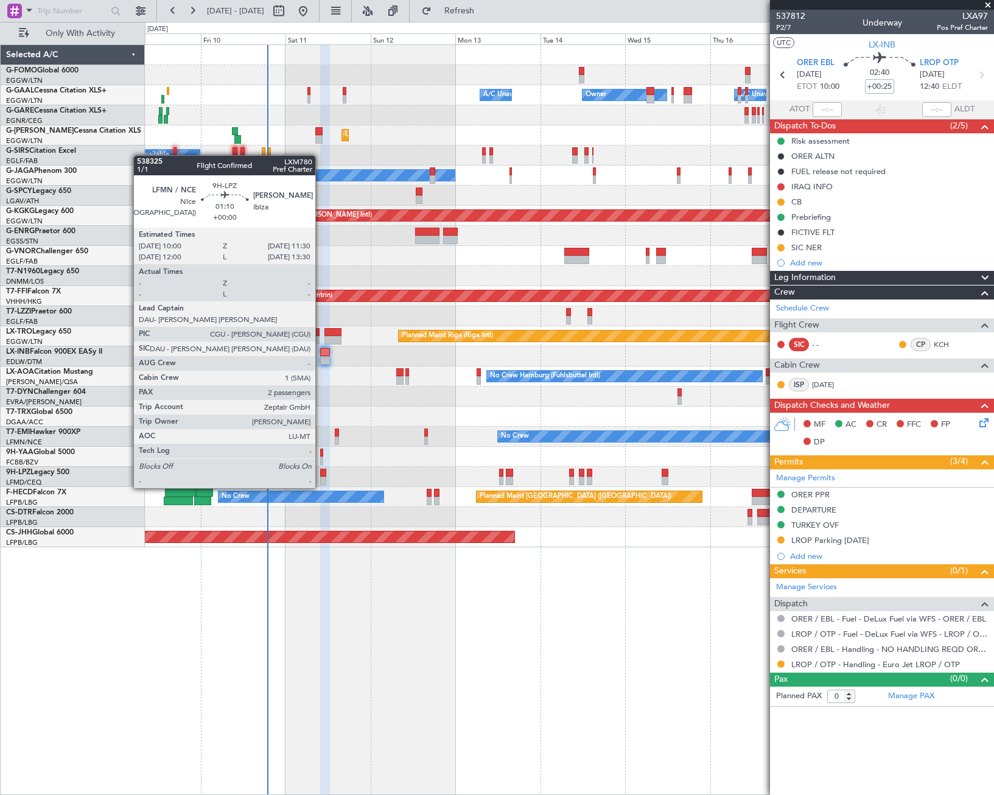
click at [321, 476] on div at bounding box center [322, 473] width 5 height 9
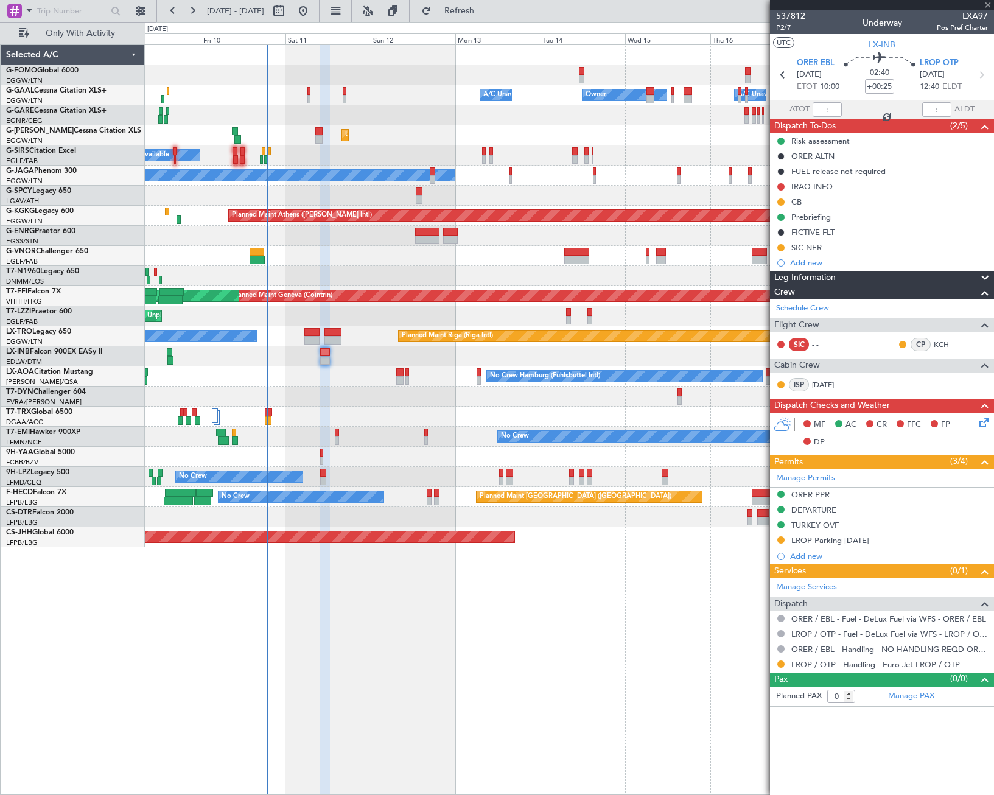
type input "2"
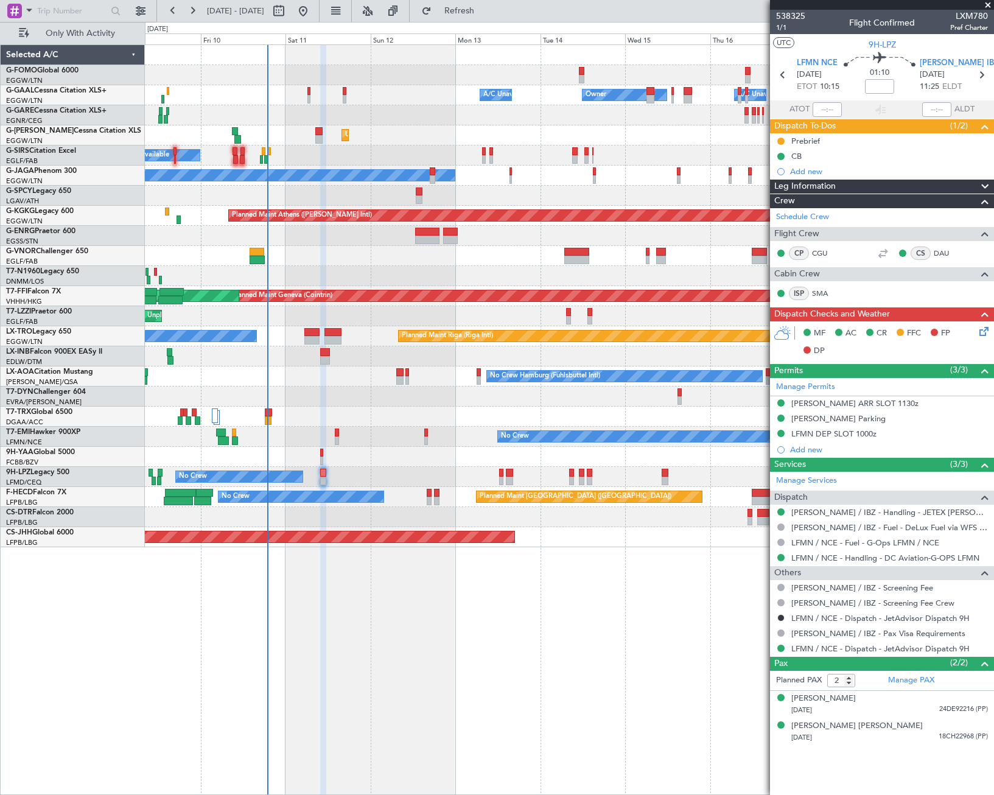
click at [978, 332] on icon at bounding box center [982, 329] width 10 height 10
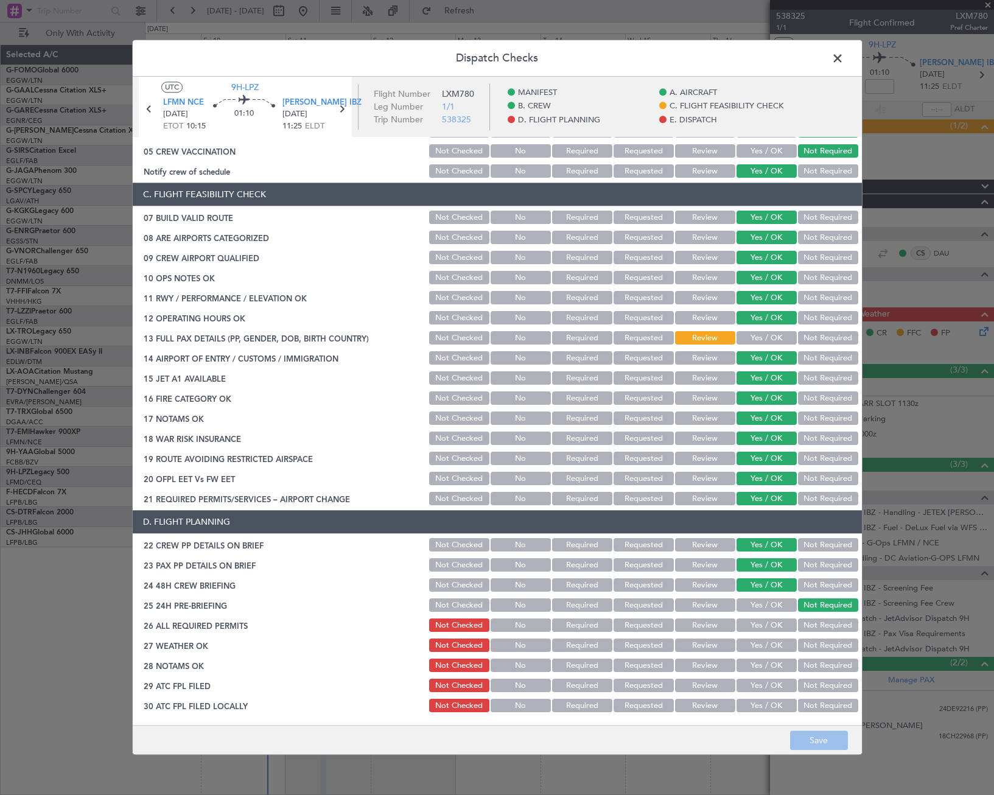
scroll to position [135, 0]
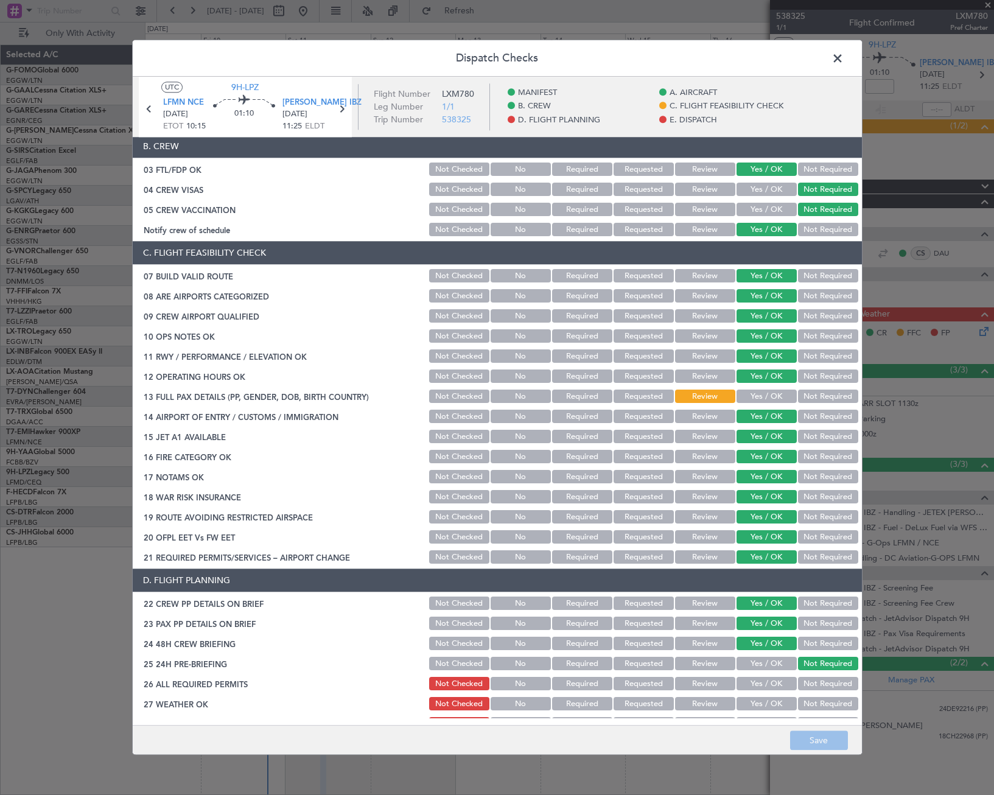
click at [844, 53] on span at bounding box center [844, 61] width 0 height 24
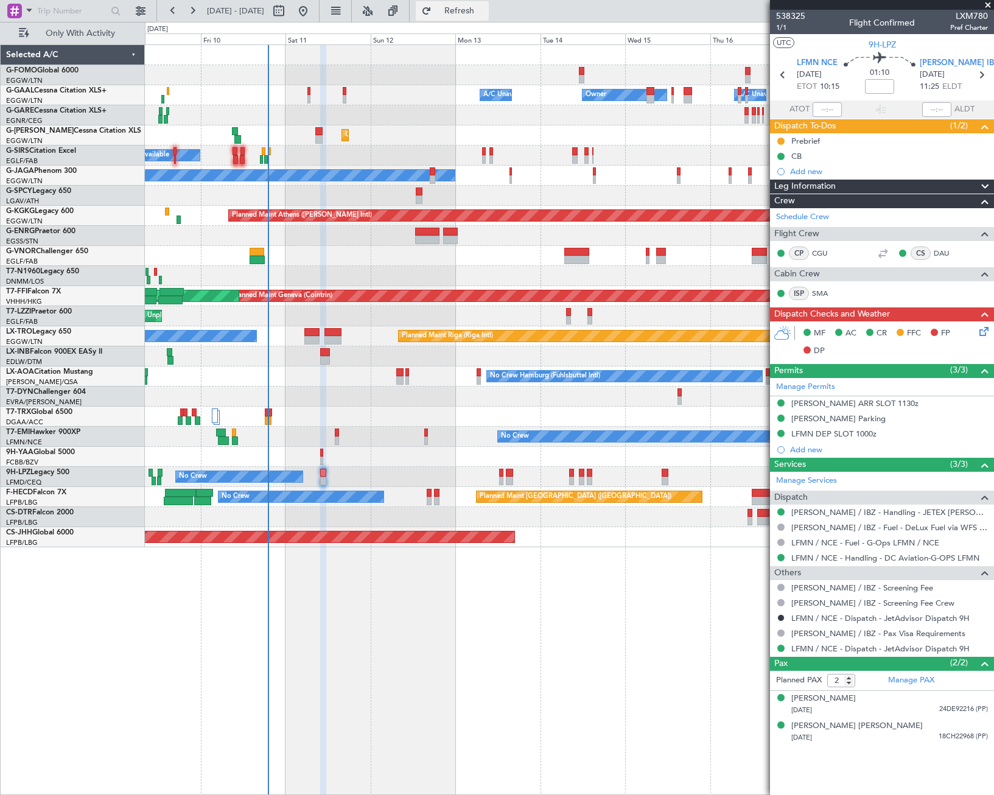
click at [480, 15] on span "Refresh" at bounding box center [459, 11] width 51 height 9
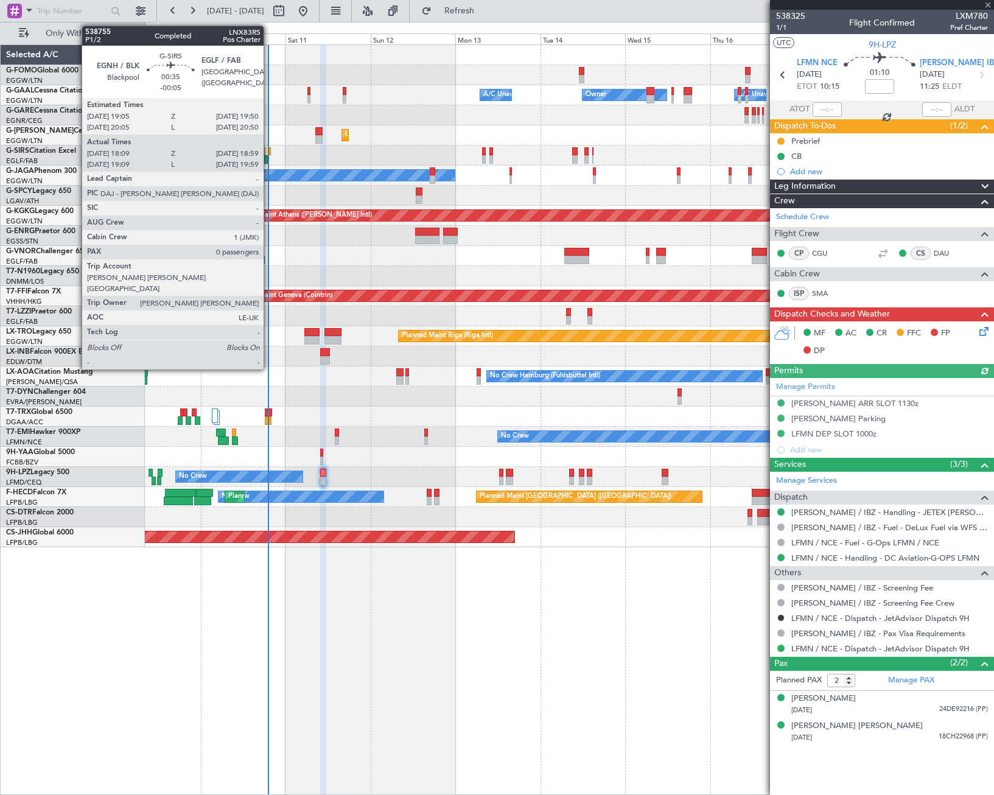
click at [269, 151] on div at bounding box center [269, 151] width 3 height 9
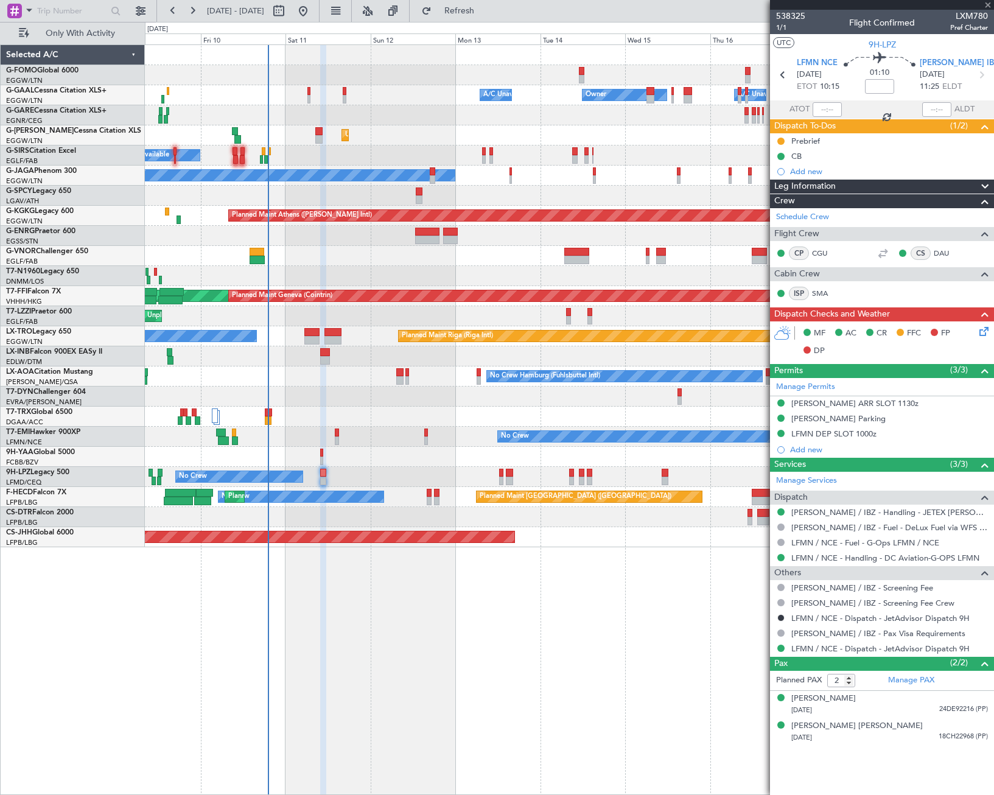
type input "-00:05"
type input "18:09"
type input "0"
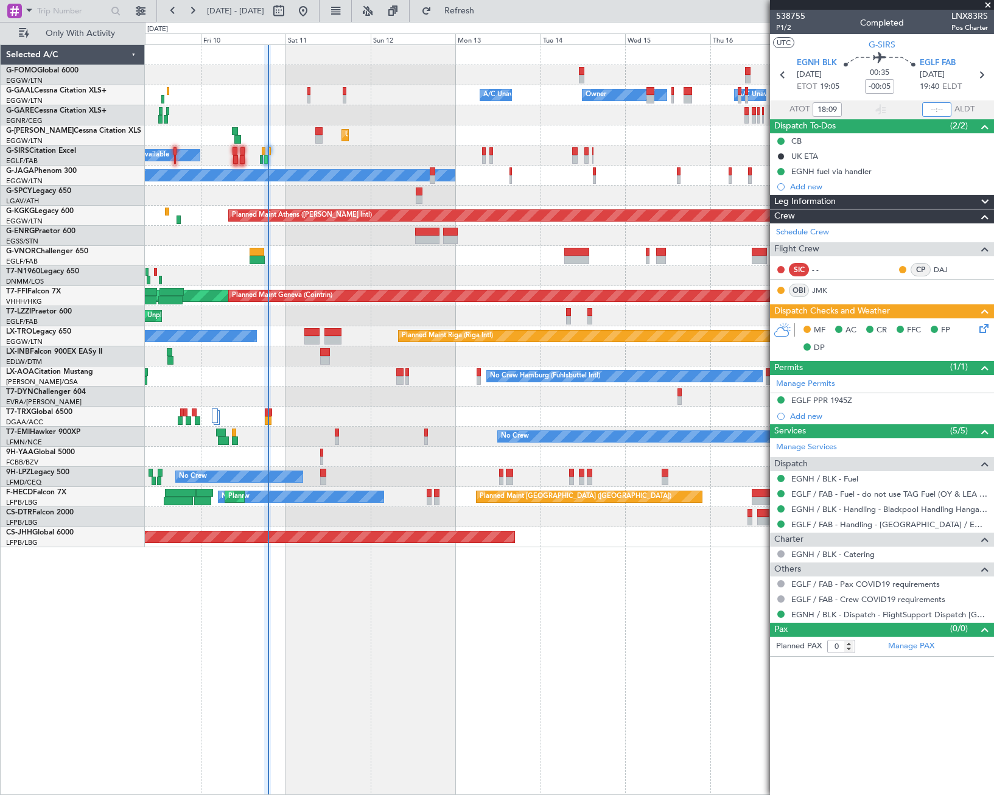
click at [942, 109] on input "text" at bounding box center [936, 109] width 29 height 15
click at [576, 635] on div "Owner Owner A/C Unavailable A/C Unavailable Unplanned Maint [GEOGRAPHIC_DATA] (…" at bounding box center [569, 419] width 849 height 750
click at [466, 600] on div "Owner Owner A/C Unavailable A/C Unavailable Unplanned Maint [GEOGRAPHIC_DATA] (…" at bounding box center [569, 419] width 849 height 750
click at [400, 578] on div "Owner Owner A/C Unavailable A/C Unavailable Unplanned Maint [GEOGRAPHIC_DATA] (…" at bounding box center [569, 419] width 849 height 750
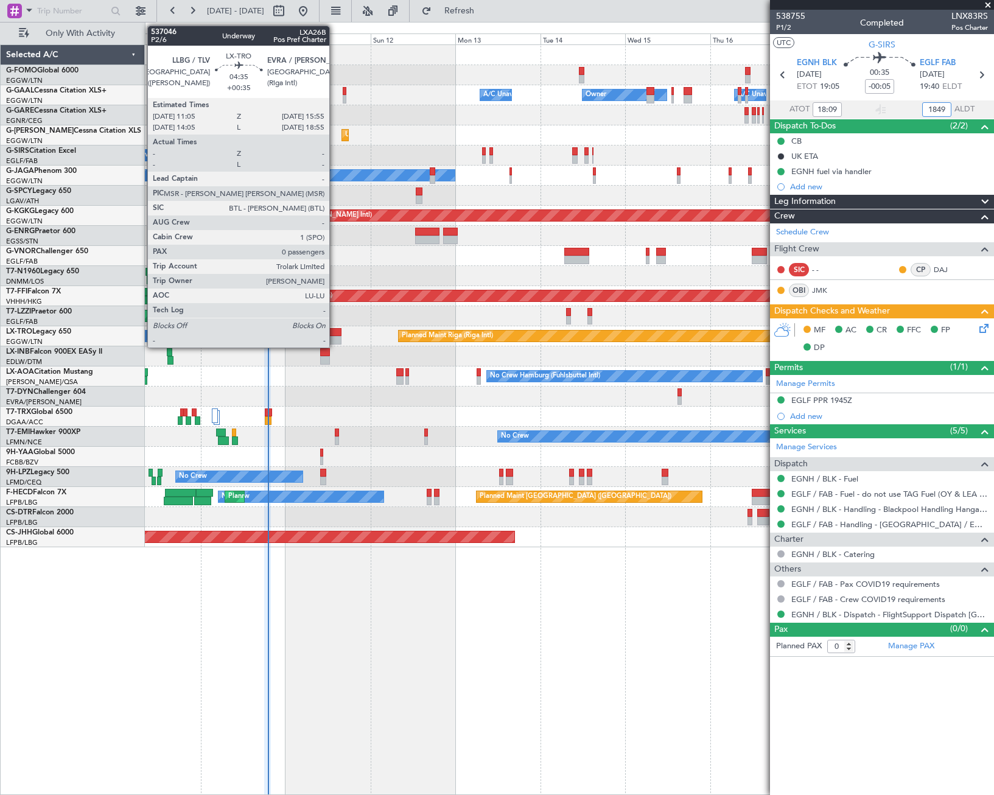
click at [334, 333] on div at bounding box center [333, 332] width 18 height 9
type input "1849"
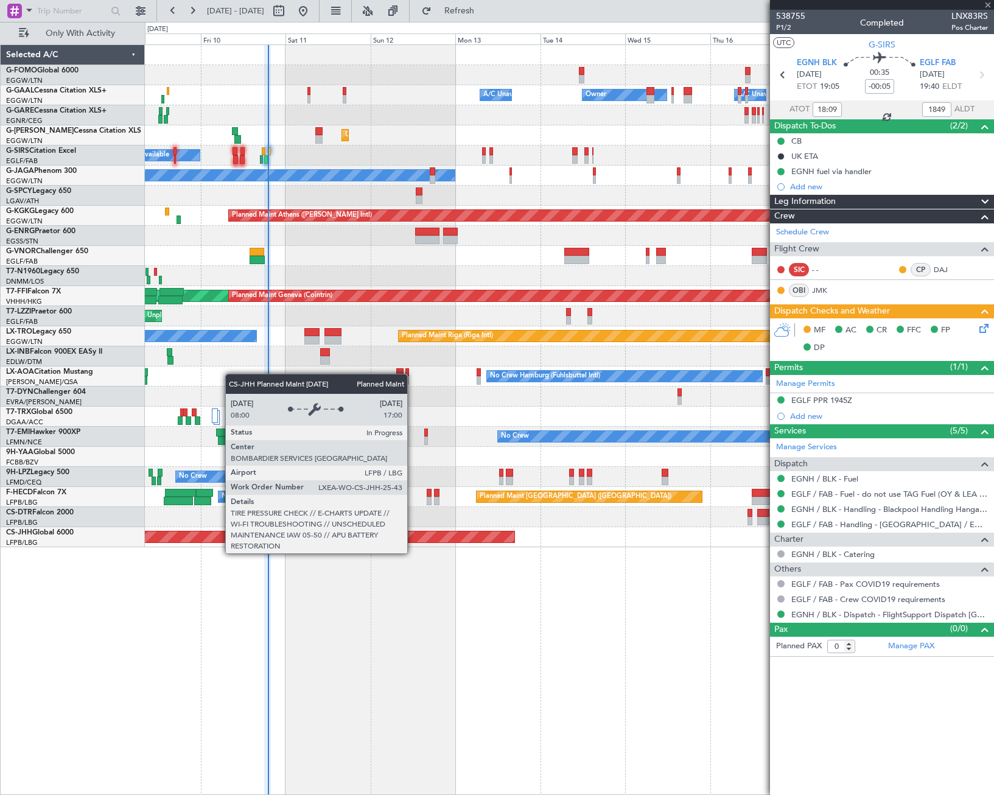
type input "+00:35"
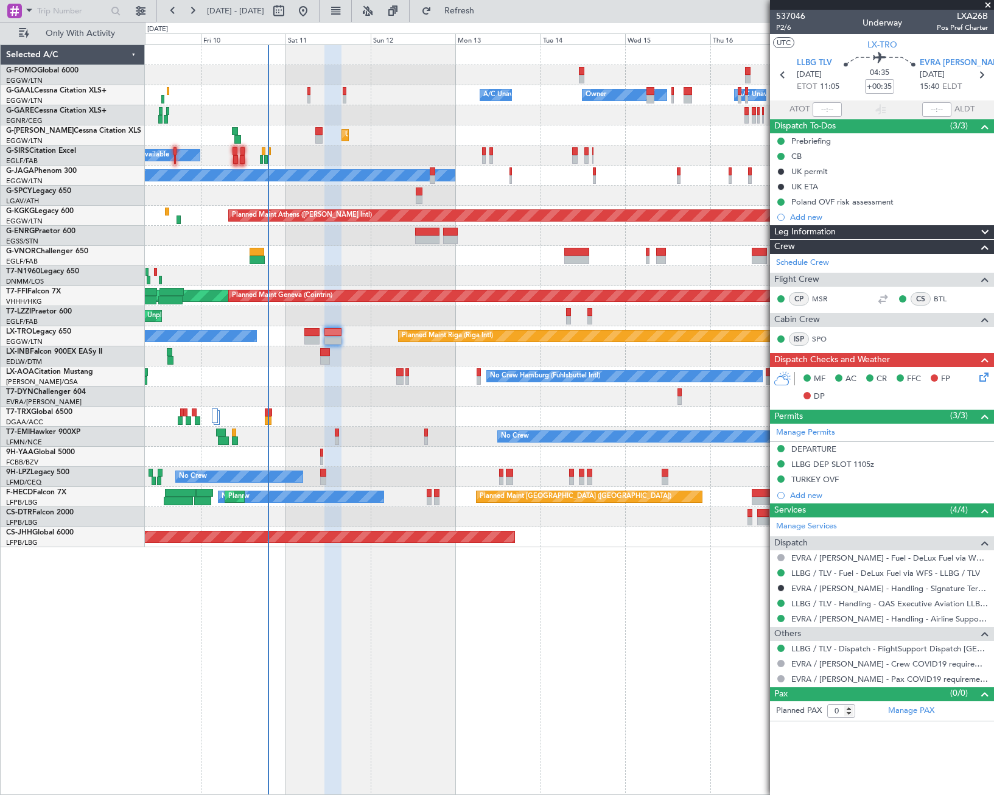
click at [440, 553] on div "Owner Owner A/C Unavailable A/C Unavailable Unplanned Maint [GEOGRAPHIC_DATA] (…" at bounding box center [569, 419] width 849 height 750
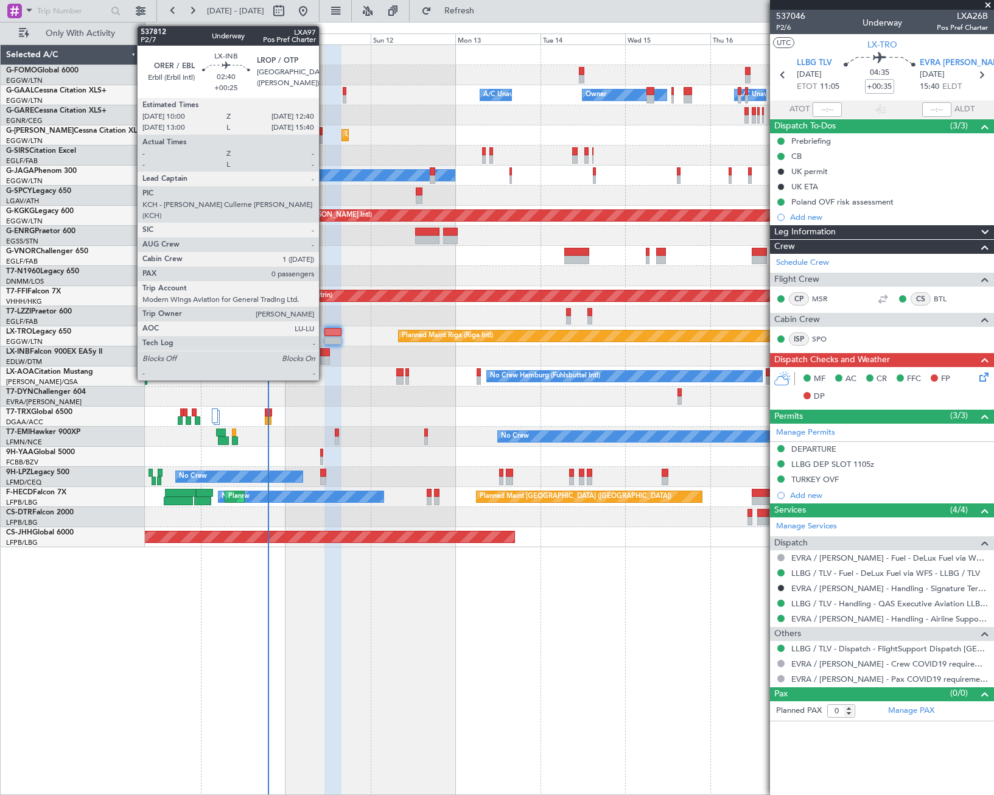
click at [324, 357] on div at bounding box center [325, 360] width 10 height 9
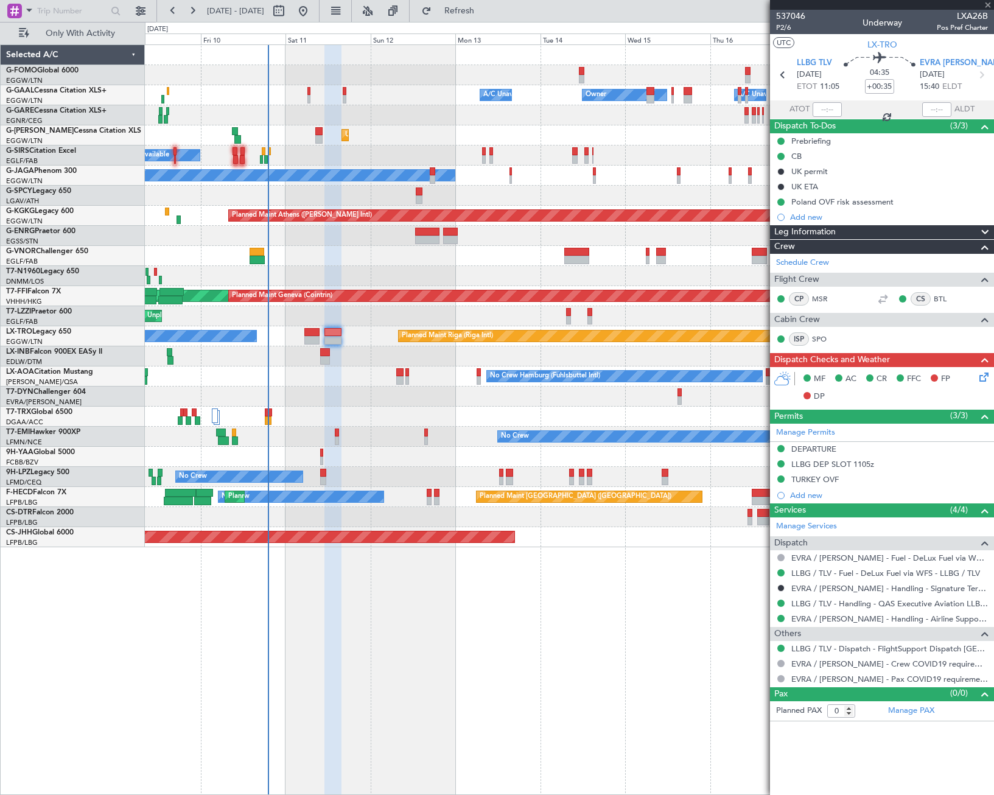
type input "+00:25"
